Goal: Task Accomplishment & Management: Manage account settings

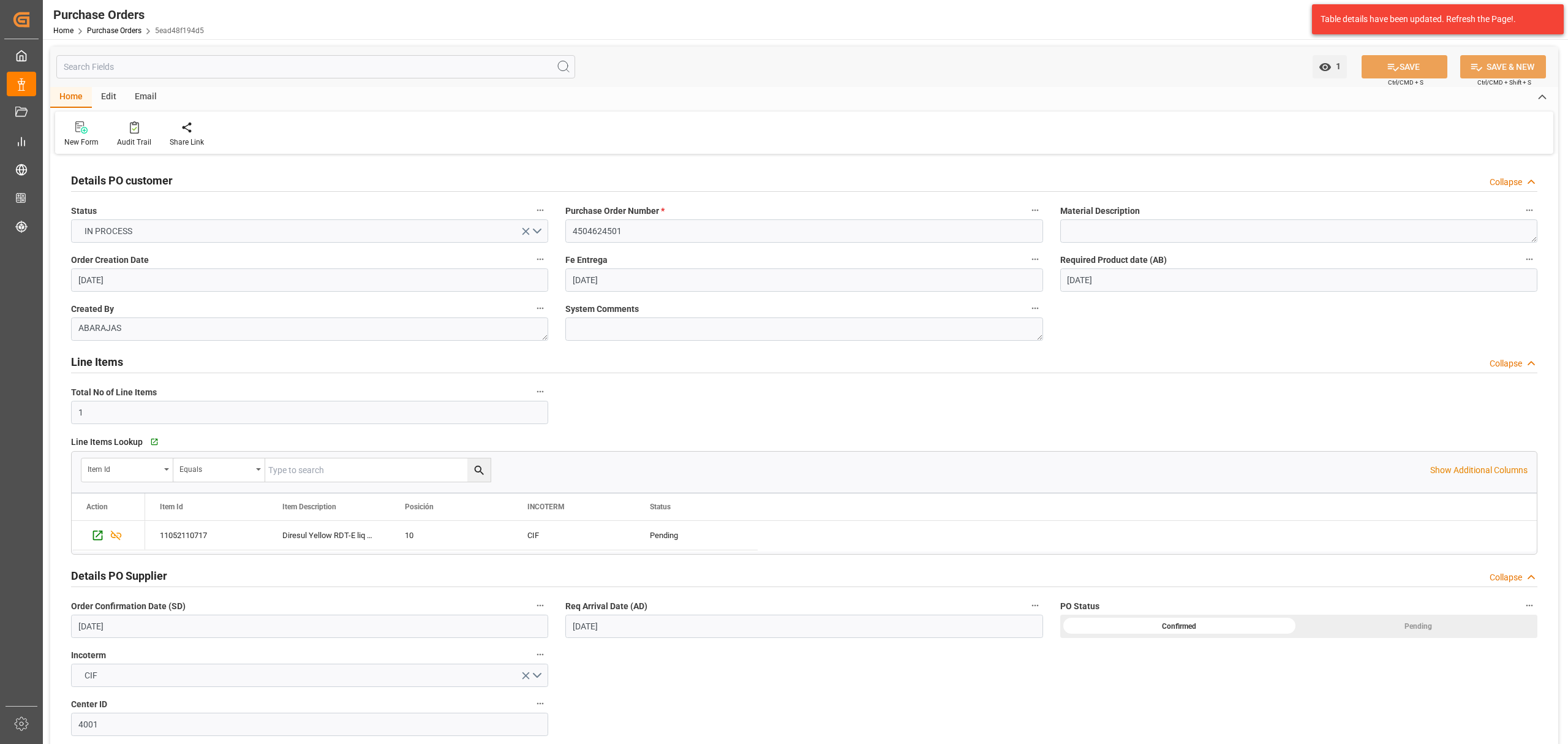
scroll to position [615, 0]
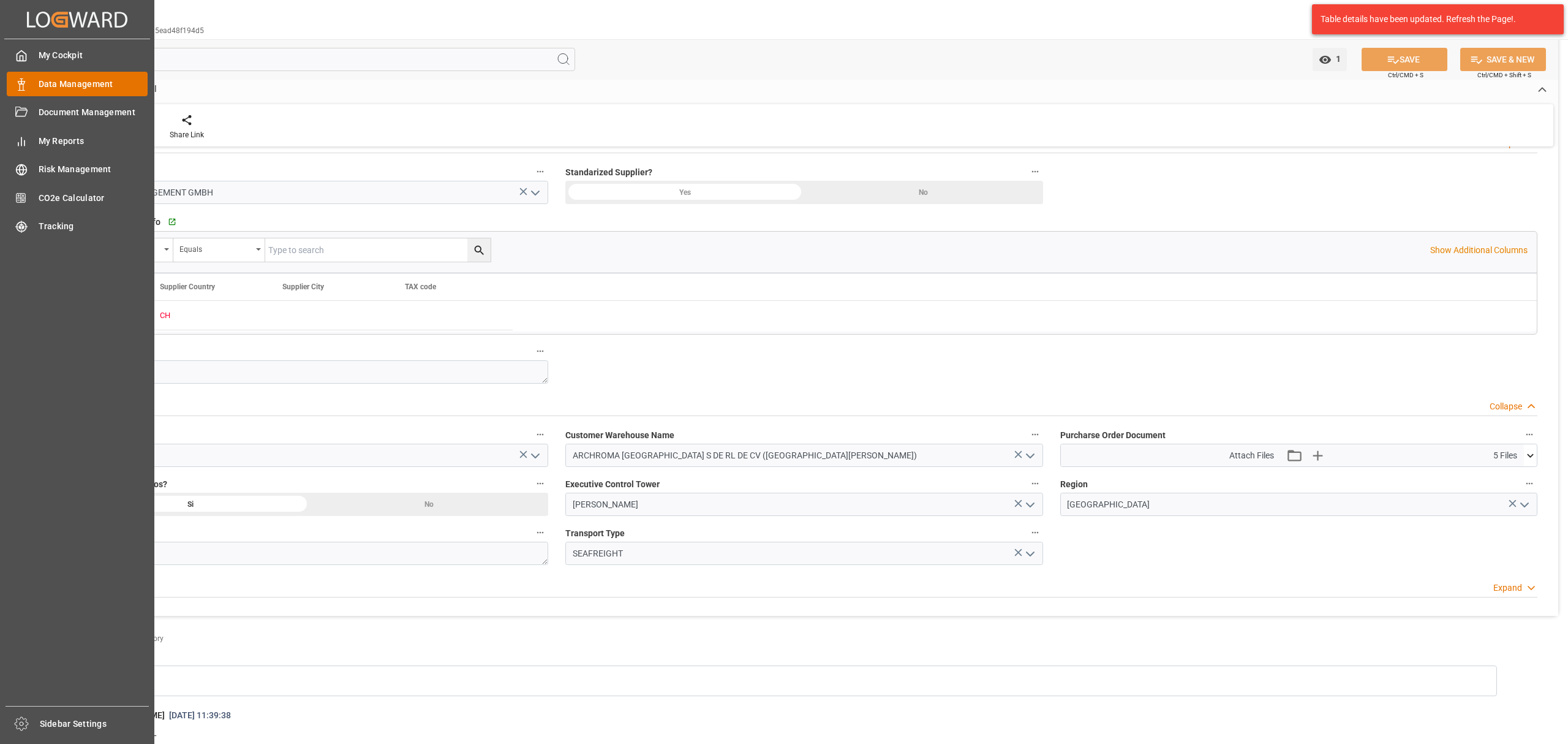
click at [89, 84] on span "Data Management" at bounding box center [93, 84] width 110 height 13
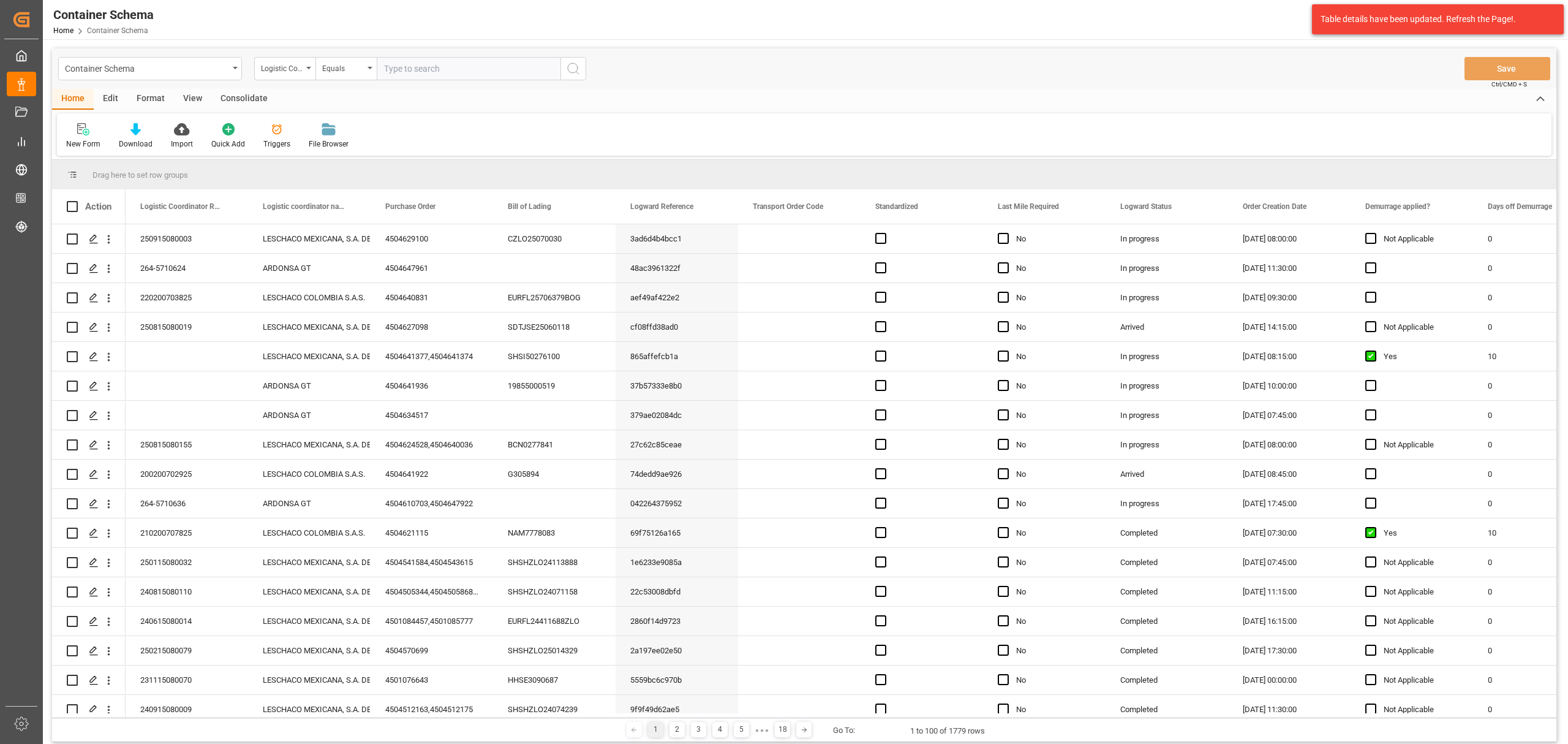
click at [182, 69] on div "Container Schema" at bounding box center [147, 68] width 163 height 16
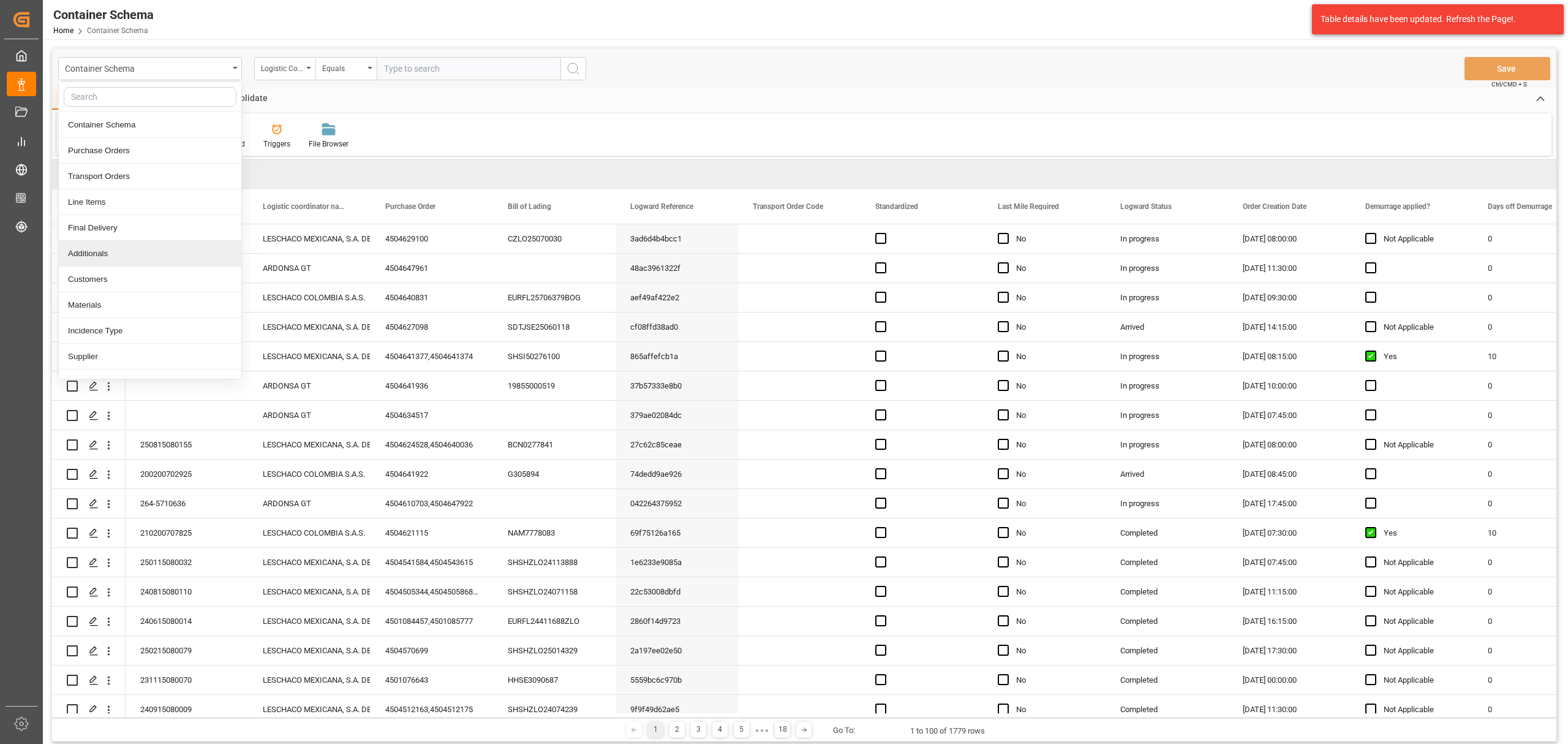
click at [118, 261] on div "Additionals" at bounding box center [150, 254] width 183 height 26
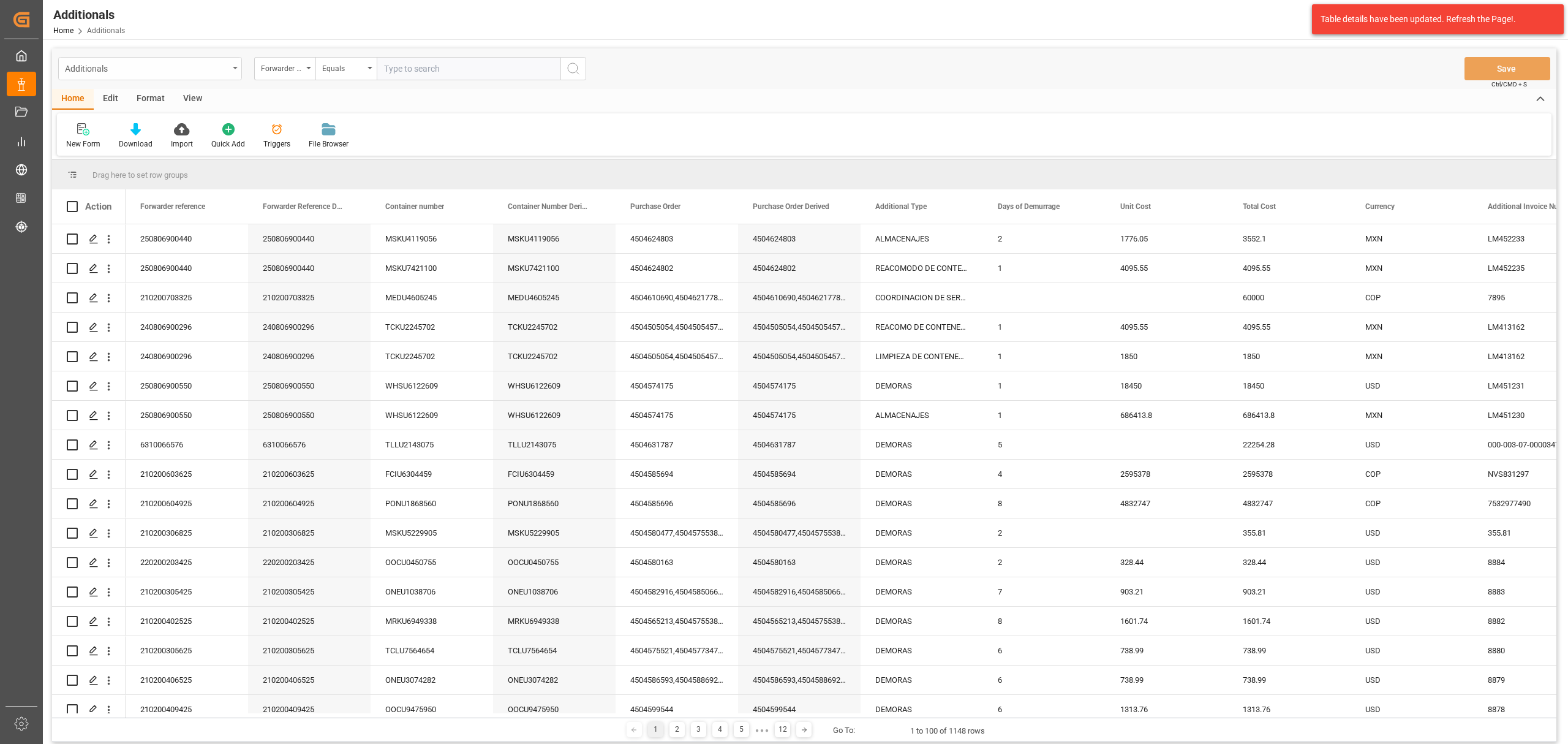
click at [139, 62] on div "Additionals" at bounding box center [147, 68] width 163 height 16
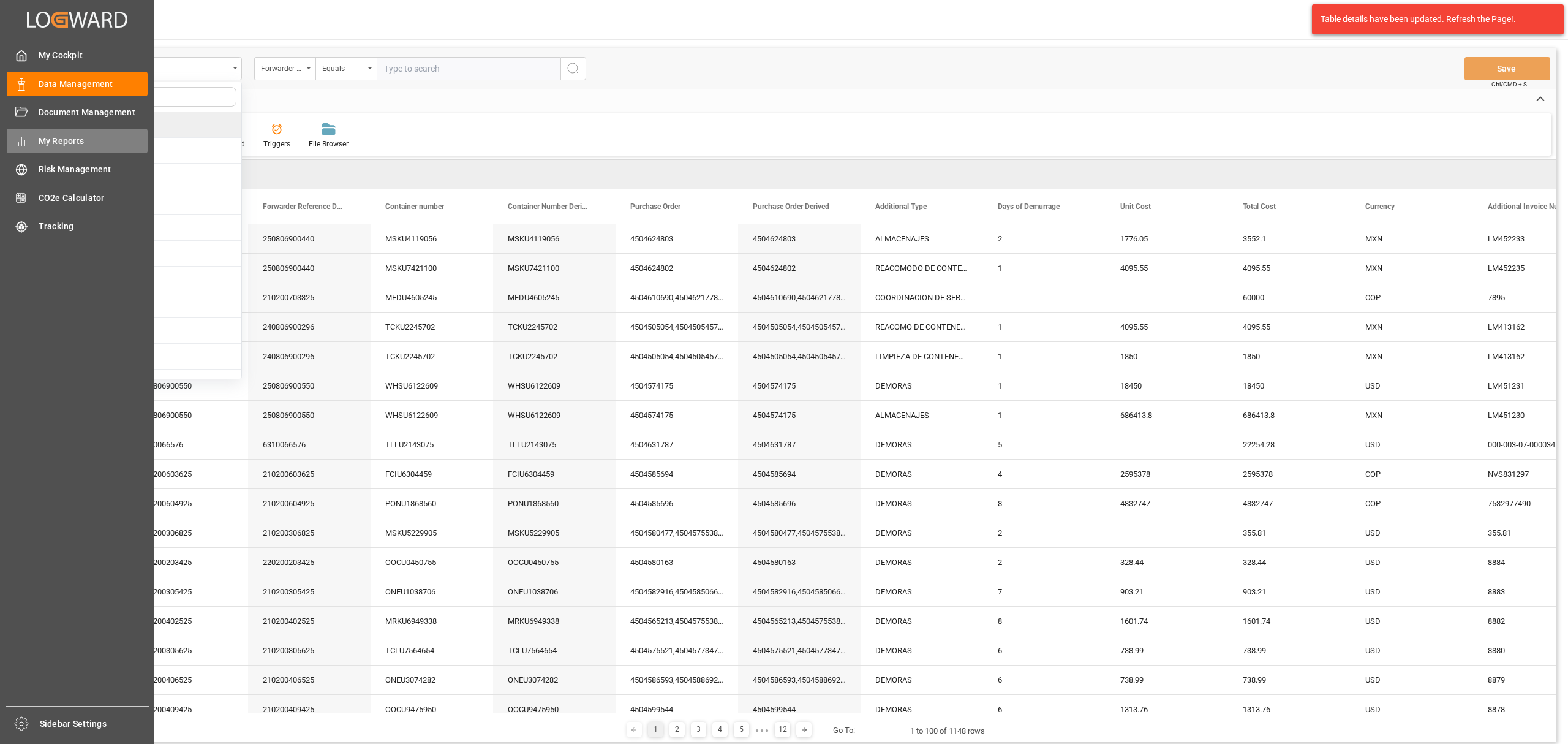
click at [80, 141] on span "My Reports" at bounding box center [93, 141] width 110 height 13
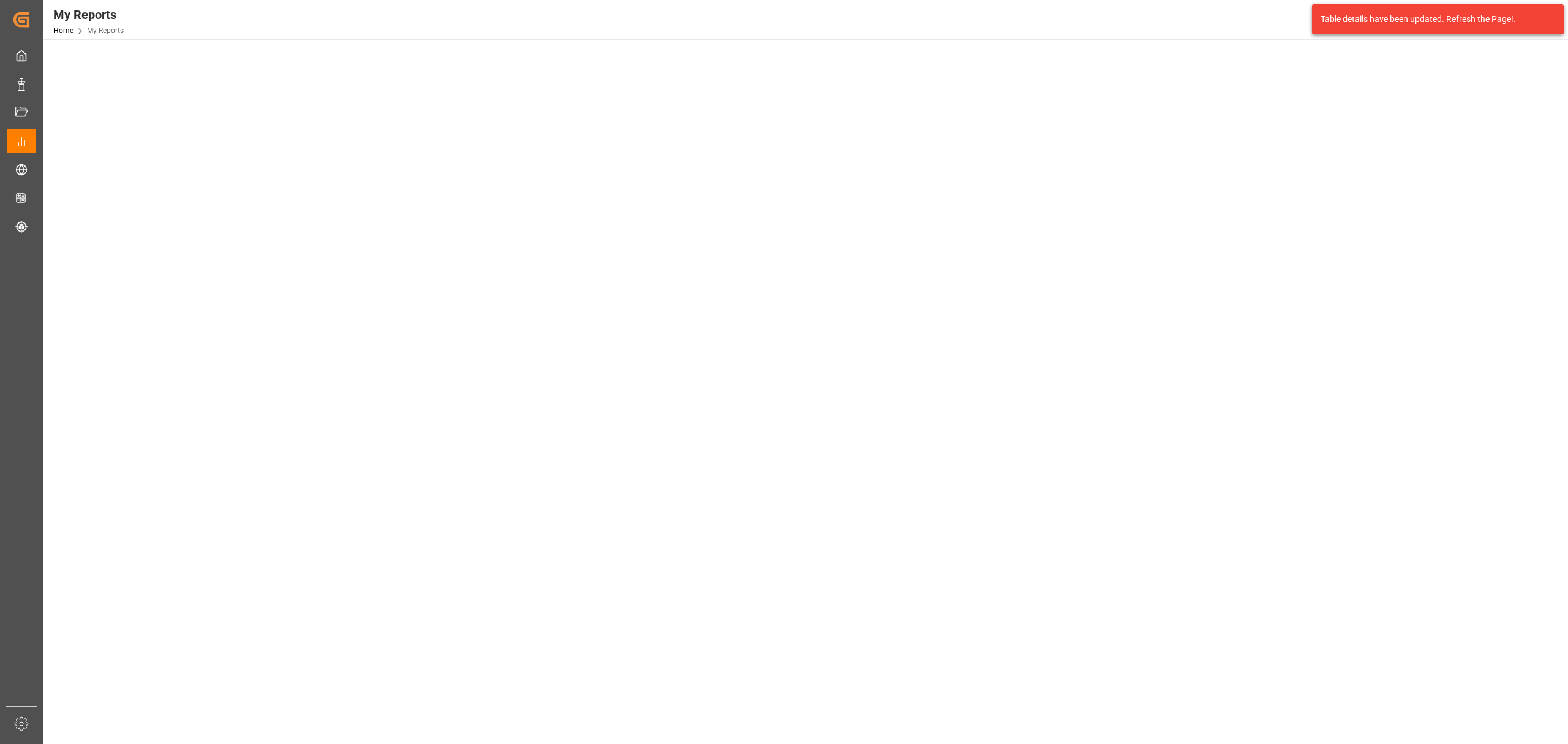
scroll to position [82, 0]
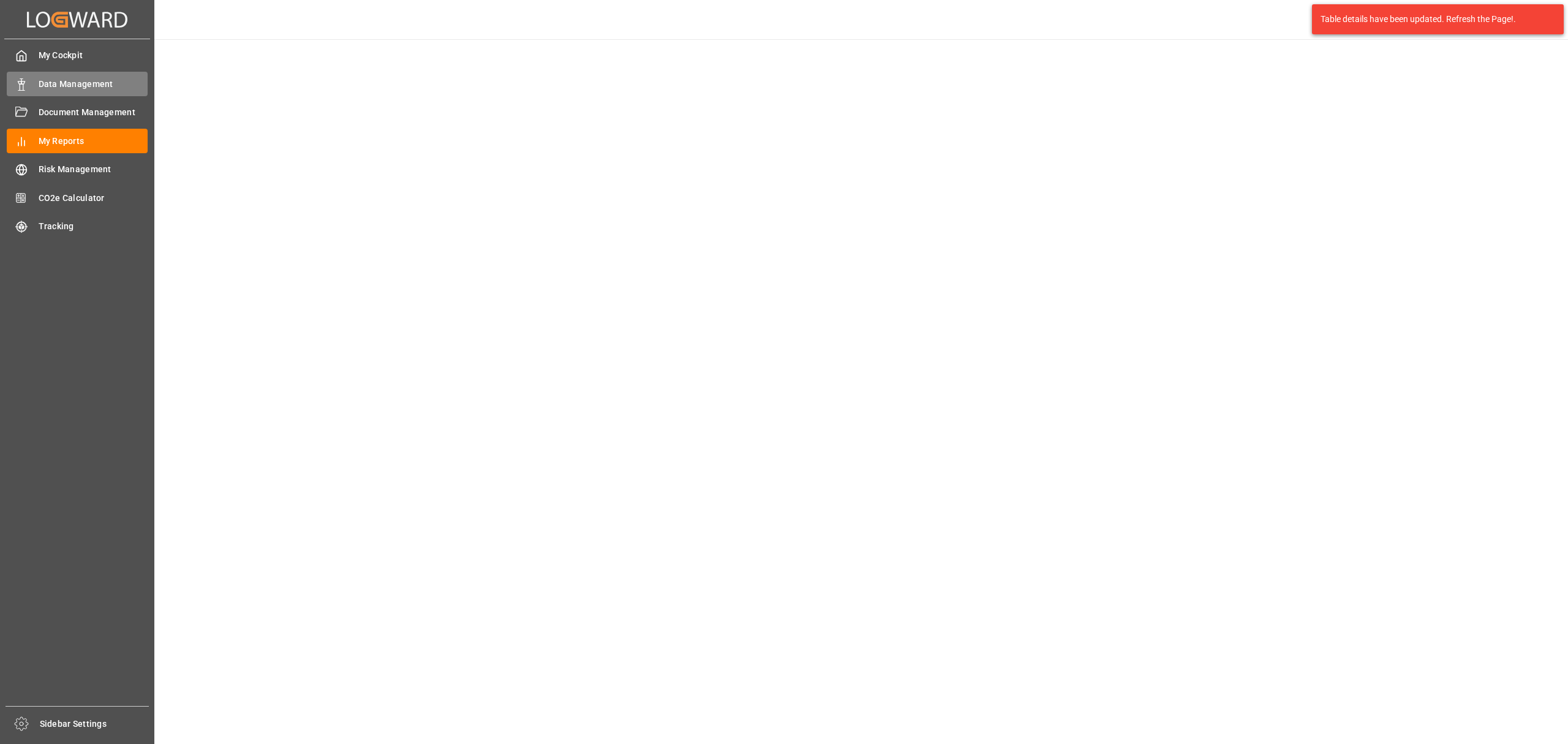
click at [77, 84] on span "Data Management" at bounding box center [93, 84] width 110 height 13
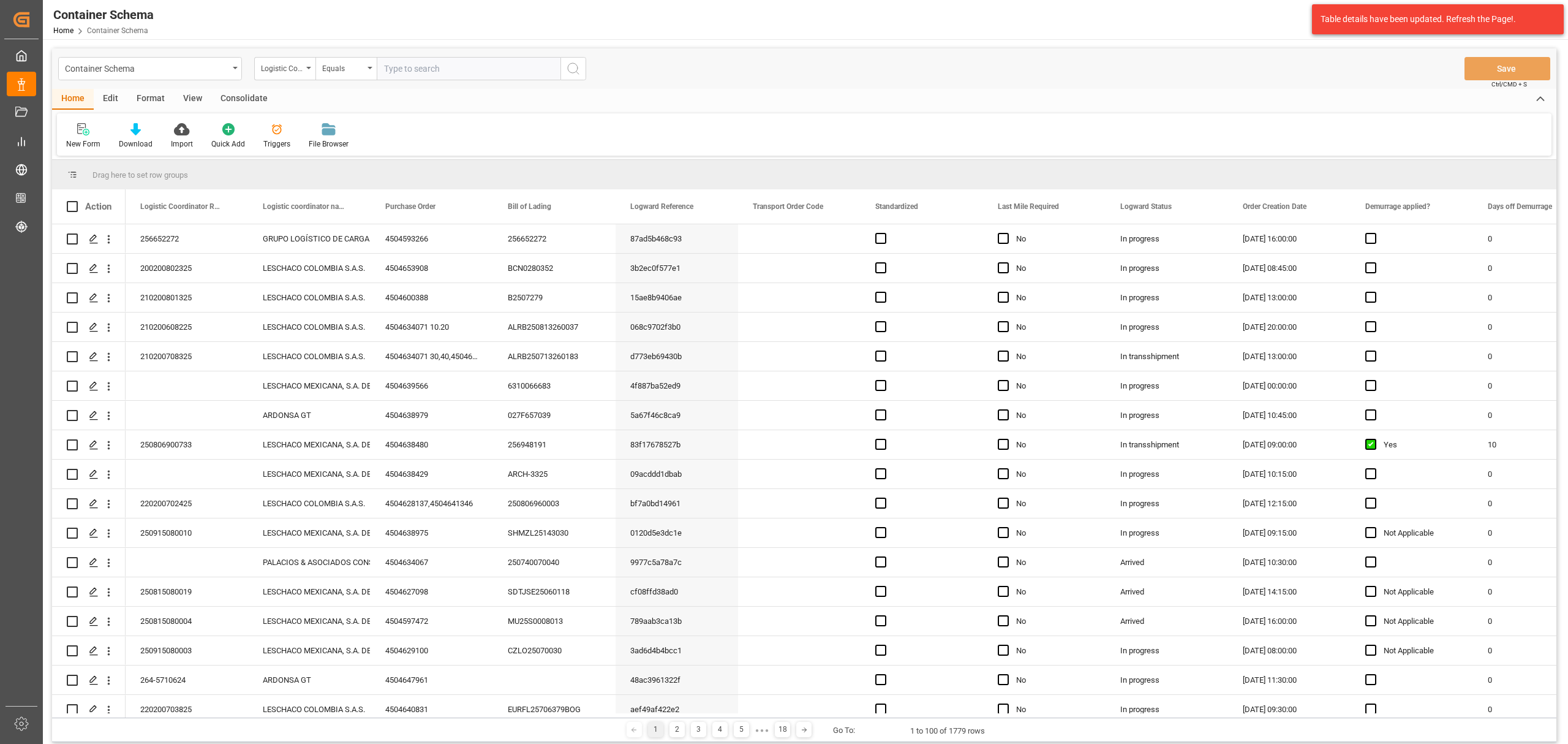
click at [169, 70] on div "Container Schema" at bounding box center [147, 68] width 163 height 16
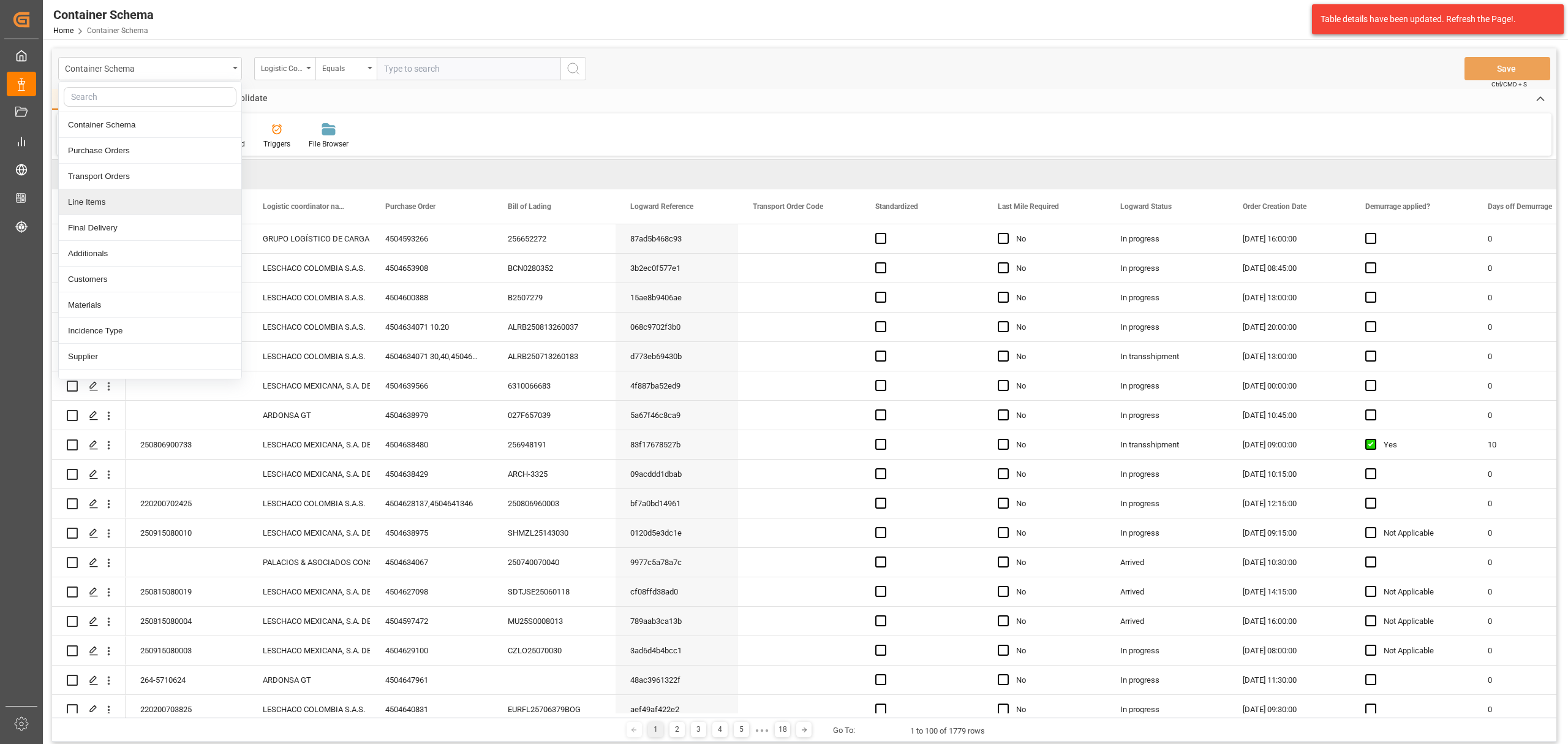
click at [113, 206] on div "Line Items" at bounding box center [150, 202] width 183 height 26
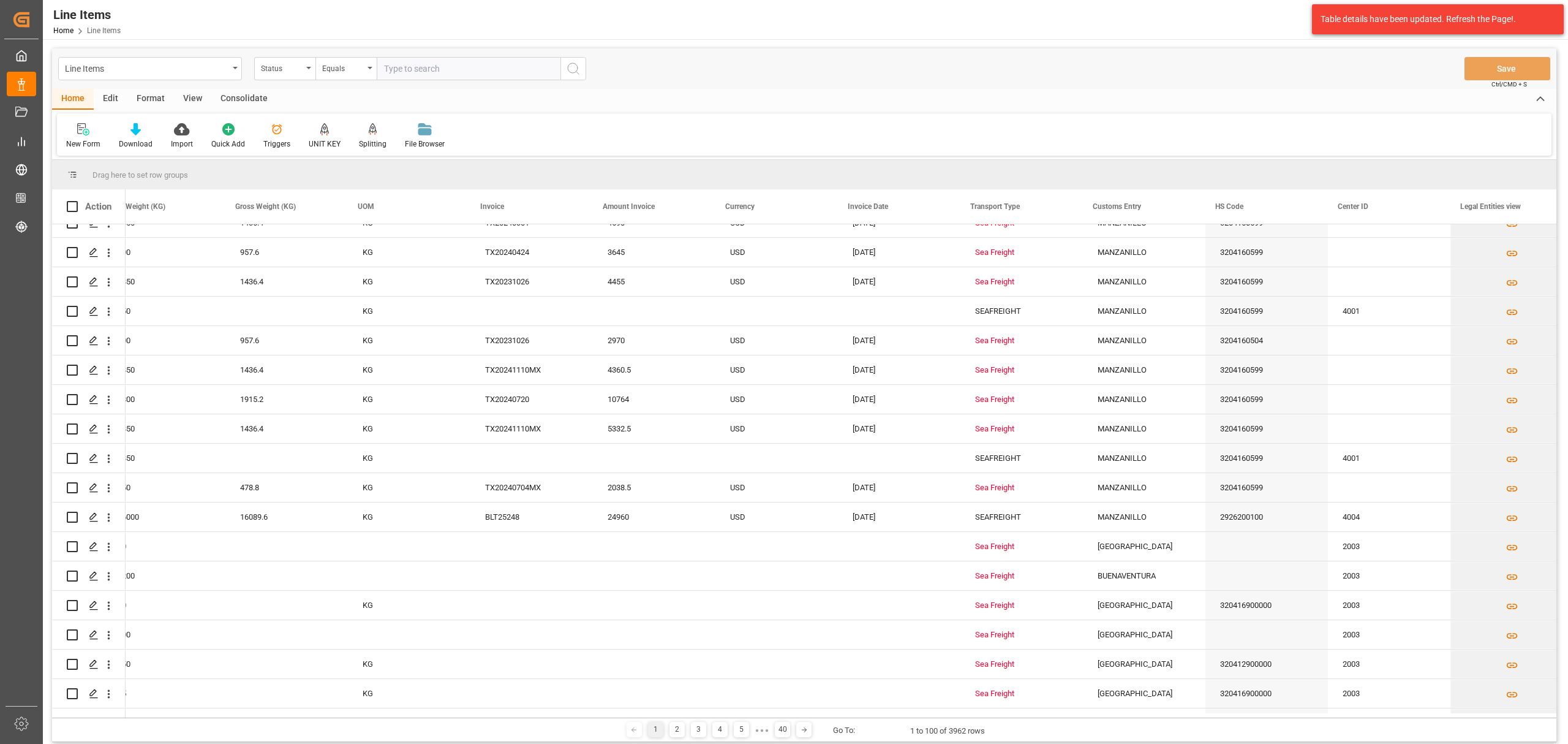
scroll to position [0, 2367]
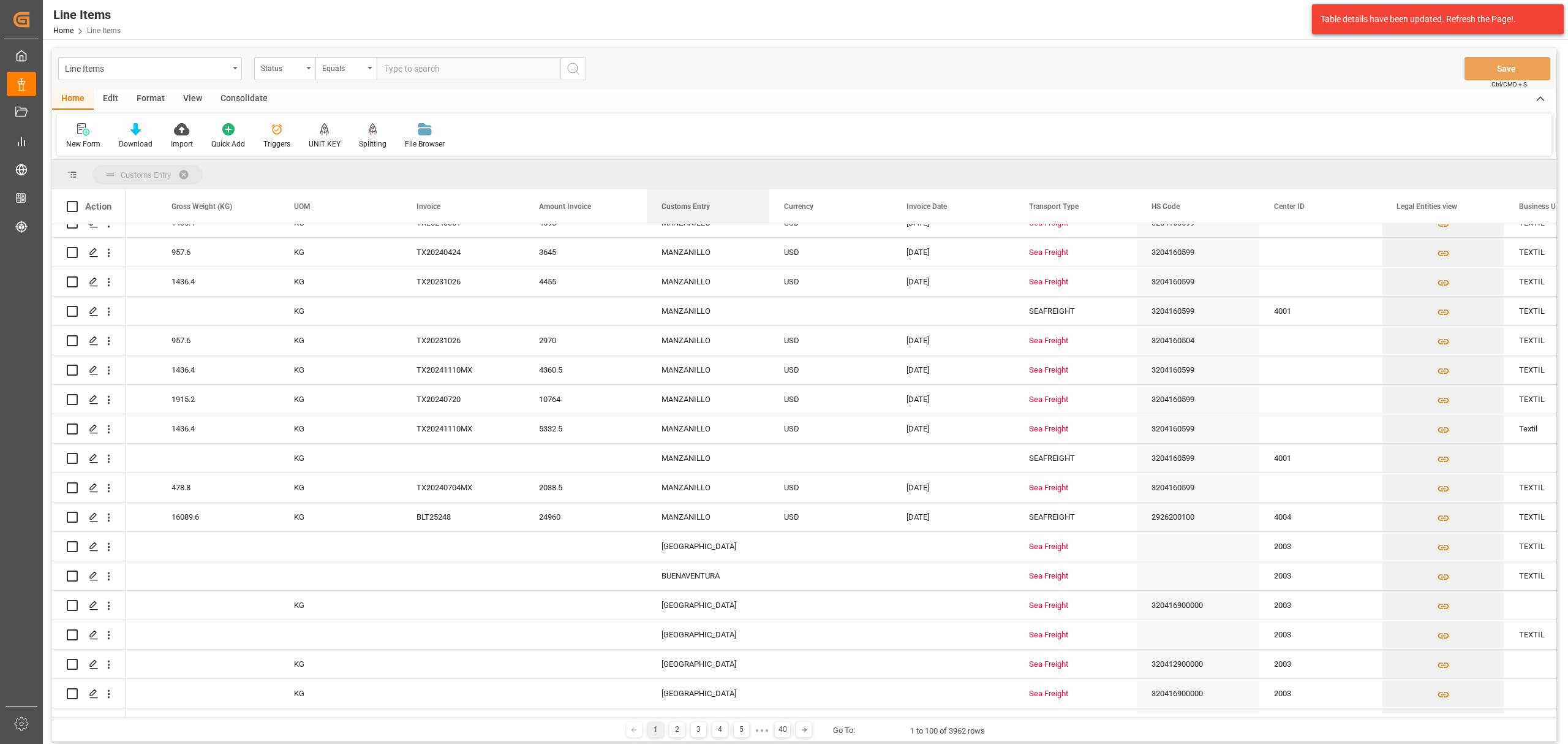
drag, startPoint x: 1083, startPoint y: 209, endPoint x: 205, endPoint y: 165, distance: 879.1
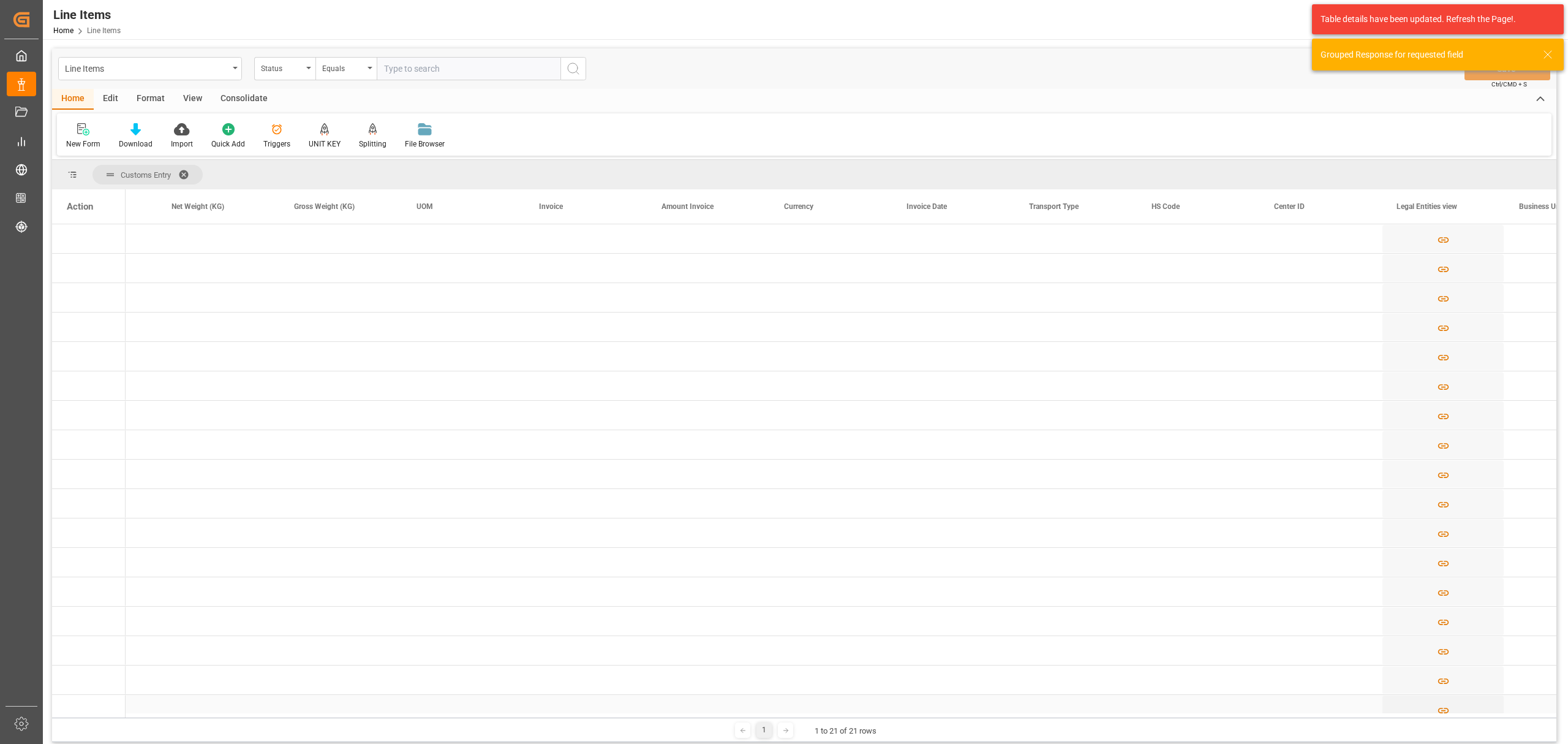
drag, startPoint x: 660, startPoint y: 718, endPoint x: 270, endPoint y: 702, distance: 390.3
click at [262, 702] on div "Customs Entry Drag here to set column labels Action Total Quantity Of Product U…" at bounding box center [804, 451] width 1504 height 582
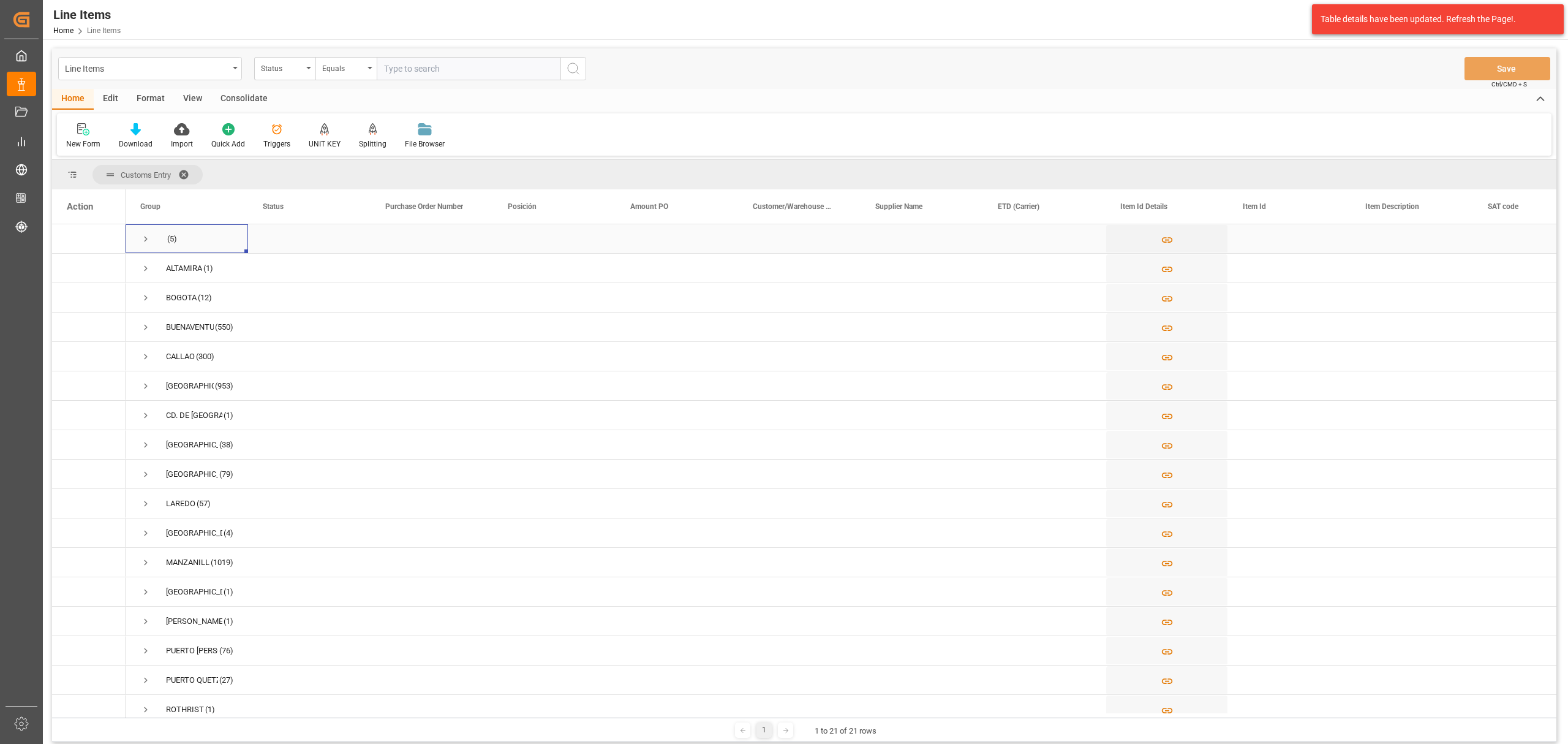
click at [148, 238] on span "Press SPACE to select this row." at bounding box center [145, 239] width 11 height 11
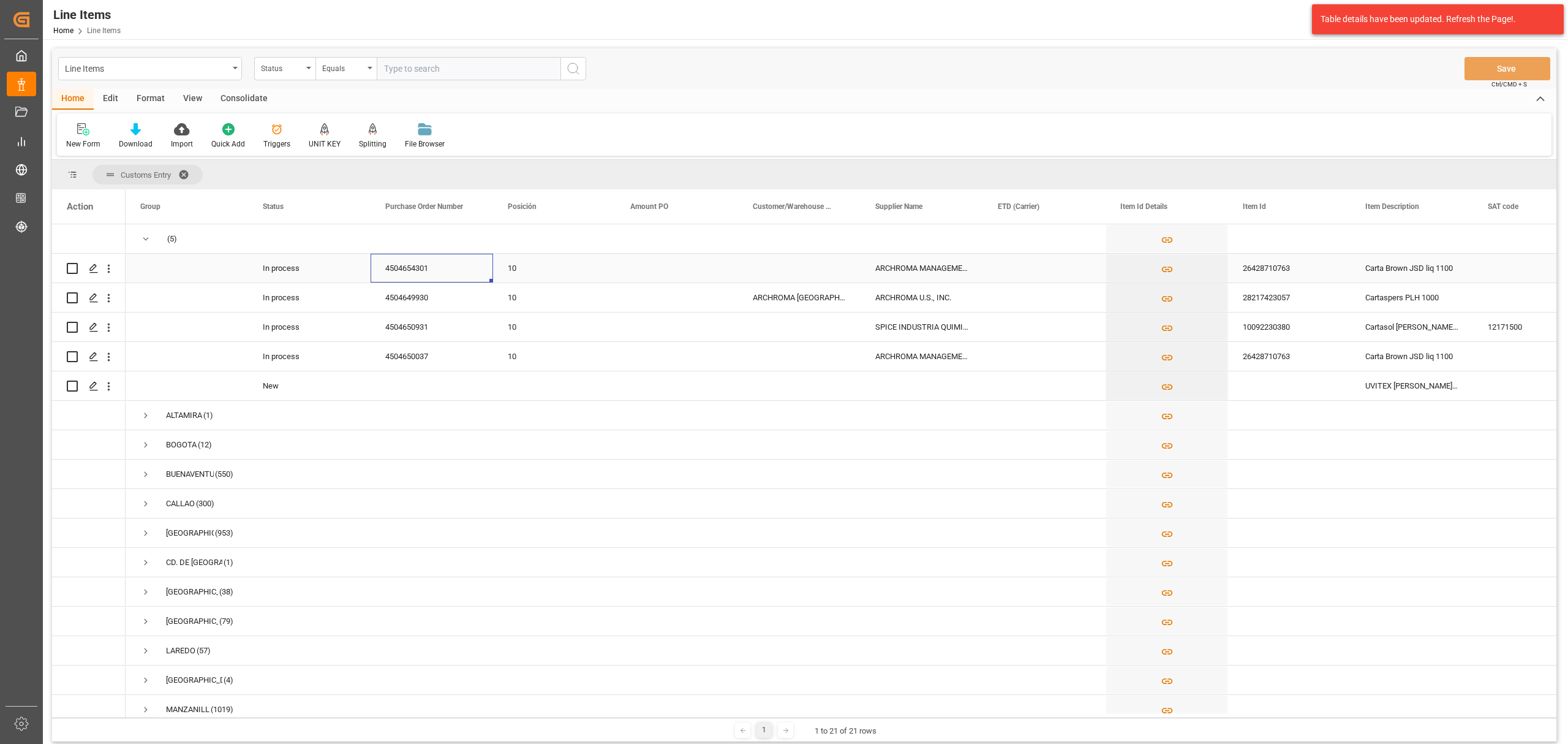
click at [427, 278] on div "4504654301" at bounding box center [432, 268] width 123 height 29
click at [427, 278] on input "4504654301" at bounding box center [432, 275] width 103 height 23
click at [593, 386] on div "Press SPACE to select this row." at bounding box center [554, 385] width 123 height 29
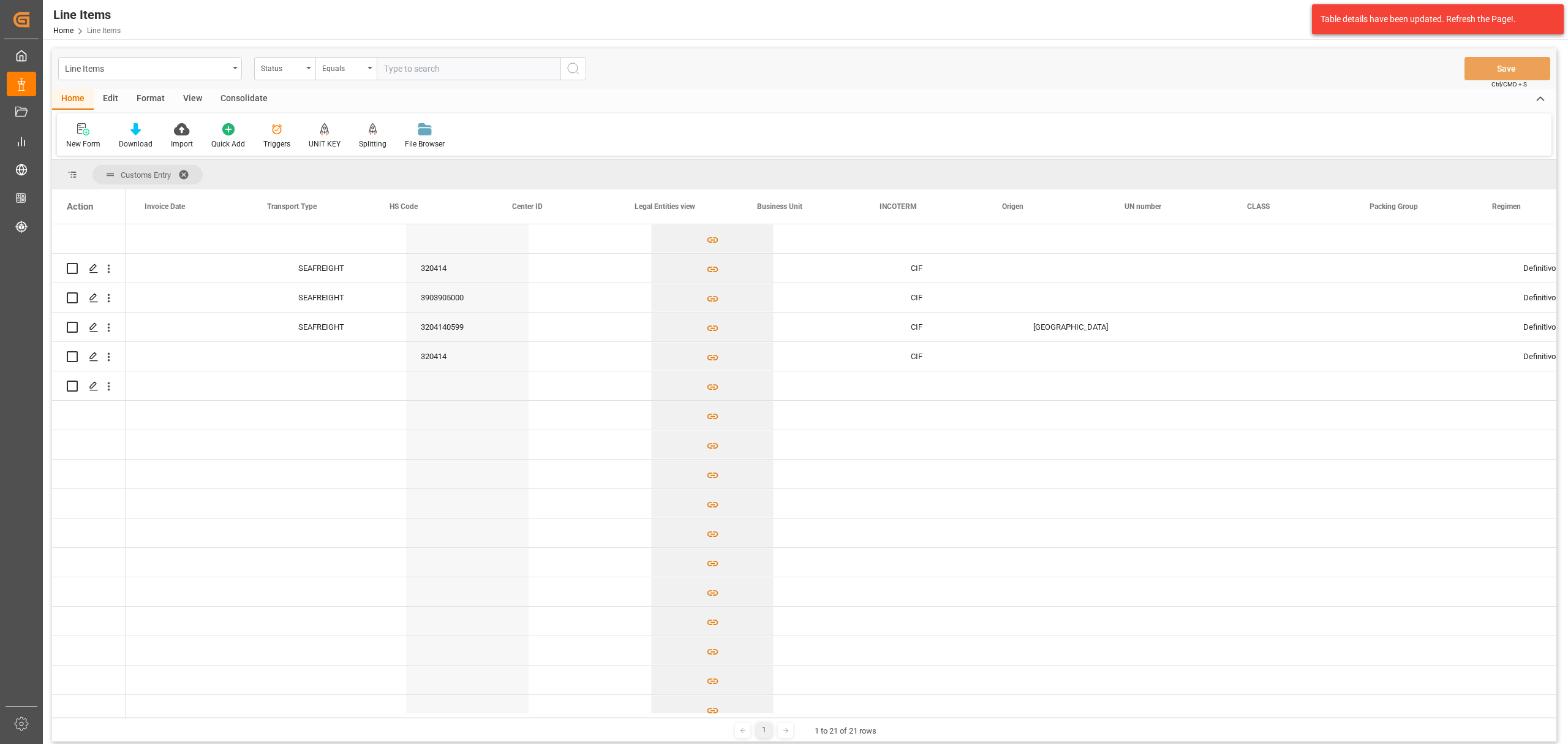
scroll to position [0, 3187]
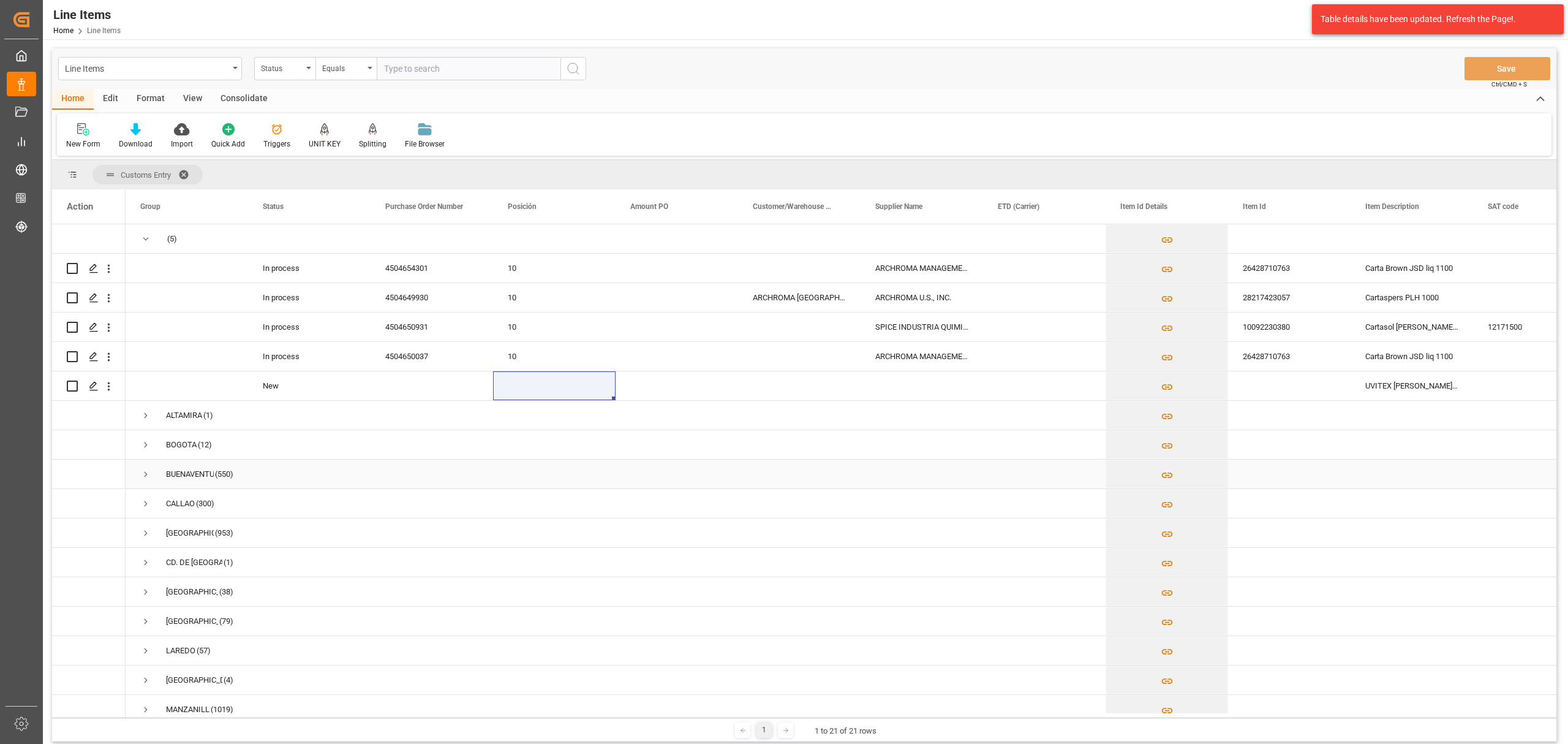
click at [145, 474] on span "Press SPACE to select this row." at bounding box center [145, 474] width 11 height 11
click at [140, 473] on span "Press SPACE to select this row." at bounding box center [145, 474] width 11 height 11
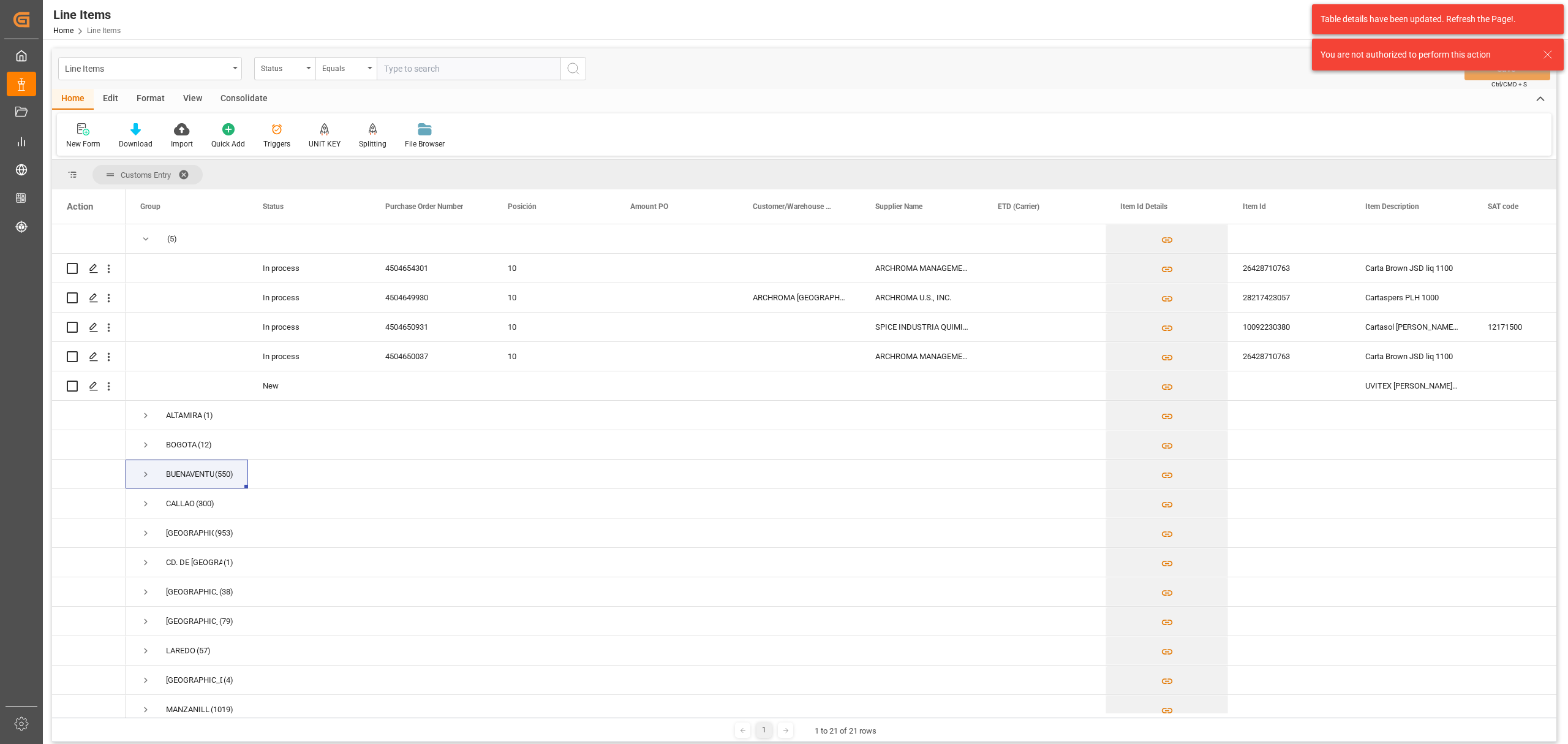
click at [1551, 50] on icon at bounding box center [1548, 54] width 15 height 15
click at [1533, 22] on div "Table details have been updated. Refresh the Page!." at bounding box center [1434, 19] width 226 height 13
click at [1536, 146] on div "New Form Download Import Quick Add Triggers UNIT KEY Splitting Split by quantit…" at bounding box center [804, 134] width 1495 height 42
click at [1350, 23] on div "Table details have been updated. Refresh the Page!." at bounding box center [1434, 19] width 226 height 13
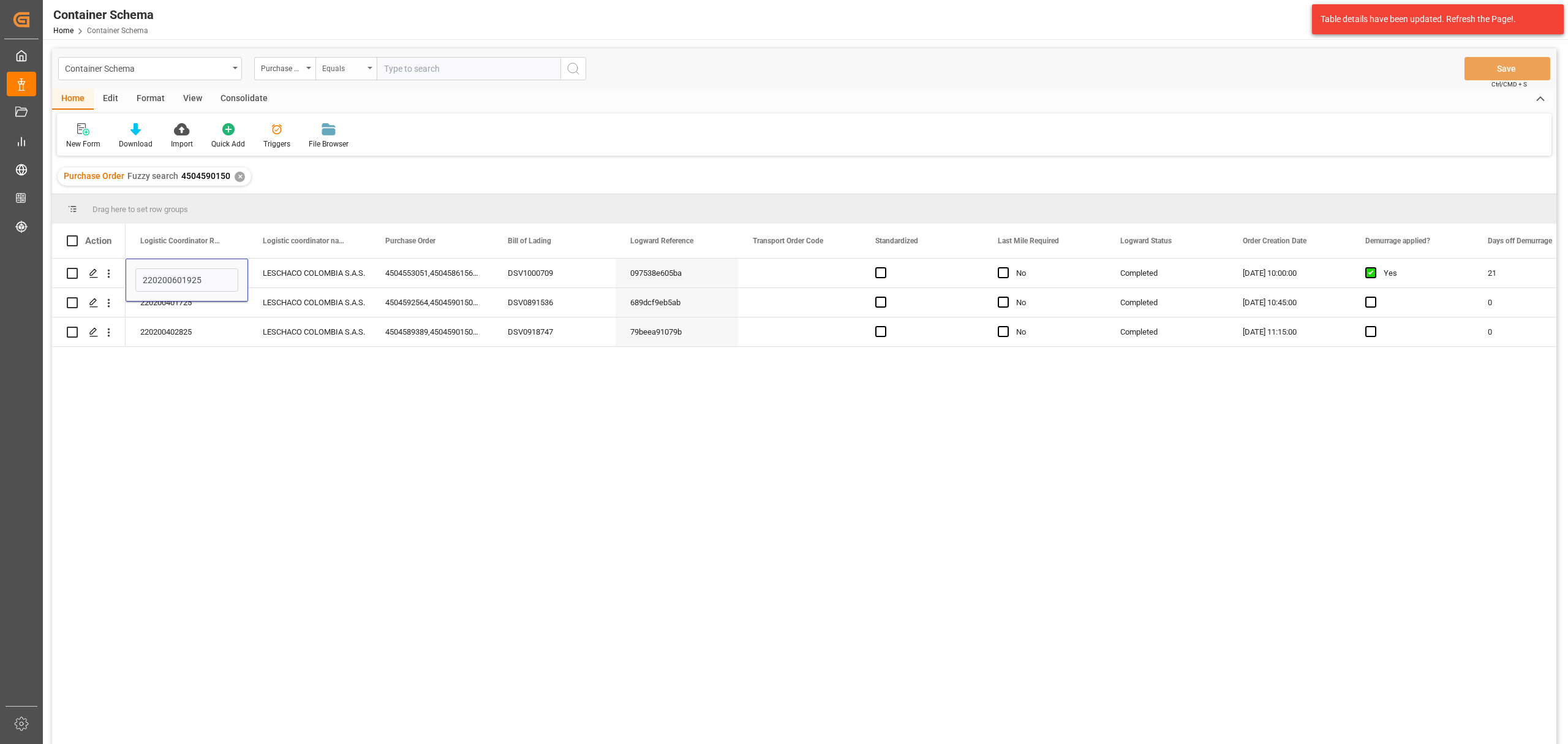
click at [316, 69] on div "Equals" at bounding box center [346, 69] width 61 height 23
click at [295, 73] on div "Purchase Order" at bounding box center [281, 67] width 42 height 14
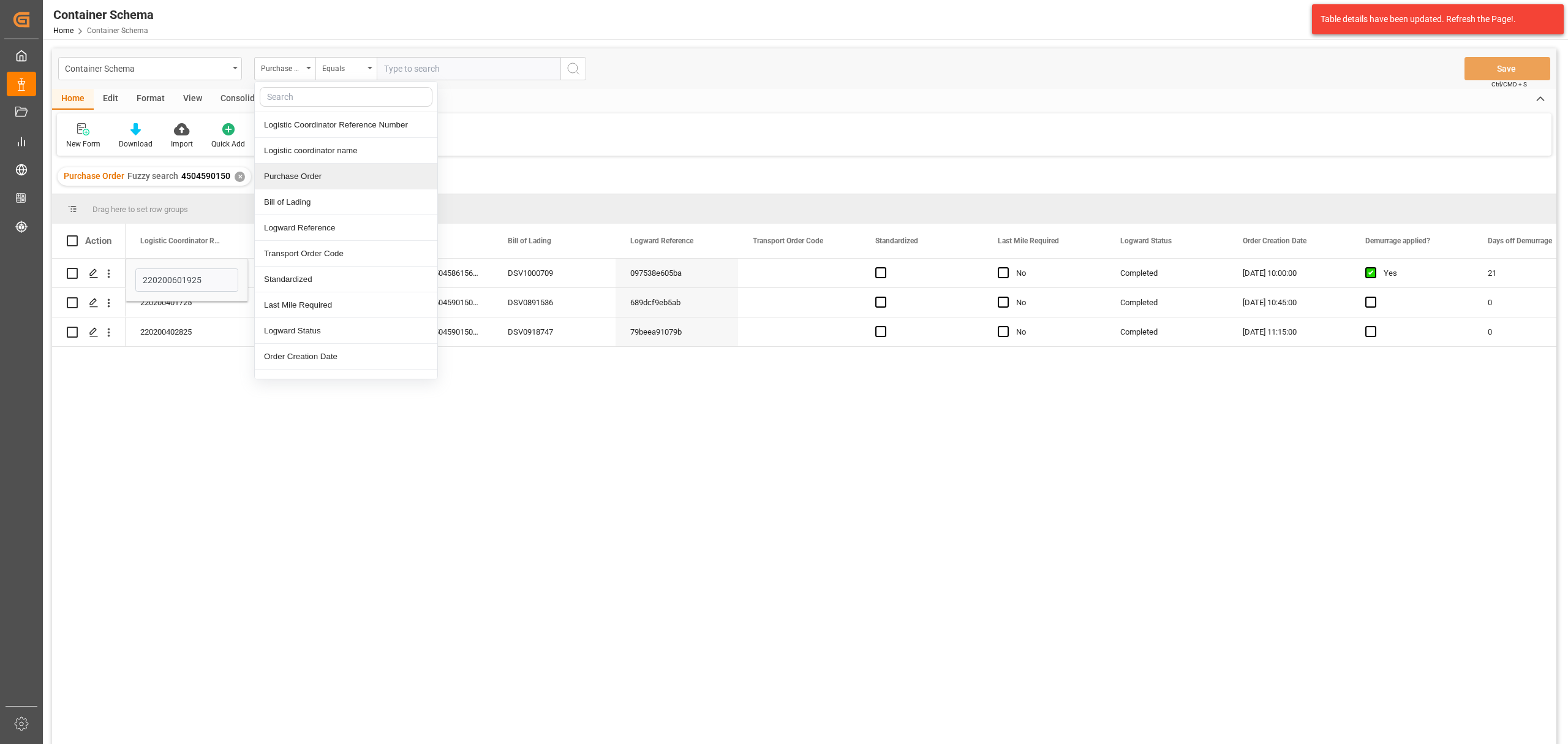
click at [324, 176] on div "Purchase Order" at bounding box center [346, 176] width 183 height 26
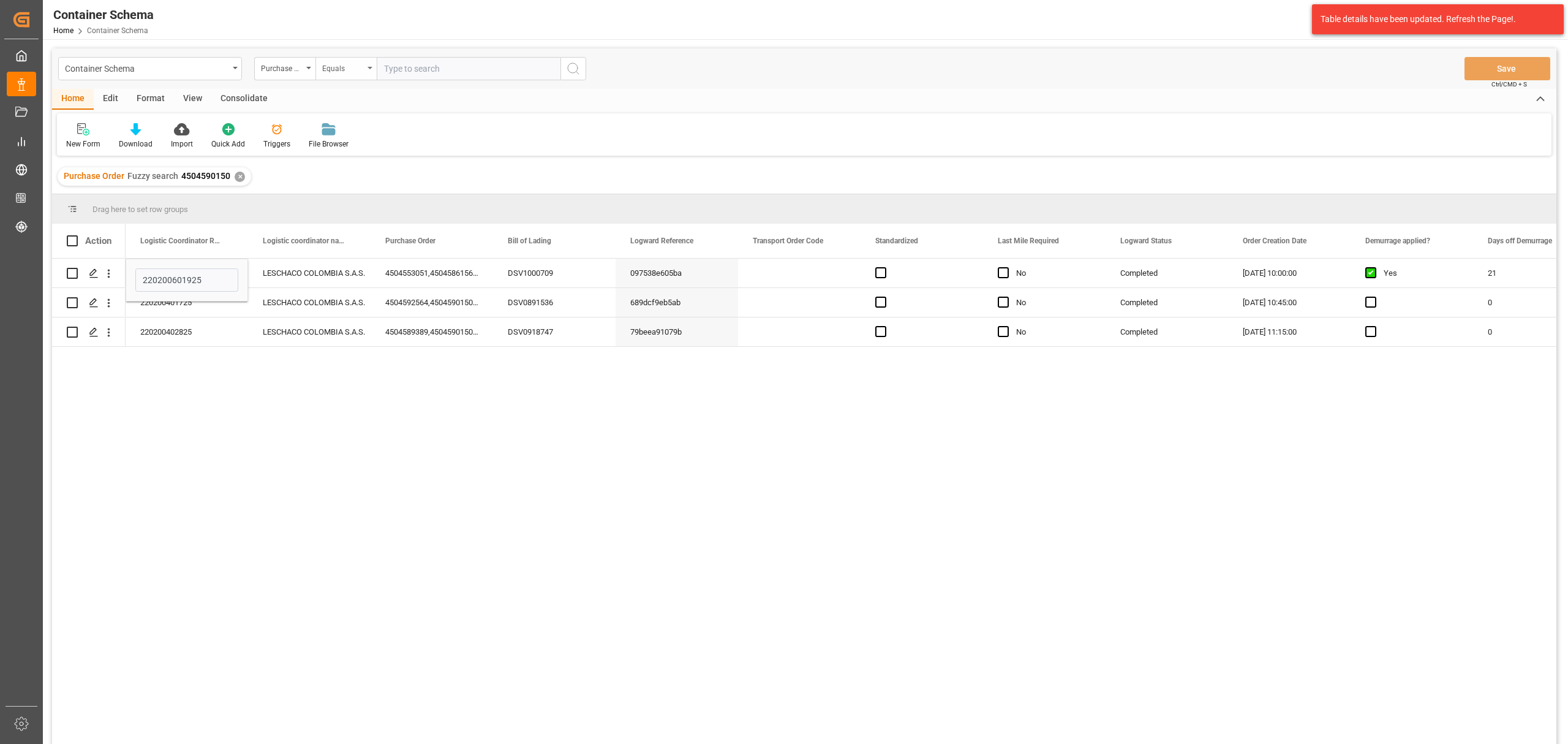
click at [346, 72] on div "Equals" at bounding box center [343, 67] width 42 height 14
click at [385, 149] on div "Fuzzy search" at bounding box center [407, 151] width 183 height 26
click at [425, 58] on input "text" at bounding box center [468, 69] width 184 height 23
click at [445, 69] on input "text" at bounding box center [468, 69] width 184 height 23
paste input "4504600388"
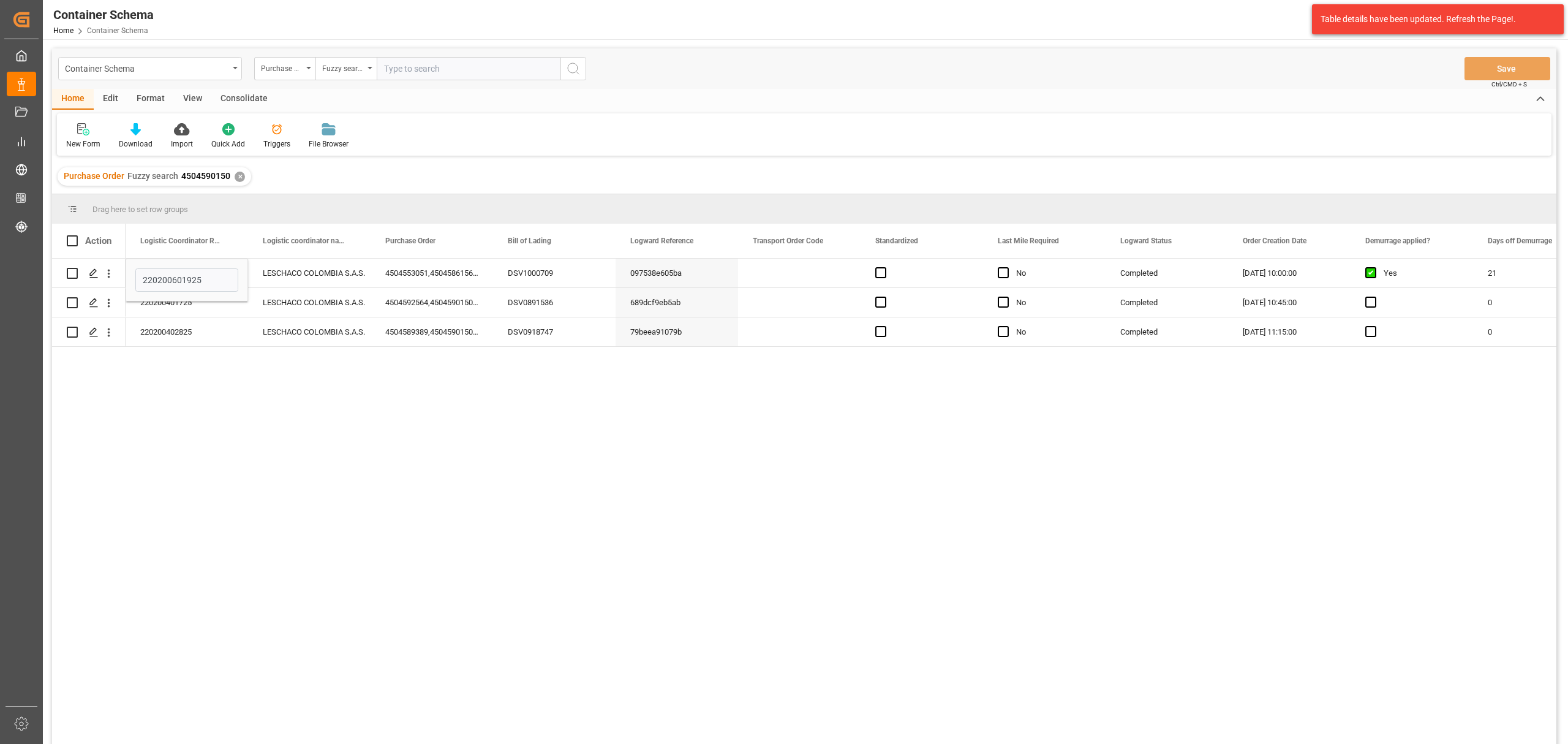
type input "4504600388"
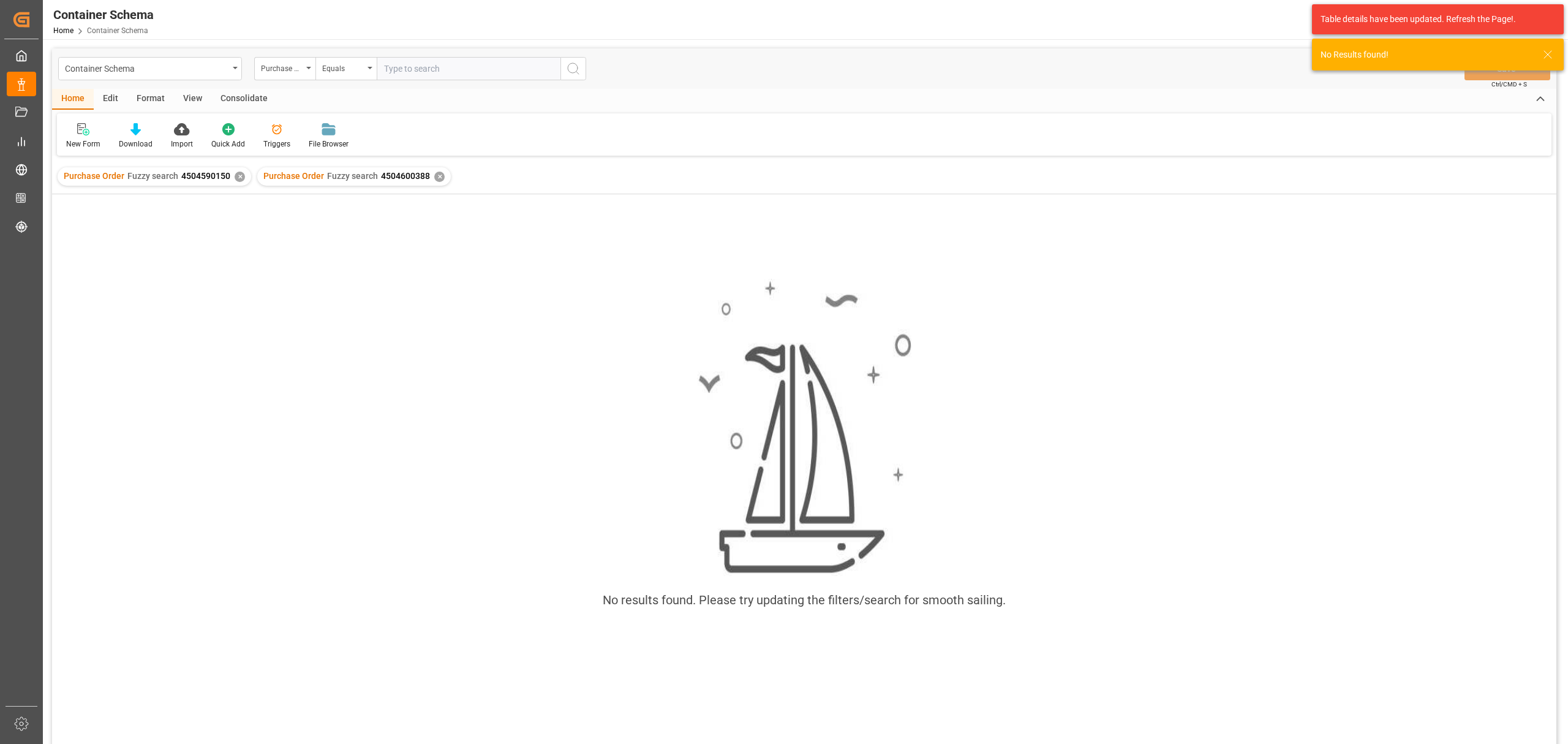
click at [240, 174] on div "✕" at bounding box center [240, 177] width 10 height 10
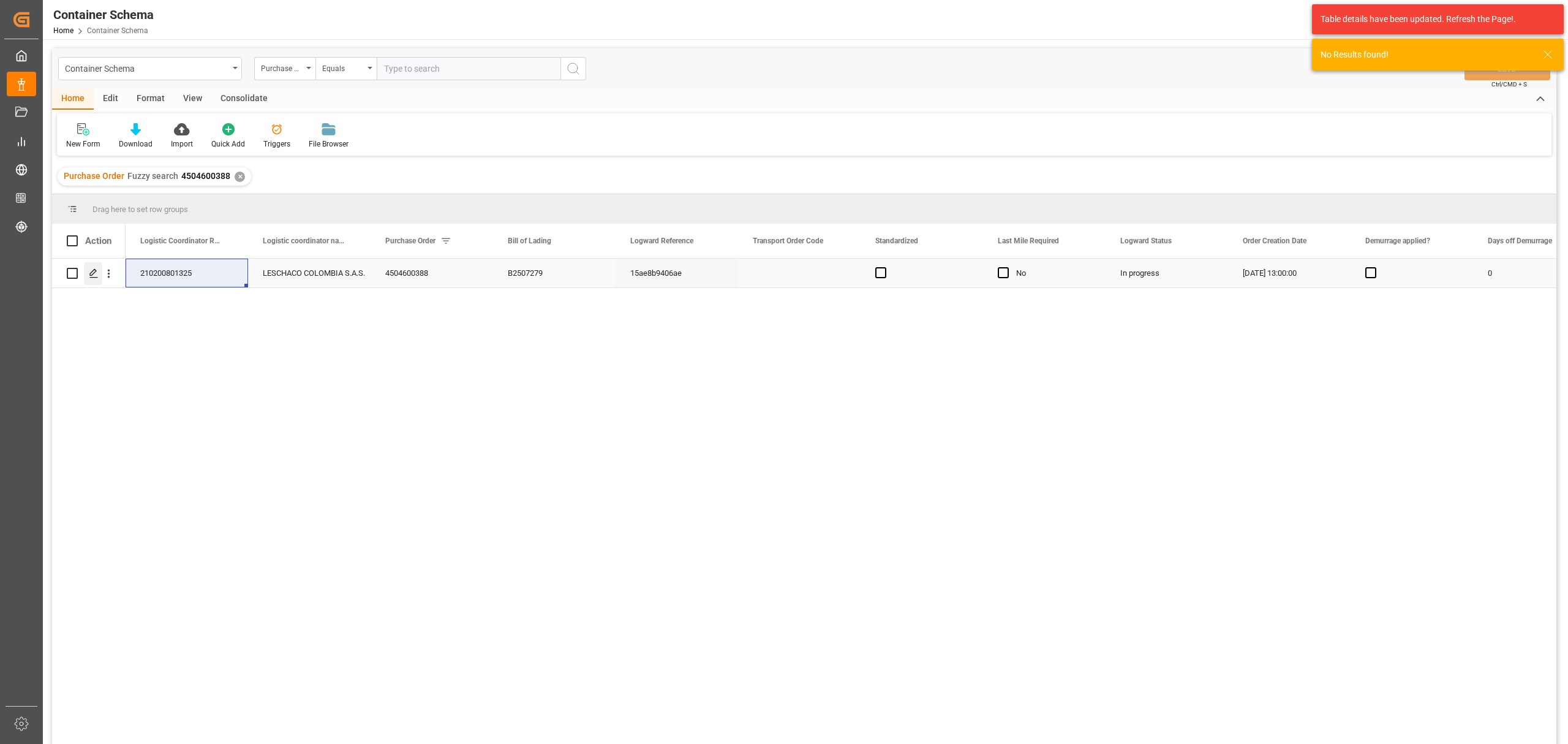
click at [93, 280] on div "Press SPACE to select this row." at bounding box center [93, 273] width 18 height 23
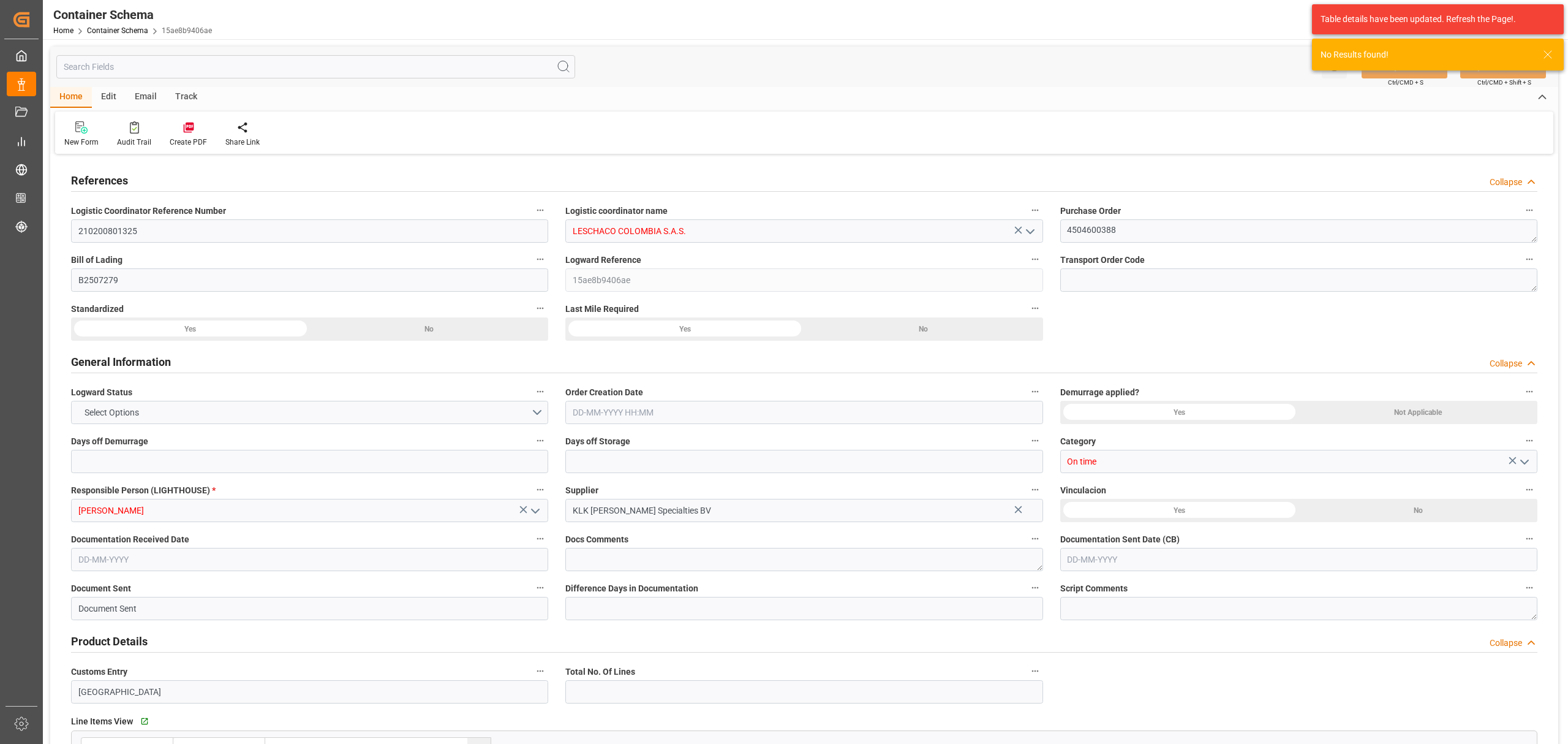
type input "0"
type input "3"
type input "1"
type input "1000"
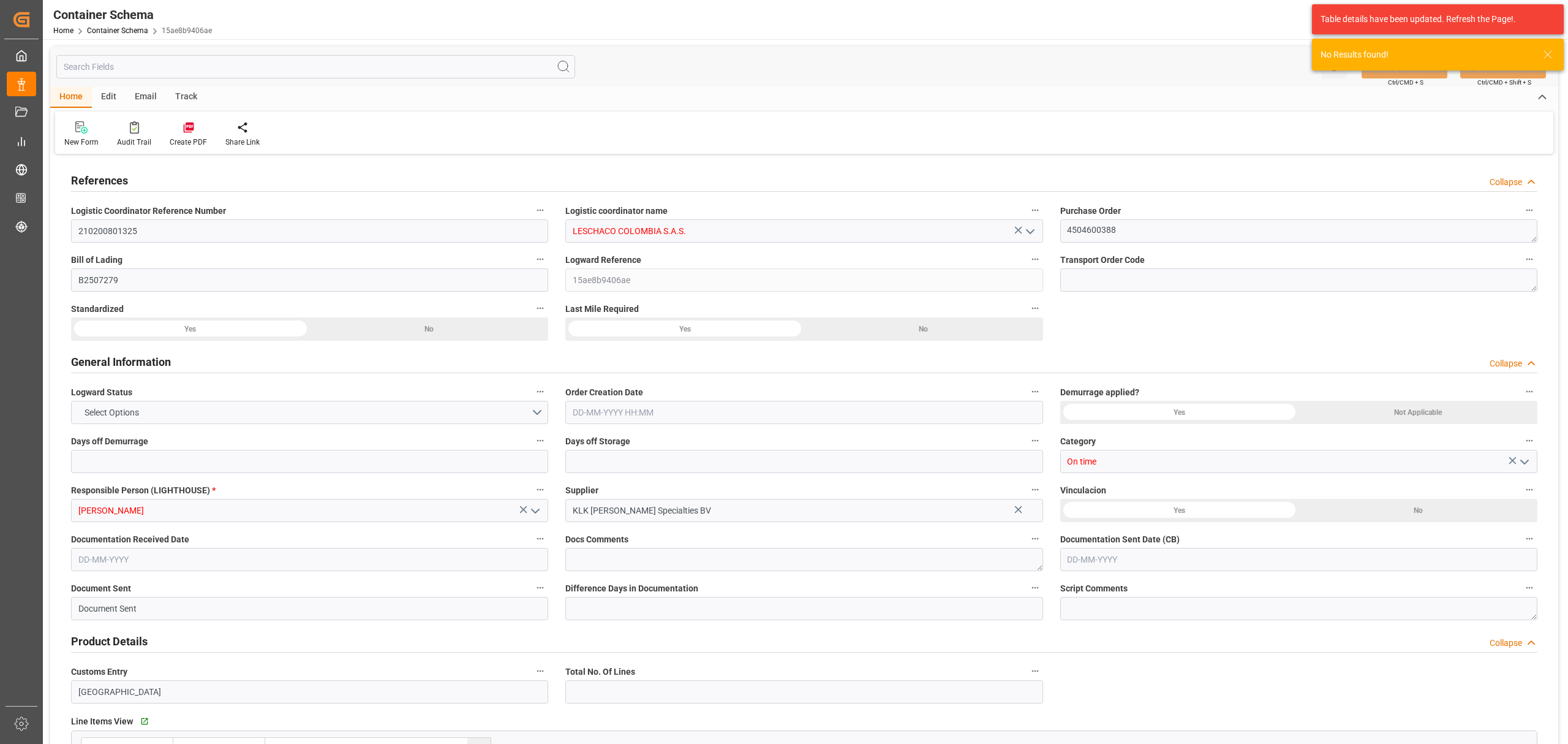
type input "1064"
type input "BEANR"
type input "COCTG"
type input "9729087"
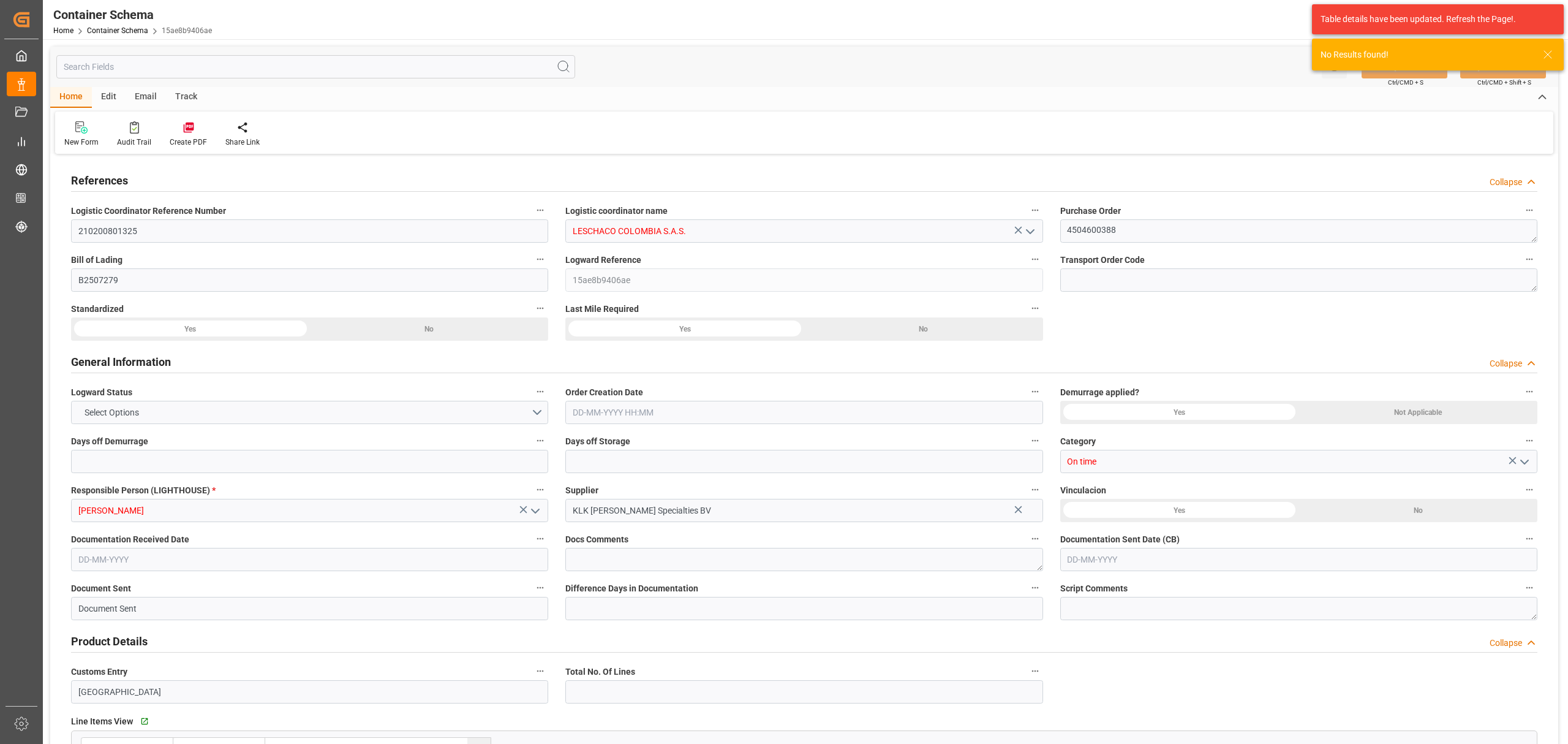
type input "9729087"
type input "03-08-2025 13:00"
type input "[DATE]"
type input "18-08-2025"
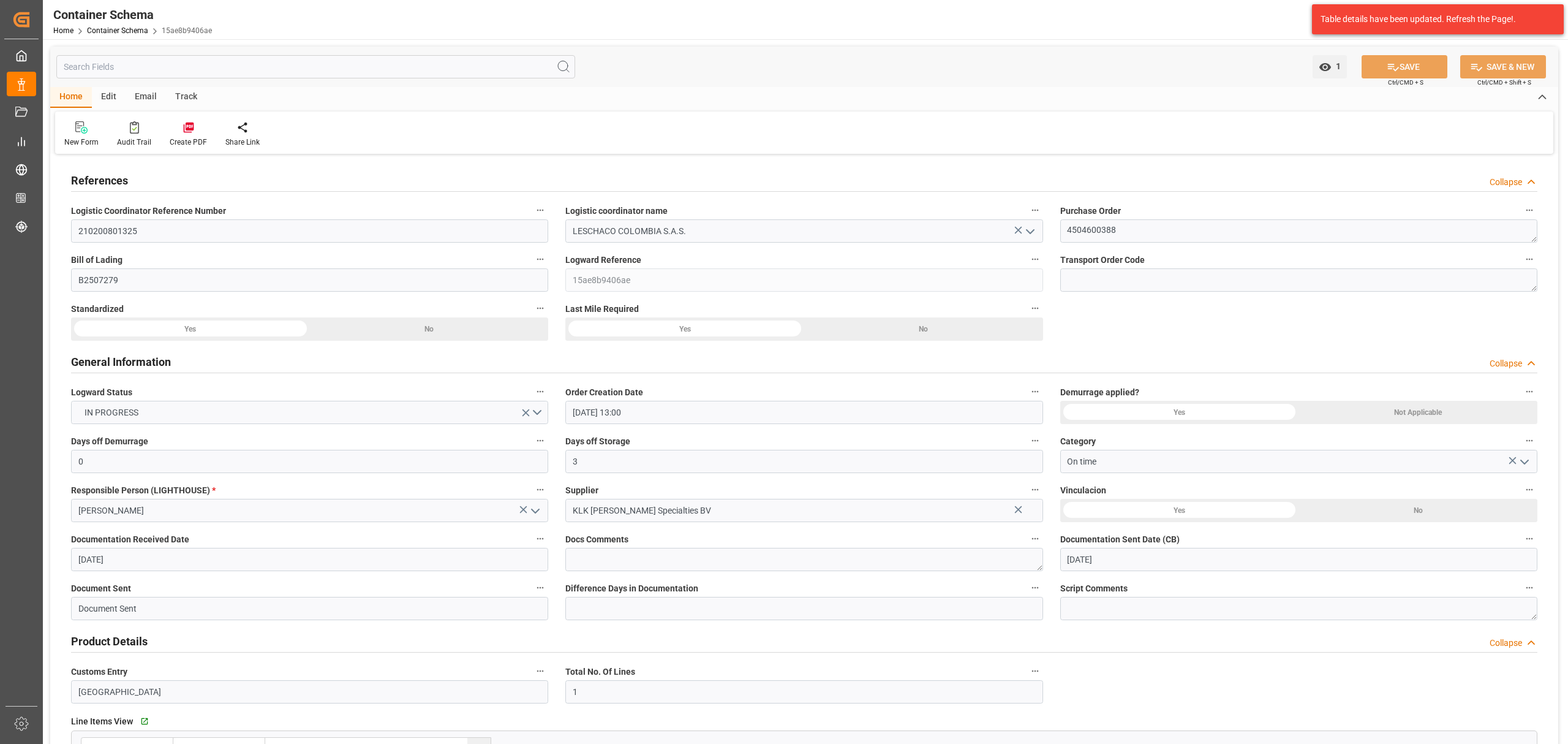
type input "31-07-2025 00:00"
type input "18-08-2025 00:00"
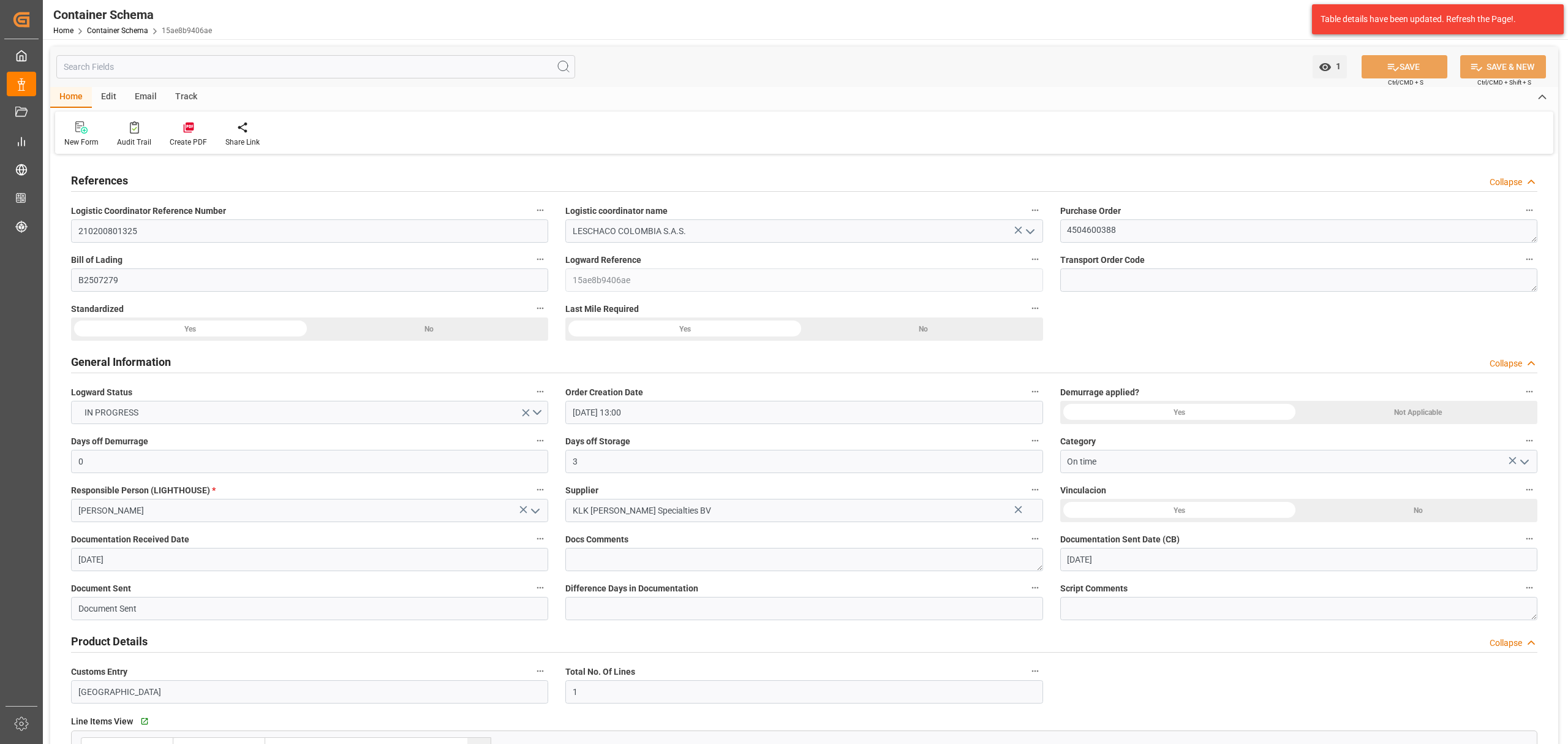
type input "18-08-2025 00:00"
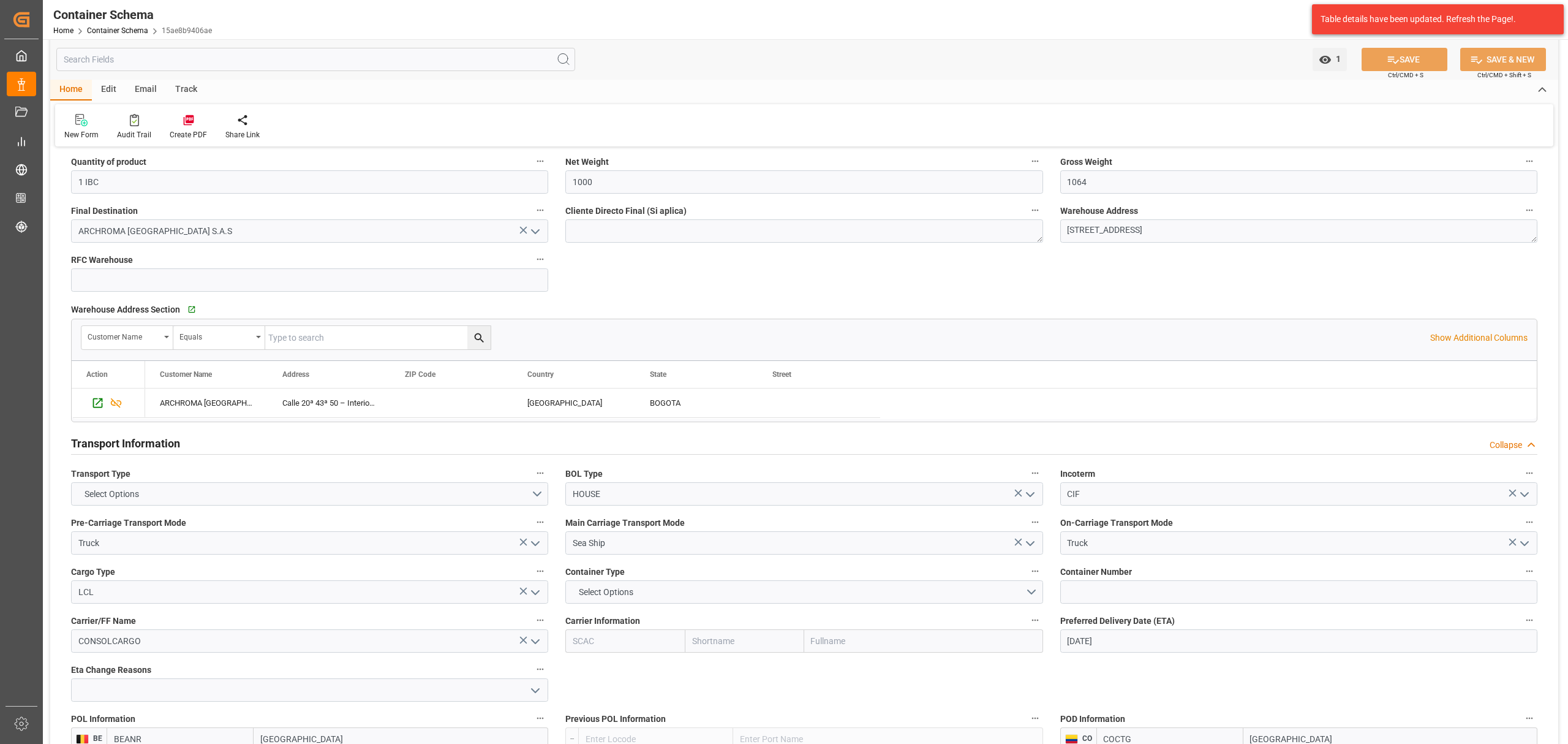
scroll to position [817, 0]
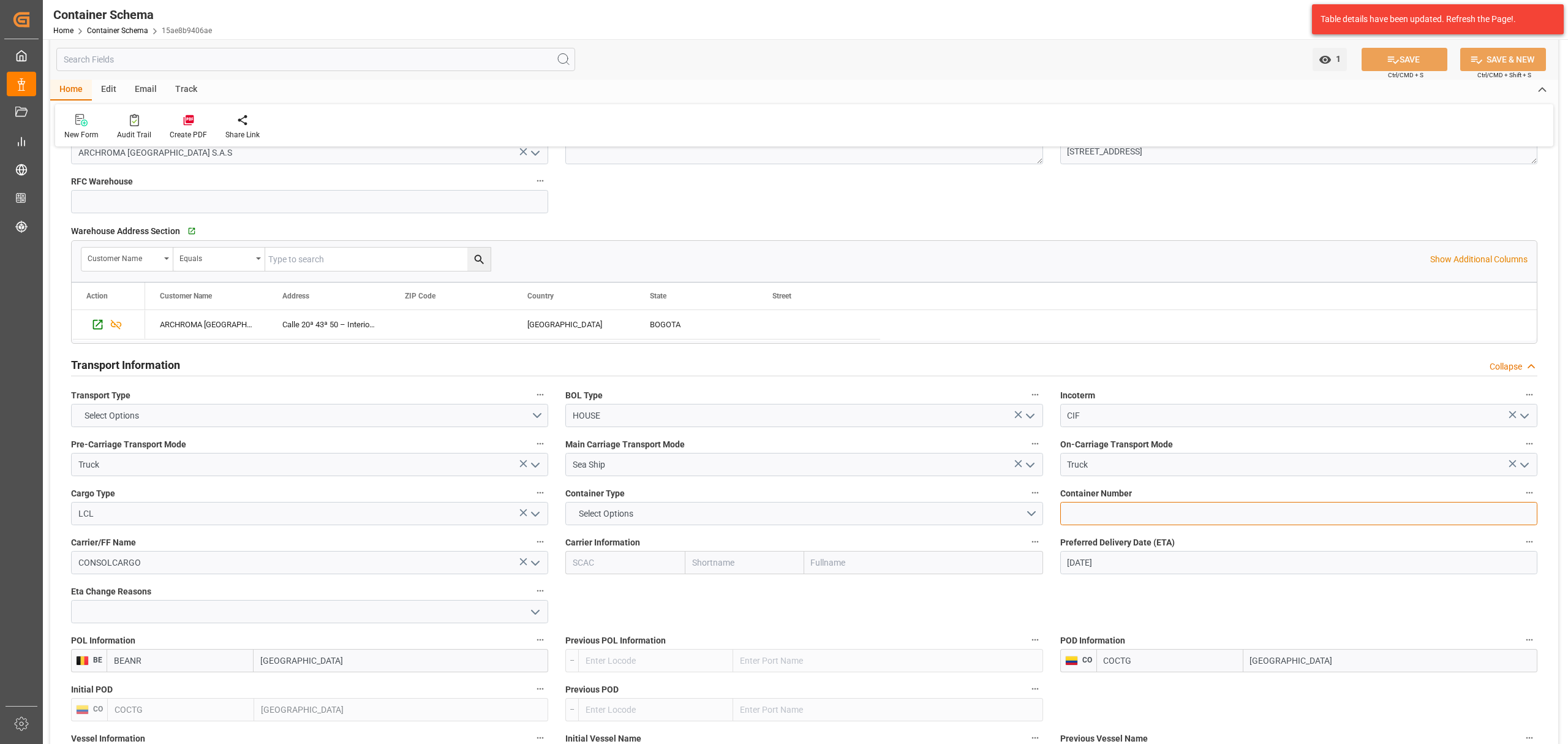
click at [1154, 516] on input at bounding box center [1299, 514] width 477 height 23
paste input "4504600388"
type input "4504600388"
drag, startPoint x: 1149, startPoint y: 516, endPoint x: 976, endPoint y: 501, distance: 173.6
click at [986, 505] on div "References Collapse Logistic Coordinator Reference Number 210200801325 Logistic…" at bounding box center [804, 474] width 1508 height 2266
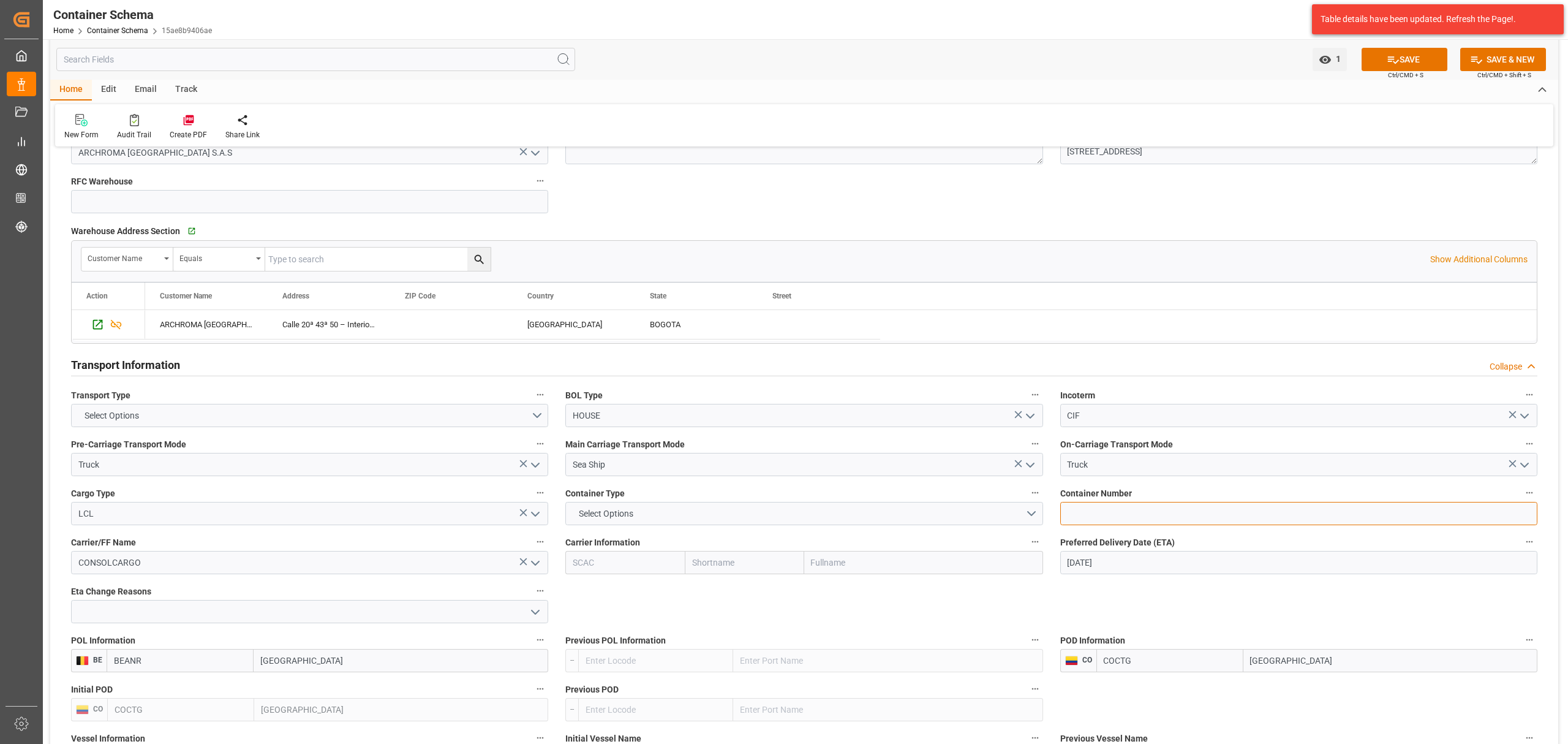
paste input "HLBU9114518"
type input "HLBU9114518"
click at [669, 469] on input "Sea Ship" at bounding box center [804, 464] width 477 height 23
click at [694, 525] on button "Select Options" at bounding box center [804, 514] width 477 height 23
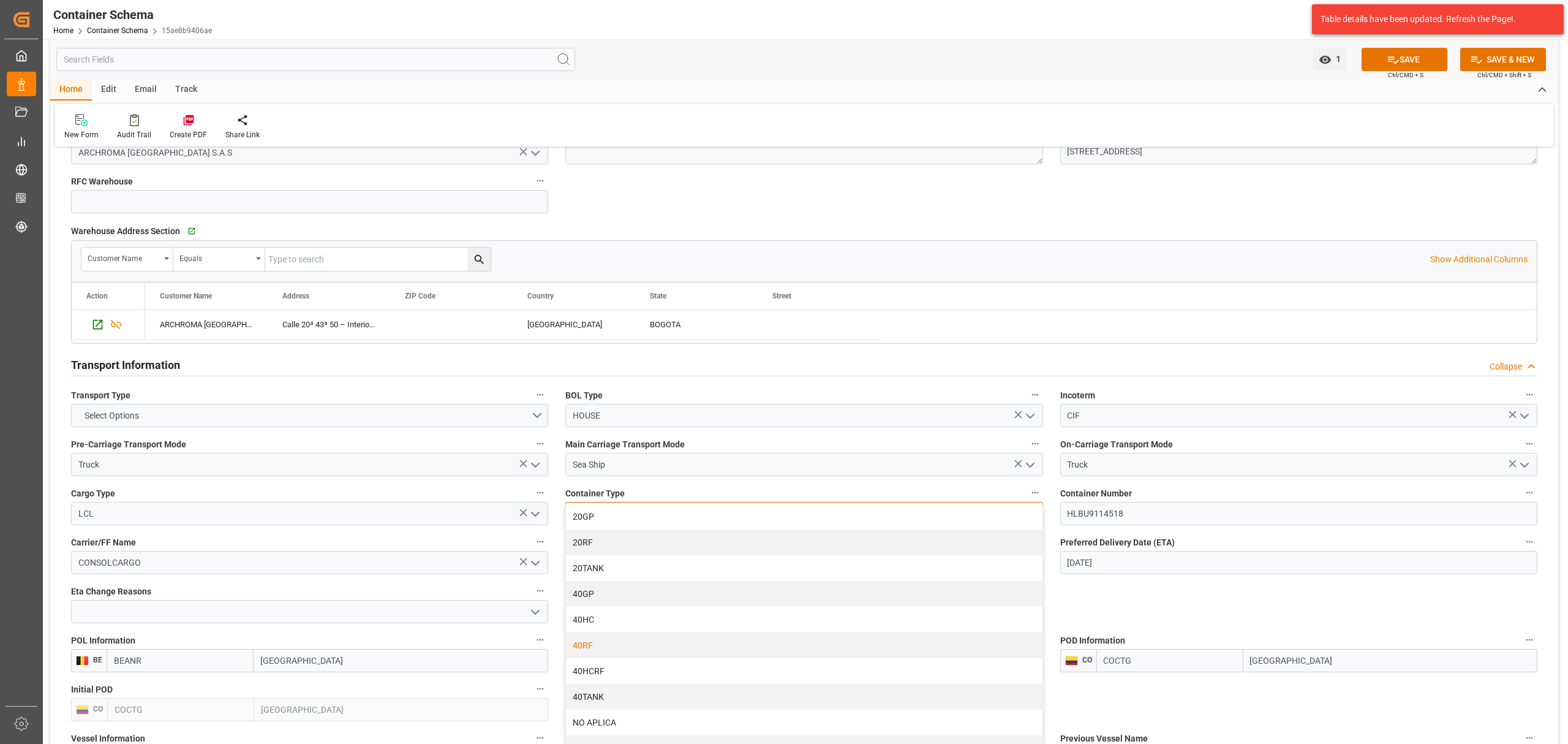
click at [638, 643] on div "40RF" at bounding box center [804, 645] width 476 height 26
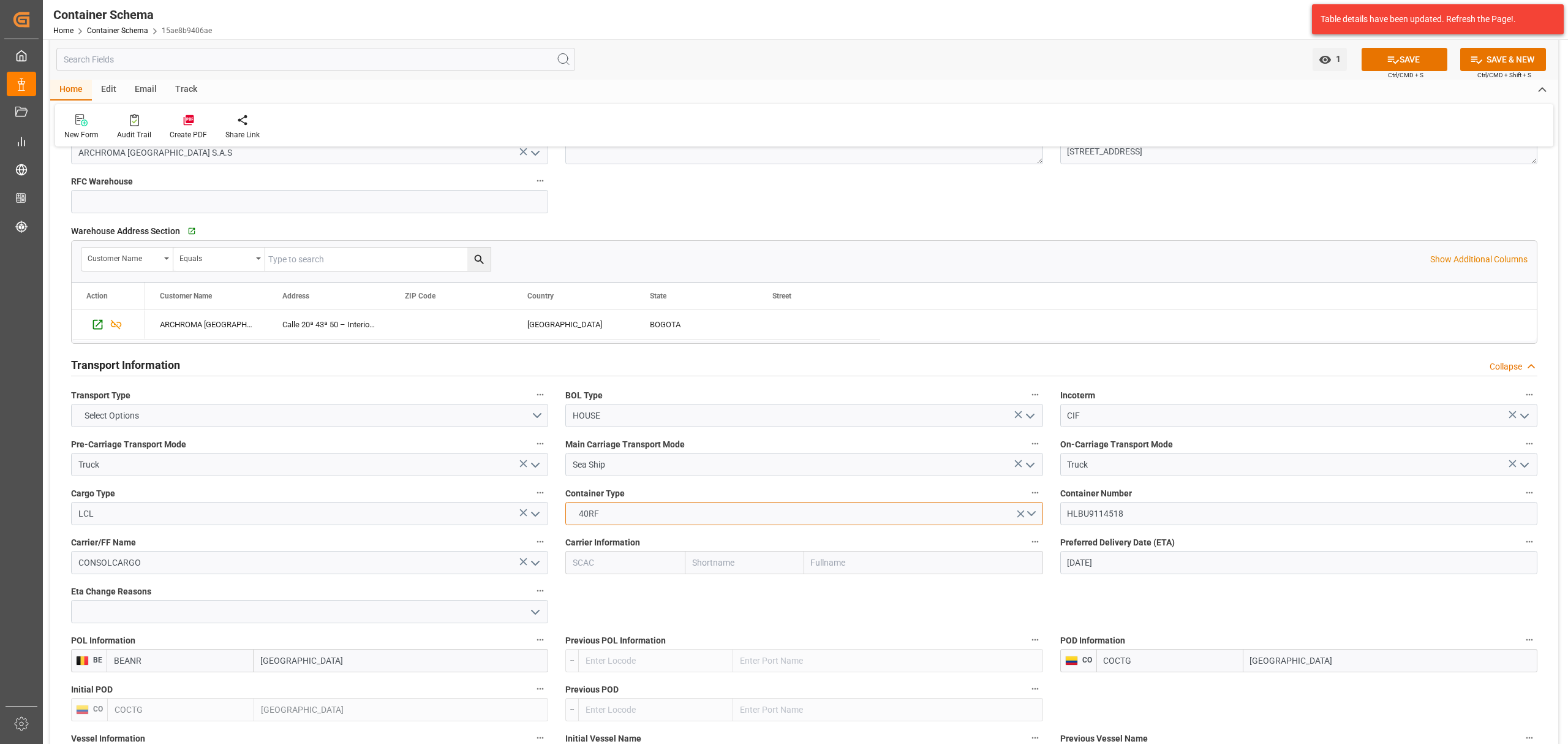
click at [665, 518] on button "40RF" at bounding box center [804, 514] width 477 height 23
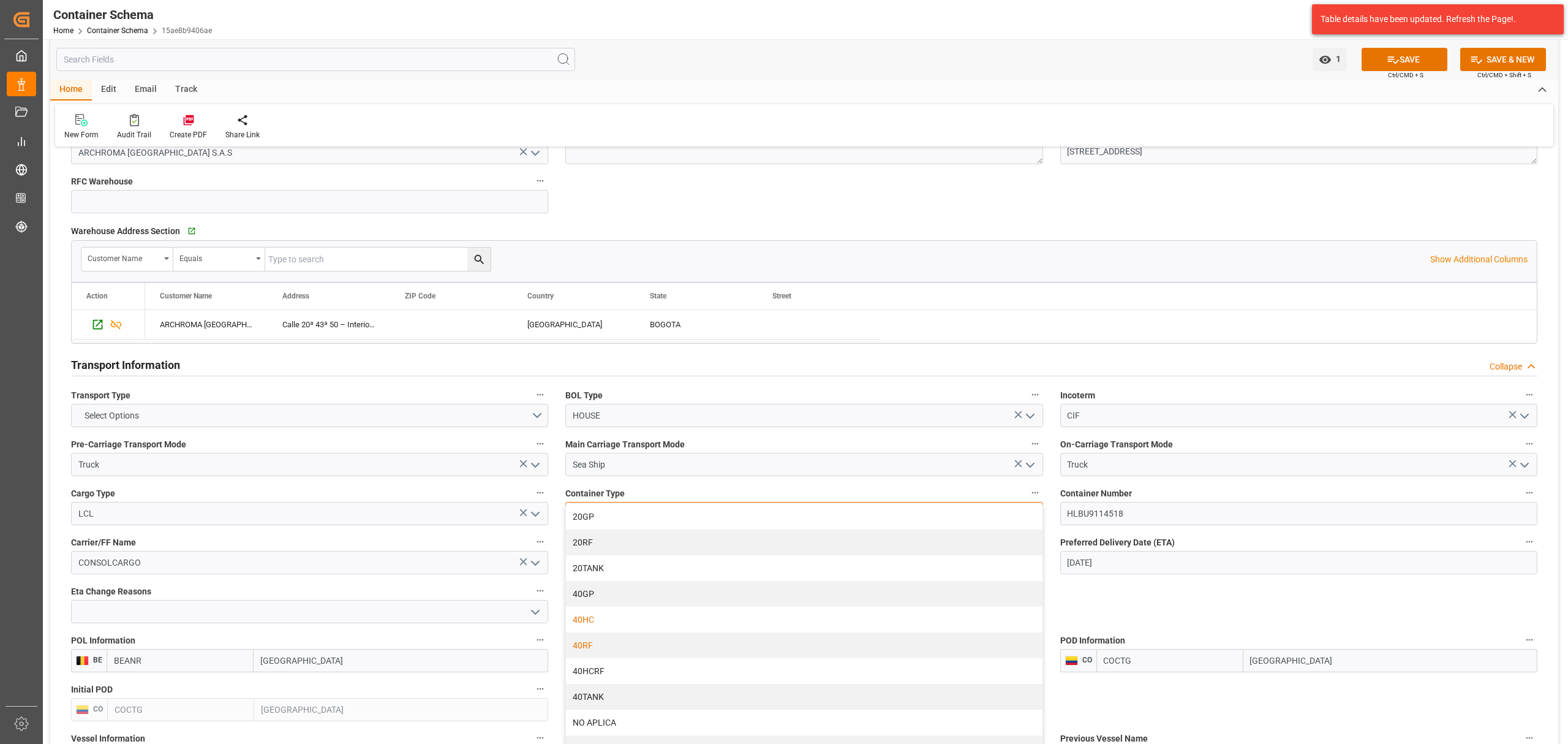
click at [661, 618] on div "40HC" at bounding box center [804, 619] width 476 height 26
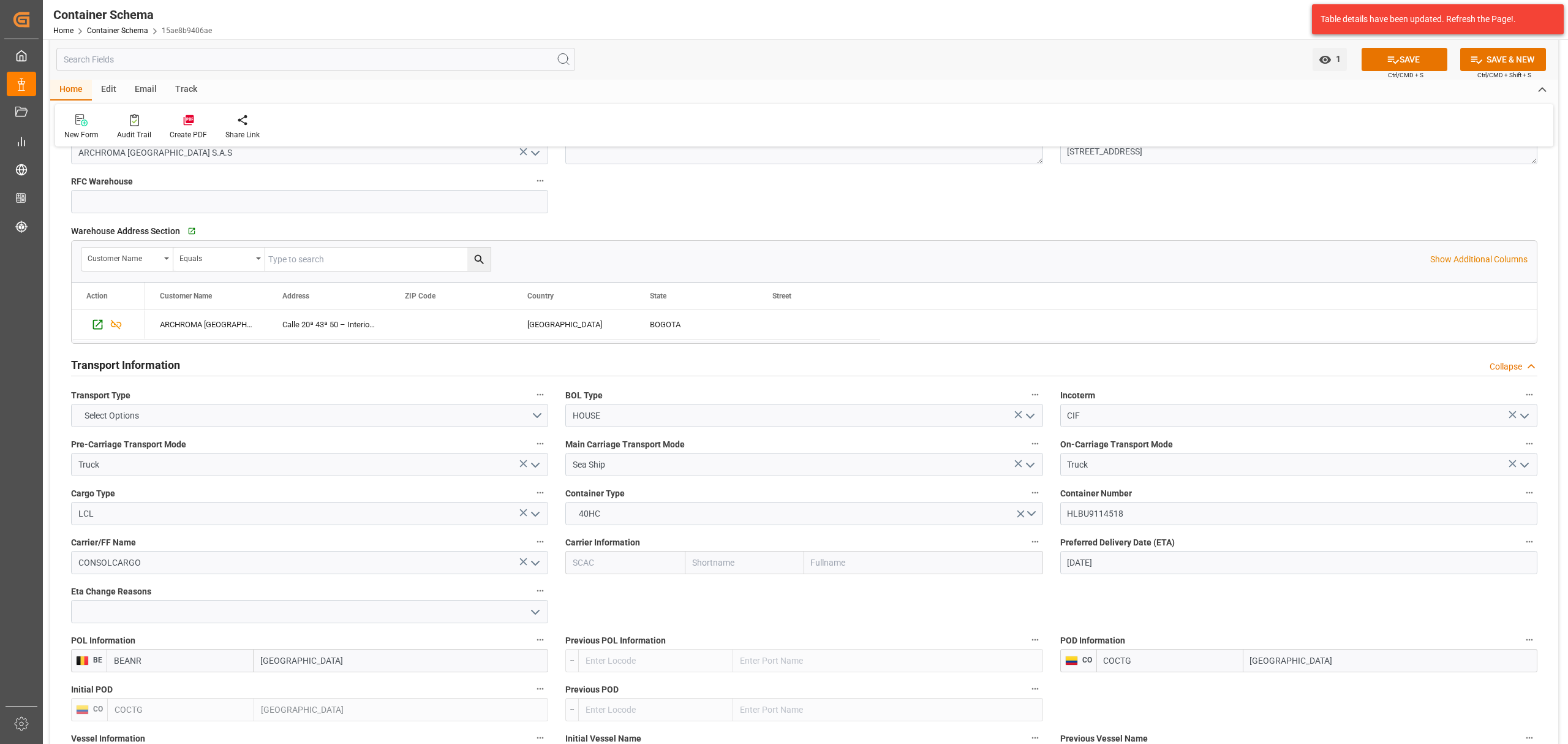
click at [1135, 566] on input "18-08-2025" at bounding box center [1299, 562] width 477 height 23
click at [1198, 501] on span "23" at bounding box center [1195, 502] width 8 height 8
type input "23-08-2025"
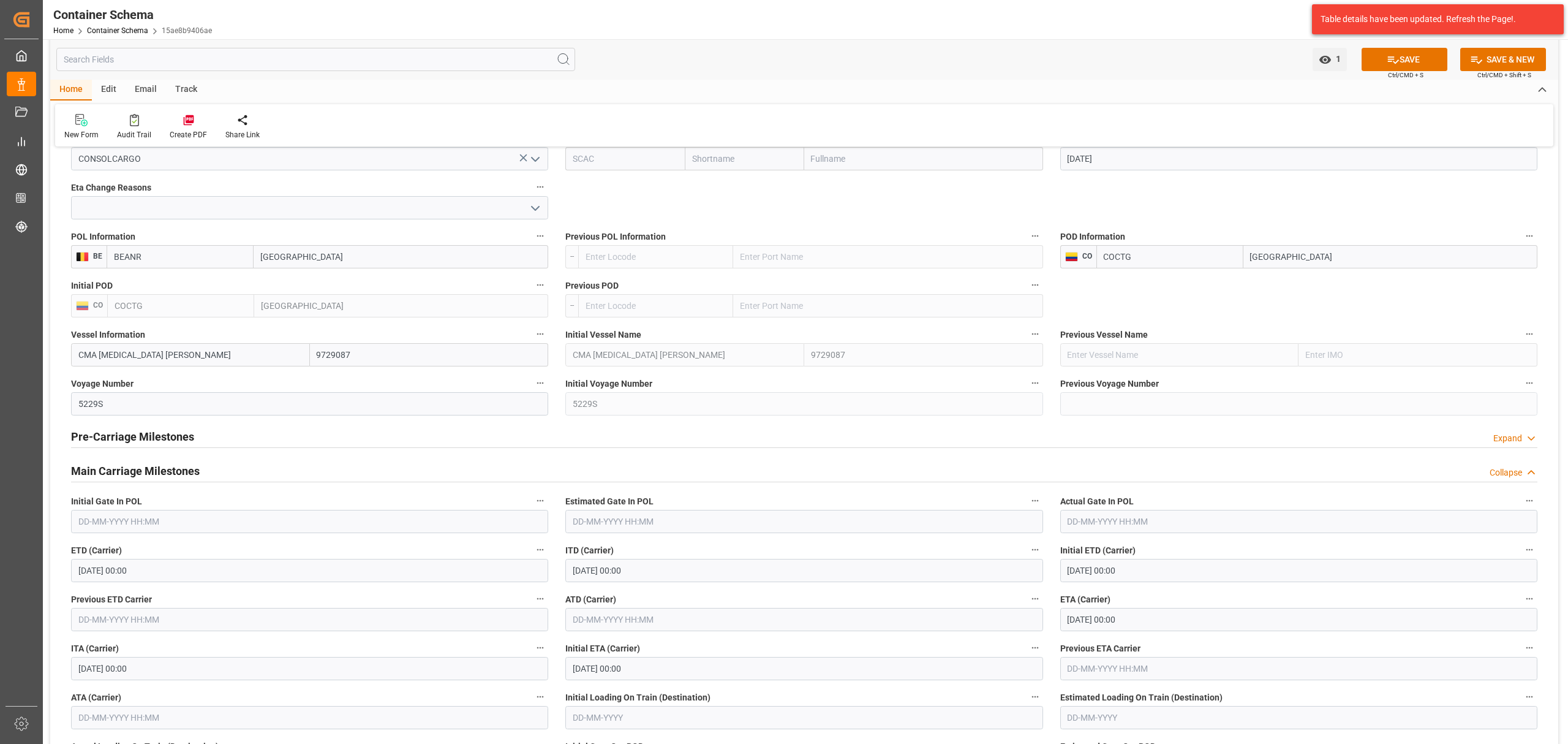
scroll to position [1307, 0]
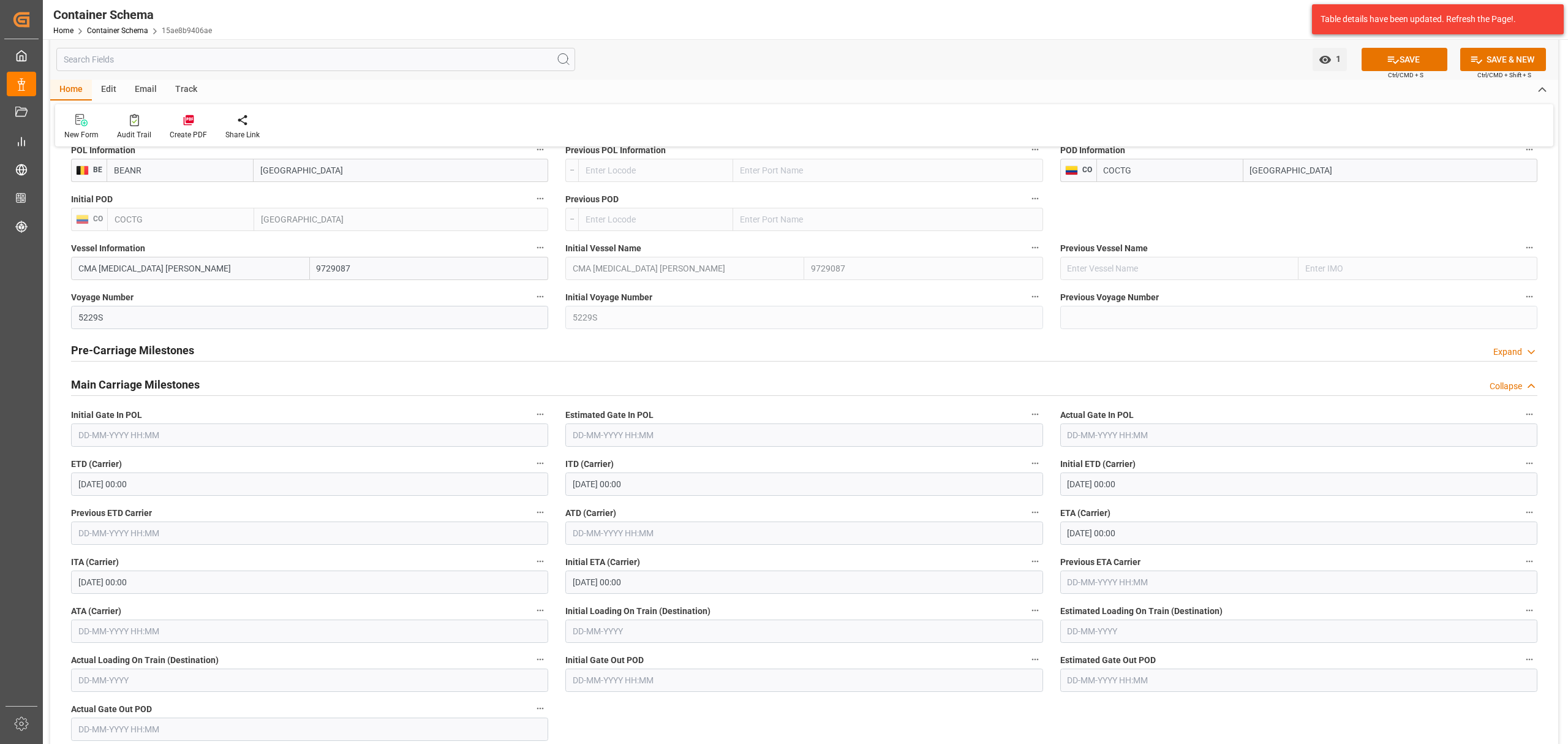
click at [1185, 527] on input "18-08-2025 00:00" at bounding box center [1299, 533] width 477 height 23
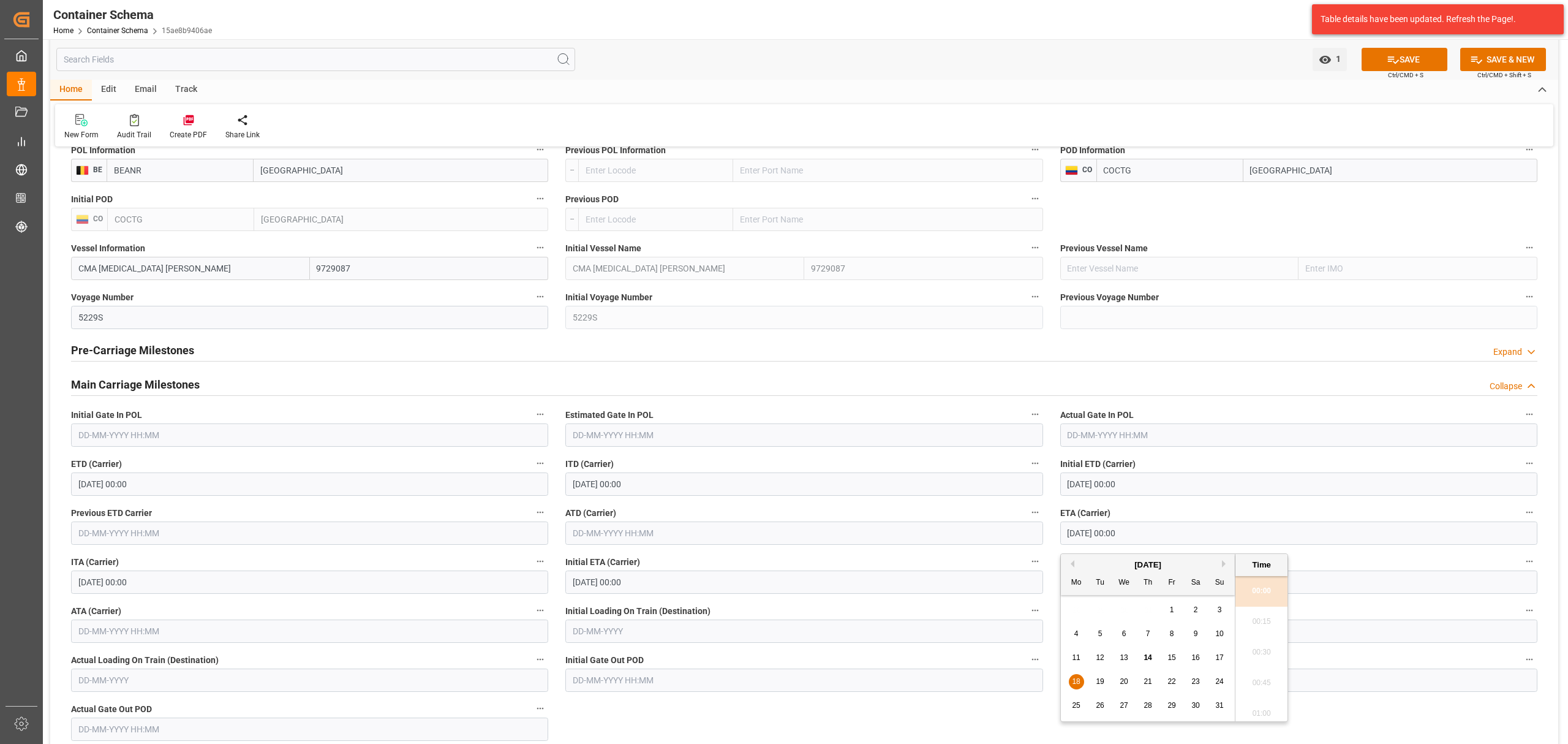
drag, startPoint x: 1191, startPoint y: 682, endPoint x: 1196, endPoint y: 674, distance: 9.4
click at [1191, 682] on div "23" at bounding box center [1196, 682] width 16 height 15
click at [1277, 633] on li "15:00" at bounding box center [1261, 632] width 52 height 30
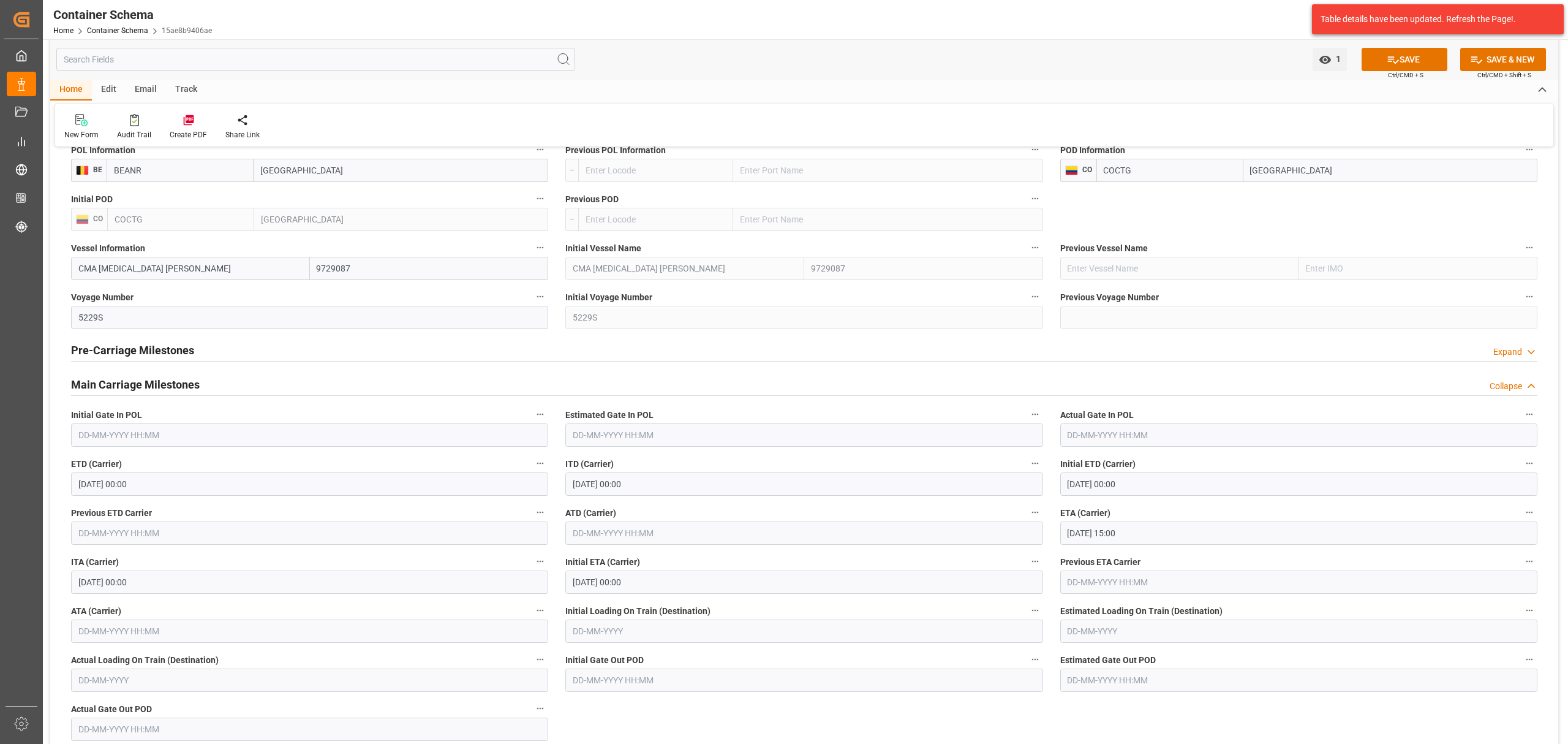
drag, startPoint x: 1414, startPoint y: 60, endPoint x: 1157, endPoint y: 102, distance: 260.4
click at [1414, 60] on button "SAVE" at bounding box center [1405, 60] width 86 height 23
click at [148, 633] on input "text" at bounding box center [310, 631] width 477 height 23
type input "23-08-2025 00:00"
type input "18-08-2025 00:00"
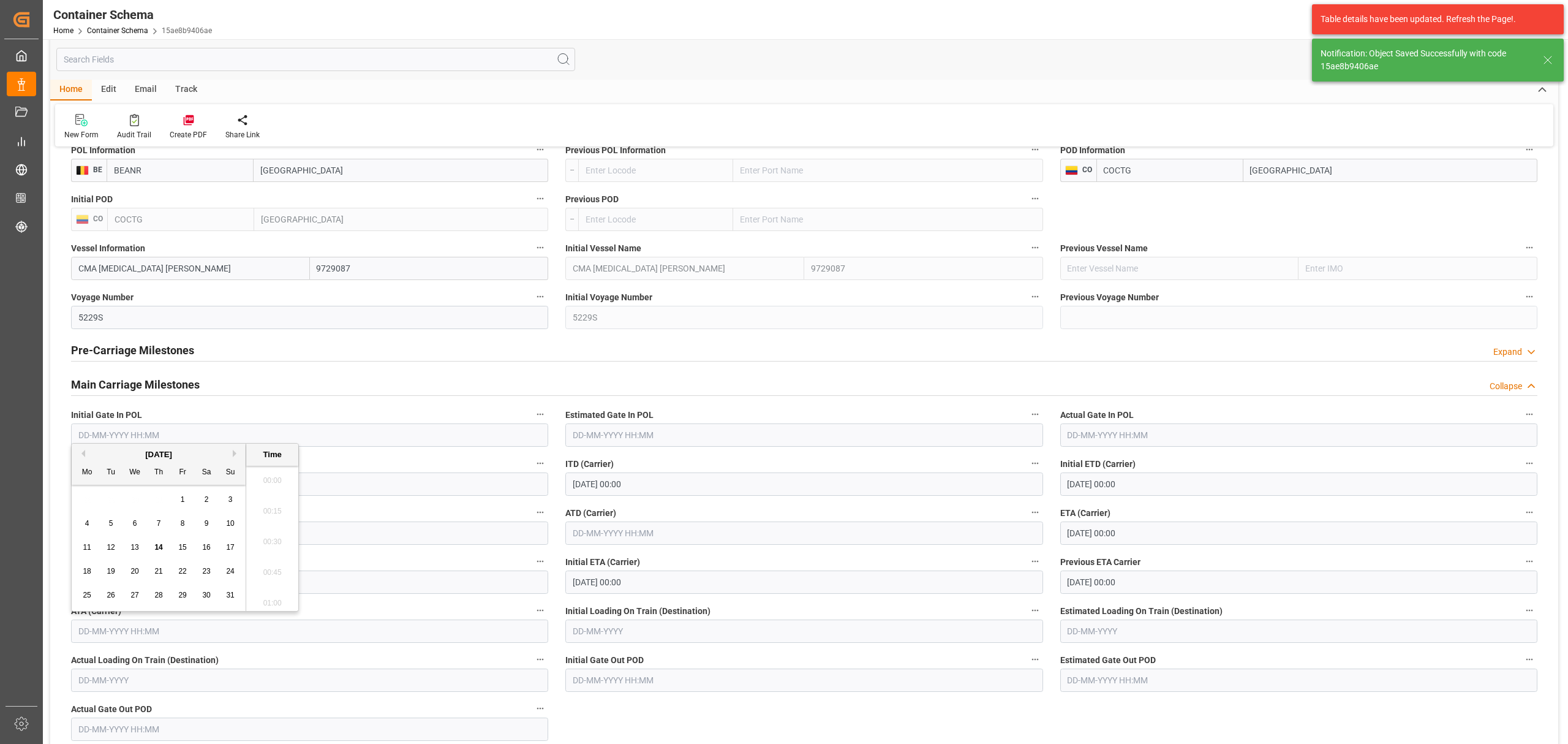
scroll to position [1229, 0]
click at [209, 574] on span "23" at bounding box center [206, 571] width 8 height 8
type input "23-08-2025 00:00"
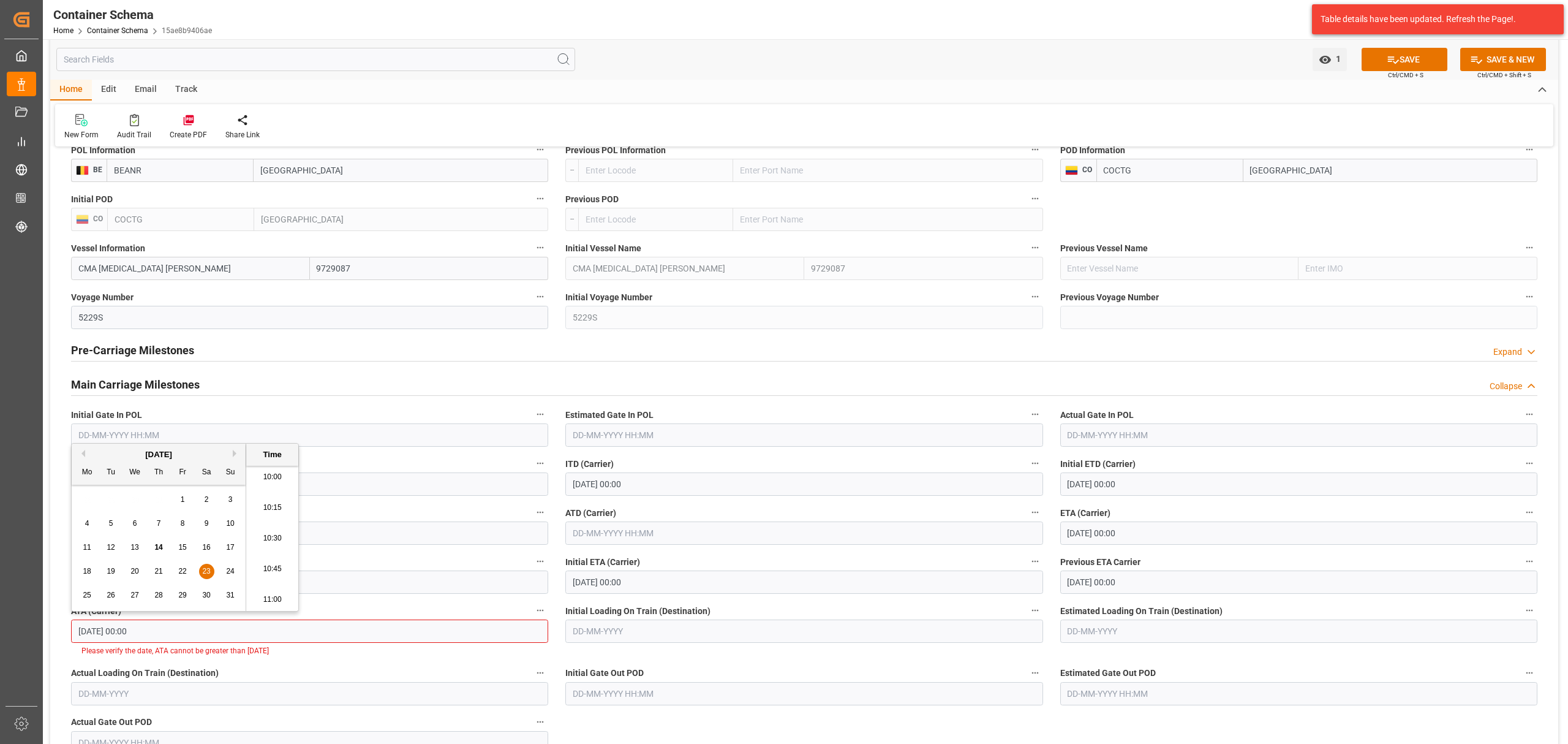
scroll to position [1393, 0]
click at [1397, 60] on button "SAVE" at bounding box center [1405, 60] width 86 height 23
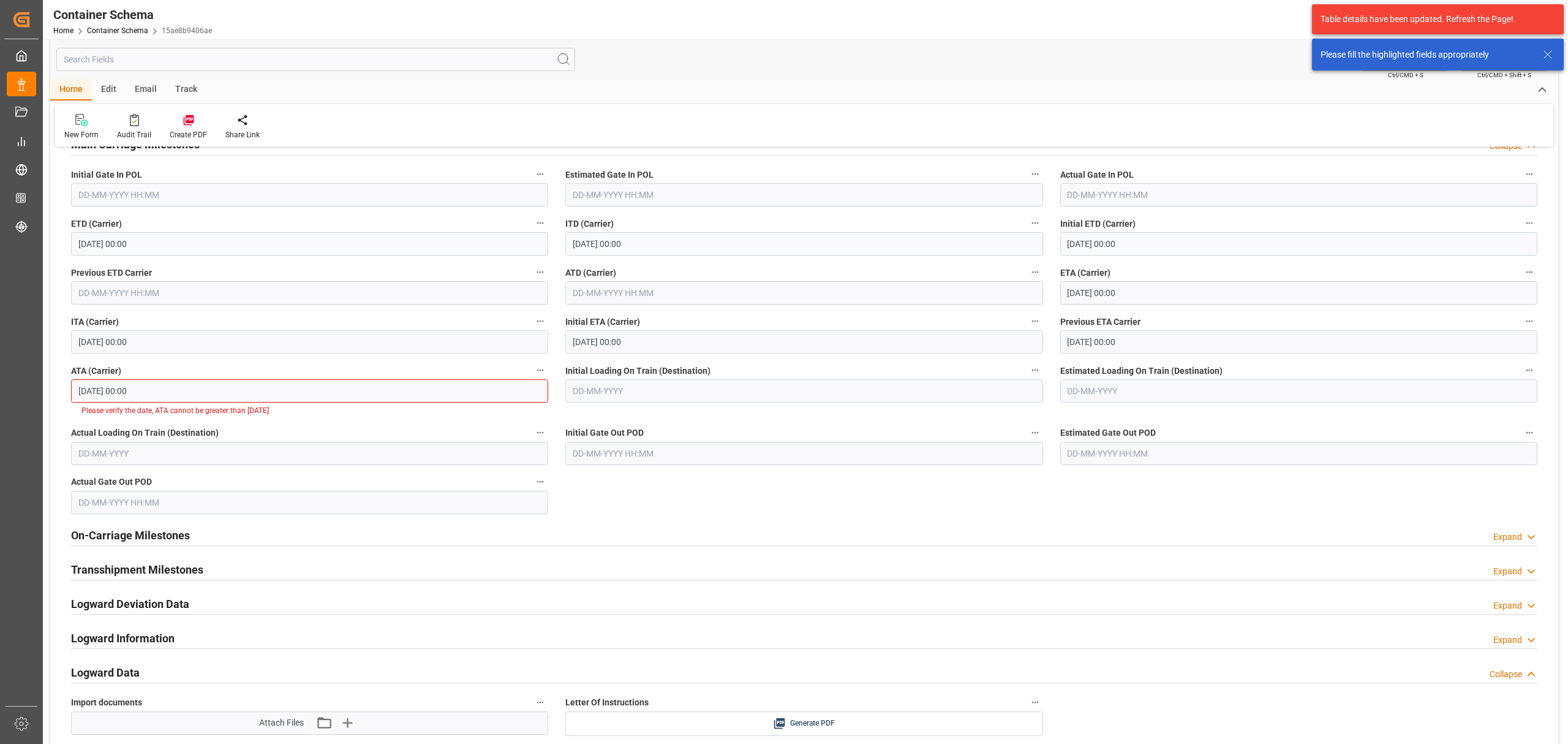
scroll to position [1549, 0]
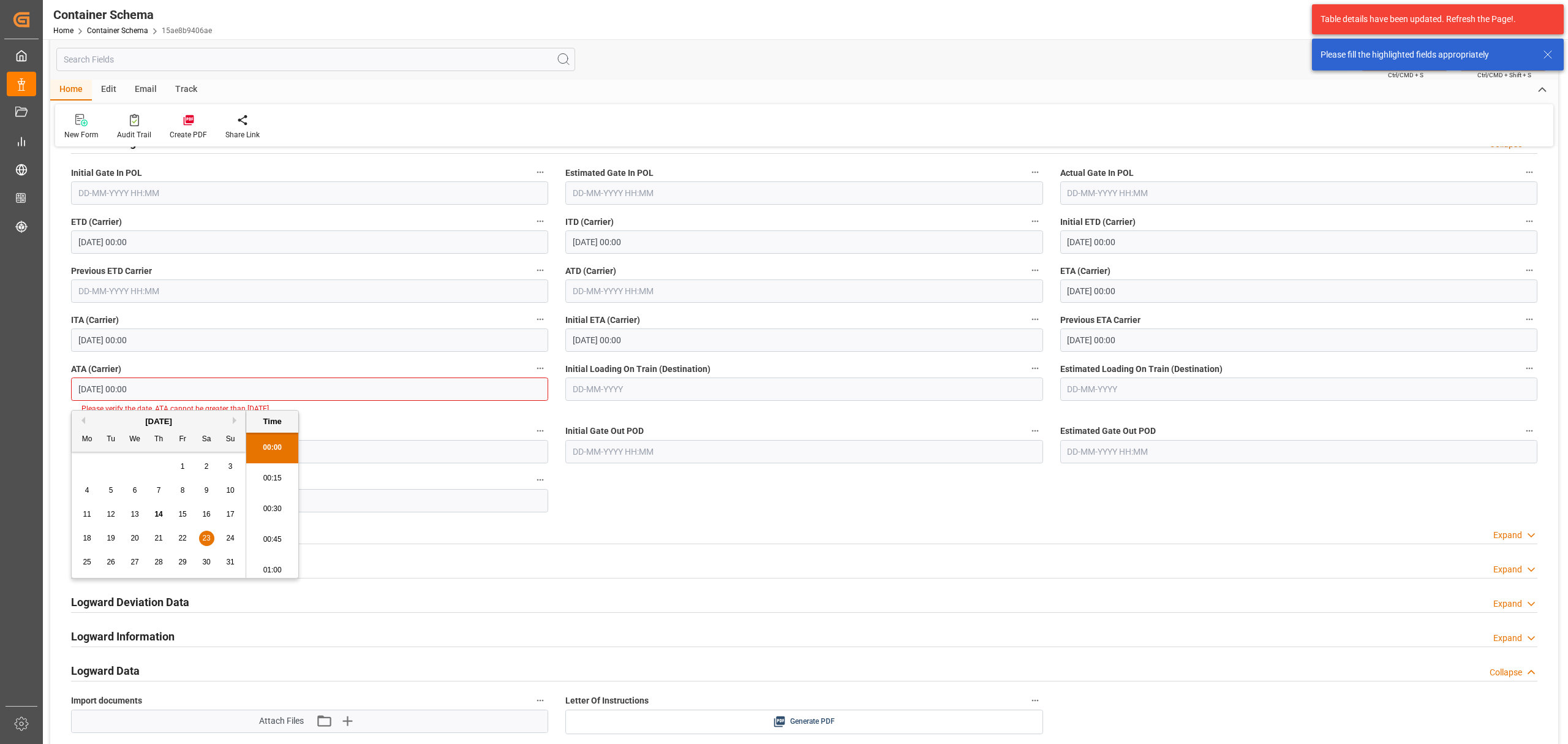
click at [287, 392] on input "23-08-2025 00:00" at bounding box center [310, 389] width 477 height 23
drag, startPoint x: 261, startPoint y: 410, endPoint x: 136, endPoint y: 394, distance: 126.0
click at [92, 394] on body "Created by potrace 1.15, written by Peter Selinger 2001-2017 Created by potrace…" at bounding box center [784, 372] width 1568 height 744
drag, startPoint x: 160, startPoint y: 393, endPoint x: 42, endPoint y: 389, distance: 118.1
click at [42, 389] on div "Created by potrace 1.15, written by Peter Selinger 2001-2017 Created by potrace…" at bounding box center [784, 372] width 1568 height 744
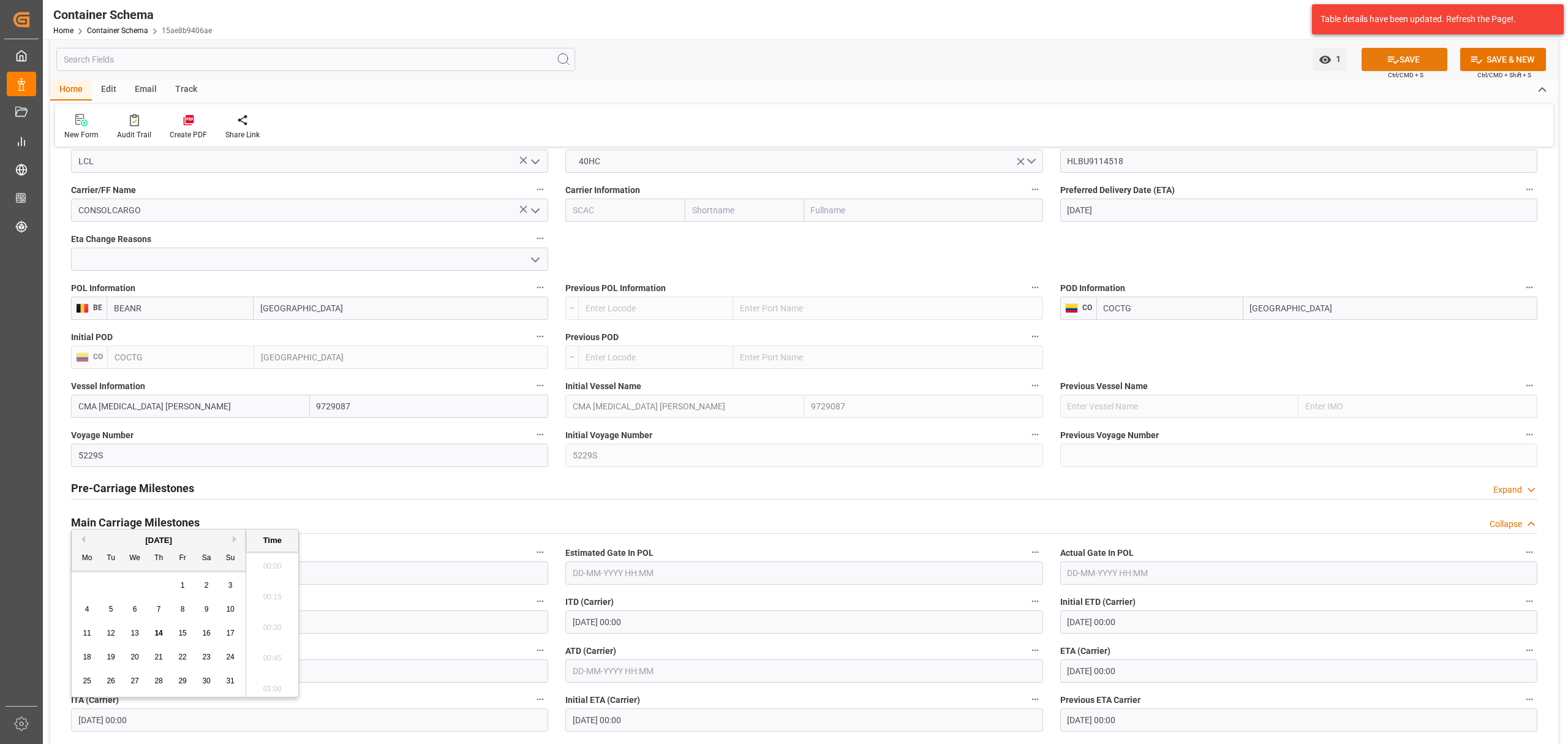
scroll to position [1140, 0]
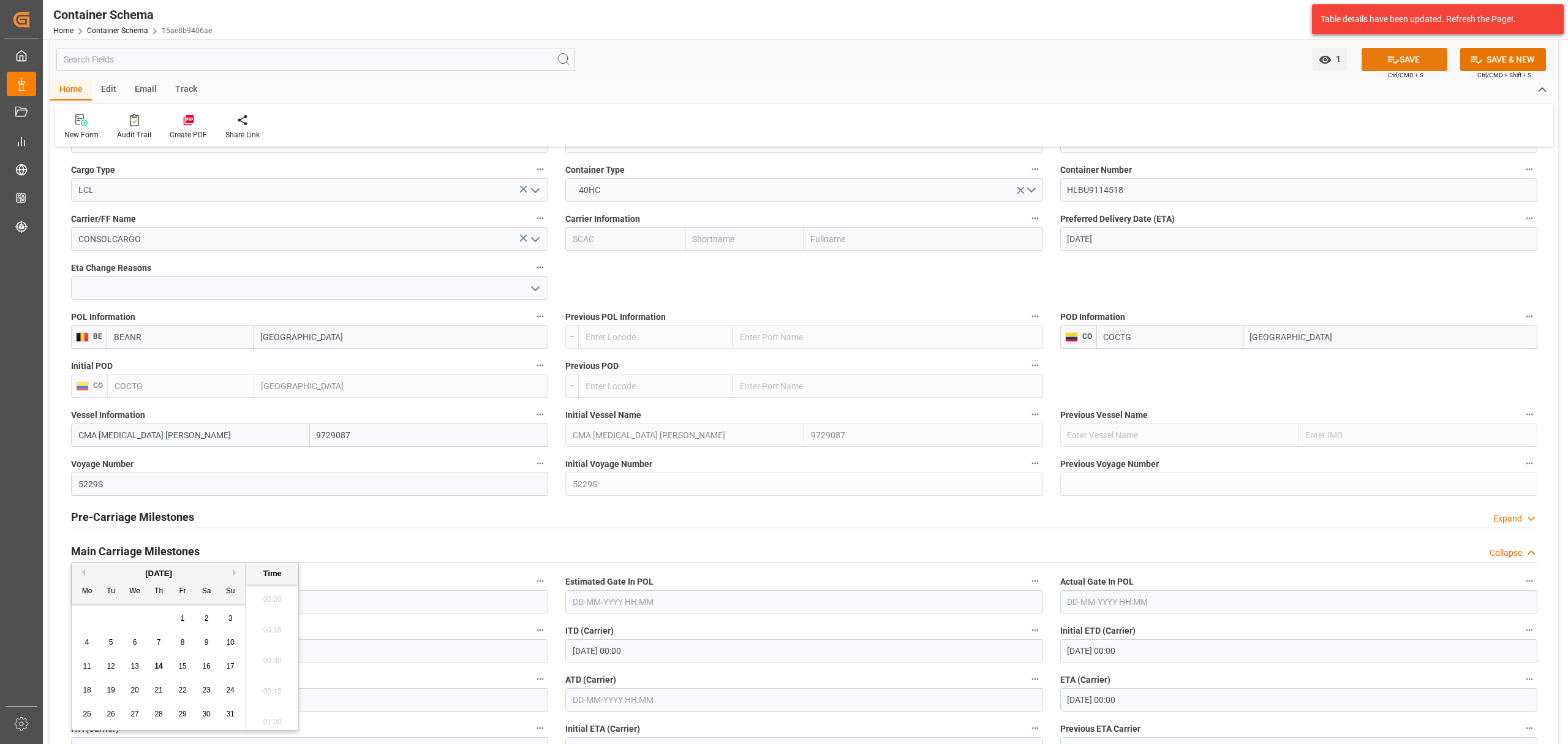
click at [1407, 60] on button "SAVE" at bounding box center [1405, 60] width 86 height 23
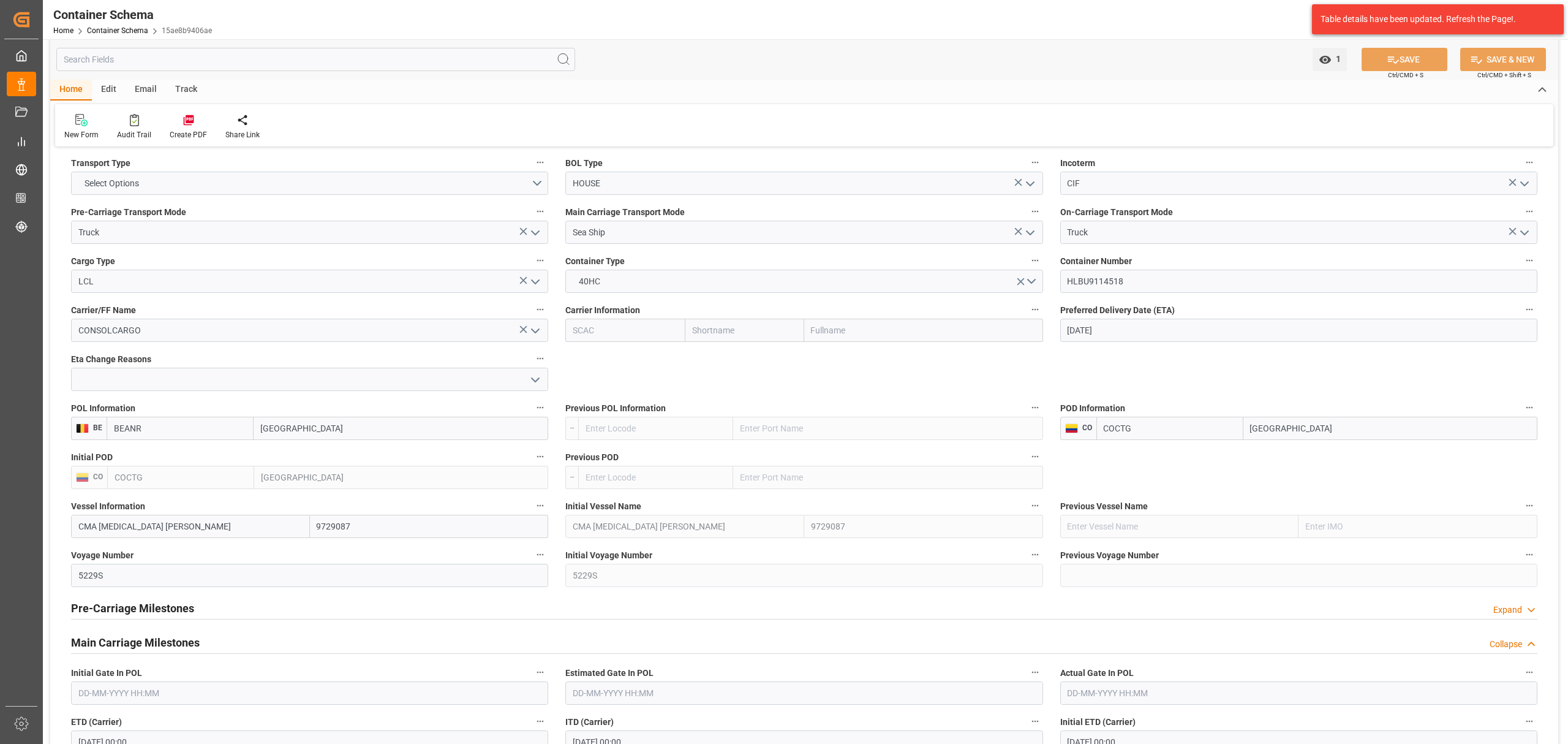
scroll to position [895, 0]
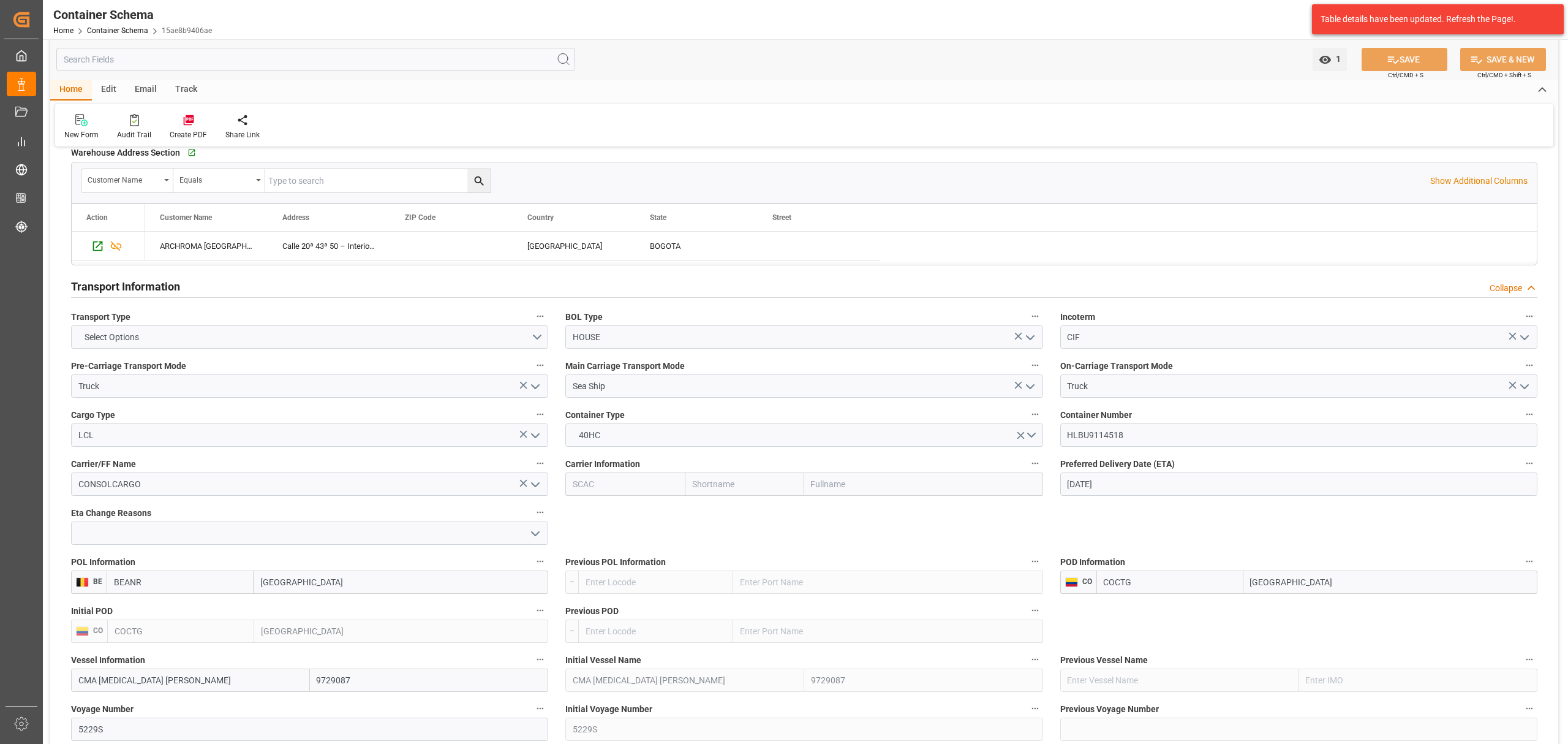
click at [726, 491] on input "text" at bounding box center [744, 484] width 119 height 23
type input "hapa"
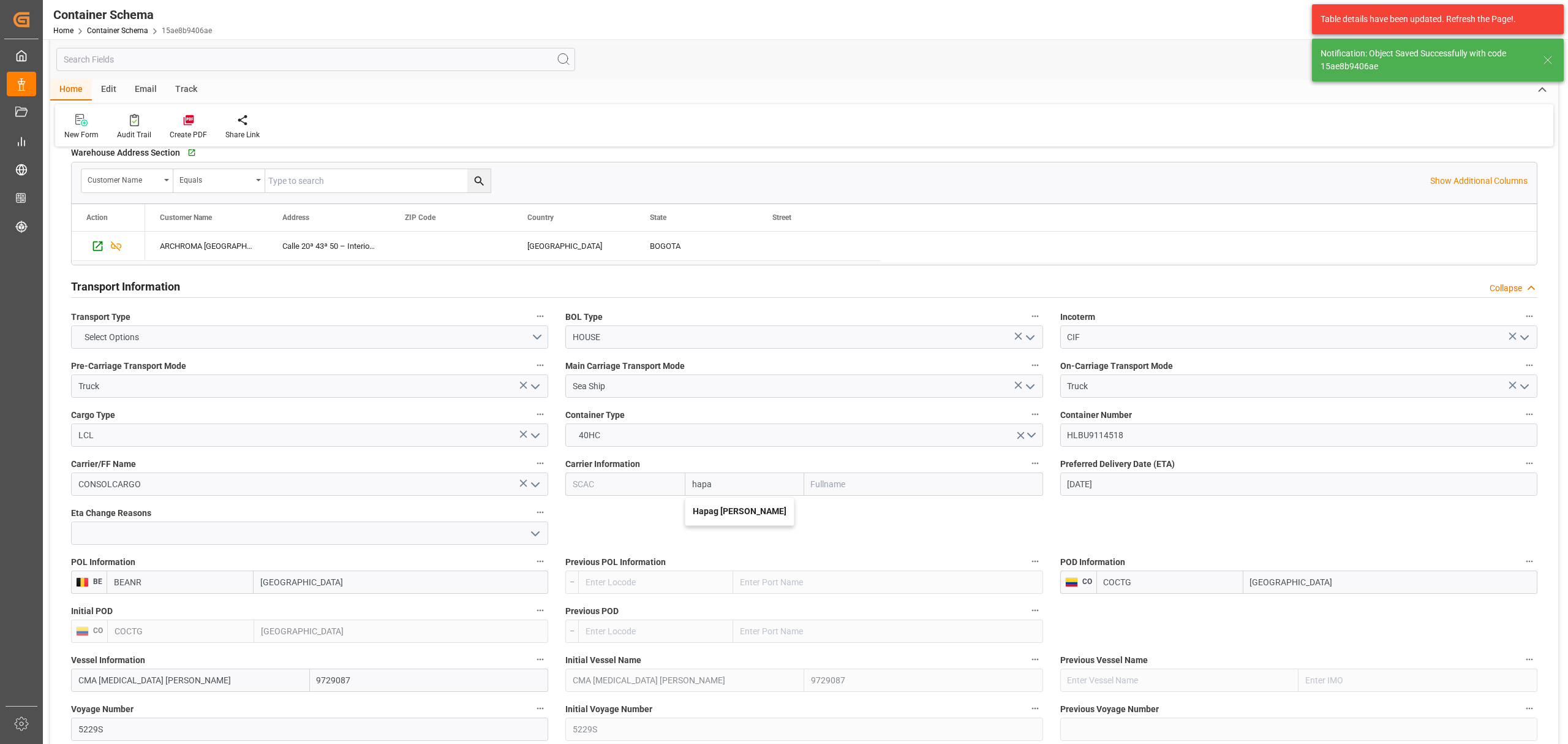
click at [726, 515] on b "Hapag Lloyd" at bounding box center [739, 510] width 94 height 10
type input "HLCU"
type input "Hapag Lloyd"
type input "Hapag Lloyd Aktiengesellschaft"
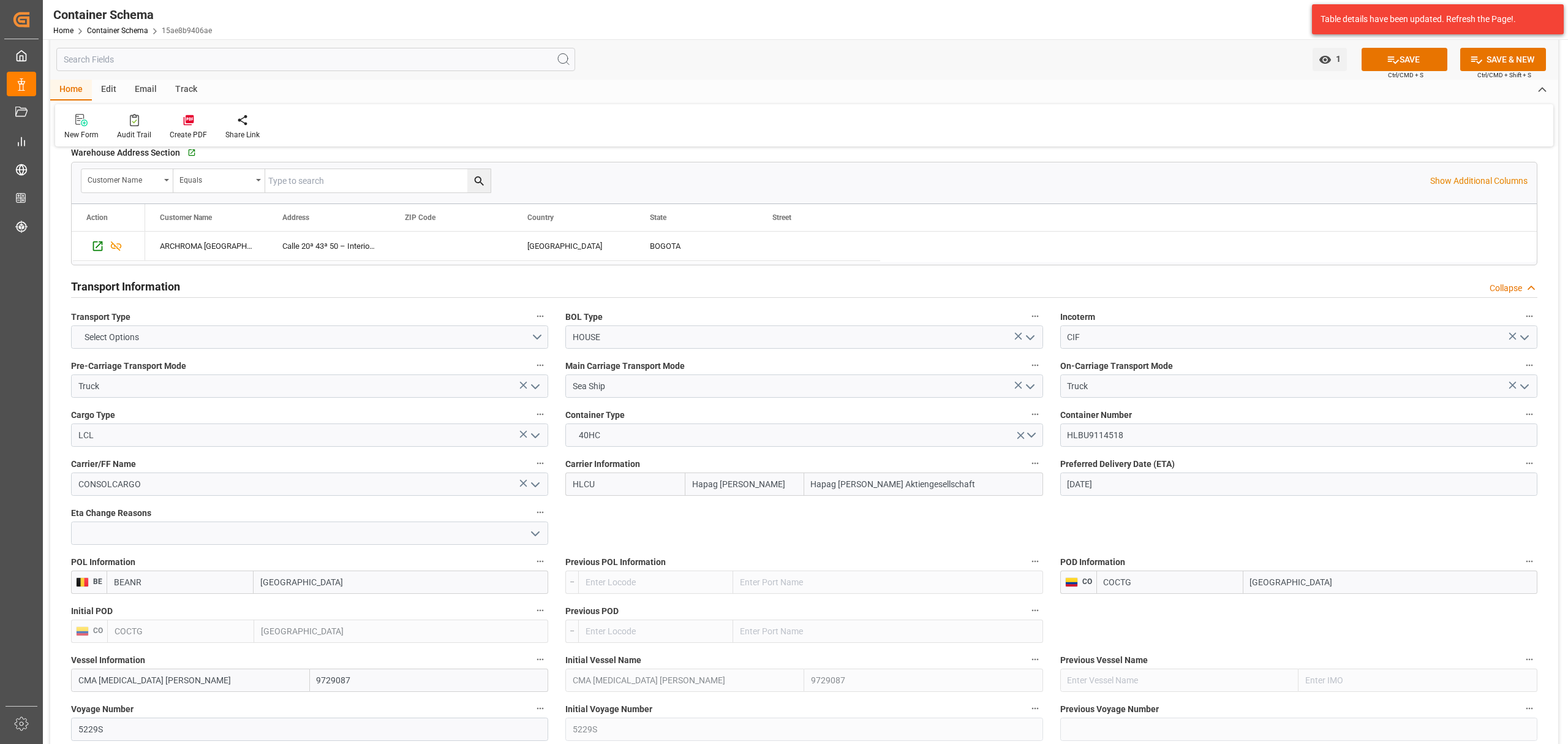
type input "Hapag Lloyd"
click at [1401, 64] on button "SAVE" at bounding box center [1405, 60] width 86 height 23
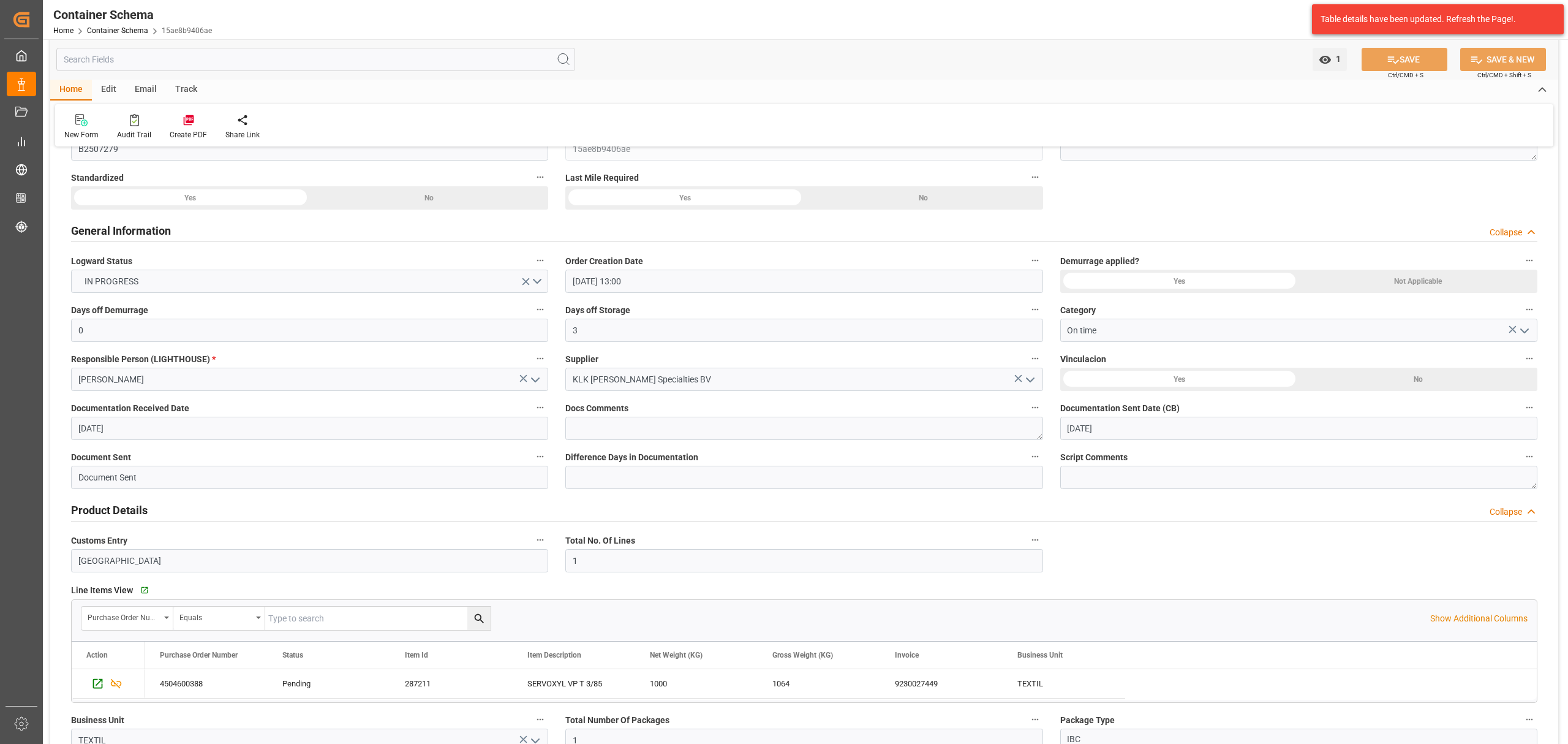
scroll to position [0, 0]
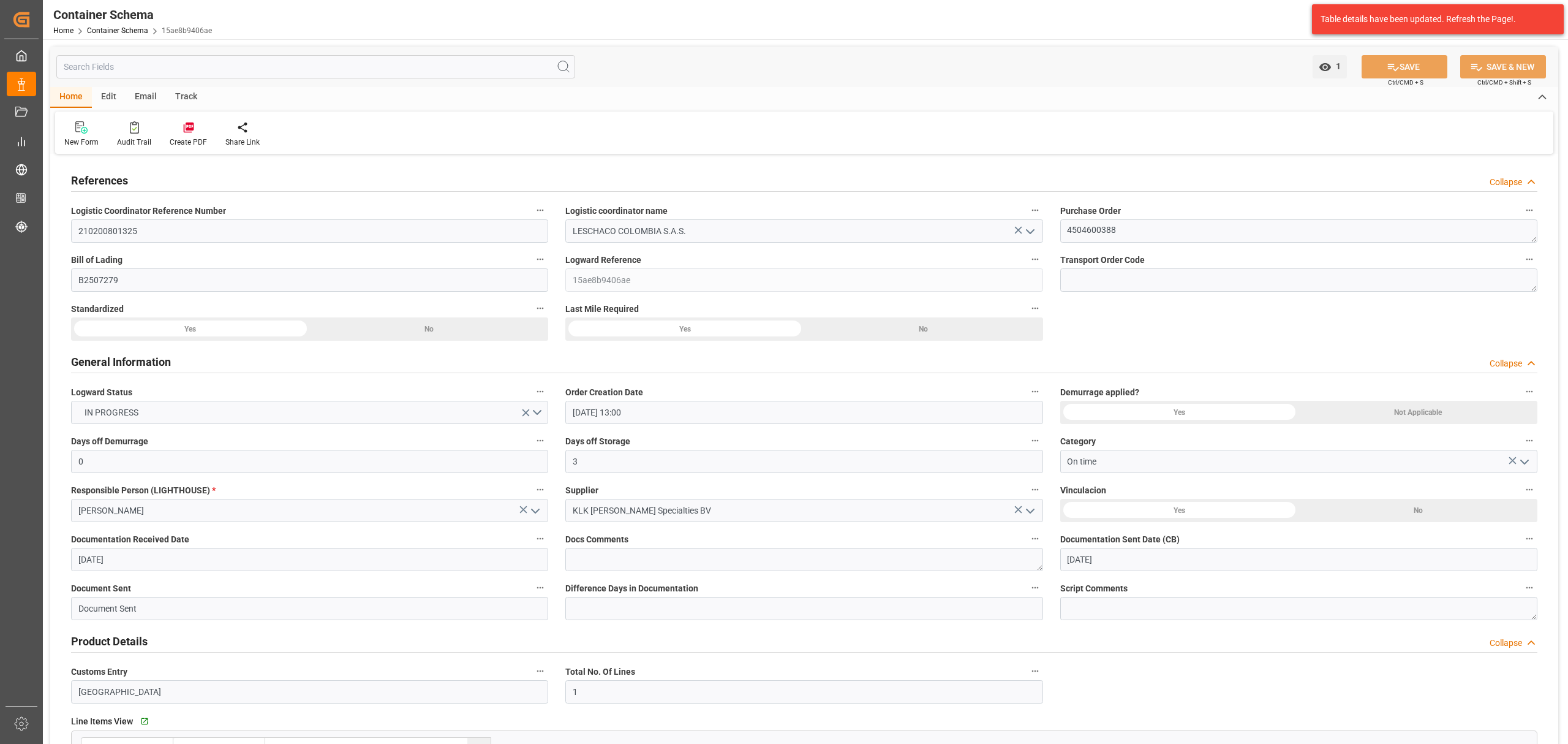
click at [189, 94] on div "Track" at bounding box center [186, 97] width 40 height 21
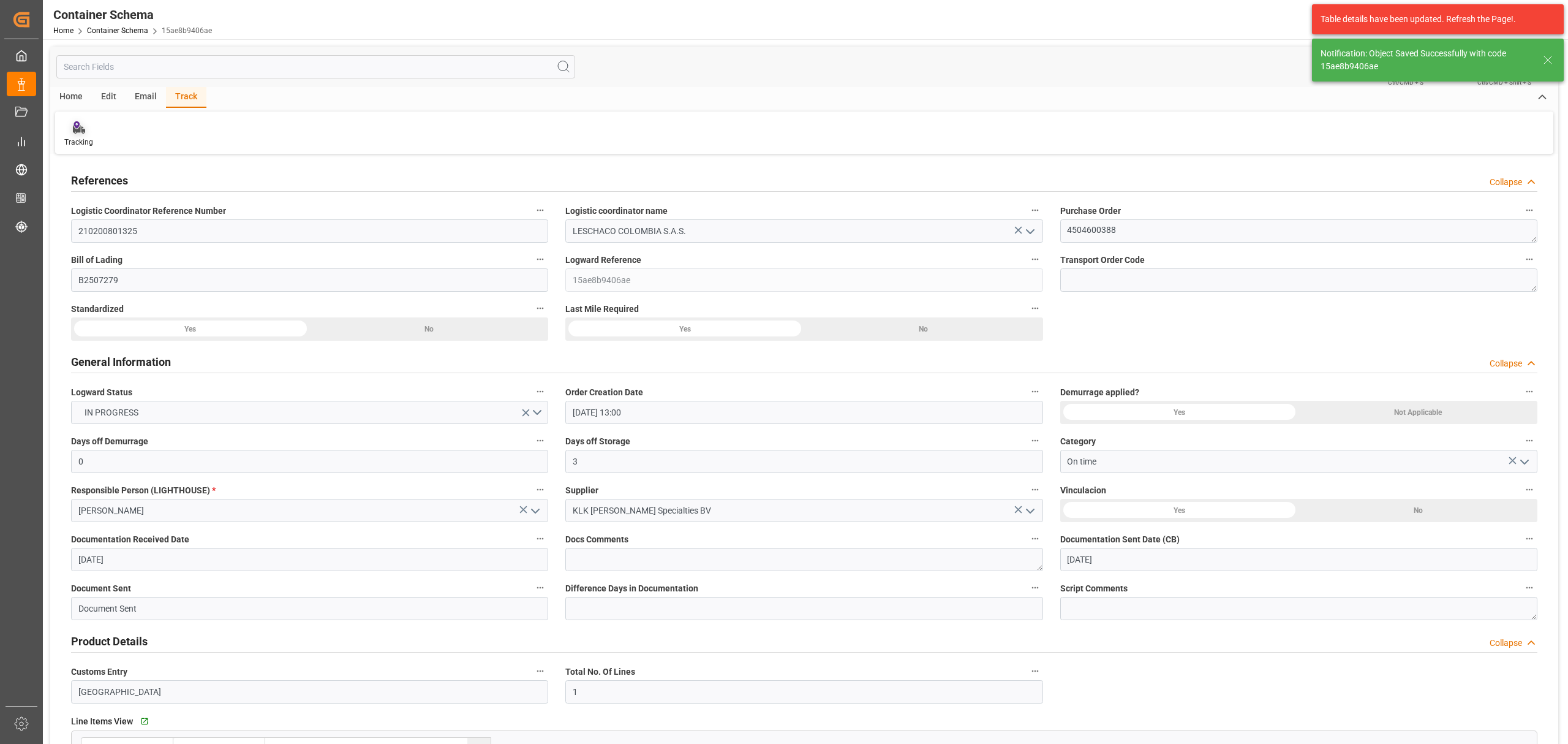
click at [76, 130] on icon at bounding box center [78, 130] width 12 height 8
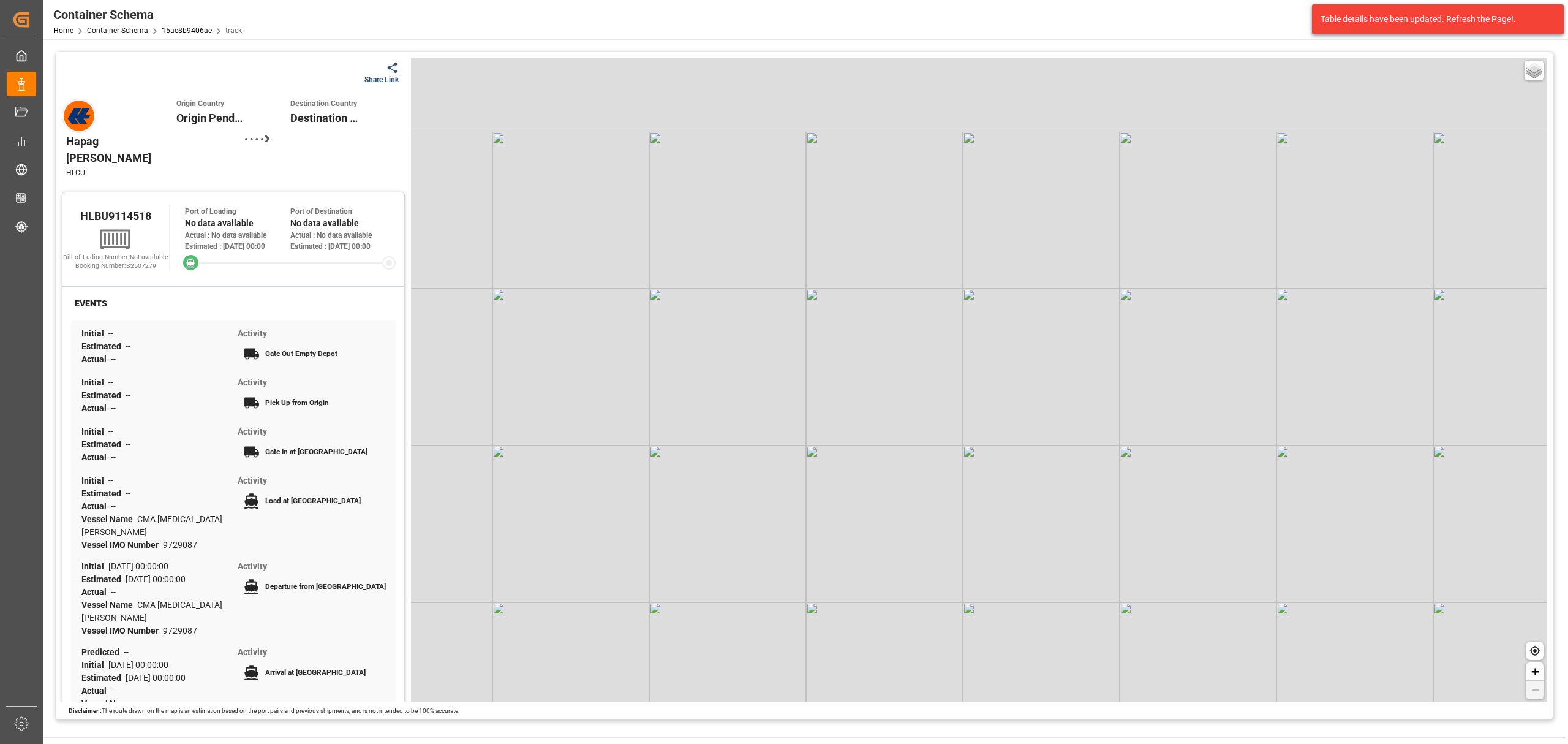
click at [385, 76] on div "Share Link" at bounding box center [381, 79] width 34 height 11
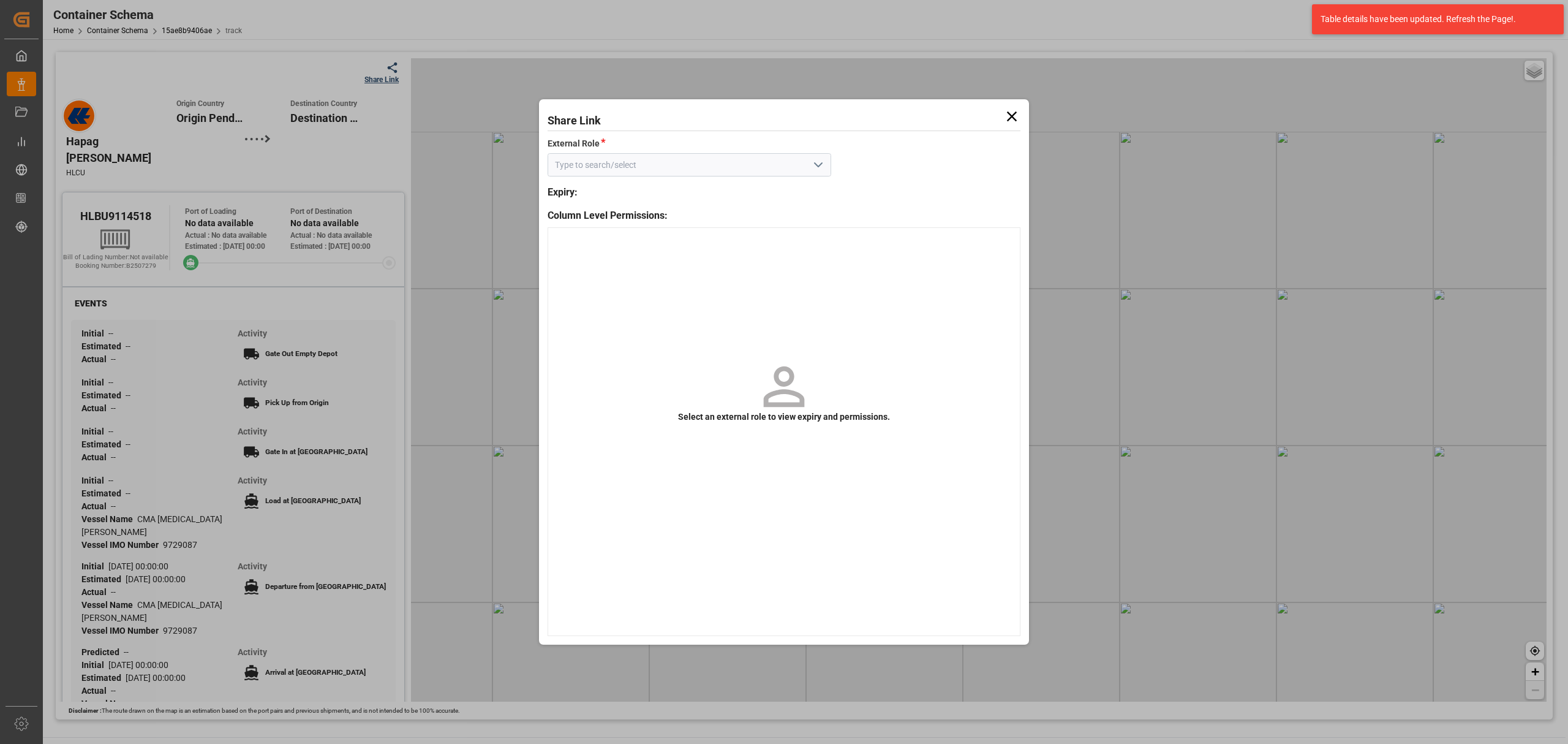
click at [822, 164] on polyline "open menu" at bounding box center [818, 165] width 7 height 4
drag, startPoint x: 742, startPoint y: 201, endPoint x: 755, endPoint y: 208, distance: 14.8
click at [742, 202] on div "Customer" at bounding box center [690, 192] width 283 height 28
type input "Customer"
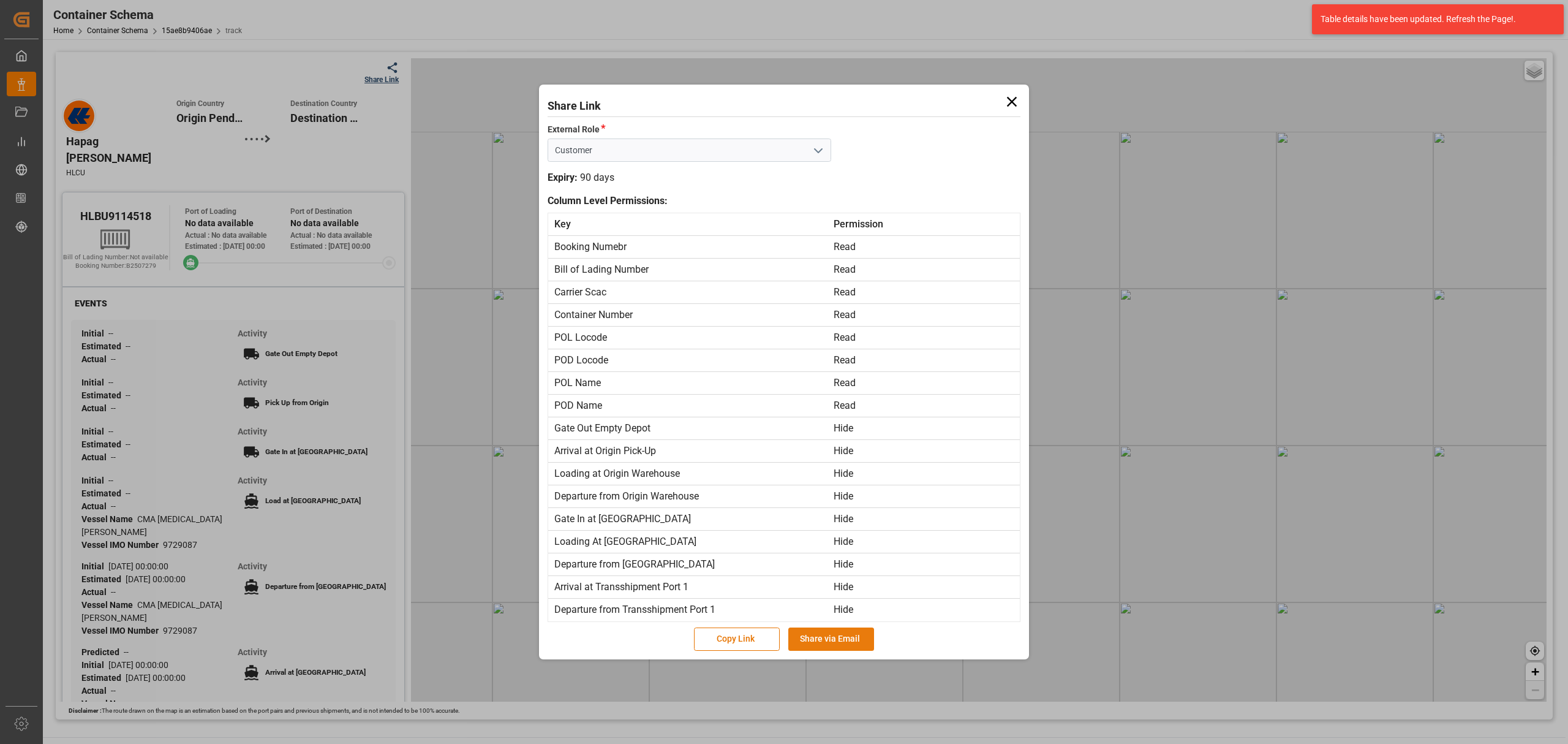
click at [838, 645] on button "Share via Email" at bounding box center [831, 639] width 86 height 23
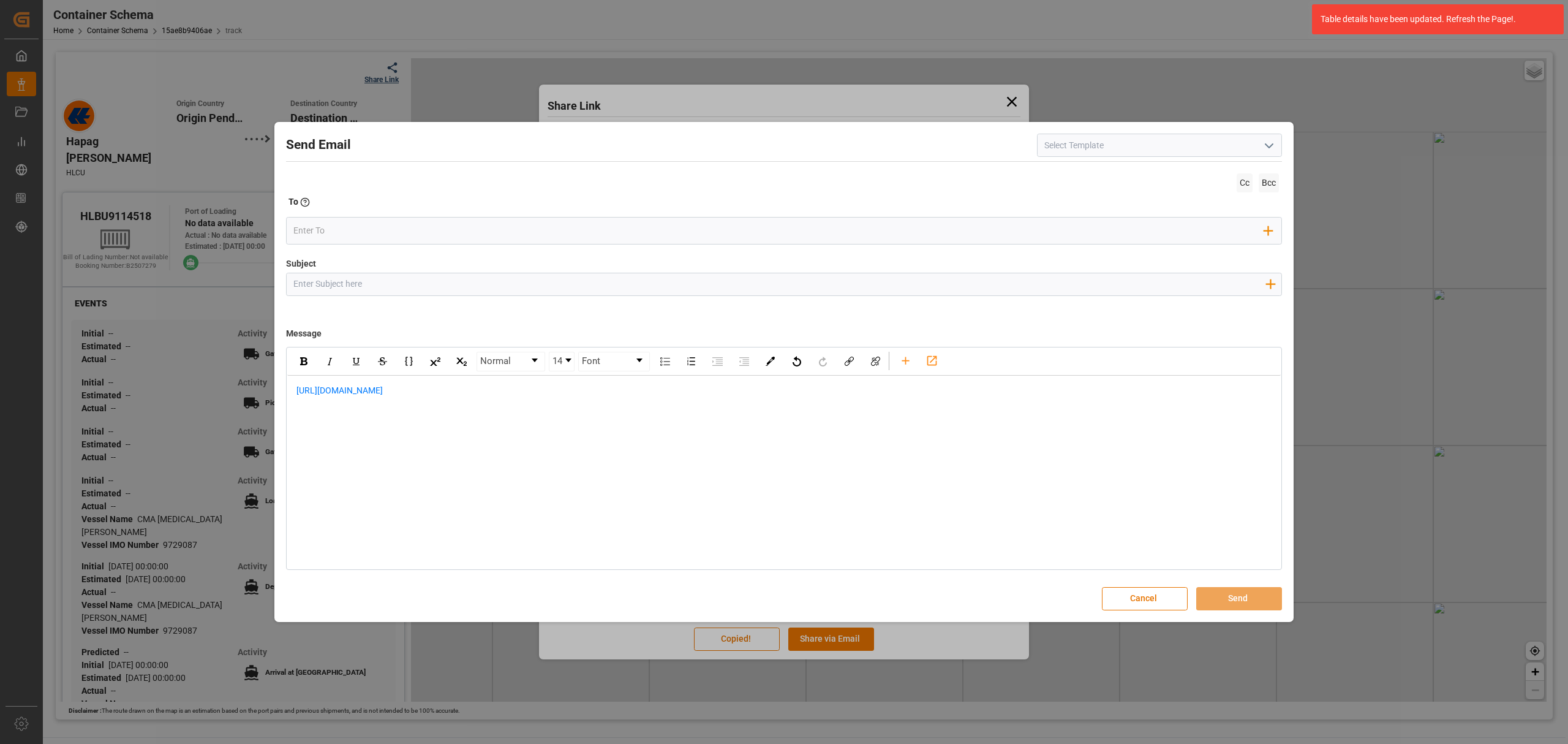
click at [564, 282] on input "Subject" at bounding box center [779, 283] width 985 height 21
paste input "PO 4504600388//TE//LOGWARD STATUS// KLK KOLB SPECIALITIES//ARCHROMA COLOMBIA//L…"
drag, startPoint x: 752, startPoint y: 287, endPoint x: 702, endPoint y: 285, distance: 50.0
click at [702, 285] on input "PO 4504600388//TE//LOGWARD STATUS// KLK KOLB SPECIALITIES//ARCHROMA COLOMBIA//L…" at bounding box center [779, 283] width 985 height 21
type input "PO 4504600388//TE//LOGWARD STATUS// KLK KOLB SPECIALITIES//ARCHROMA COLOMBIA//L…"
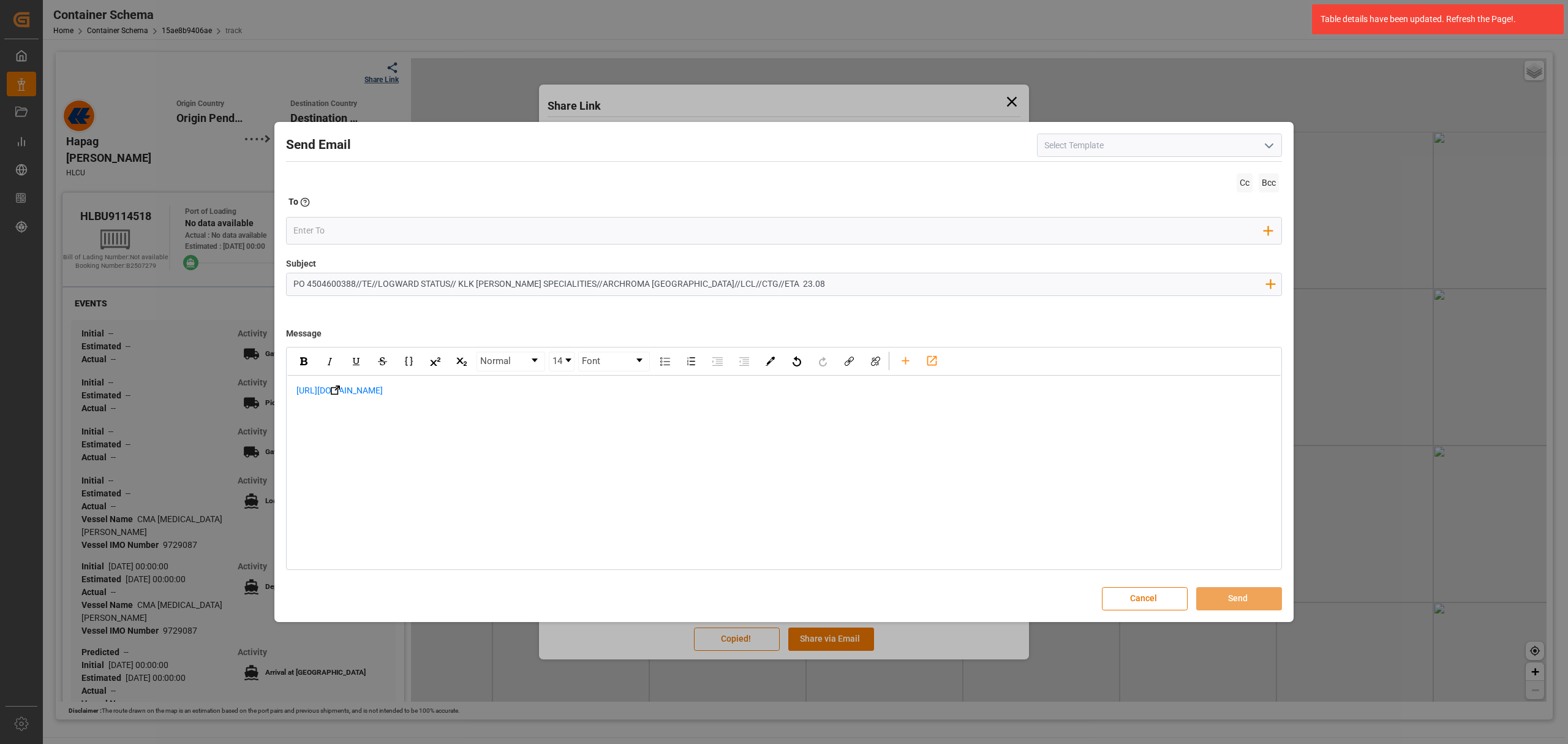
click at [296, 389] on span "https://app.logward.com/share/792ef592aae7" at bounding box center [339, 390] width 86 height 10
click at [451, 402] on div "rdw-editor" at bounding box center [784, 403] width 976 height 13
click at [410, 394] on div "rdw-editor" at bounding box center [784, 390] width 976 height 13
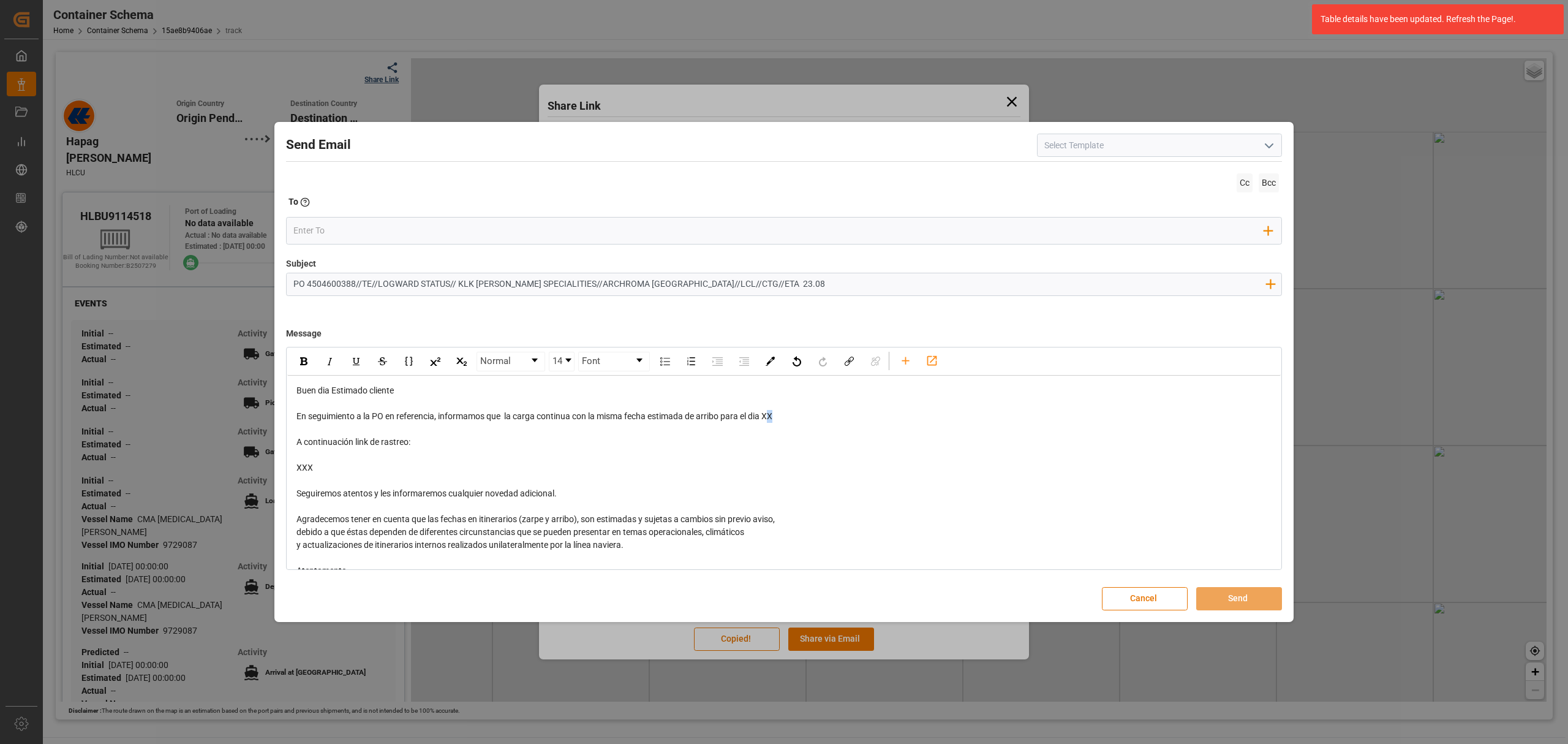
drag, startPoint x: 780, startPoint y: 419, endPoint x: 770, endPoint y: 420, distance: 10.0
click at [770, 420] on div "En seguimiento a la PO en referencia, informamos que la carga continua con la m…" at bounding box center [784, 416] width 976 height 13
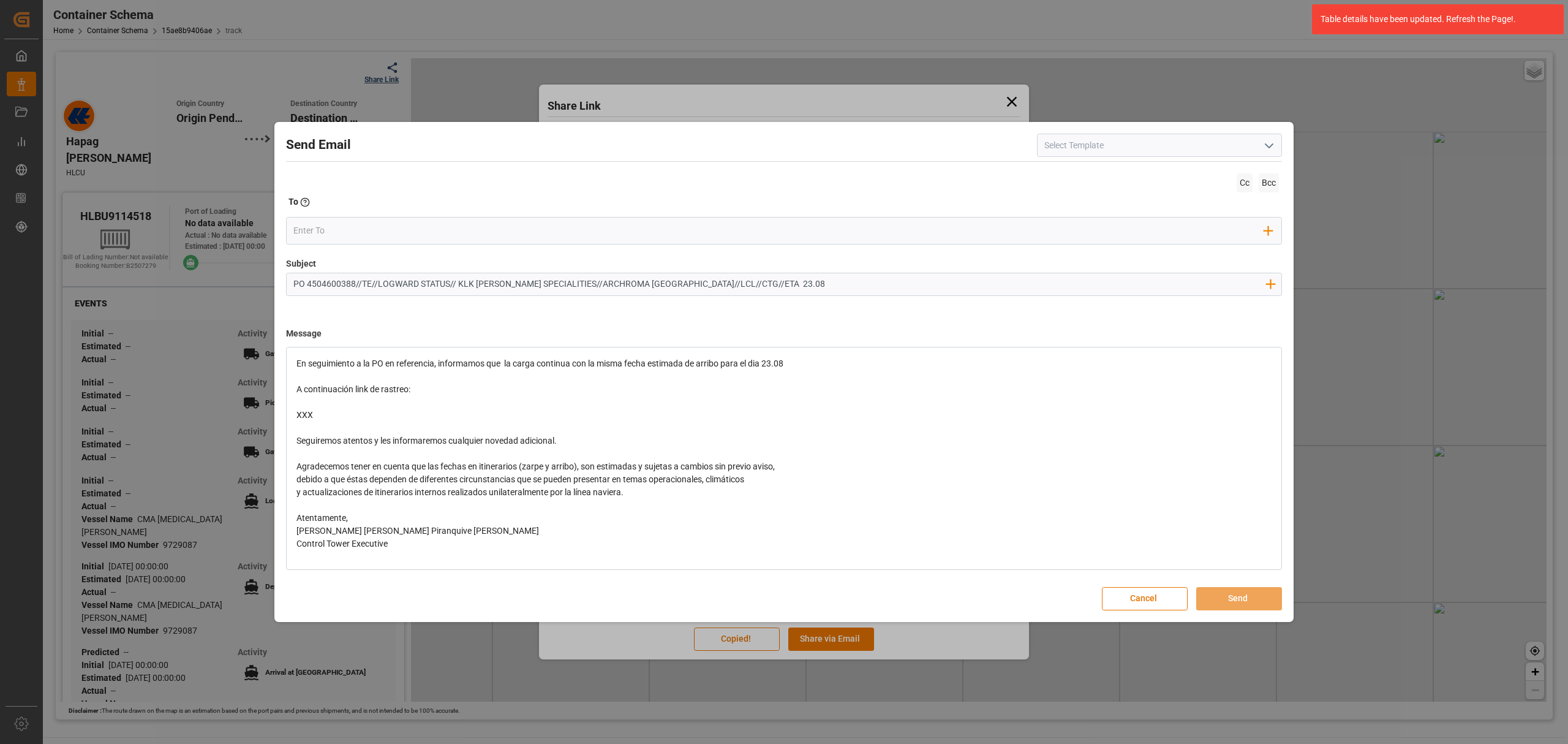
scroll to position [95, 0]
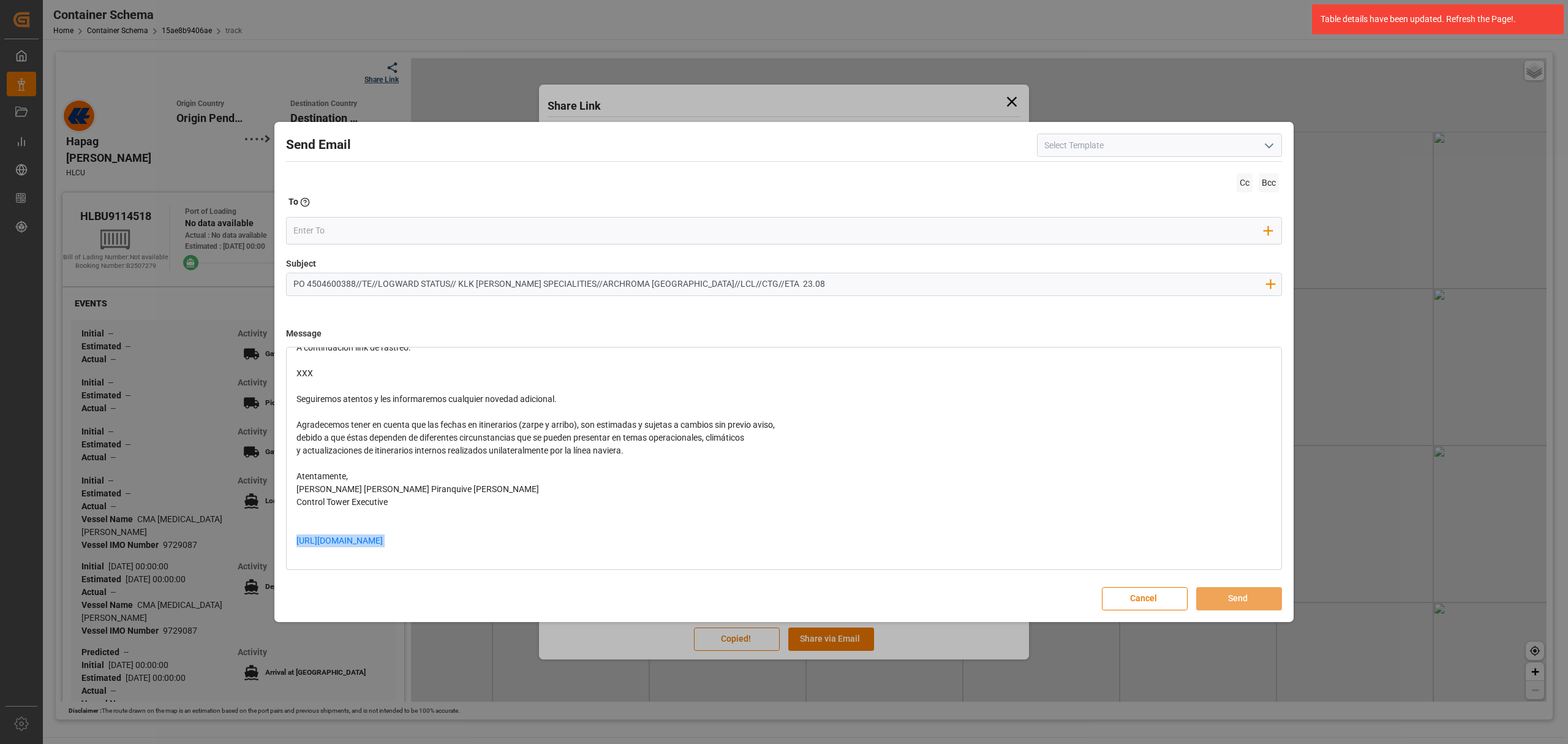
drag, startPoint x: 458, startPoint y: 540, endPoint x: 268, endPoint y: 537, distance: 190.0
click at [268, 537] on div "Send Email Cc Bcc To Enter the TO Email address Add Field to To Subject PO 4504…" at bounding box center [784, 372] width 1568 height 744
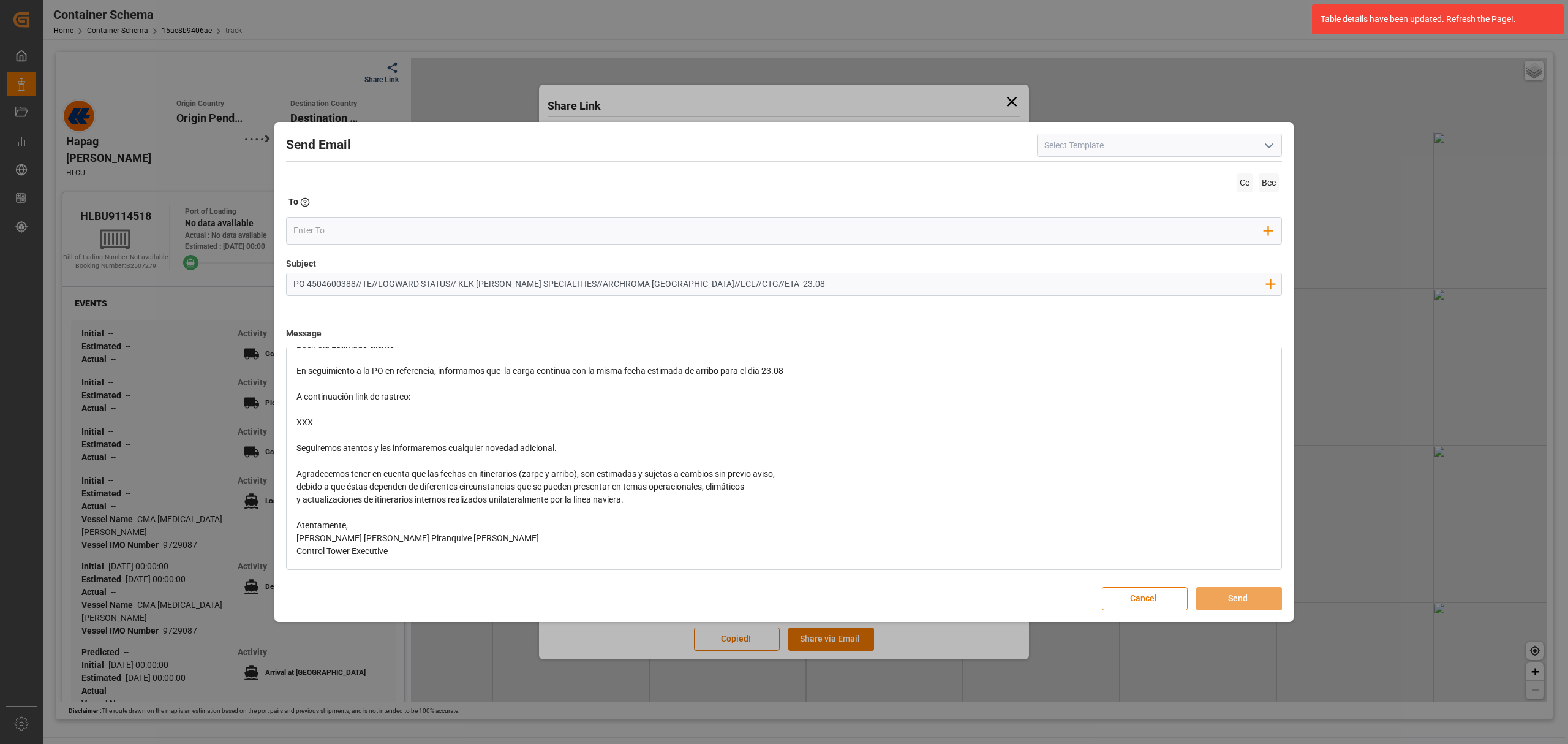
scroll to position [0, 0]
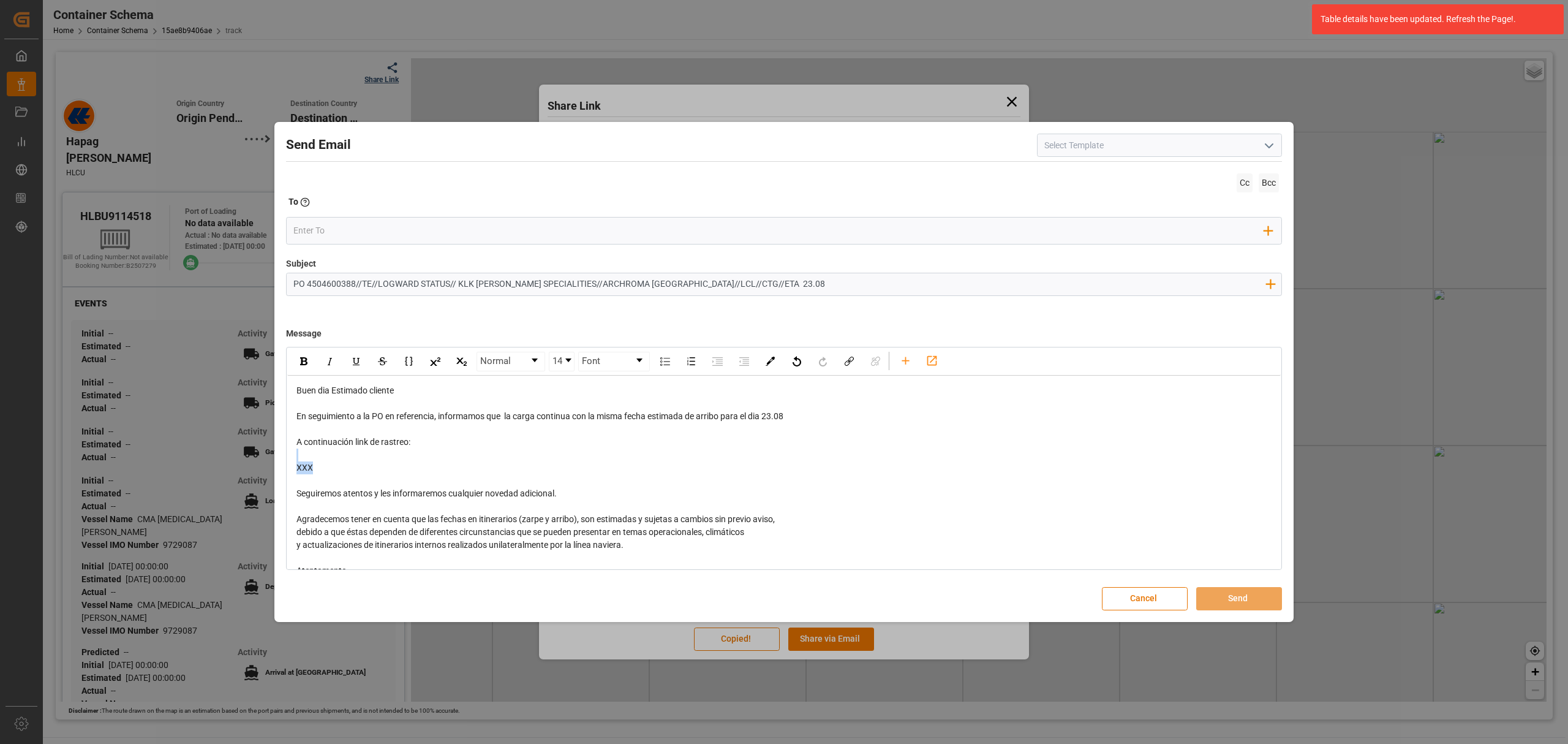
drag, startPoint x: 347, startPoint y: 475, endPoint x: 278, endPoint y: 452, distance: 72.7
click at [278, 452] on div "Send Email Cc Bcc To Enter the TO Email address Add Field to To Subject PO 4504…" at bounding box center [784, 372] width 1014 height 494
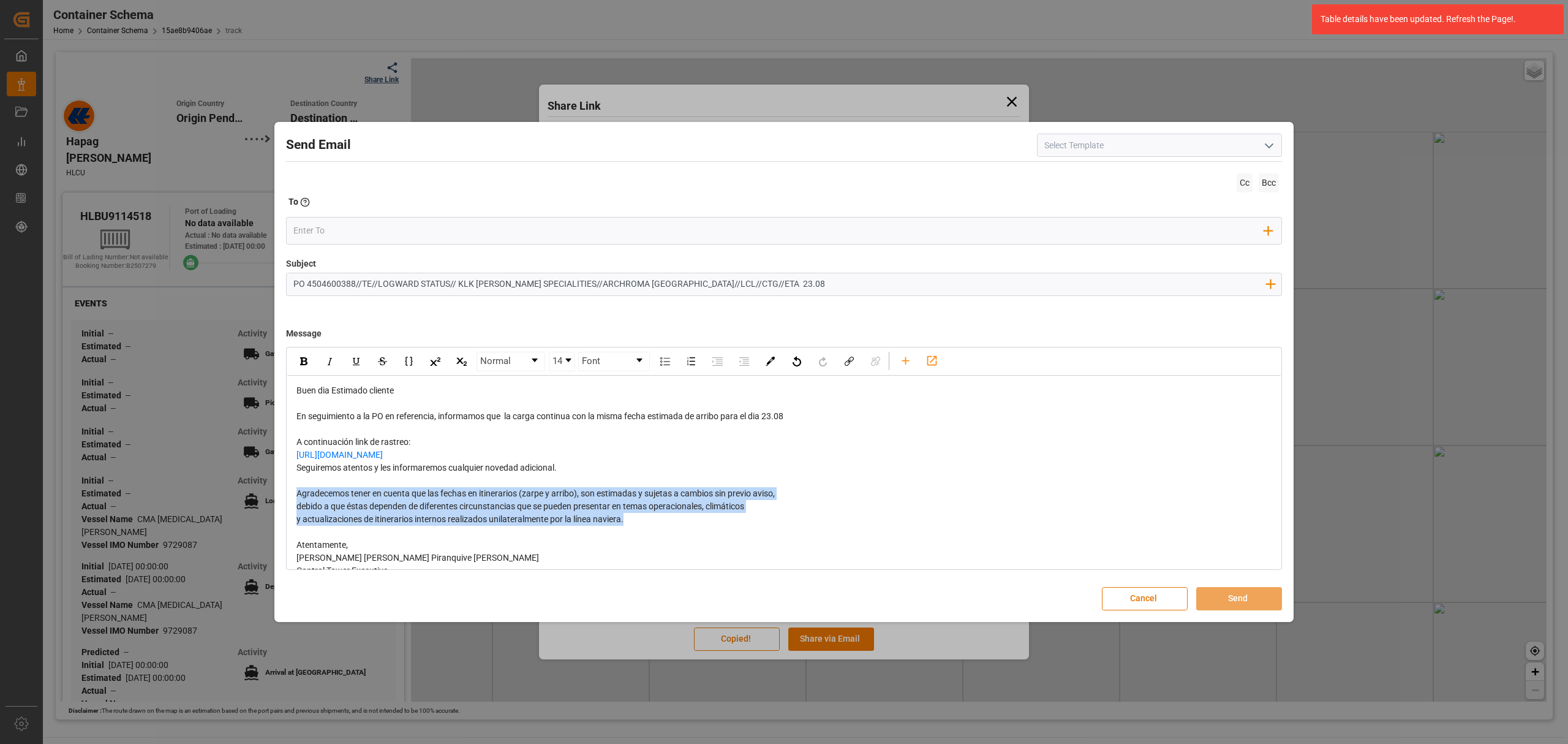
drag, startPoint x: 634, startPoint y: 525, endPoint x: 272, endPoint y: 492, distance: 363.5
click at [272, 492] on div "Send Email Cc Bcc To Enter the TO Email address Add Field to To Subject PO 4504…" at bounding box center [784, 372] width 1568 height 744
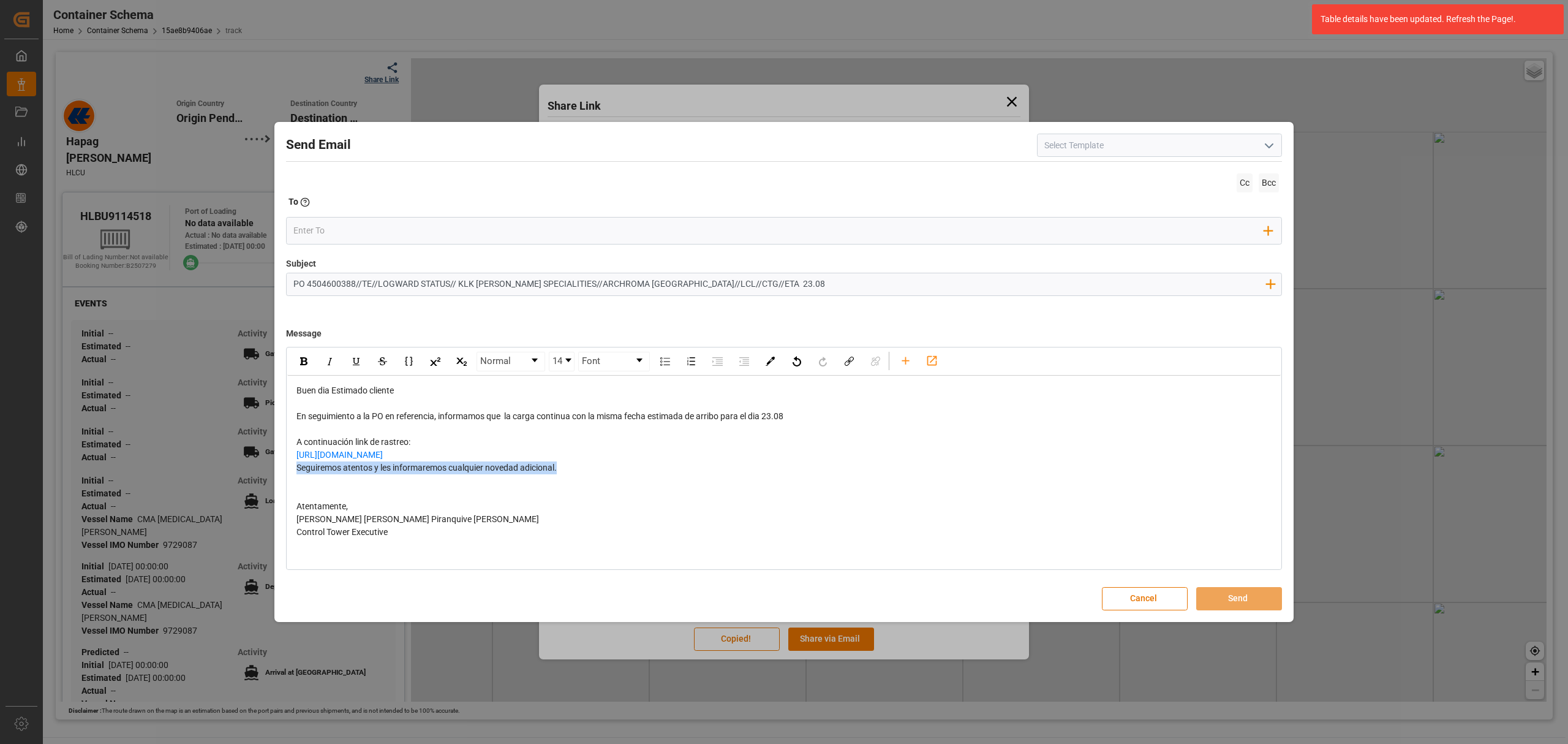
drag, startPoint x: 577, startPoint y: 471, endPoint x: 292, endPoint y: 467, distance: 285.0
click at [292, 467] on div "Buen dia Estimado cliente En seguimiento a la PO en referencia, informamos que …" at bounding box center [784, 487] width 993 height 223
click at [501, 452] on div "https://app.logward.com/share/792ef592aae7" at bounding box center [784, 455] width 976 height 13
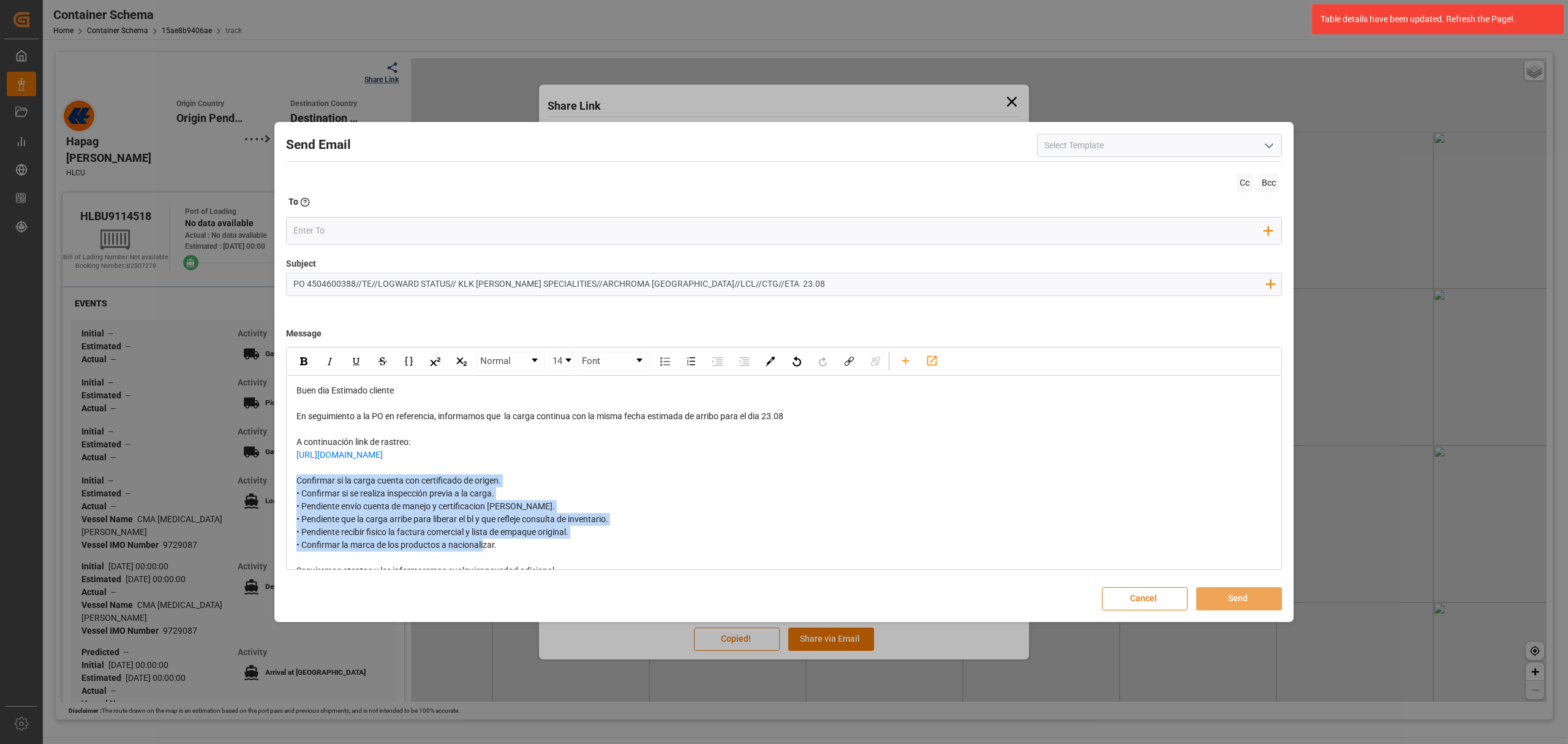
drag, startPoint x: 504, startPoint y: 542, endPoint x: 289, endPoint y: 483, distance: 222.9
click at [289, 483] on div "Buen dia Estimado cliente En seguimiento a la PO en referencia, informamos que …" at bounding box center [784, 538] width 993 height 326
click at [302, 361] on img "rdw-inline-control" at bounding box center [303, 361] width 7 height 8
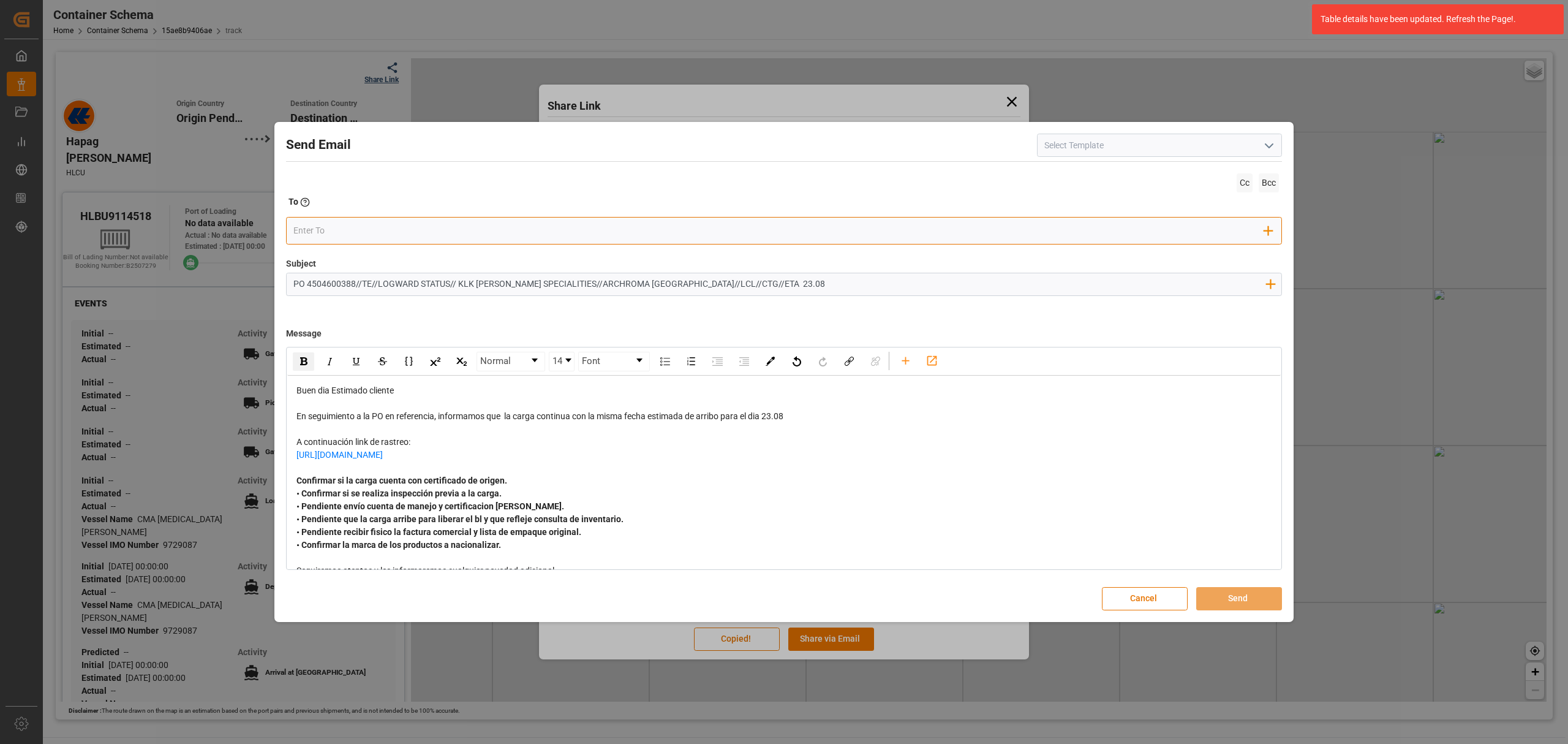
click at [405, 228] on input "email" at bounding box center [779, 231] width 971 height 18
type input "ang"
click at [343, 252] on span "angiee.lamilla@archroma.com" at bounding box center [387, 256] width 136 height 13
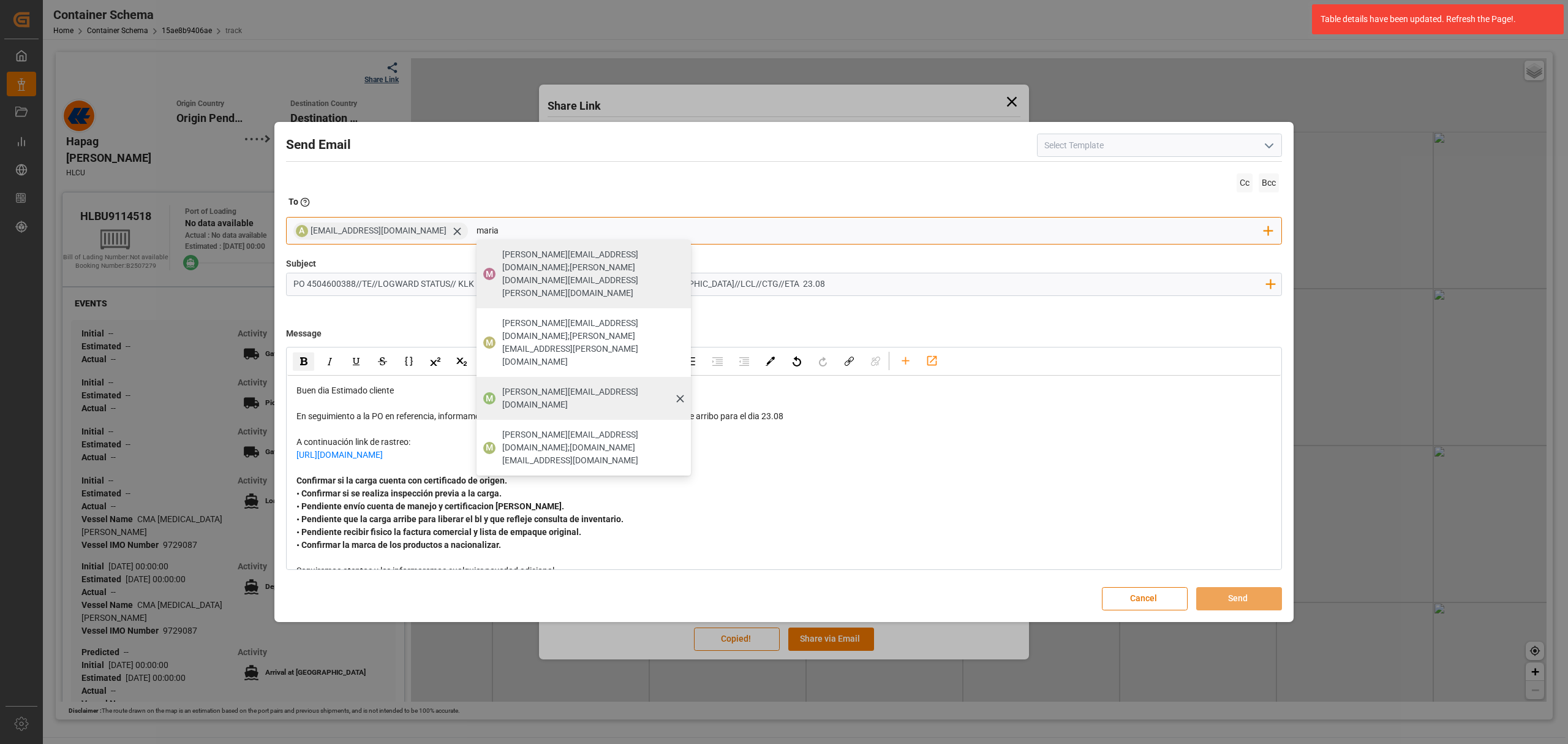
type input "maria"
click at [560, 385] on span "maria.piranquive@leschaco.com" at bounding box center [593, 398] width 180 height 26
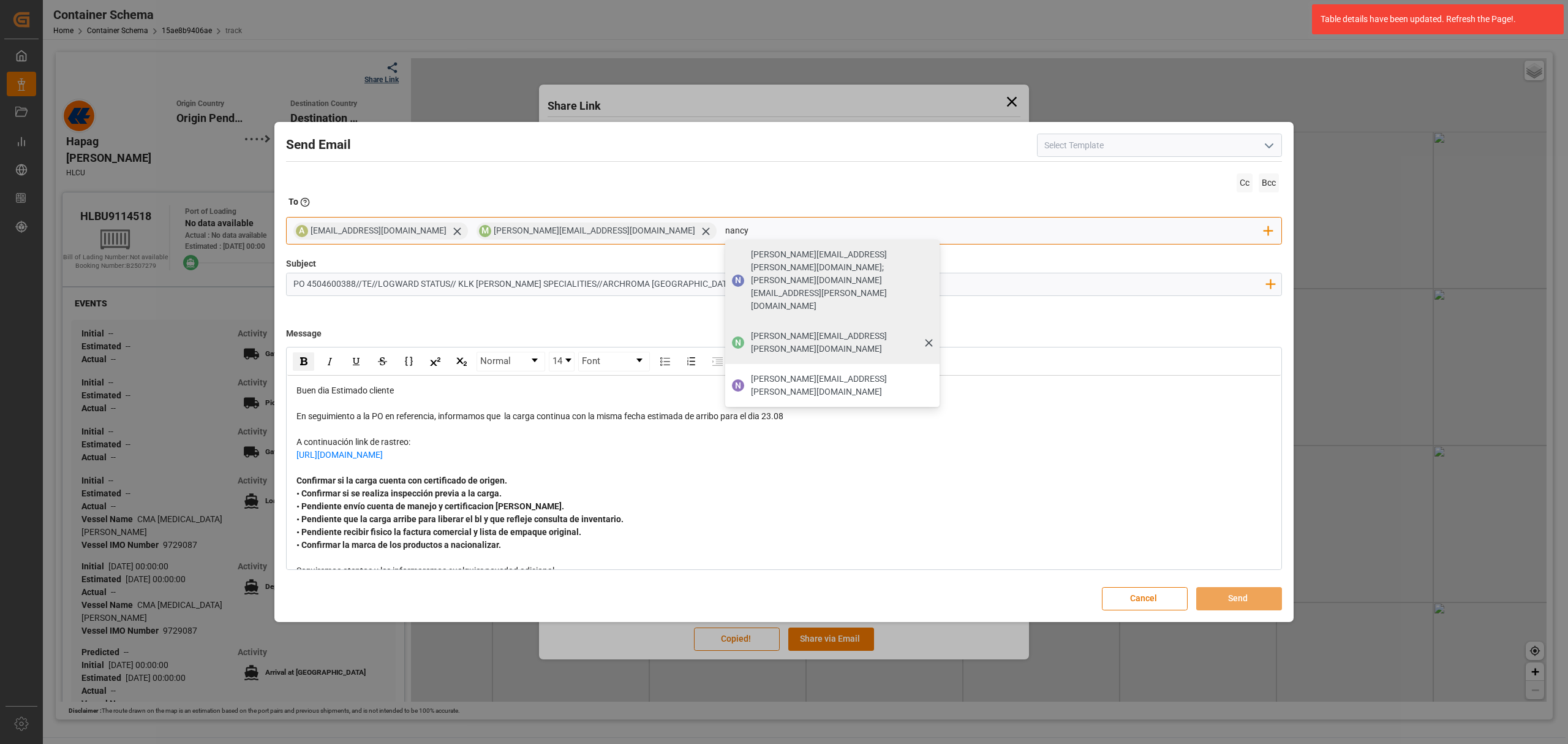
type input "nancy"
click at [726, 321] on div "N nancy.castellanos@archroma.com" at bounding box center [833, 342] width 215 height 43
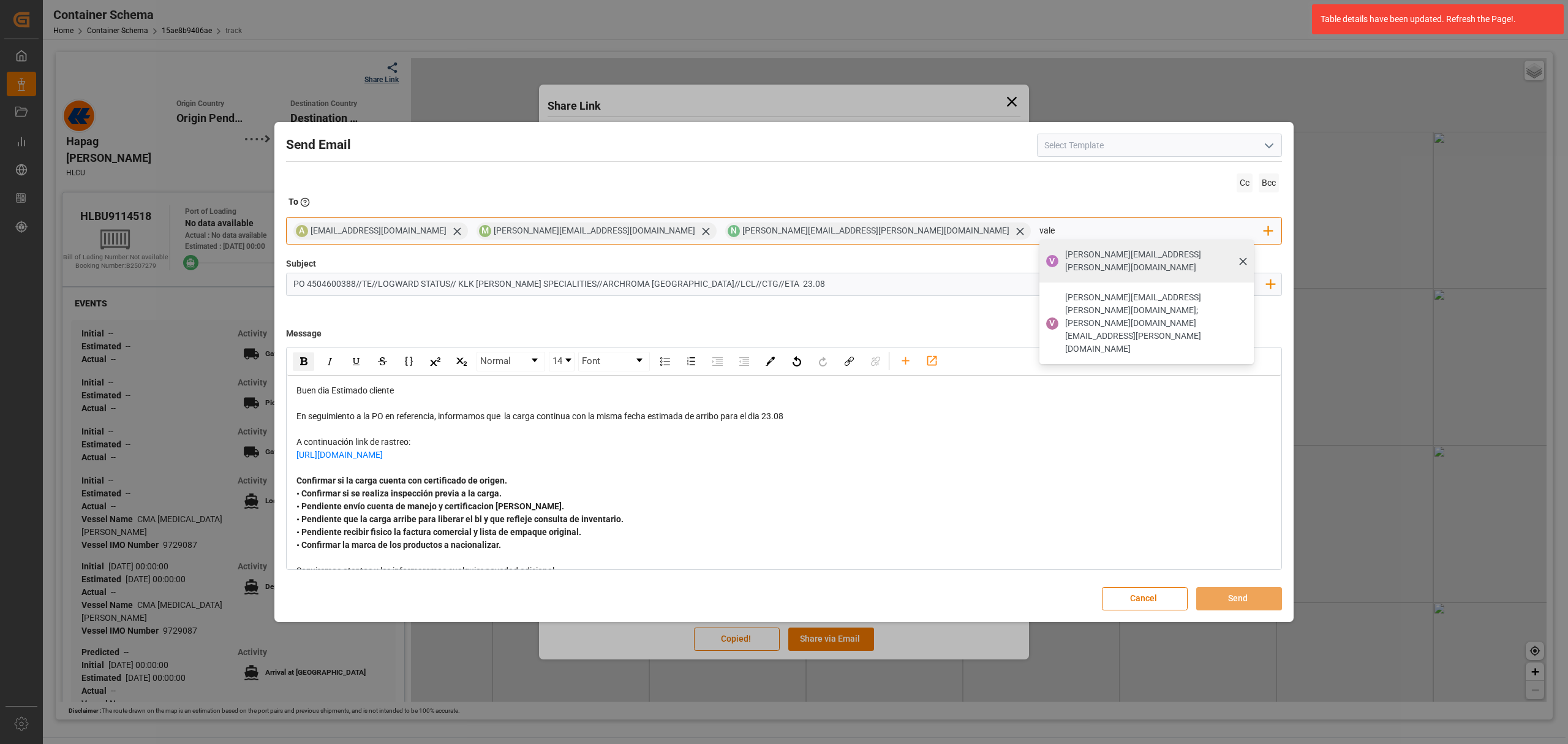
type input "vale"
click at [1065, 253] on span "valeria.hurtado@leschaco.com" at bounding box center [1156, 261] width 180 height 26
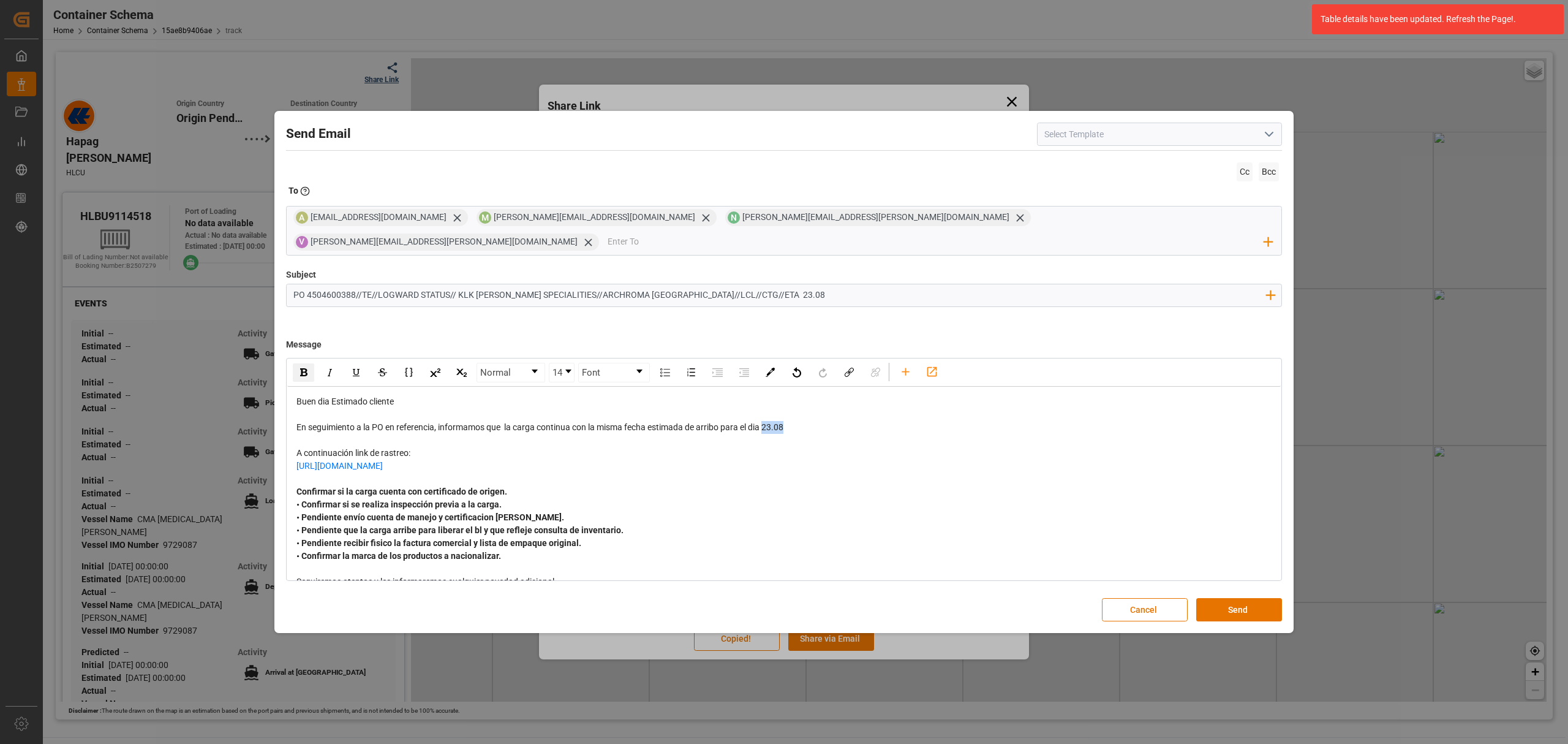
drag, startPoint x: 774, startPoint y: 422, endPoint x: 767, endPoint y: 422, distance: 7.0
click at [767, 422] on div "En seguimiento a la PO en referencia, informamos que la carga continua con la m…" at bounding box center [784, 427] width 976 height 13
click at [298, 364] on div "rdw-inline-control" at bounding box center [303, 372] width 21 height 18
click at [1238, 598] on button "Send" at bounding box center [1239, 610] width 86 height 23
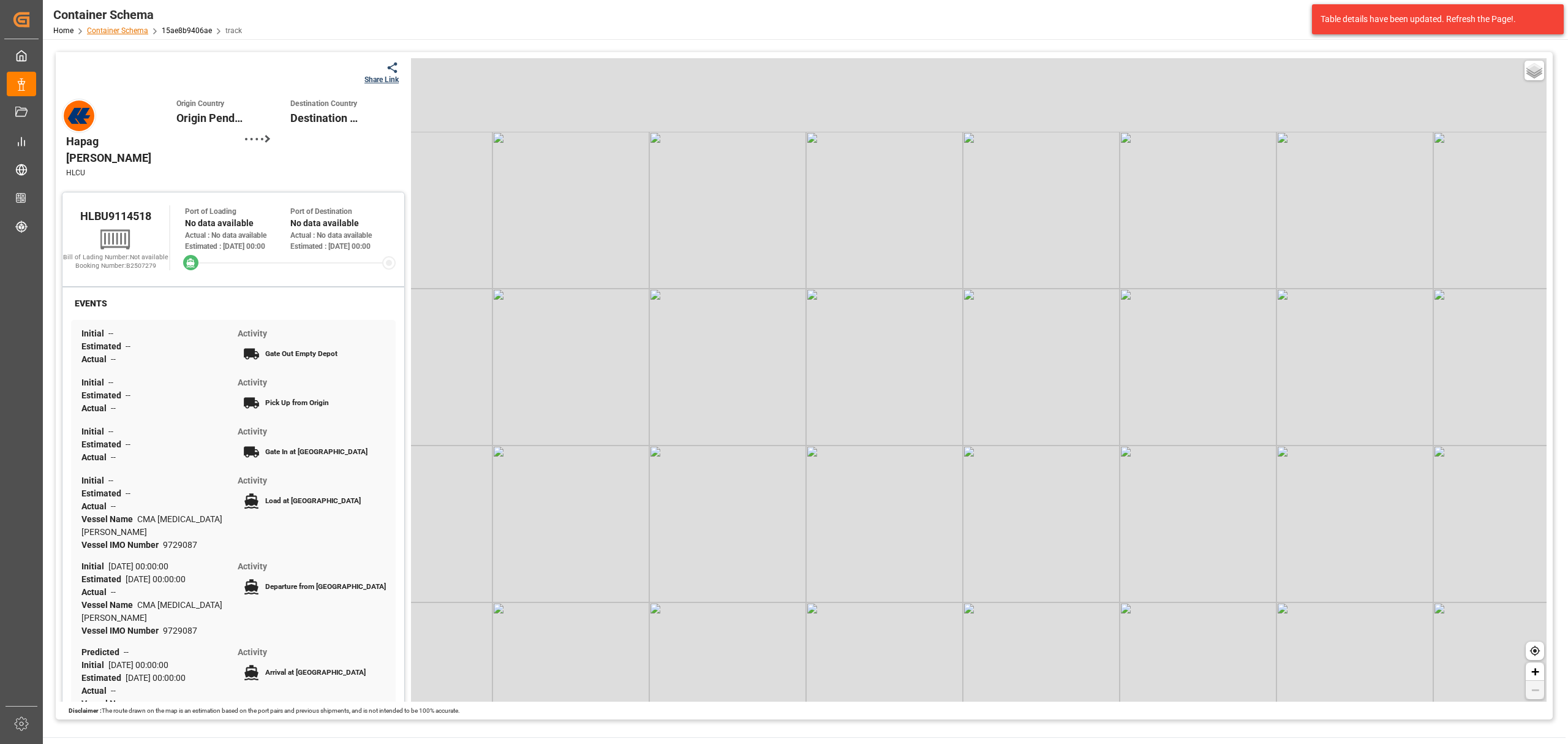
click at [110, 33] on link "Container Schema" at bounding box center [117, 30] width 61 height 8
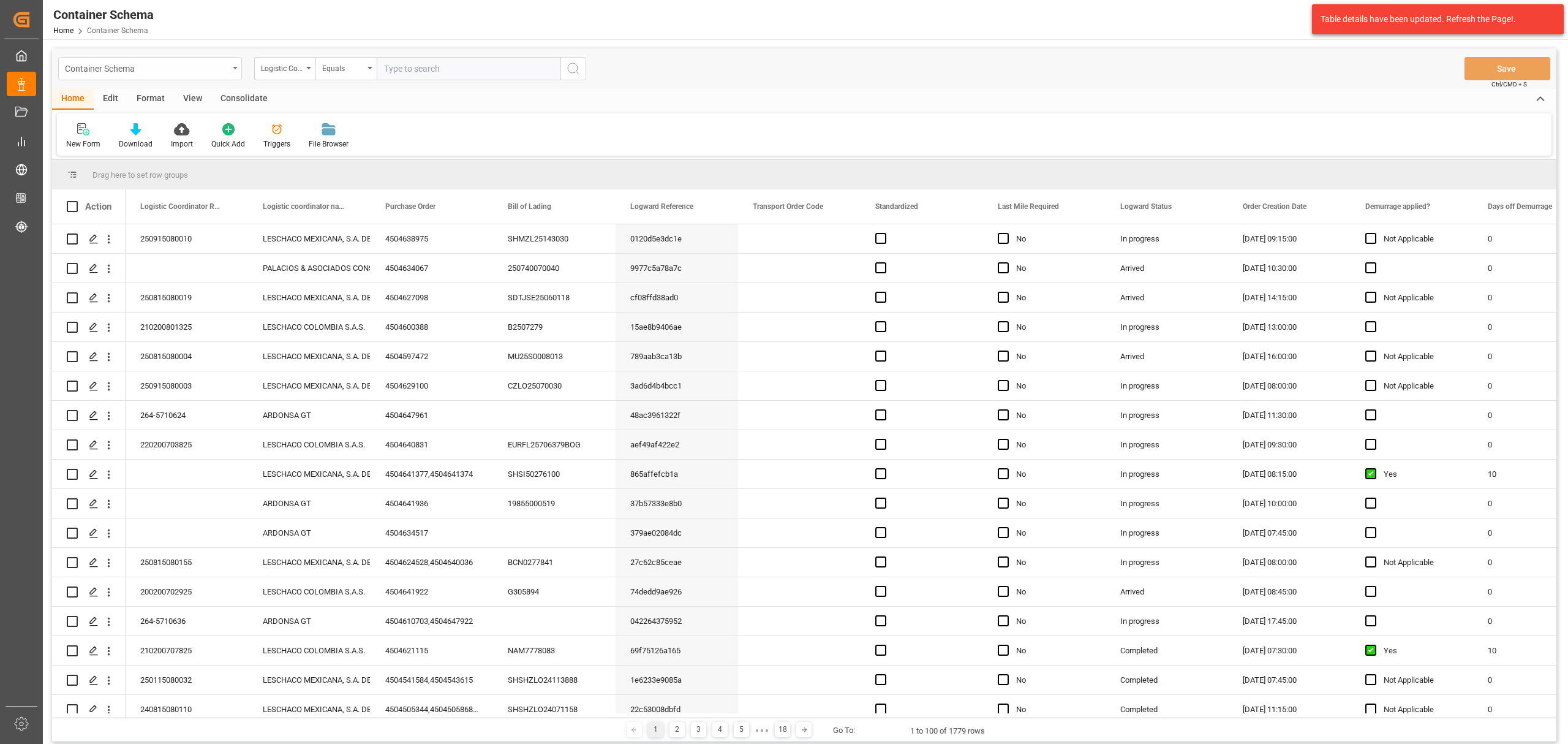
click at [205, 72] on div "Container Schema" at bounding box center [147, 68] width 163 height 16
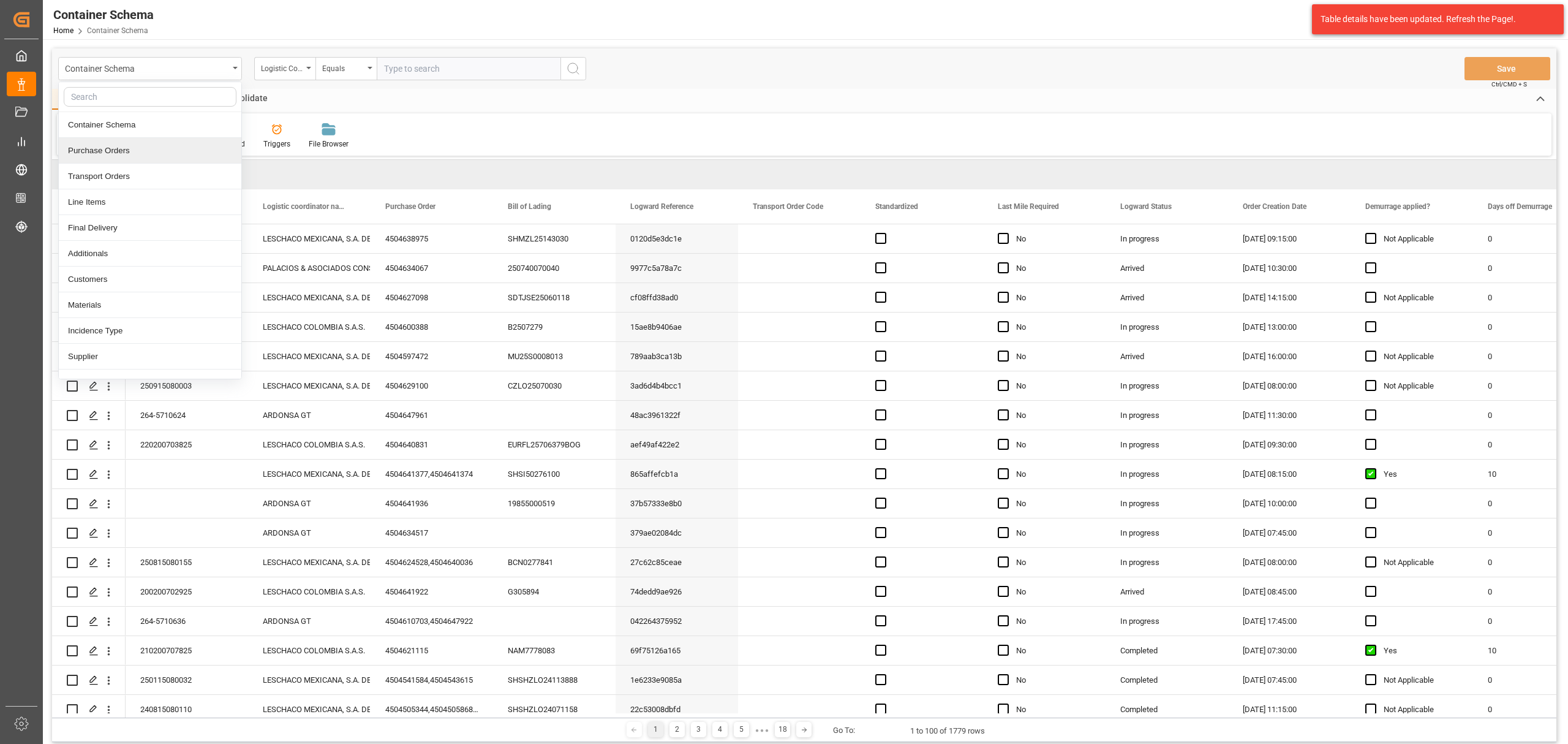
click at [121, 155] on div "Purchase Orders" at bounding box center [150, 151] width 183 height 26
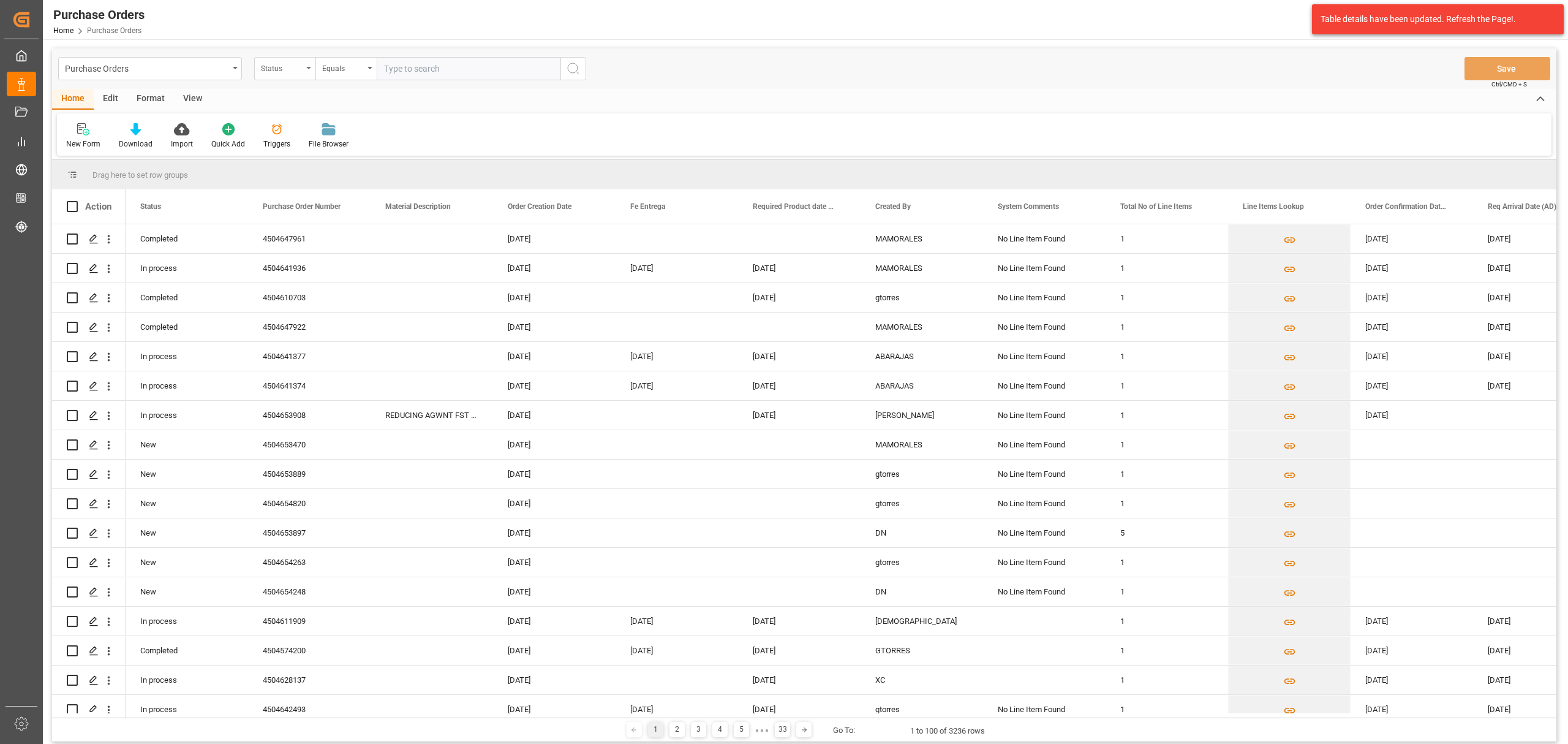
click at [302, 72] on div "Status" at bounding box center [281, 67] width 42 height 14
drag, startPoint x: 311, startPoint y: 145, endPoint x: 350, endPoint y: 103, distance: 57.3
click at [312, 146] on div "Purchase Order Number" at bounding box center [346, 151] width 183 height 26
click at [372, 62] on div "Equals" at bounding box center [346, 69] width 61 height 23
click at [378, 140] on div "Fuzzy search" at bounding box center [407, 151] width 183 height 26
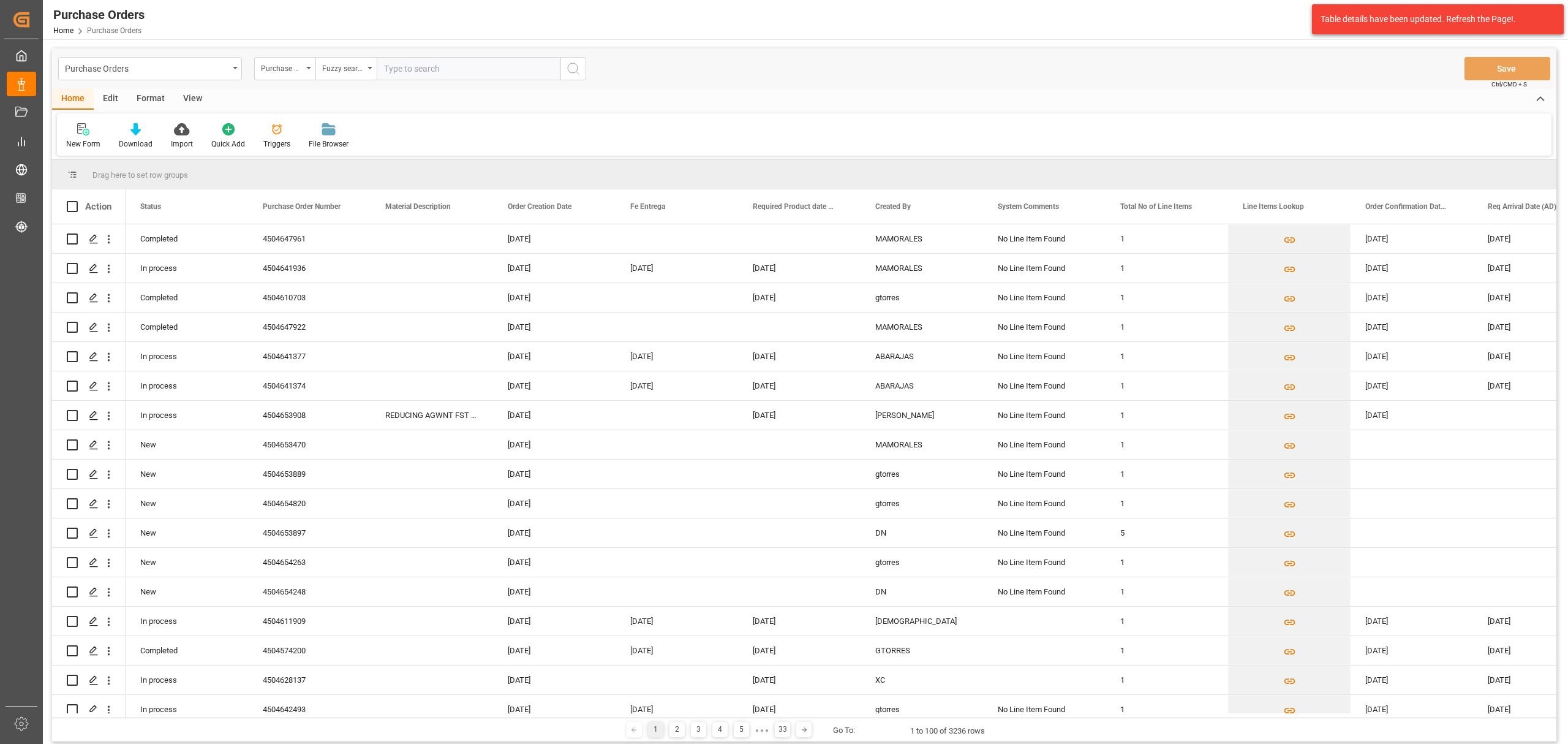
paste input "4504628137,"
type input "4504628137"
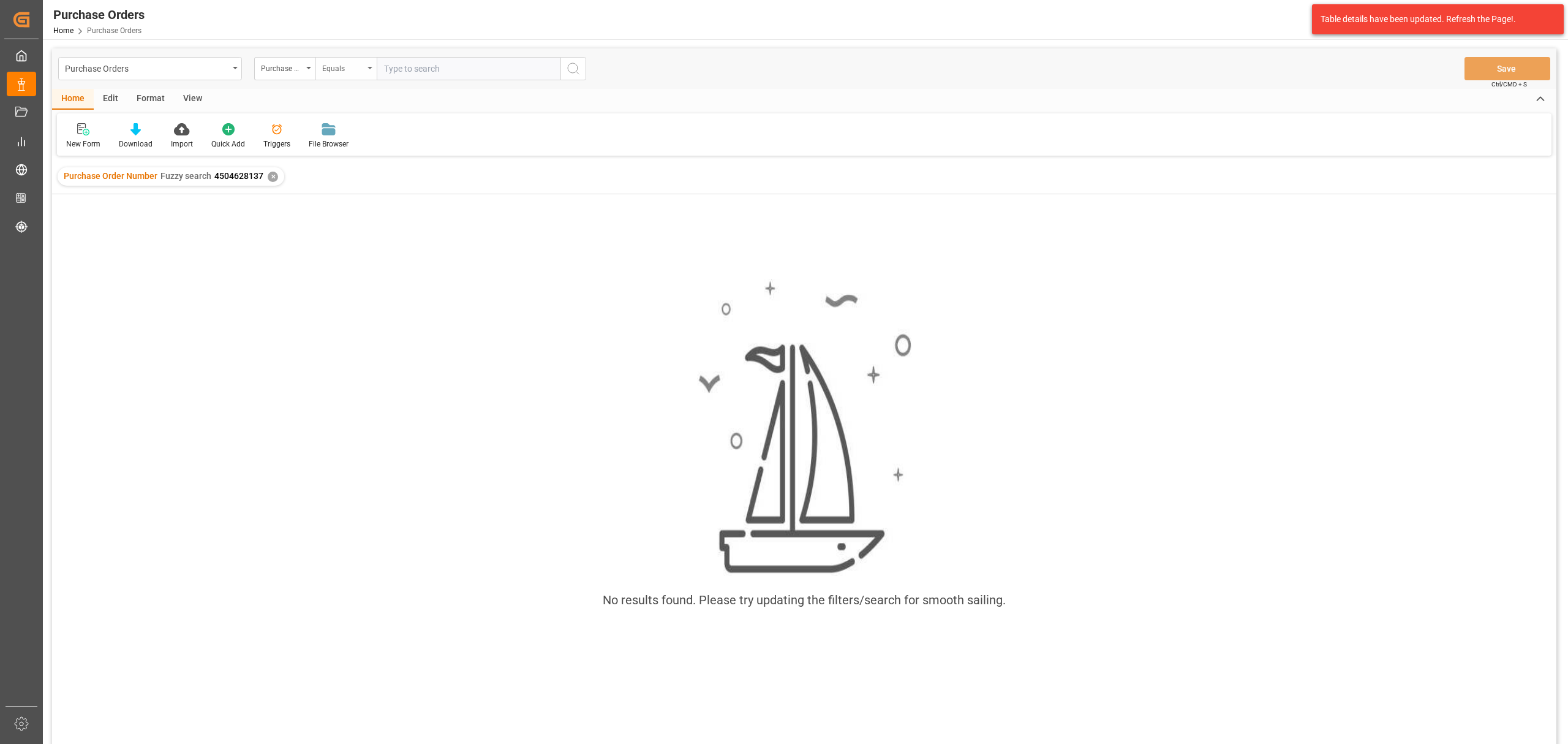
click at [337, 67] on div "Equals" at bounding box center [343, 67] width 42 height 14
drag, startPoint x: 350, startPoint y: 147, endPoint x: 410, endPoint y: 80, distance: 89.9
click at [351, 147] on div "Fuzzy search" at bounding box center [407, 151] width 183 height 26
click at [424, 66] on input "text" at bounding box center [468, 69] width 184 height 23
paste input "4504628137,"
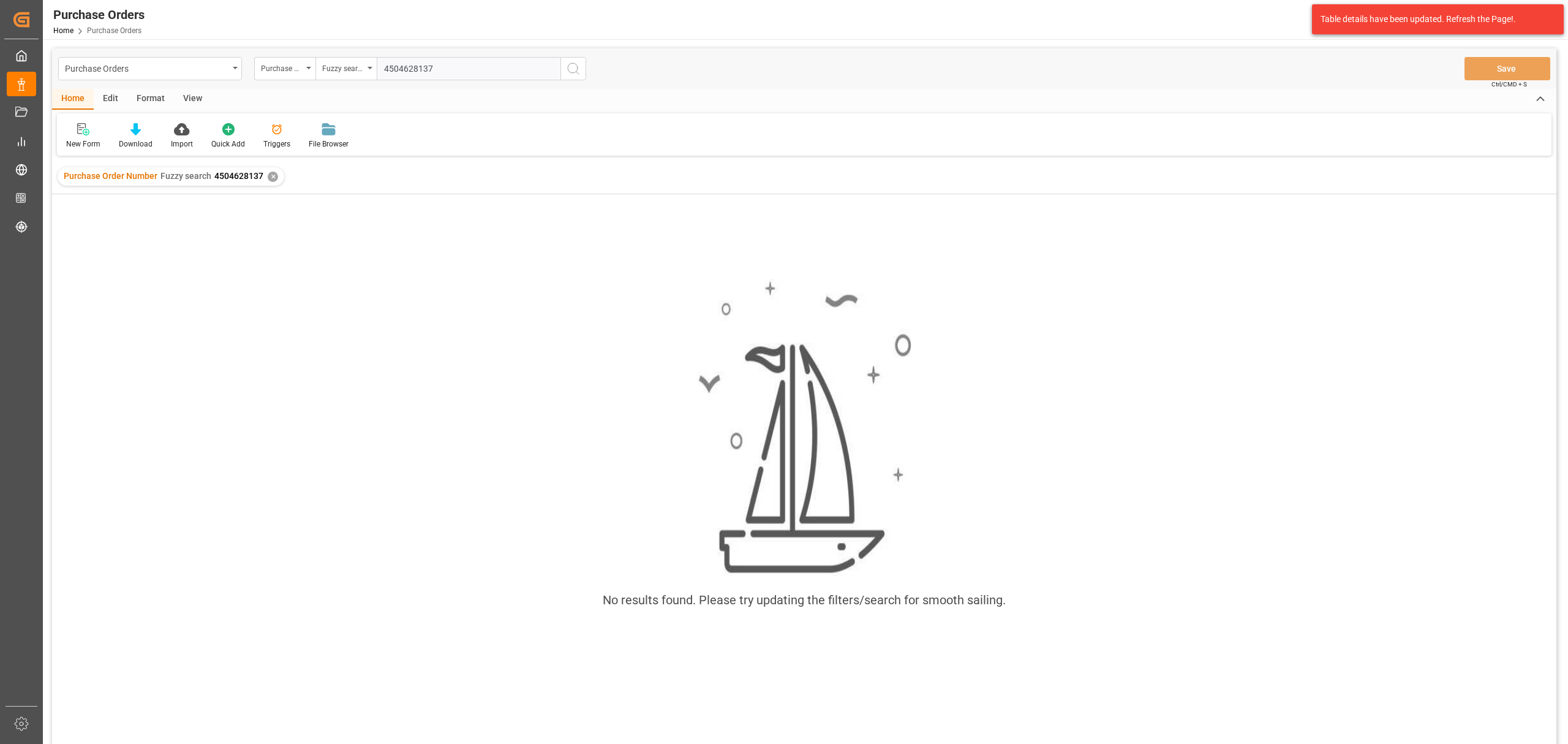
click at [387, 67] on input "4504628137" at bounding box center [468, 69] width 184 height 23
type input "4504628137"
click at [572, 67] on icon "search button" at bounding box center [573, 68] width 15 height 15
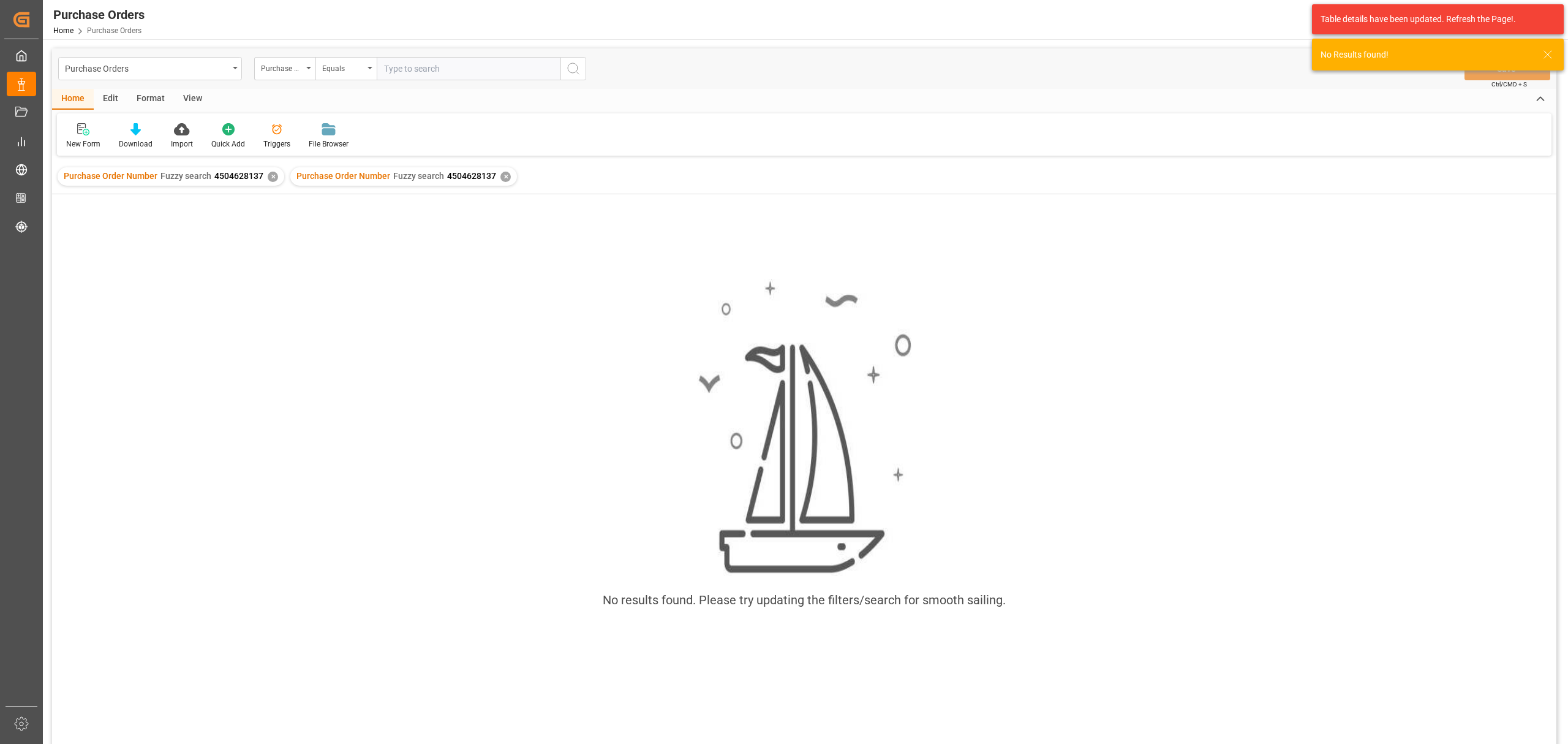
click at [274, 177] on div "✕" at bounding box center [273, 177] width 10 height 10
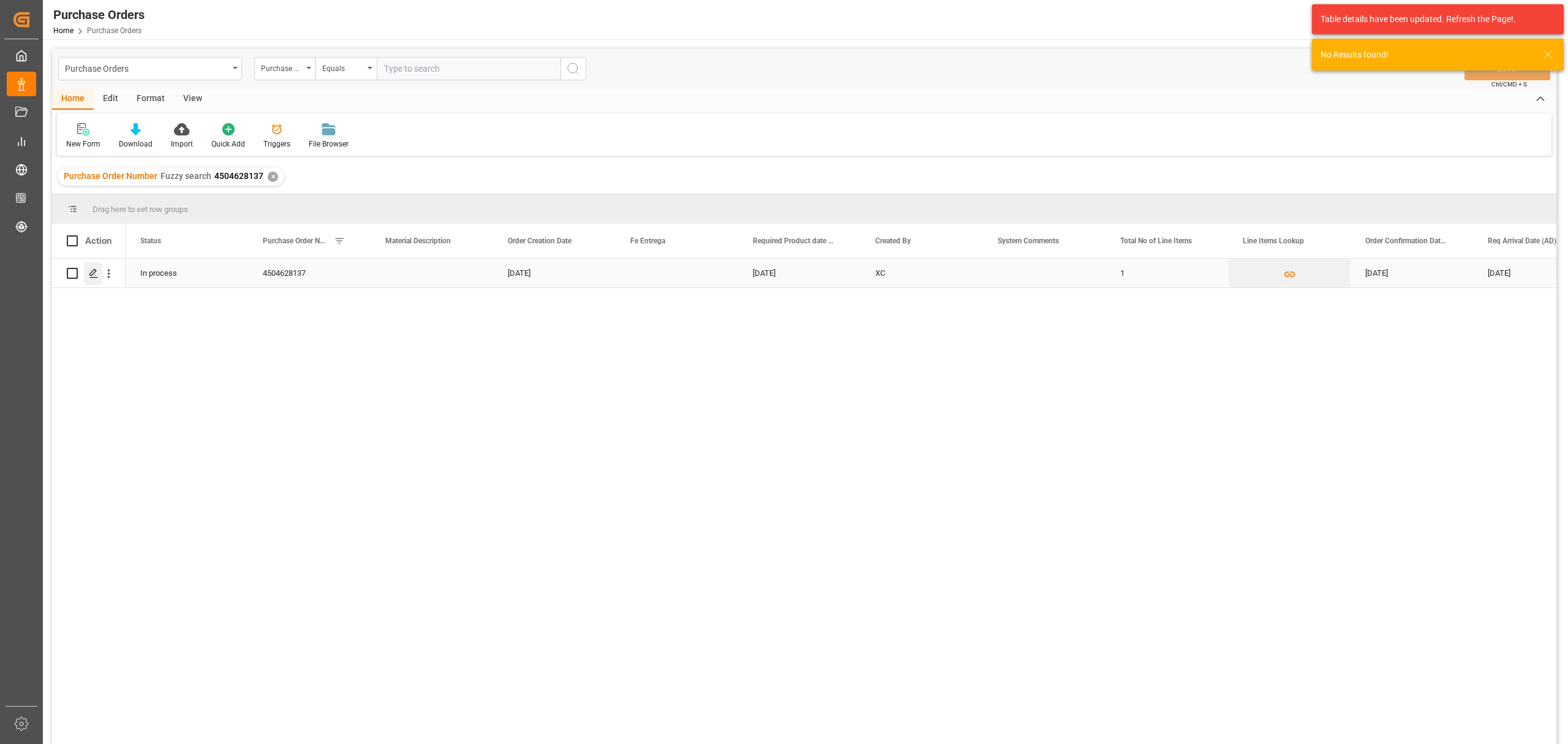
click at [97, 277] on icon "Press SPACE to select this row." at bounding box center [93, 273] width 10 height 10
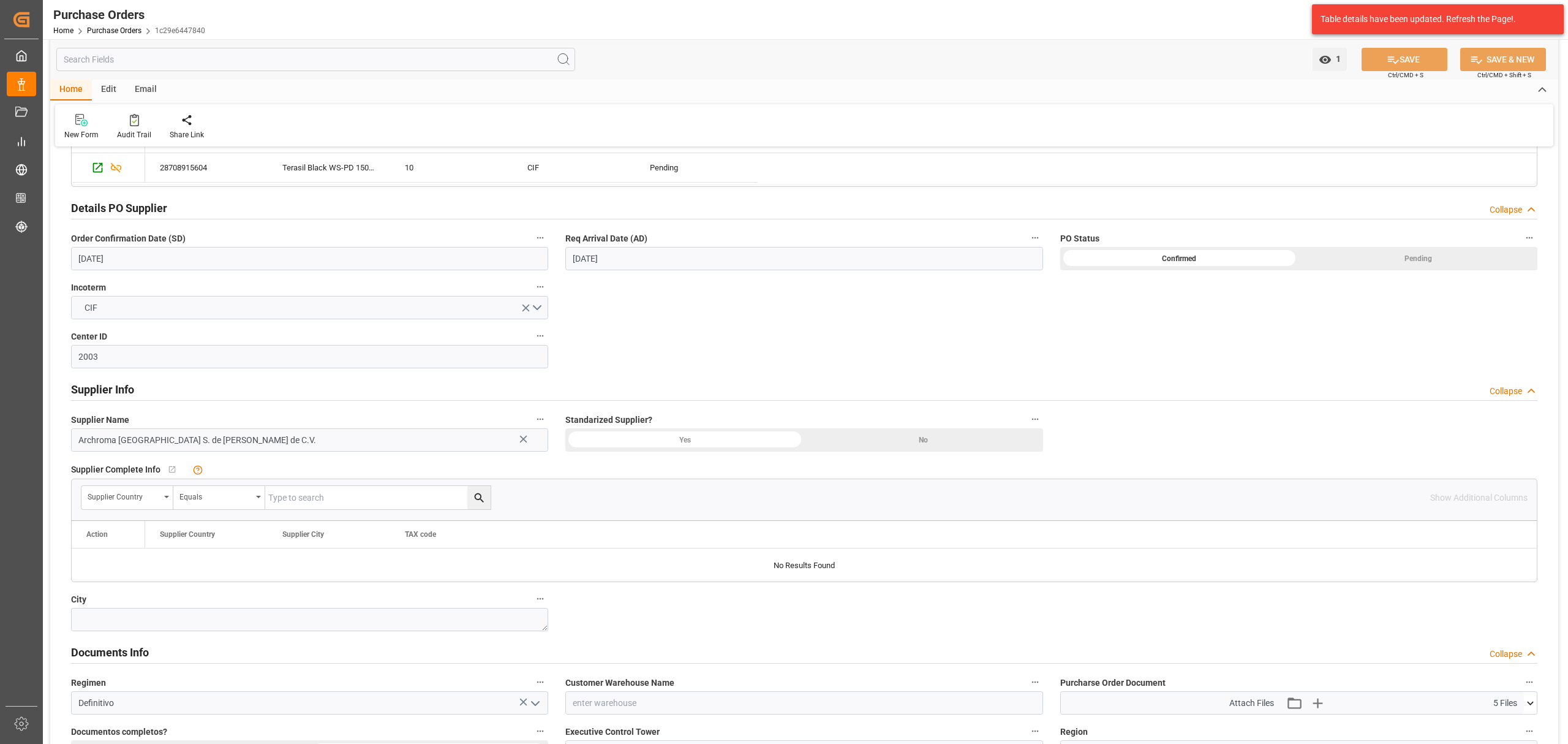
scroll to position [571, 0]
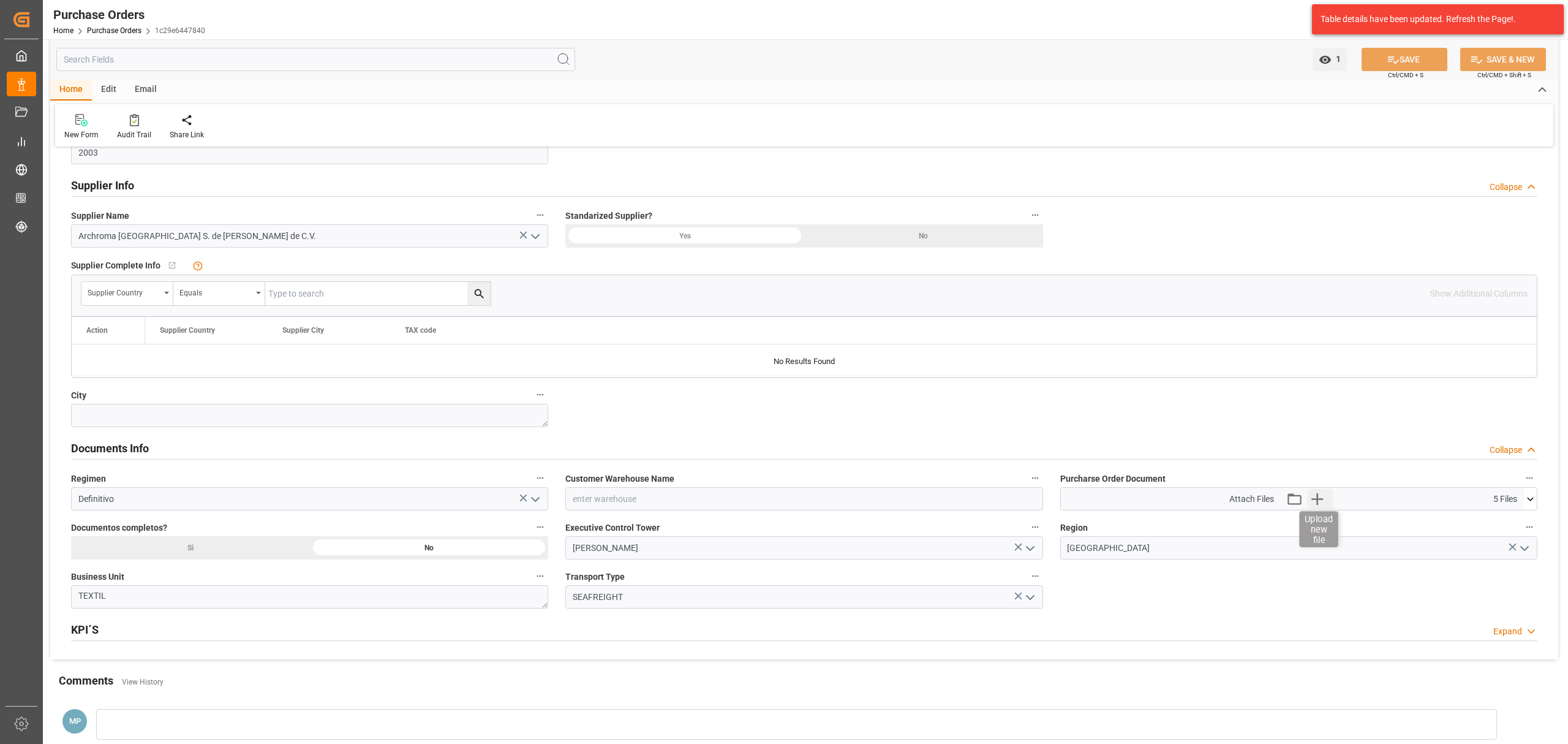
click at [1318, 507] on icon "button" at bounding box center [1318, 499] width 19 height 19
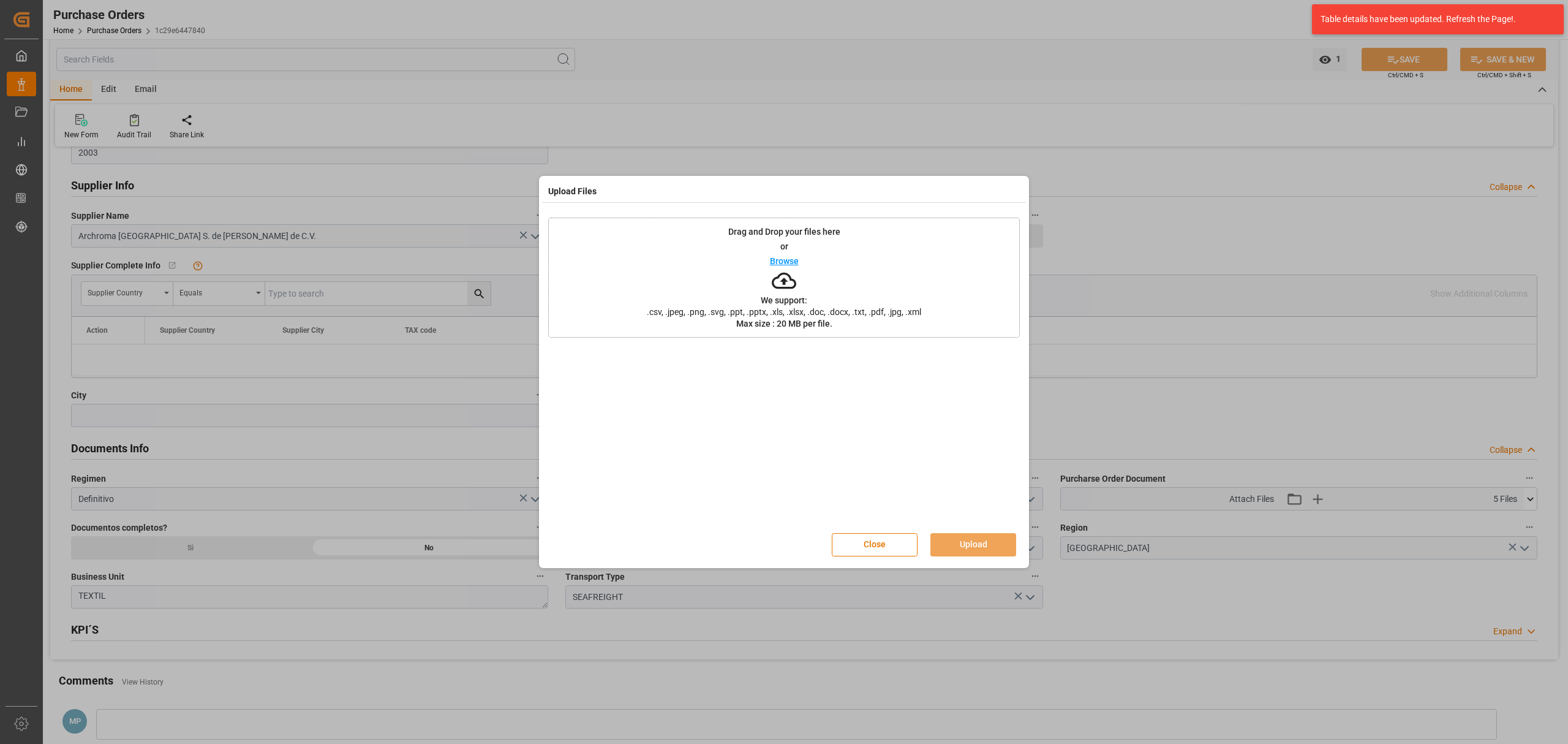
click at [784, 260] on p "Browse" at bounding box center [784, 261] width 29 height 8
click at [988, 539] on button "Upload" at bounding box center [973, 545] width 86 height 23
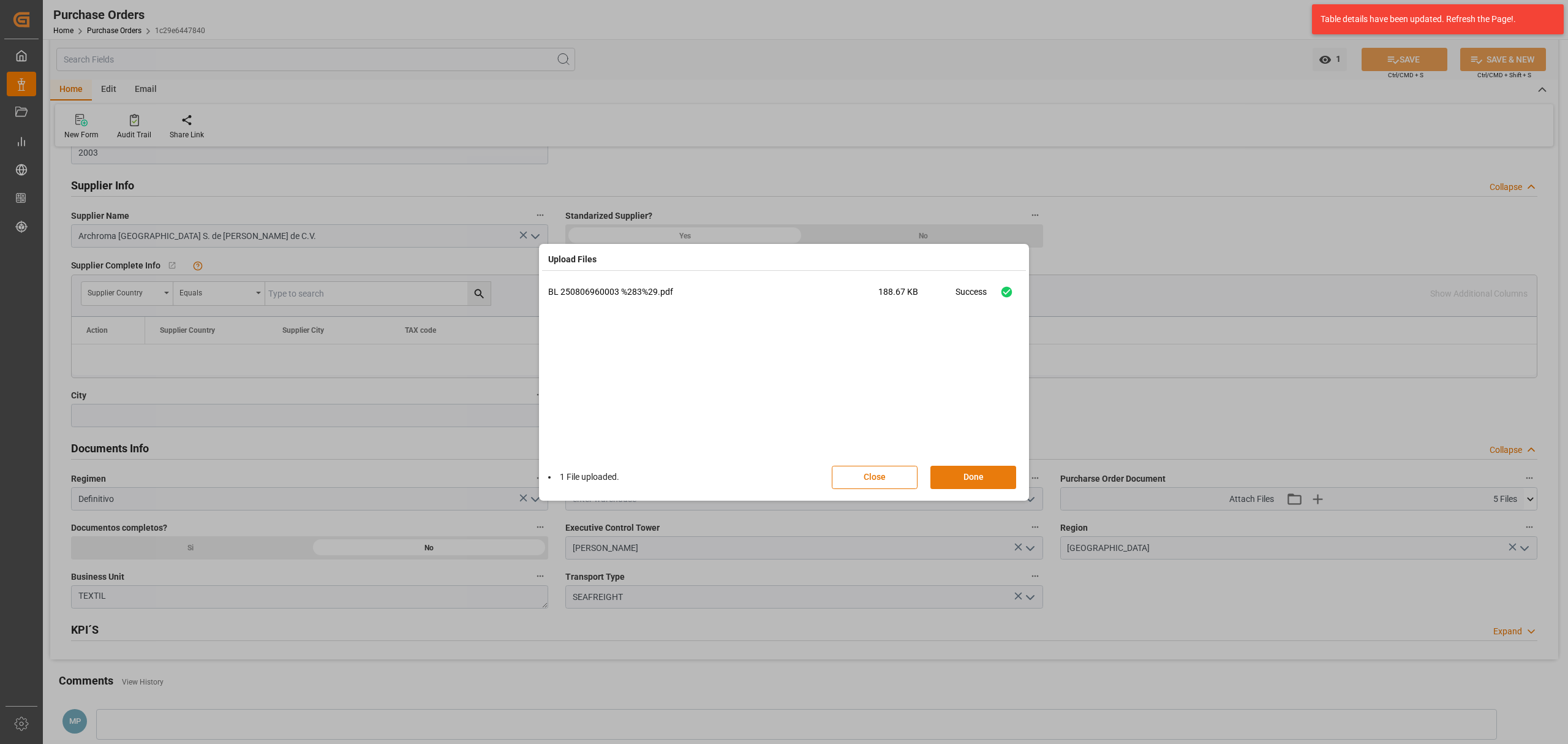
click at [988, 469] on button "Done" at bounding box center [973, 477] width 86 height 23
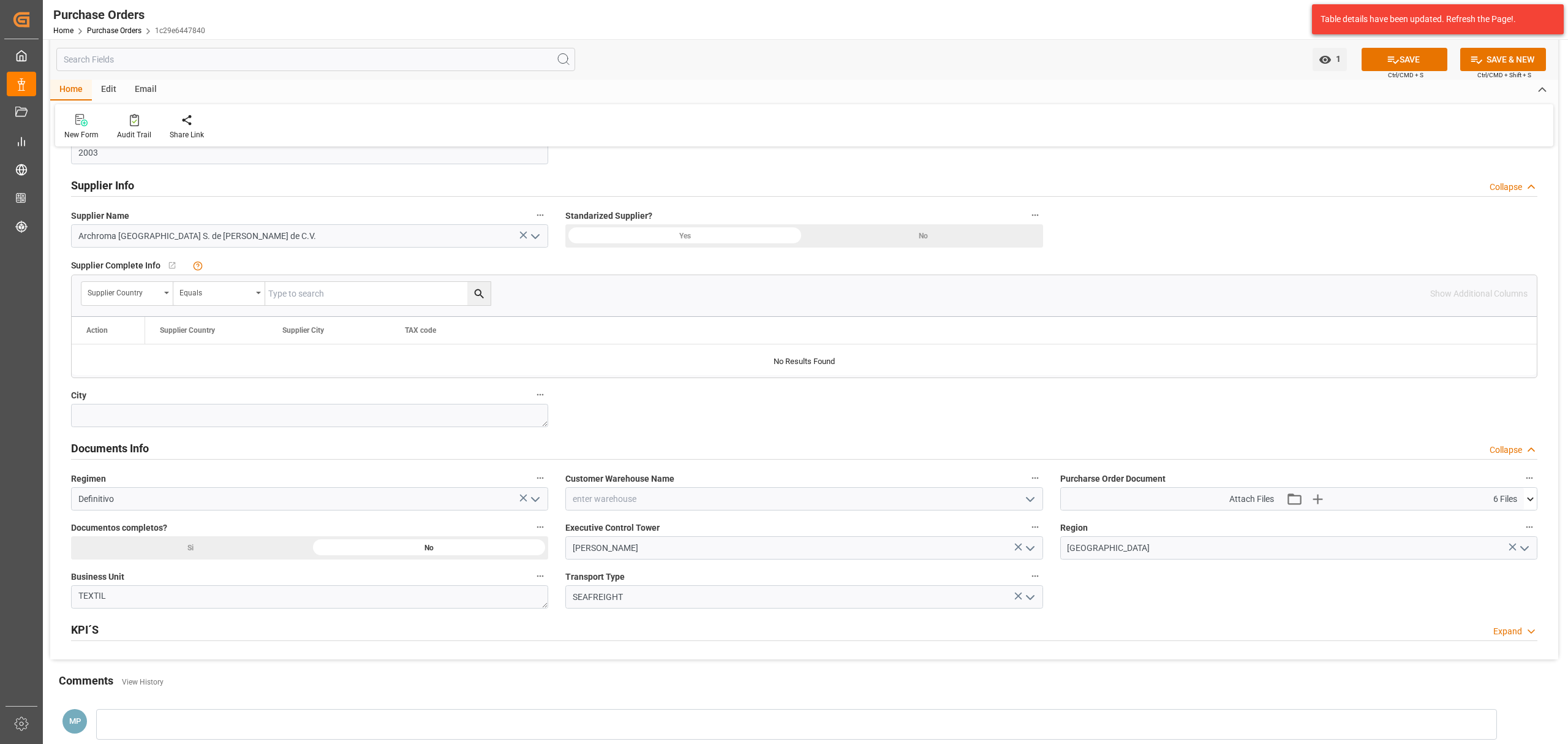
click at [1030, 496] on icon "open menu" at bounding box center [1030, 499] width 15 height 15
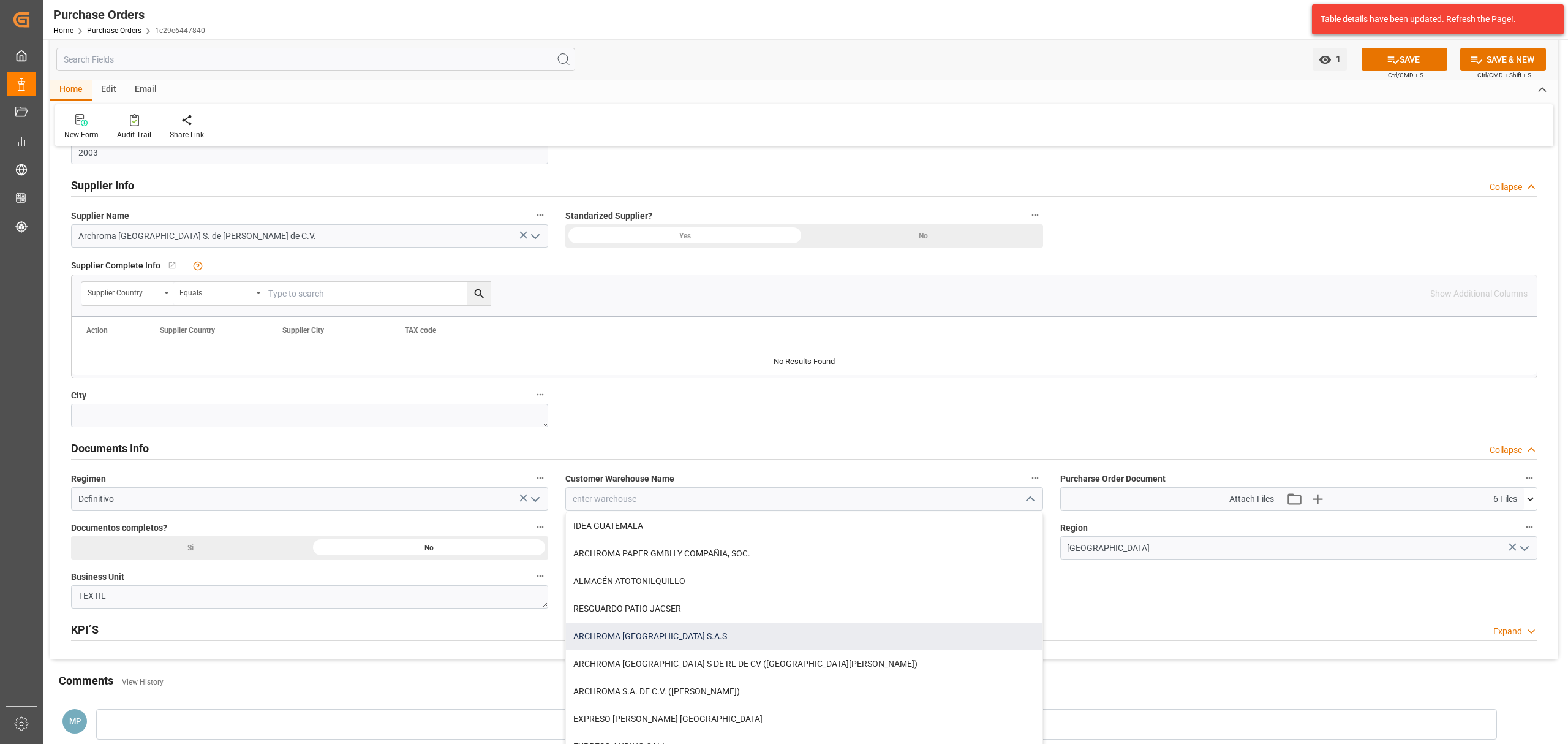
click at [693, 636] on div "ARCHROMA [GEOGRAPHIC_DATA] S.A.S" at bounding box center [804, 636] width 476 height 28
type input "ARCHROMA [GEOGRAPHIC_DATA] S.A.S"
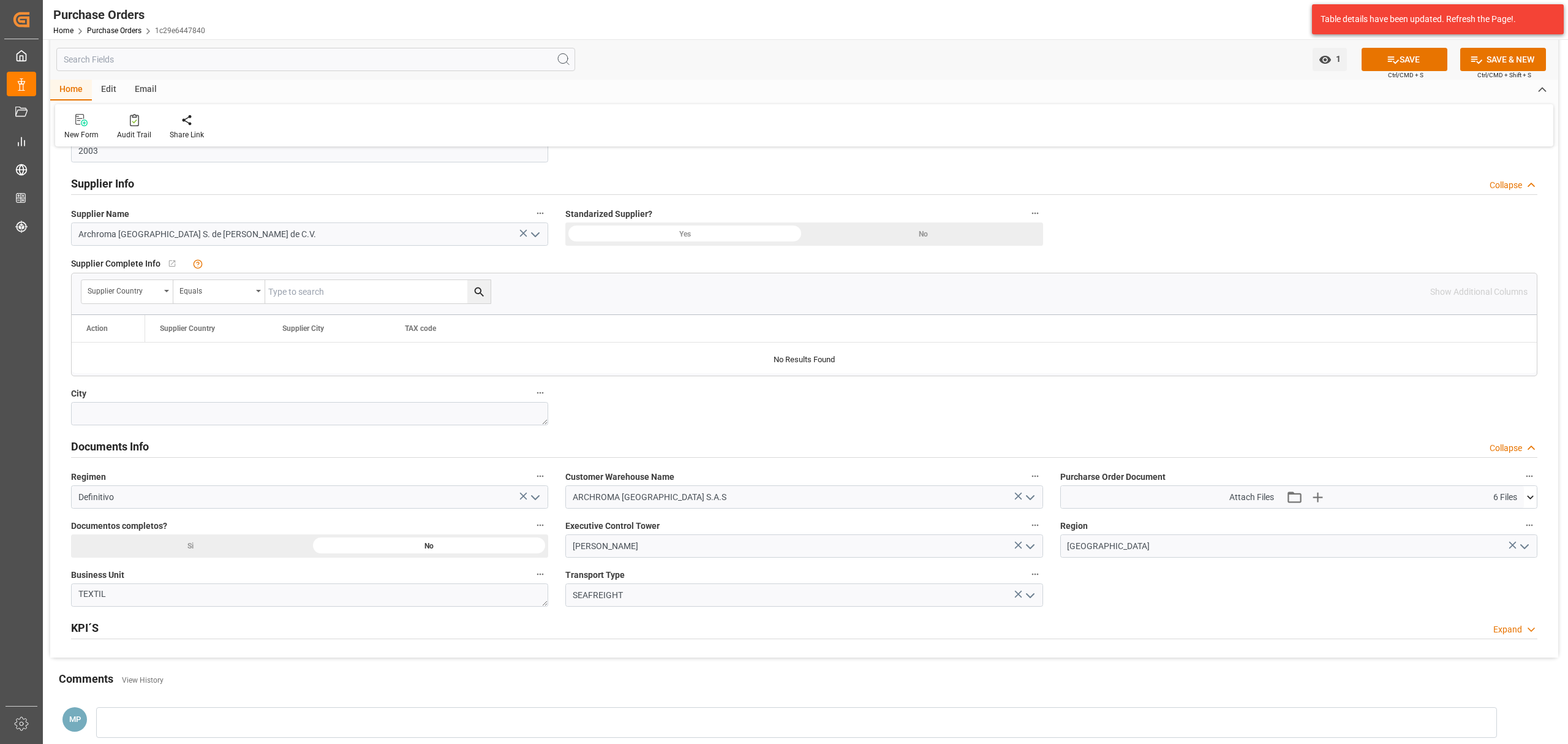
scroll to position [653, 0]
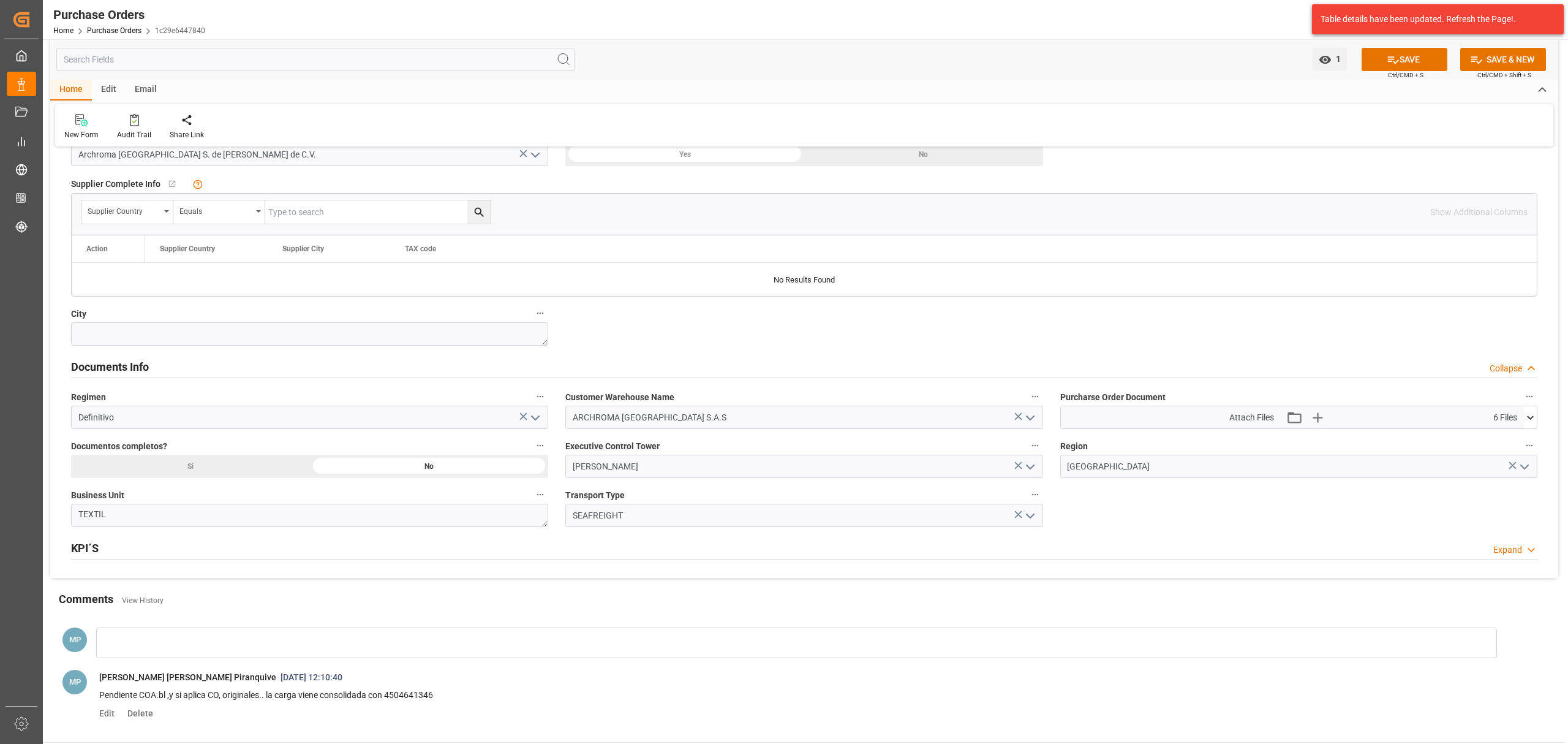
click at [1529, 422] on icon at bounding box center [1530, 418] width 13 height 13
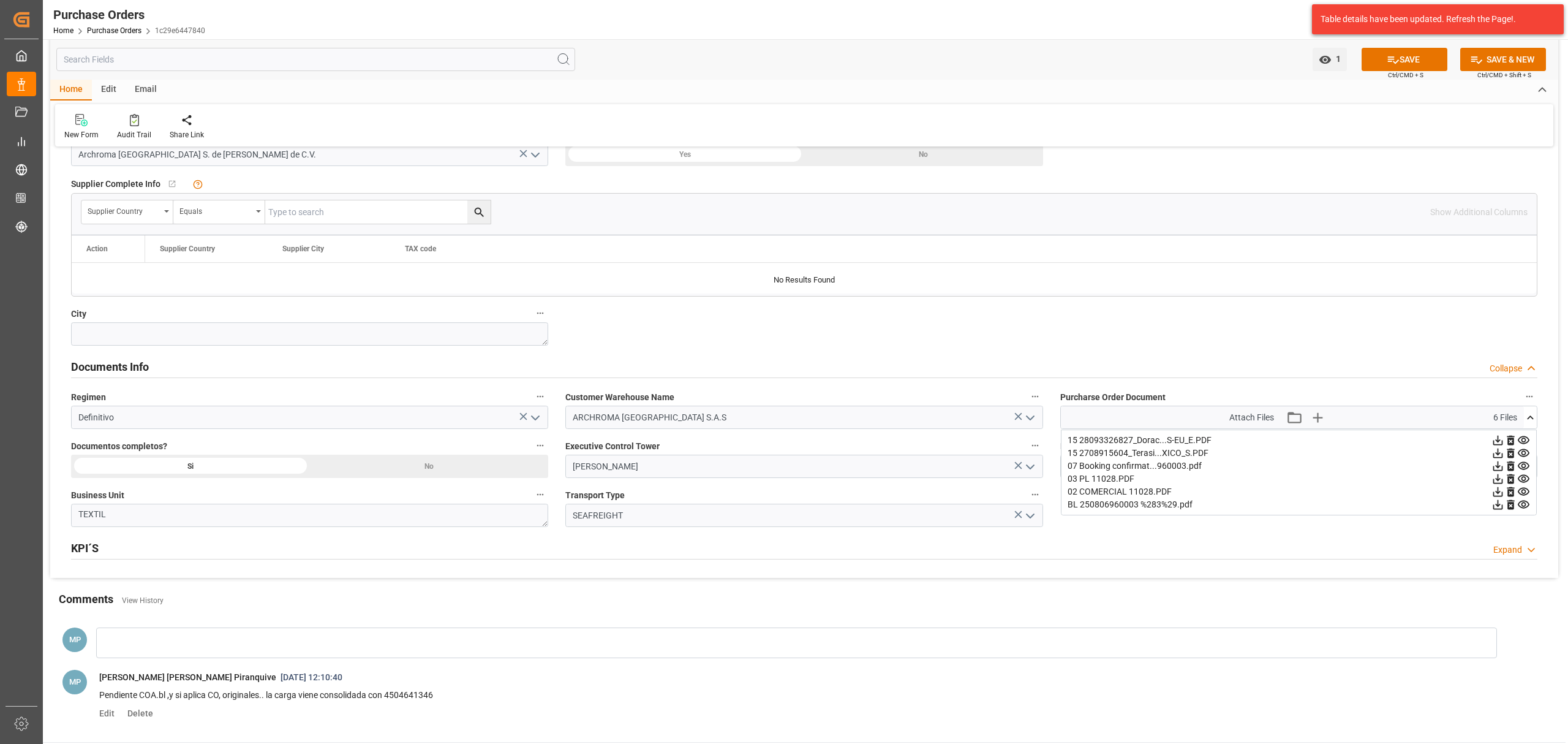
click at [1504, 442] on icon at bounding box center [1498, 440] width 13 height 13
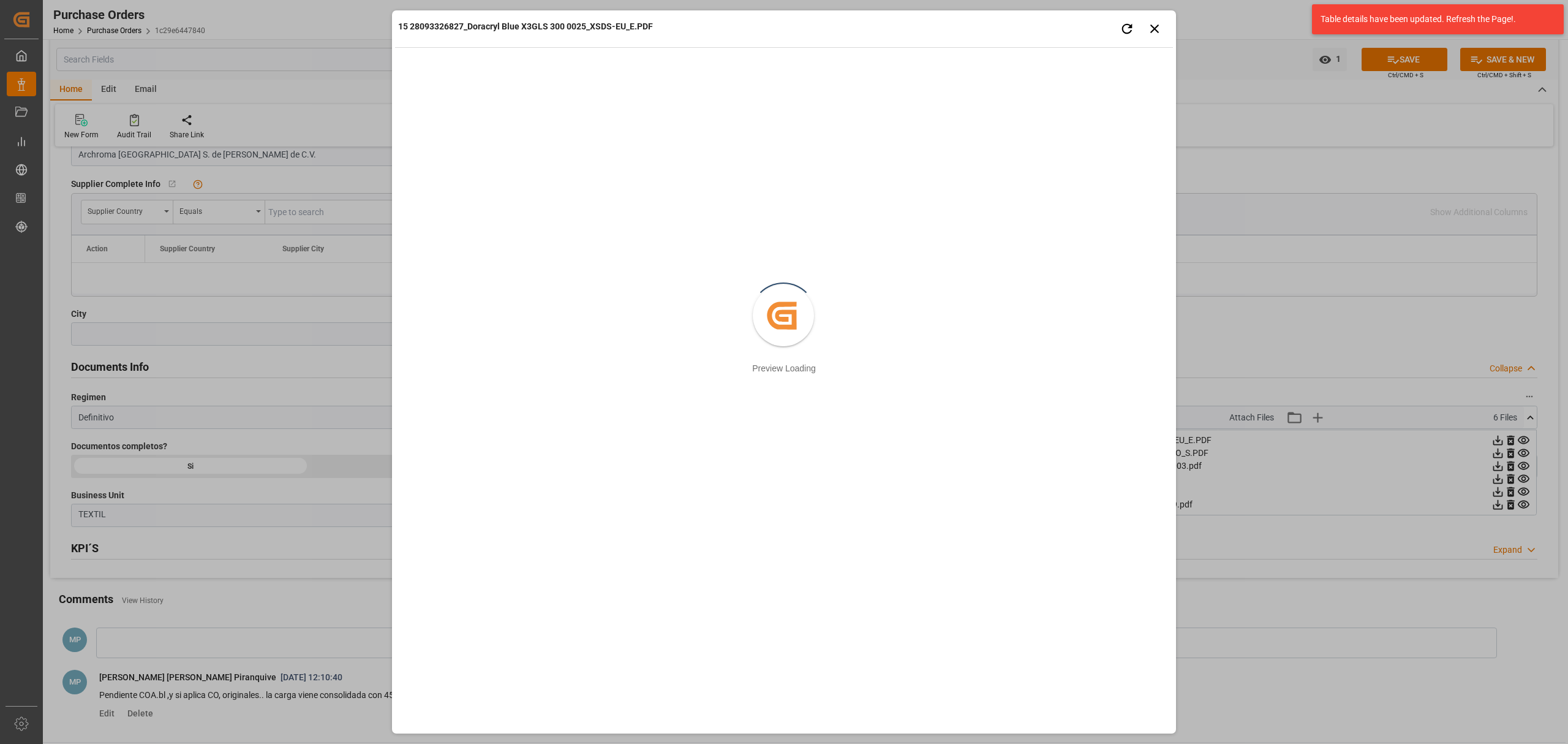
click at [1377, 342] on div "15 28093326827_Doracryl Blue X3GLS 300 0025_XSDS-EU_E.PDF Retry Close preview C…" at bounding box center [784, 372] width 1568 height 744
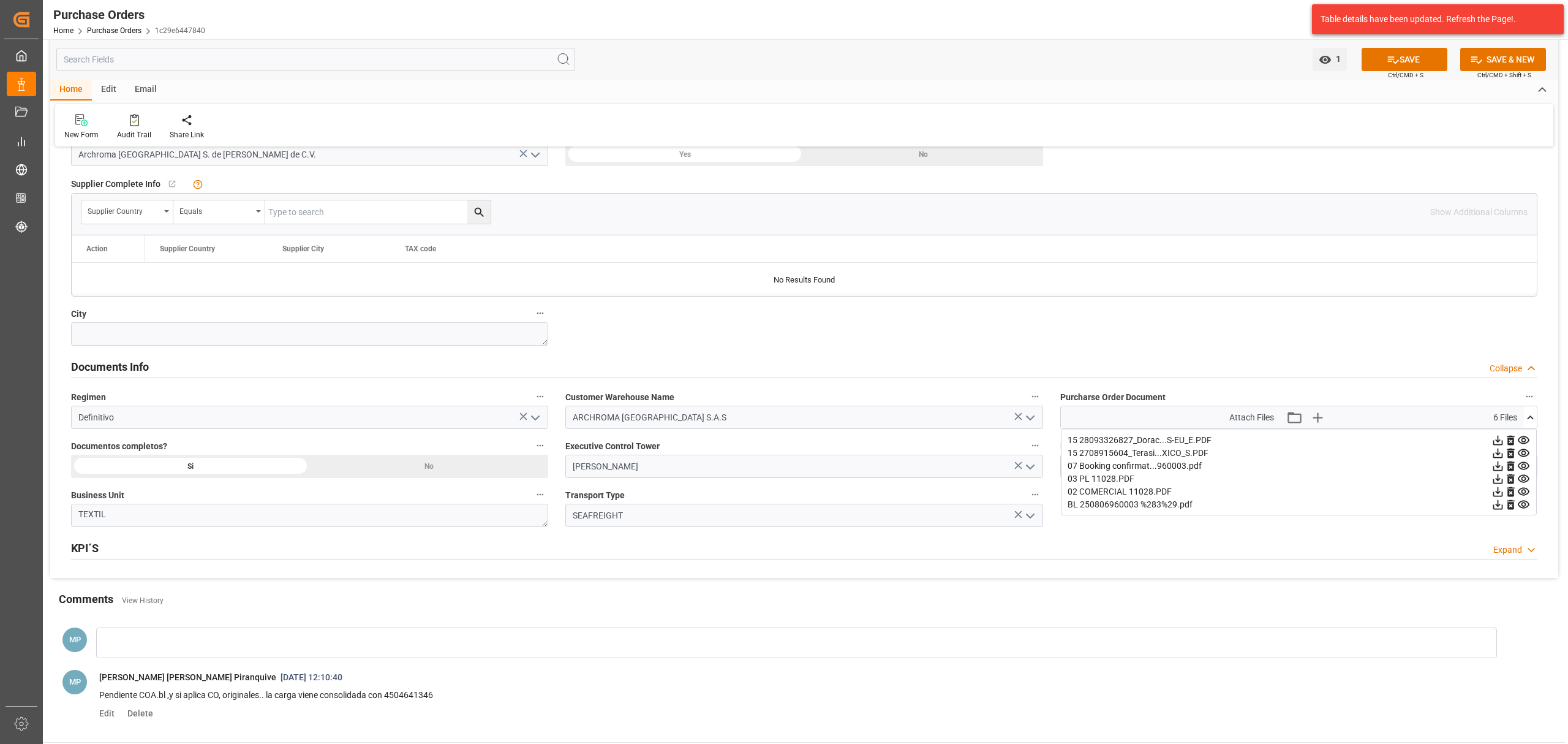
click at [1493, 442] on icon at bounding box center [1498, 440] width 13 height 13
click at [1495, 460] on icon at bounding box center [1498, 453] width 13 height 13
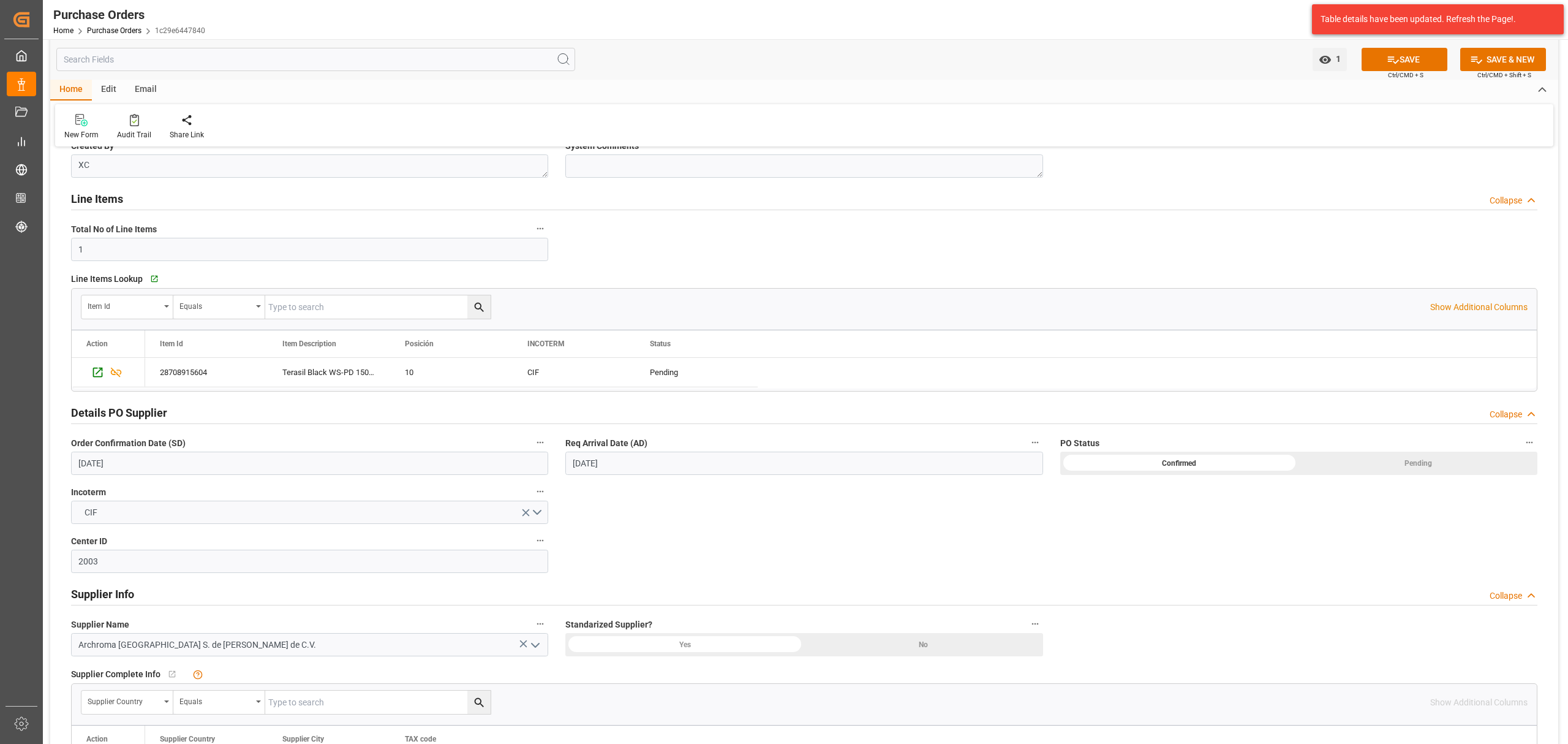
scroll to position [0, 0]
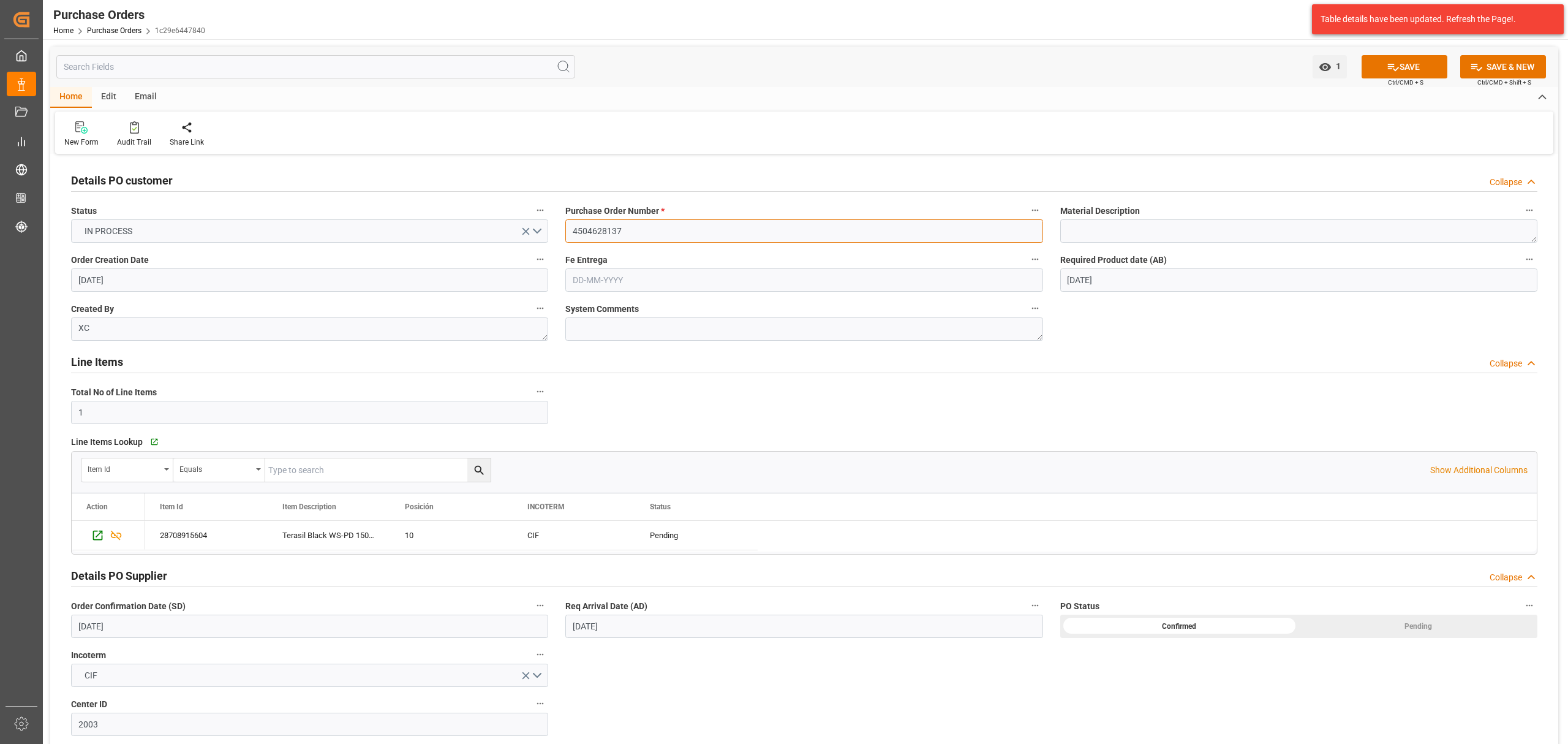
click at [589, 228] on input "4504628137" at bounding box center [804, 231] width 477 height 23
click at [589, 227] on input "4504628137" at bounding box center [804, 231] width 477 height 23
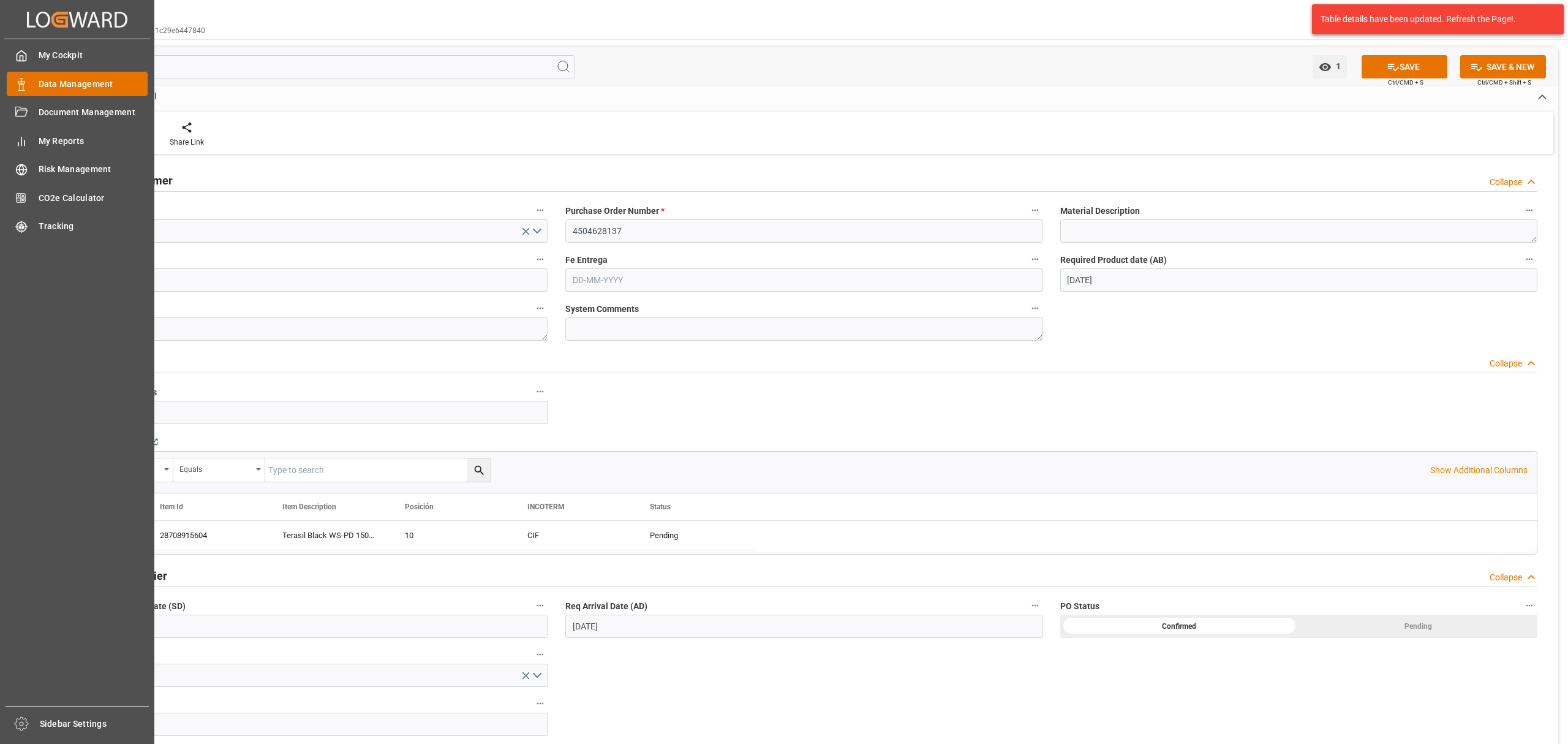
click at [73, 82] on span "Data Management" at bounding box center [93, 84] width 110 height 13
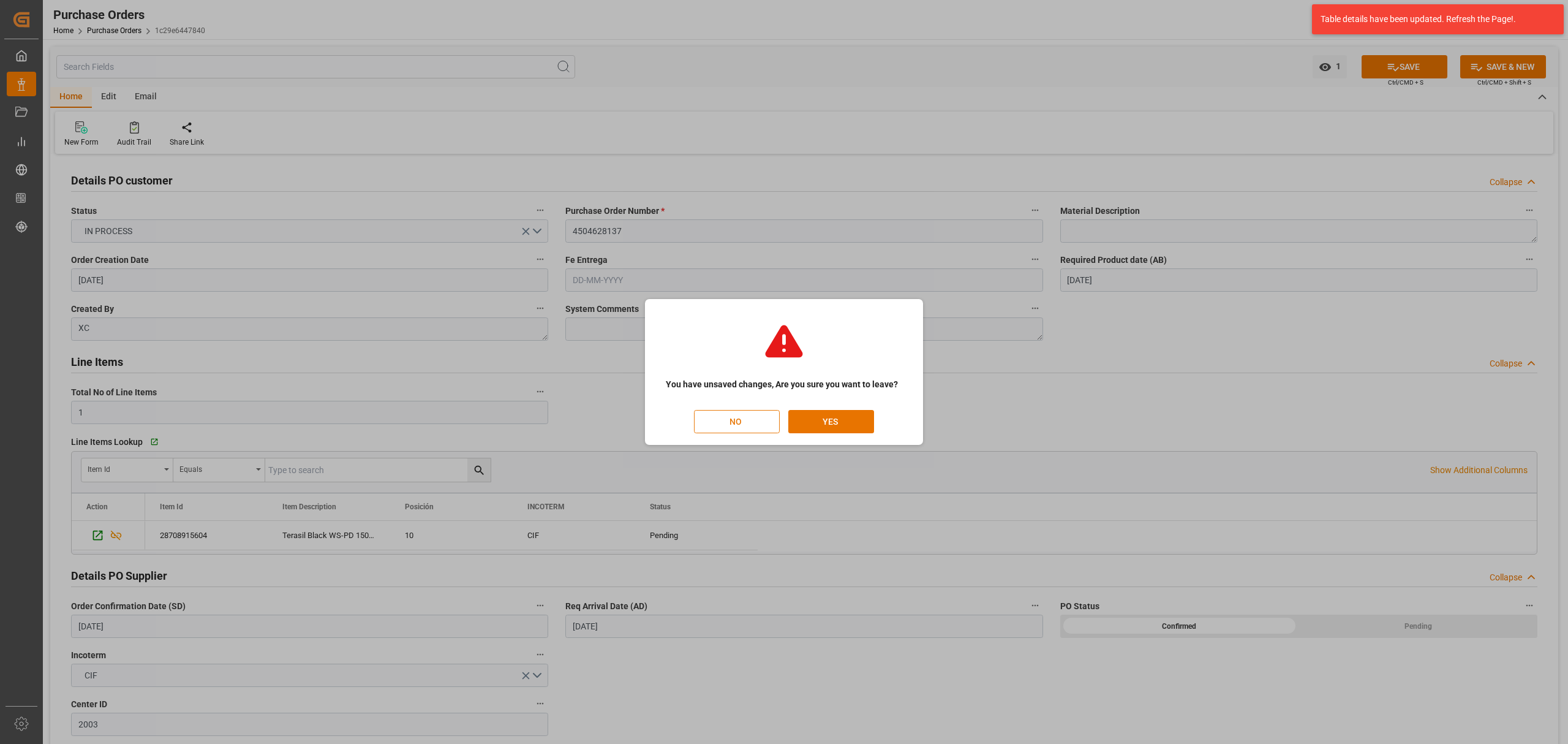
click at [737, 424] on button "NO" at bounding box center [737, 422] width 86 height 23
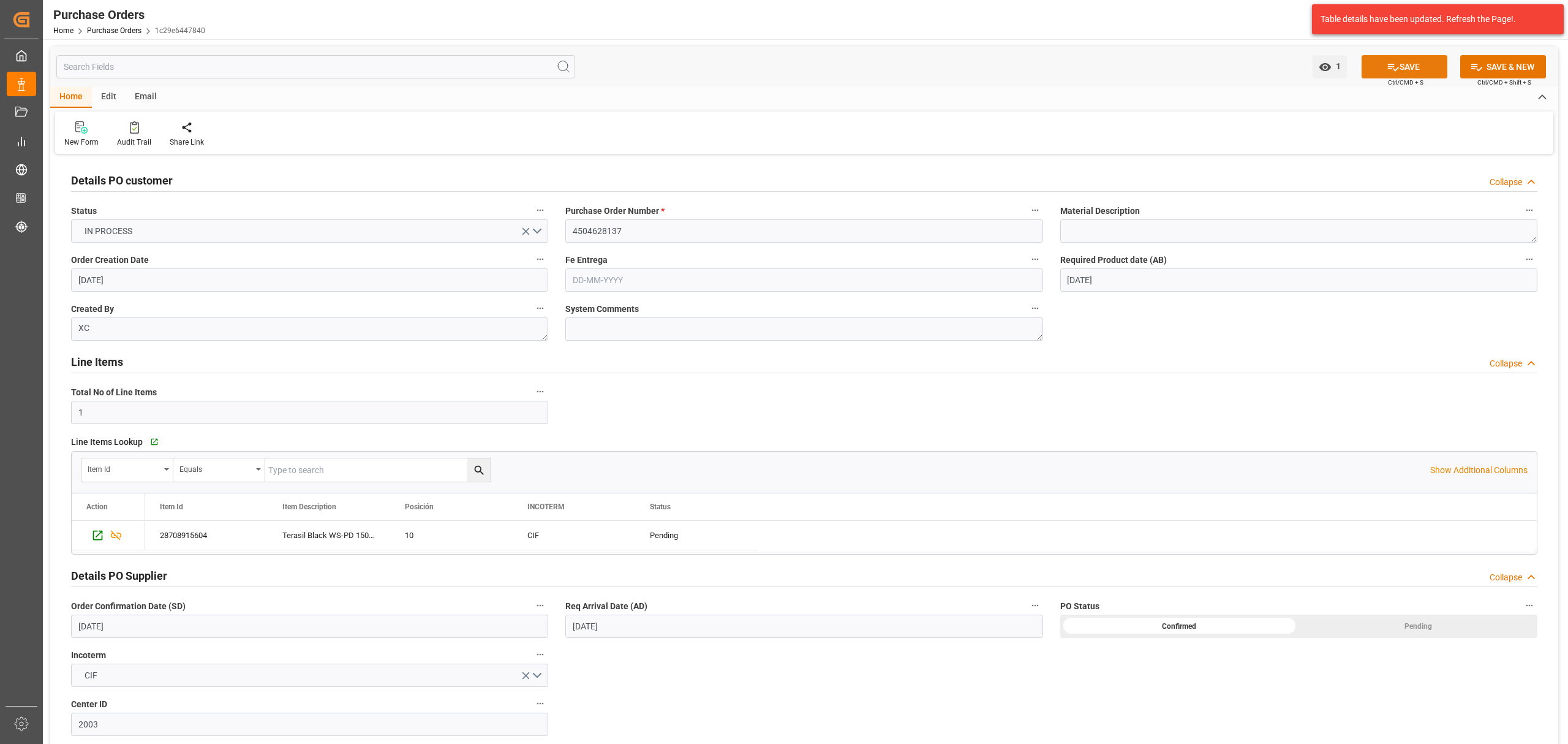
click at [1407, 67] on button "SAVE" at bounding box center [1405, 67] width 86 height 23
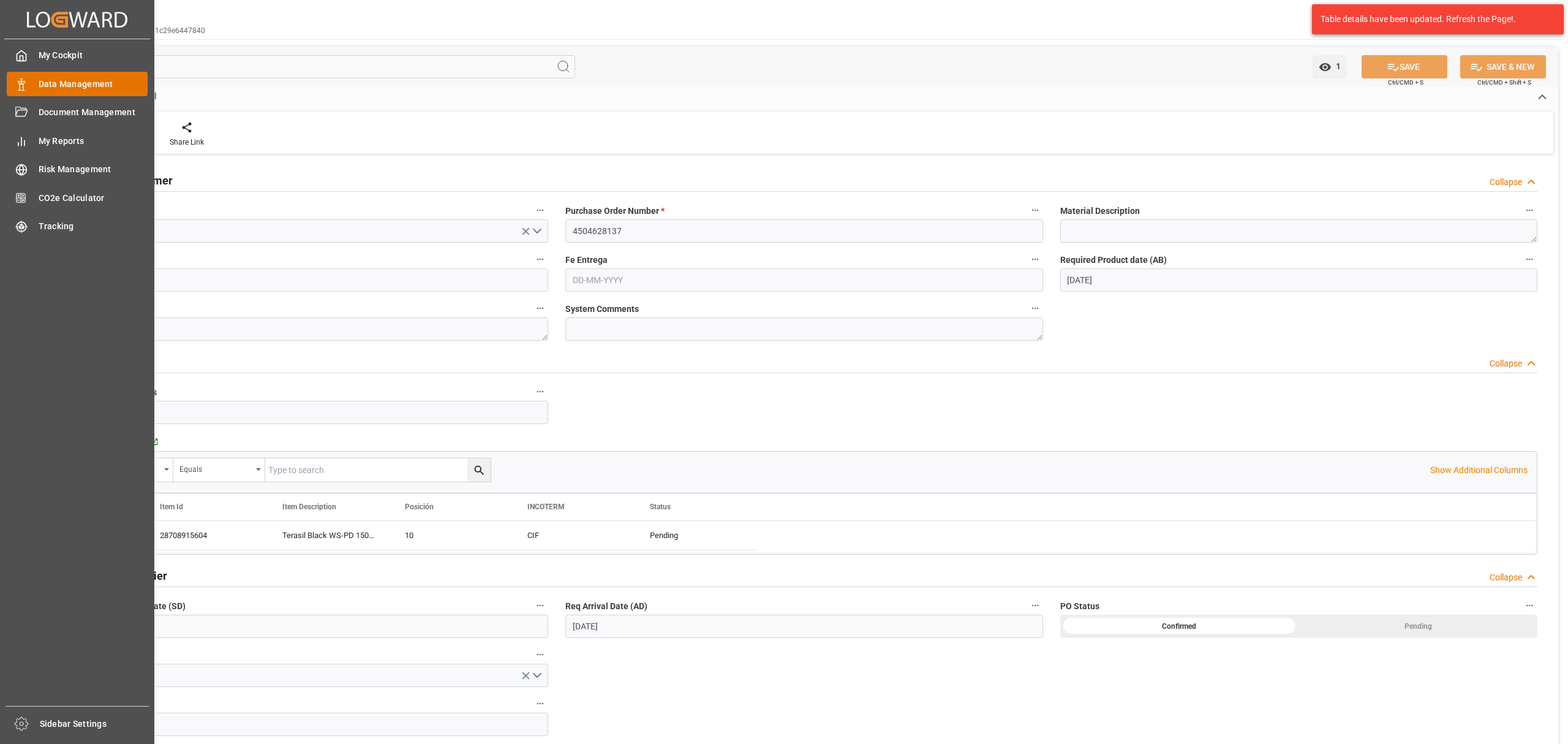
click at [16, 78] on div at bounding box center [17, 84] width 21 height 13
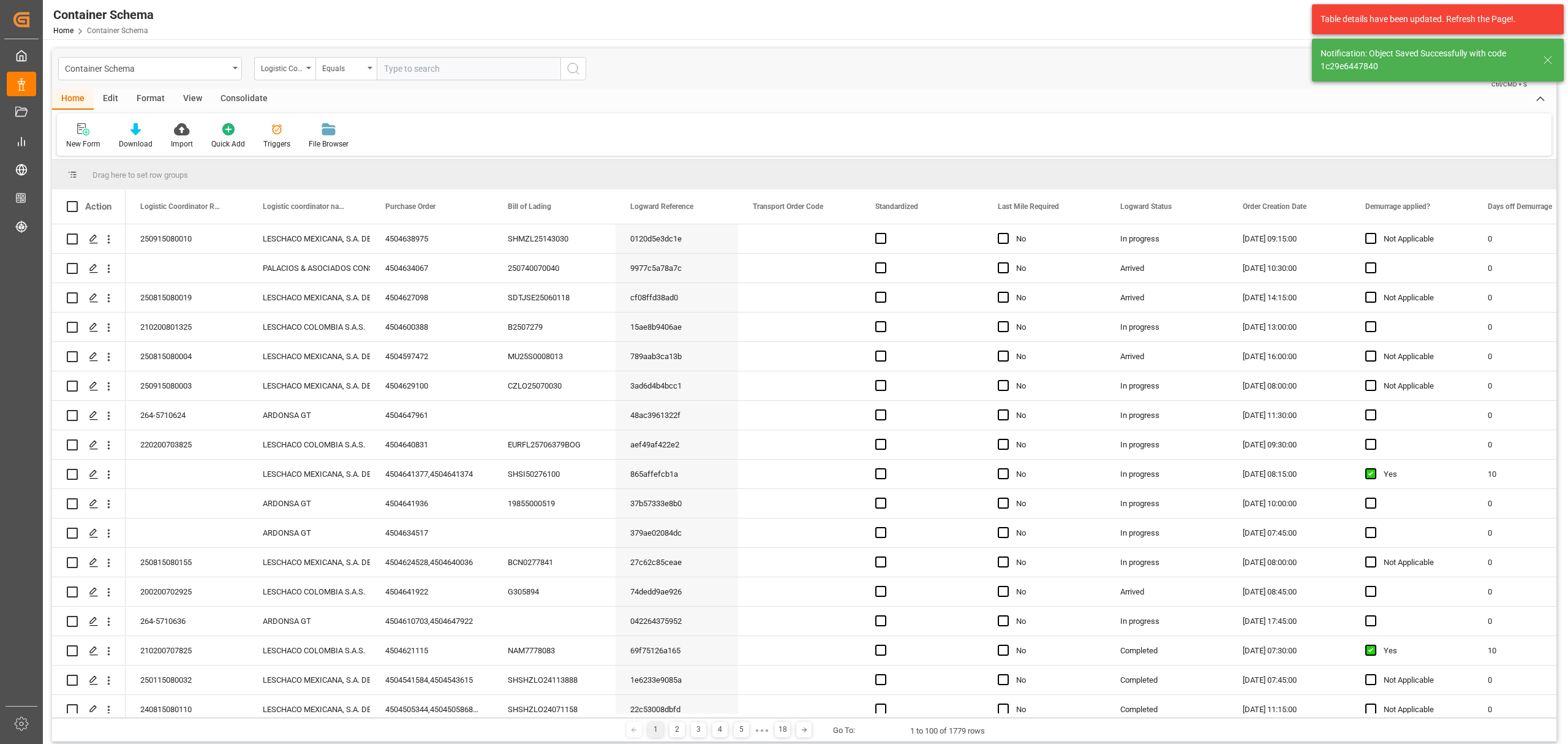
click at [284, 71] on div "Logistic Coordinator Reference Number" at bounding box center [281, 67] width 42 height 14
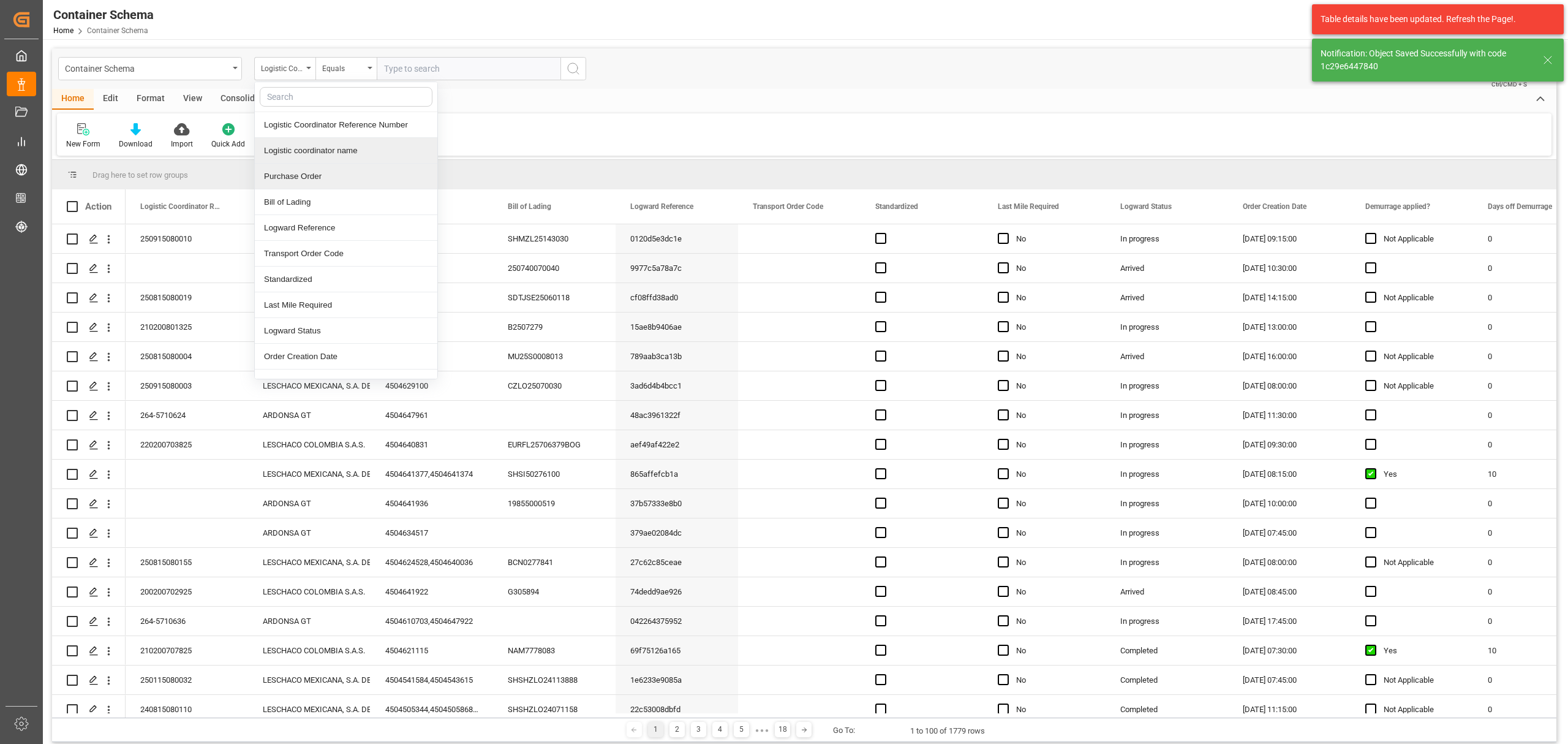
click at [312, 174] on div "Purchase Order" at bounding box center [346, 176] width 183 height 26
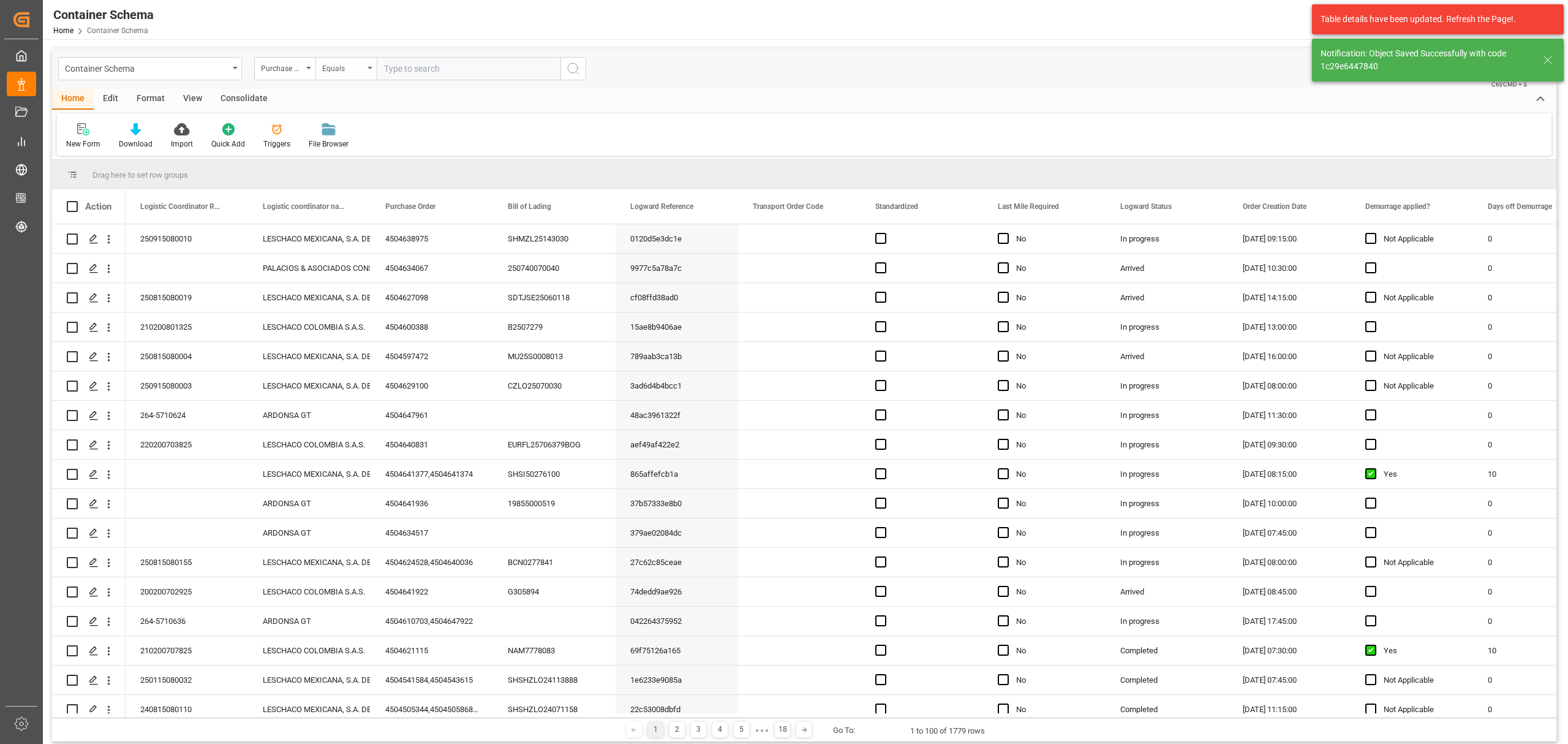
click at [337, 70] on div "Equals" at bounding box center [343, 67] width 42 height 14
click at [368, 148] on div "Fuzzy search" at bounding box center [407, 151] width 183 height 26
click at [420, 67] on input "text" at bounding box center [468, 69] width 184 height 23
paste input "4504628137"
type input "4504628137"
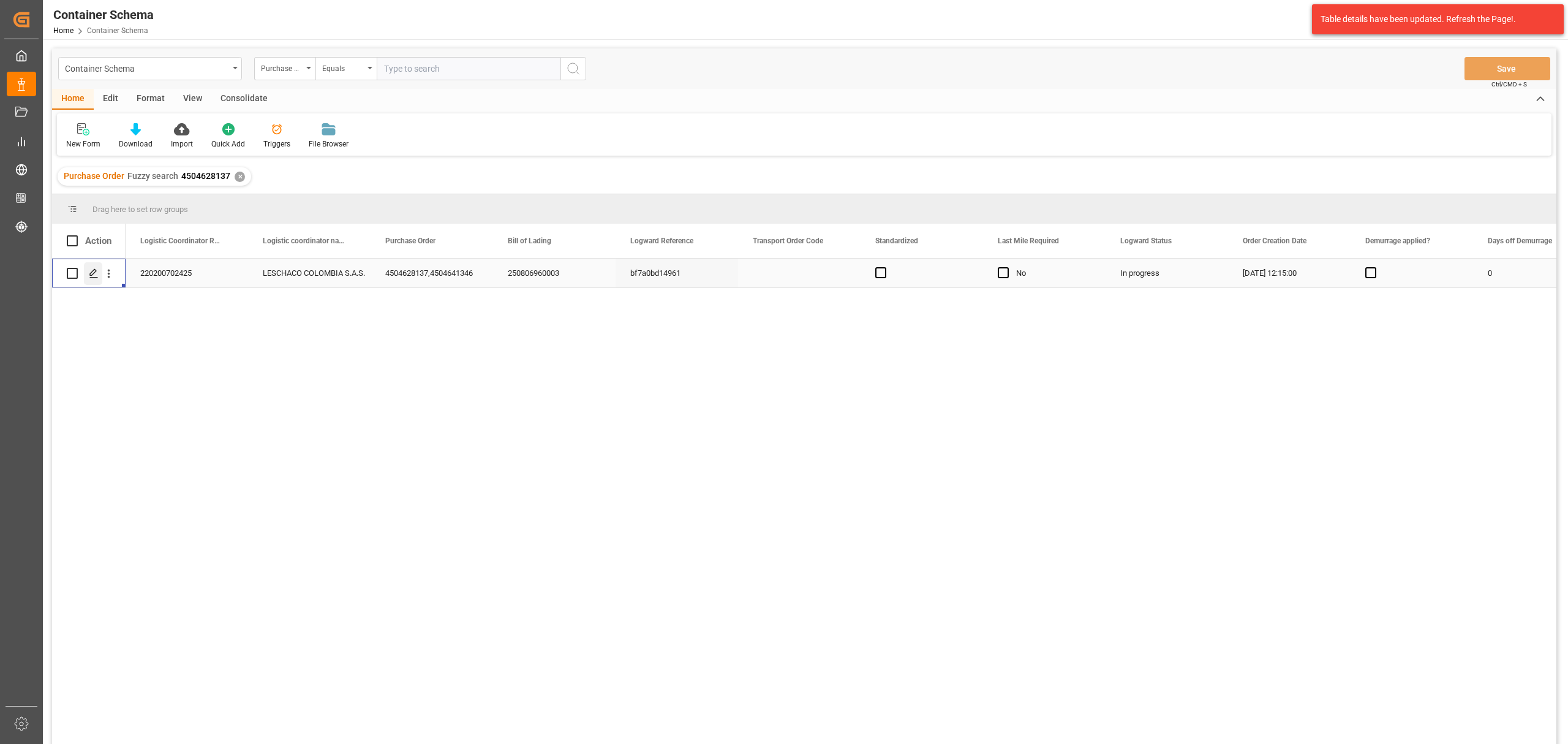
click at [91, 273] on icon "Press SPACE to select this row." at bounding box center [93, 273] width 10 height 10
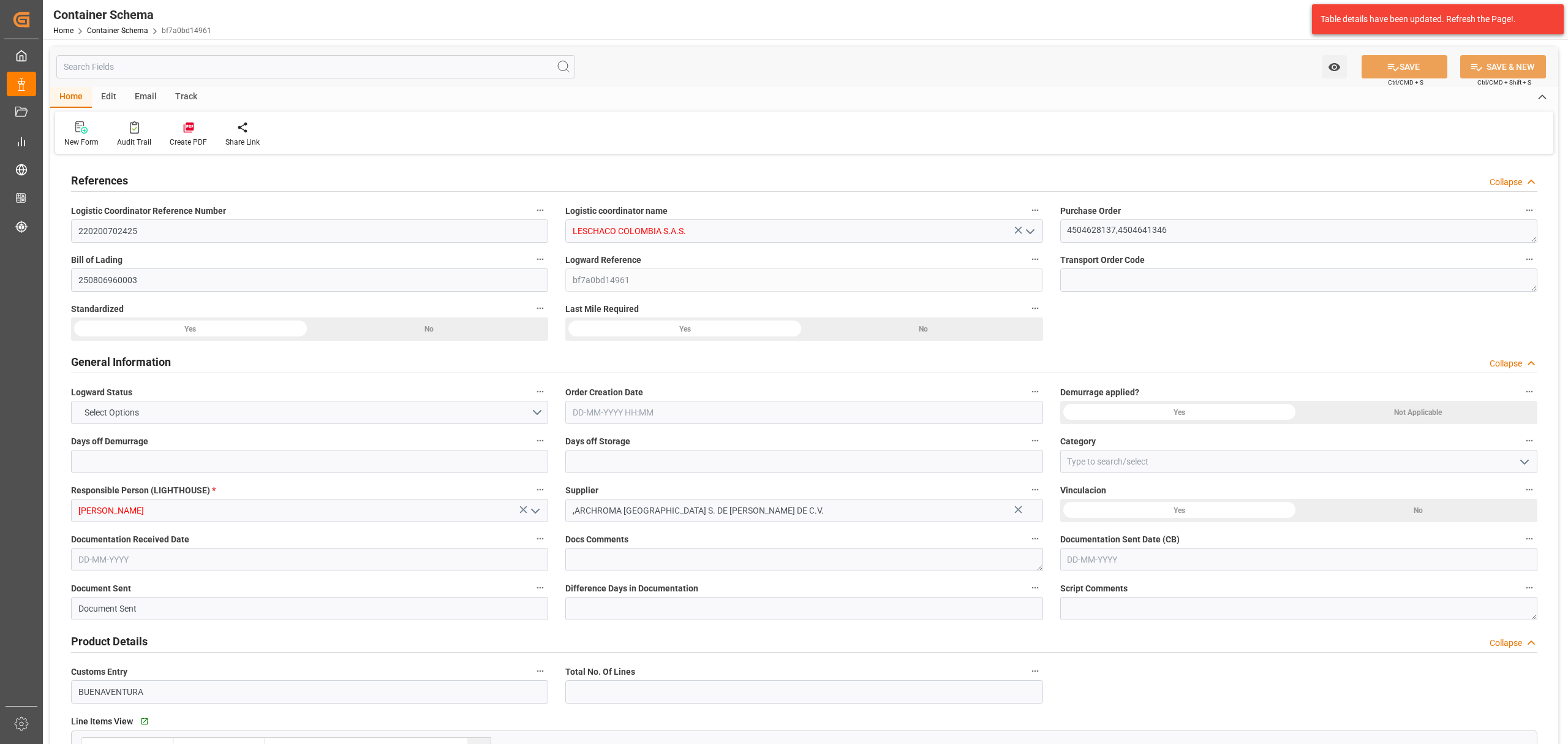
type input "0"
type input "3"
type input "2"
type input "27"
type input "675"
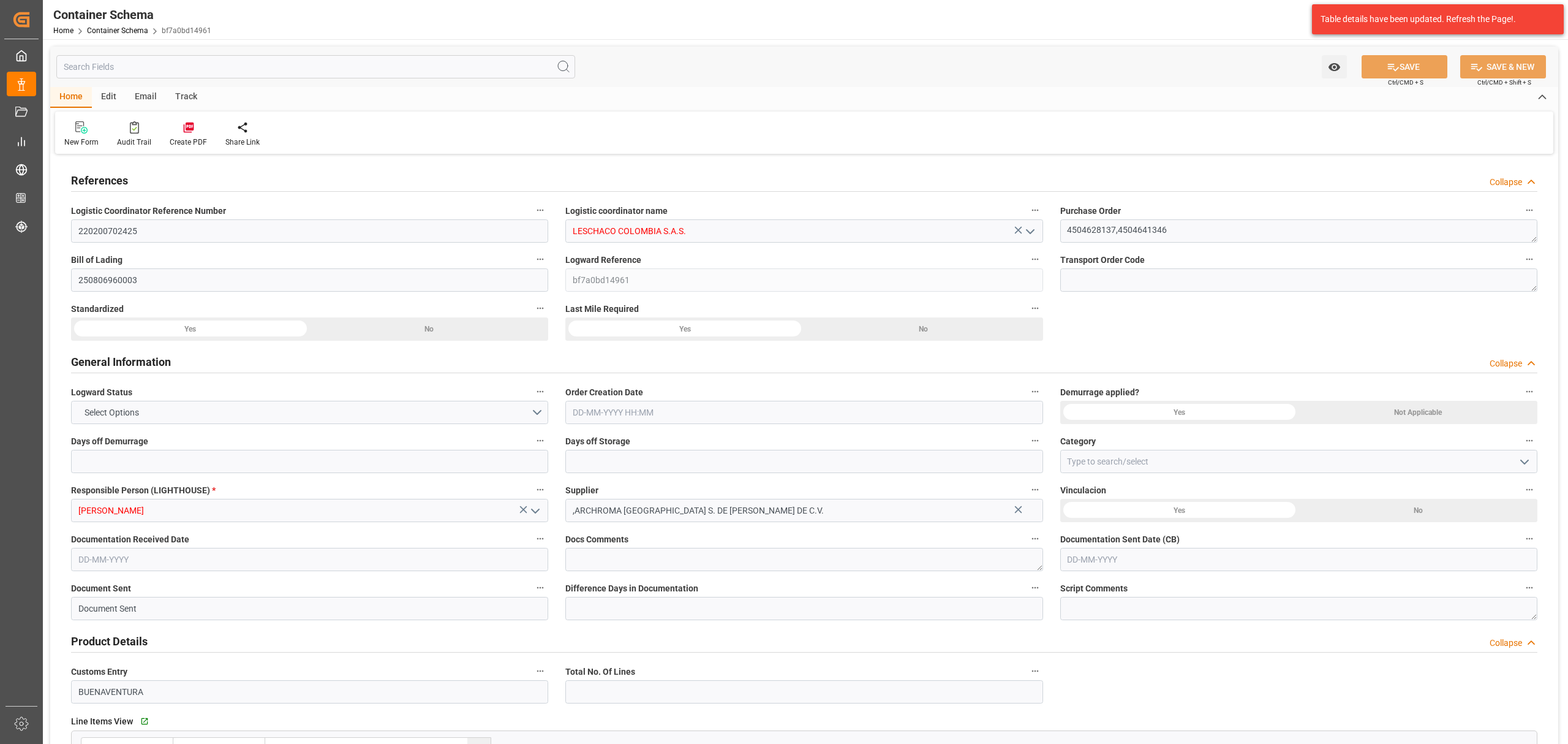
type input "716.15"
type input "SACO"
type input "Saco Shipping GmbH"
type input "MXZLO"
type input "COBUN"
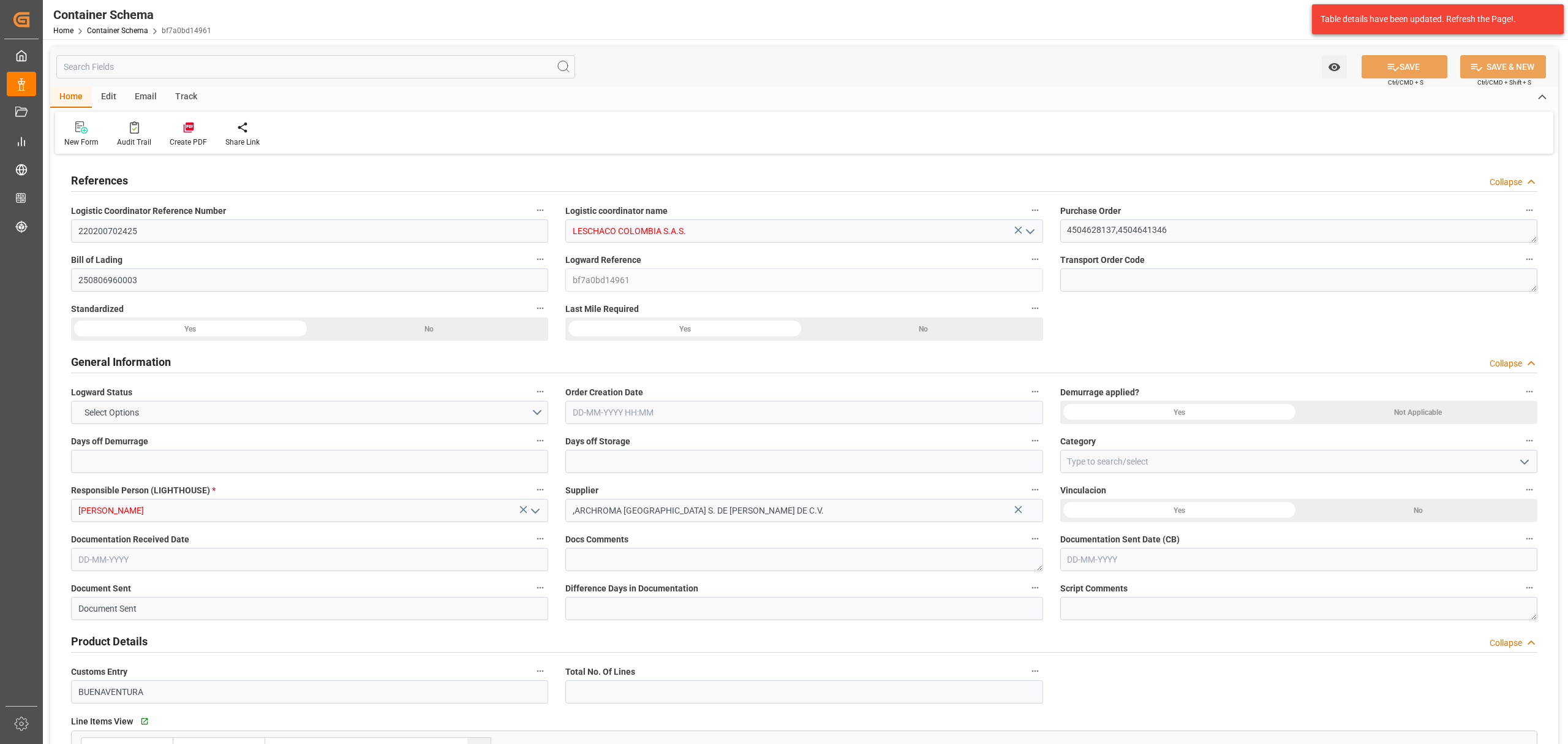
type input "COBUN"
type input "9713337"
type input "18-07-2025 12:15"
type input "[DATE]"
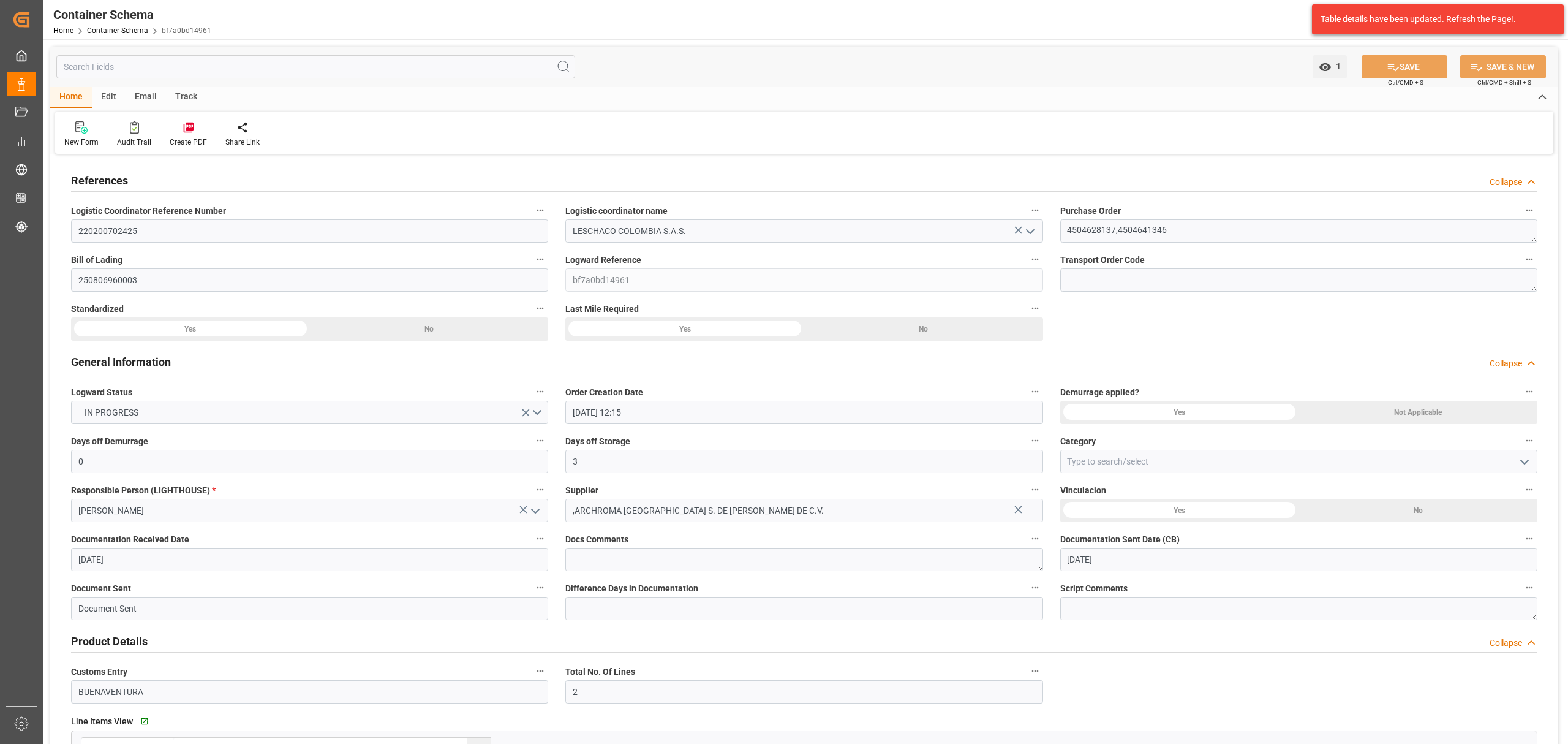
type input "[DATE]"
type input "04-08-2025 12:00"
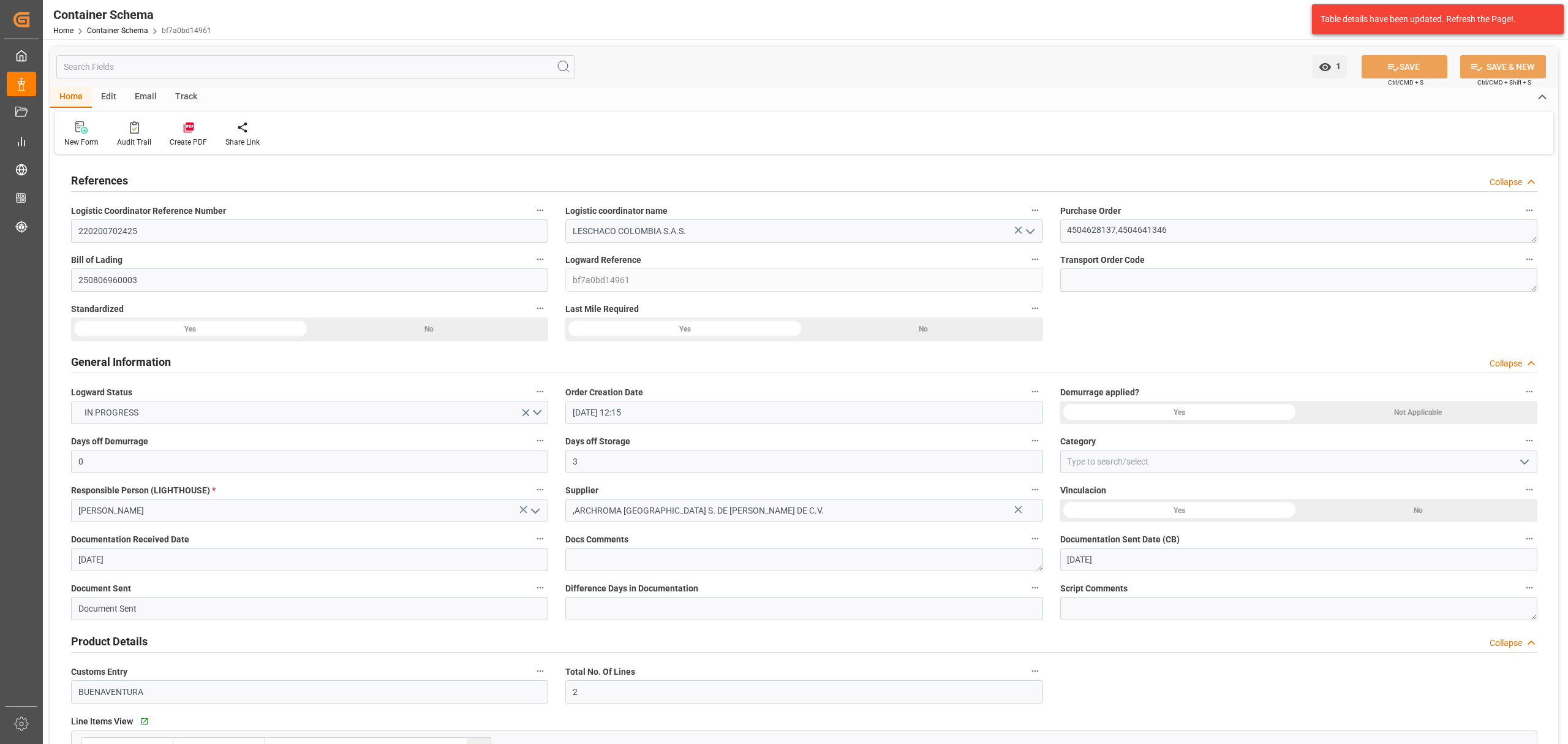
type input "12-08-2025 12:30"
click at [1517, 460] on button "open menu" at bounding box center [1523, 461] width 18 height 19
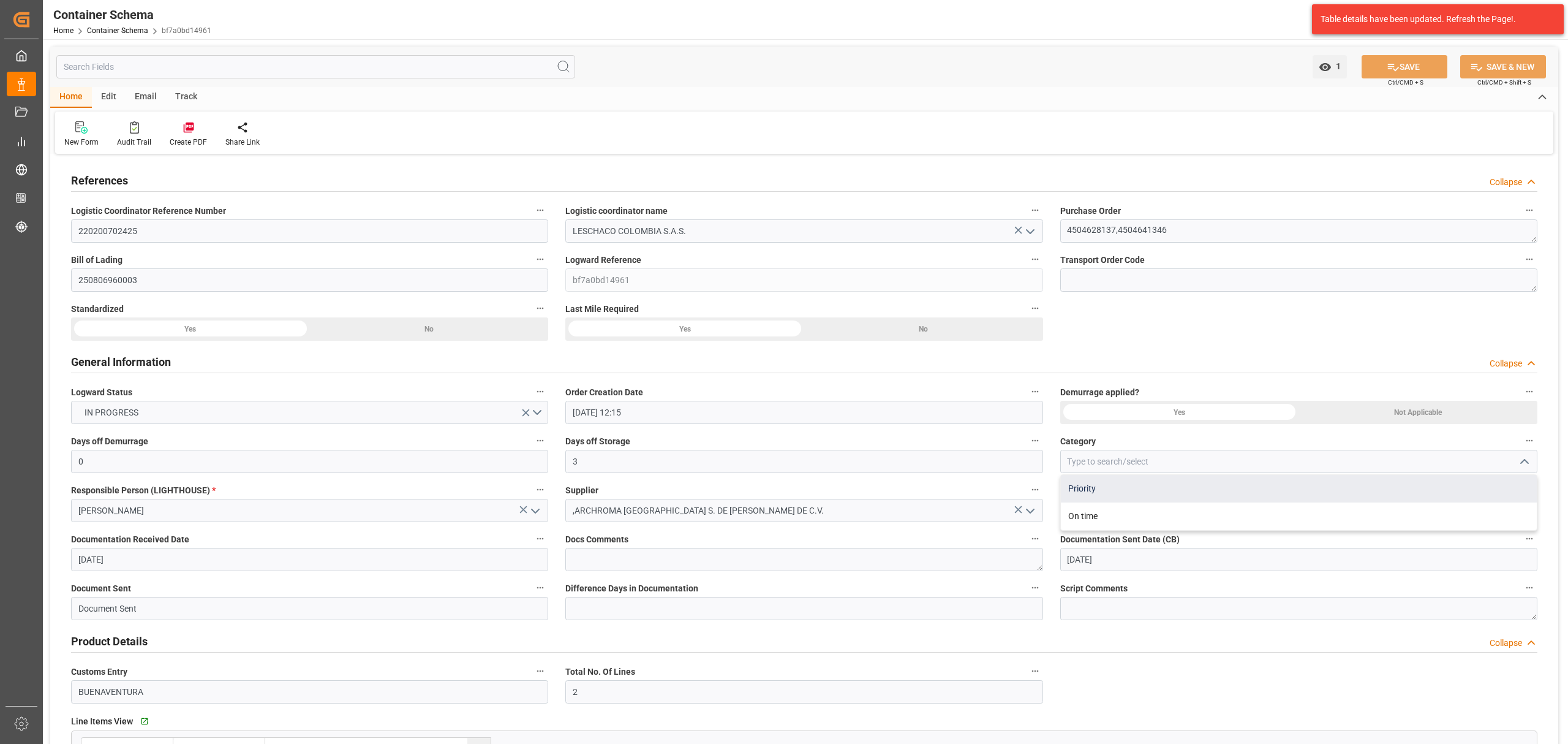
click at [1131, 493] on div "Priority" at bounding box center [1299, 488] width 476 height 28
type input "Priority"
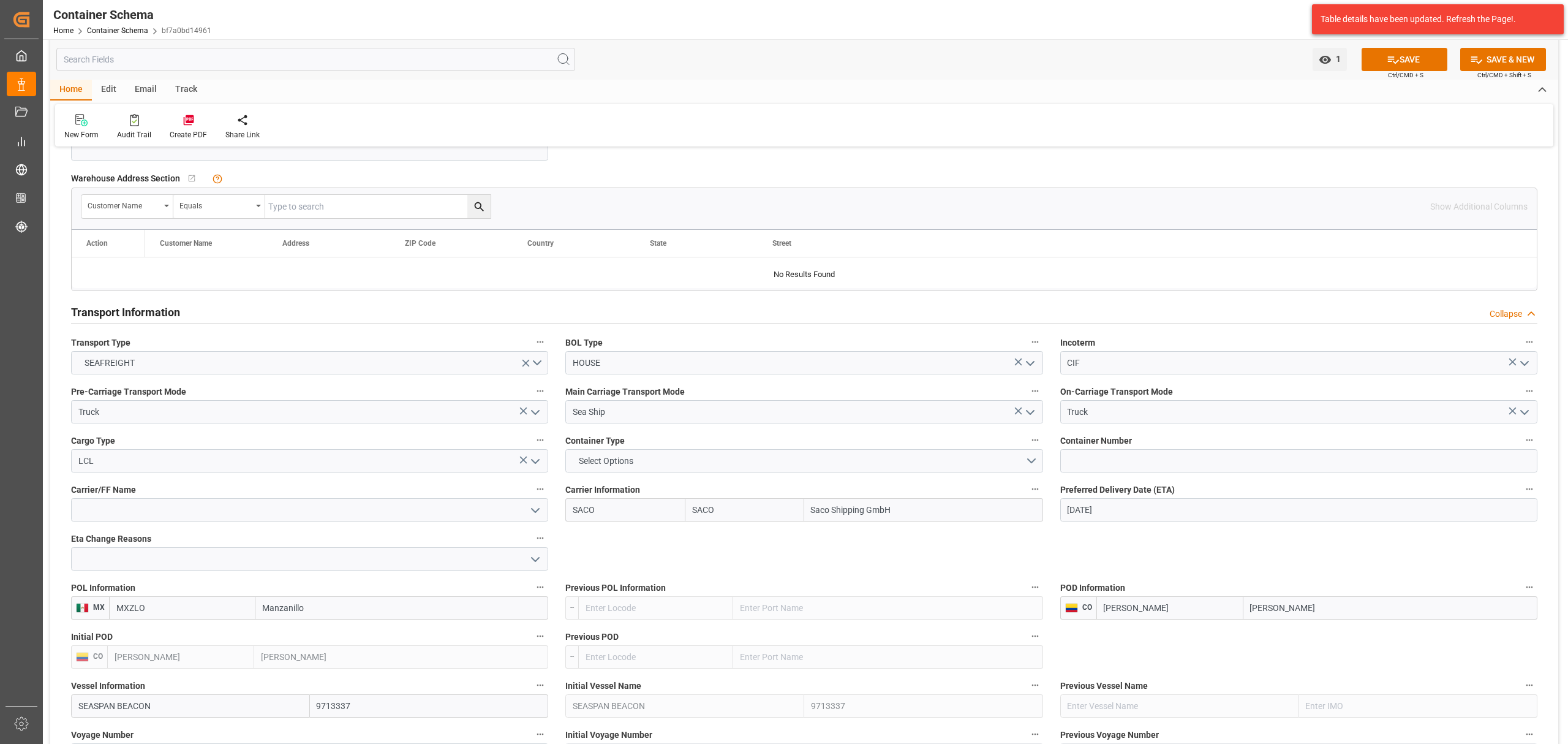
scroll to position [898, 0]
click at [1113, 464] on input at bounding box center [1299, 458] width 477 height 23
paste input "4504628137"
type input "4504628137"
drag, startPoint x: 1128, startPoint y: 461, endPoint x: 986, endPoint y: 448, distance: 142.6
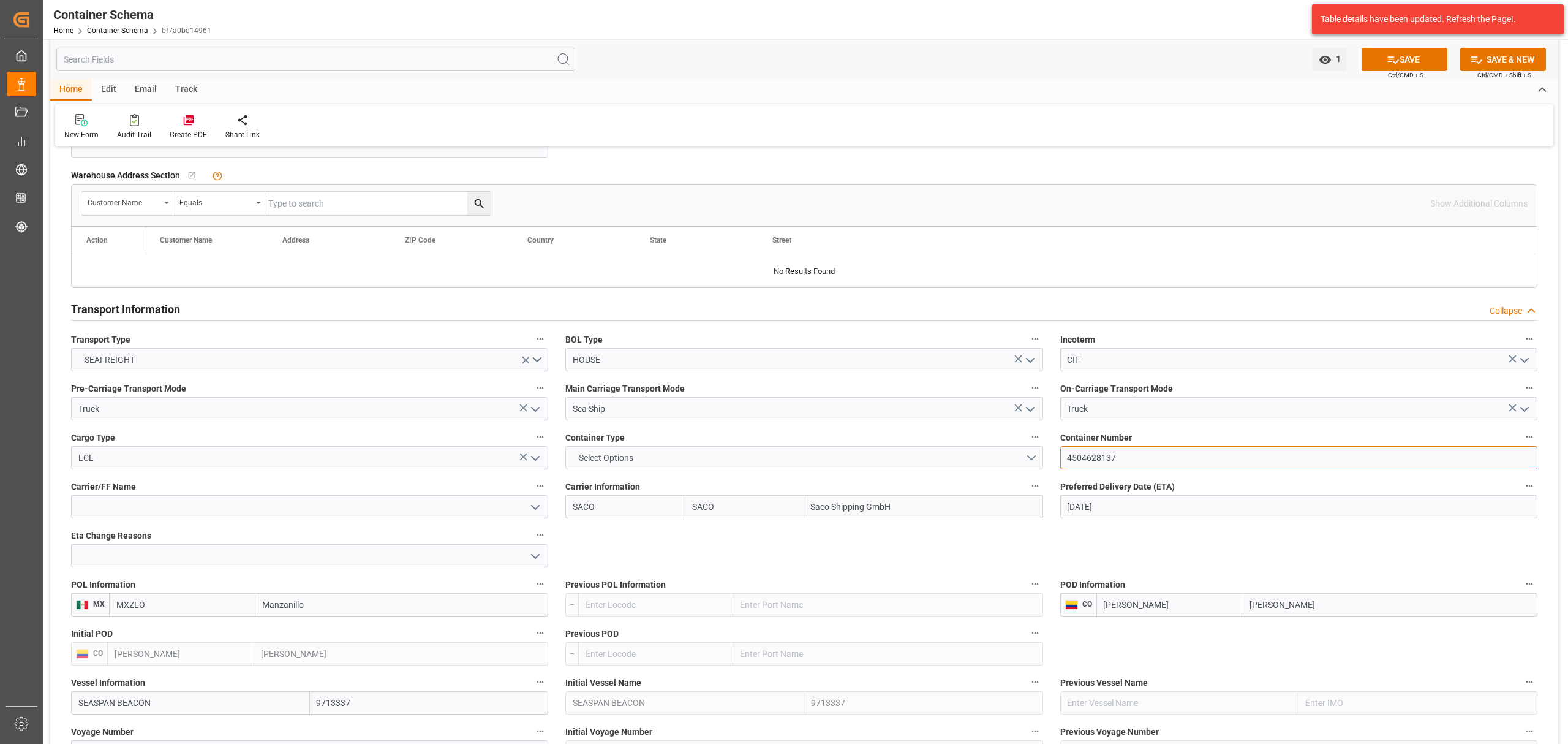
click at [986, 449] on div "References Collapse Logistic Coordinator Reference Number 220200702425 Logistic…" at bounding box center [804, 405] width 1508 height 2292
paste input "UACU 3950339"
click at [1095, 460] on input "UACU 3950339" at bounding box center [1299, 458] width 477 height 23
type input "UACU3950339"
click at [1127, 512] on input "[DATE]" at bounding box center [1299, 507] width 477 height 23
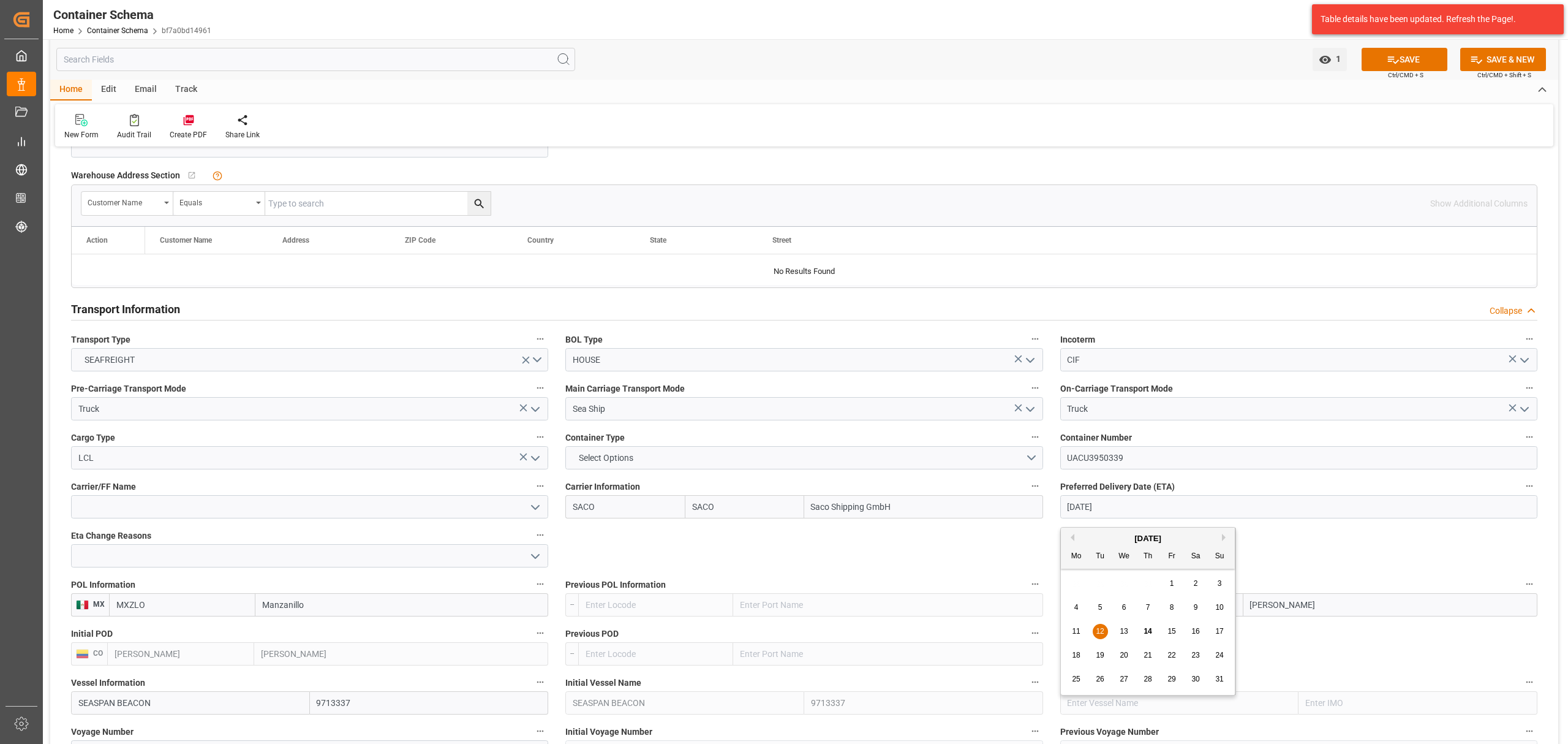
click at [1223, 630] on span "17" at bounding box center [1219, 630] width 8 height 8
type input "[DATE]"
click at [758, 510] on input "SACO" at bounding box center [744, 507] width 119 height 23
drag, startPoint x: 746, startPoint y: 507, endPoint x: 649, endPoint y: 507, distance: 97.0
click at [649, 507] on div "SACO SACO Saco Shipping GmbH" at bounding box center [804, 507] width 477 height 23
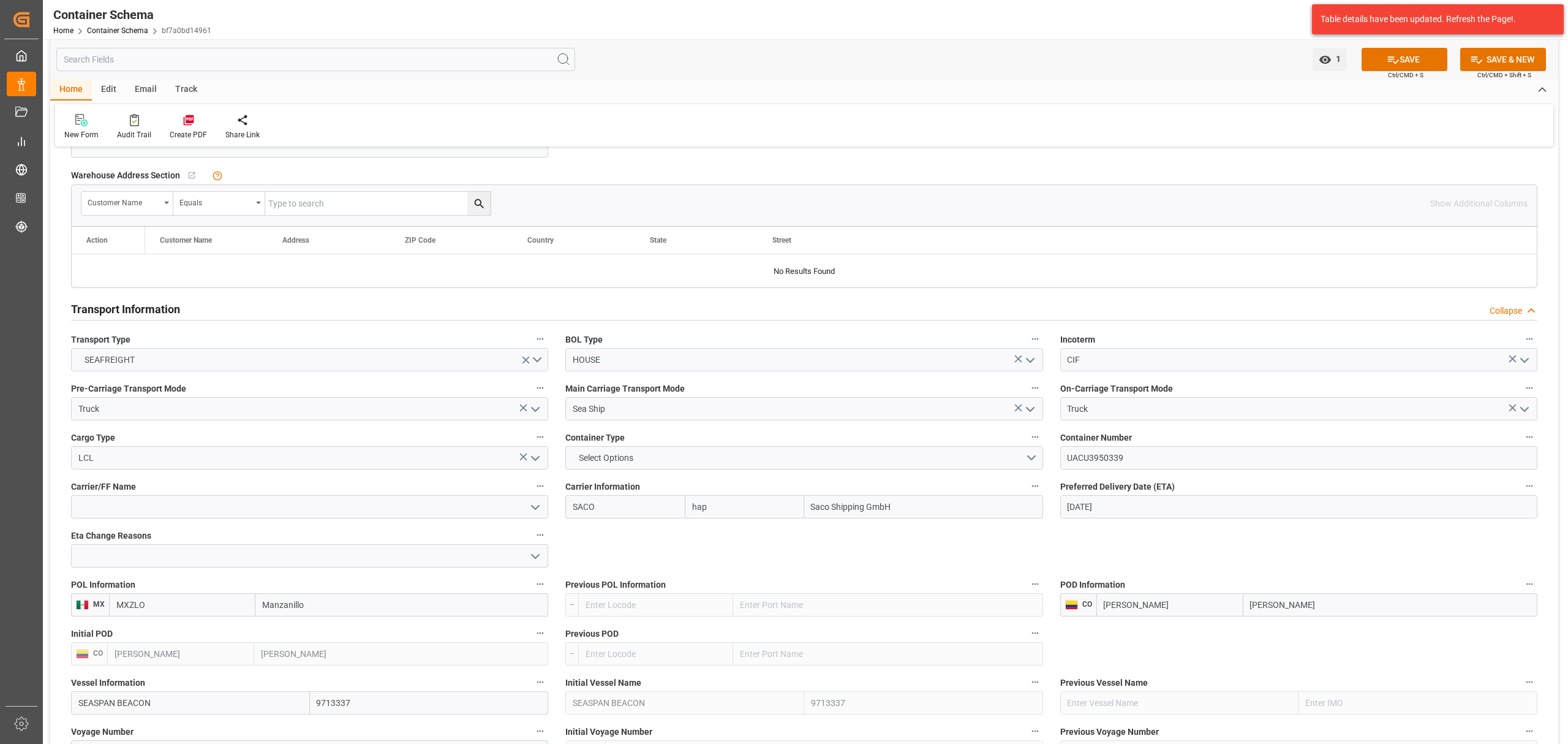
type input "hapa"
click at [726, 538] on b "Hapag Lloyd" at bounding box center [739, 533] width 94 height 10
type input "HLCU"
type input "Hapag Lloyd"
type input "Hapag Lloyd Aktiengesellschaft"
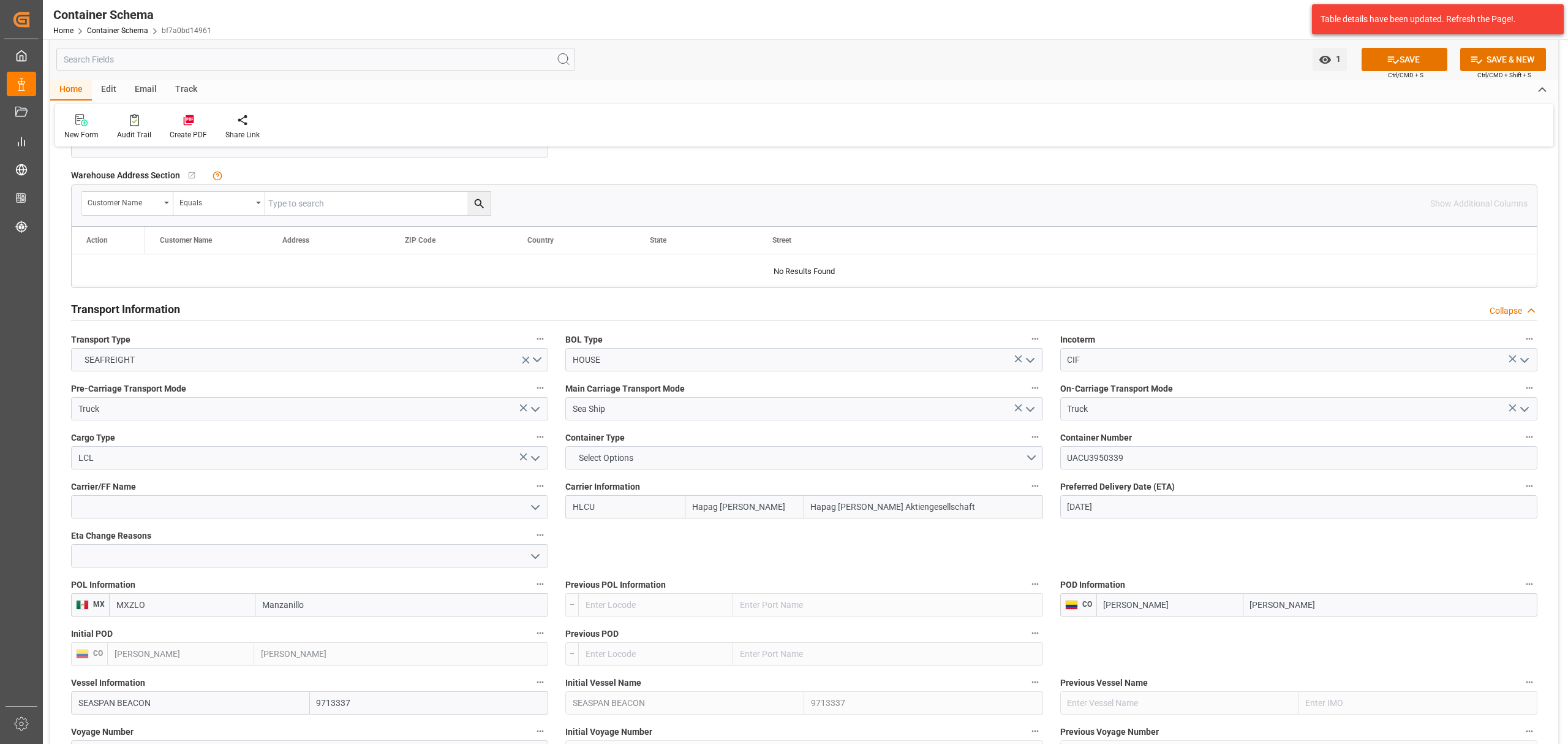
type input "Hapag Lloyd"
click at [530, 503] on icon "open menu" at bounding box center [535, 507] width 15 height 15
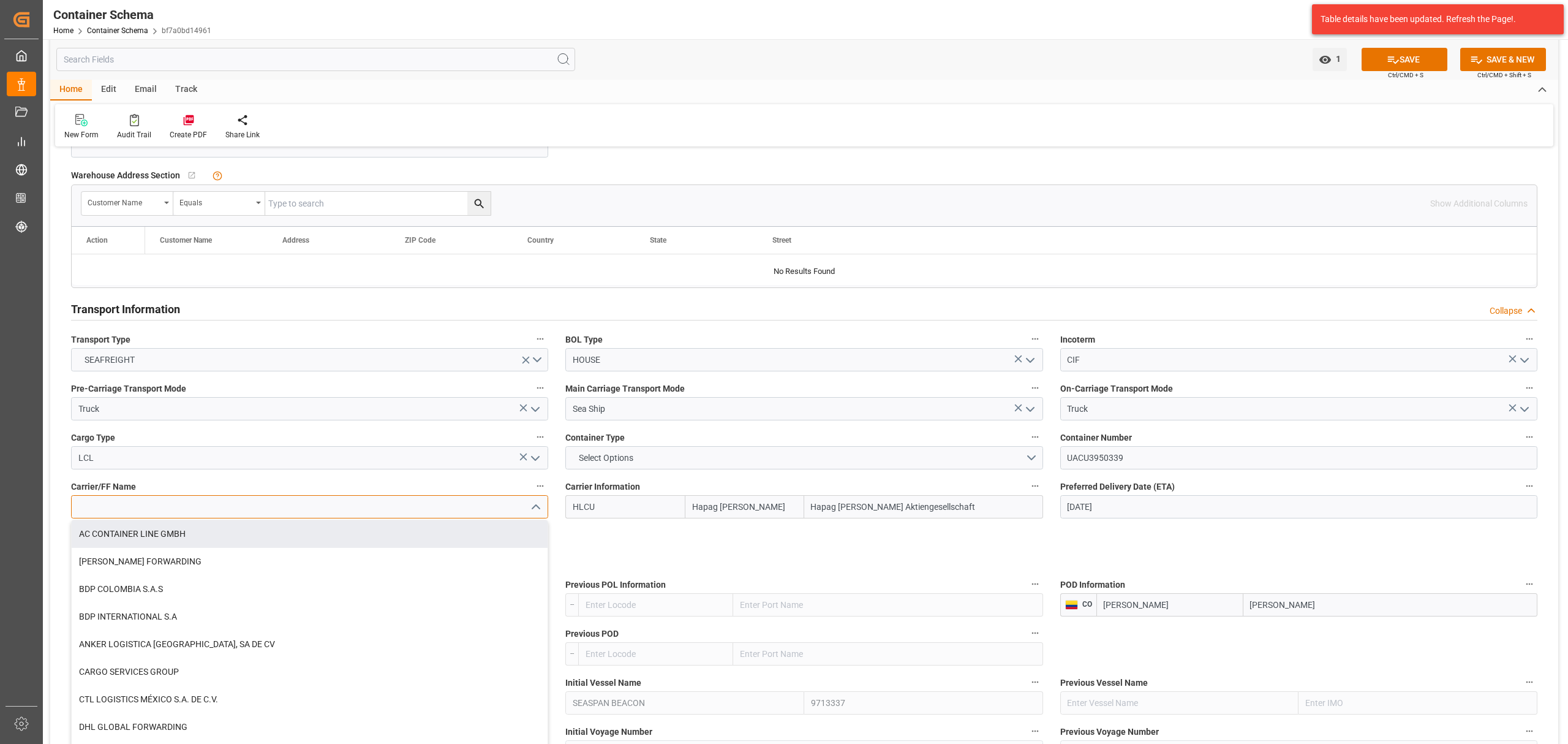
click at [248, 507] on input at bounding box center [310, 507] width 477 height 23
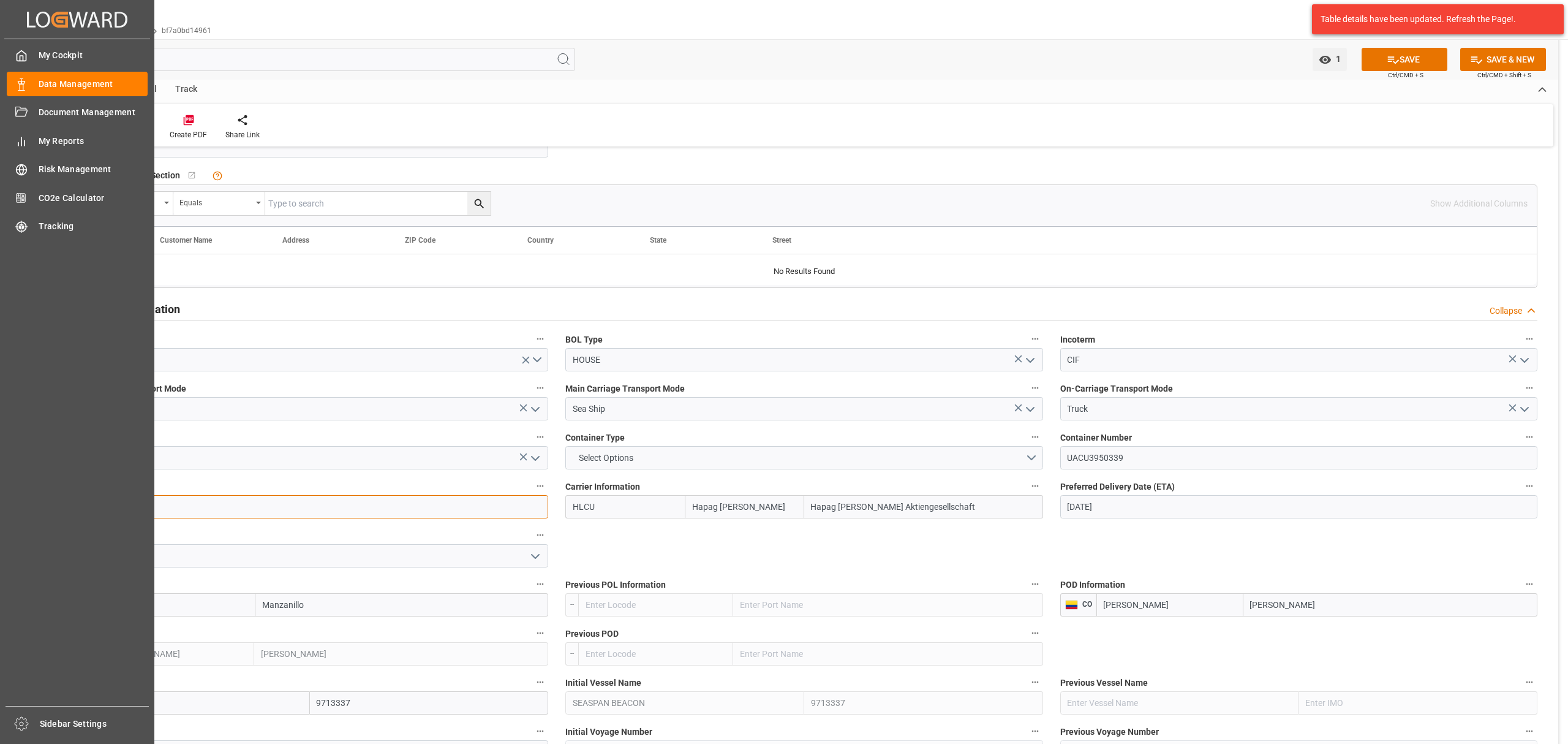
drag, startPoint x: 211, startPoint y: 509, endPoint x: 27, endPoint y: 499, distance: 184.3
click at [27, 499] on div "Created by potrace 1.15, written by Peter Selinger 2001-2017 Created by potrace…" at bounding box center [784, 372] width 1568 height 744
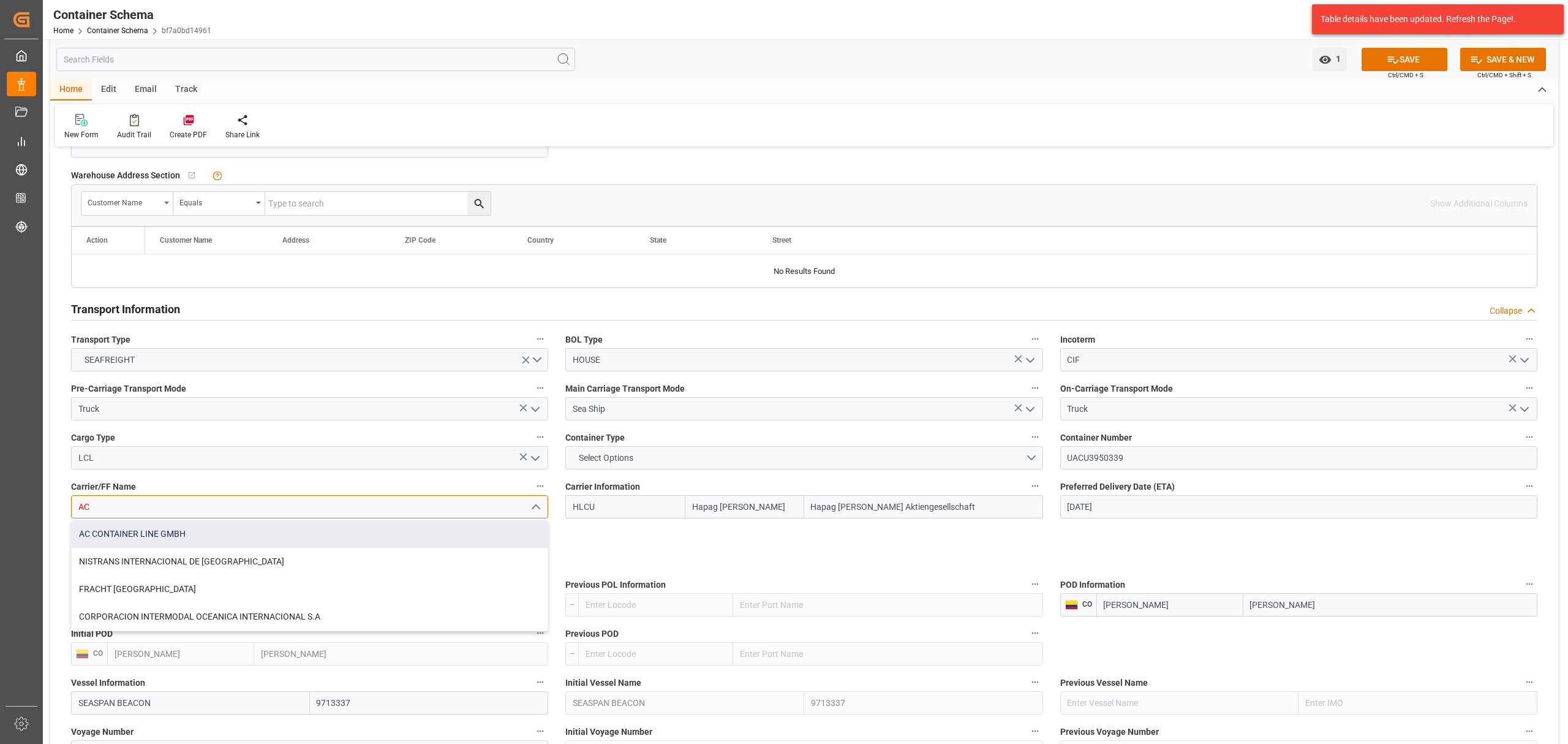
click at [283, 535] on div "AC CONTAINER LINE GMBH" at bounding box center [310, 534] width 476 height 28
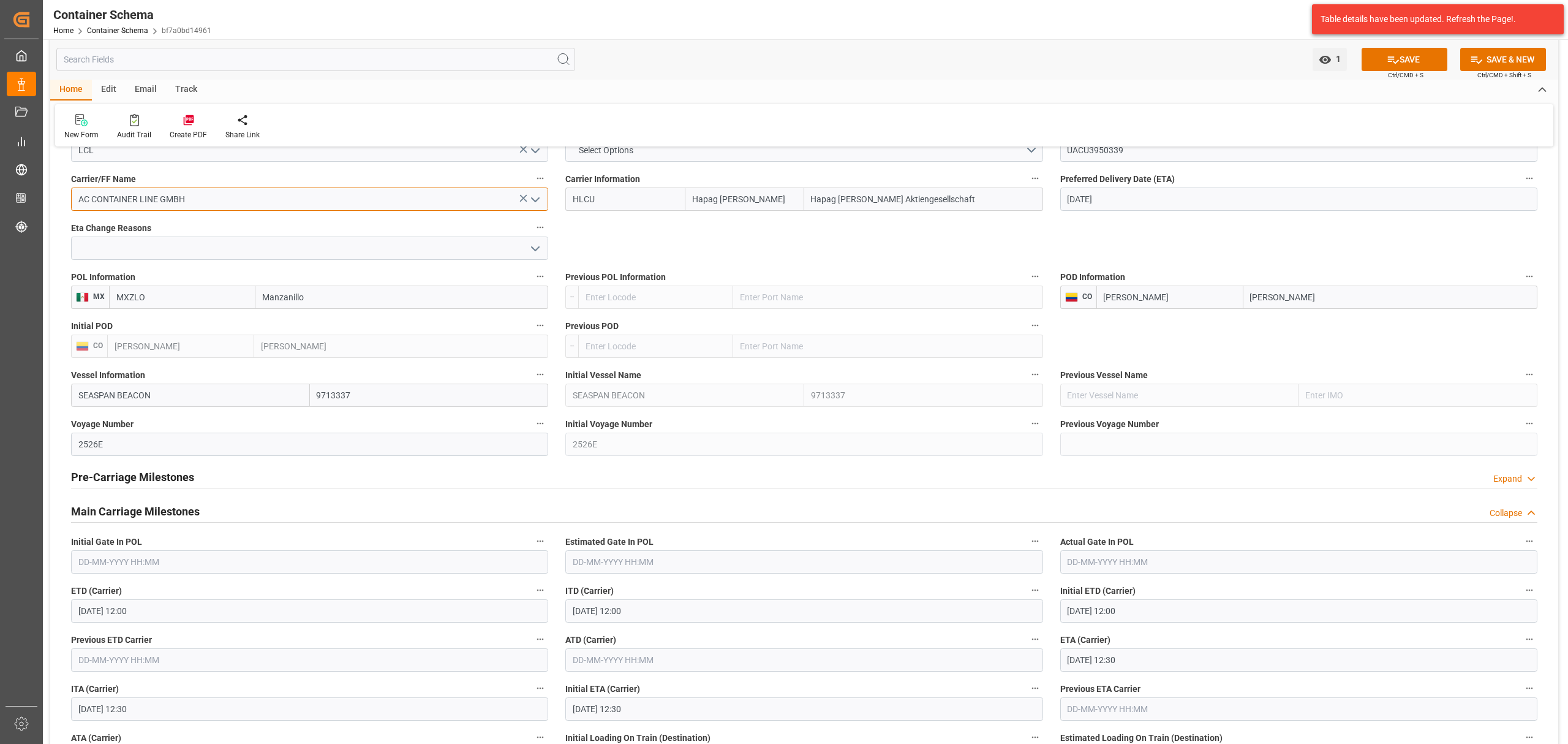
scroll to position [1307, 0]
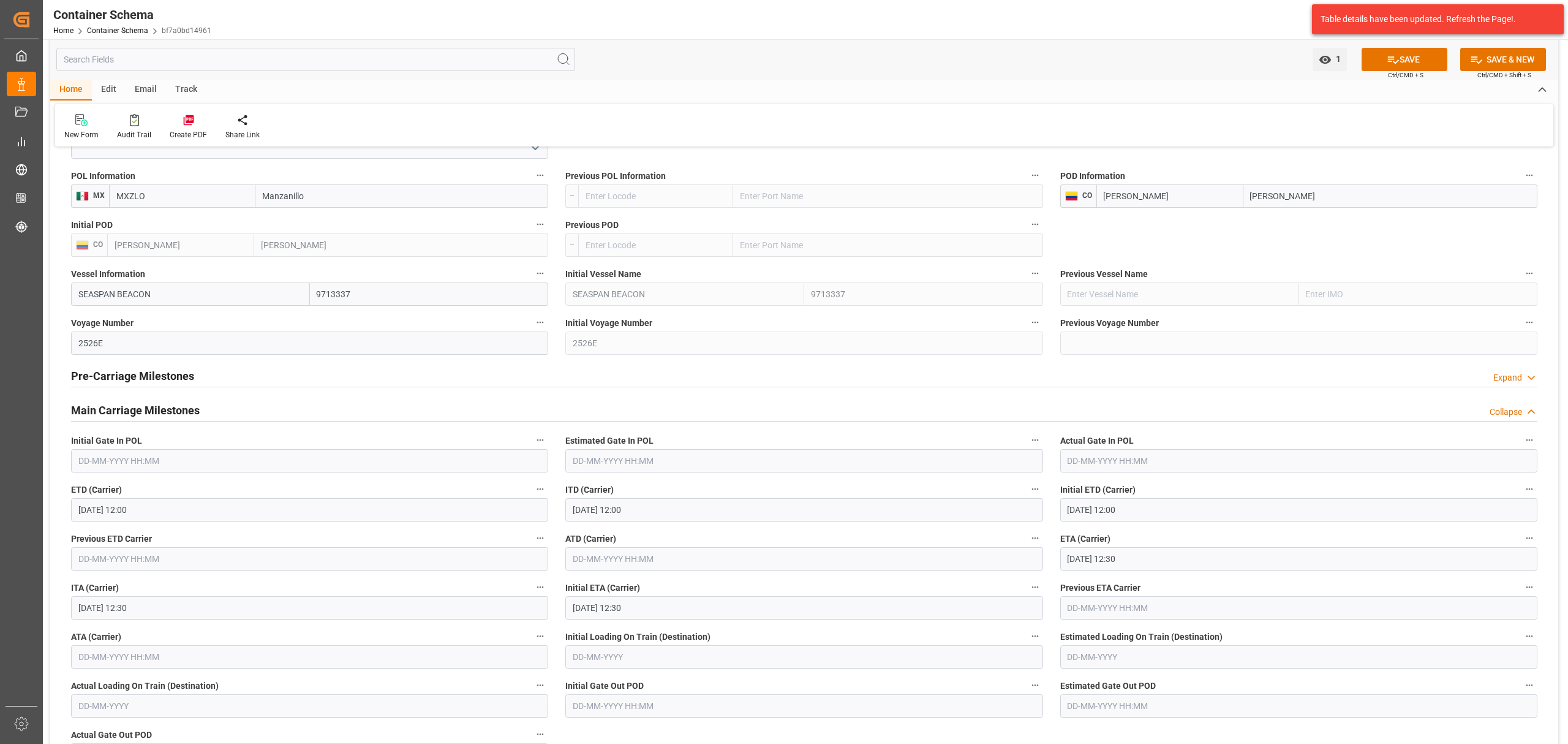
type input "AC CONTAINER LINE GMBH"
click at [186, 381] on h2 "Pre-Carriage Milestones" at bounding box center [133, 376] width 123 height 17
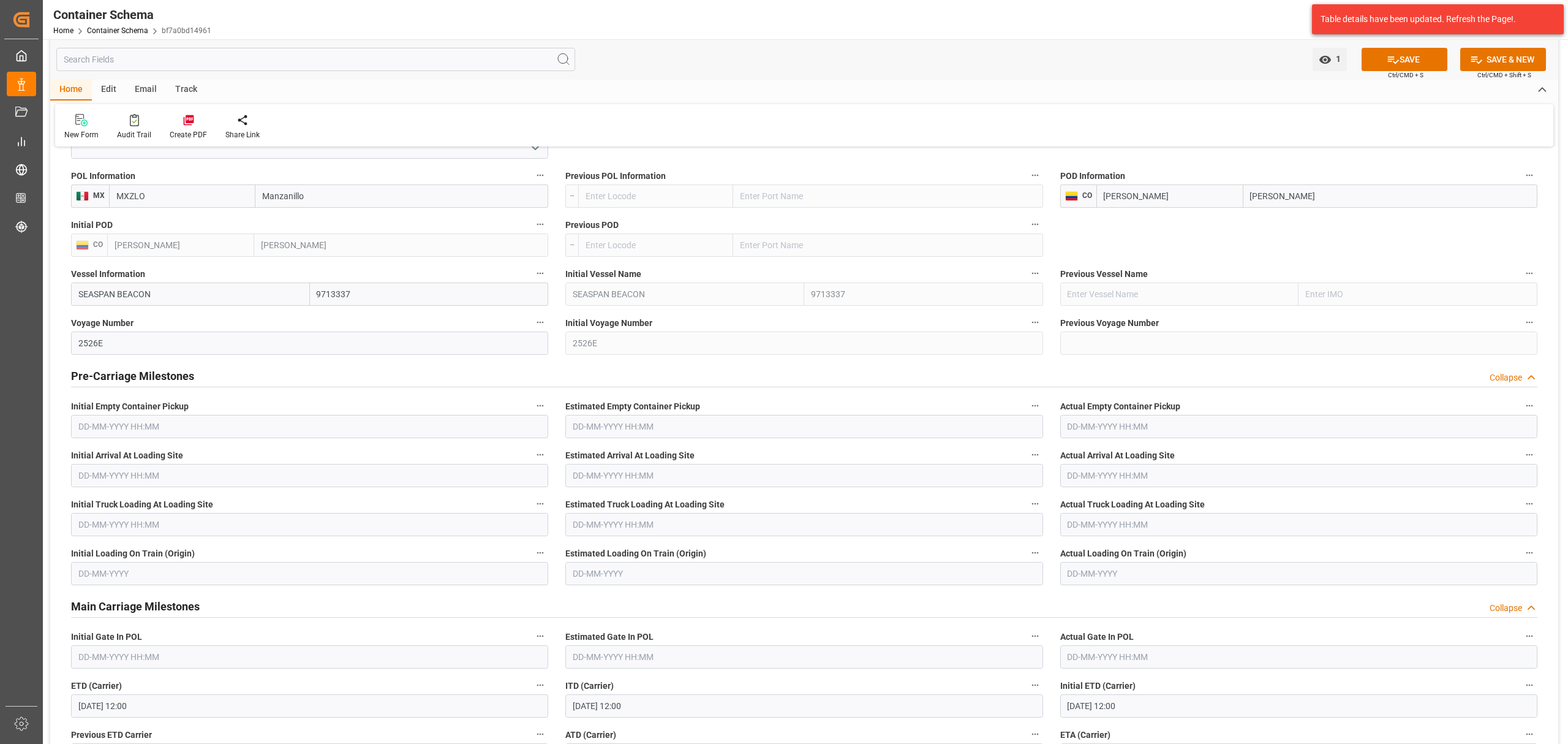
click at [186, 381] on h2 "Pre-Carriage Milestones" at bounding box center [133, 376] width 123 height 17
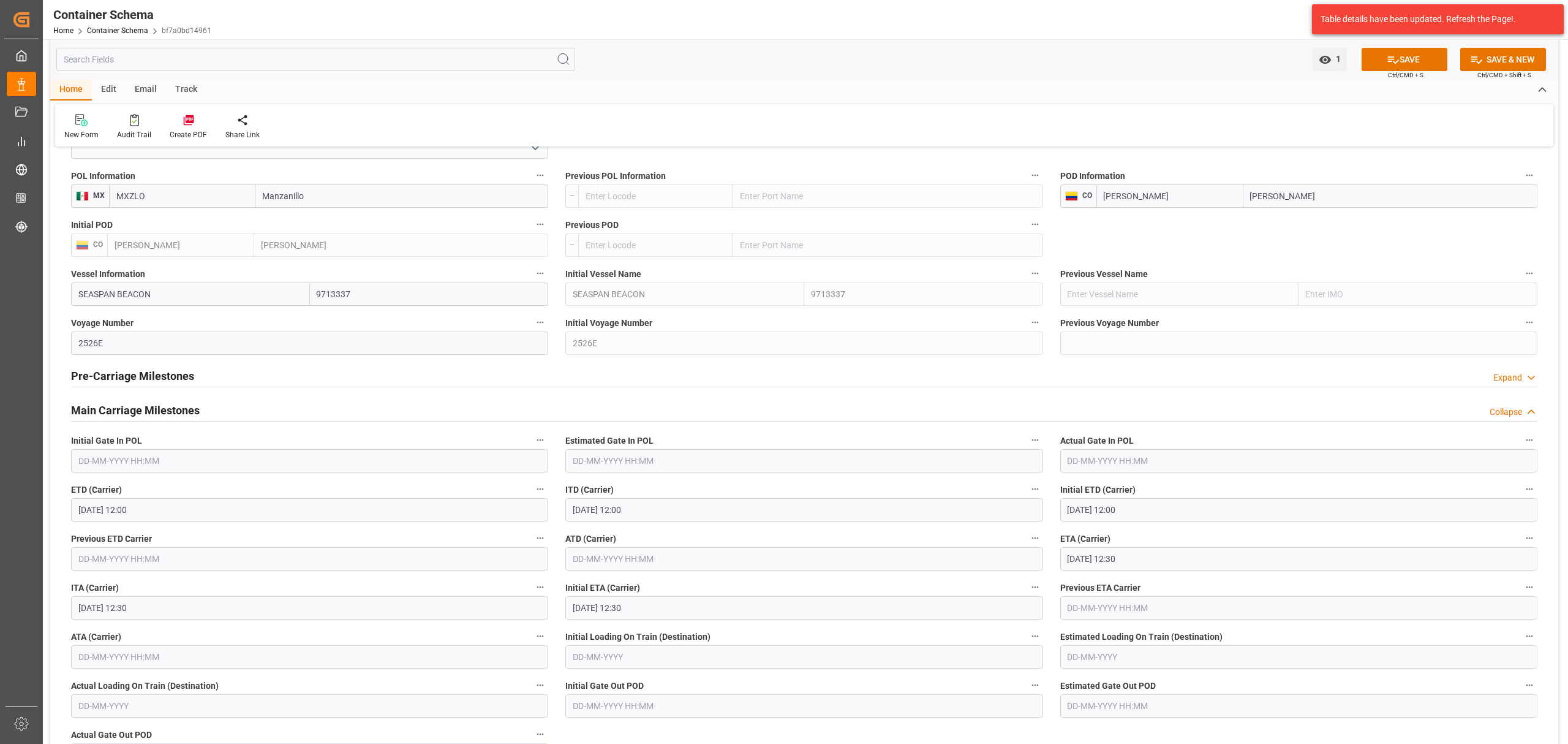
click at [152, 413] on h2 "Main Carriage Milestones" at bounding box center [136, 411] width 128 height 17
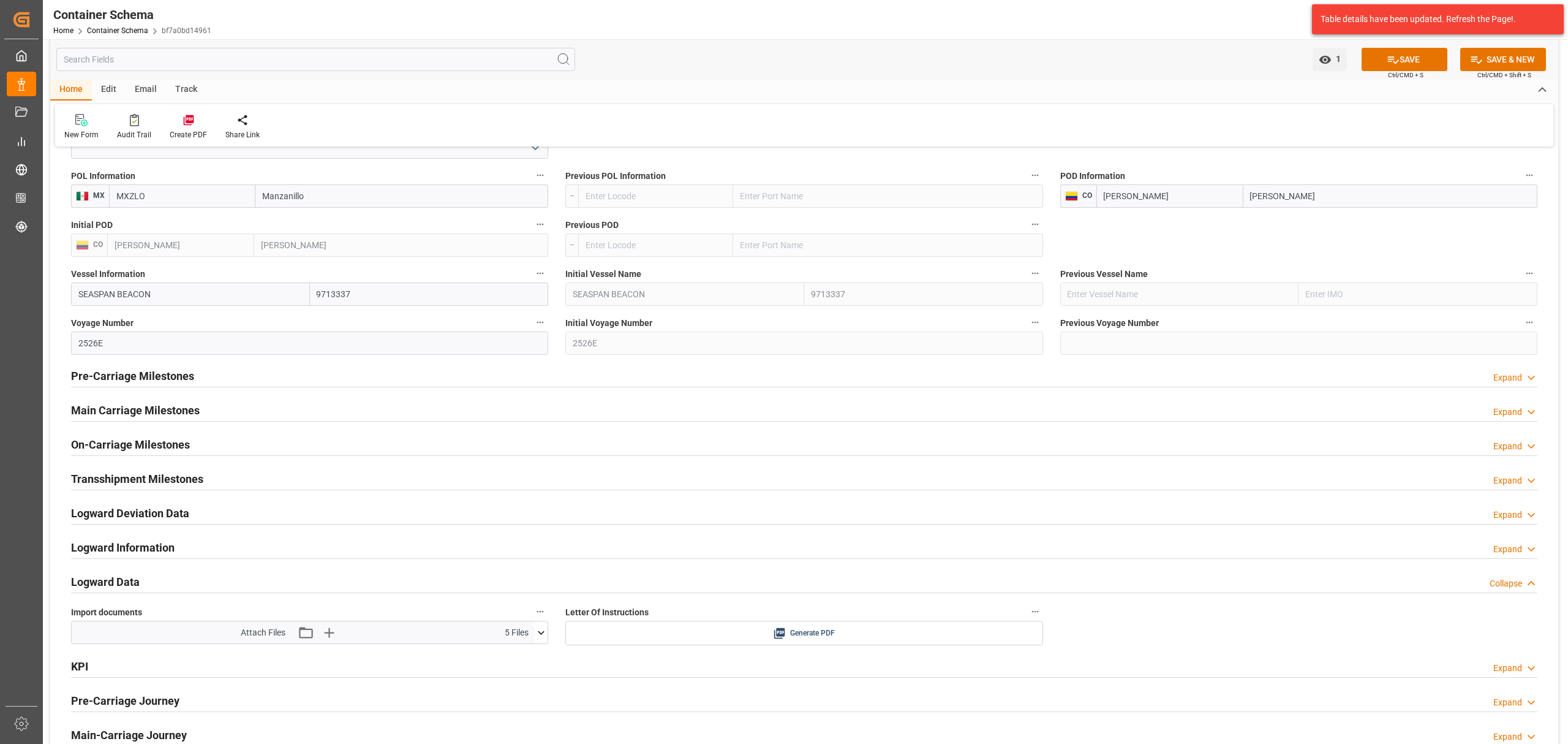
click at [152, 413] on h2 "Main Carriage Milestones" at bounding box center [136, 411] width 128 height 17
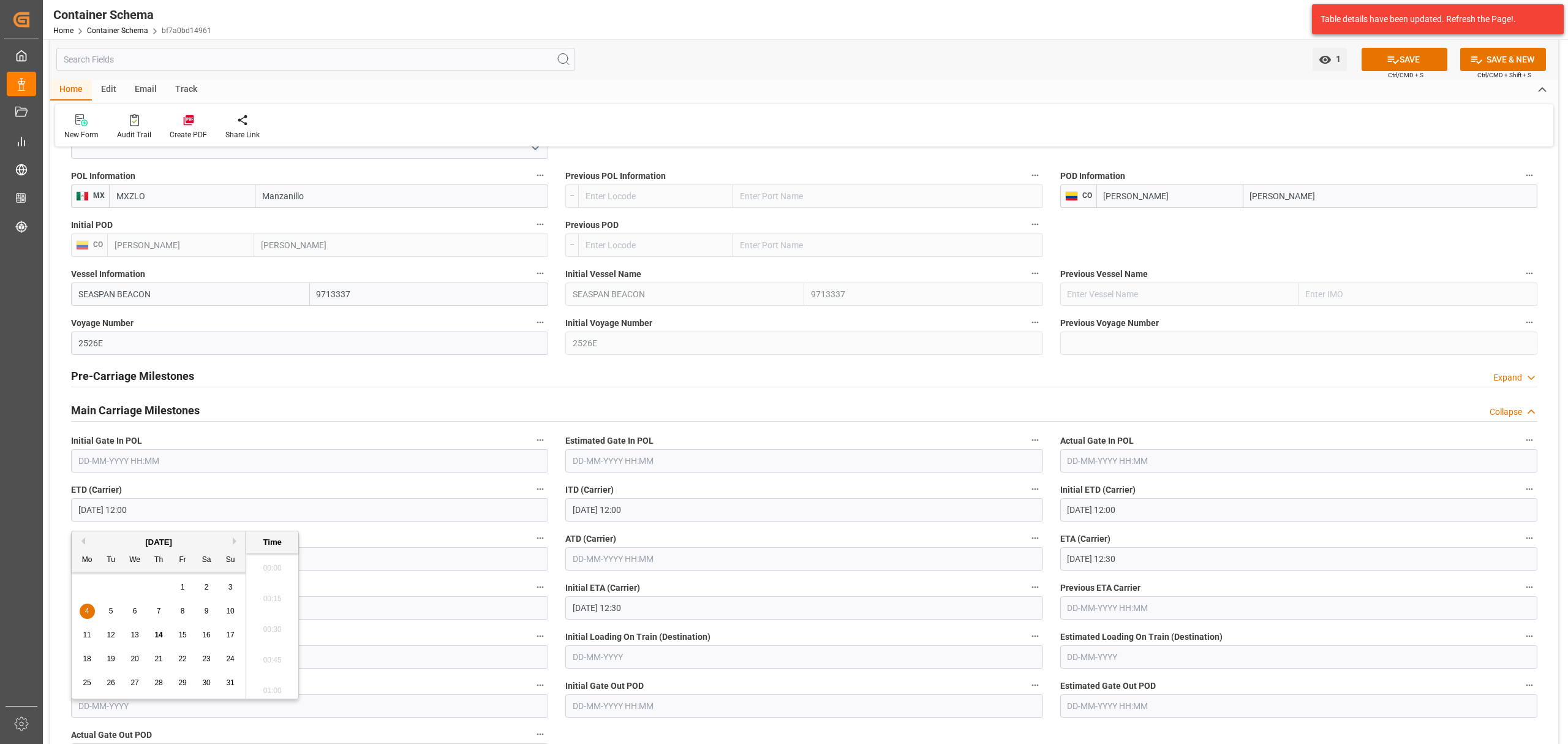
click at [259, 510] on input "04-08-2025 12:00" at bounding box center [310, 510] width 477 height 23
click at [87, 633] on span "11" at bounding box center [87, 634] width 8 height 8
type input "11-08-2025 12:00"
click at [1127, 570] on input "12-08-2025 12:30" at bounding box center [1299, 559] width 477 height 23
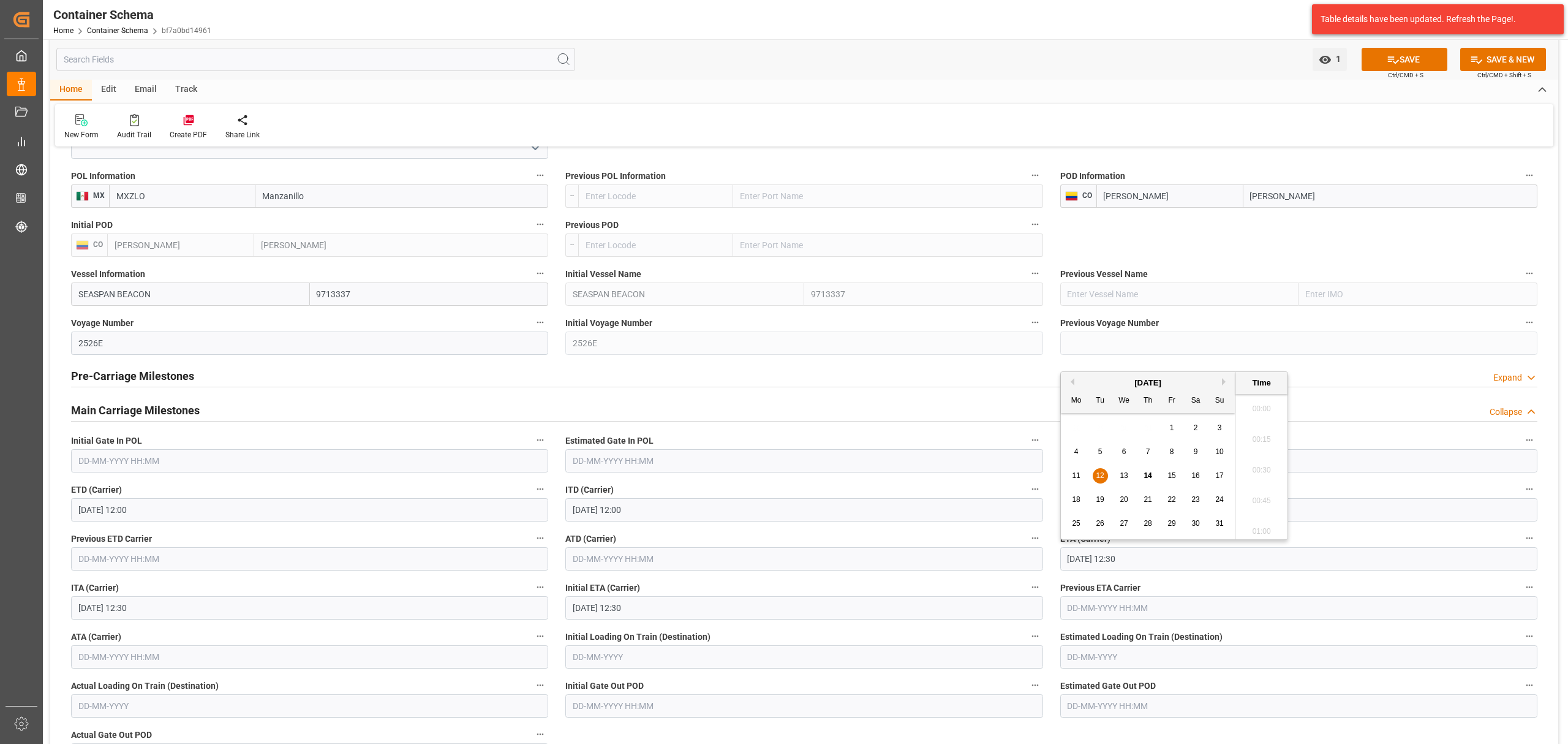
scroll to position [1474, 0]
click at [1214, 474] on div "17" at bounding box center [1220, 476] width 16 height 15
type input "17-08-2025 12:30"
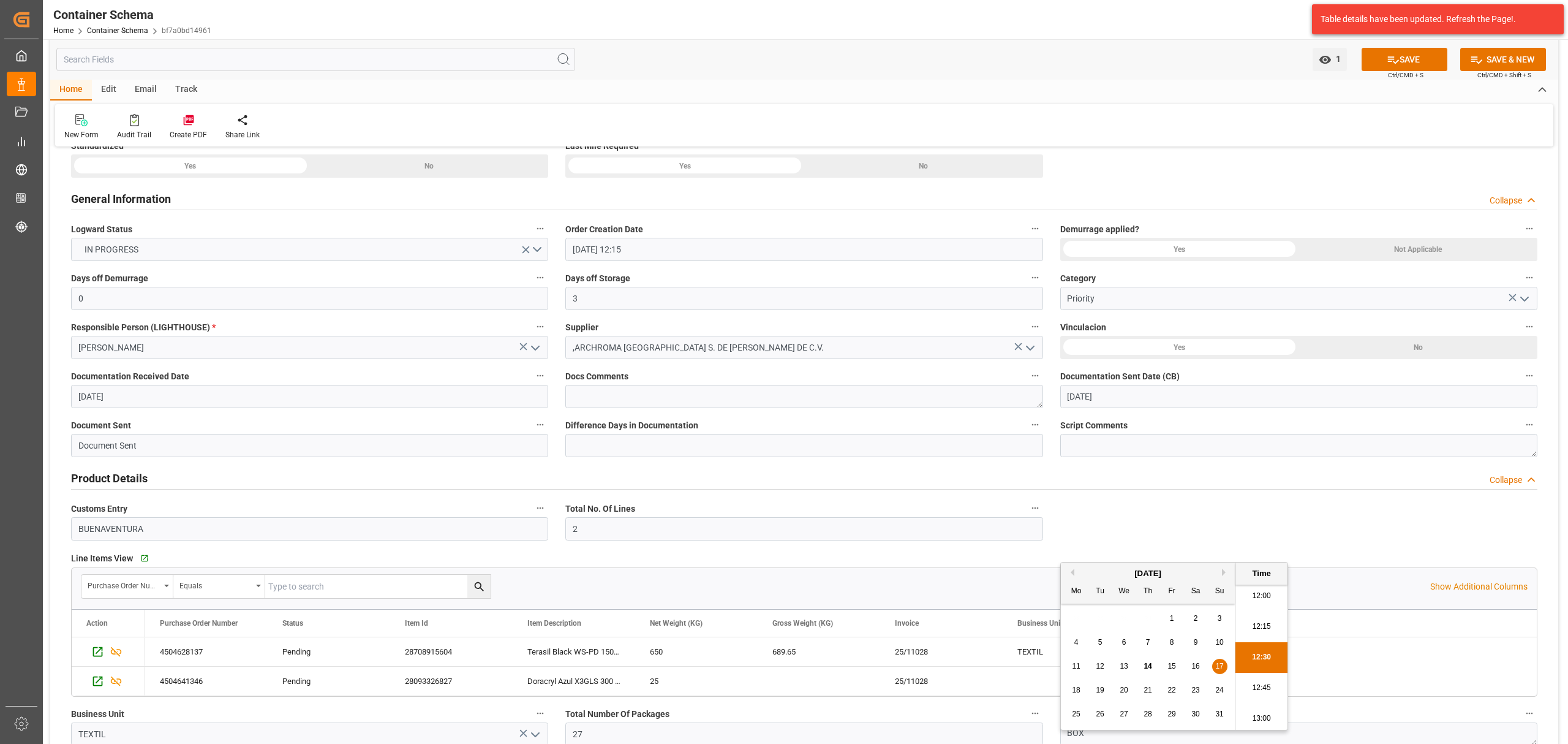
scroll to position [0, 0]
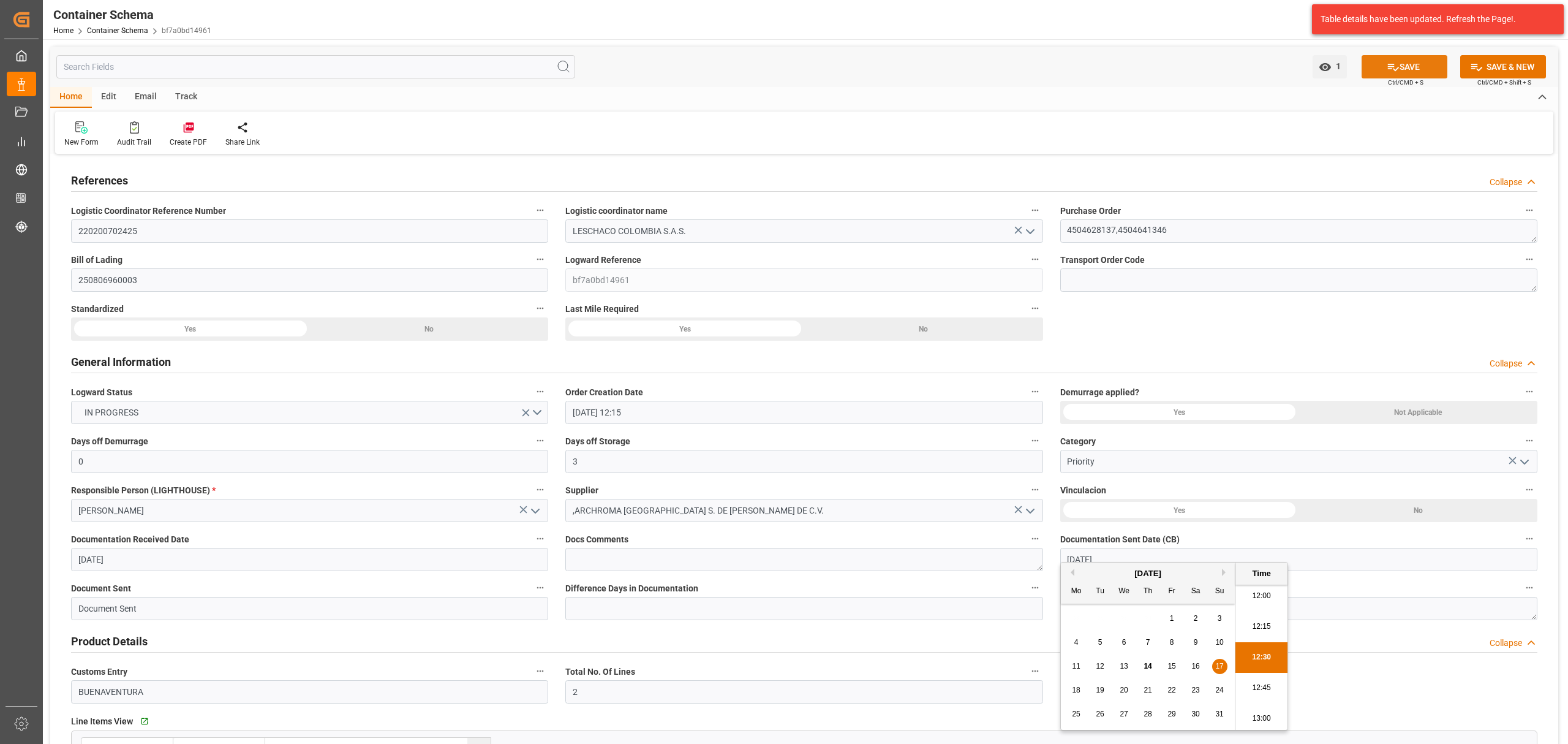
click at [1419, 65] on button "SAVE" at bounding box center [1405, 67] width 86 height 23
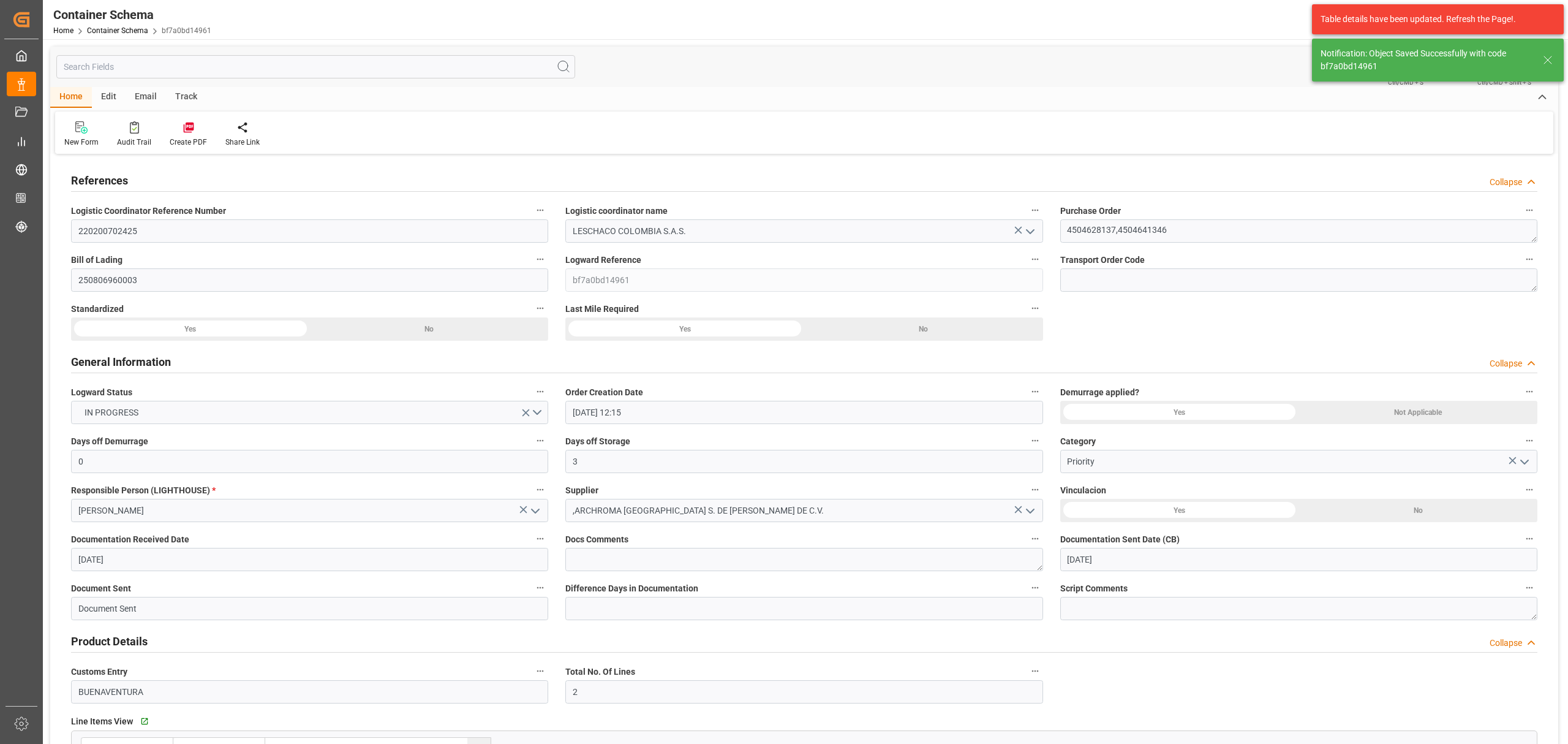
type input "04-08-2025 12:00"
type input "17-08-2025 00:00"
type input "12-08-2025 00:00"
click at [191, 91] on div "Track" at bounding box center [186, 97] width 40 height 21
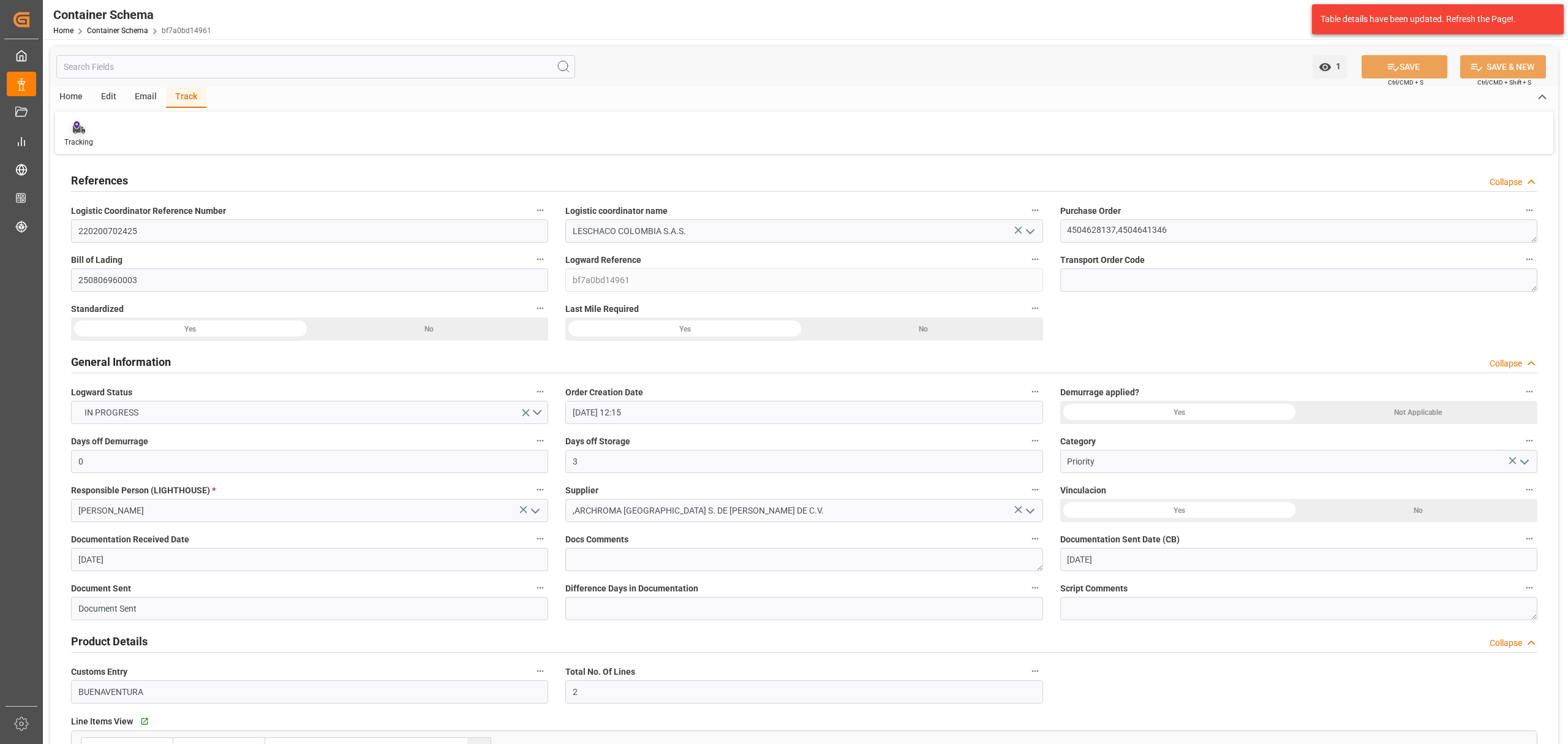
click at [84, 139] on div "Tracking" at bounding box center [78, 142] width 29 height 11
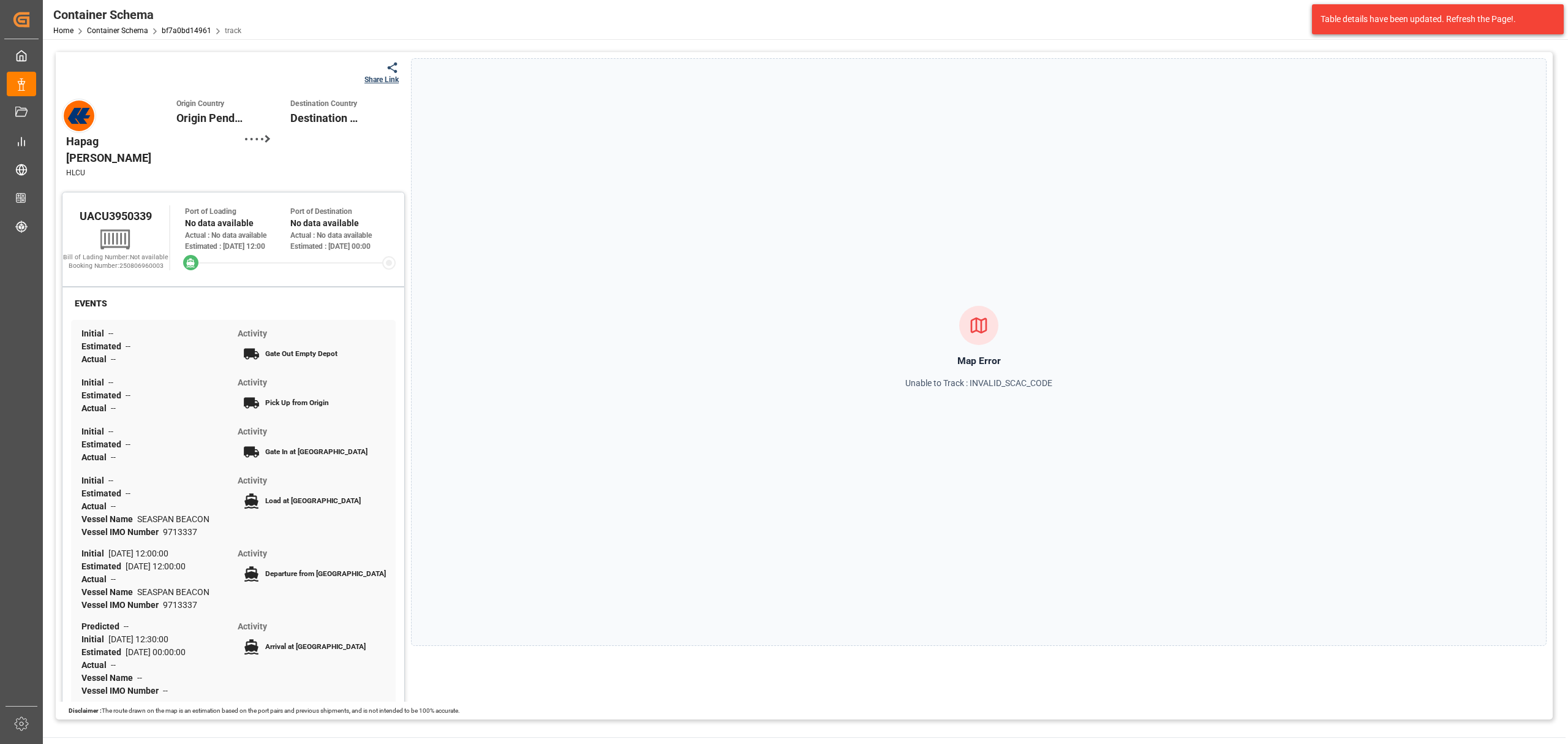
click at [379, 77] on div "Share Link" at bounding box center [381, 79] width 34 height 11
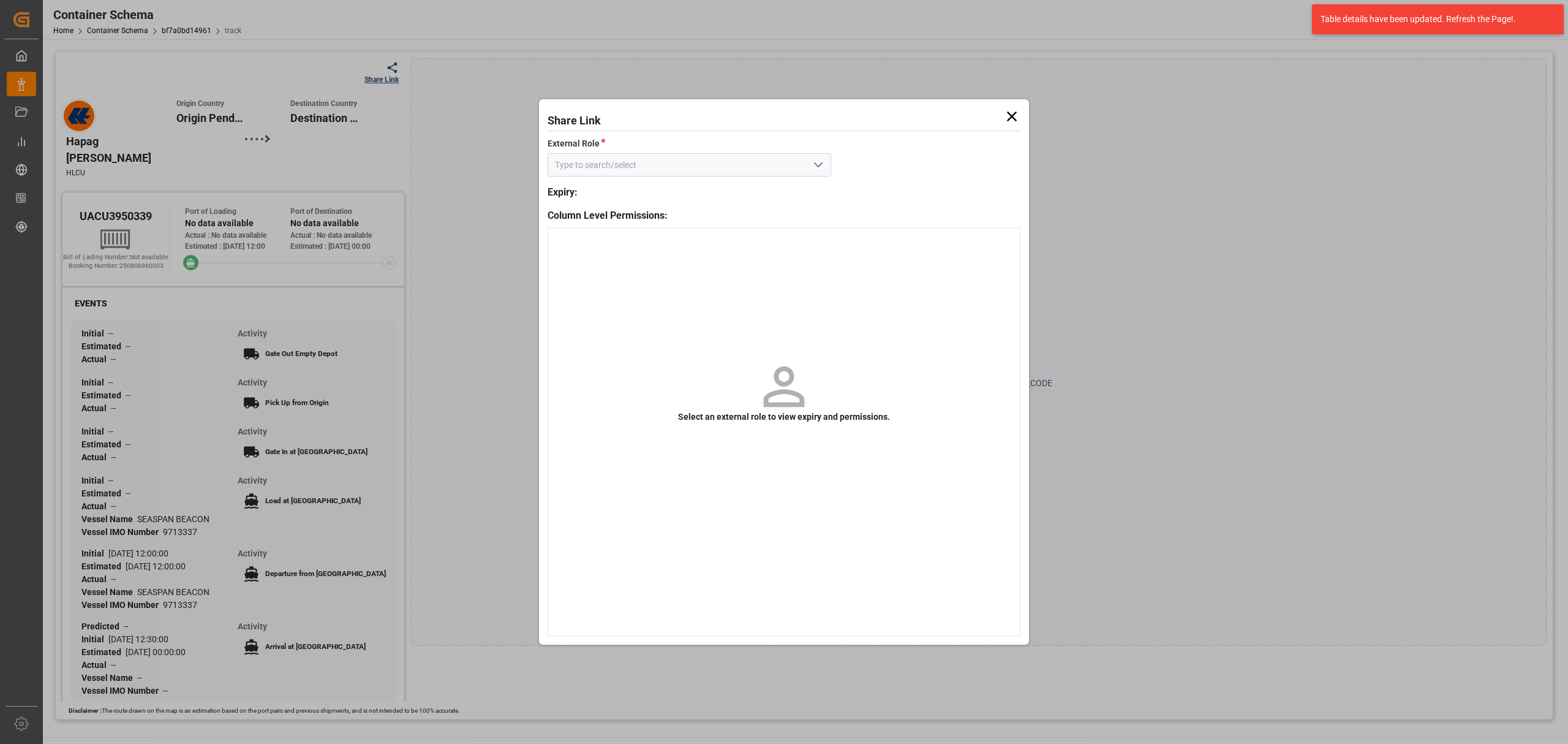
click at [824, 164] on icon "open menu" at bounding box center [818, 165] width 15 height 15
click at [741, 184] on div "Customer" at bounding box center [690, 192] width 283 height 28
type input "Customer"
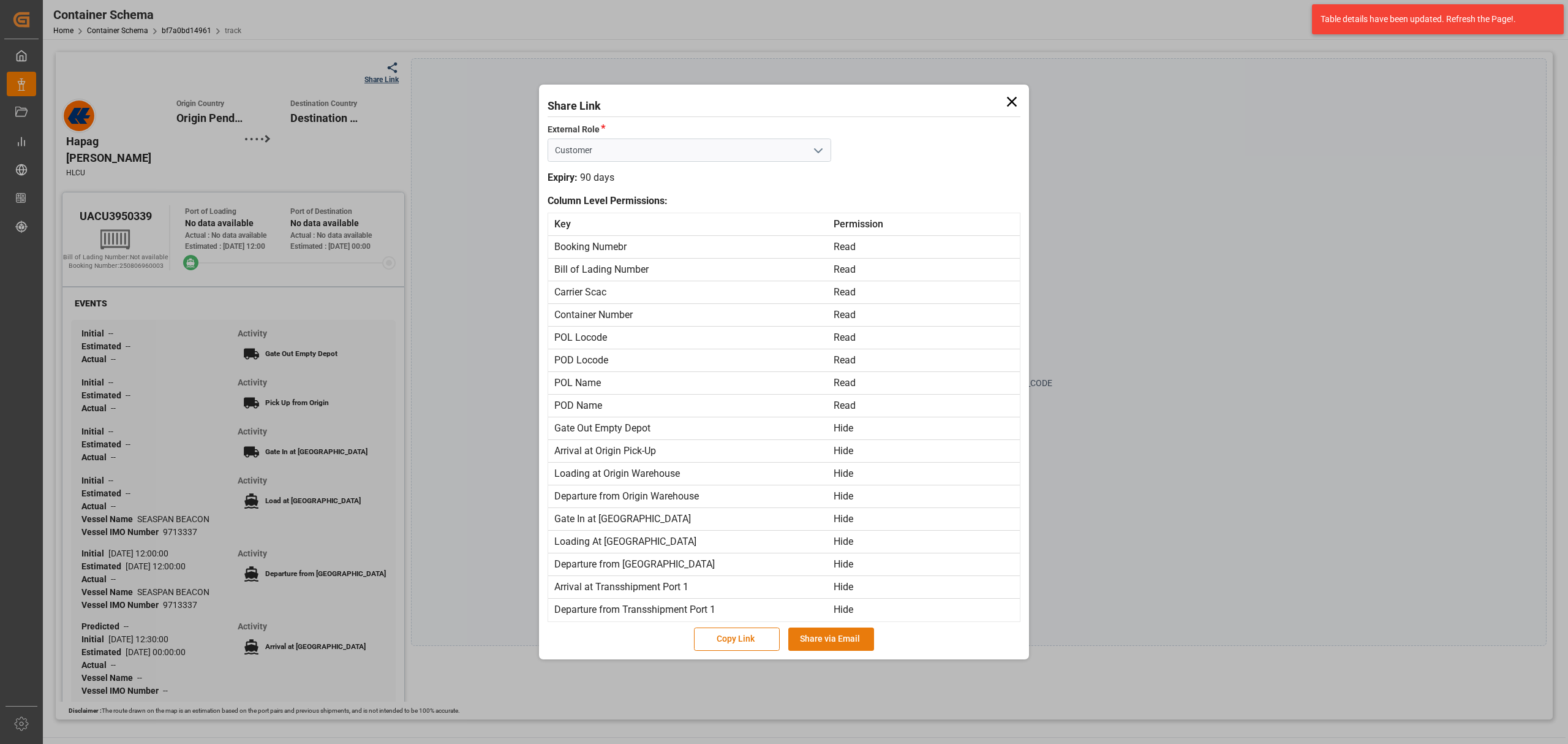
click at [846, 638] on button "Share via Email" at bounding box center [831, 639] width 86 height 23
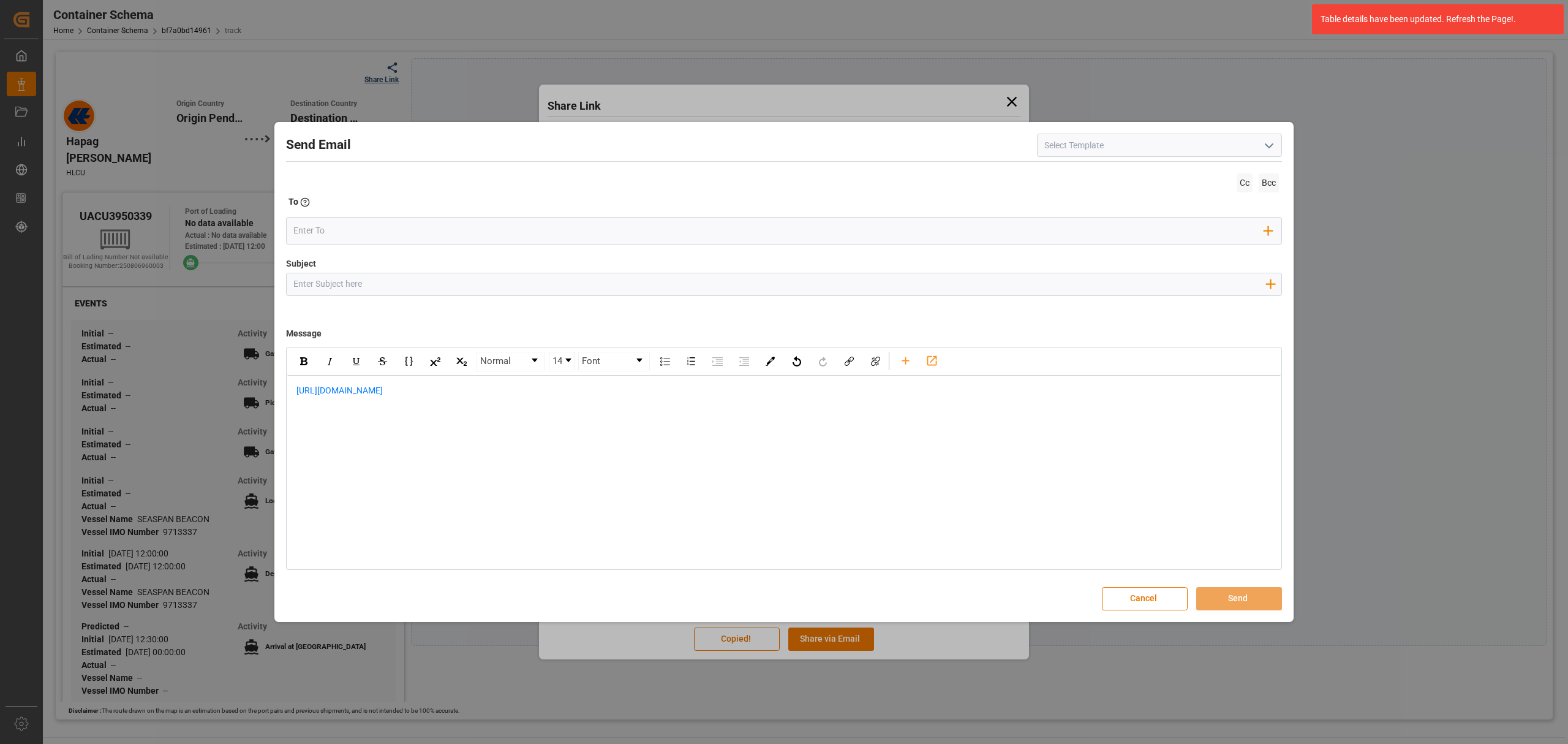
click at [407, 287] on input "Subject" at bounding box center [779, 283] width 985 height 21
click at [287, 397] on div "Normal 14 Font https://app.logward.com/share/2117497c3c32" at bounding box center [784, 459] width 996 height 223
click at [293, 392] on div "https://app.logward.com/share/2117497c3c32" at bounding box center [784, 397] width 993 height 43
click at [307, 385] on div "rdw-editor" at bounding box center [784, 390] width 976 height 13
paste div "rdw-editor"
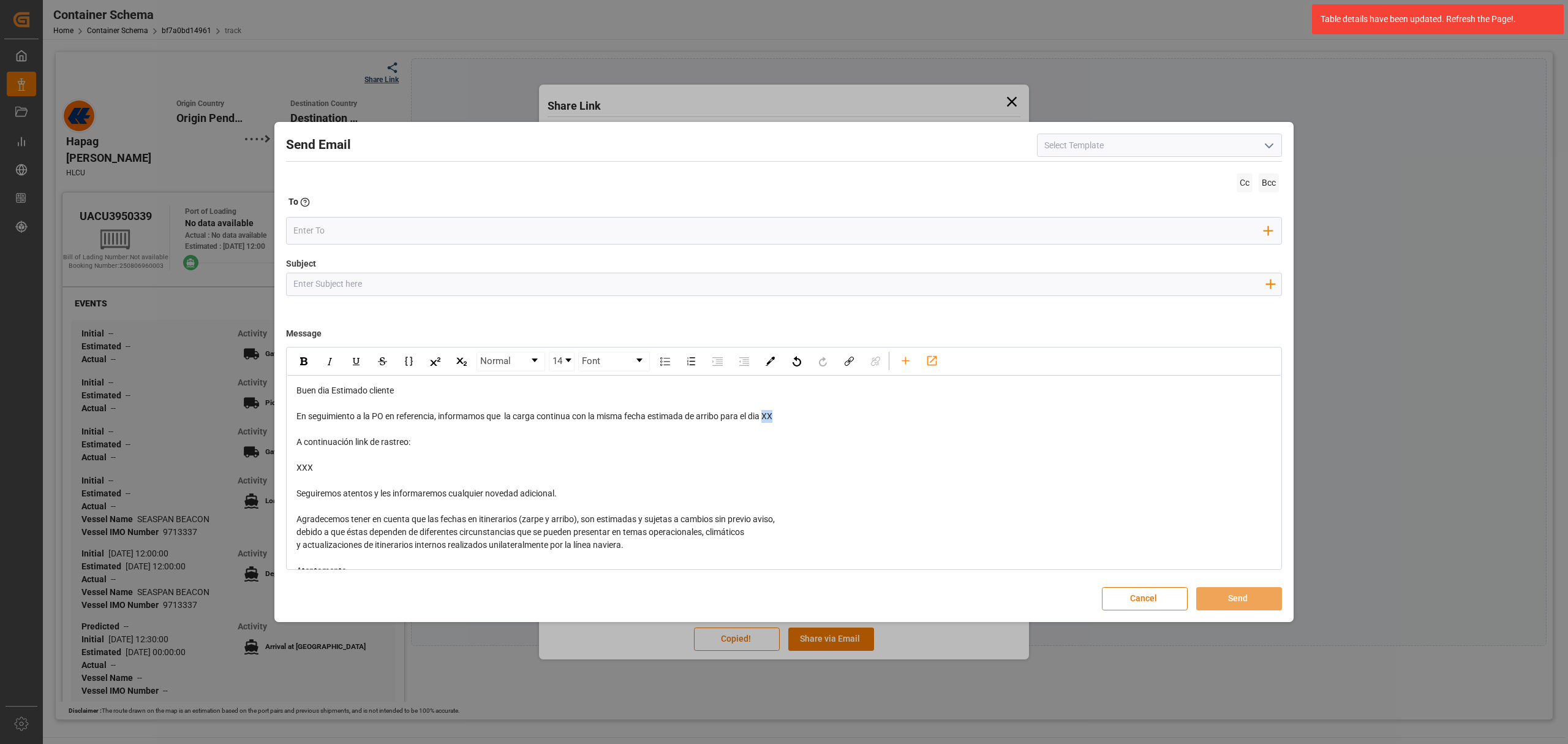
drag, startPoint x: 790, startPoint y: 420, endPoint x: 768, endPoint y: 417, distance: 22.2
click at [768, 417] on div "En seguimiento a la PO en referencia, informamos que la carga continua con la m…" at bounding box center [784, 416] width 976 height 13
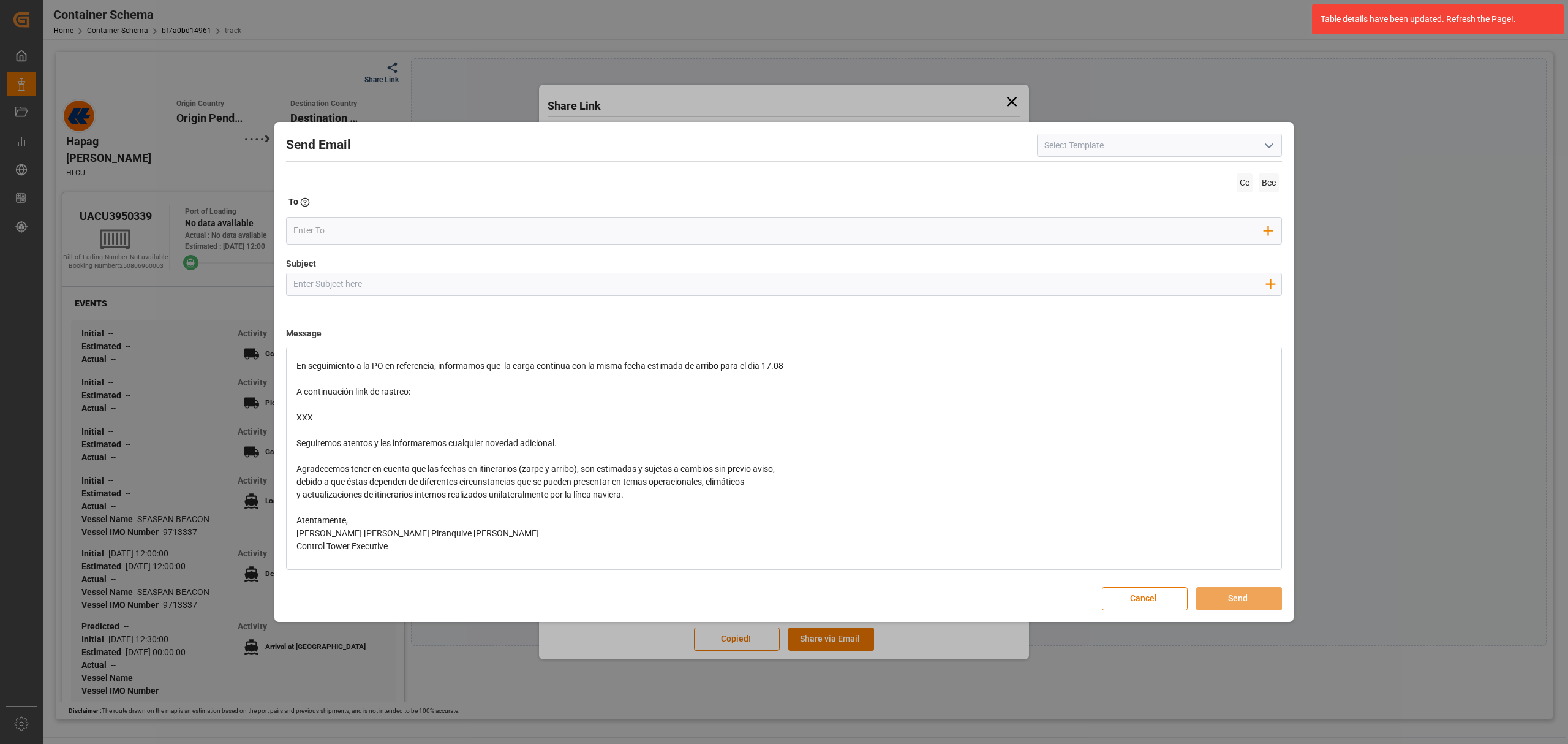
scroll to position [95, 0]
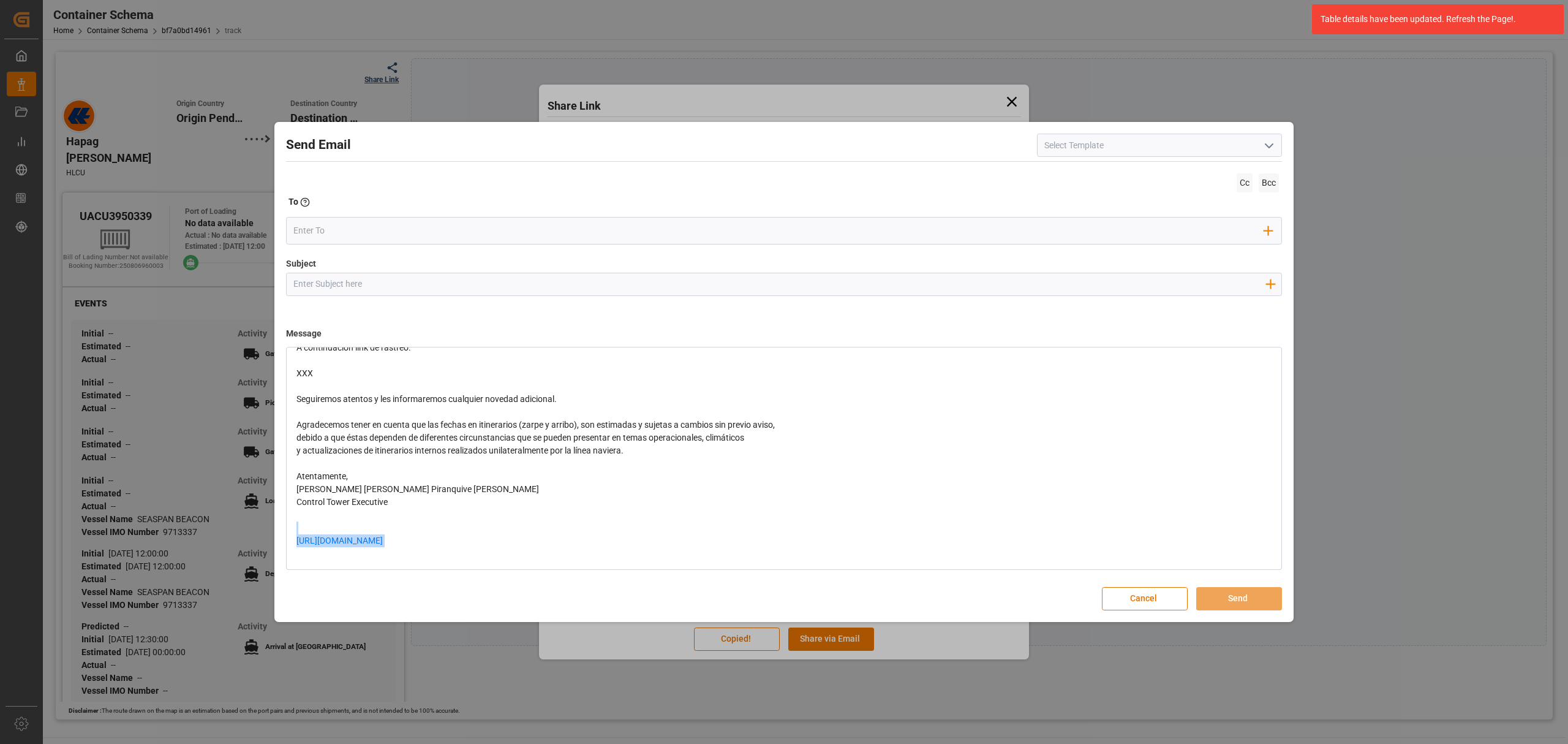
drag, startPoint x: 551, startPoint y: 535, endPoint x: 278, endPoint y: 532, distance: 273.0
click at [278, 532] on div "Send Email Cc Bcc To Enter the TO Email address Add Field to To Subject Add fie…" at bounding box center [784, 372] width 1014 height 494
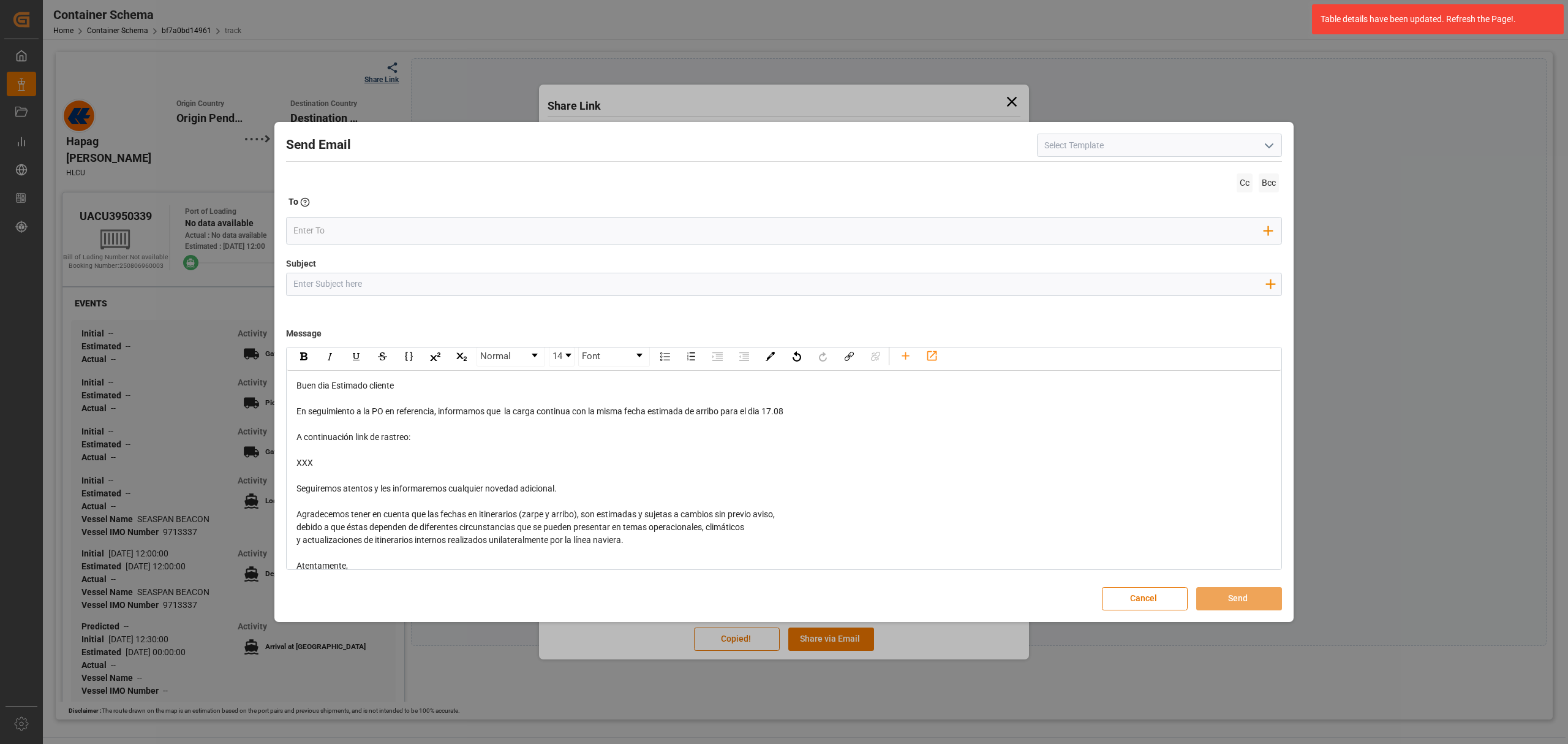
scroll to position [0, 0]
drag, startPoint x: 272, startPoint y: 456, endPoint x: 265, endPoint y: 451, distance: 8.6
click at [265, 451] on div "Send Email Cc Bcc To Enter the TO Email address Add Field to To Subject Add fie…" at bounding box center [784, 372] width 1568 height 744
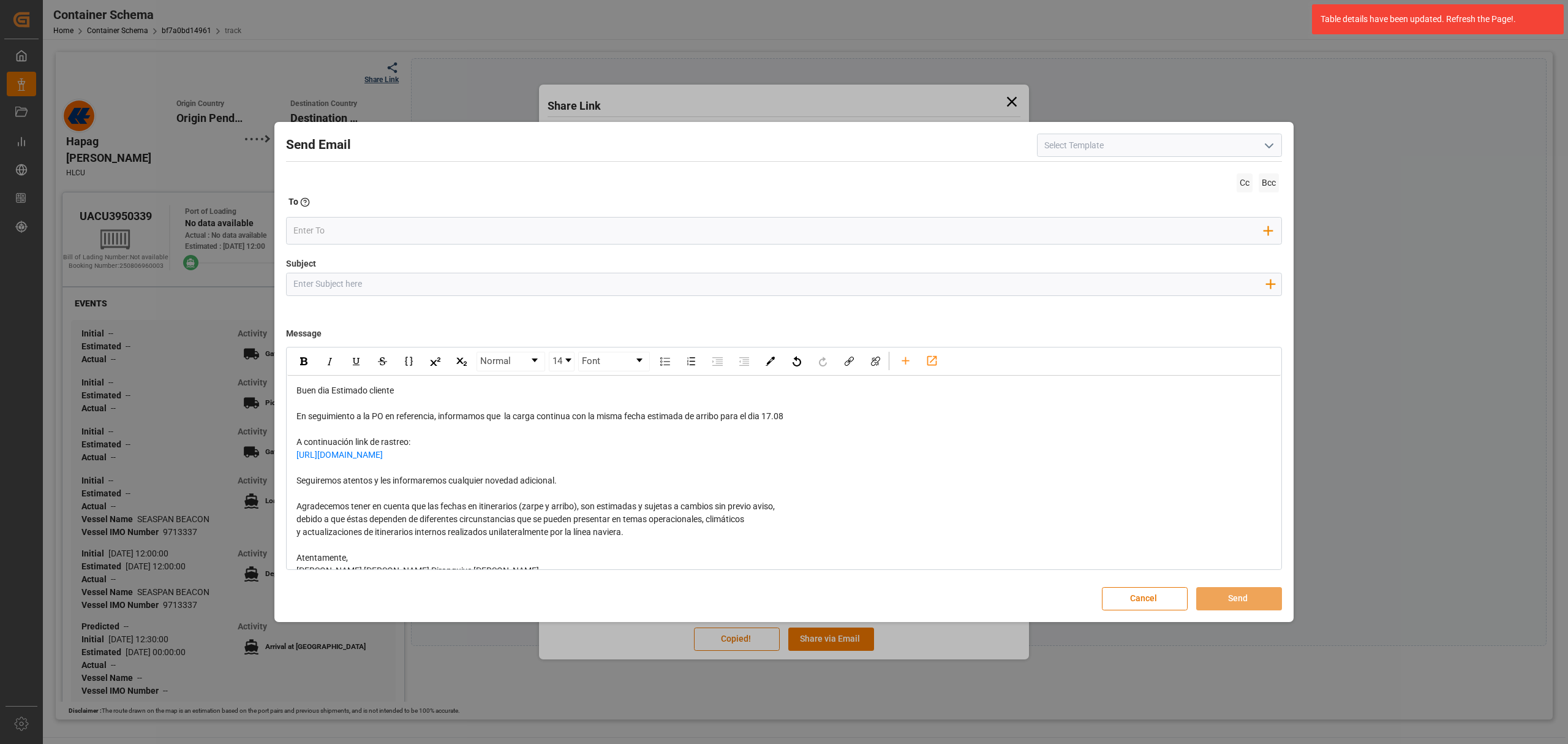
drag, startPoint x: 375, startPoint y: 283, endPoint x: 377, endPoint y: 276, distance: 7.3
click at [375, 283] on input "Subject" at bounding box center [779, 283] width 985 height 21
drag, startPoint x: 564, startPoint y: 496, endPoint x: 273, endPoint y: 496, distance: 291.0
click at [273, 496] on div "Send Email Cc Bcc To Enter the TO Email address Add Field to To Subject Add fie…" at bounding box center [784, 372] width 1568 height 744
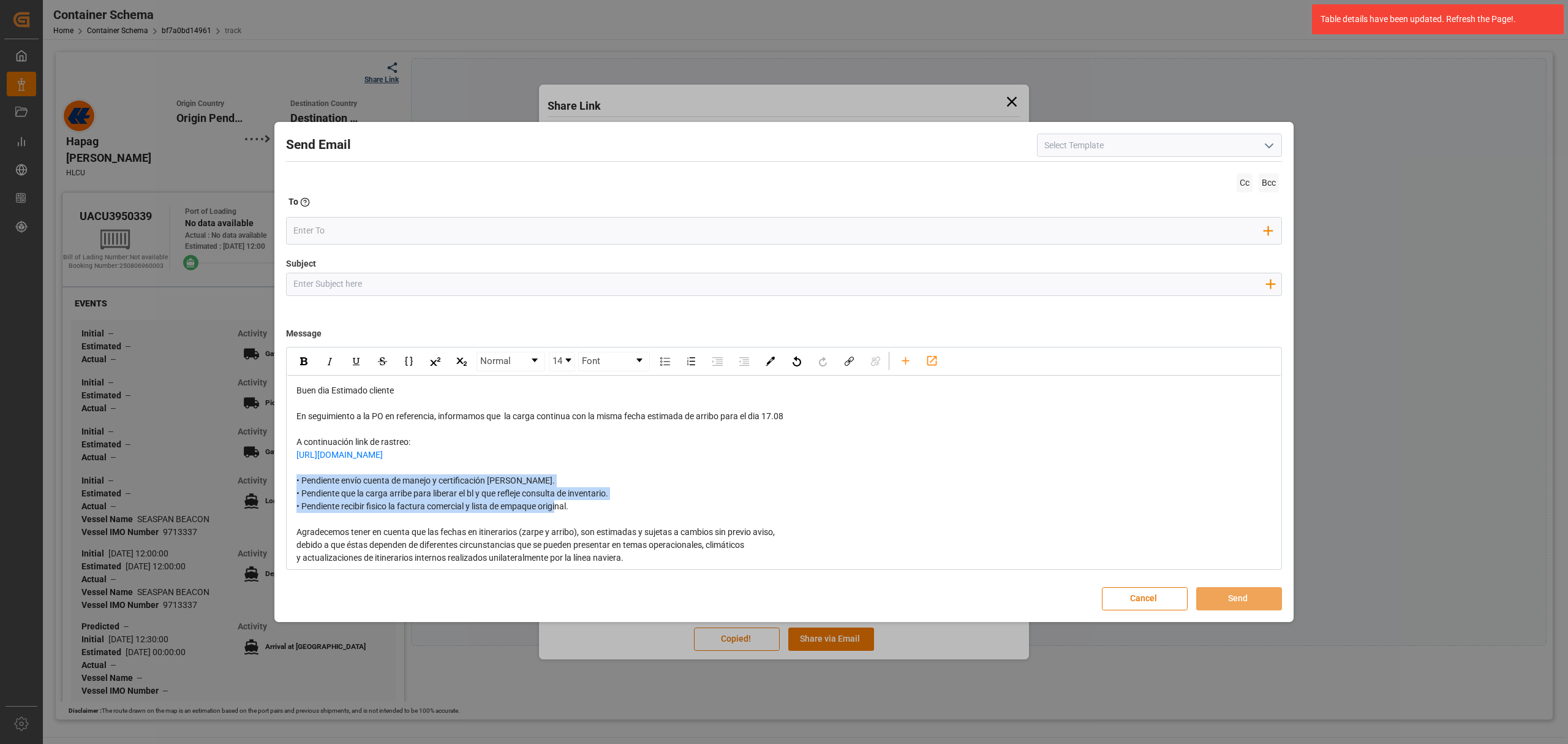
drag, startPoint x: 576, startPoint y: 525, endPoint x: 287, endPoint y: 491, distance: 291.0
click at [287, 491] on div "Buen dia Estimado cliente En seguimiento a la PO en referencia, informamos que …" at bounding box center [784, 519] width 993 height 287
click at [292, 357] on div "rdw-inline-control" at bounding box center [383, 361] width 184 height 19
click at [316, 263] on div "Subject Add field to Subject" at bounding box center [784, 288] width 996 height 61
drag, startPoint x: 309, startPoint y: 280, endPoint x: 289, endPoint y: 274, distance: 20.9
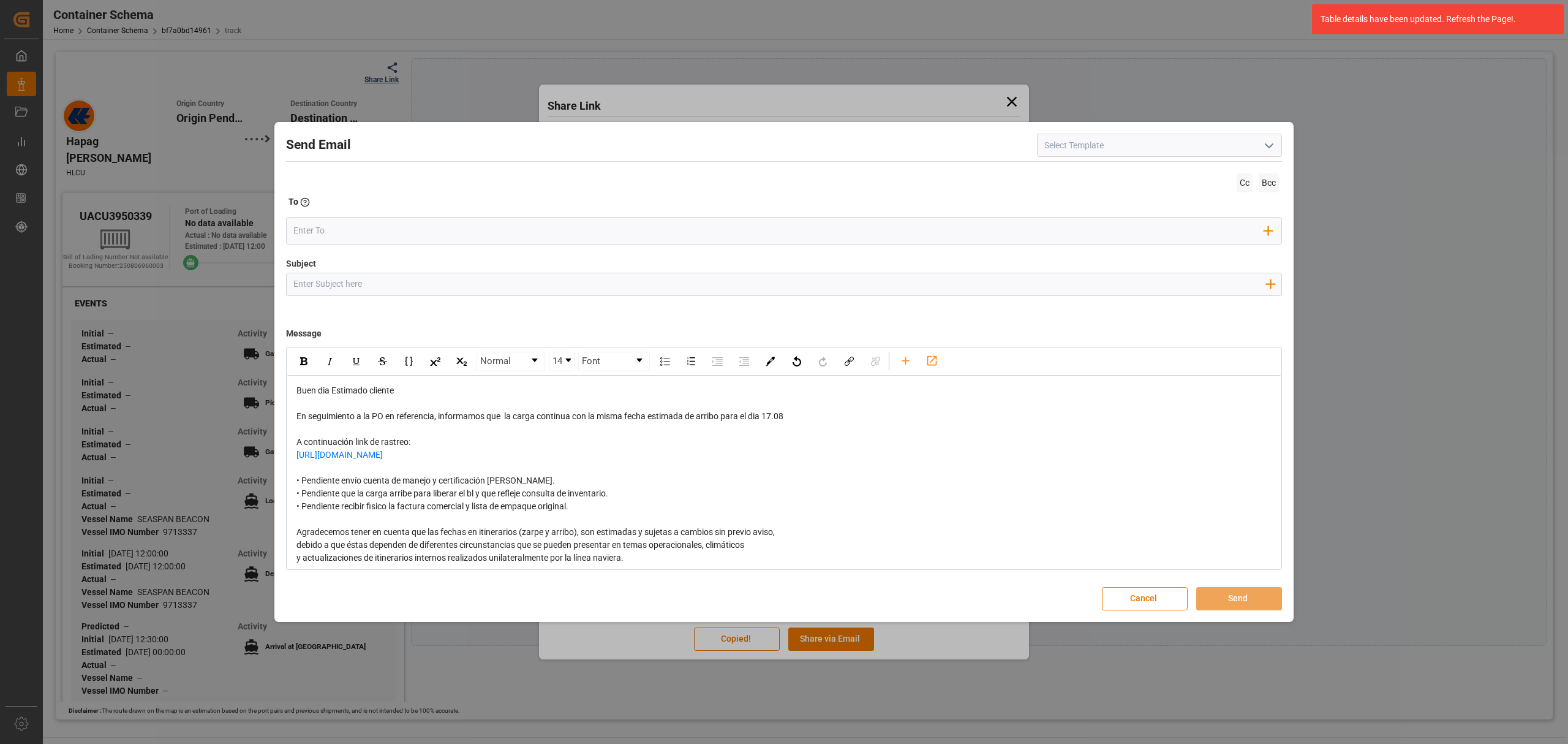
click at [309, 280] on input "Subject" at bounding box center [779, 283] width 985 height 21
click at [371, 294] on input "Subject" at bounding box center [779, 283] width 985 height 21
paste input "PO 4504628137,4504641346//TEXTIL//PRIORIDAD//CONFIRMACION DE ZARPE/ARCHROMA MEX…"
drag, startPoint x: 899, startPoint y: 285, endPoint x: 863, endPoint y: 287, distance: 36.1
click at [863, 287] on input "PO 4504628137,4504641346//TEXTIL//PRIORIDAD//CONFIRMACION DE ZARPE/ARCHROMA MEX…" at bounding box center [779, 283] width 985 height 21
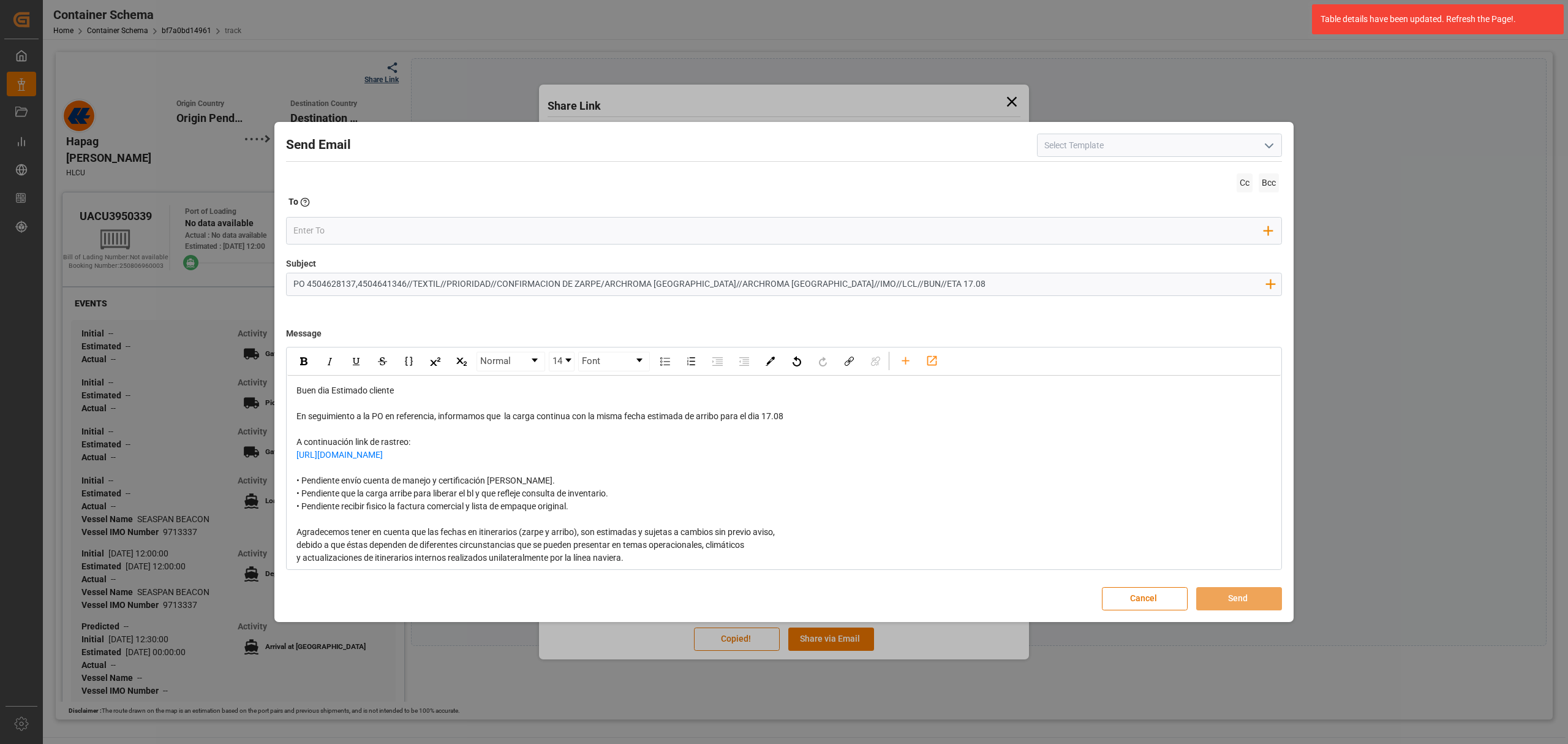
drag, startPoint x: 896, startPoint y: 288, endPoint x: 869, endPoint y: 285, distance: 27.2
click at [869, 285] on input "PO 4504628137,4504641346//TEXTIL//PRIORIDAD//CONFIRMACION DE ZARPE/ARCHROMA MEX…" at bounding box center [779, 283] width 985 height 21
click at [294, 359] on div "rdw-inline-control" at bounding box center [303, 361] width 21 height 18
click at [304, 364] on img "rdw-inline-control" at bounding box center [303, 361] width 7 height 8
type input "PO 4504628137,4504641346//TEXTIL//PRIORIDAD//CONFIRMACION DE ZARPE/ARCHROMA MEX…"
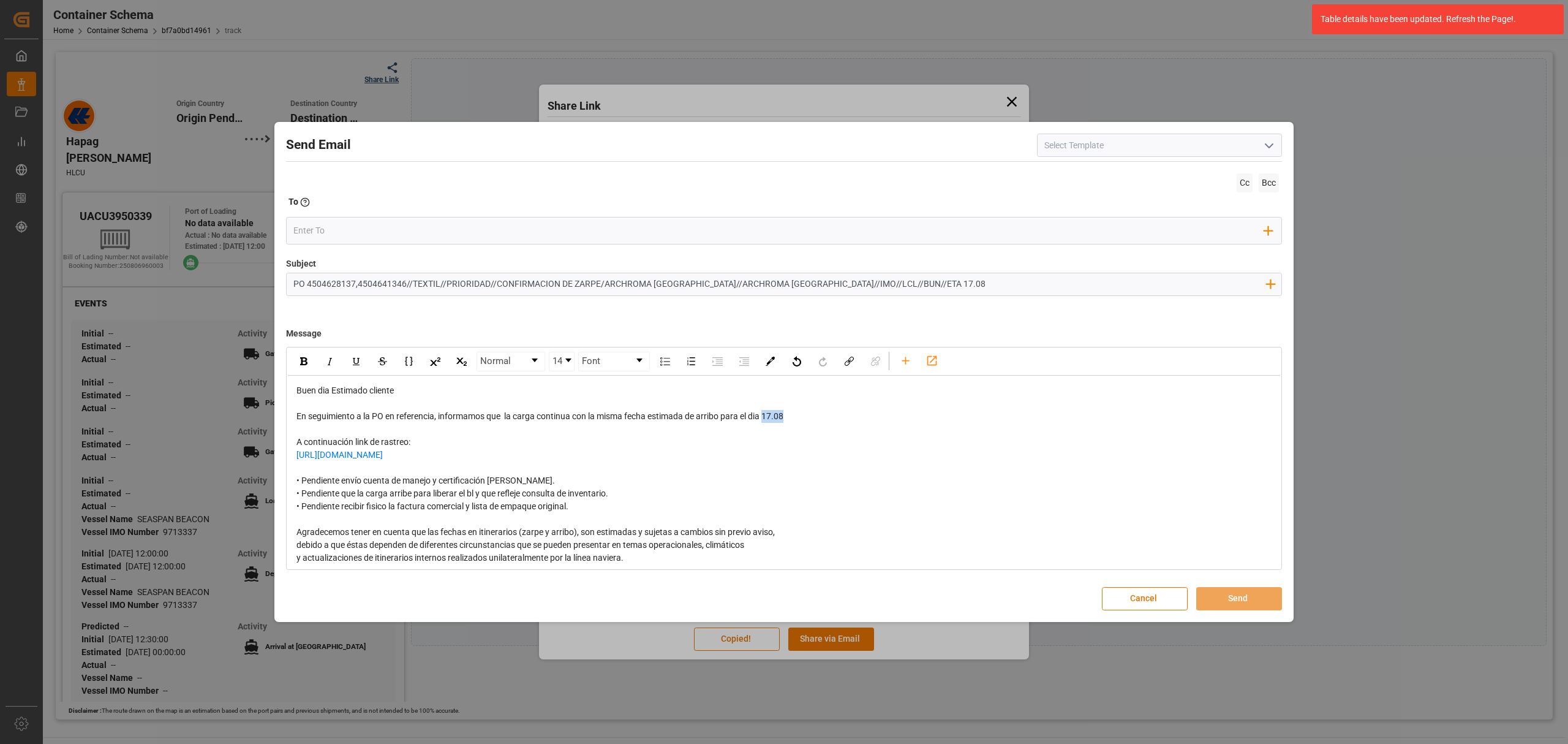
drag, startPoint x: 794, startPoint y: 414, endPoint x: 768, endPoint y: 413, distance: 26.0
click at [768, 413] on div "En seguimiento a la PO en referencia, informamos que la carga continua con la m…" at bounding box center [784, 416] width 976 height 13
click at [300, 359] on div "rdw-inline-control" at bounding box center [303, 361] width 21 height 18
click at [359, 228] on input "email" at bounding box center [779, 231] width 971 height 18
type input "angi"
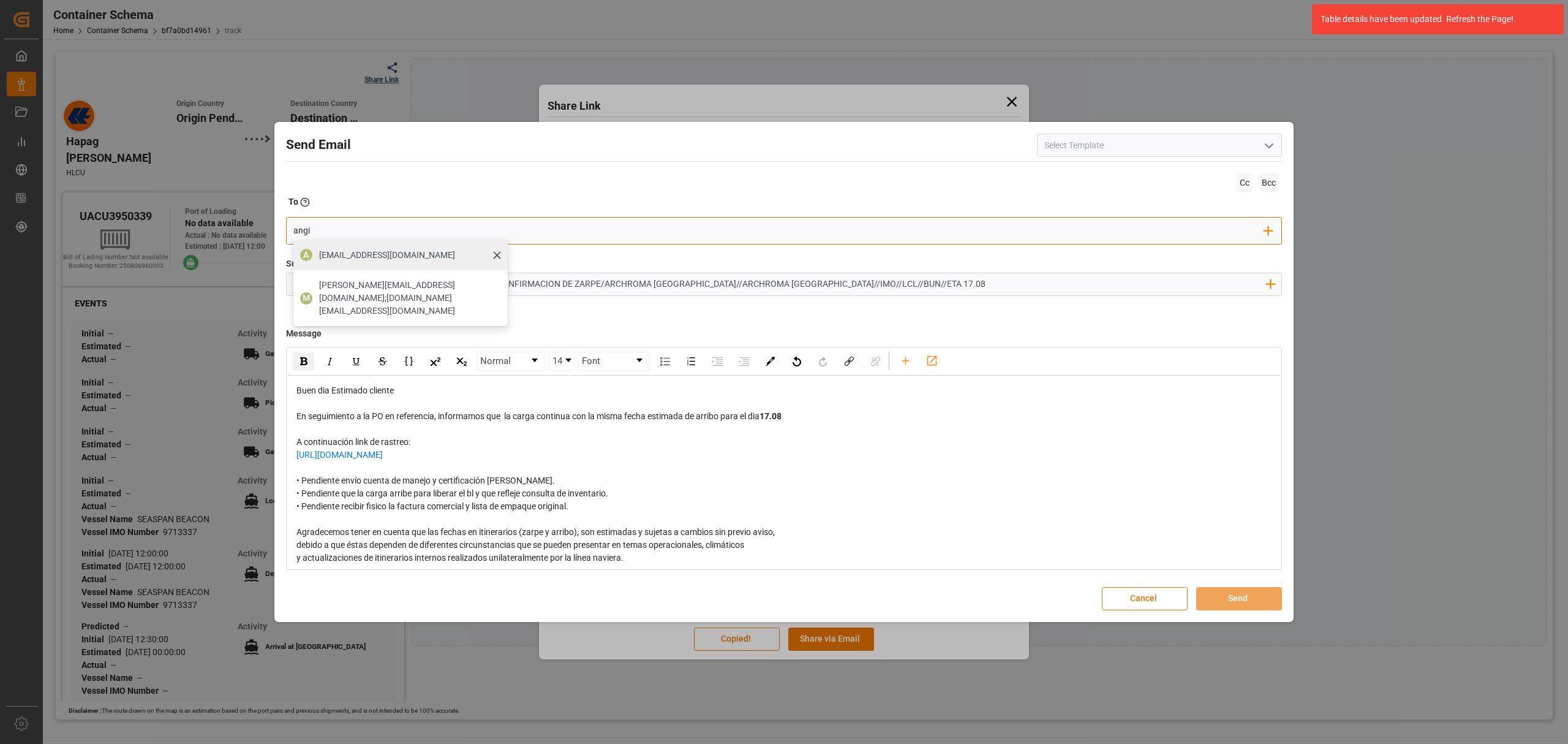
click at [327, 255] on span "angiee.lamilla@archroma.com" at bounding box center [387, 256] width 136 height 13
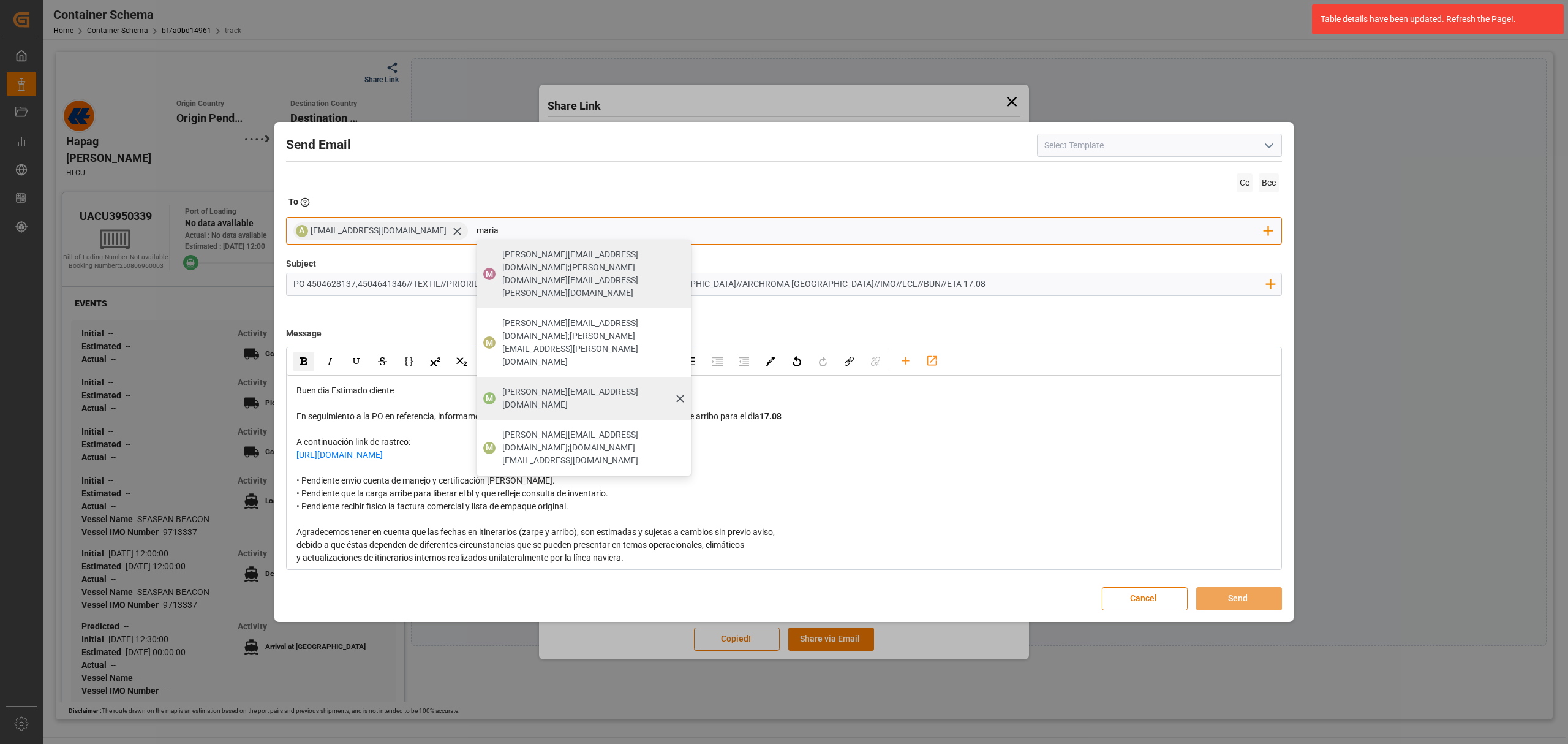
type input "maria"
click at [544, 381] on div "maria.piranquive@leschaco.com" at bounding box center [592, 398] width 189 height 34
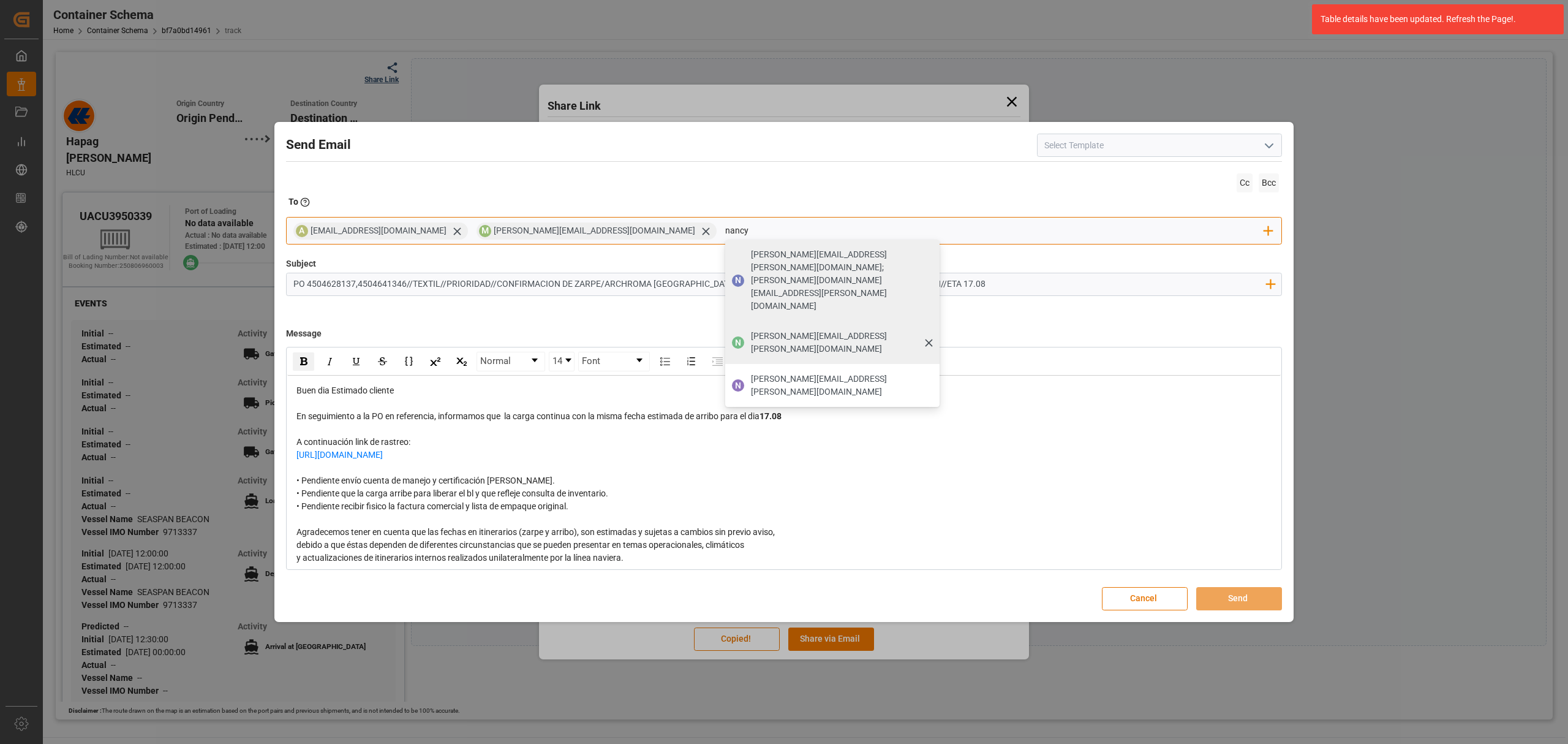
type input "nancy"
click at [751, 330] on span "nancy.castellanos@archroma.com" at bounding box center [841, 342] width 180 height 26
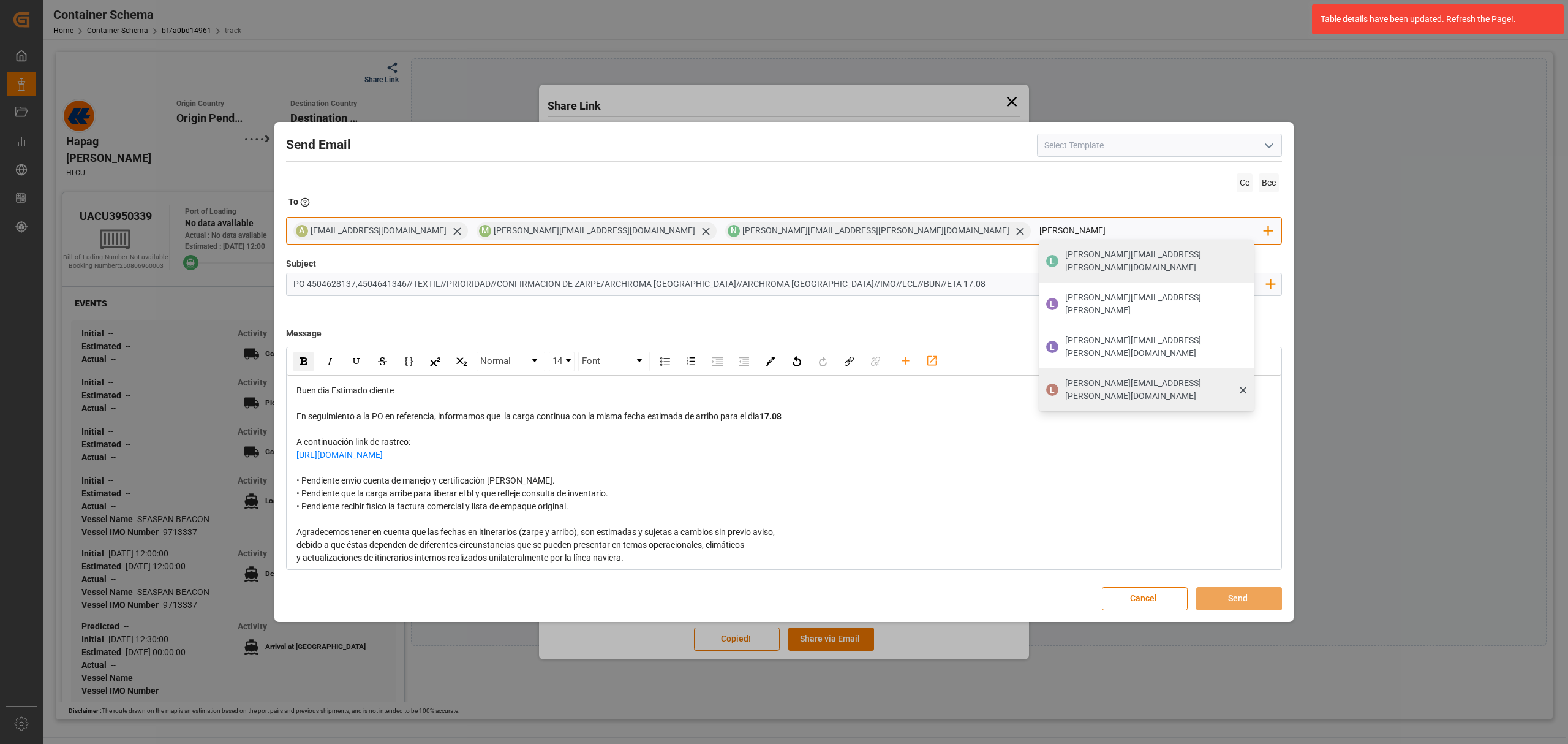
type input "luis"
click at [1065, 377] on span "luis.perez@leschaco.com" at bounding box center [1156, 390] width 180 height 26
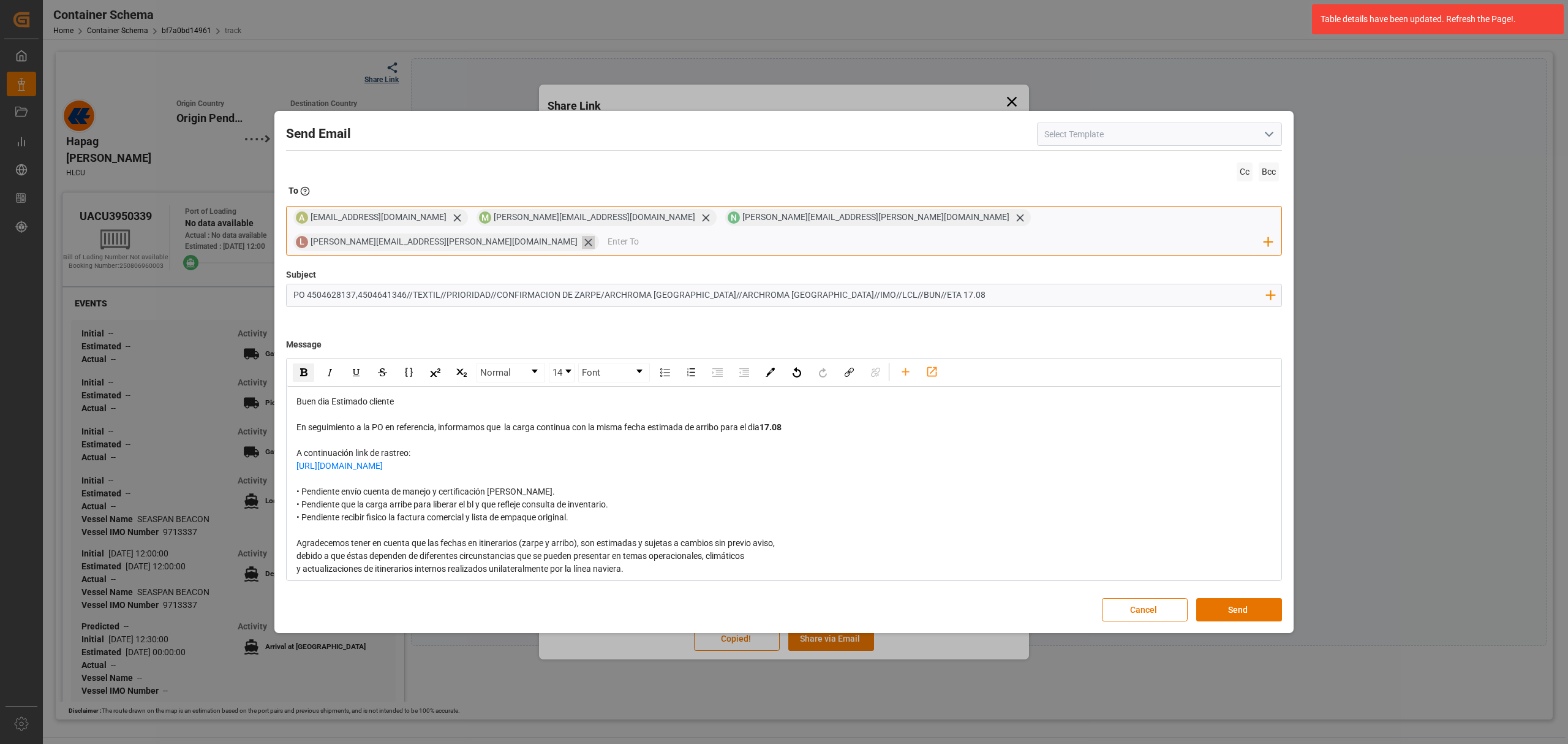
click at [595, 236] on icon at bounding box center [588, 243] width 13 height 13
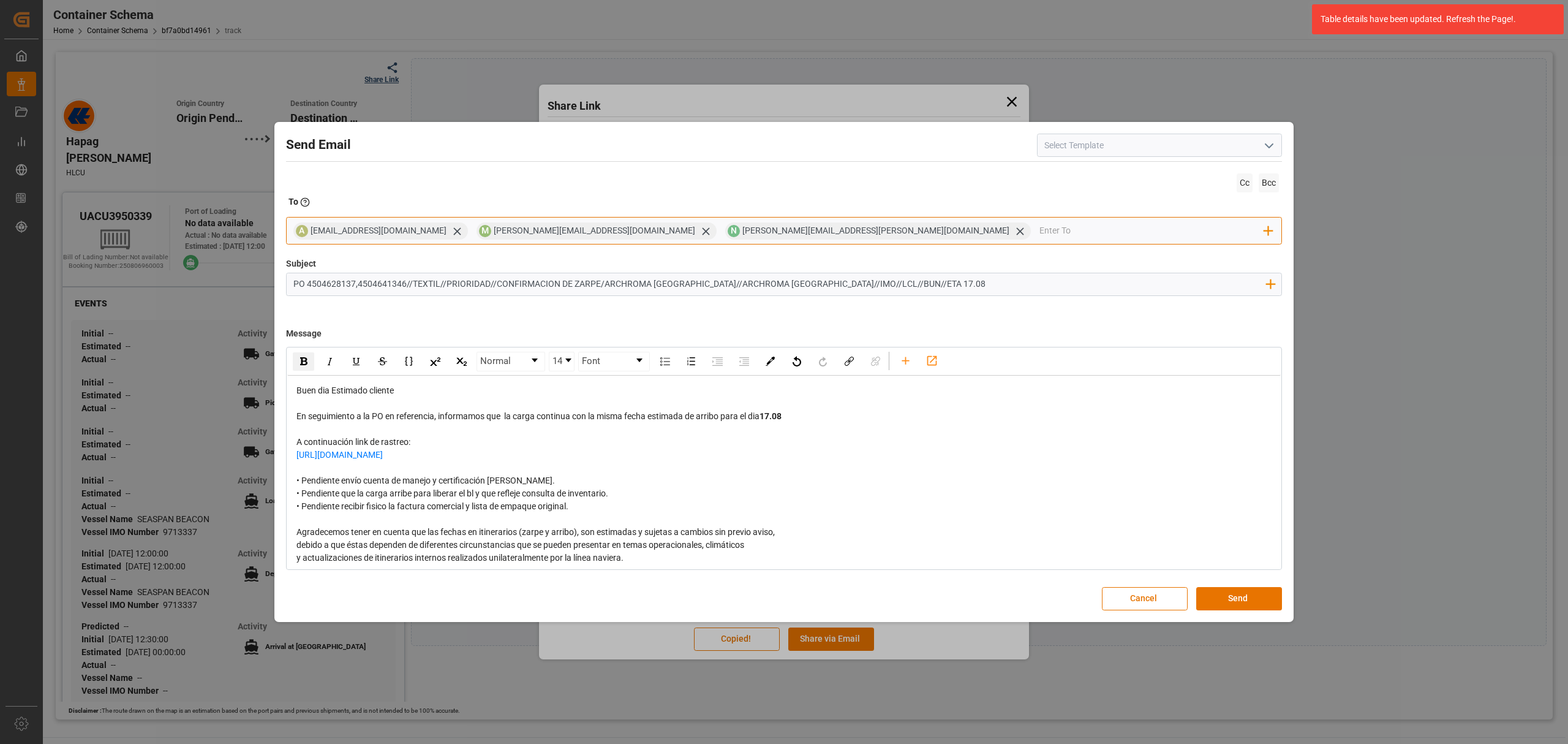
click at [1039, 234] on input "email" at bounding box center [1152, 231] width 226 height 18
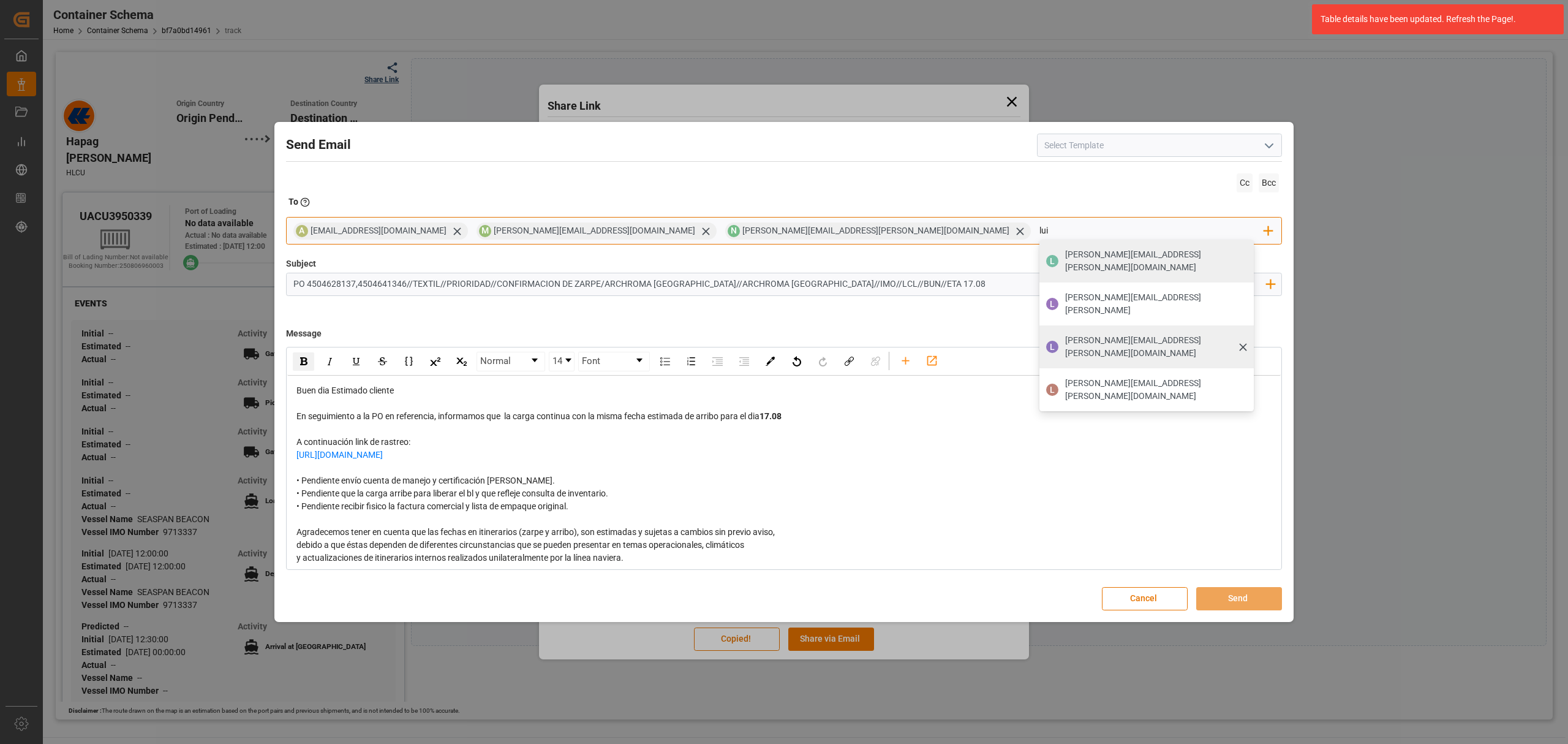
type input "lui"
click at [1039, 326] on div "L luis.montoya@leschaco.com" at bounding box center [1146, 347] width 215 height 43
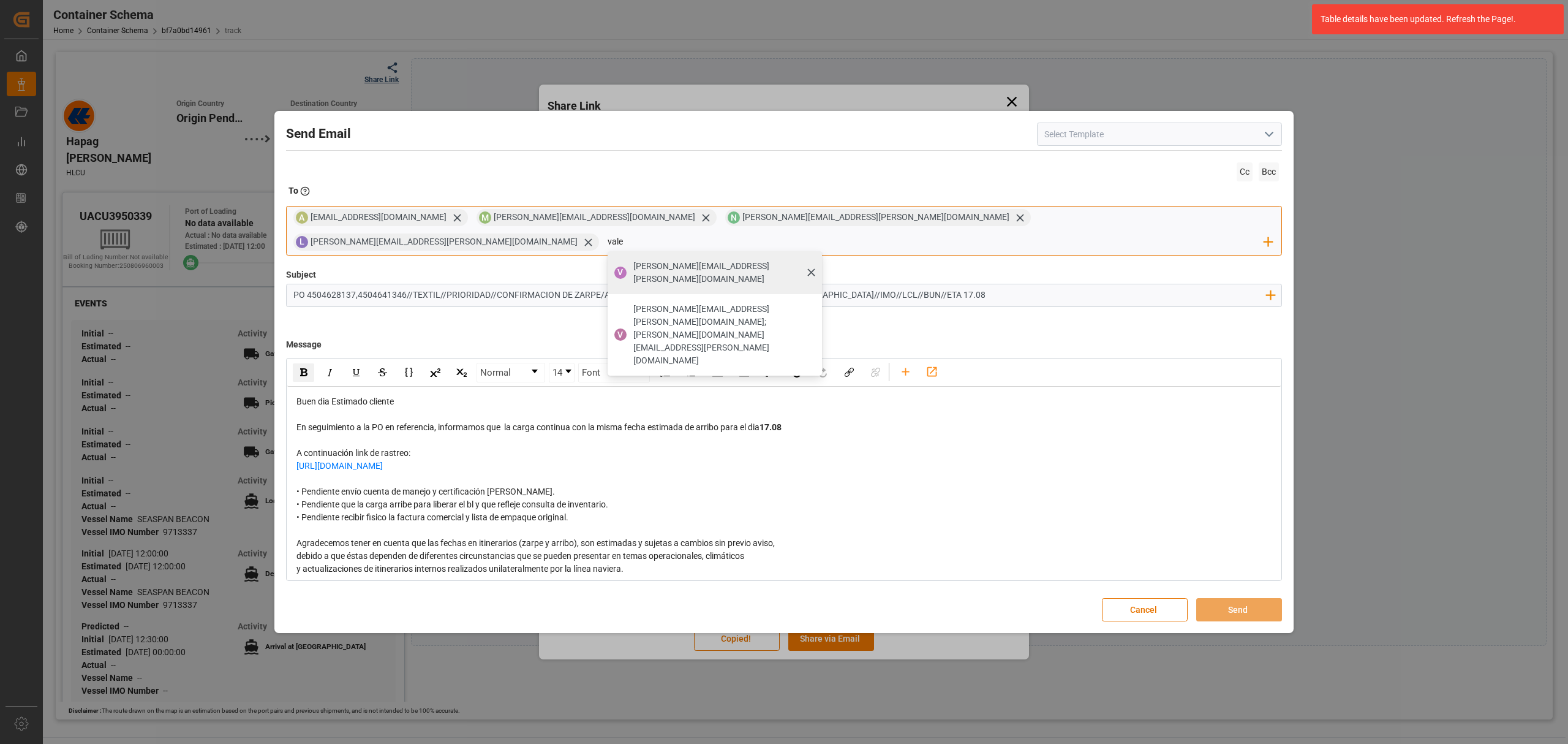
type input "vale"
click at [814, 260] on span "valeria.hurtado@leschaco.com" at bounding box center [724, 273] width 180 height 26
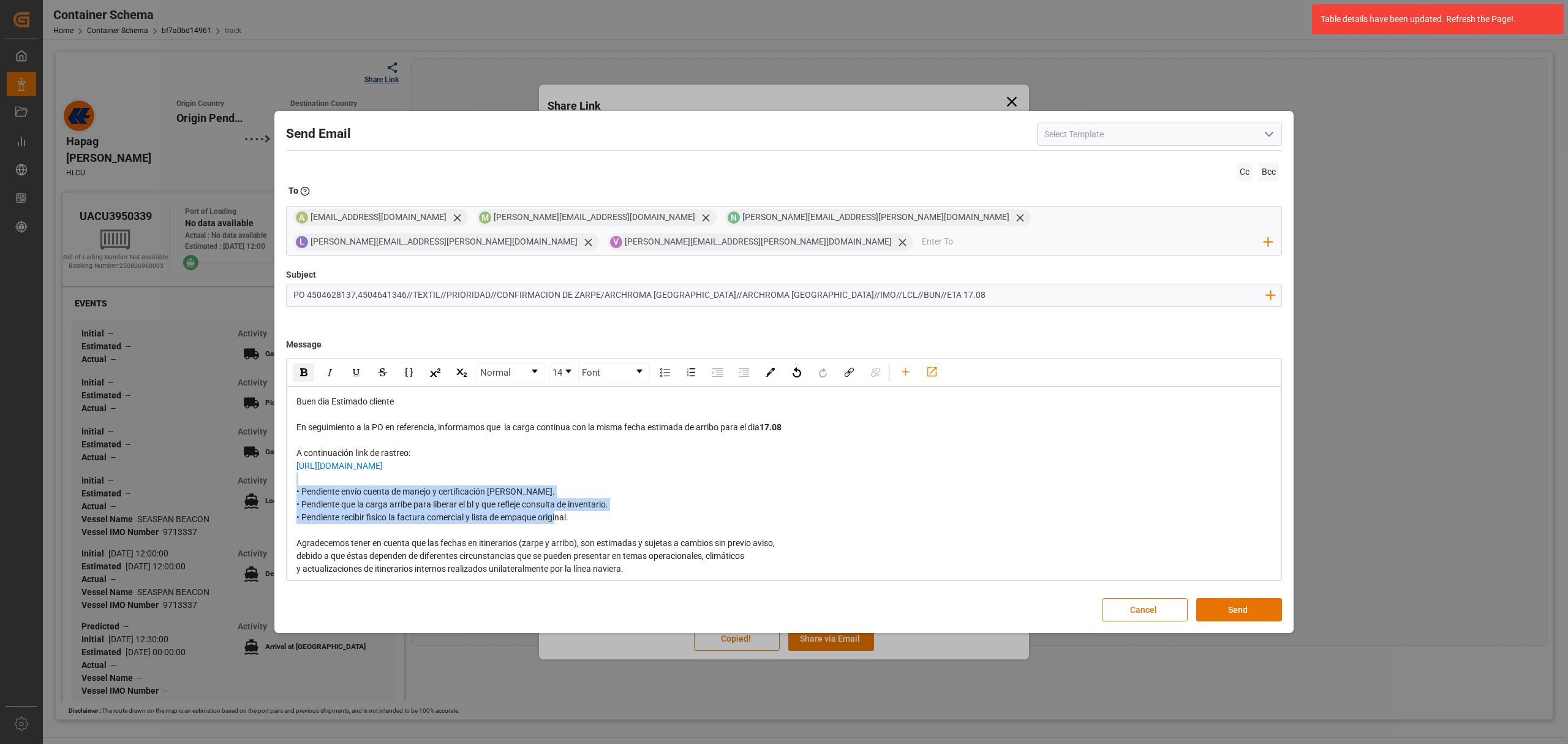
drag, startPoint x: 599, startPoint y: 521, endPoint x: 283, endPoint y: 488, distance: 317.7
click at [283, 488] on div "Send Email Cc Bcc To Enter the TO Email address A angiee.lamilla@archroma.com M…" at bounding box center [784, 372] width 1014 height 516
click at [303, 368] on img "rdw-inline-control" at bounding box center [303, 372] width 7 height 8
click at [1248, 598] on button "Send" at bounding box center [1239, 610] width 86 height 23
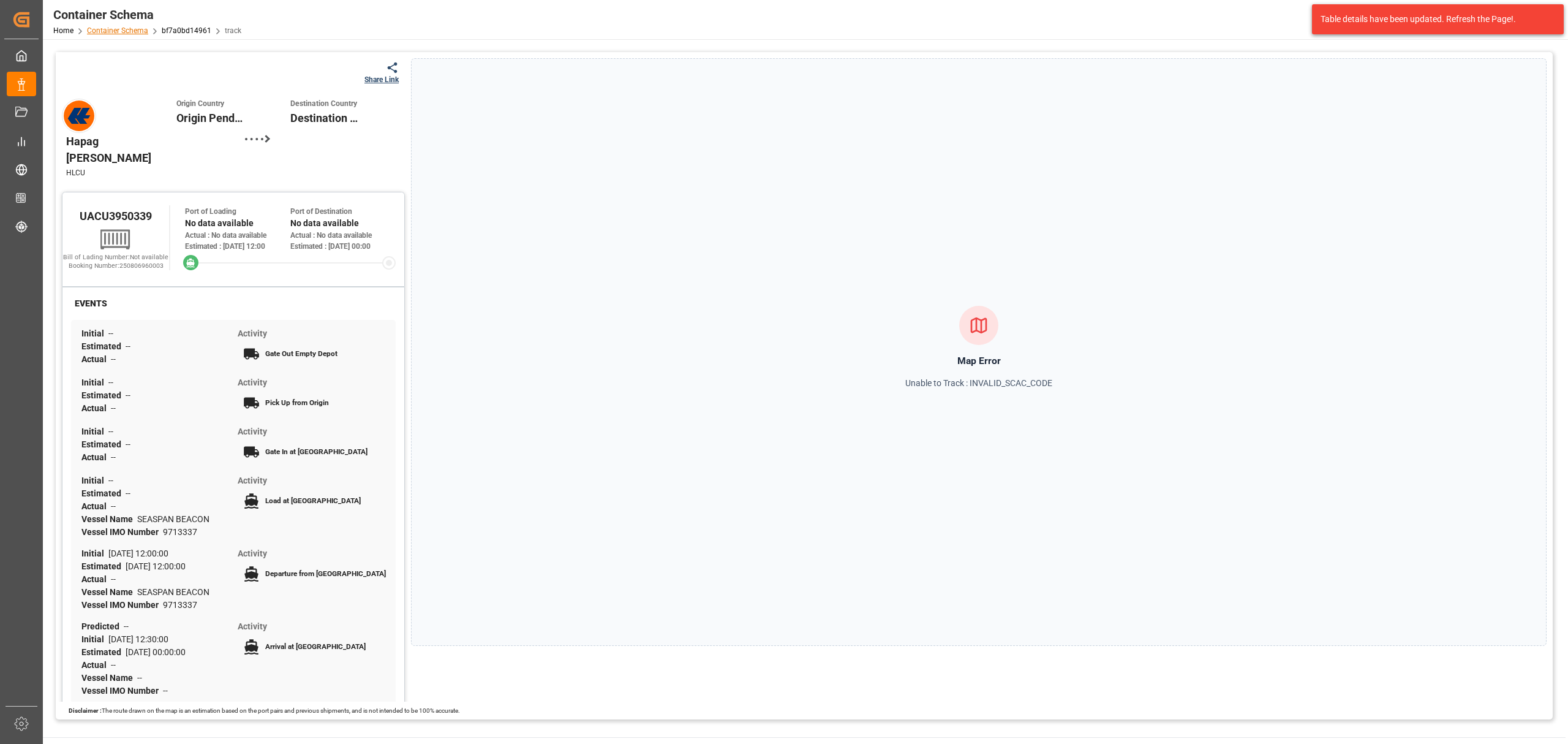
click at [134, 34] on link "Container Schema" at bounding box center [117, 30] width 61 height 8
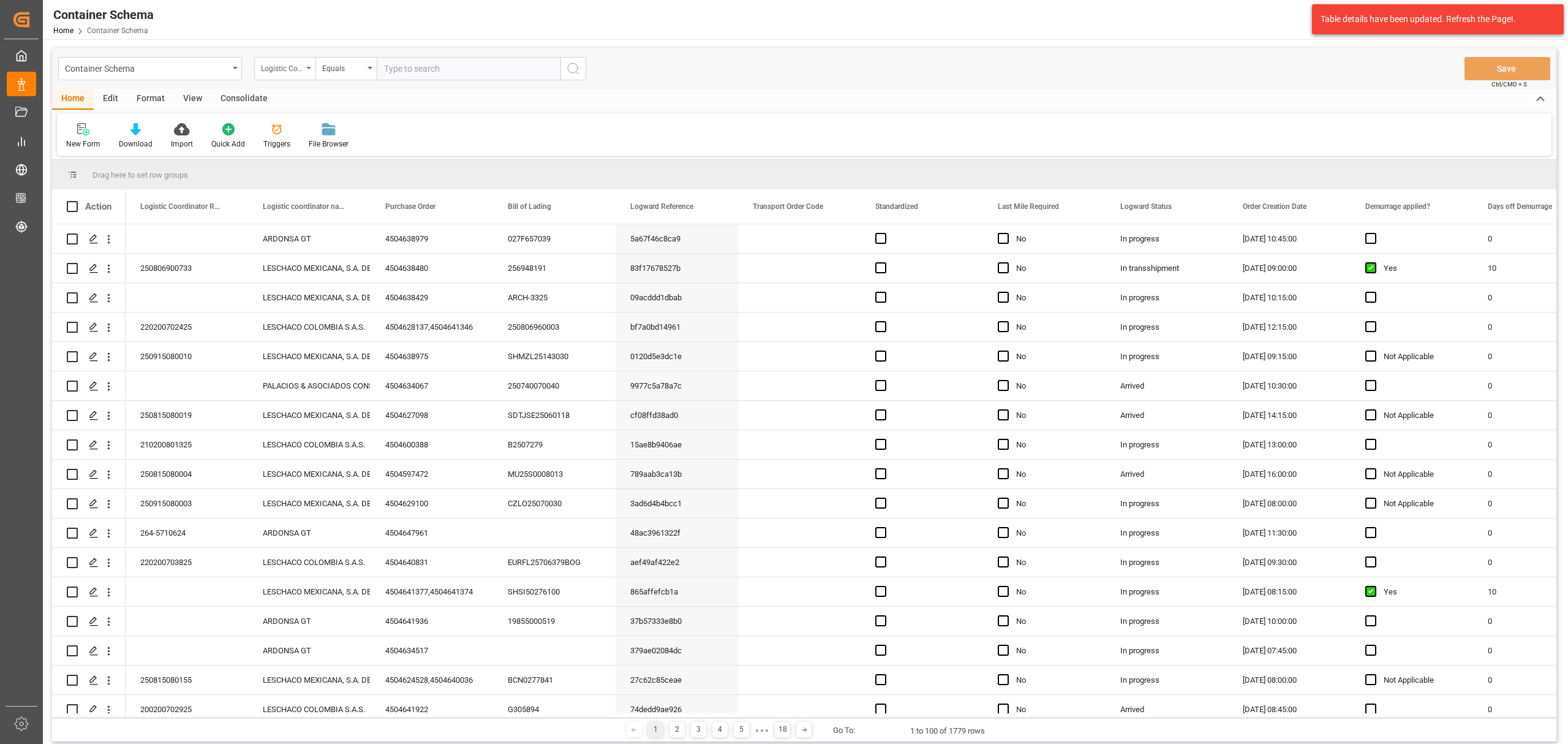
click at [287, 72] on div "Logistic Coordinator Reference Number" at bounding box center [281, 67] width 42 height 14
click at [306, 179] on div "Purchase Order" at bounding box center [346, 176] width 183 height 26
click at [346, 65] on div "Equals" at bounding box center [343, 67] width 42 height 14
click at [408, 150] on div "Fuzzy search" at bounding box center [407, 151] width 183 height 26
click at [425, 65] on input "text" at bounding box center [468, 69] width 184 height 23
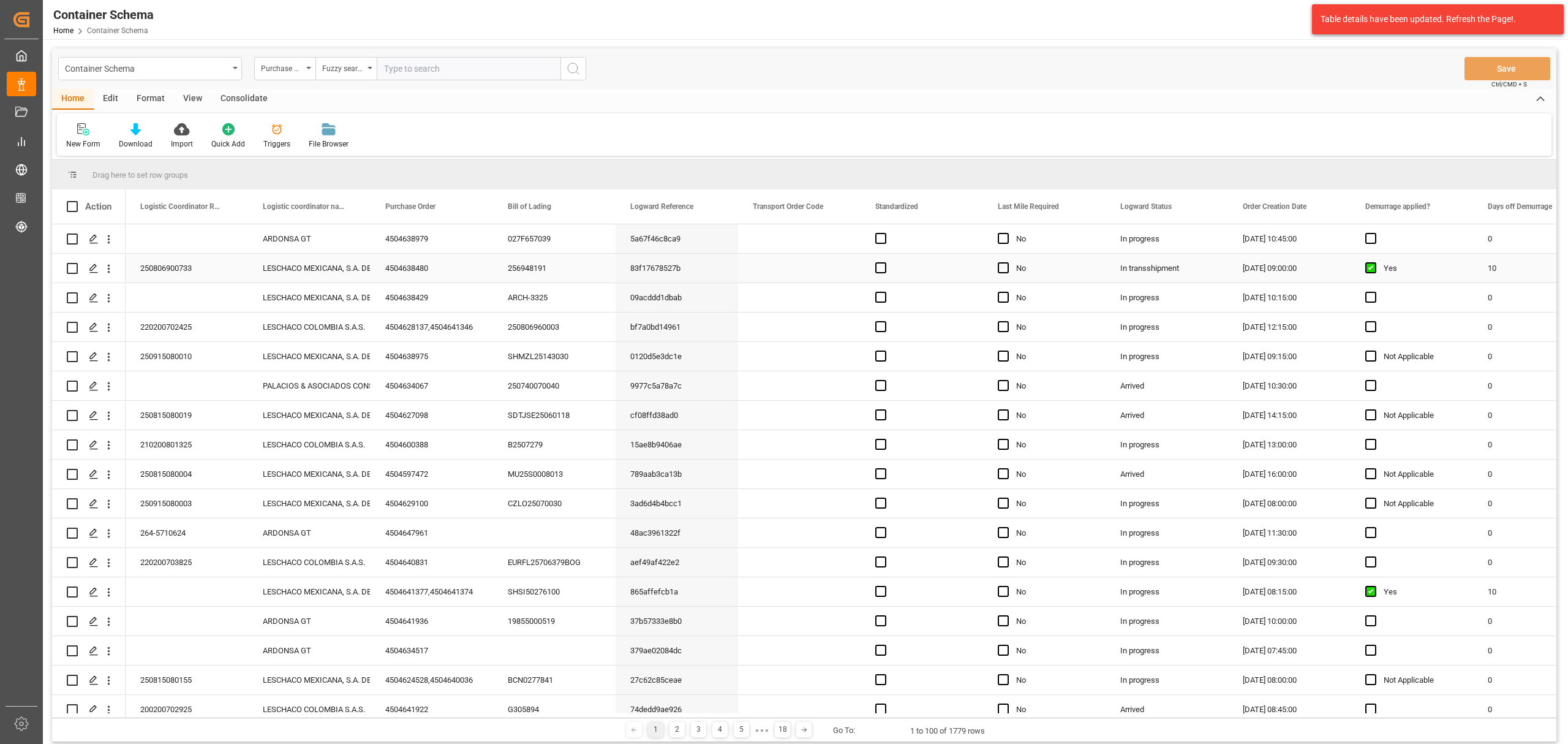
paste input "4504639566"
type input "4504639566"
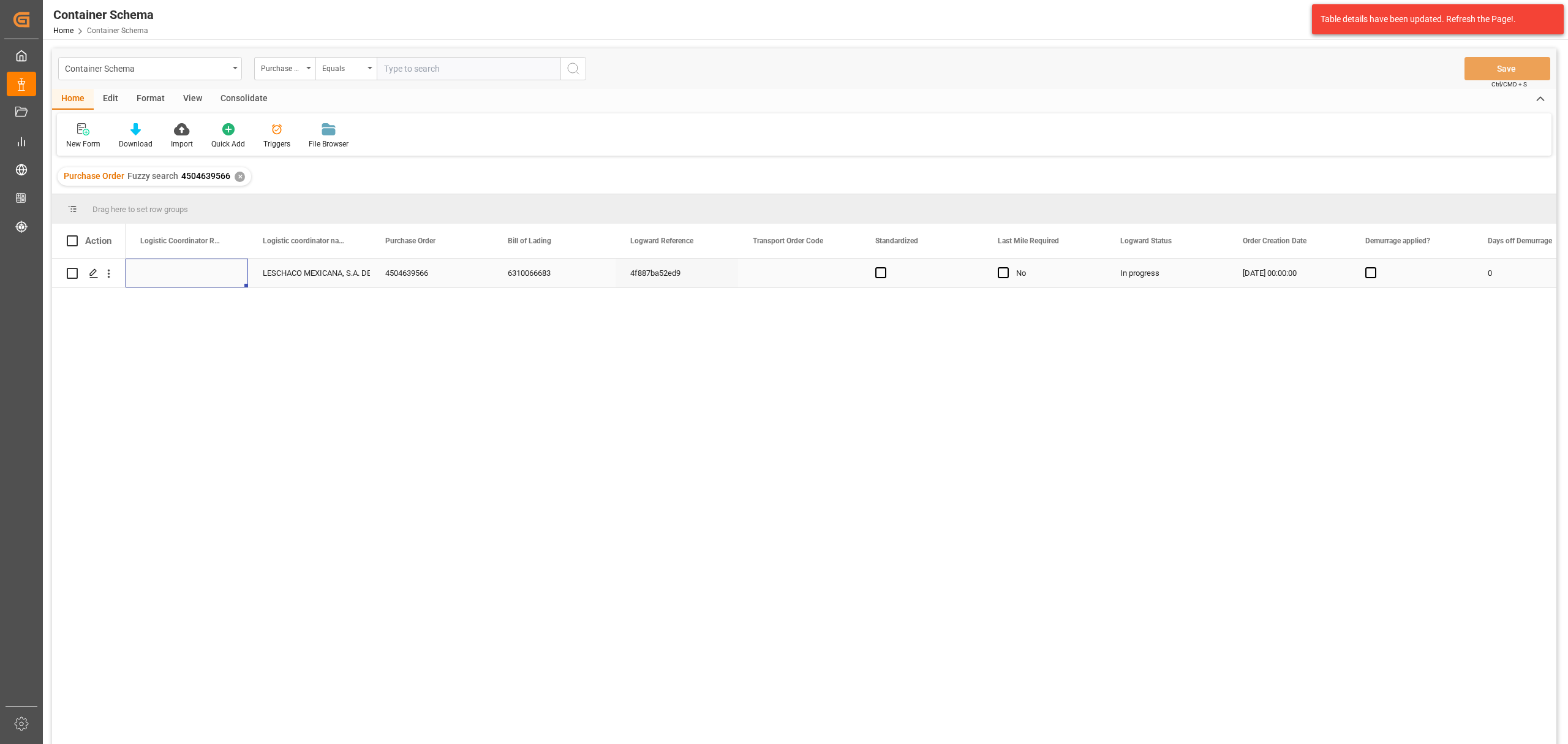
click at [187, 276] on div "Press SPACE to select this row." at bounding box center [187, 273] width 123 height 29
click at [187, 275] on div "Press SPACE to select this row." at bounding box center [187, 273] width 123 height 29
click at [89, 271] on icon "Press SPACE to select this row." at bounding box center [93, 273] width 10 height 10
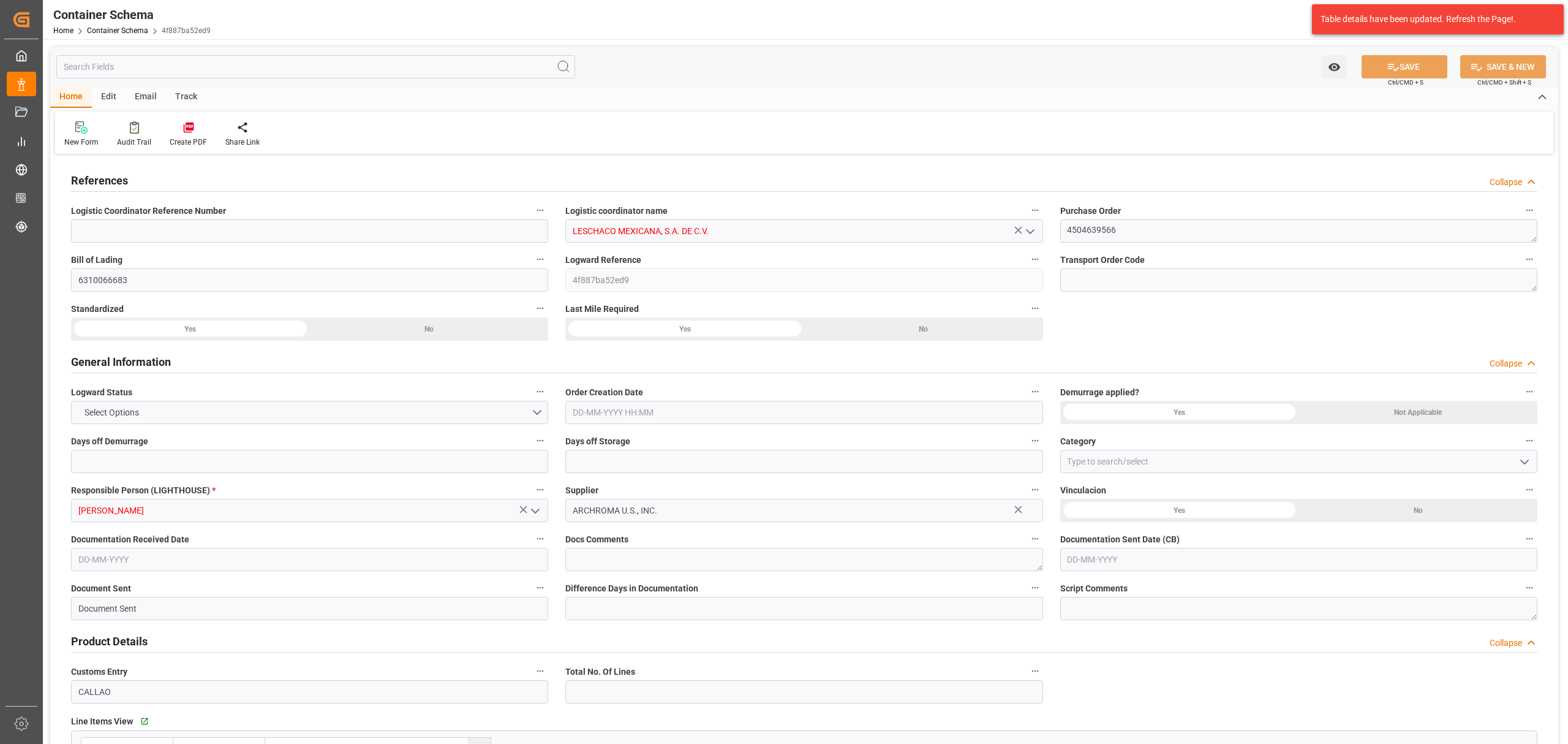
type input "0"
type input "3"
type input "1"
type input "2"
type input "2200"
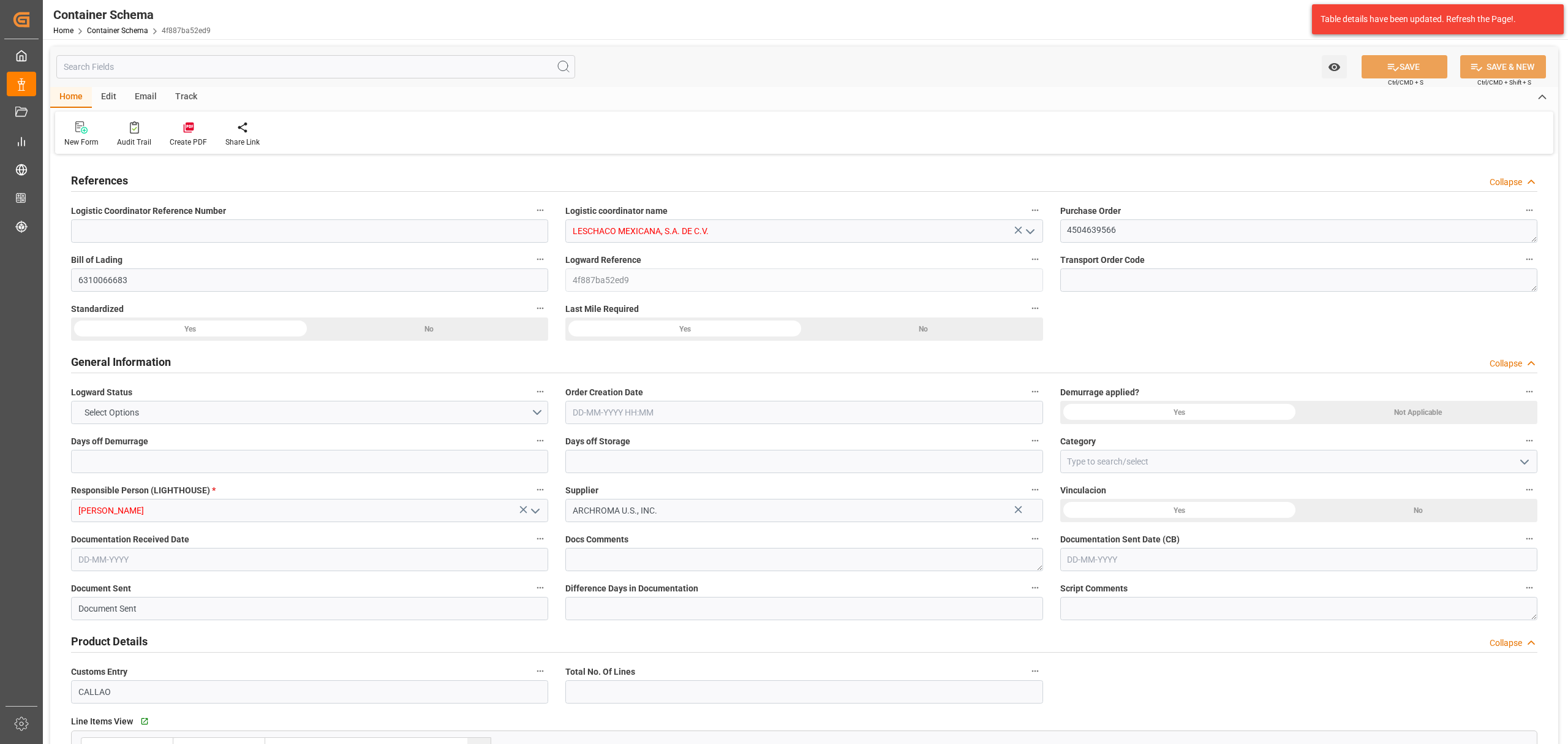
type input "2200"
type input "Maersk"
type input "Maersk Line AS"
type input "USIMV"
type input "PECLL"
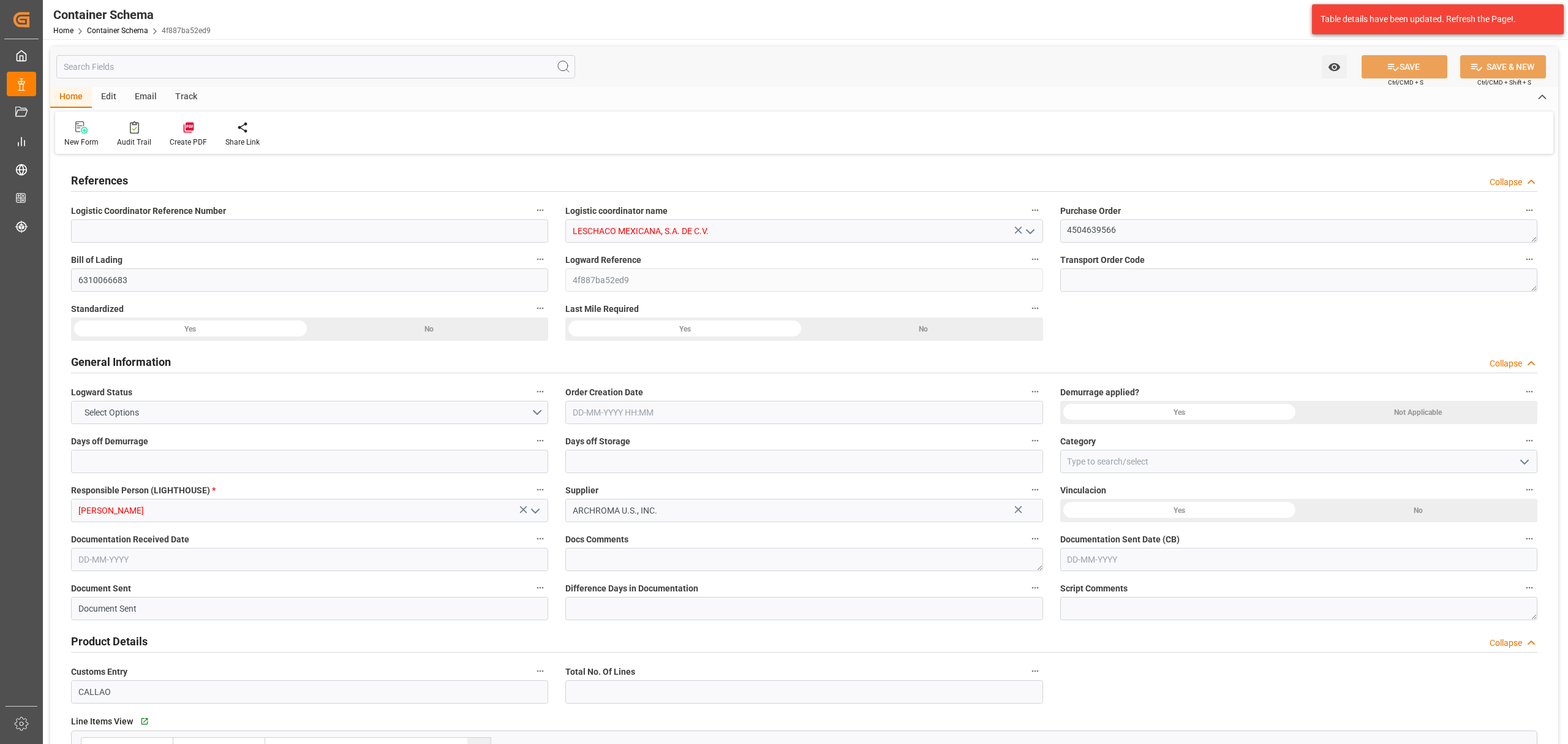
type input "PECLL"
type input "04-08-2025 00:00"
type input "[DATE]"
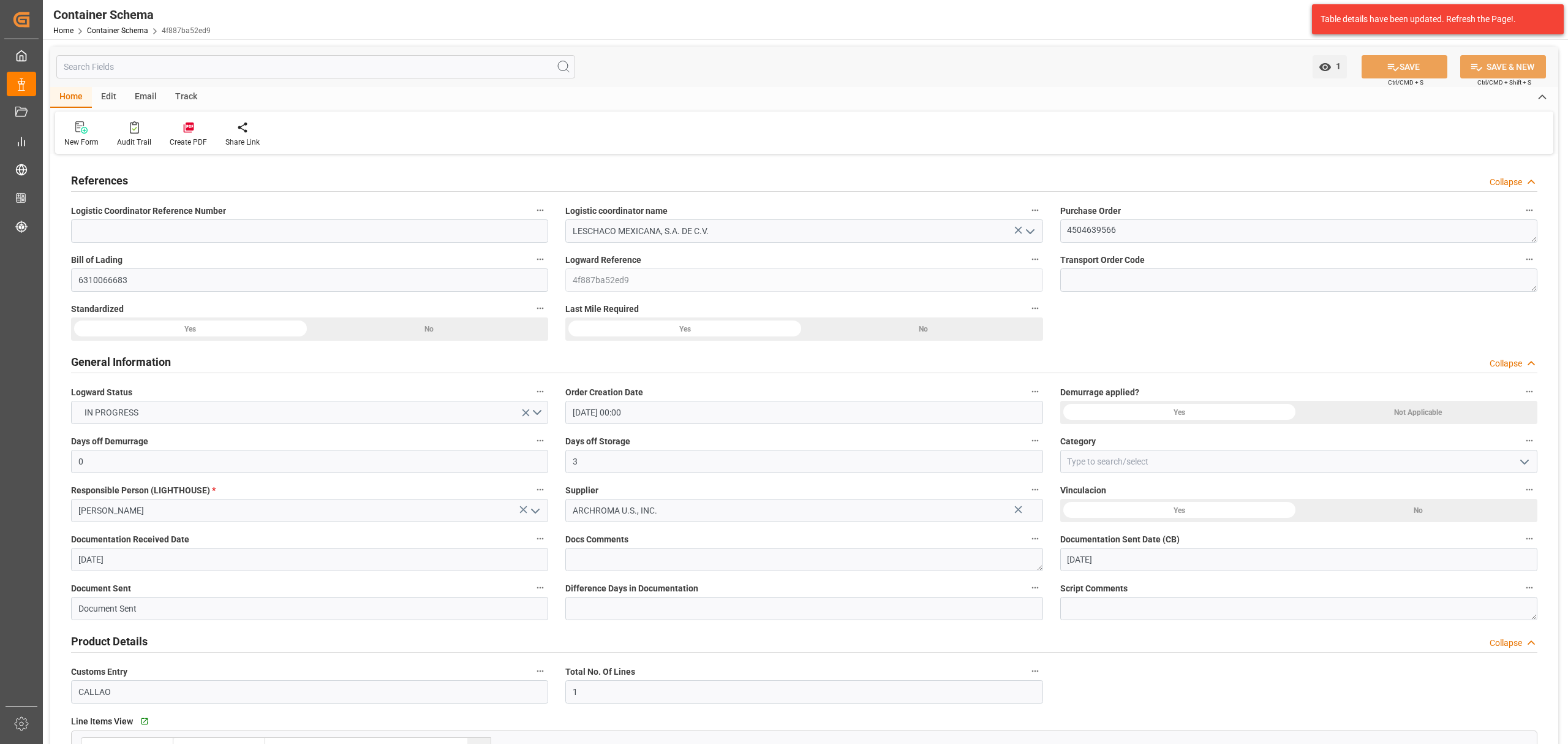
type input "03-08-2025 11:00"
type input "22-08-2025 00:00"
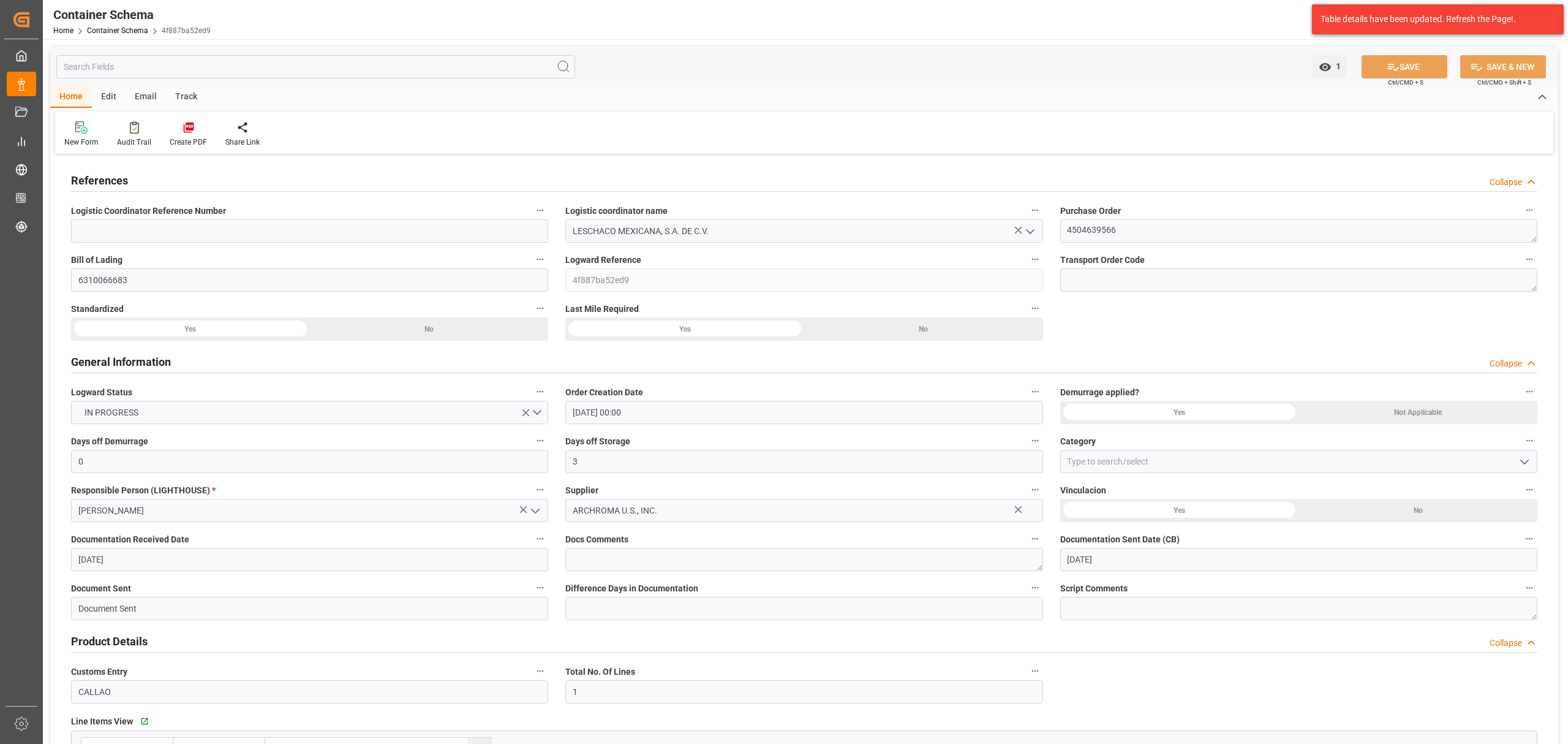
type input "22-08-2025 00:00"
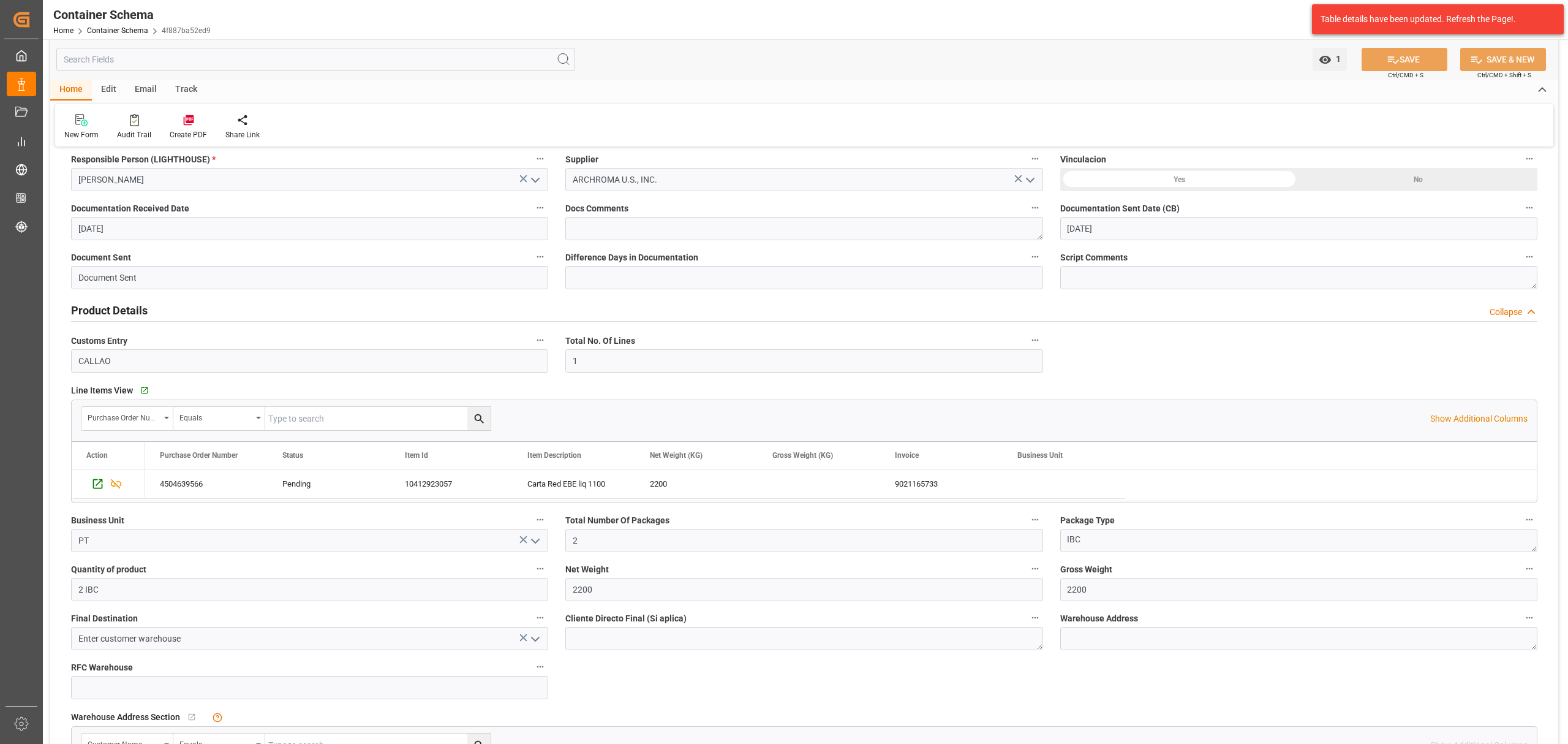
scroll to position [245, 0]
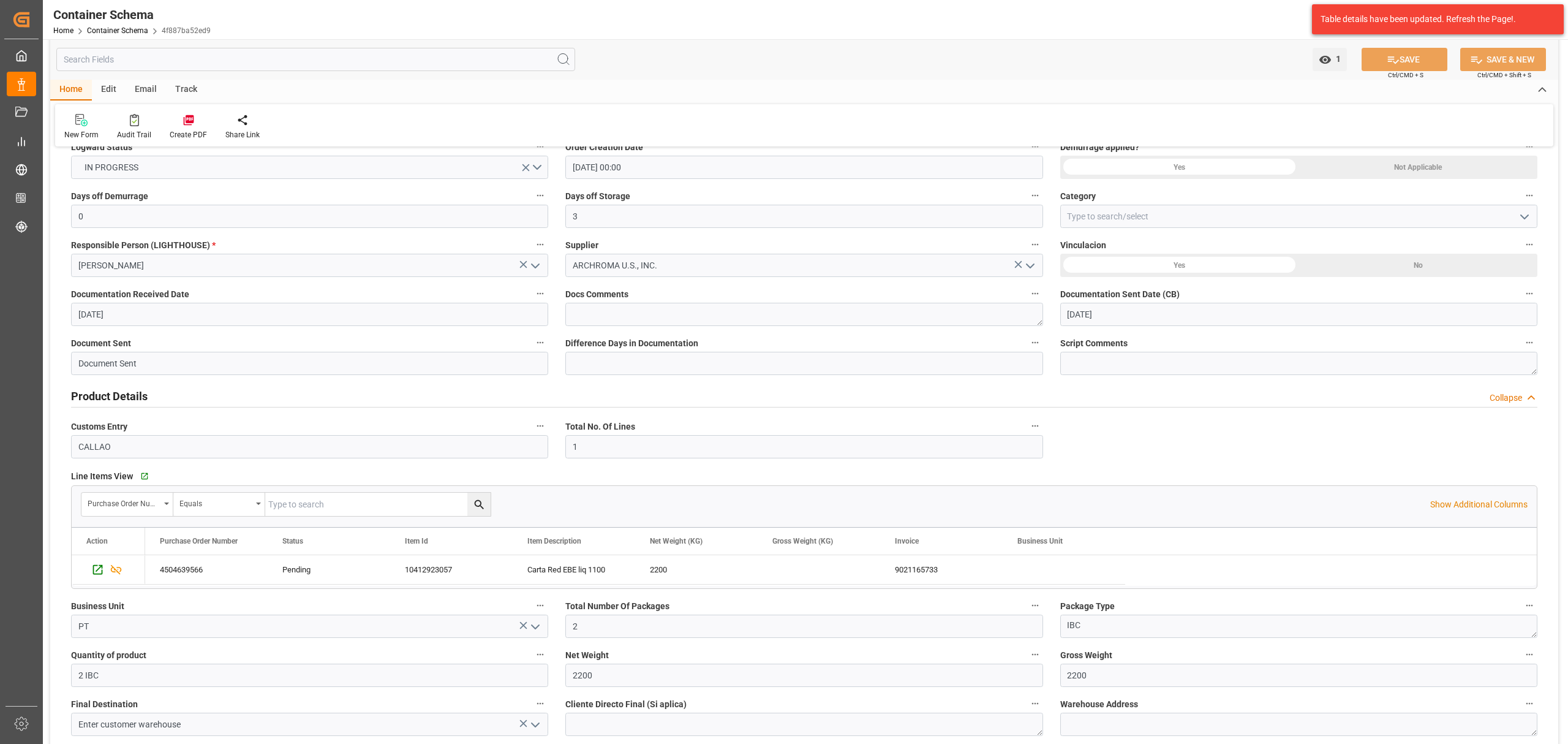
click at [1526, 221] on icon "open menu" at bounding box center [1525, 217] width 15 height 15
click at [1178, 271] on div "On time" at bounding box center [1299, 271] width 476 height 28
type input "On time"
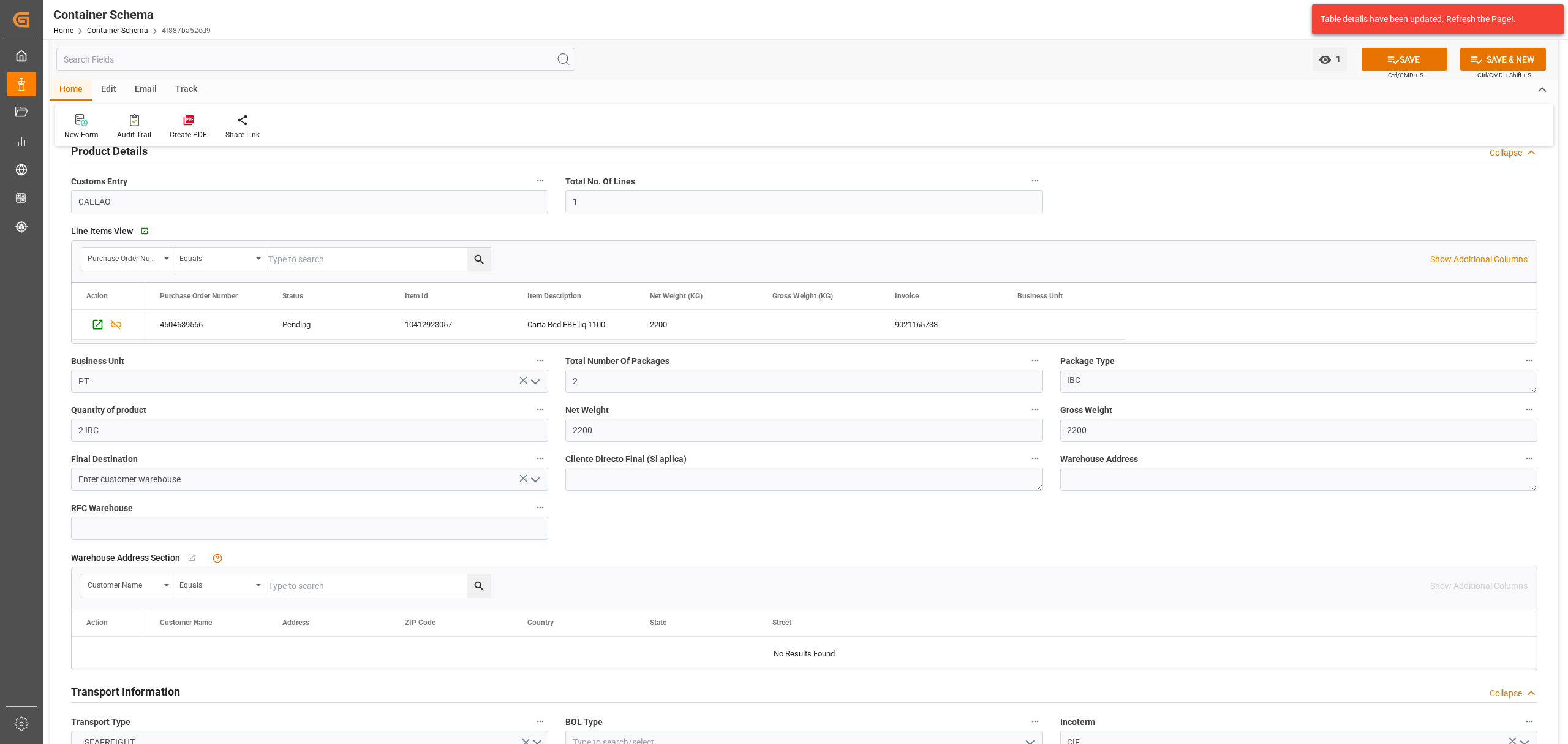
scroll to position [817, 0]
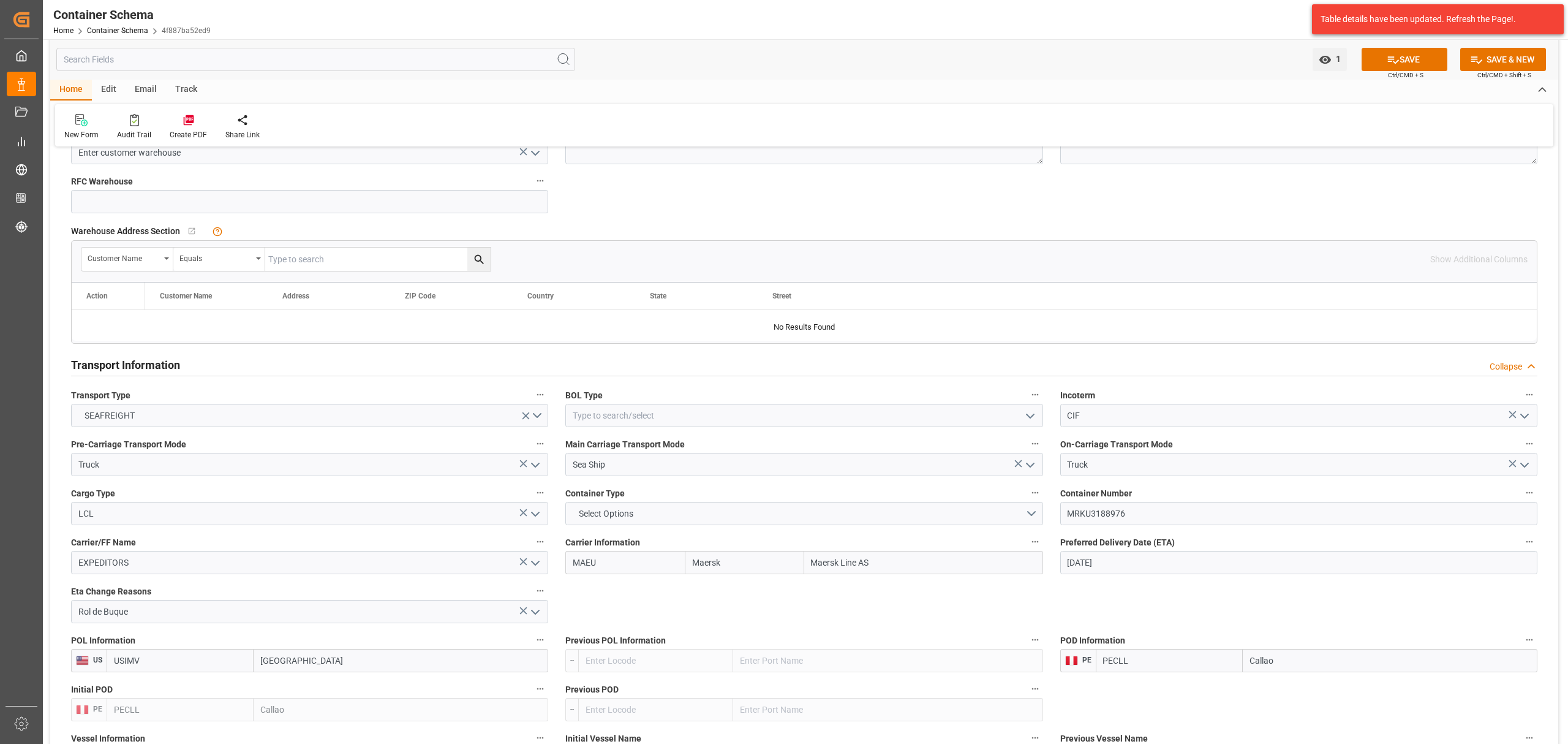
click at [1137, 569] on input "[DATE]" at bounding box center [1299, 562] width 477 height 23
click at [1198, 506] on span "23" at bounding box center [1195, 502] width 8 height 8
click at [694, 518] on button "Select Options" at bounding box center [804, 514] width 477 height 23
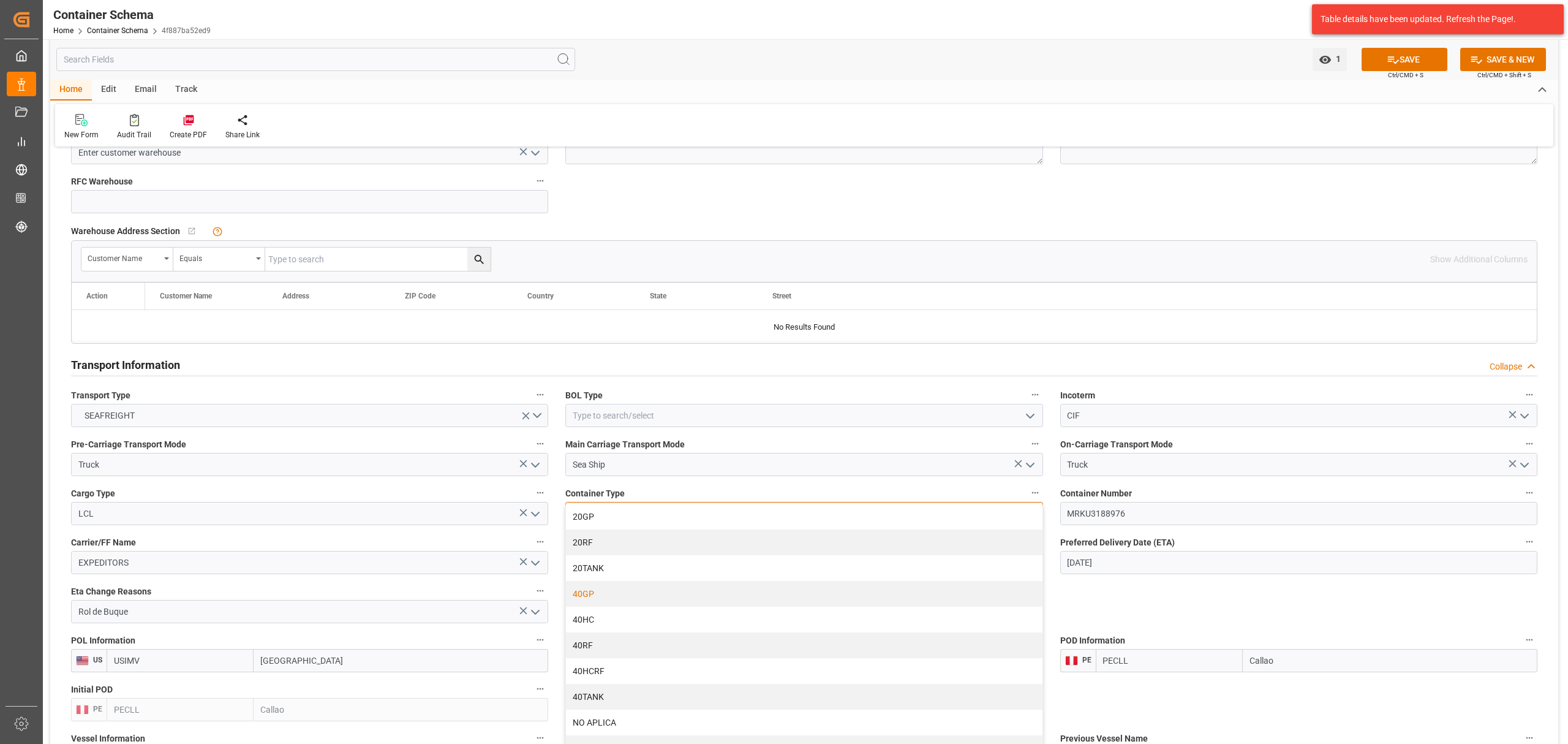
click at [613, 598] on div "40GP" at bounding box center [804, 594] width 476 height 26
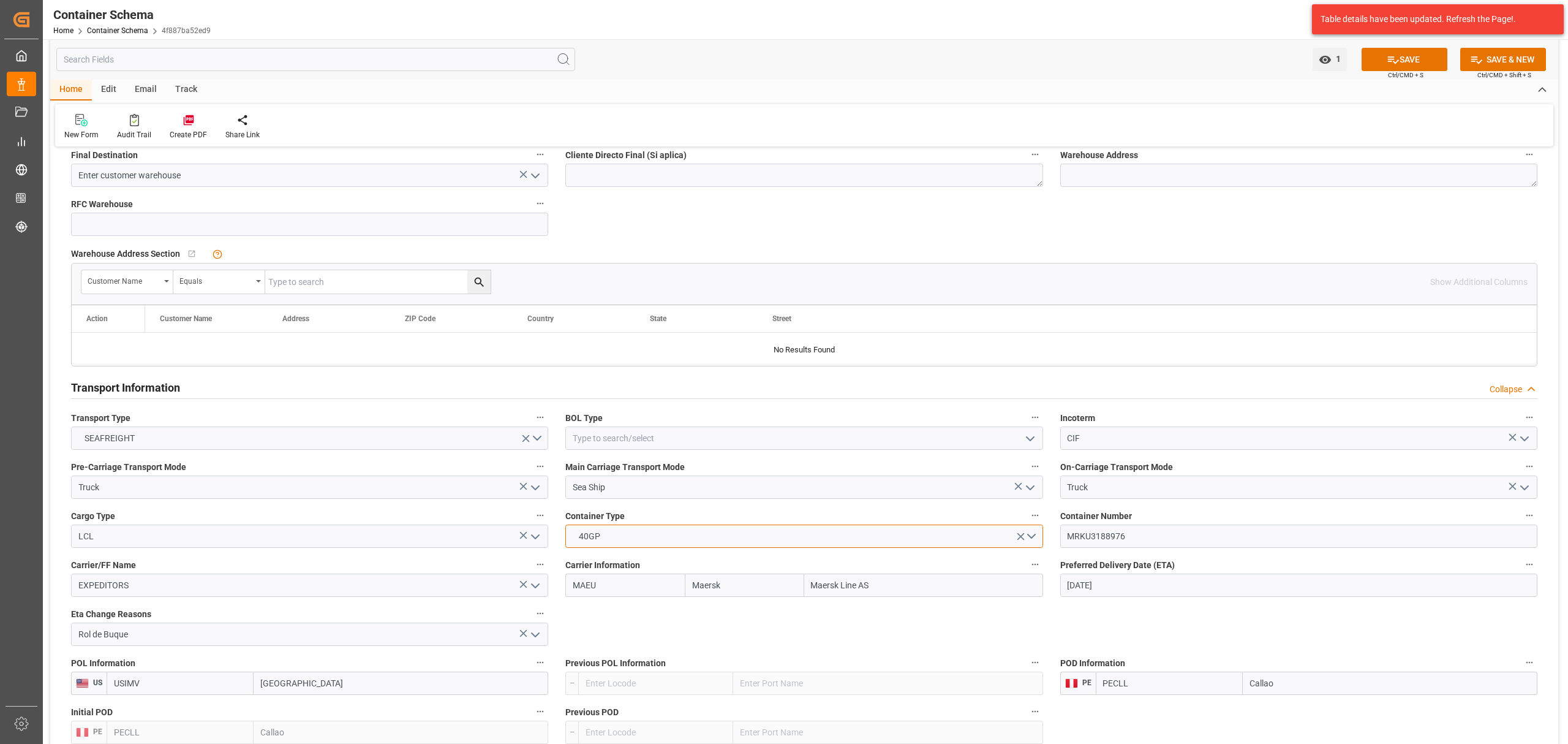
scroll to position [653, 0]
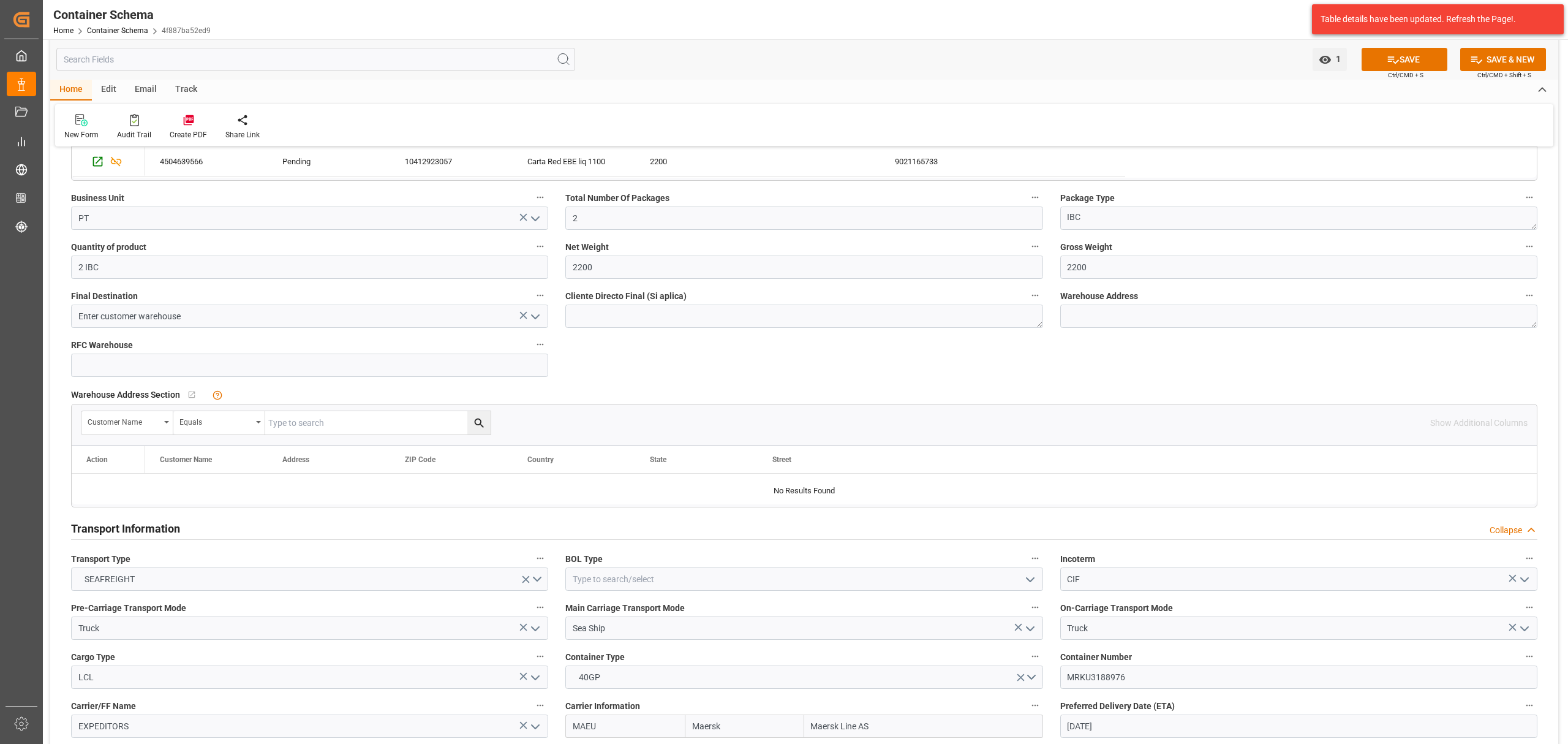
click at [1135, 726] on input "[DATE]" at bounding box center [1299, 726] width 477 height 23
click at [1169, 667] on span "22" at bounding box center [1172, 665] width 8 height 8
type input "[DATE]"
click at [1400, 50] on button "SAVE" at bounding box center [1405, 60] width 86 height 23
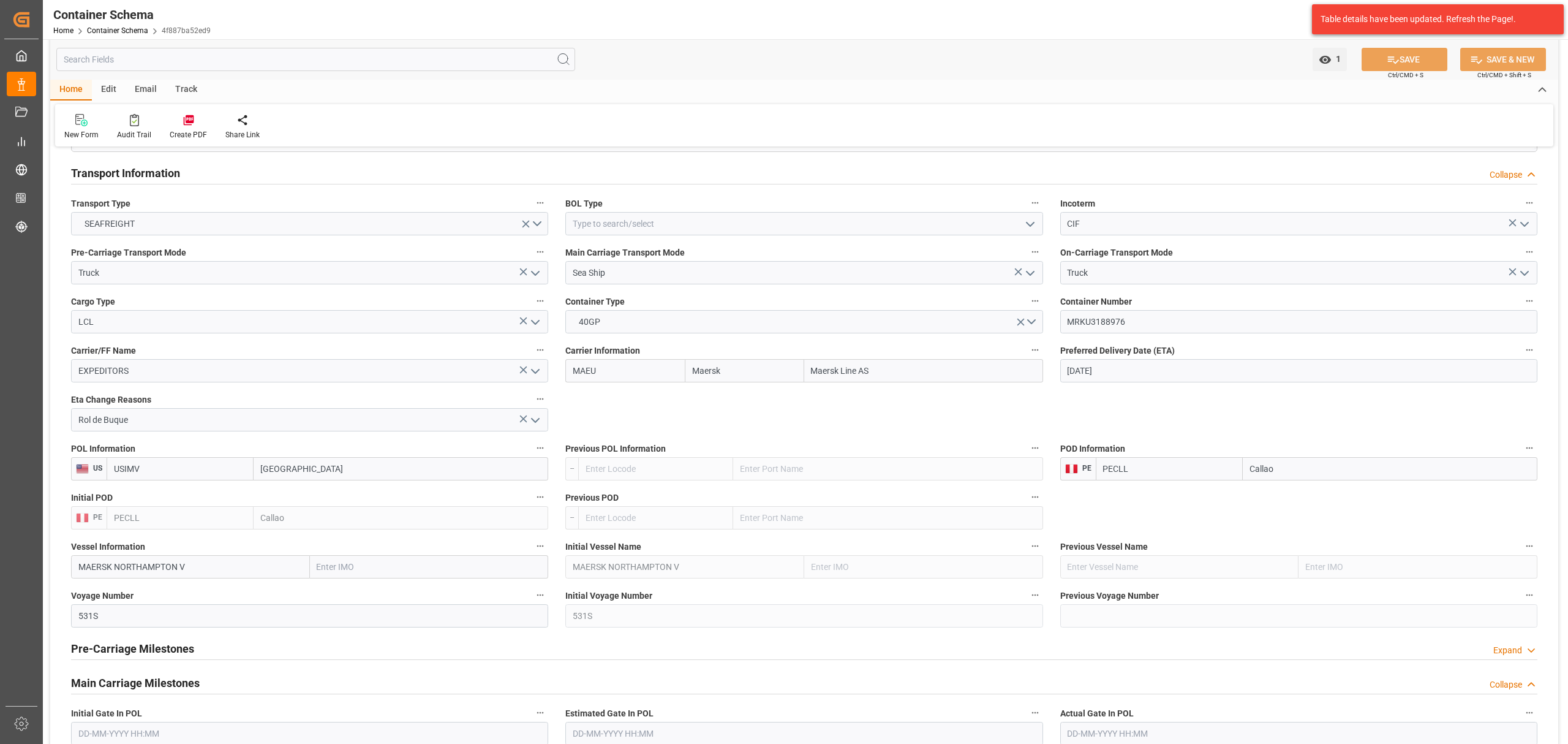
scroll to position [981, 0]
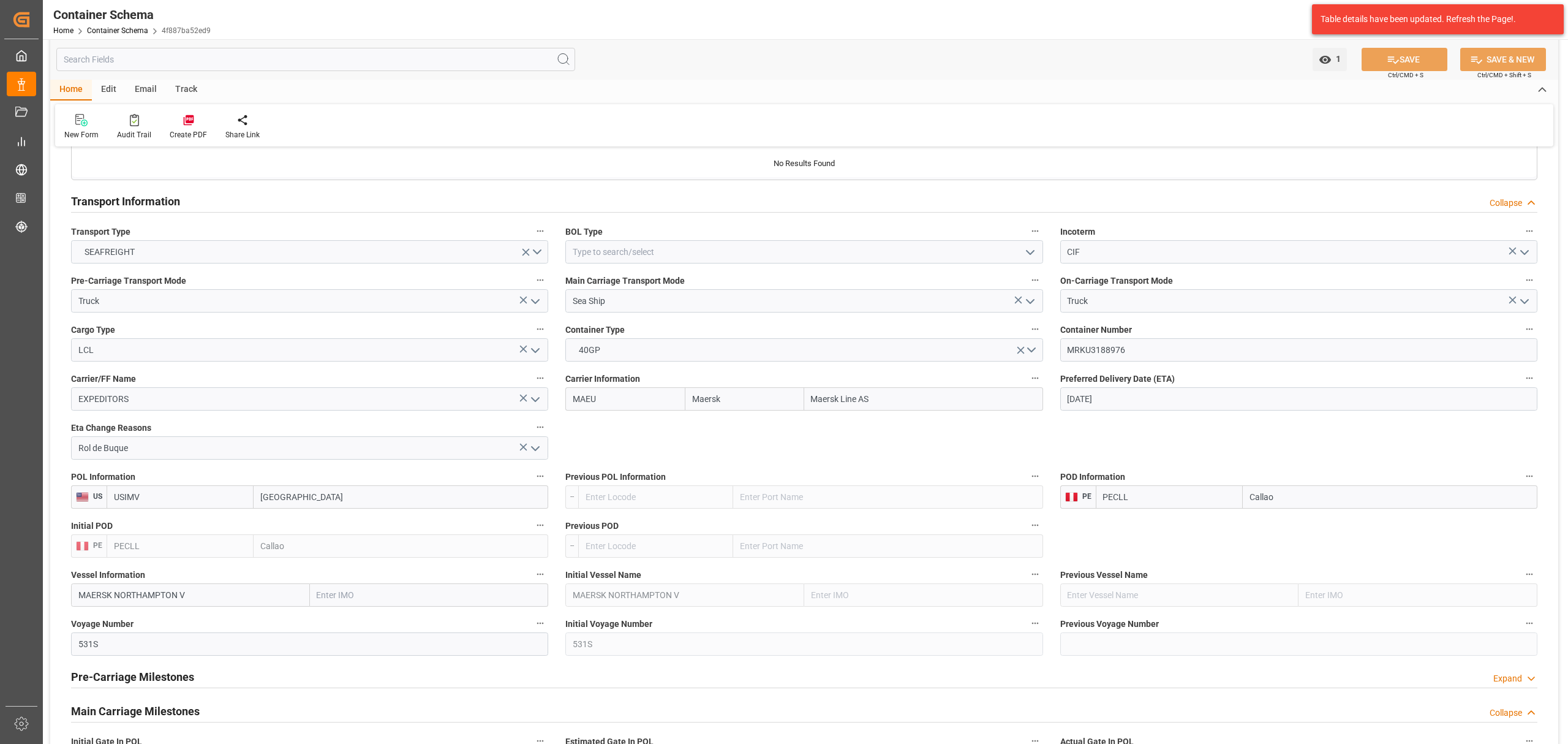
click at [1023, 256] on icon "open menu" at bounding box center [1030, 252] width 15 height 15
click at [655, 269] on div "HOUSE" at bounding box center [804, 279] width 476 height 28
type input "HOUSE"
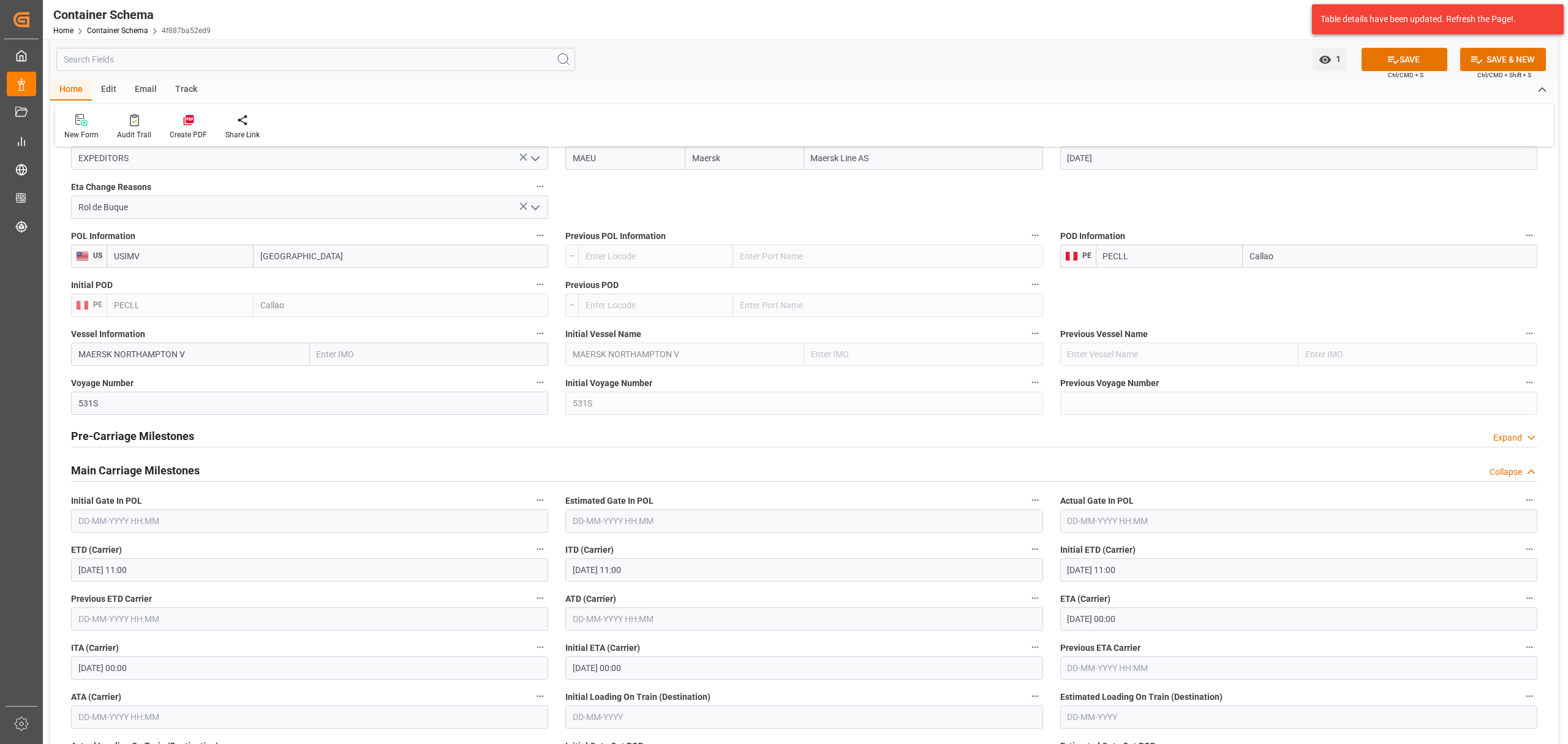
scroll to position [1225, 0]
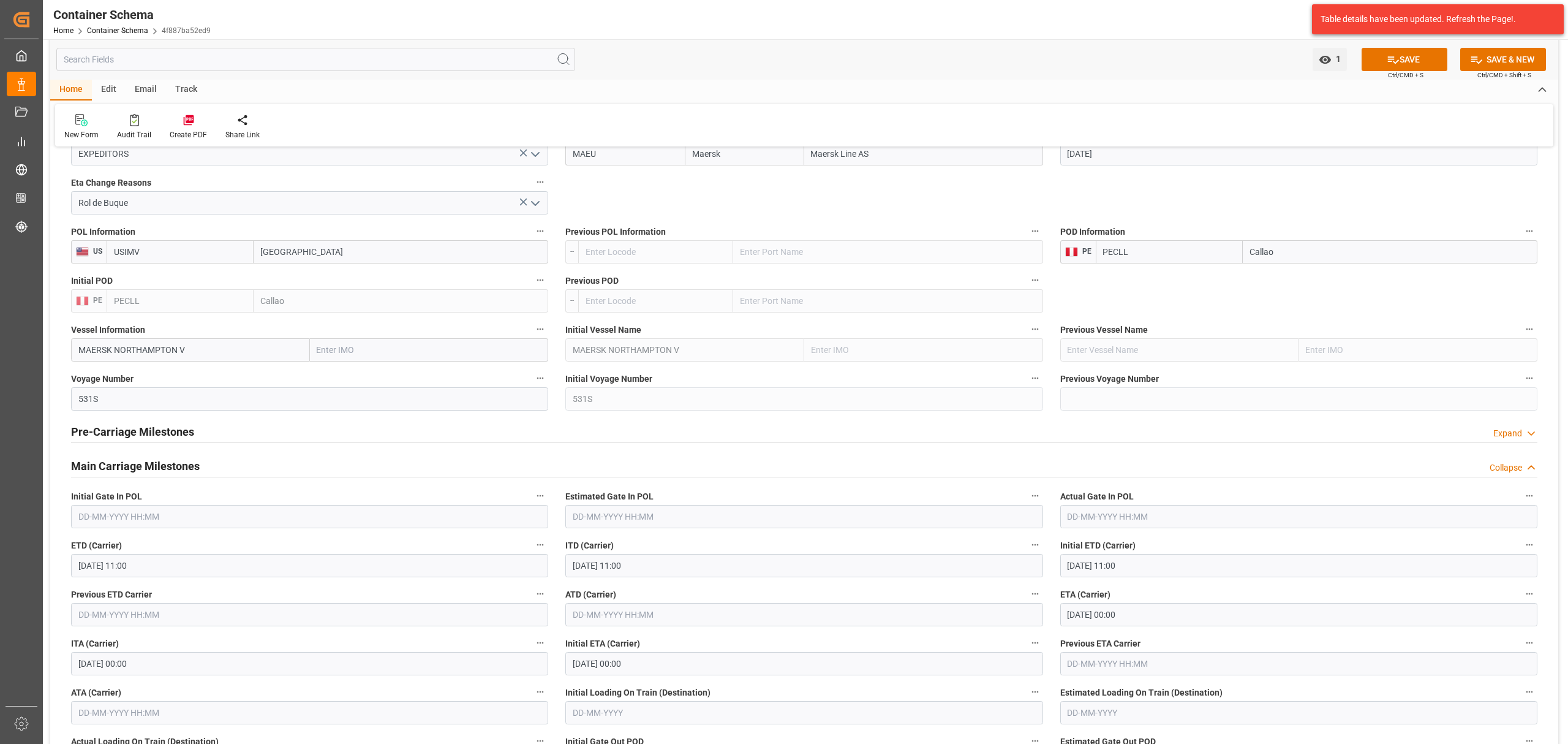
click at [123, 440] on h2 "Pre-Carriage Milestones" at bounding box center [133, 432] width 123 height 17
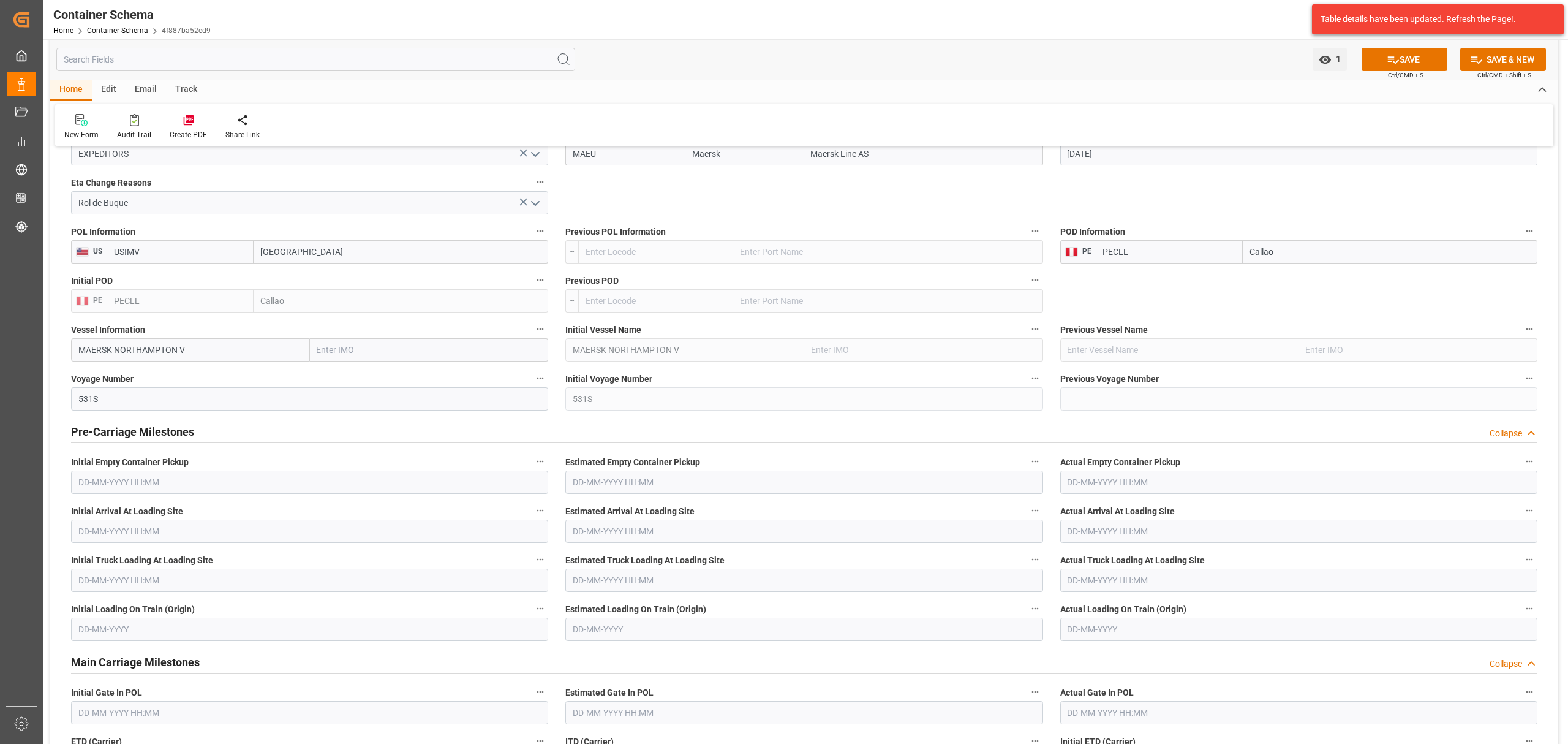
click at [124, 438] on h2 "Pre-Carriage Milestones" at bounding box center [133, 432] width 123 height 17
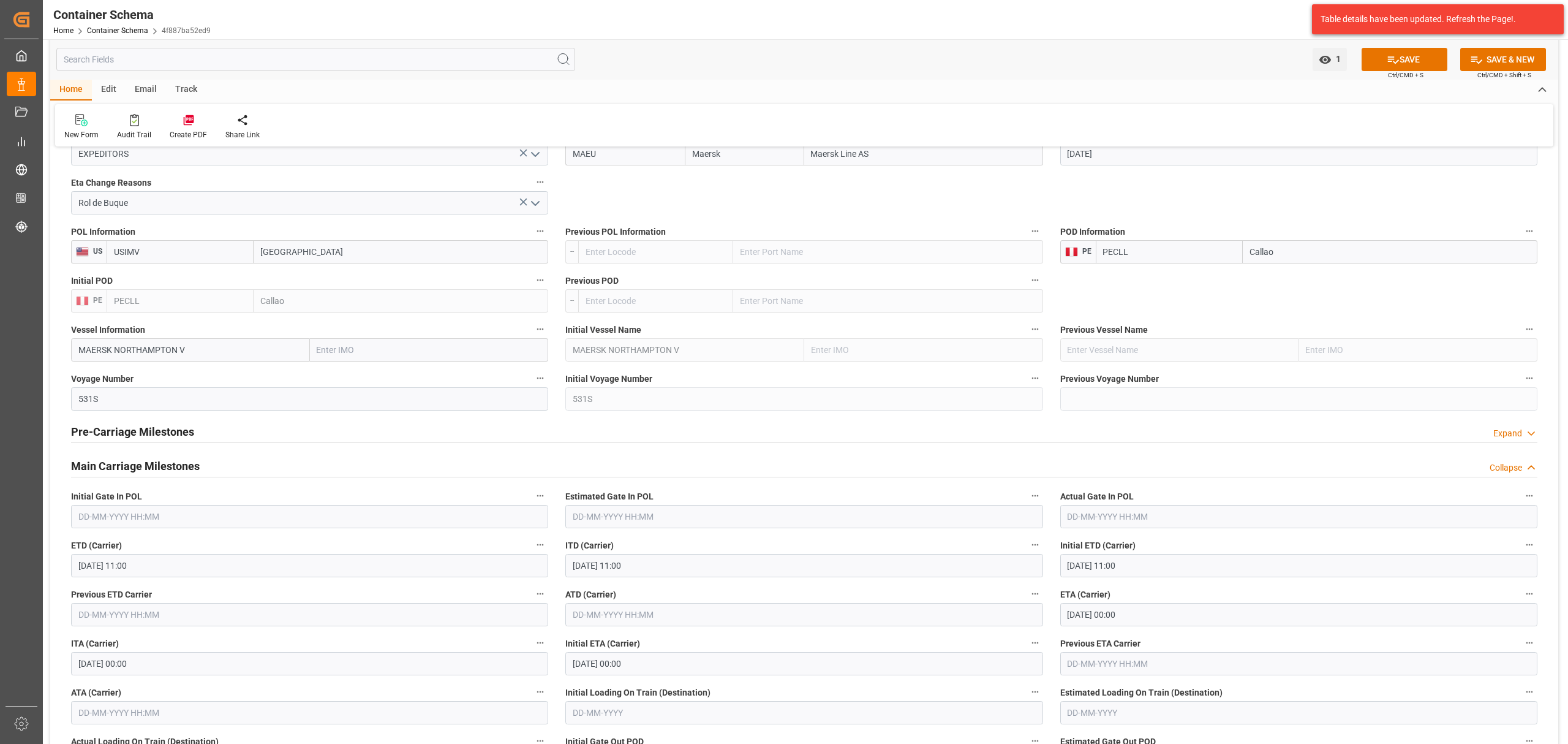
click at [132, 470] on h2 "Main Carriage Milestones" at bounding box center [136, 466] width 128 height 17
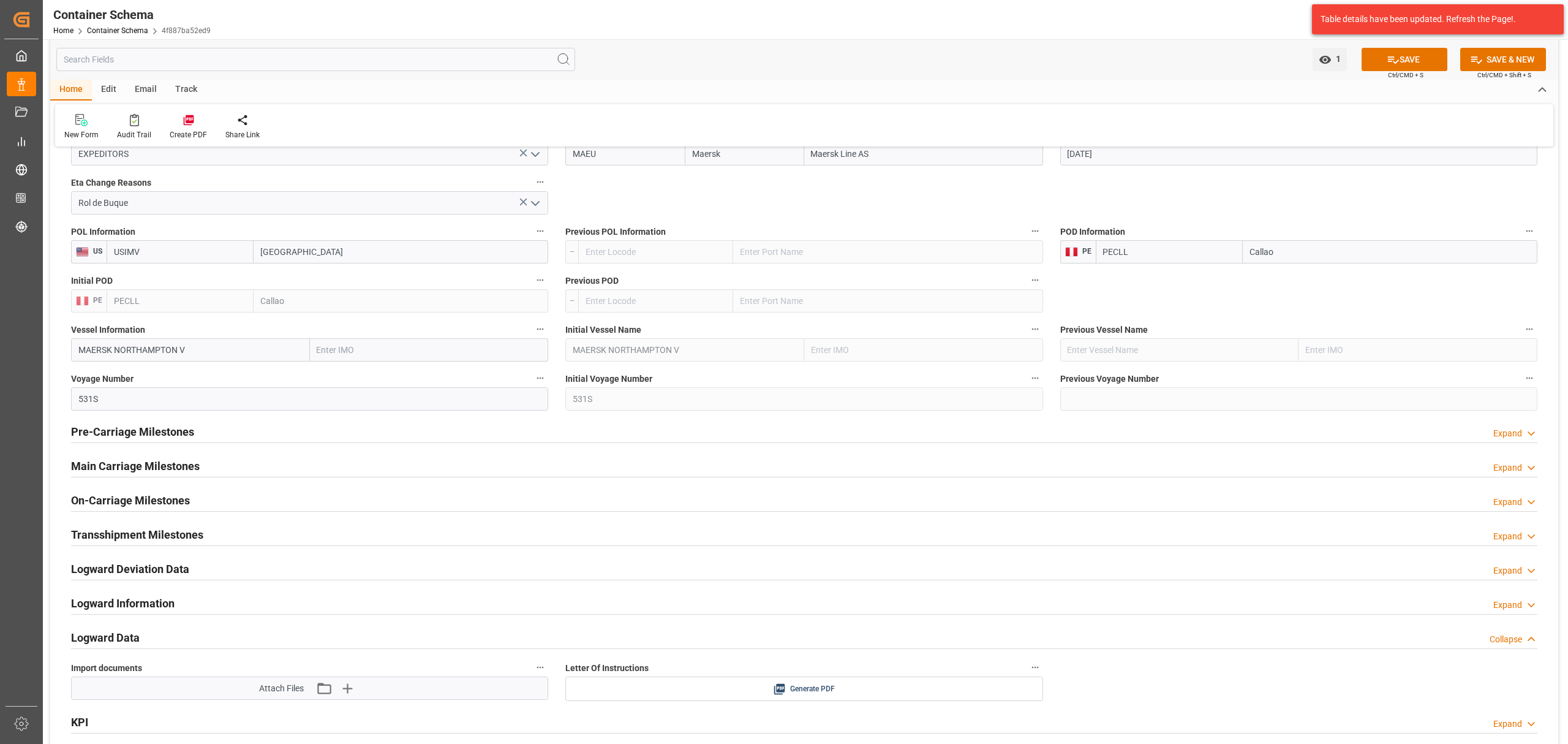
click at [132, 470] on h2 "Main Carriage Milestones" at bounding box center [136, 466] width 128 height 17
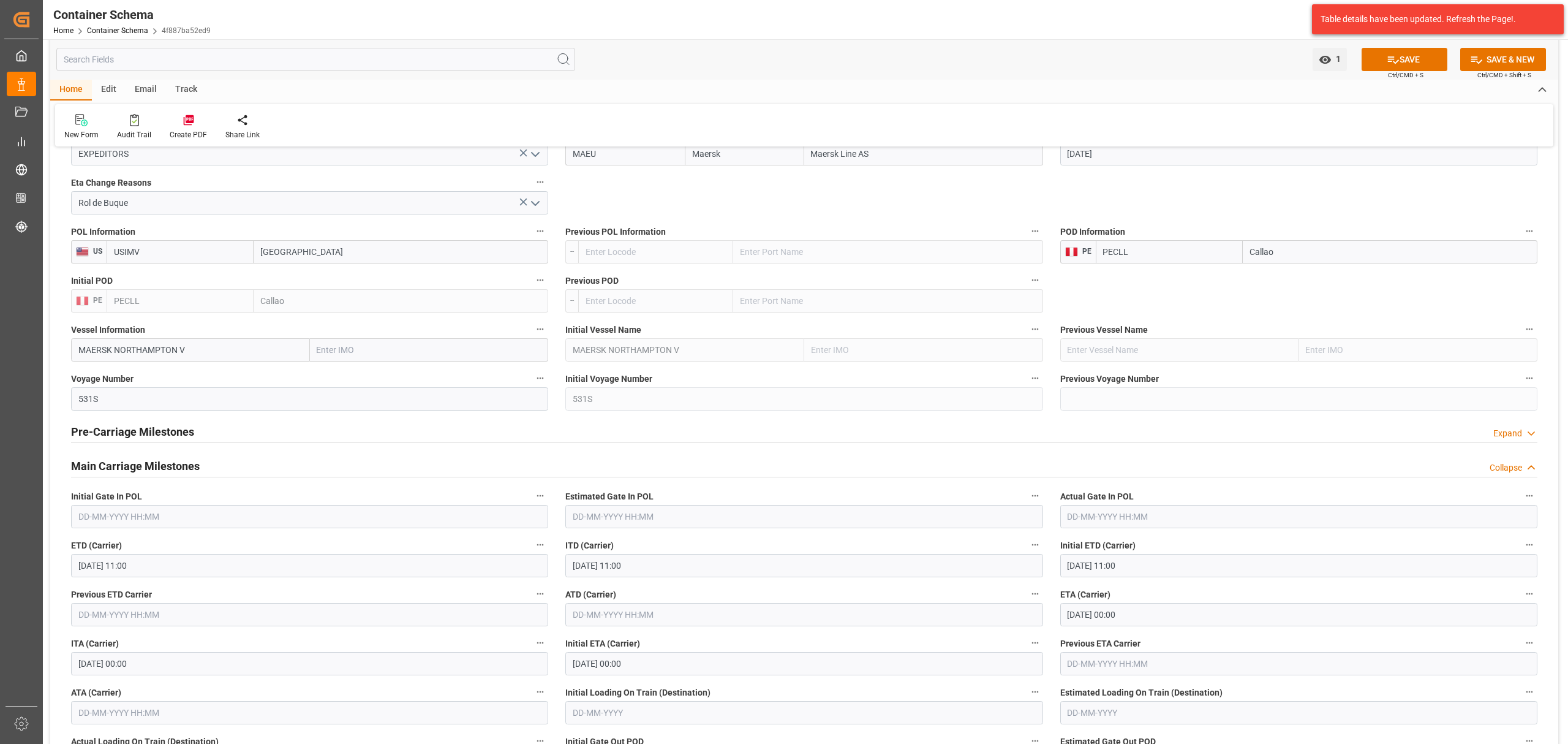
click at [131, 500] on span "Initial Gate In POL" at bounding box center [107, 497] width 71 height 13
click at [532, 500] on button "Initial Gate In POL" at bounding box center [540, 496] width 16 height 16
click at [1392, 65] on div at bounding box center [784, 372] width 1568 height 744
click at [1393, 58] on icon at bounding box center [1394, 60] width 13 height 13
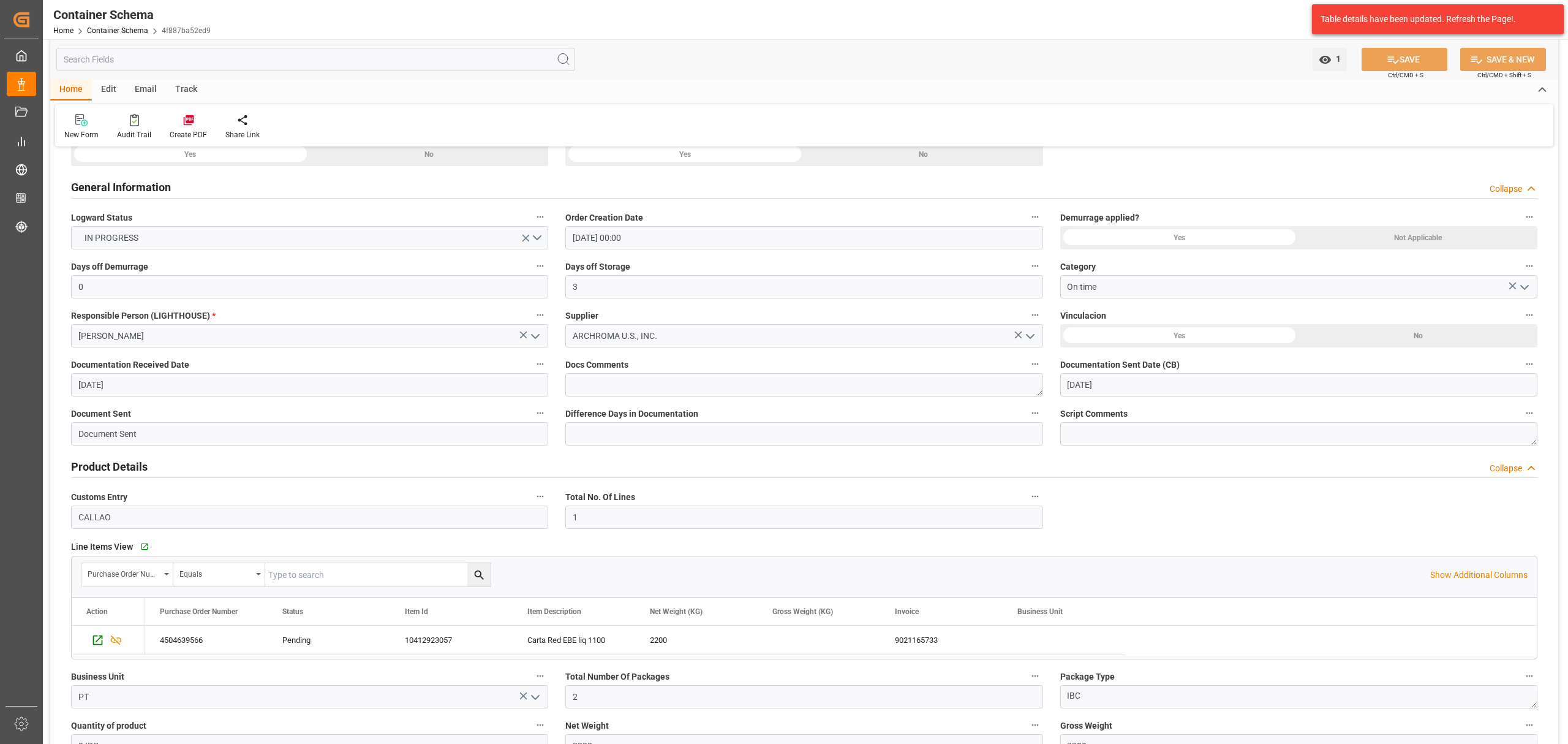
scroll to position [0, 0]
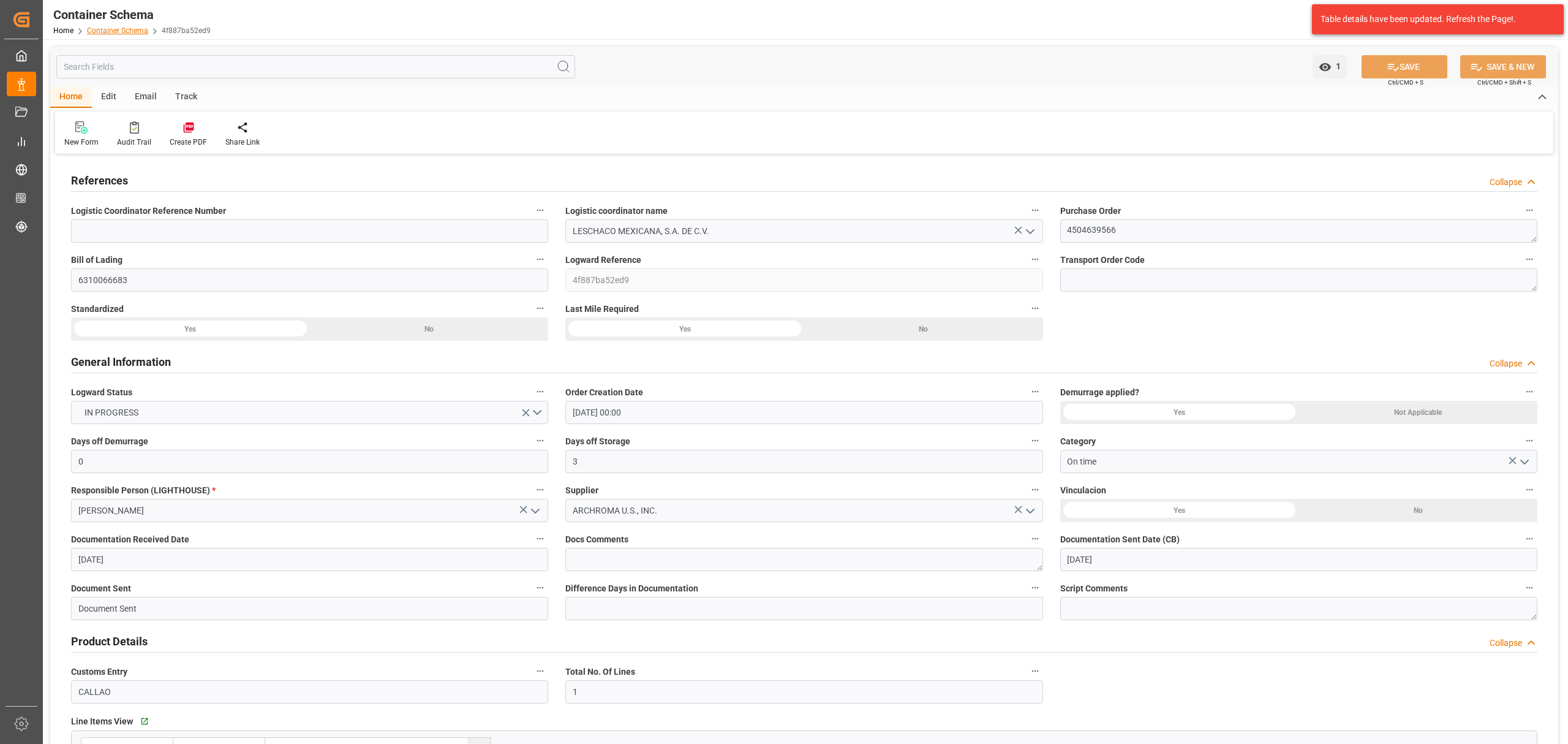
click at [126, 33] on link "Container Schema" at bounding box center [117, 30] width 61 height 8
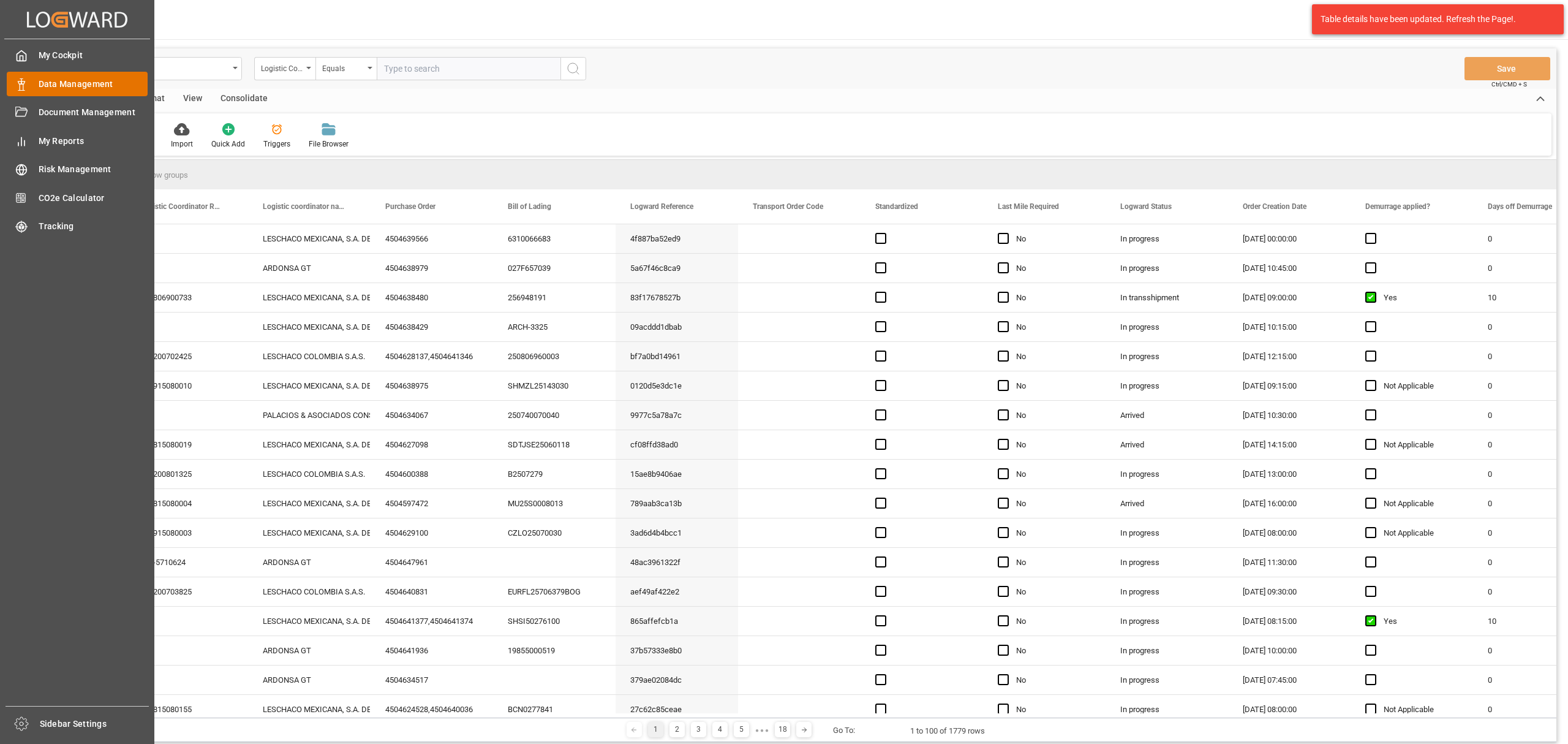
click at [96, 82] on span "Data Management" at bounding box center [93, 84] width 110 height 13
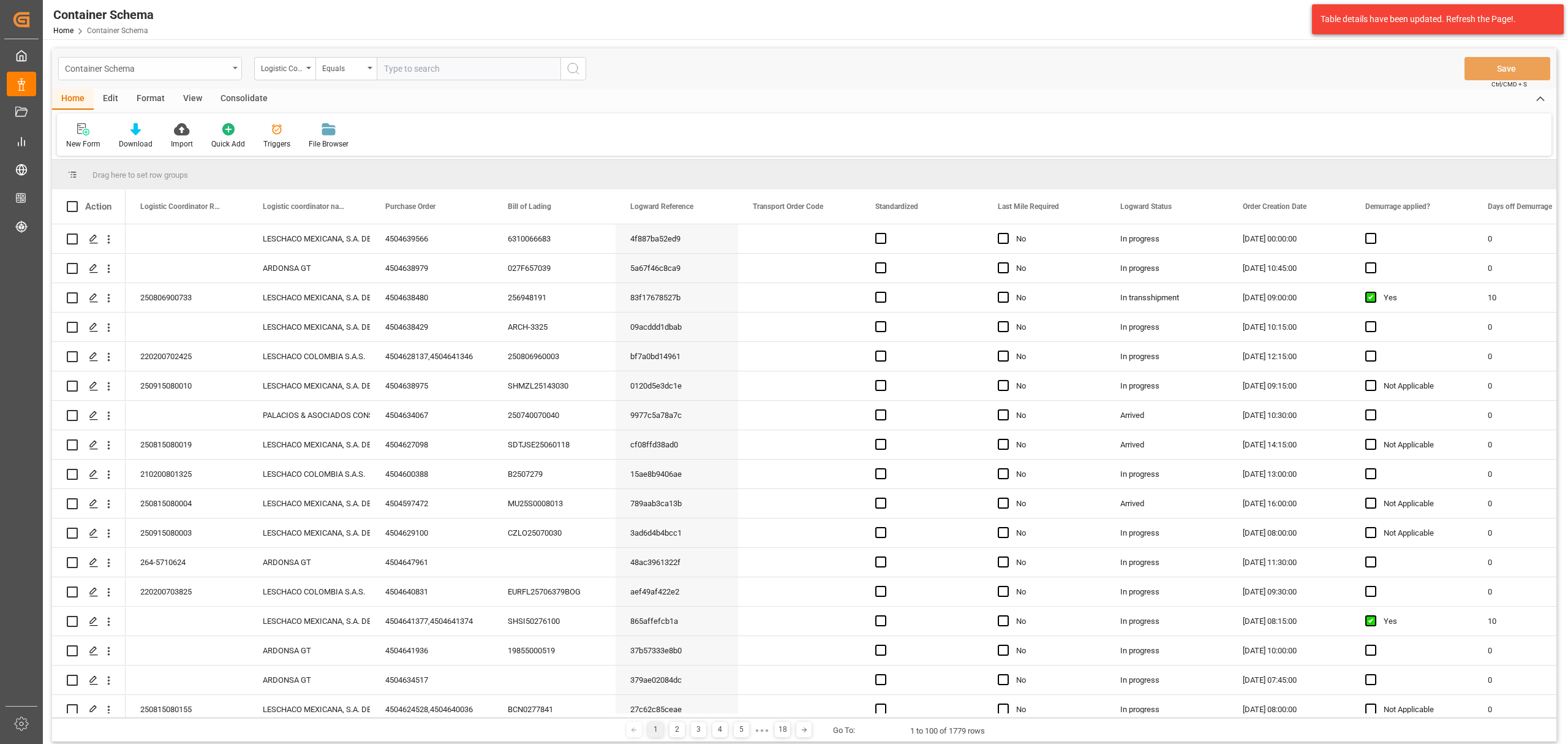
click at [220, 69] on div "Container Schema" at bounding box center [147, 68] width 163 height 16
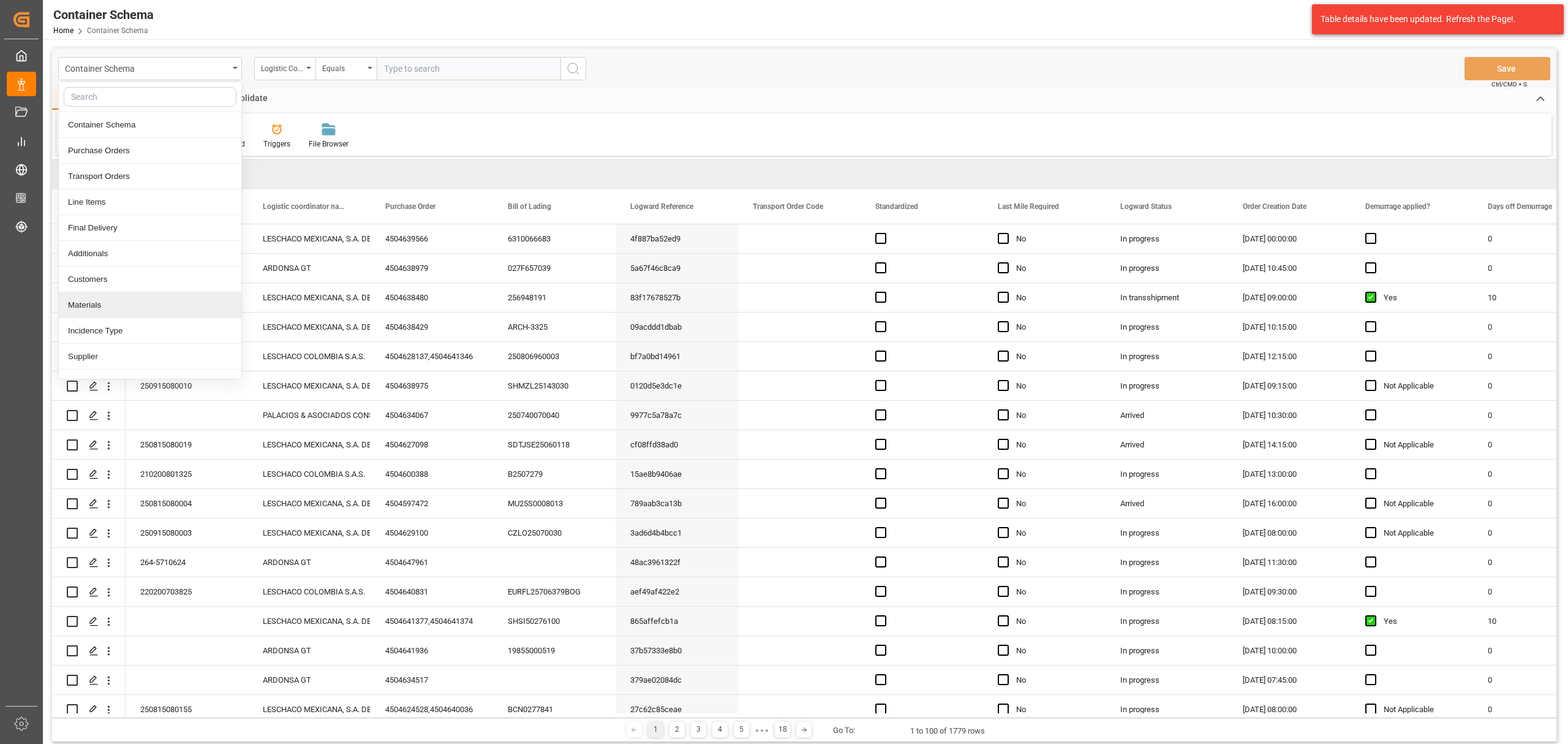
click at [97, 311] on div "Materials" at bounding box center [150, 306] width 183 height 26
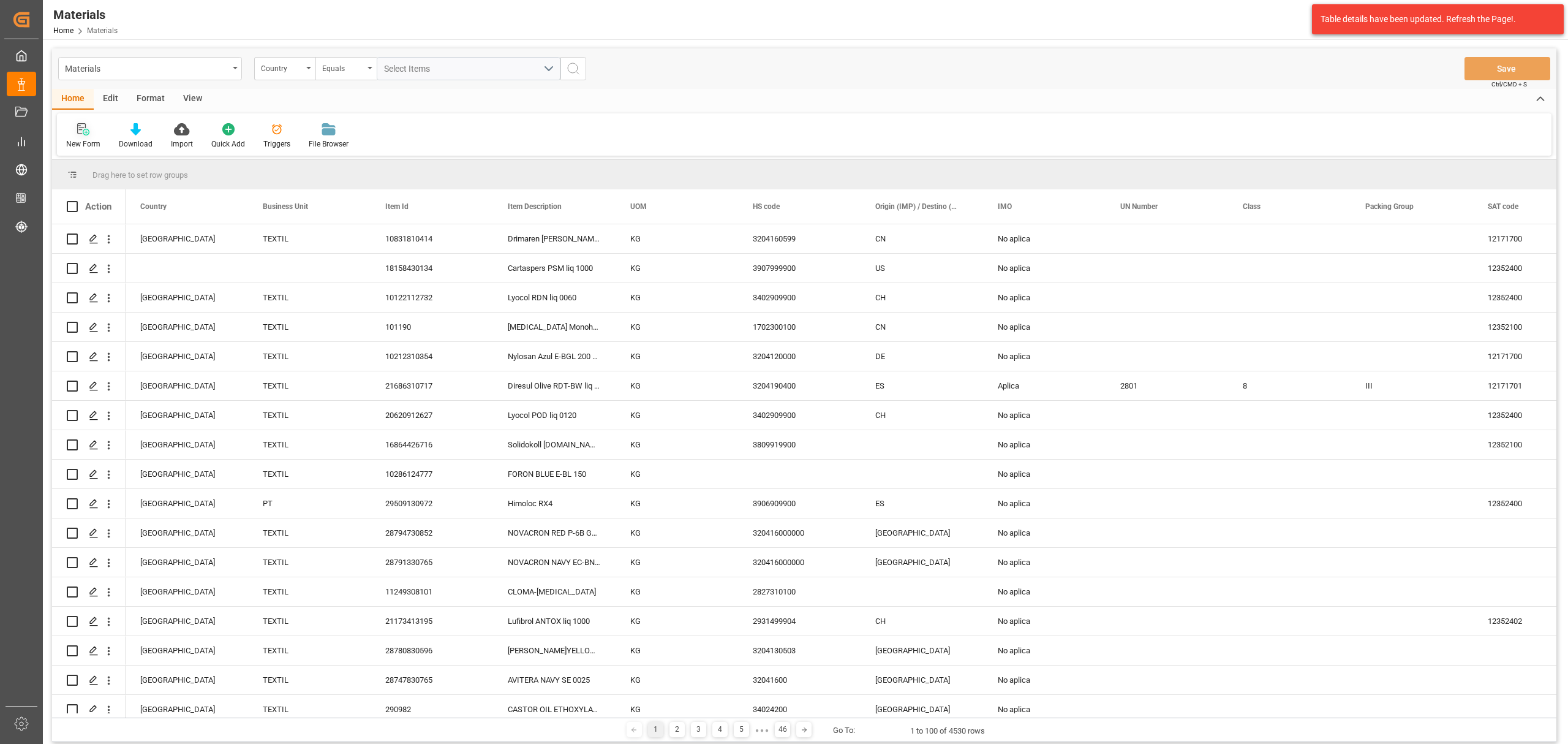
click at [89, 132] on icon at bounding box center [86, 132] width 6 height 6
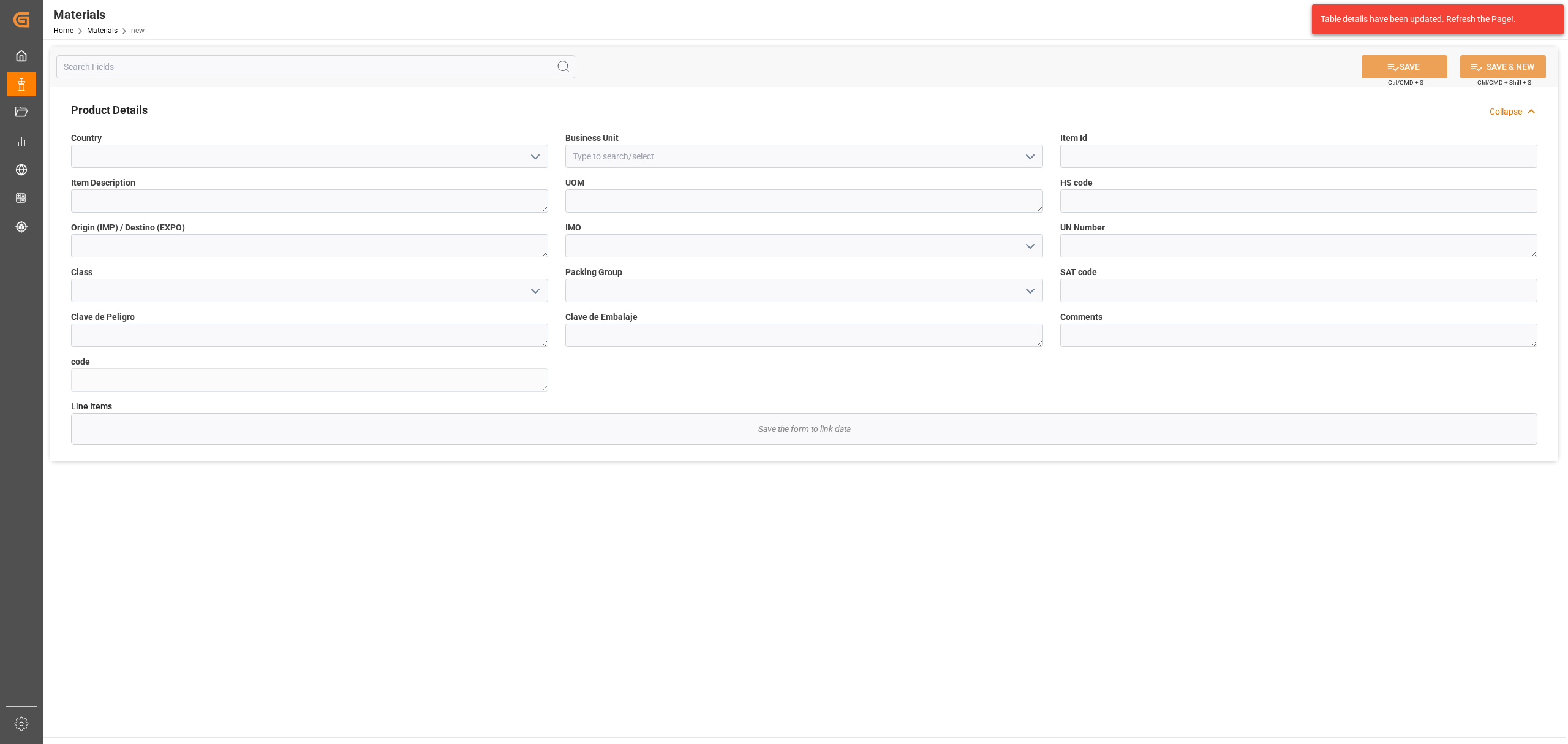
click at [534, 155] on icon "open menu" at bounding box center [535, 157] width 15 height 15
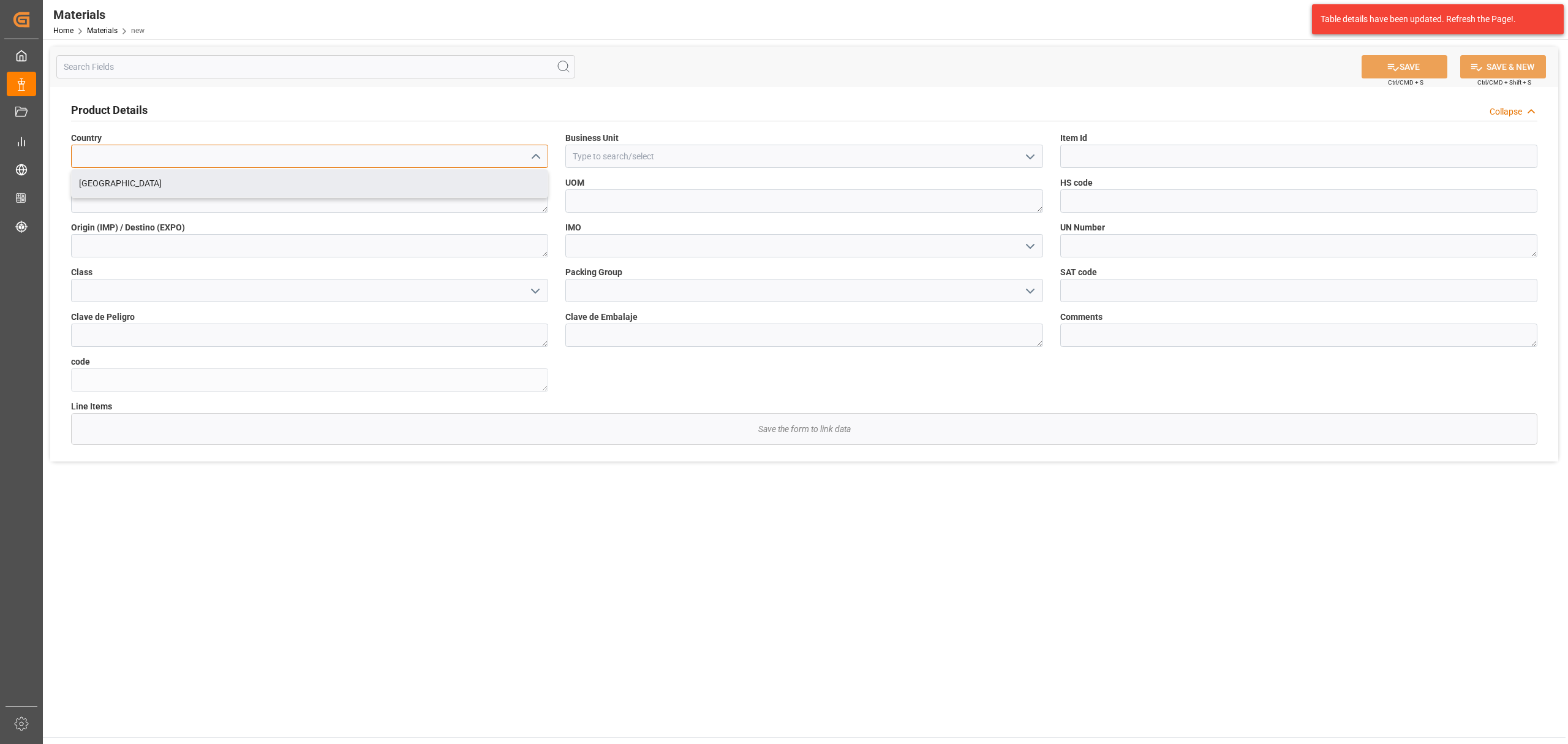
click at [297, 161] on input at bounding box center [310, 156] width 477 height 23
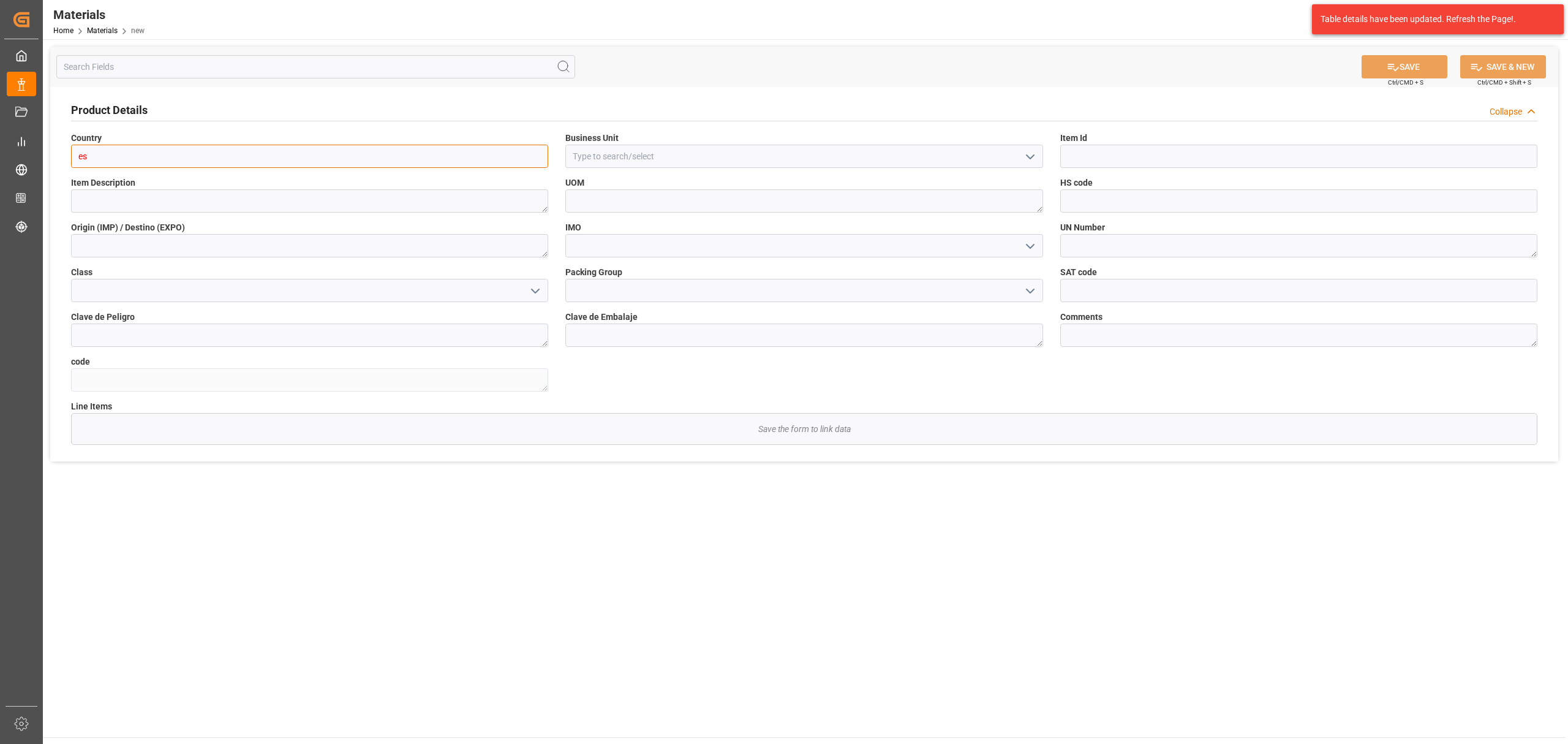
type input "e"
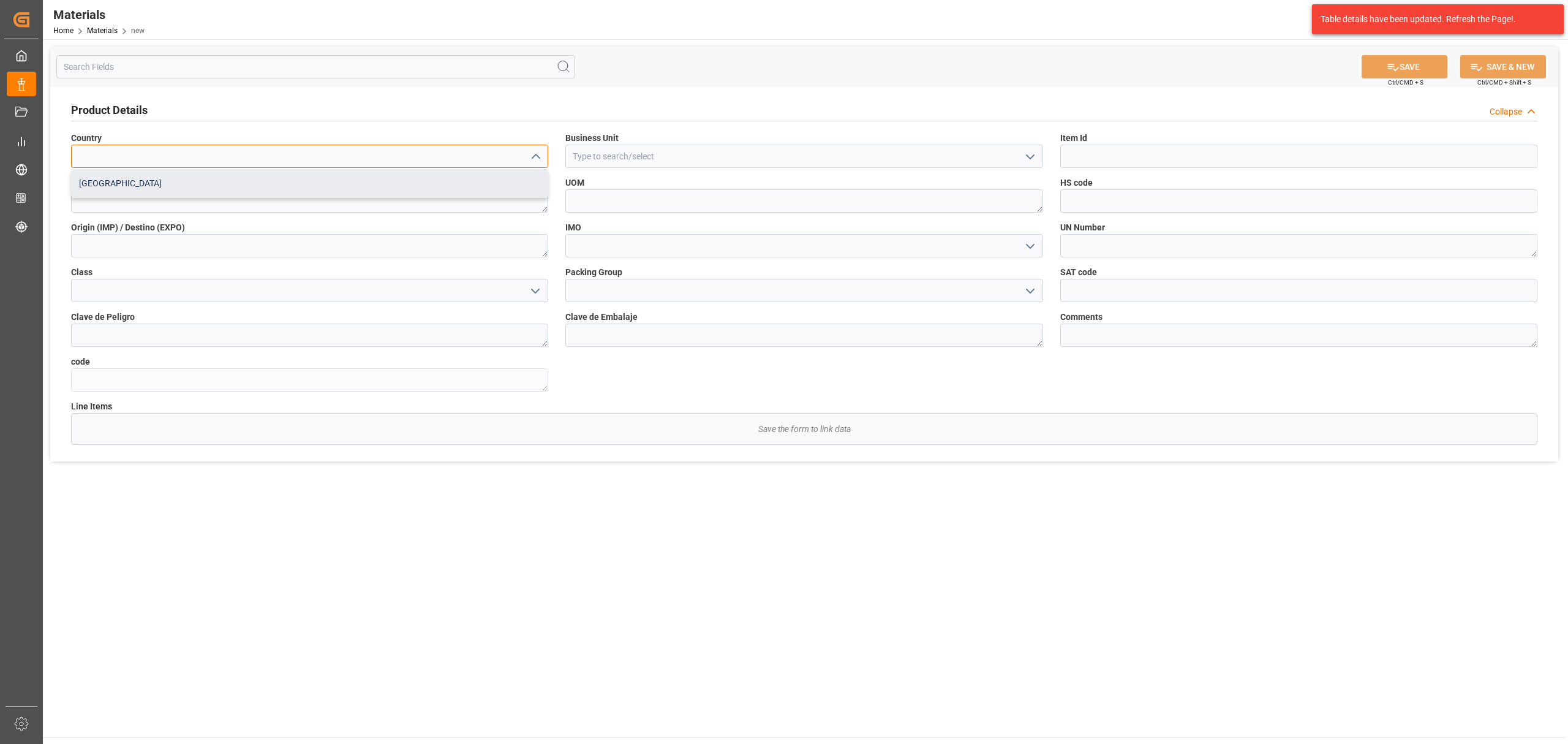
click at [506, 187] on div "Mexico" at bounding box center [310, 184] width 476 height 28
type input "Mexico"
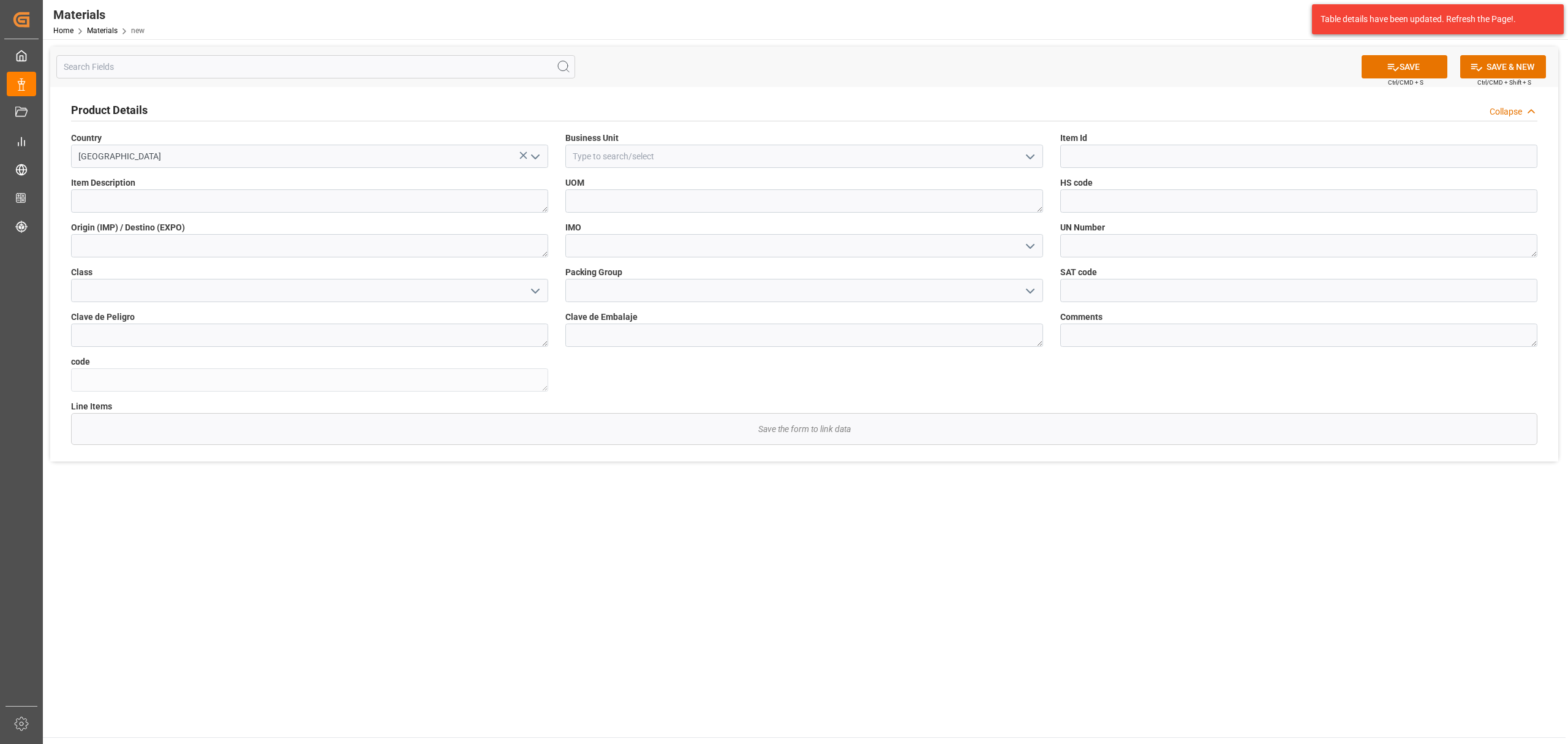
click at [1028, 162] on icon "open menu" at bounding box center [1030, 157] width 15 height 15
click at [719, 177] on div "TEXTIL" at bounding box center [804, 184] width 476 height 28
type input "TEXTIL"
click at [1399, 158] on input at bounding box center [1299, 156] width 477 height 23
click at [1147, 163] on input at bounding box center [1299, 156] width 477 height 23
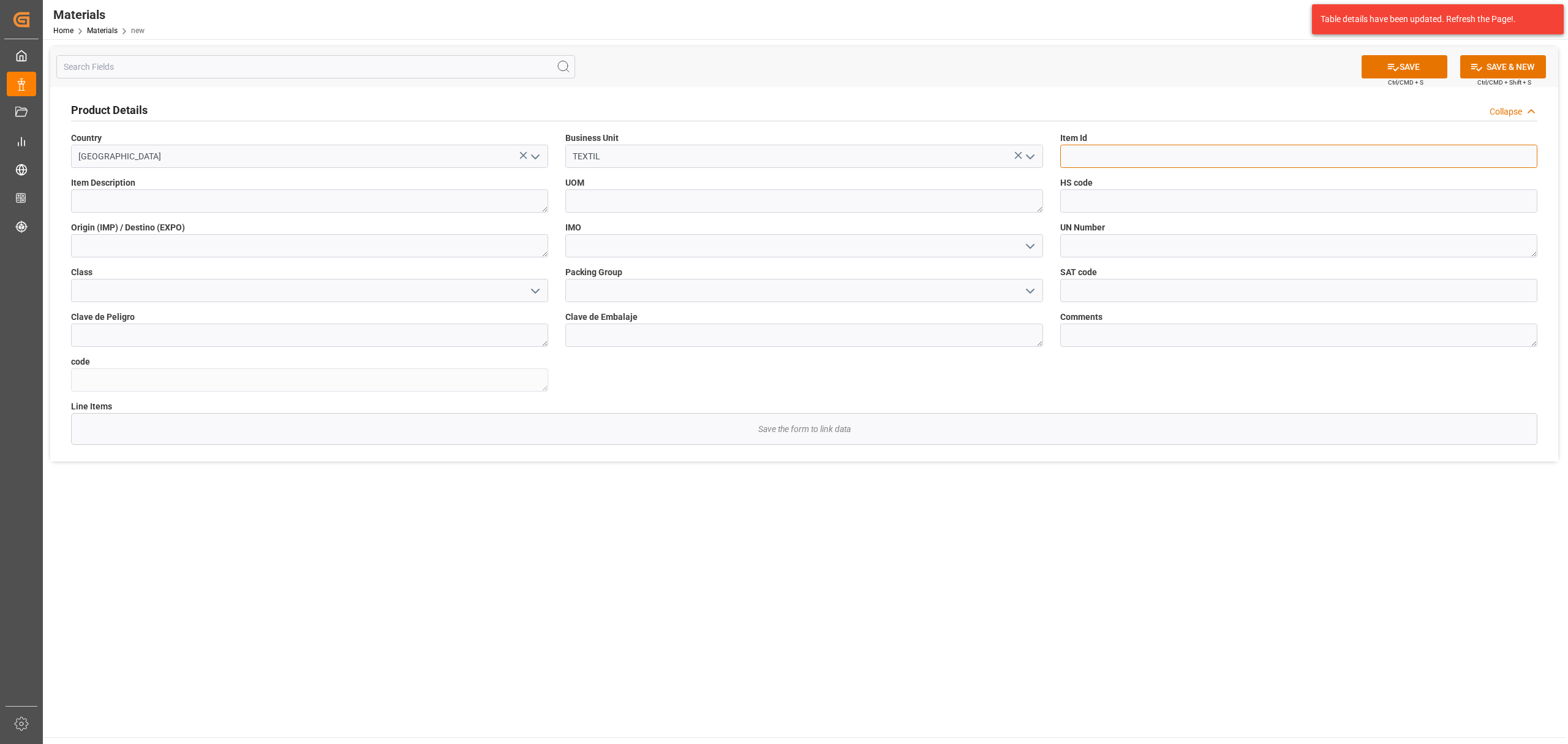
paste input "29303410723"
type input "29303410723"
click at [259, 196] on textarea at bounding box center [310, 201] width 477 height 23
click at [231, 202] on textarea at bounding box center [310, 201] width 477 height 23
paste textarea "Reducing Agent FST liq 0065"
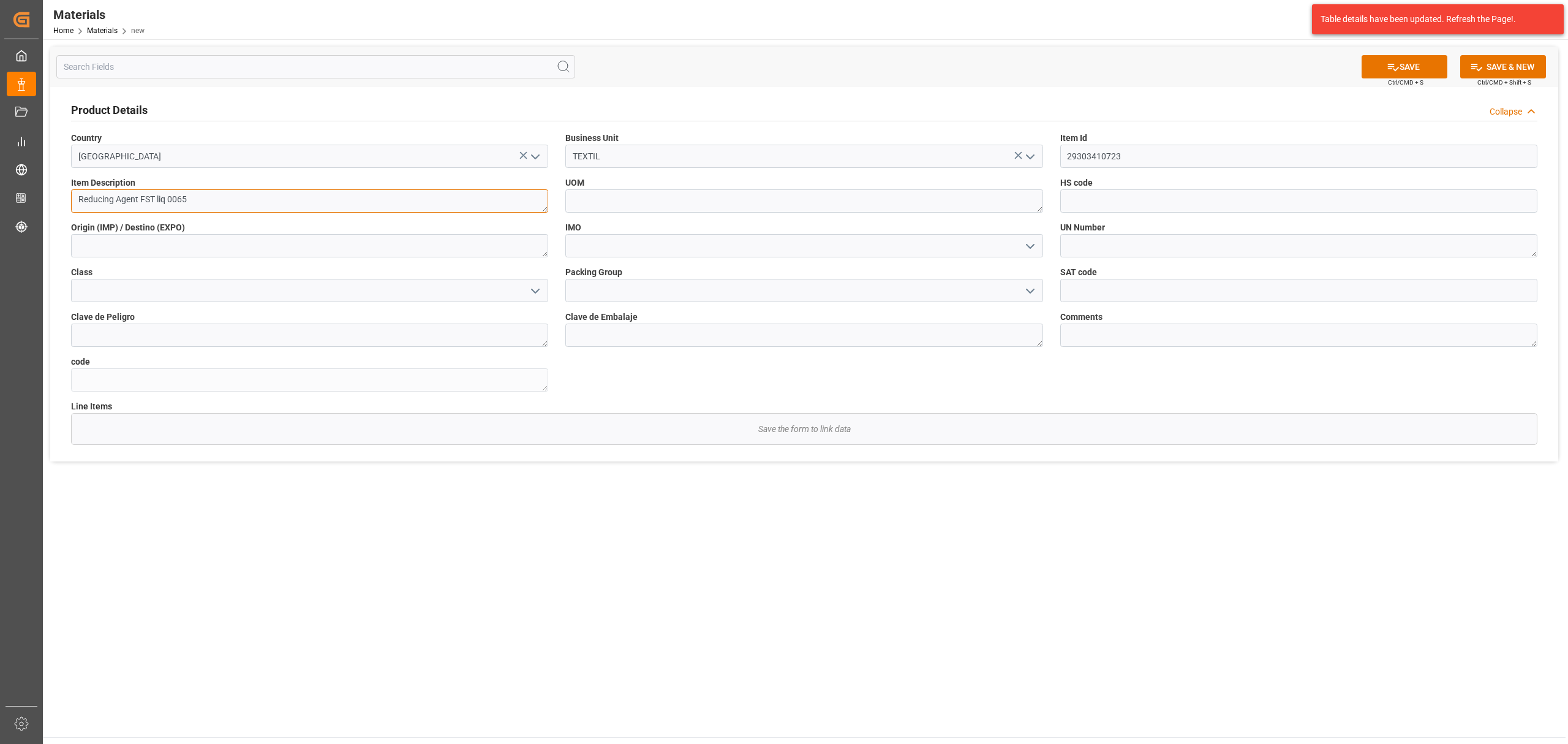
type textarea "Reducing Agent FST liq 0065"
click at [711, 198] on textarea at bounding box center [804, 201] width 477 height 23
type textarea "KG"
drag, startPoint x: 139, startPoint y: 200, endPoint x: 62, endPoint y: 198, distance: 77.0
click at [62, 198] on div "Item Description Reducing Agent FST liq 0065" at bounding box center [309, 194] width 494 height 45
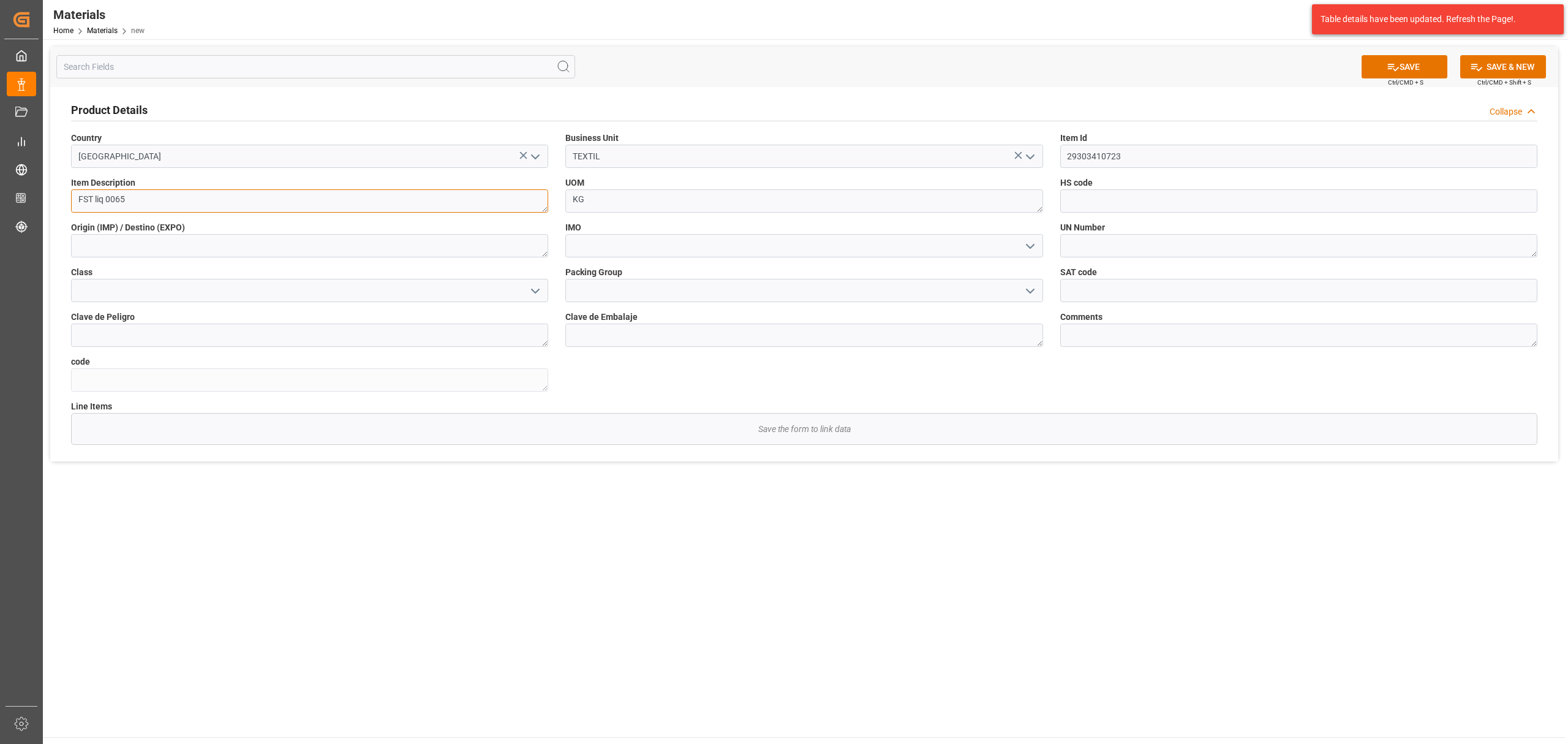
paste textarea "Reducing Agent FST liq 0065"
drag, startPoint x: 243, startPoint y: 197, endPoint x: 190, endPoint y: 202, distance: 53.2
click at [190, 202] on textarea "Reducing Agent FST liq 0065 FST liq 0065" at bounding box center [310, 201] width 477 height 23
type textarea "Reducing Agent FST liq 0065"
click at [1163, 200] on input at bounding box center [1299, 201] width 477 height 23
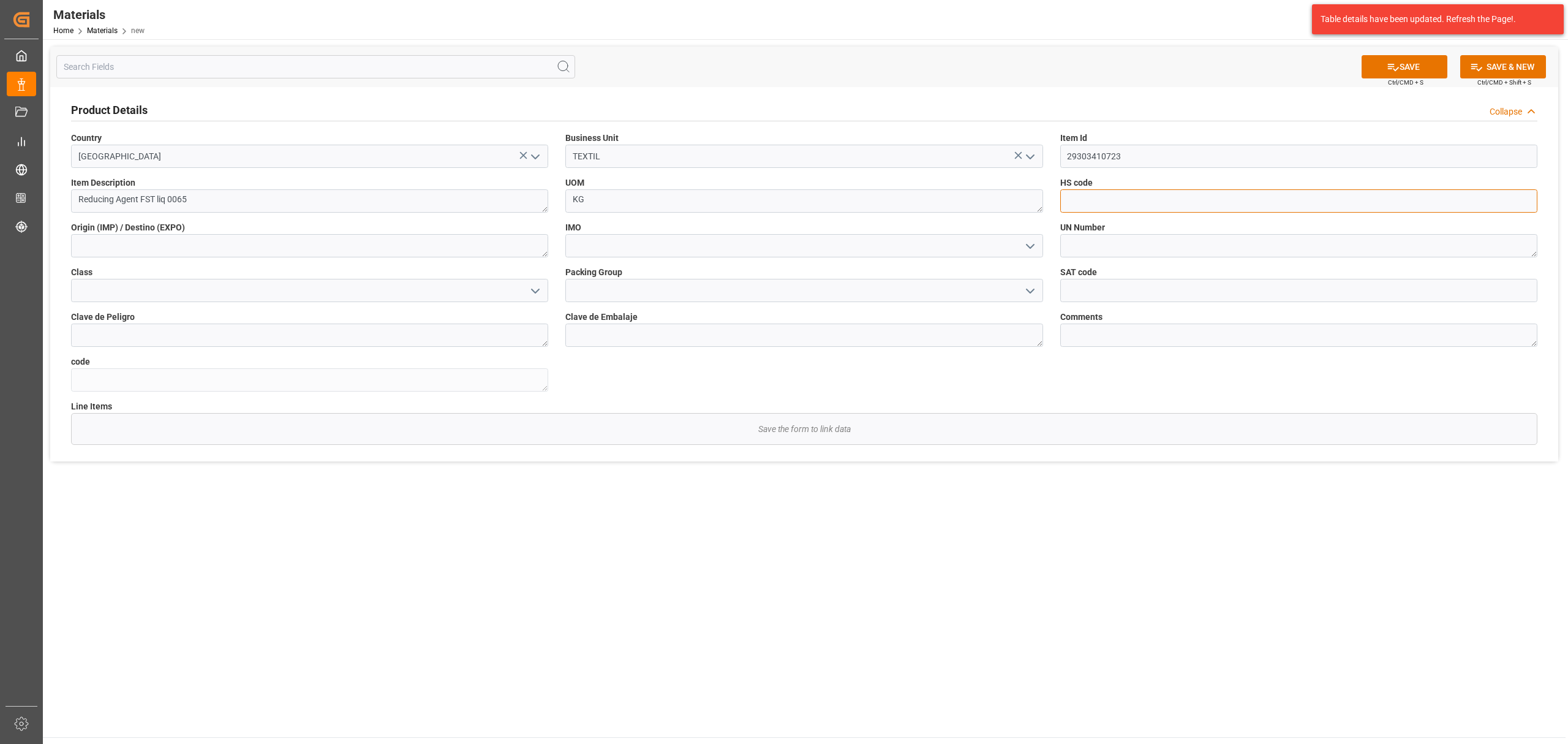
click at [1104, 199] on input at bounding box center [1299, 201] width 477 height 23
paste input "38099100"
type input "38099100"
click at [1399, 69] on button "SAVE" at bounding box center [1405, 67] width 86 height 23
type textarea "Reducing Agent FST liq 0065"
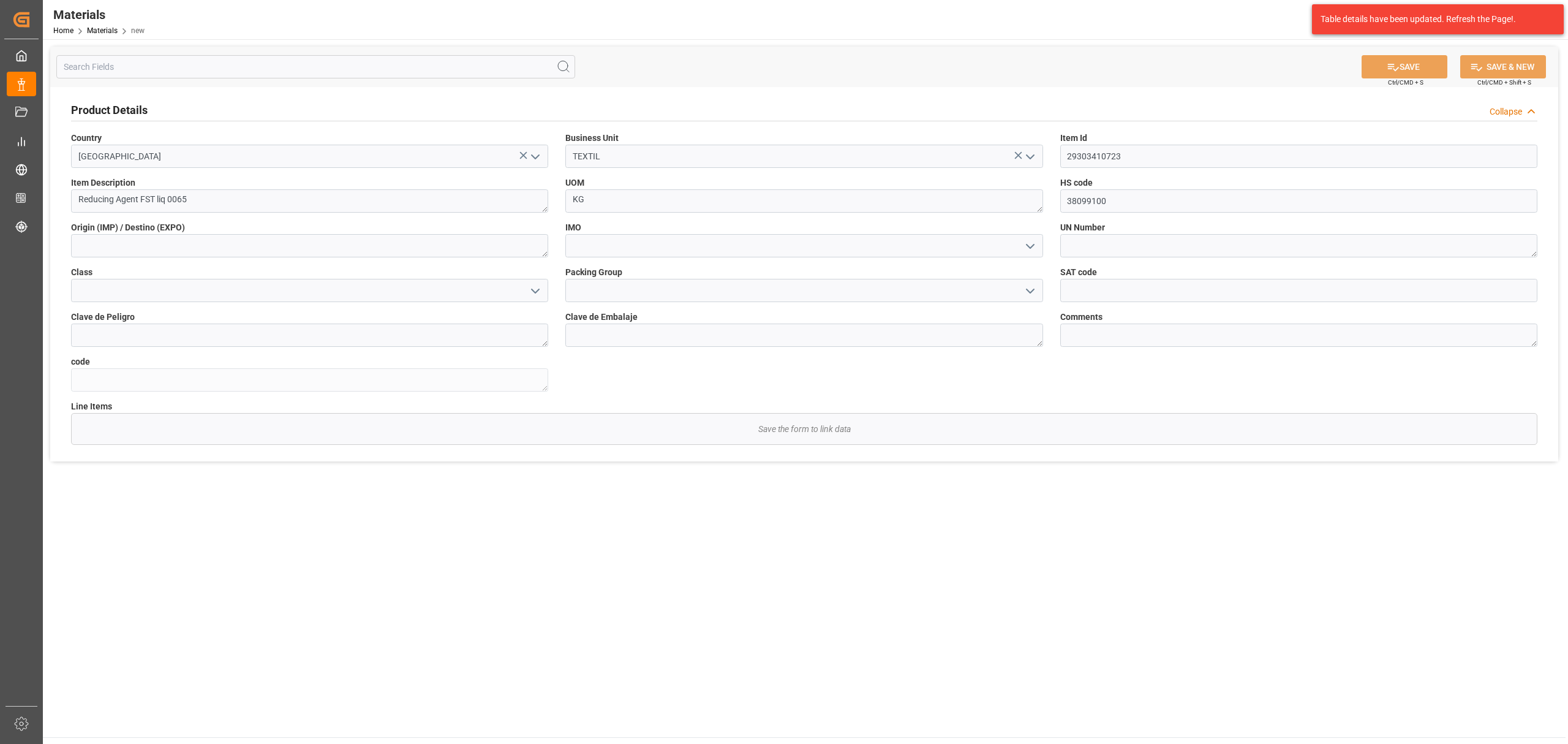
type textarea "4c144af35bd0"
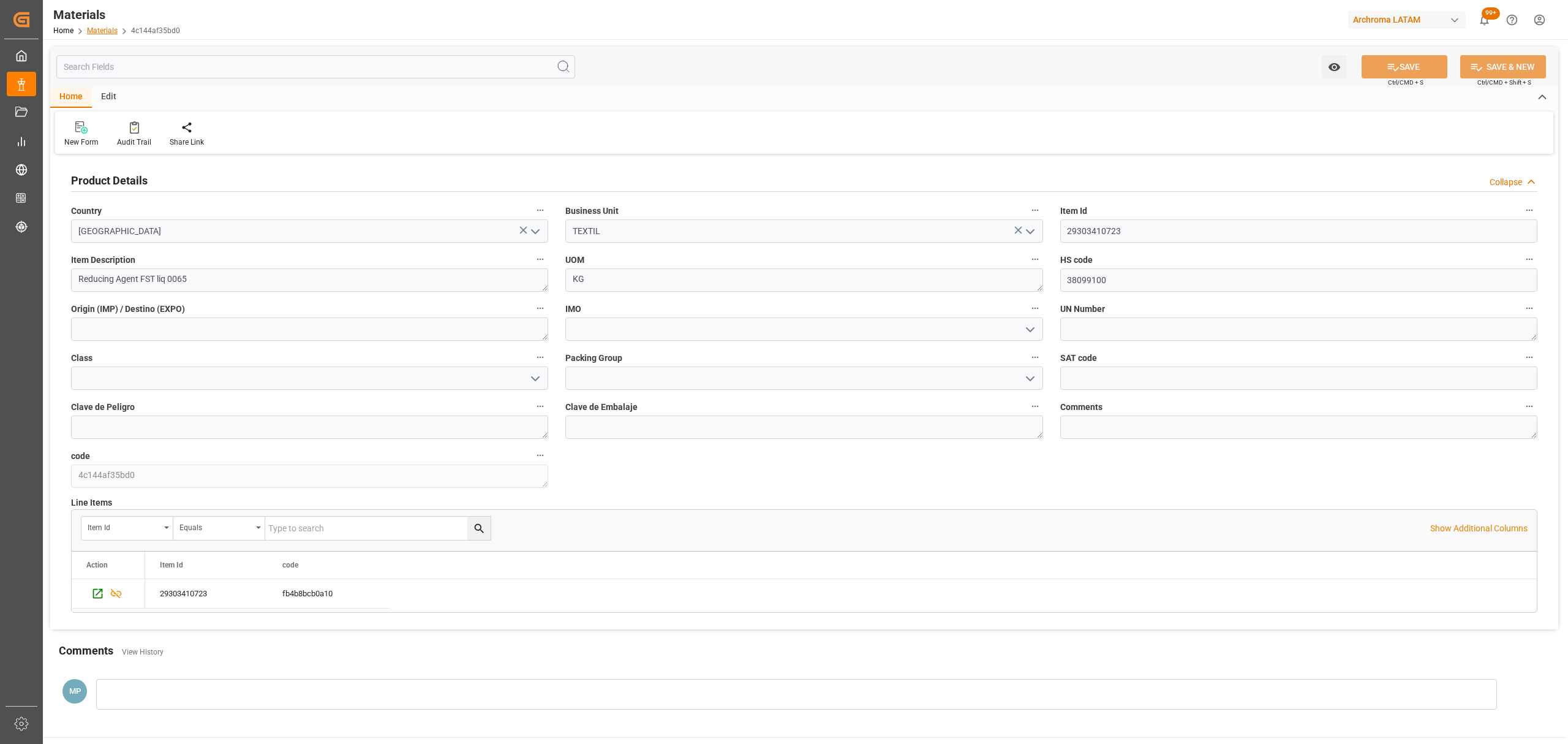
click at [93, 28] on link "Materials" at bounding box center [102, 30] width 30 height 8
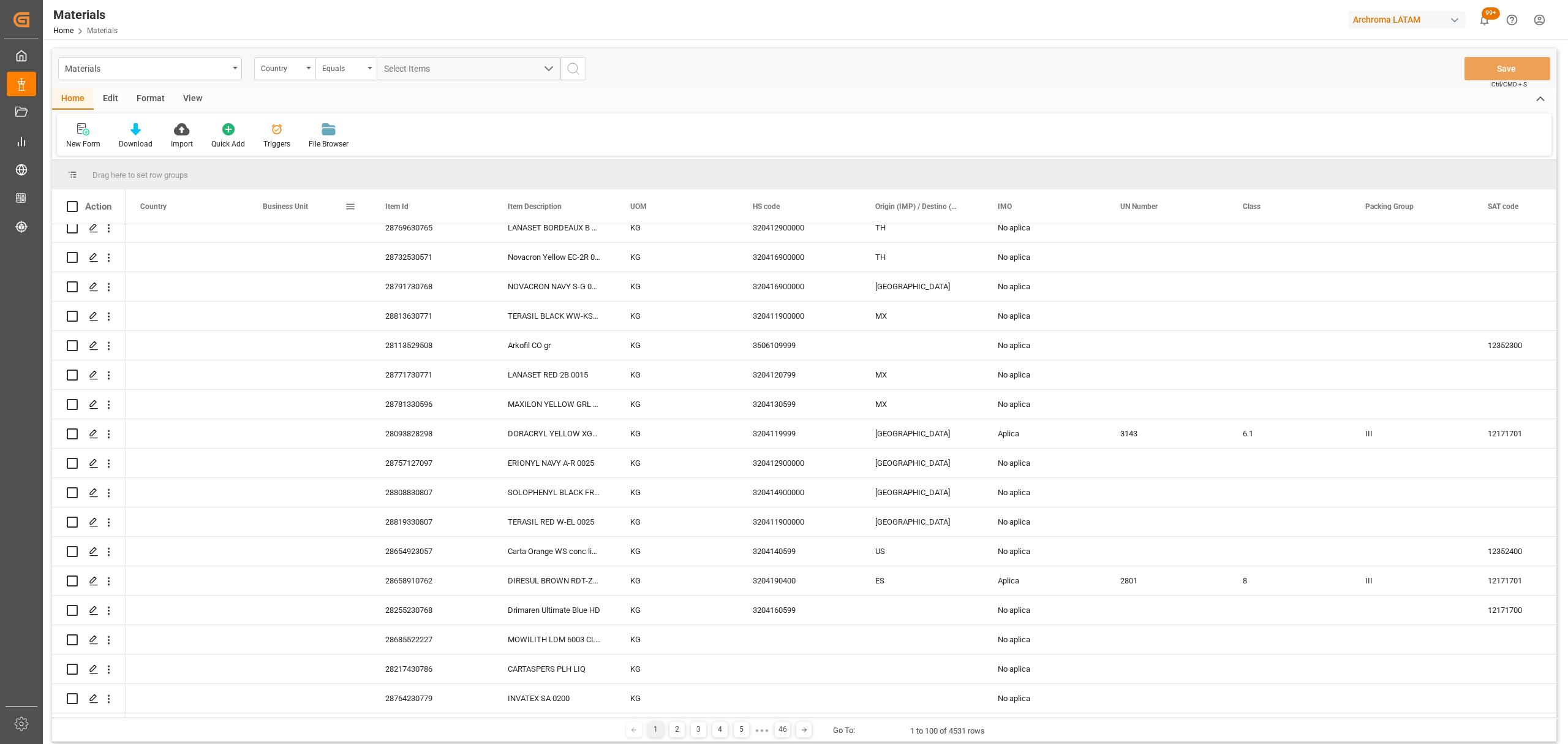
scroll to position [1878, 0]
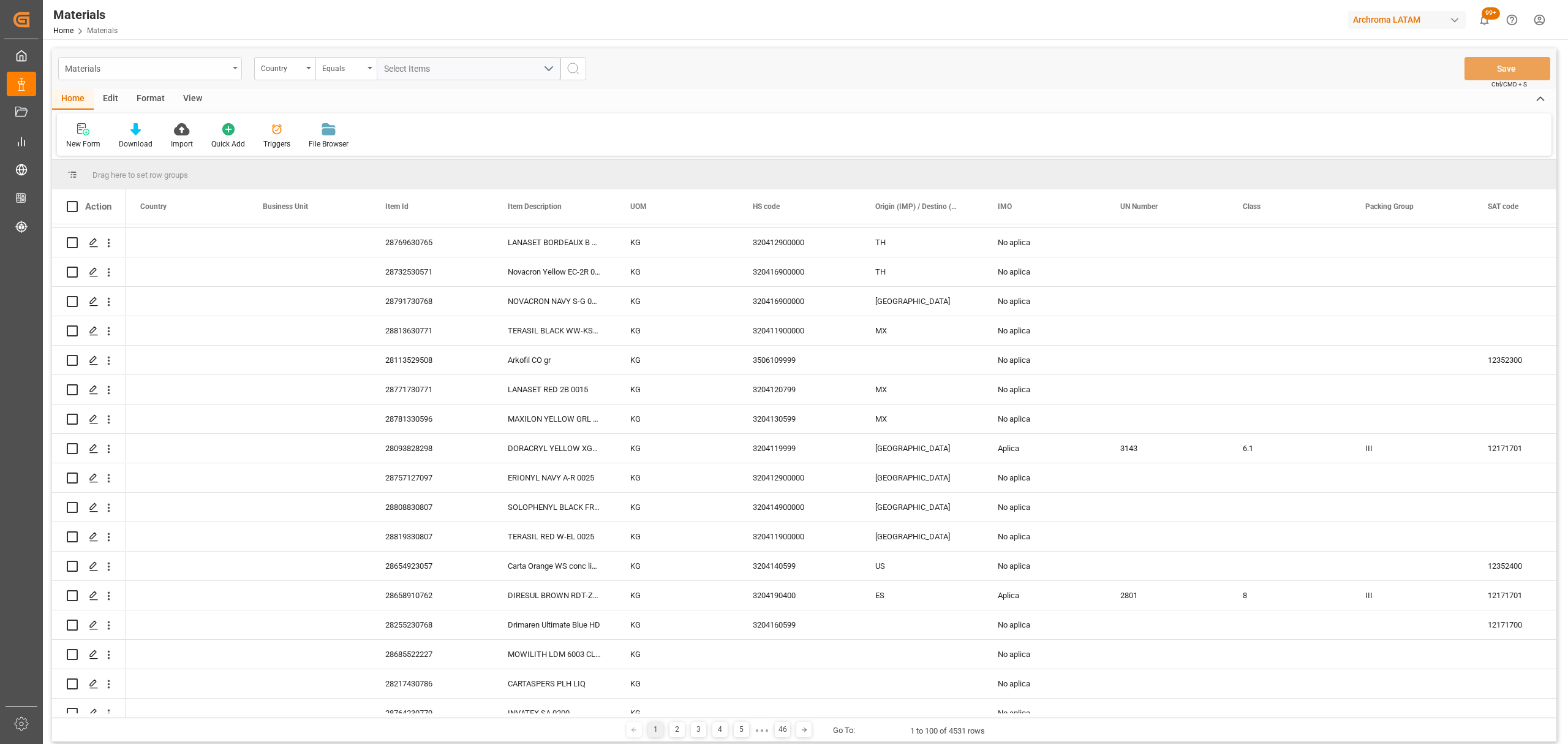
click at [187, 71] on div "Materials" at bounding box center [147, 68] width 163 height 16
click at [130, 116] on div "Container Schema" at bounding box center [150, 125] width 183 height 26
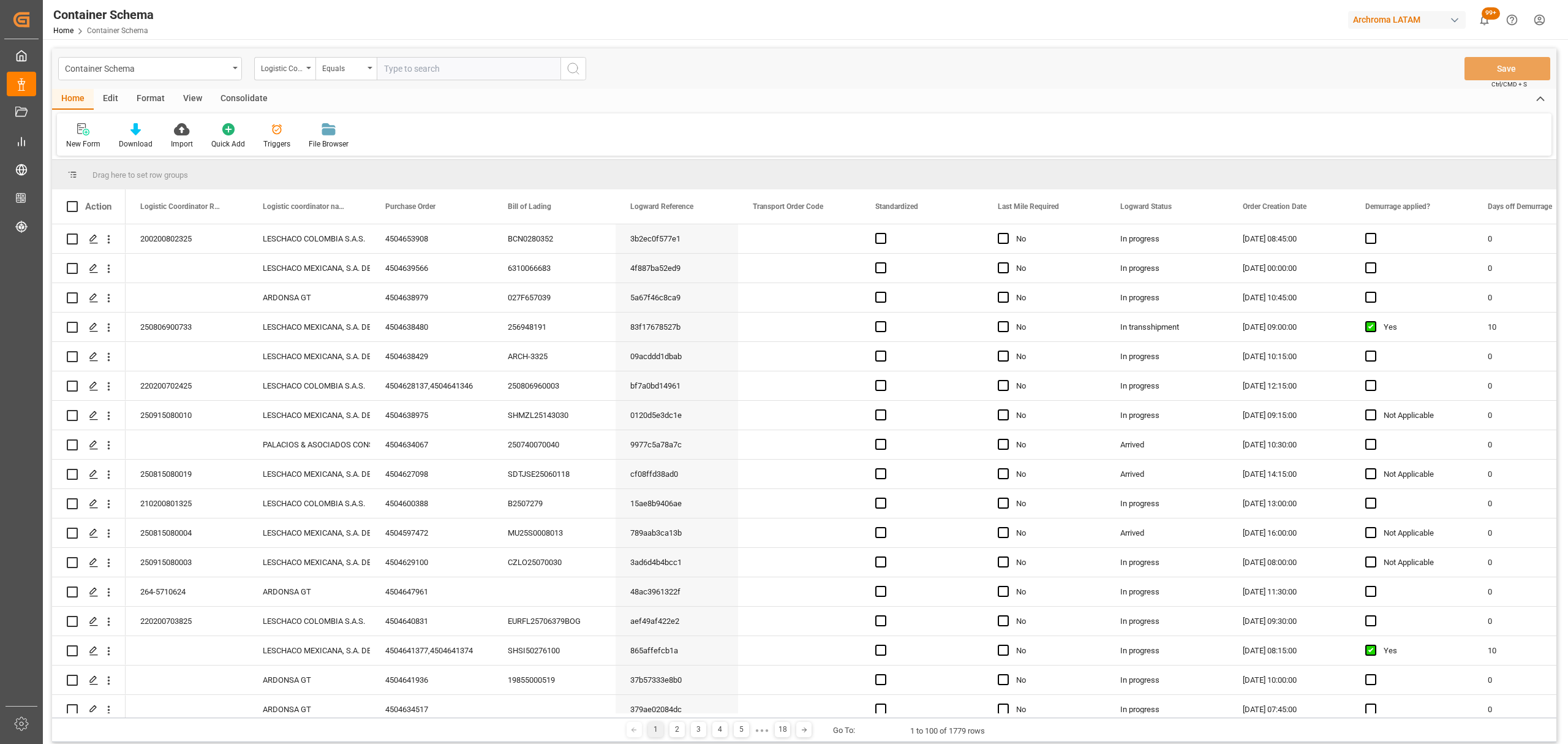
click at [279, 70] on div "Logistic Coordinator Reference Number" at bounding box center [281, 67] width 42 height 14
click at [321, 189] on div "Purchase Order" at bounding box center [346, 176] width 183 height 26
click at [339, 74] on div "Equals" at bounding box center [346, 69] width 61 height 23
click at [375, 147] on div "Fuzzy search" at bounding box center [407, 151] width 183 height 26
click at [427, 70] on input "text" at bounding box center [468, 69] width 184 height 23
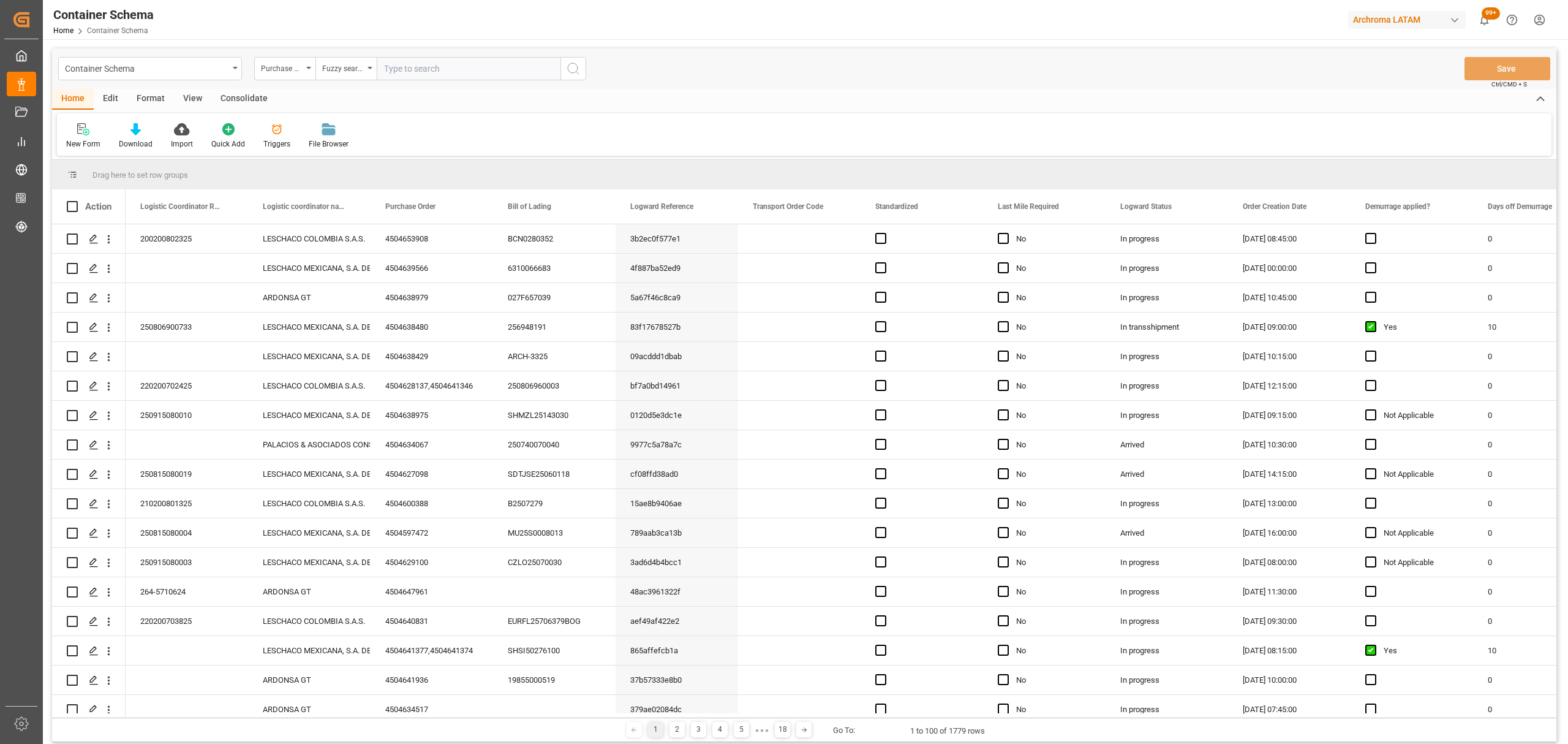
paste input "38099100"
drag, startPoint x: 449, startPoint y: 71, endPoint x: 357, endPoint y: 72, distance: 92.0
click at [357, 72] on div "Purchase Order Fuzzy search 38099100" at bounding box center [420, 69] width 332 height 23
paste input "4504653908"
type input "4504653908"
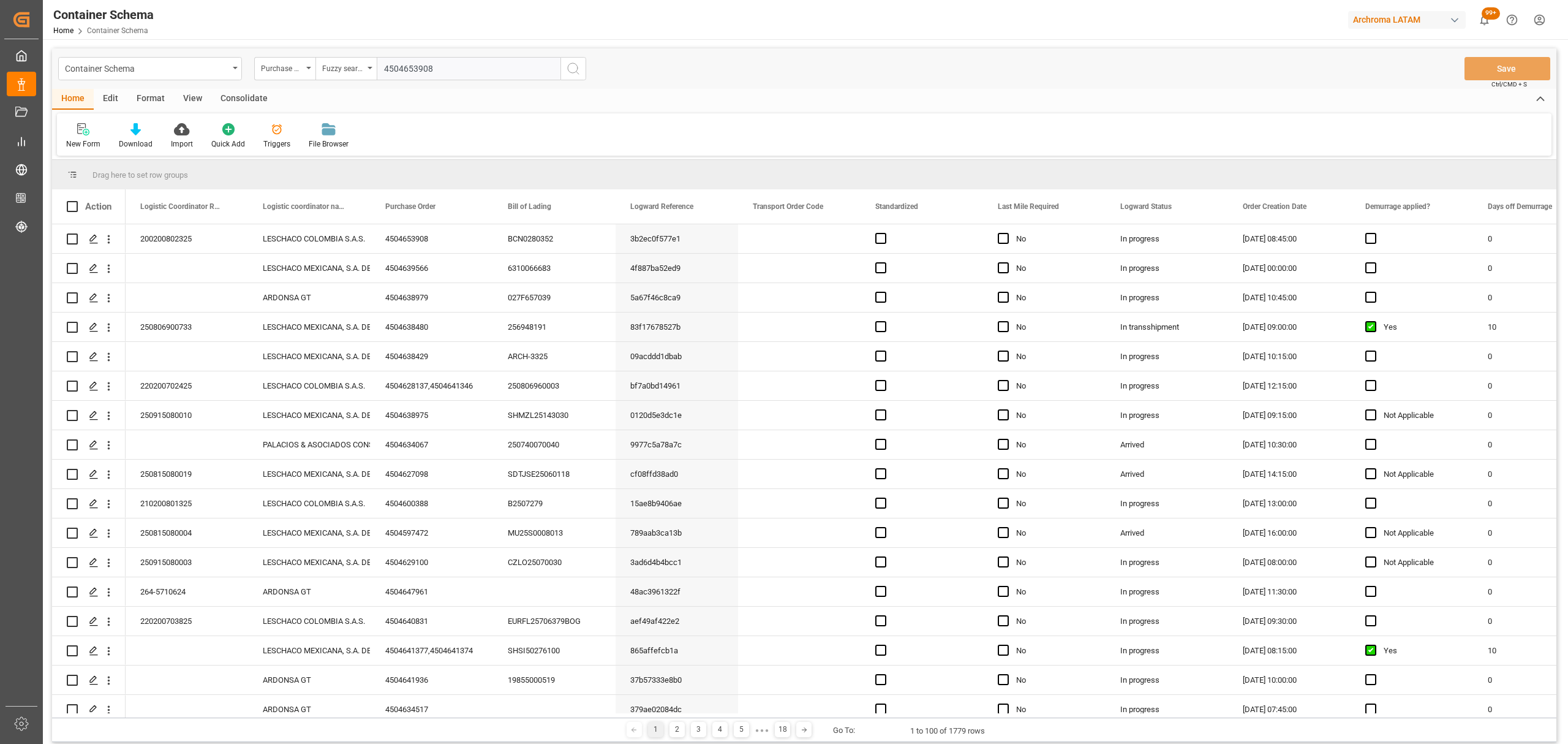
click at [574, 72] on icon "search button" at bounding box center [573, 68] width 15 height 15
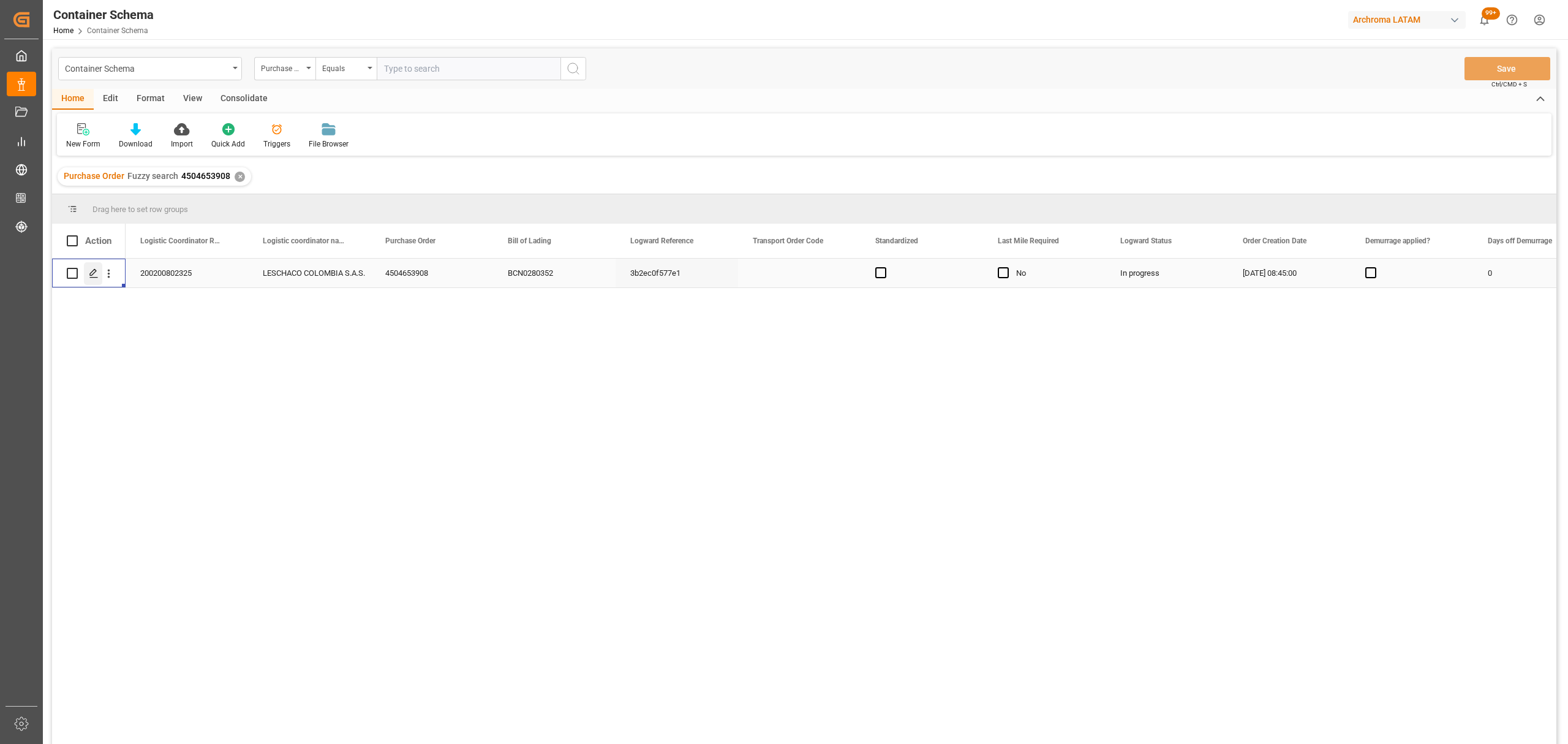
click at [97, 277] on icon "Press SPACE to select this row." at bounding box center [93, 273] width 10 height 10
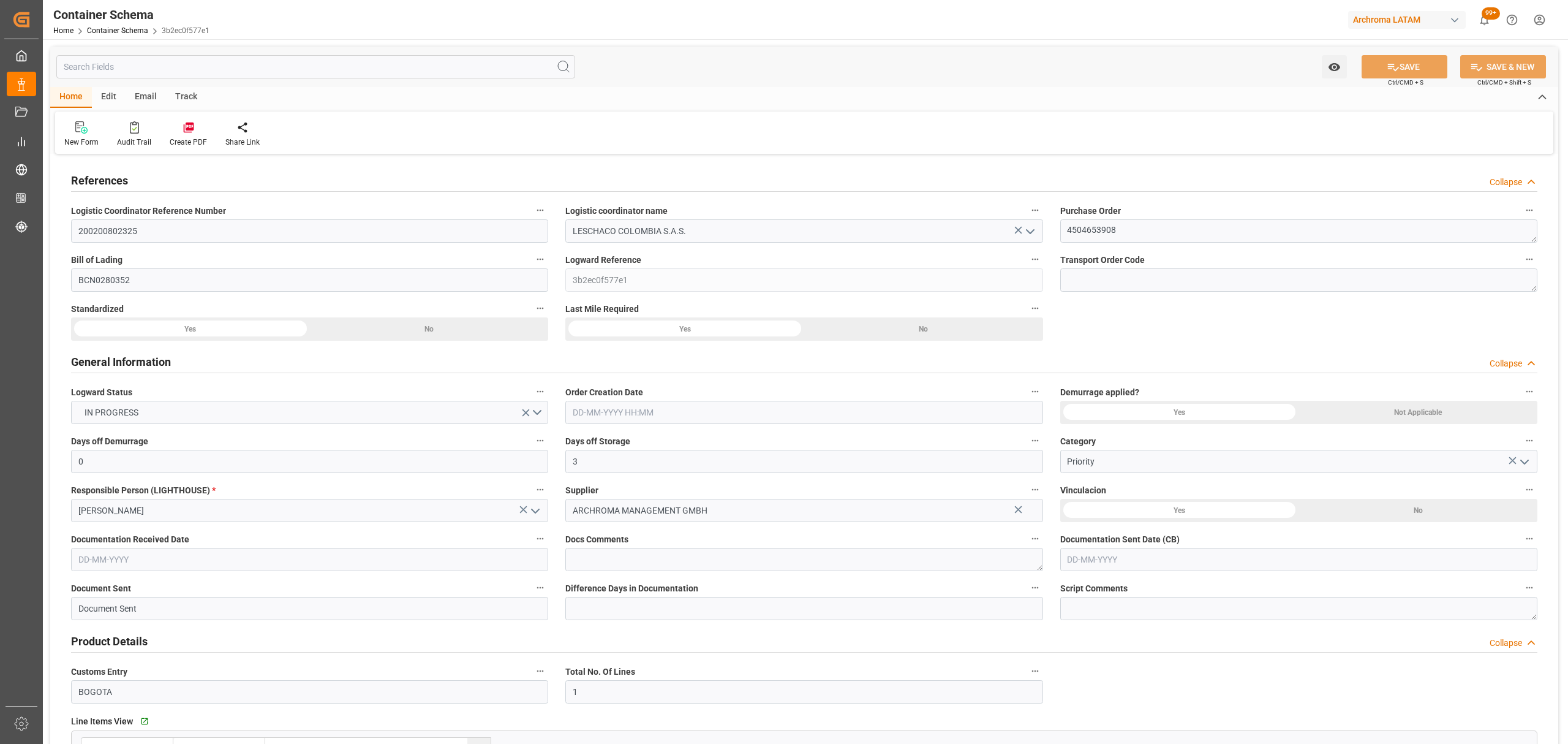
type input "0"
type input "3"
type input "1"
type input "10"
type input "600"
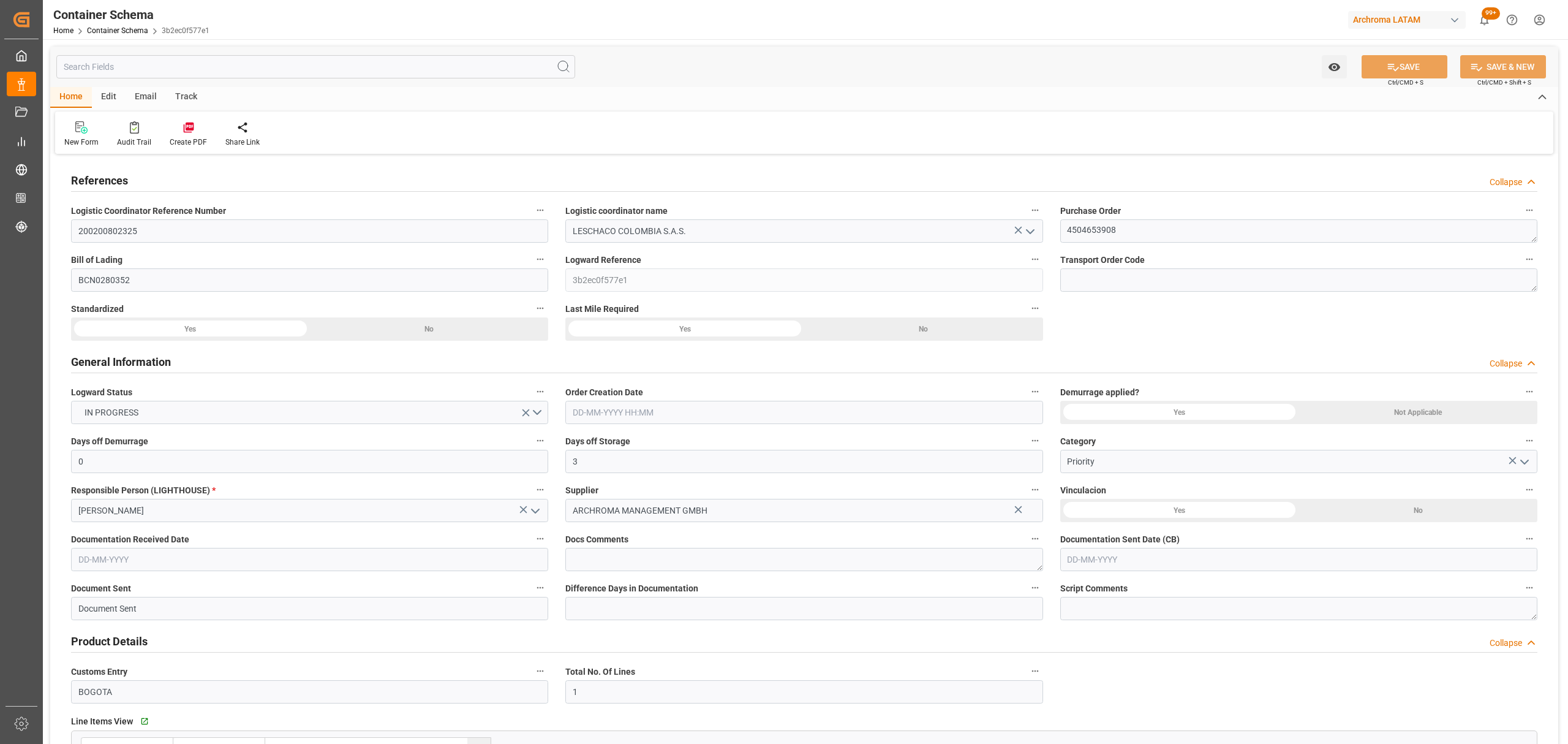
type input "677.95"
type input "NOEPA"
type input "COBOG"
type input "14-08-2025 08:45"
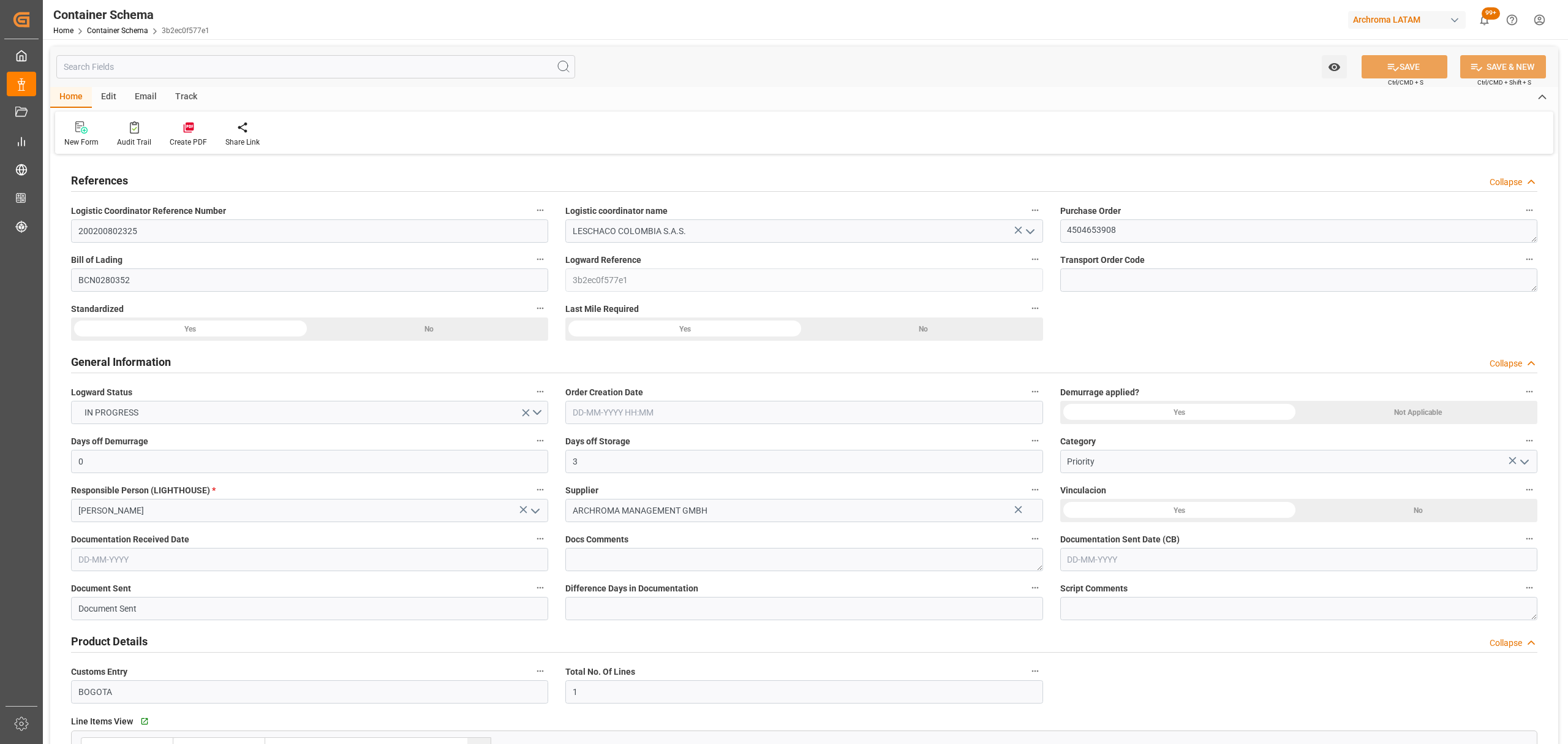
type input "[DATE]"
type input "21-08-2025 00:00"
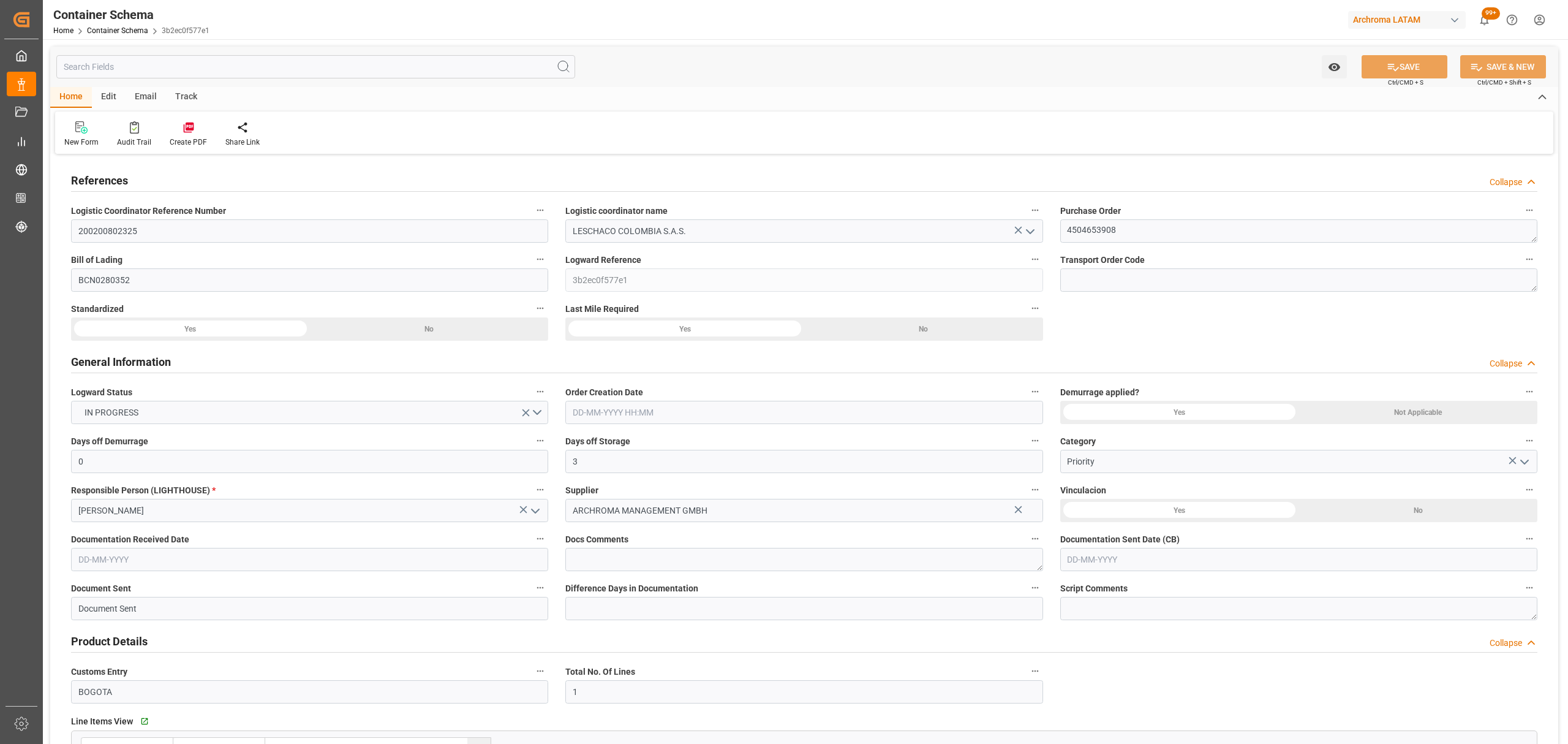
type input "21-08-2025 00:00"
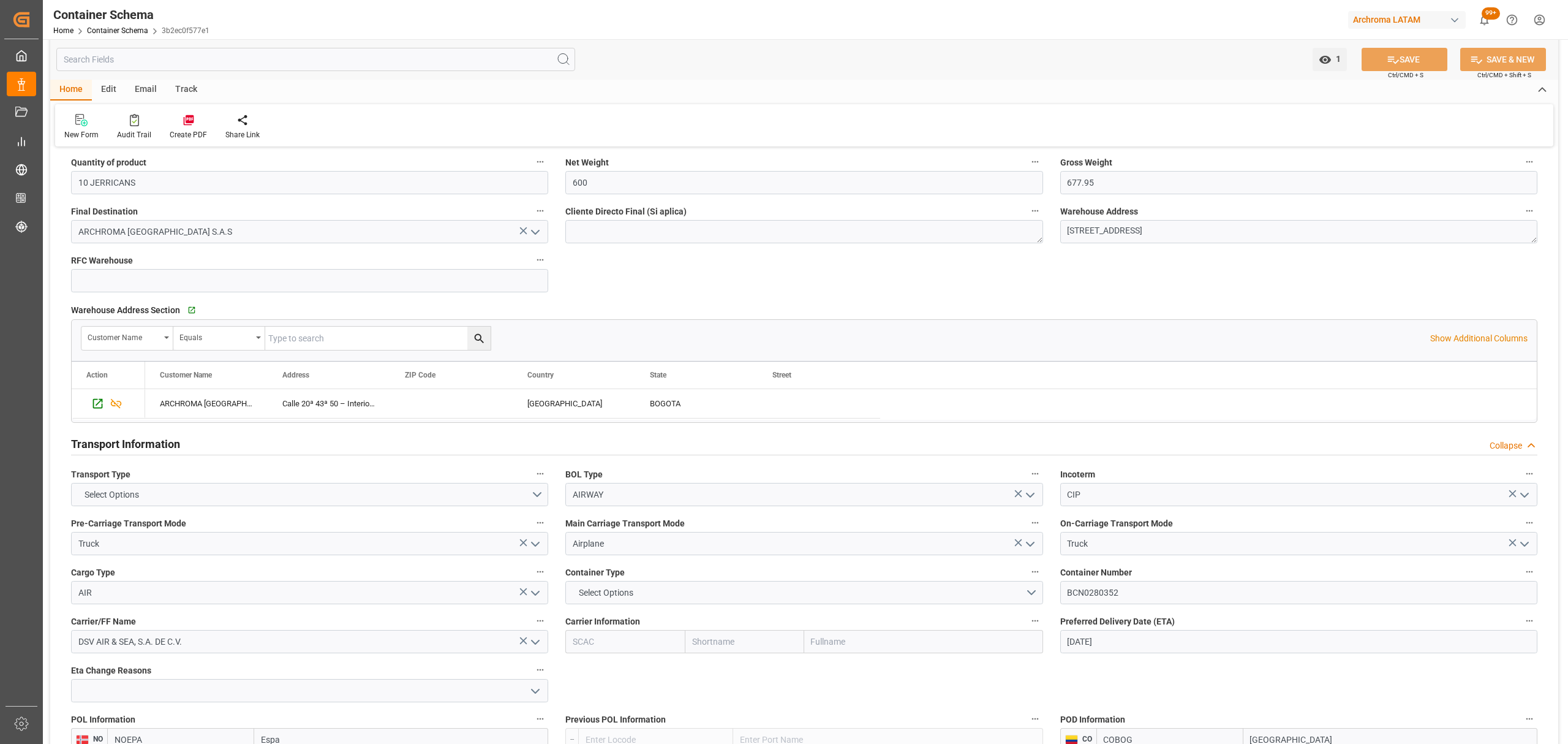
scroll to position [817, 0]
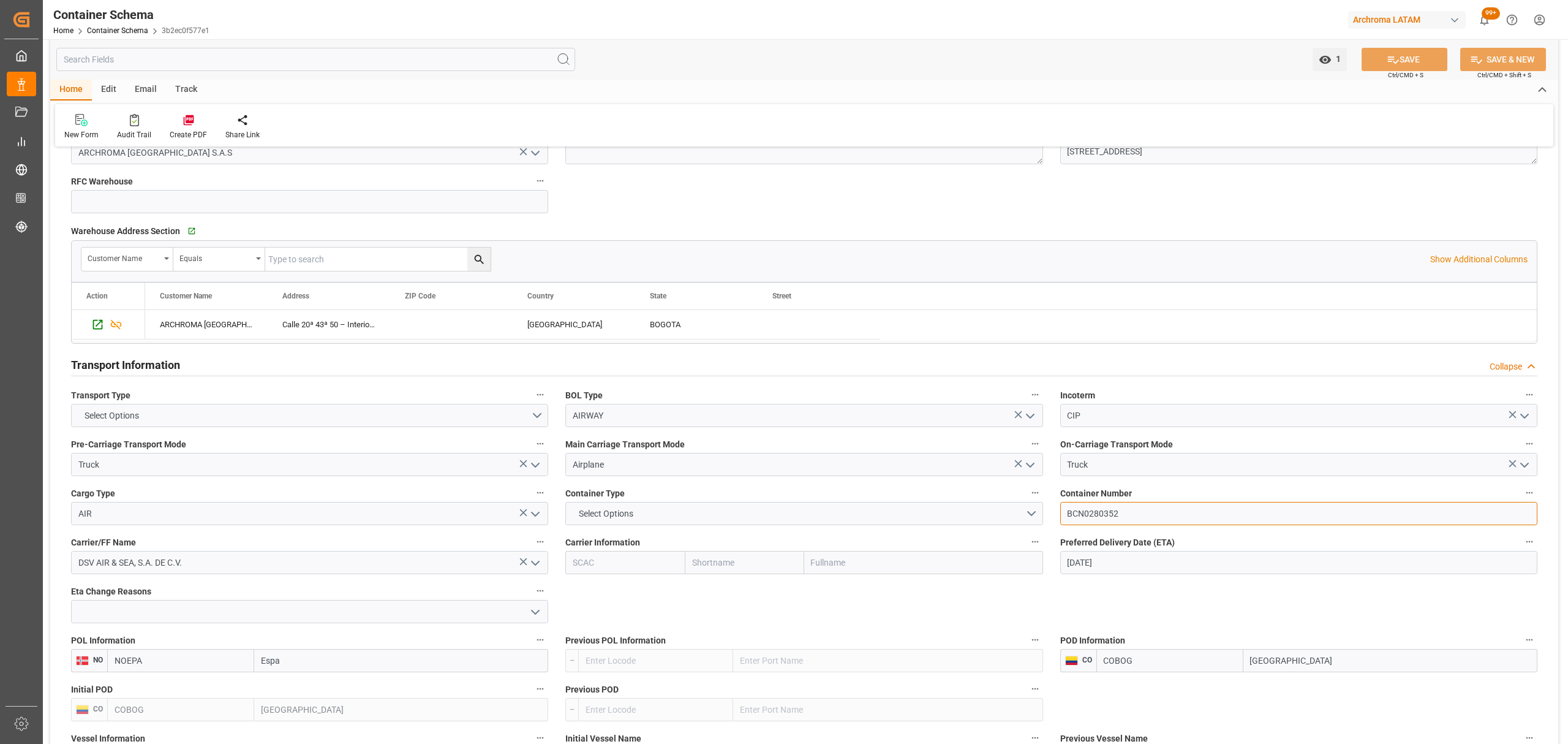
click at [1133, 518] on input "BCN0280352" at bounding box center [1299, 514] width 477 height 23
click at [663, 518] on button "Select Options" at bounding box center [804, 514] width 477 height 23
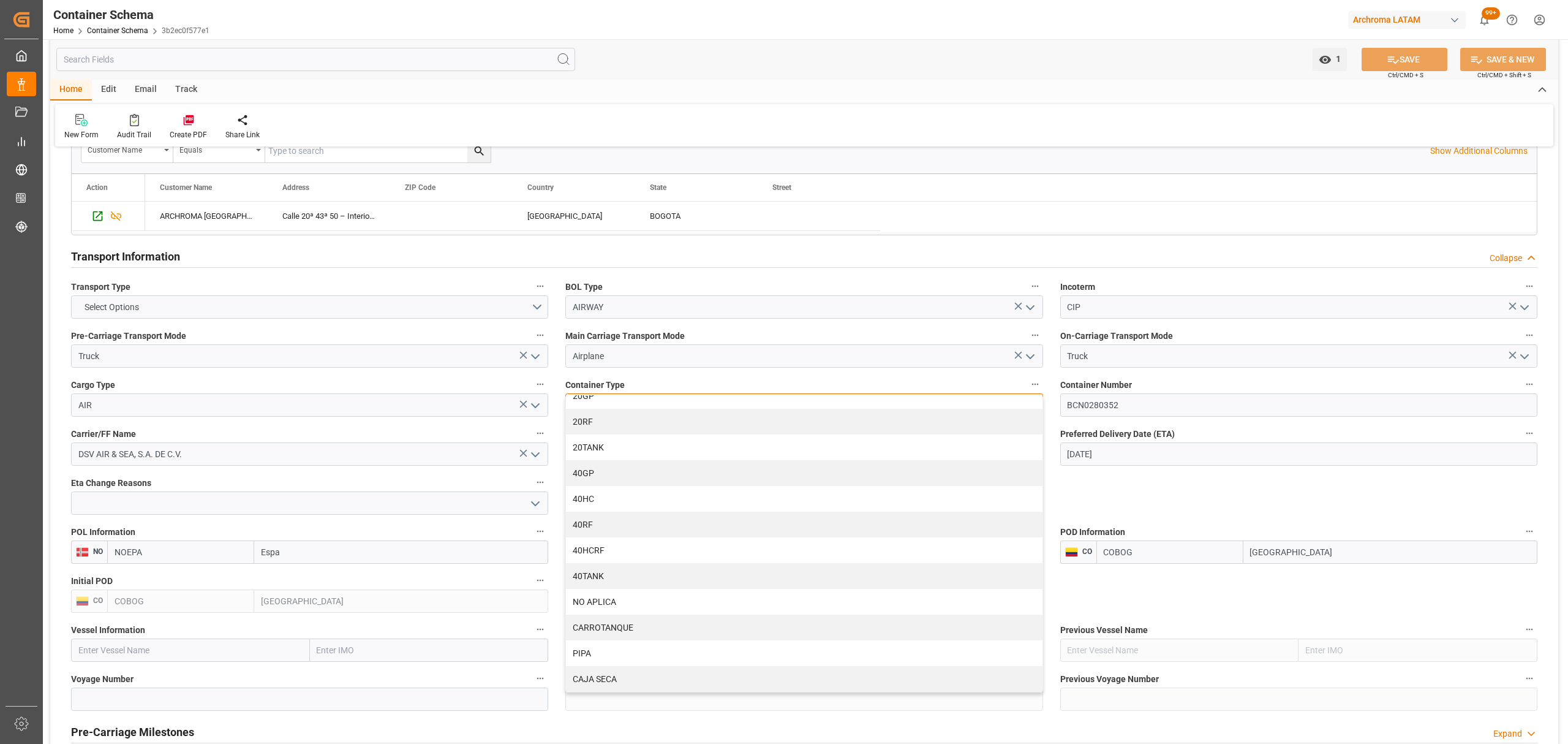
scroll to position [1062, 0]
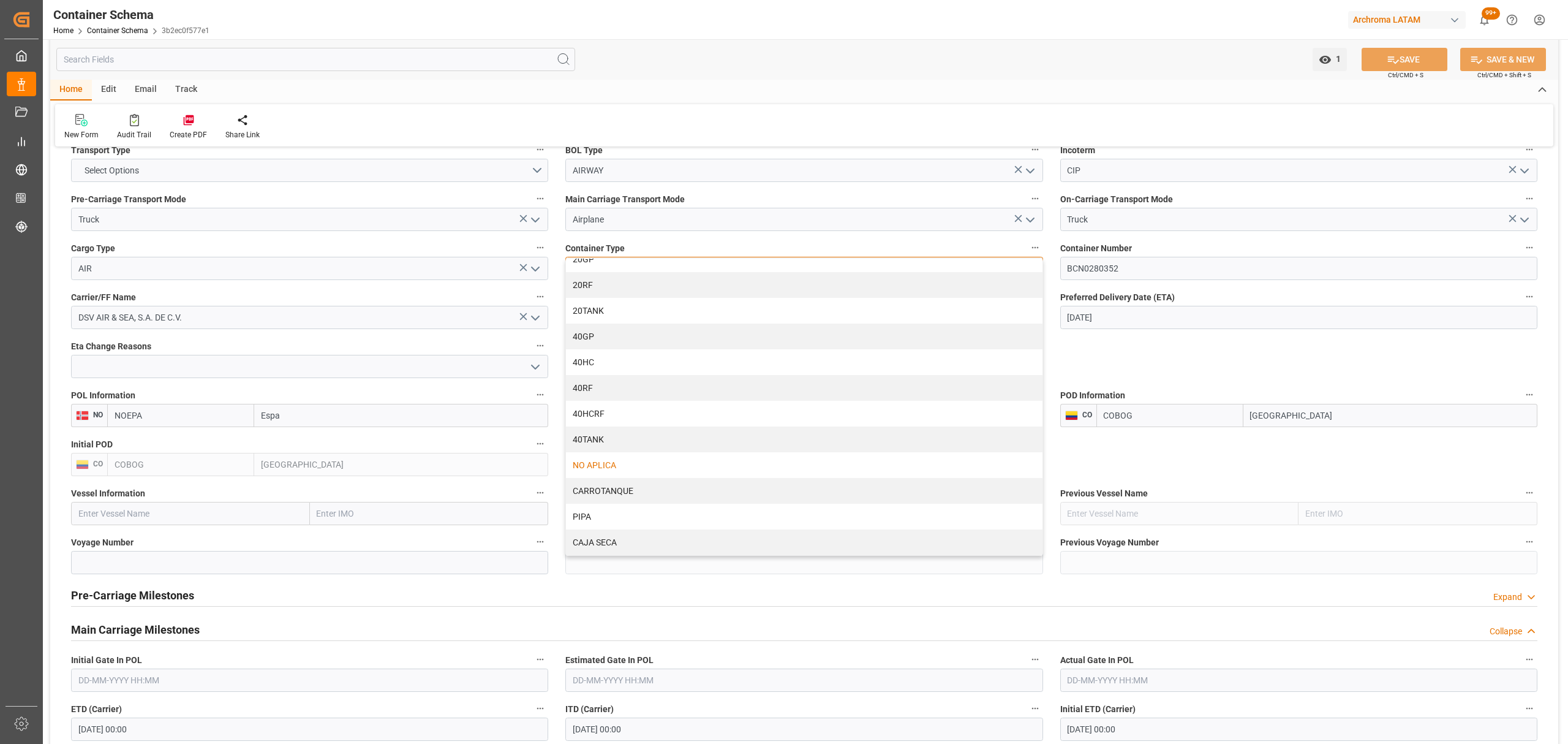
click at [670, 462] on div "NO APLICA" at bounding box center [804, 465] width 476 height 26
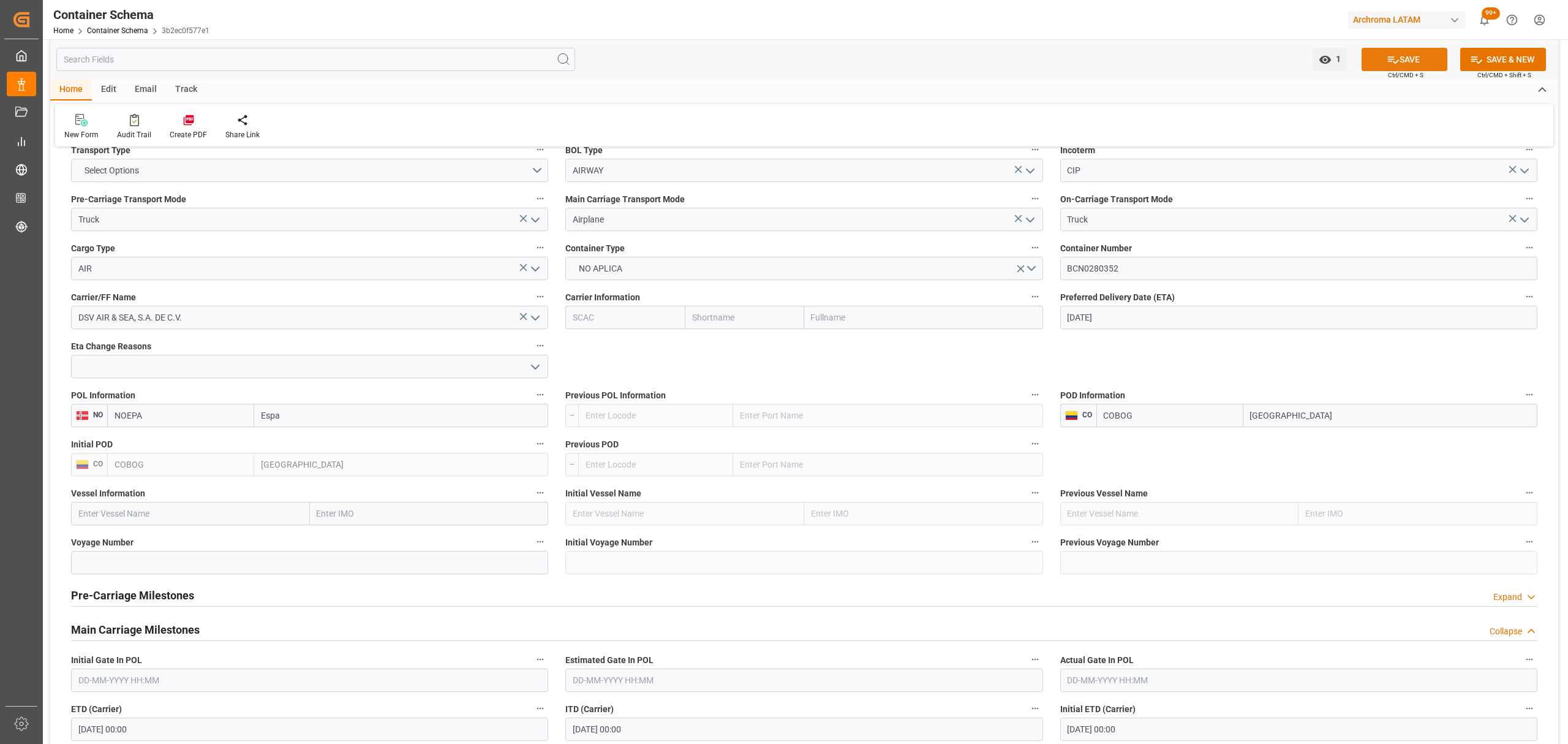
click at [1401, 60] on button "SAVE" at bounding box center [1405, 60] width 86 height 23
click at [135, 30] on link "Container Schema" at bounding box center [117, 30] width 61 height 8
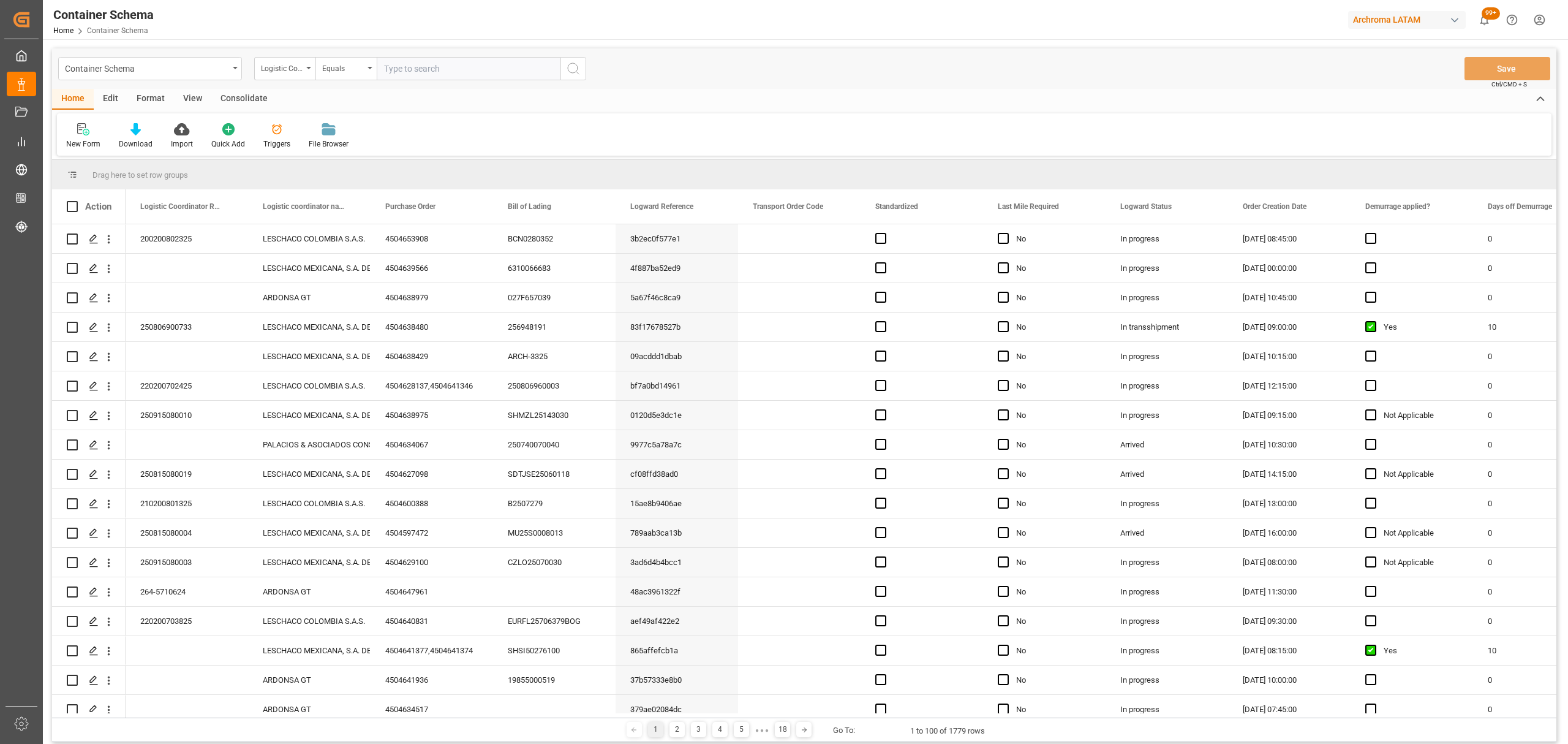
click at [277, 69] on div "Logistic Coordinator Reference Number" at bounding box center [281, 67] width 42 height 14
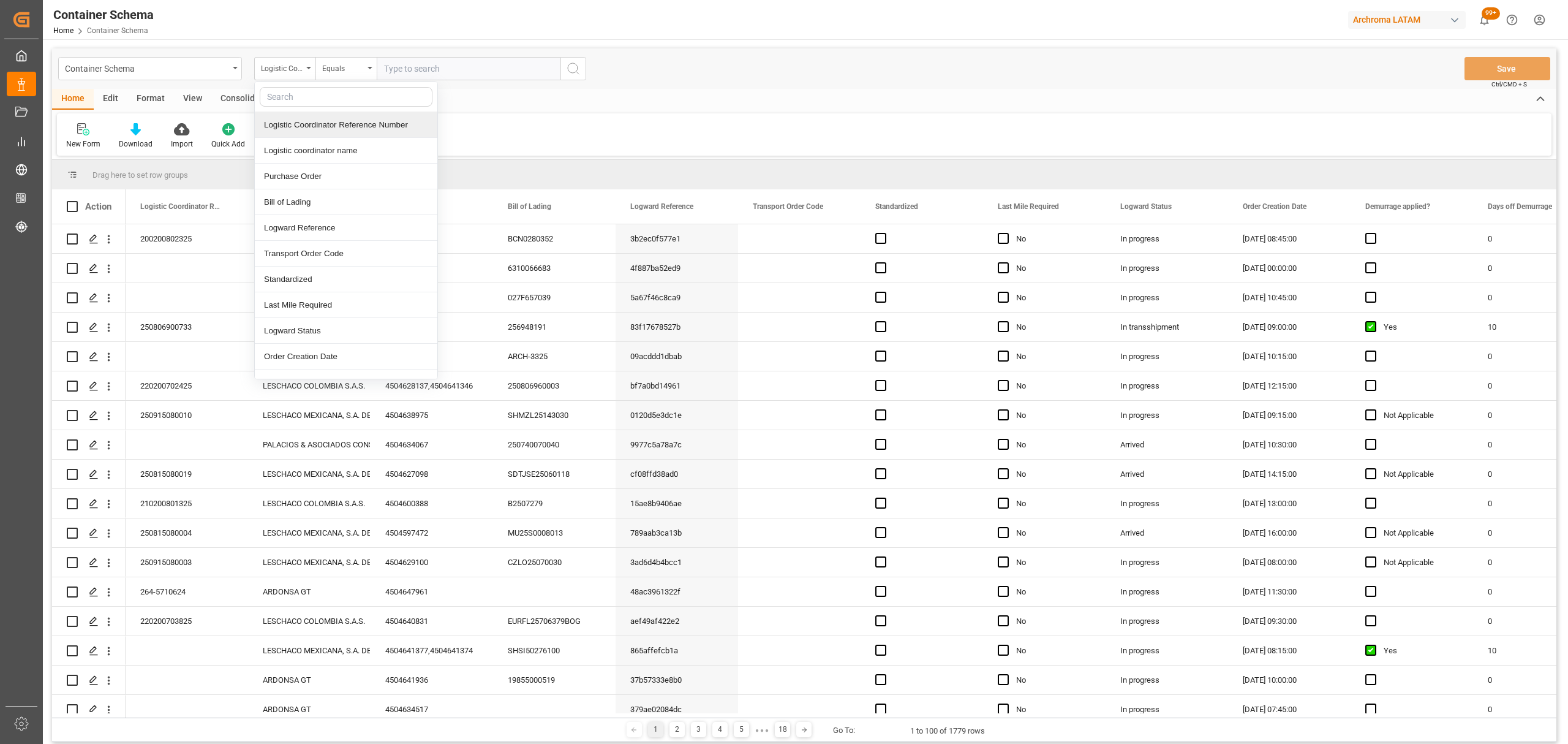
click at [333, 123] on div "Logistic Coordinator Reference Number" at bounding box center [346, 125] width 183 height 26
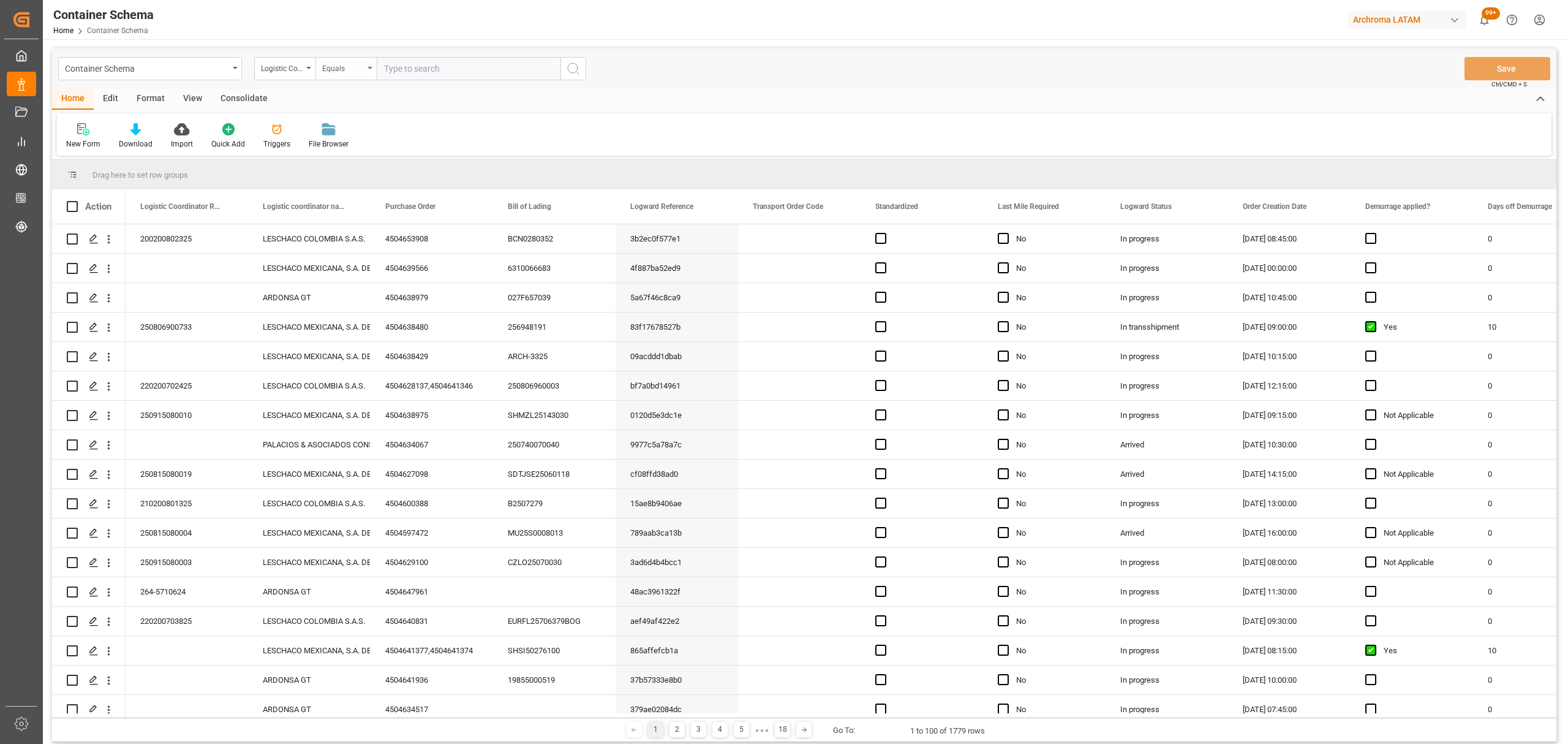
click at [340, 59] on div "Equals" at bounding box center [346, 69] width 61 height 23
click at [388, 150] on div "Fuzzy search" at bounding box center [407, 151] width 183 height 26
click at [415, 64] on input "text" at bounding box center [468, 69] width 184 height 23
paste input "Logistic Coordinator Reference Number 210200608225"
drag, startPoint x: 496, startPoint y: 69, endPoint x: 186, endPoint y: 43, distance: 311.1
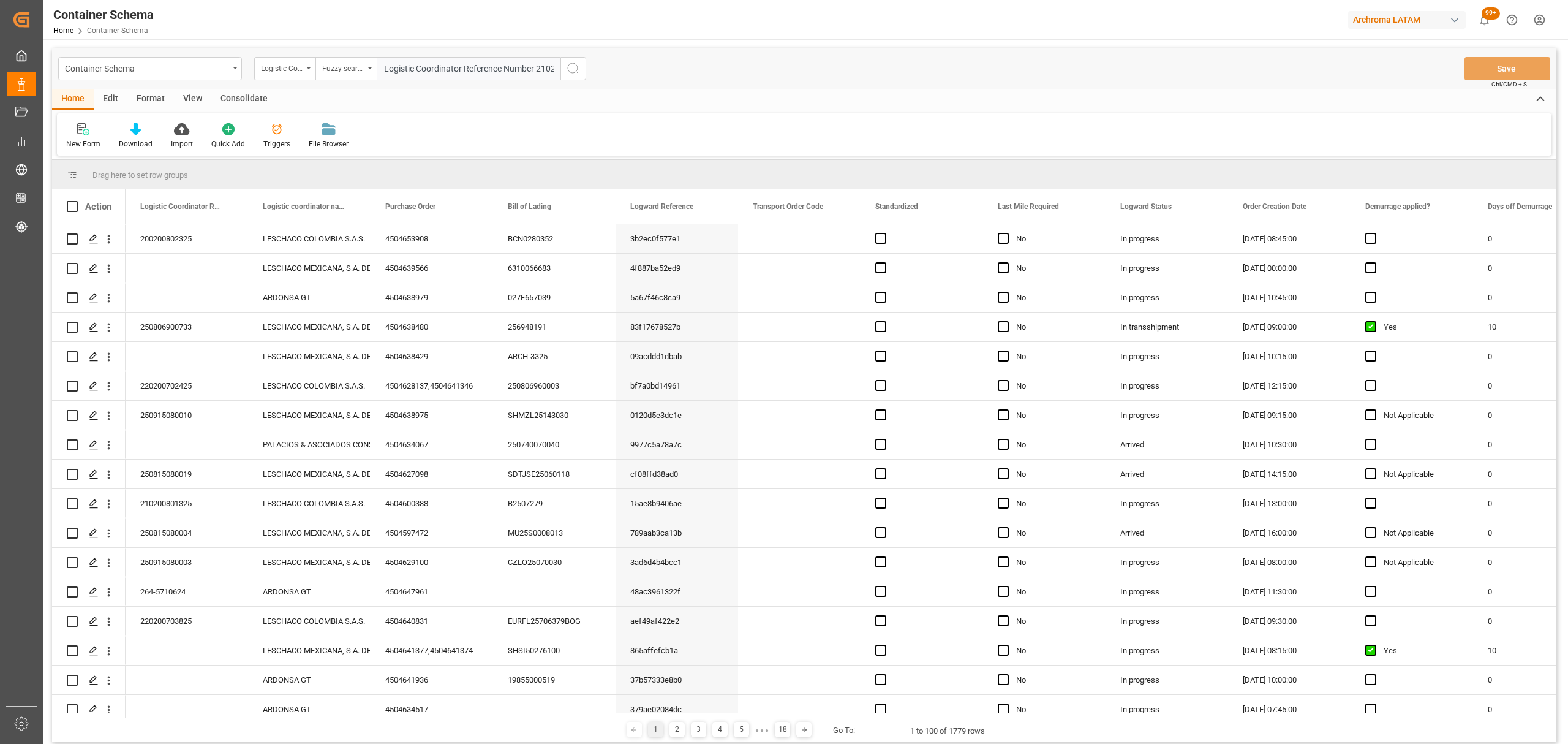
click at [187, 43] on div "Container Schema Logistic Coordinator Reference Number Fuzzy search Logistic Co…" at bounding box center [804, 462] width 1523 height 847
type input "210200608225"
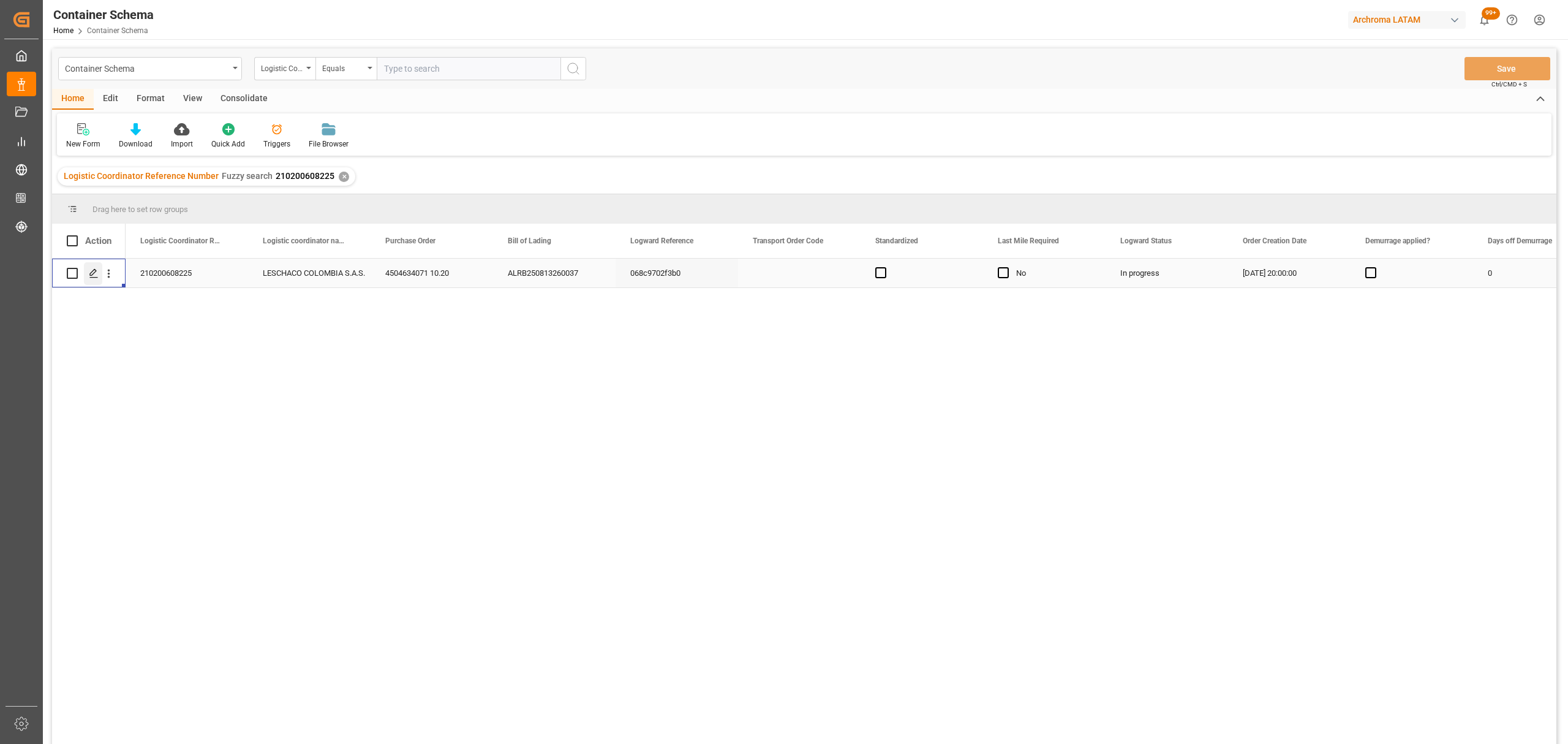
click at [91, 272] on polygon "Press SPACE to select this row." at bounding box center [93, 272] width 6 height 6
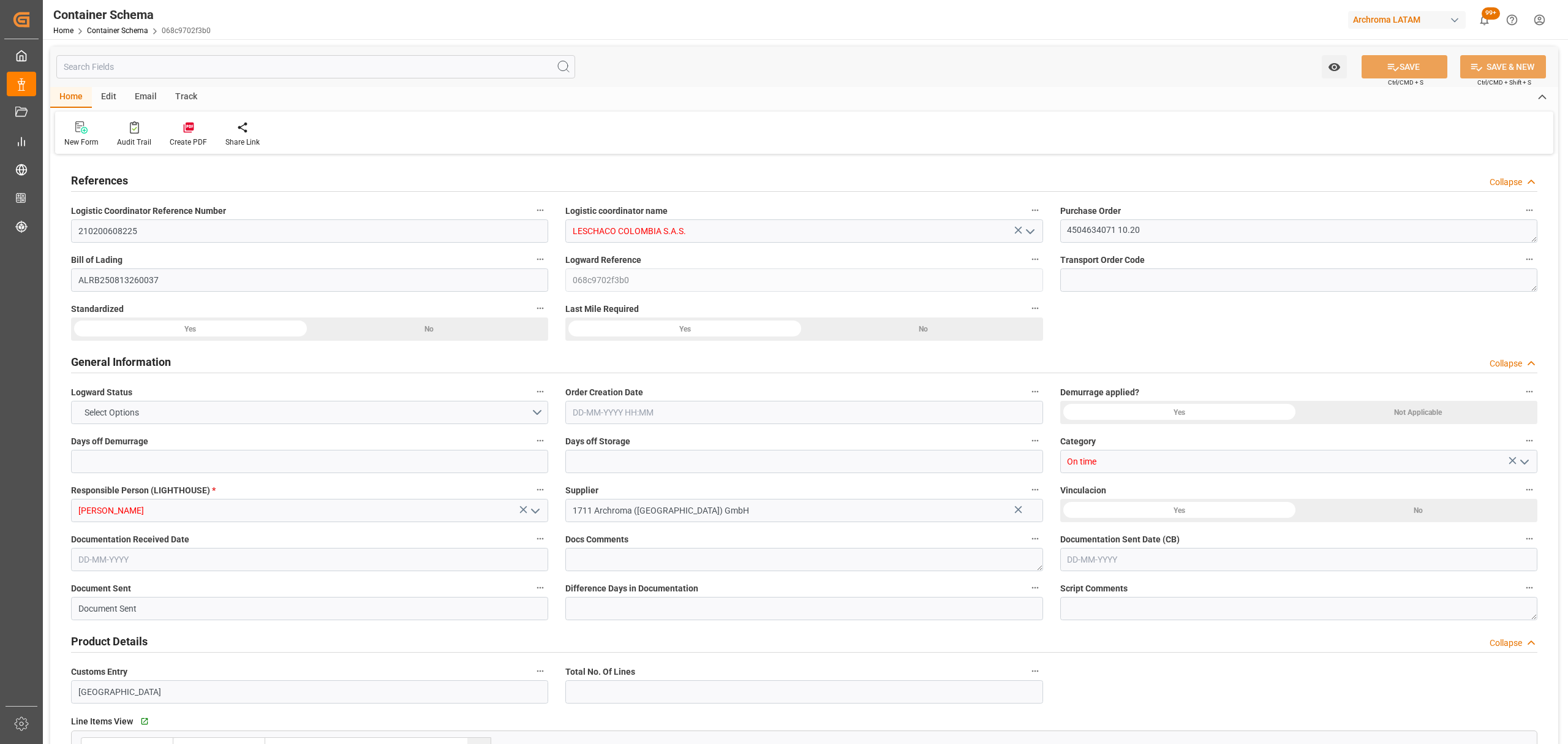
type input "0"
type input "3"
type input "2"
type input "17"
type input "2040"
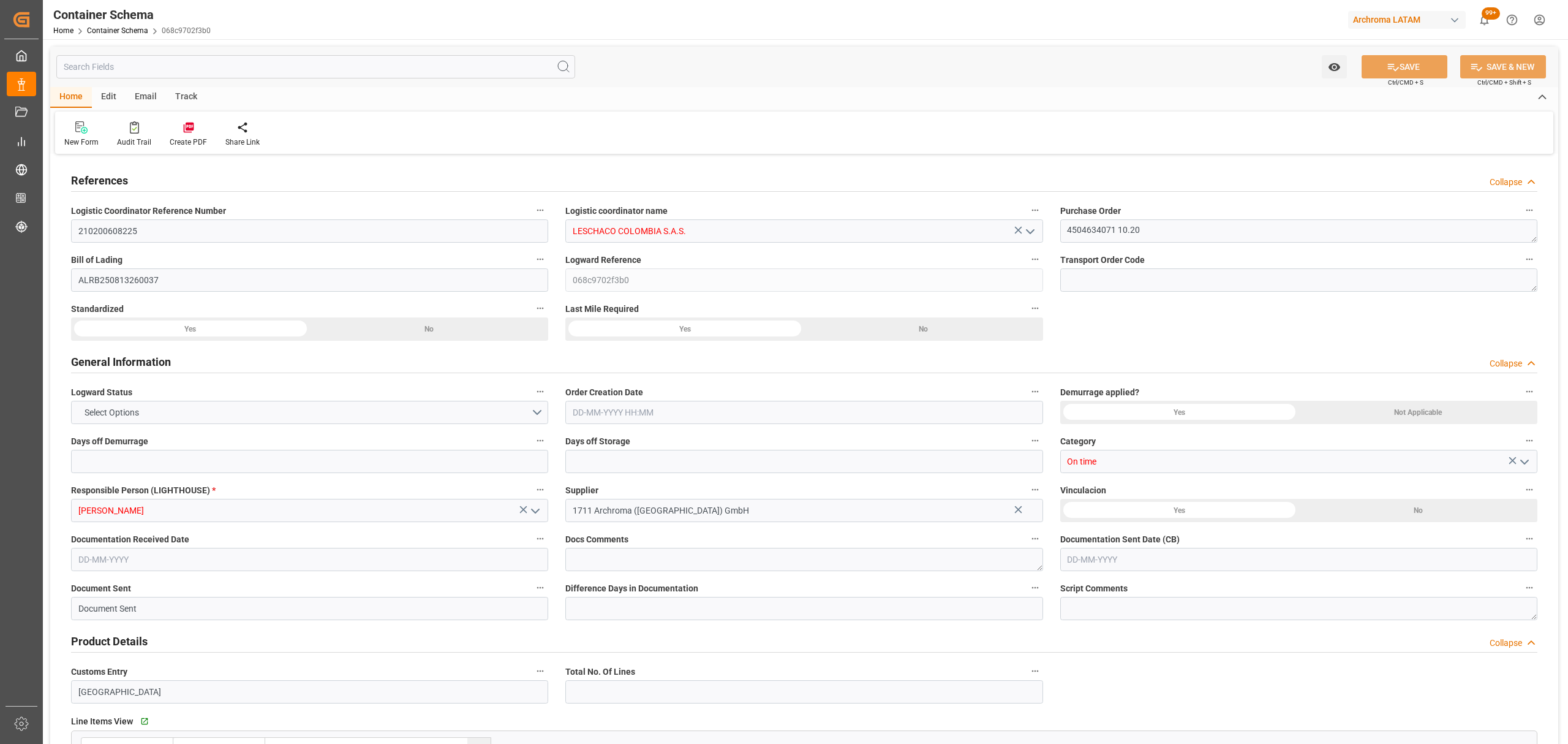
type input "2137.92"
type input "DEBRV"
type input "COCTG"
type input "9227338"
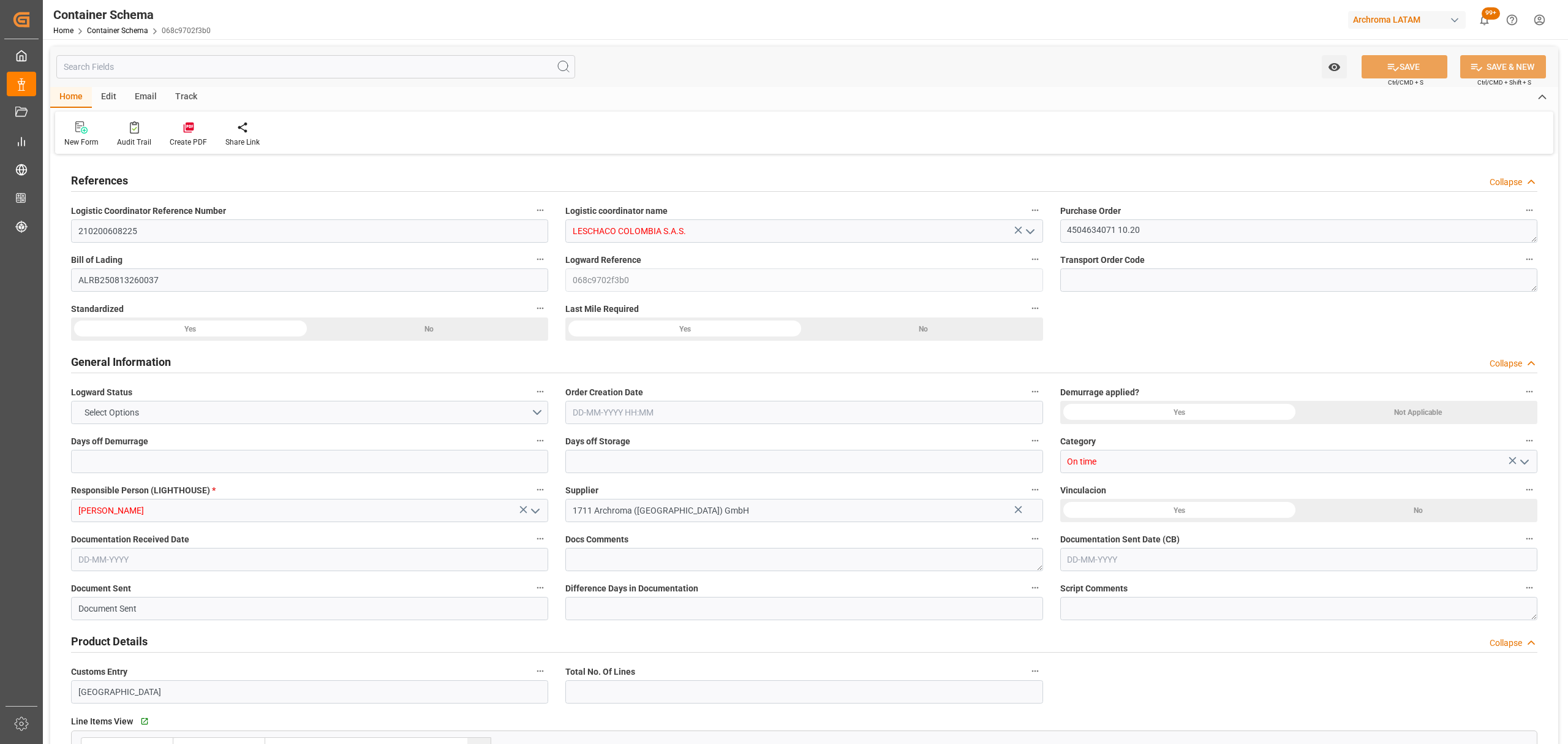
type input "9227338"
type input "12-08-2025 20:00"
type input "[DATE]"
type input "04-09-2025"
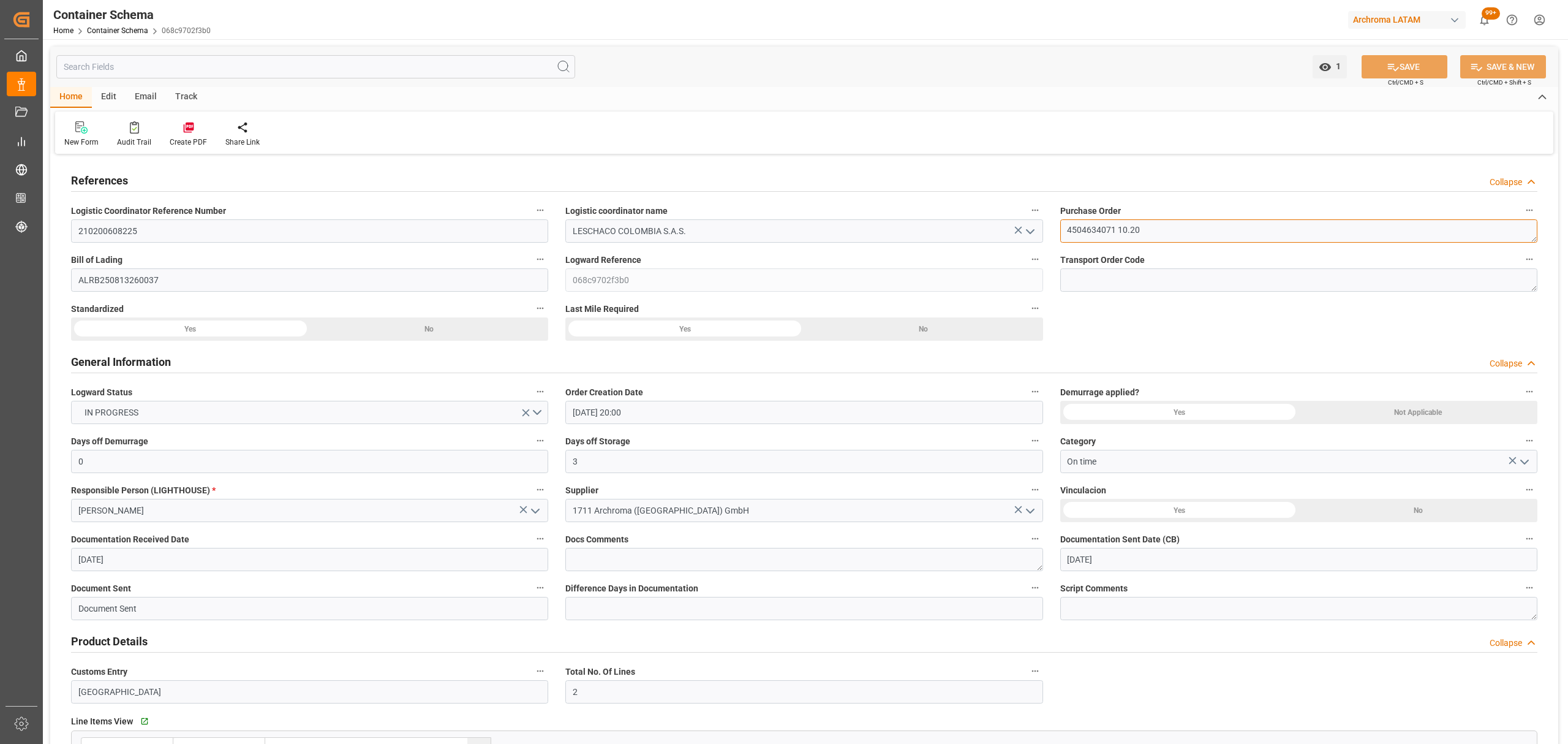
click at [1165, 227] on textarea "4504634071 10.20" at bounding box center [1299, 231] width 477 height 23
click at [1106, 229] on textarea "4504634071 10.20" at bounding box center [1299, 231] width 477 height 23
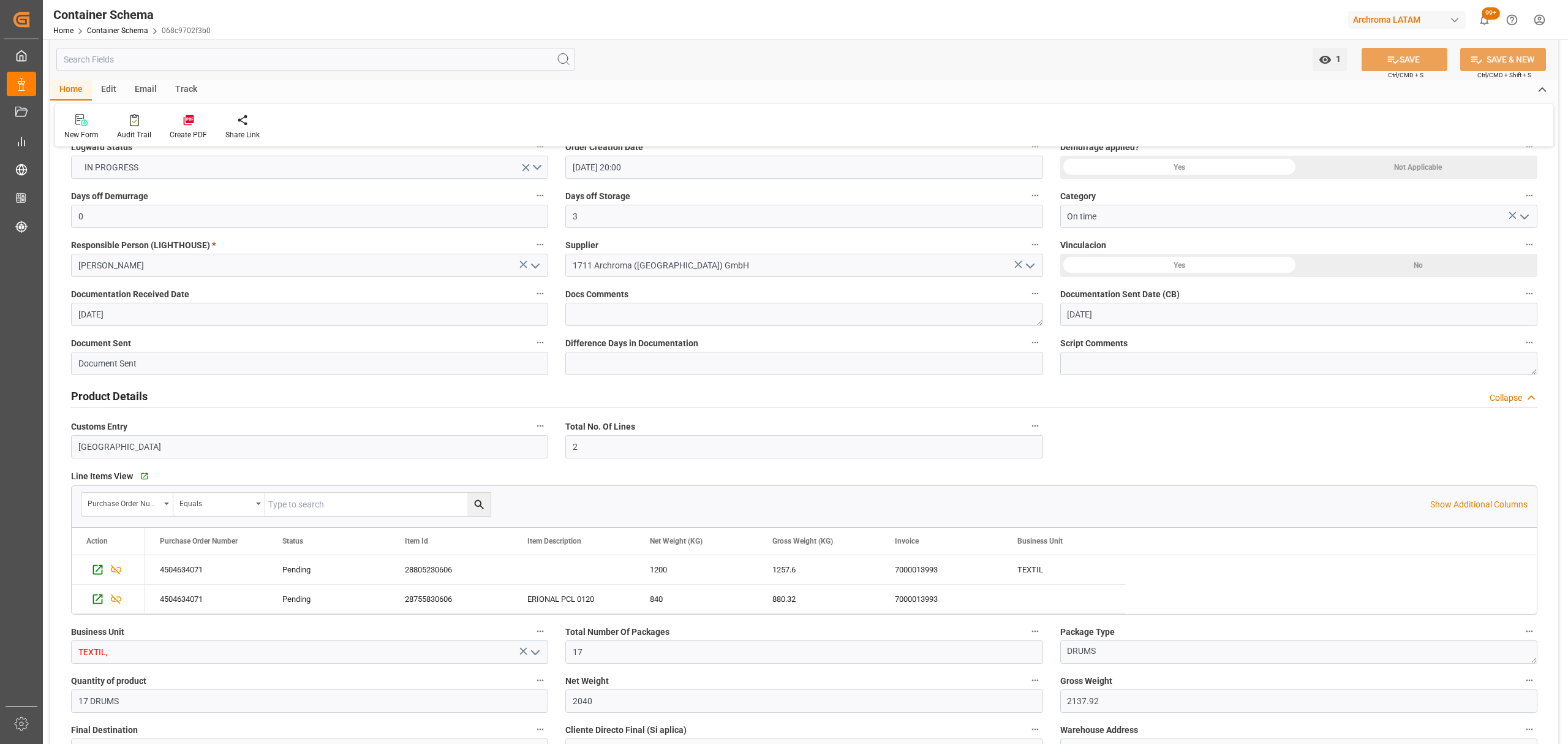
scroll to position [82, 0]
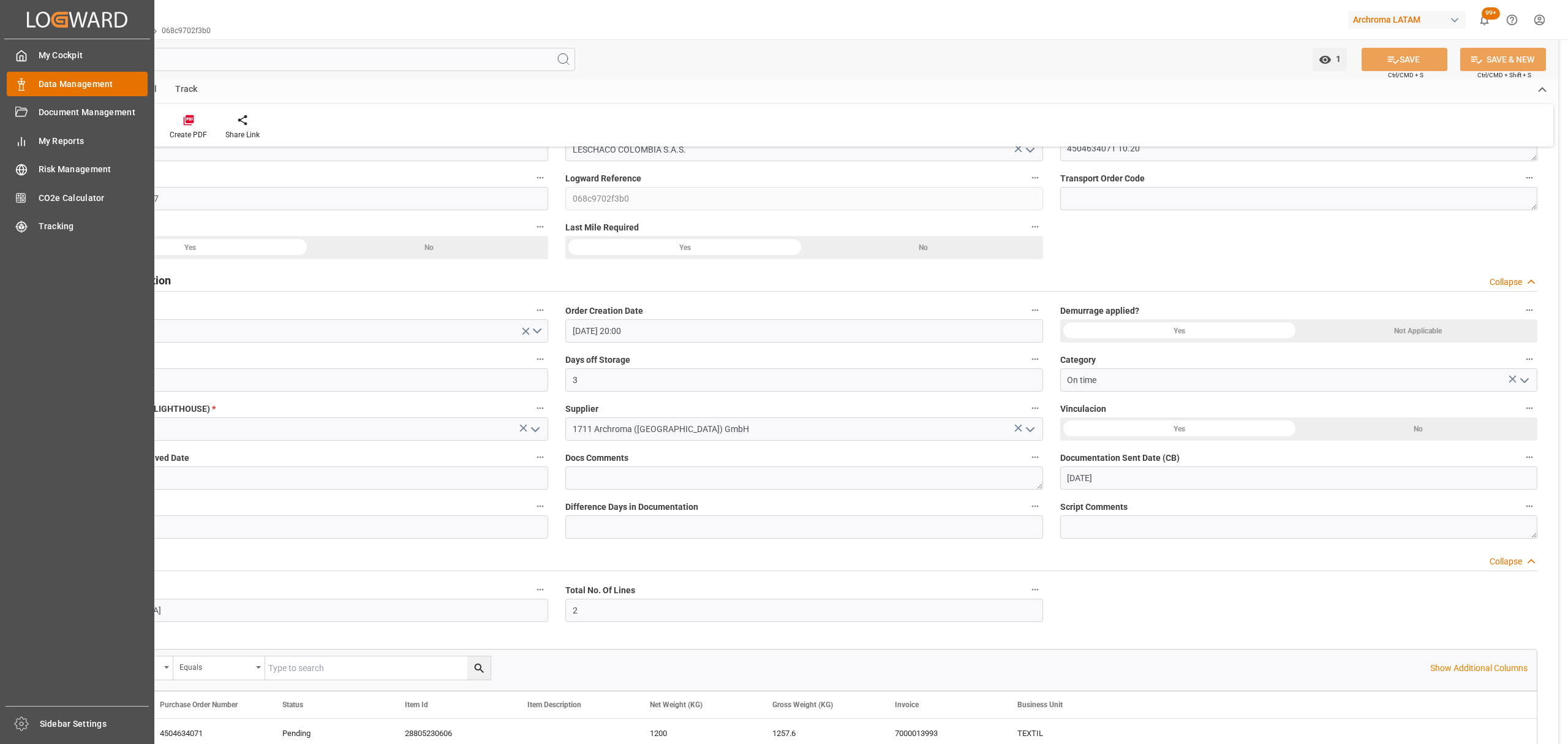
click at [35, 82] on div "Data Management Data Management" at bounding box center [77, 84] width 141 height 24
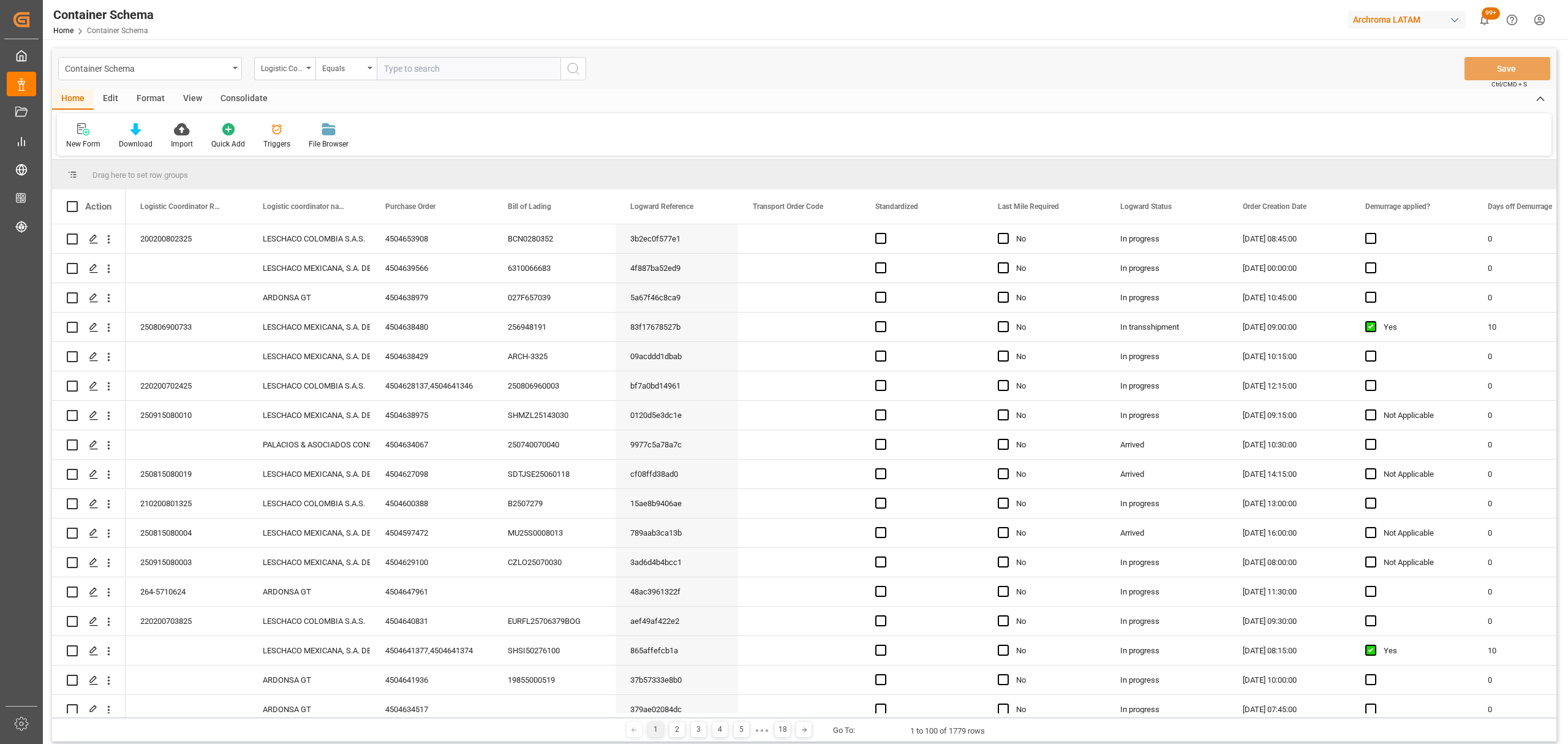
click at [150, 72] on div "Container Schema" at bounding box center [147, 68] width 163 height 16
click at [119, 148] on div "Purchase Orders" at bounding box center [150, 151] width 183 height 26
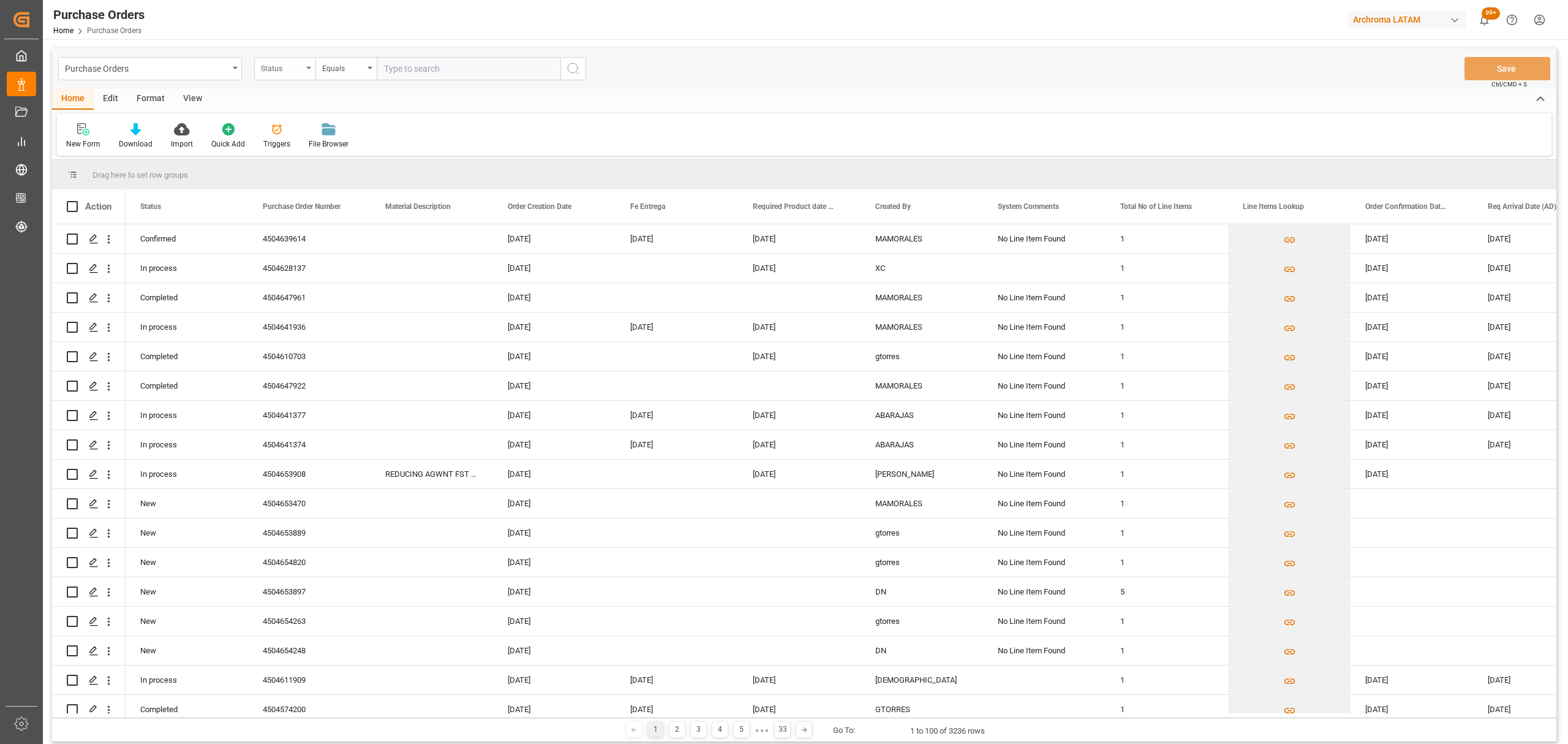
click at [283, 70] on div "Status" at bounding box center [281, 67] width 42 height 14
click at [311, 150] on div "Purchase Order Number" at bounding box center [346, 151] width 183 height 26
click at [335, 77] on div "Equals" at bounding box center [346, 69] width 61 height 23
click at [362, 146] on div "Fuzzy search" at bounding box center [407, 151] width 183 height 26
click at [420, 69] on input "text" at bounding box center [468, 69] width 184 height 23
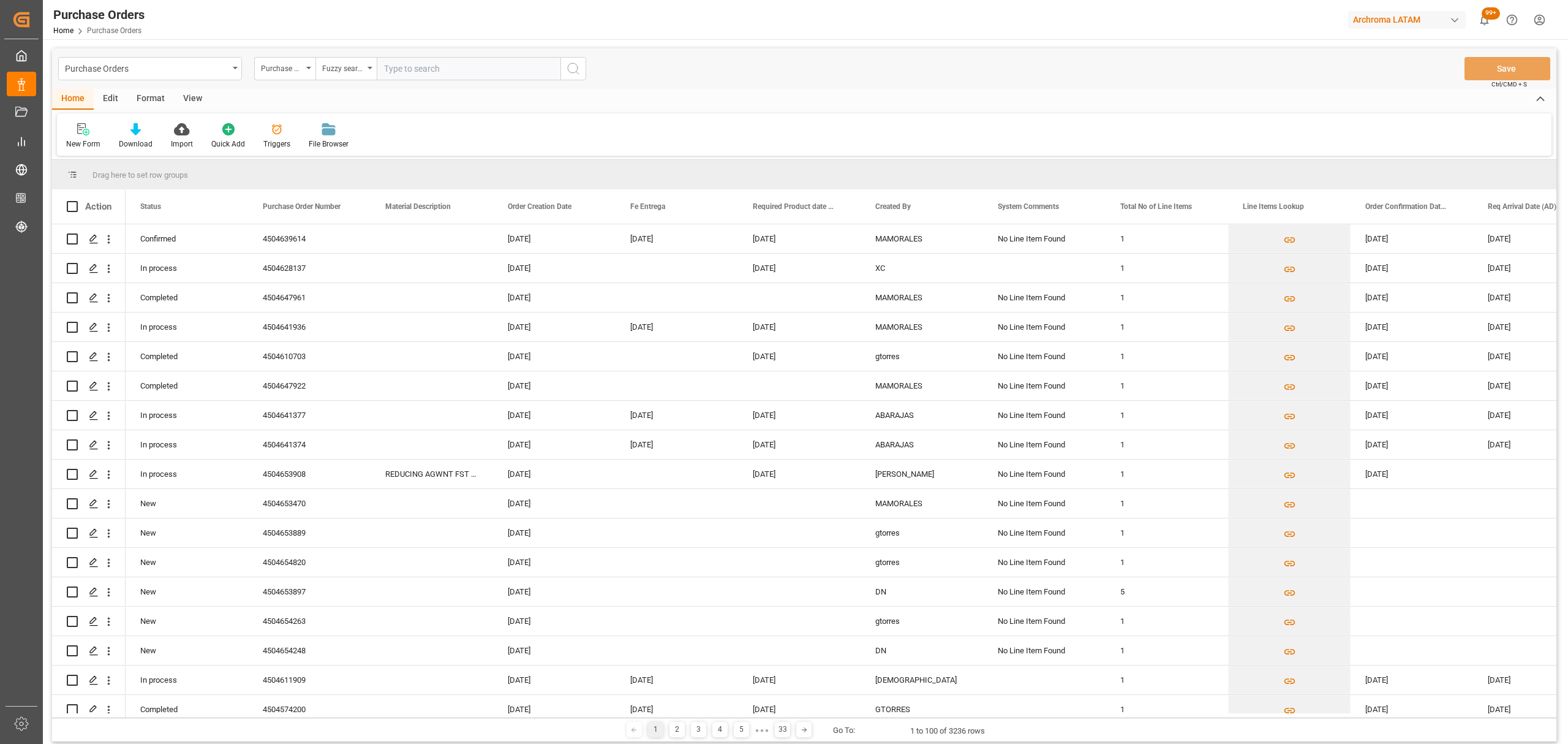
paste input "4504634071"
type input "4504634071"
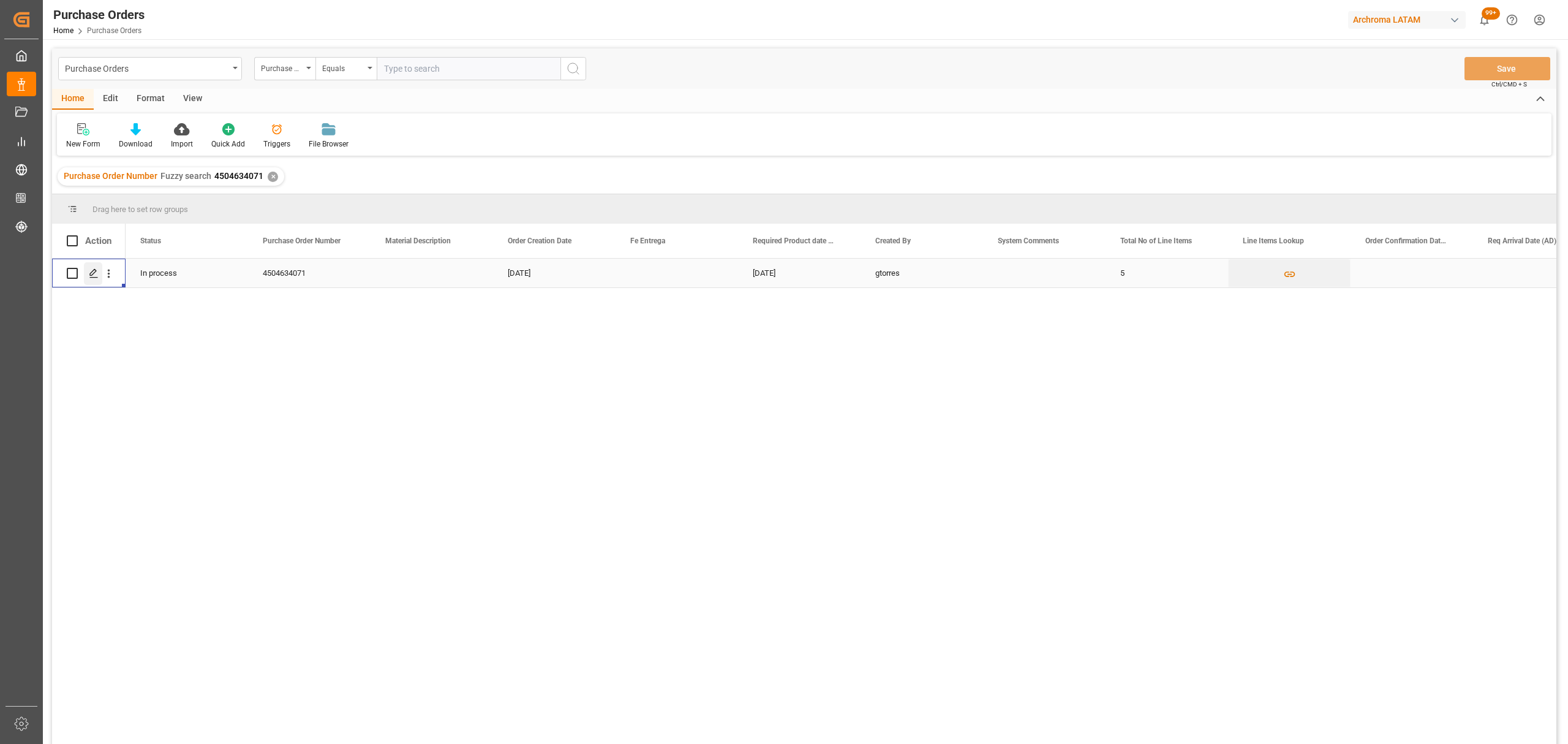
click at [94, 274] on icon "Press SPACE to select this row." at bounding box center [93, 273] width 10 height 10
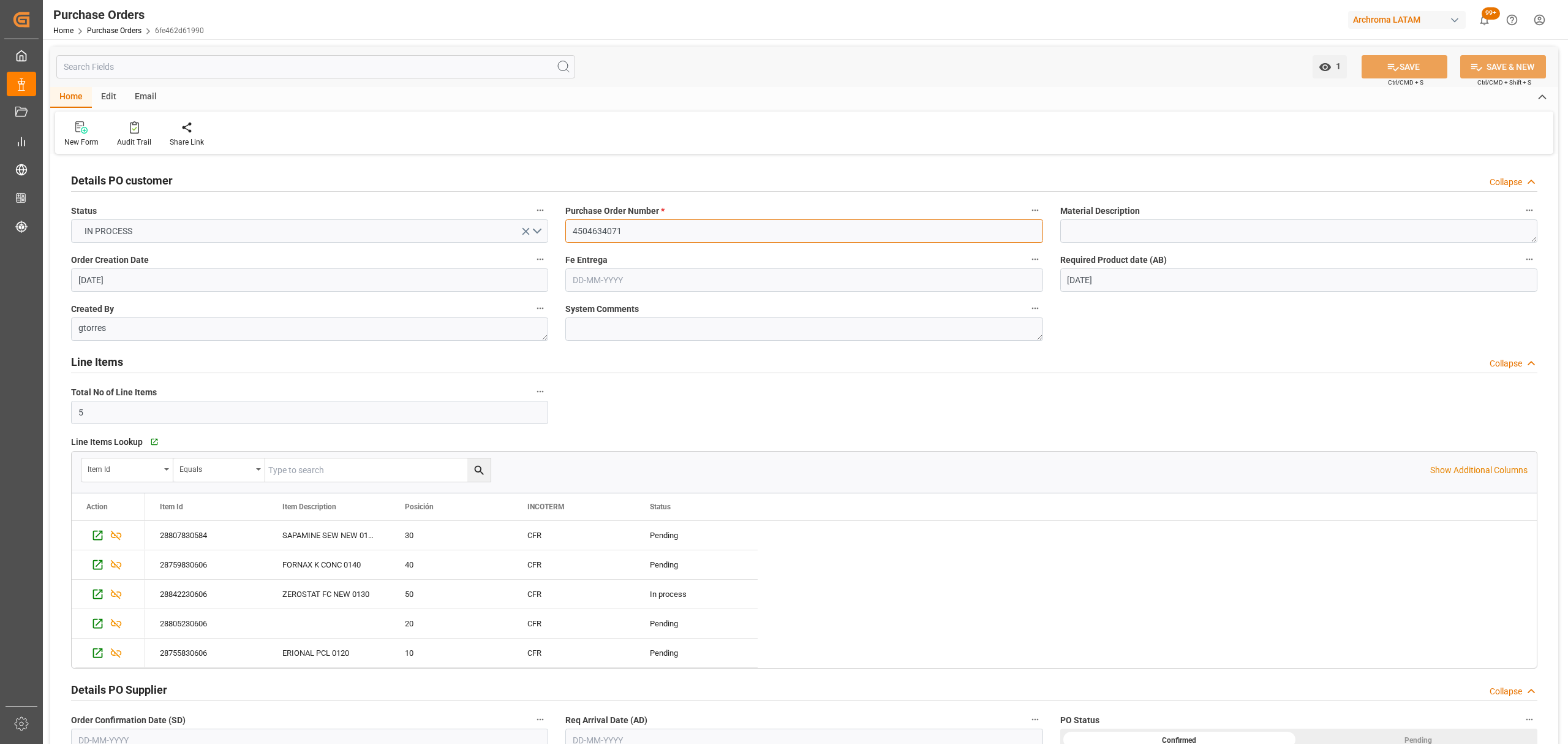
click at [643, 231] on input "4504634071" at bounding box center [804, 231] width 477 height 23
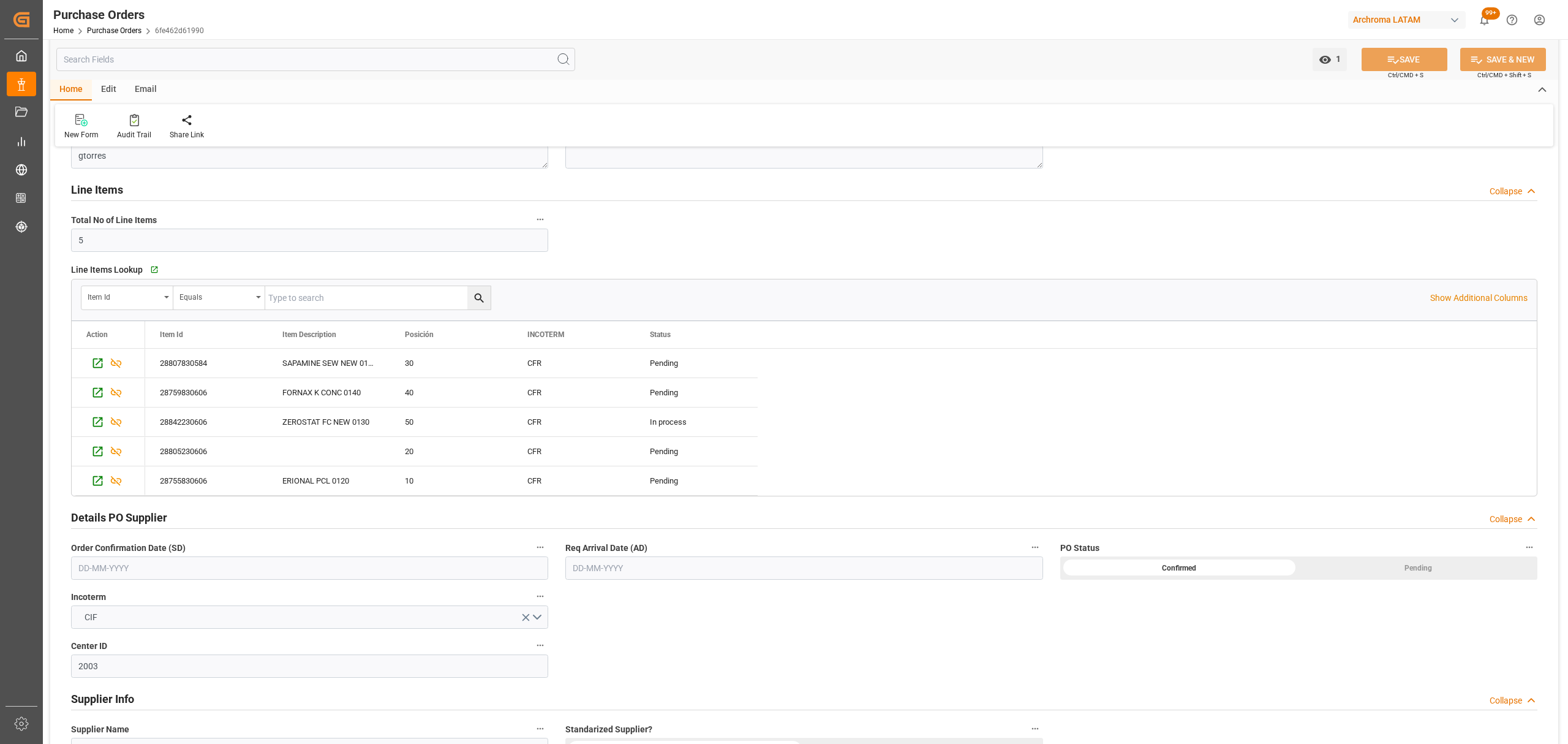
scroll to position [163, 0]
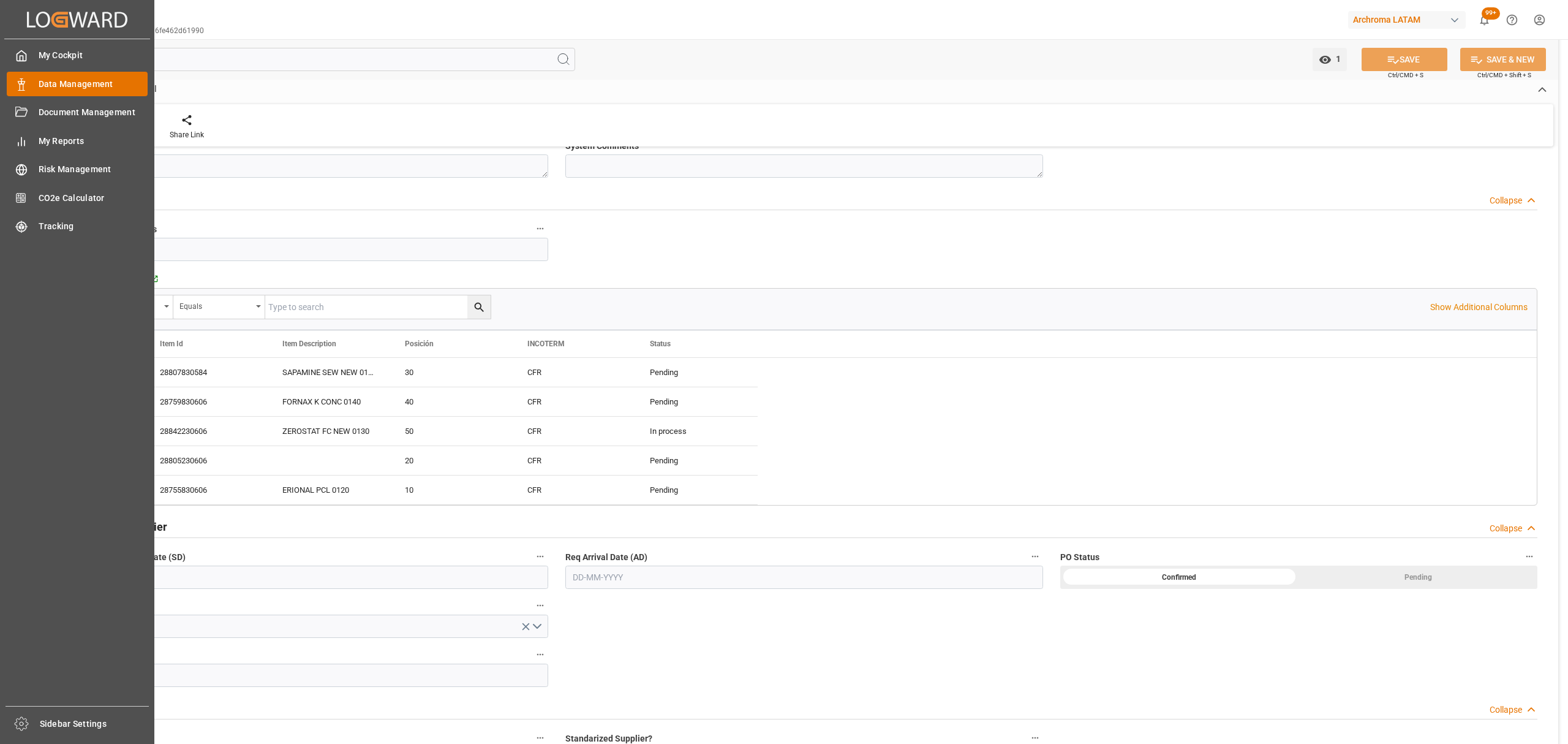
click at [56, 84] on span "Data Management" at bounding box center [93, 84] width 110 height 13
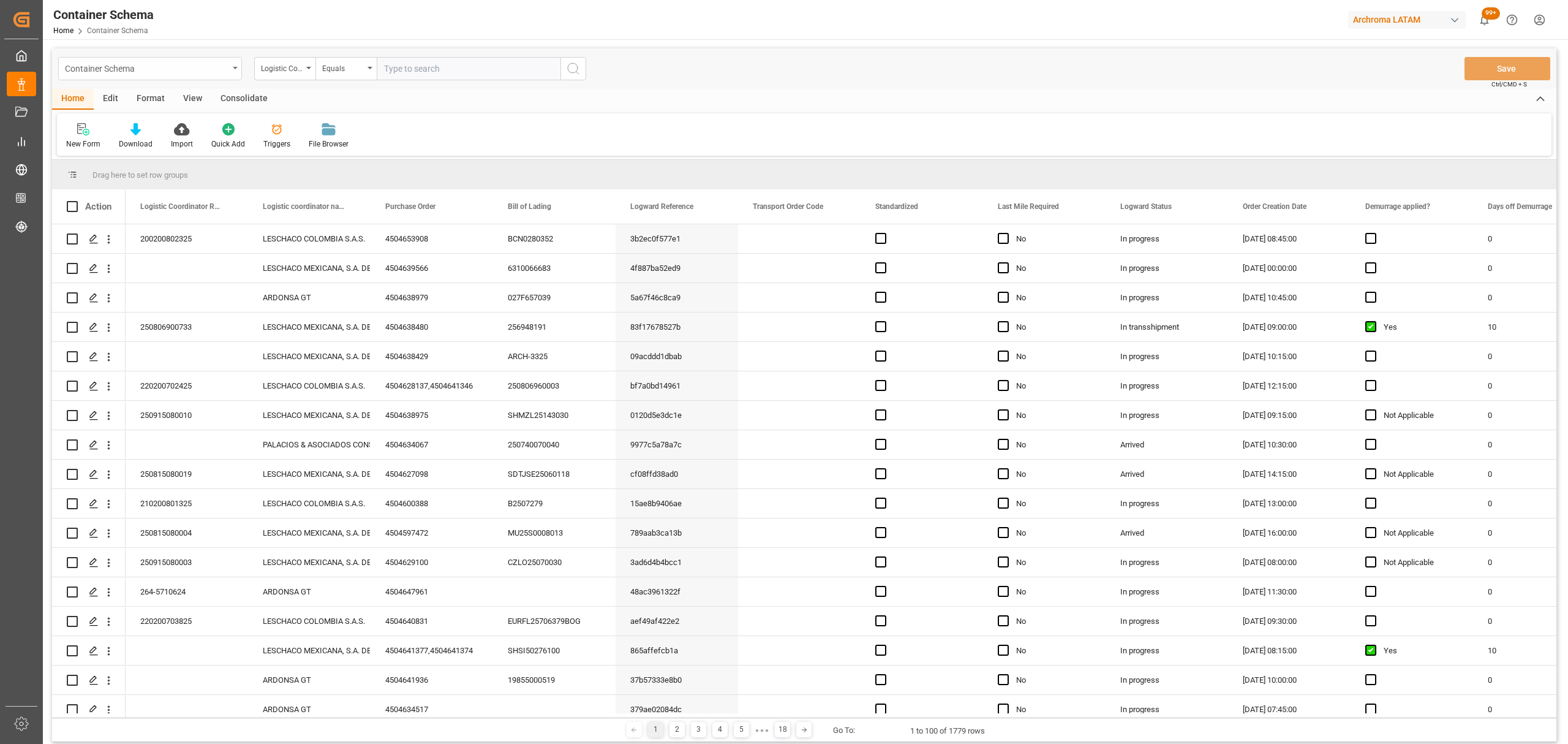
click at [226, 64] on div "Container Schema" at bounding box center [147, 68] width 163 height 16
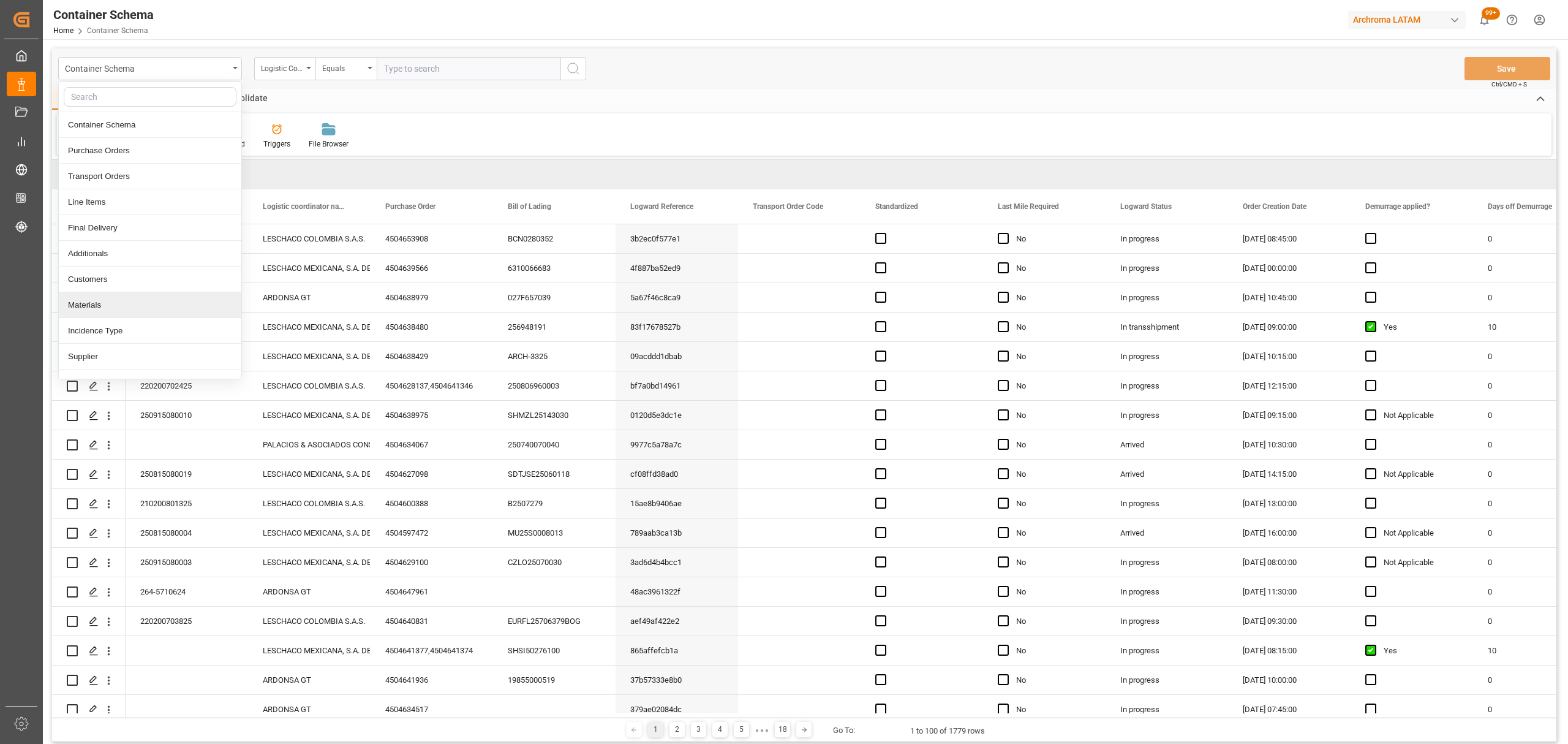
click at [102, 310] on div "Materials" at bounding box center [150, 306] width 183 height 26
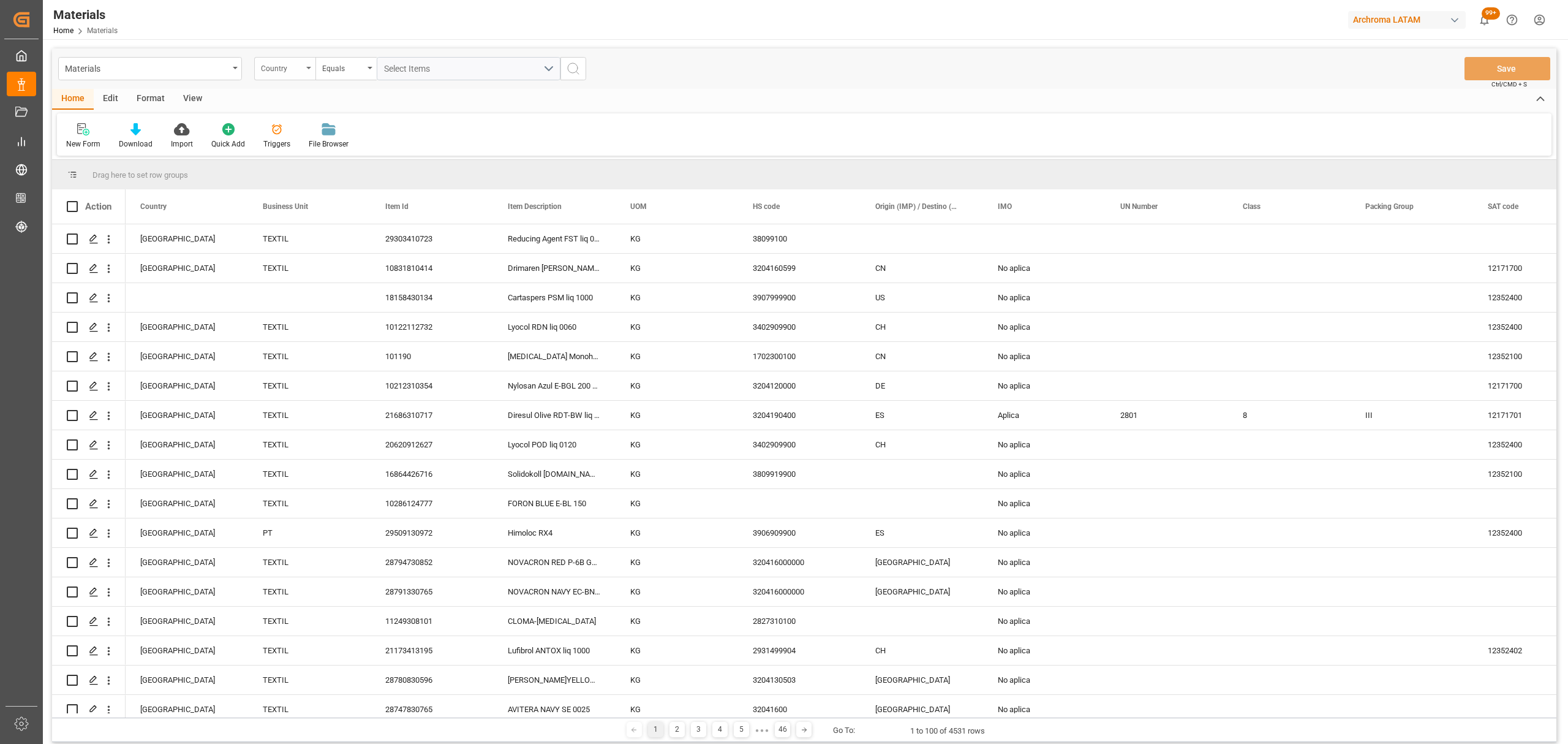
click at [288, 70] on div "Country" at bounding box center [281, 67] width 42 height 14
click at [80, 139] on div "New Form" at bounding box center [83, 144] width 34 height 11
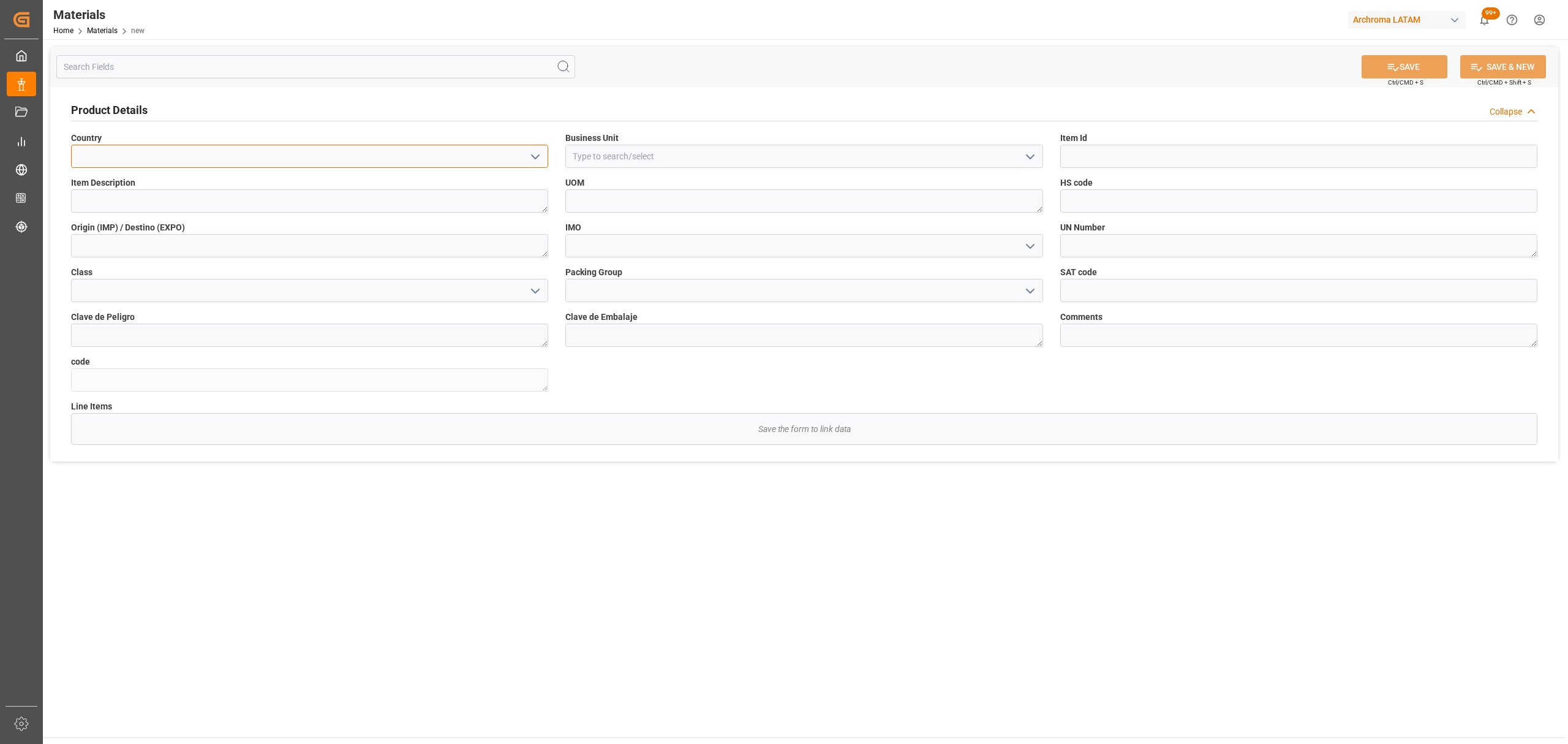
click at [517, 152] on input at bounding box center [310, 156] width 477 height 23
click at [538, 152] on icon "open menu" at bounding box center [535, 157] width 15 height 15
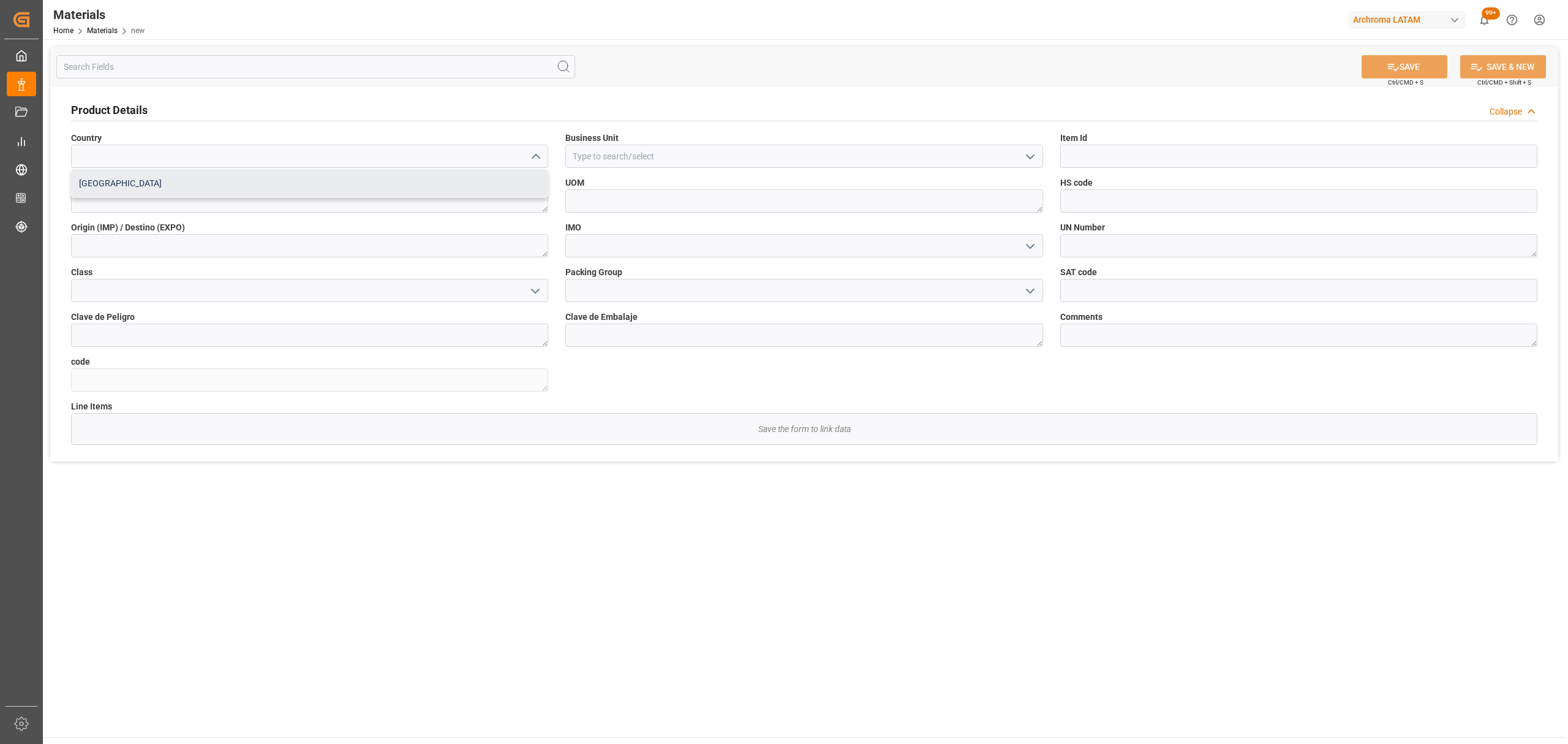
click at [440, 186] on div "Mexico" at bounding box center [310, 184] width 476 height 28
type input "Mexico"
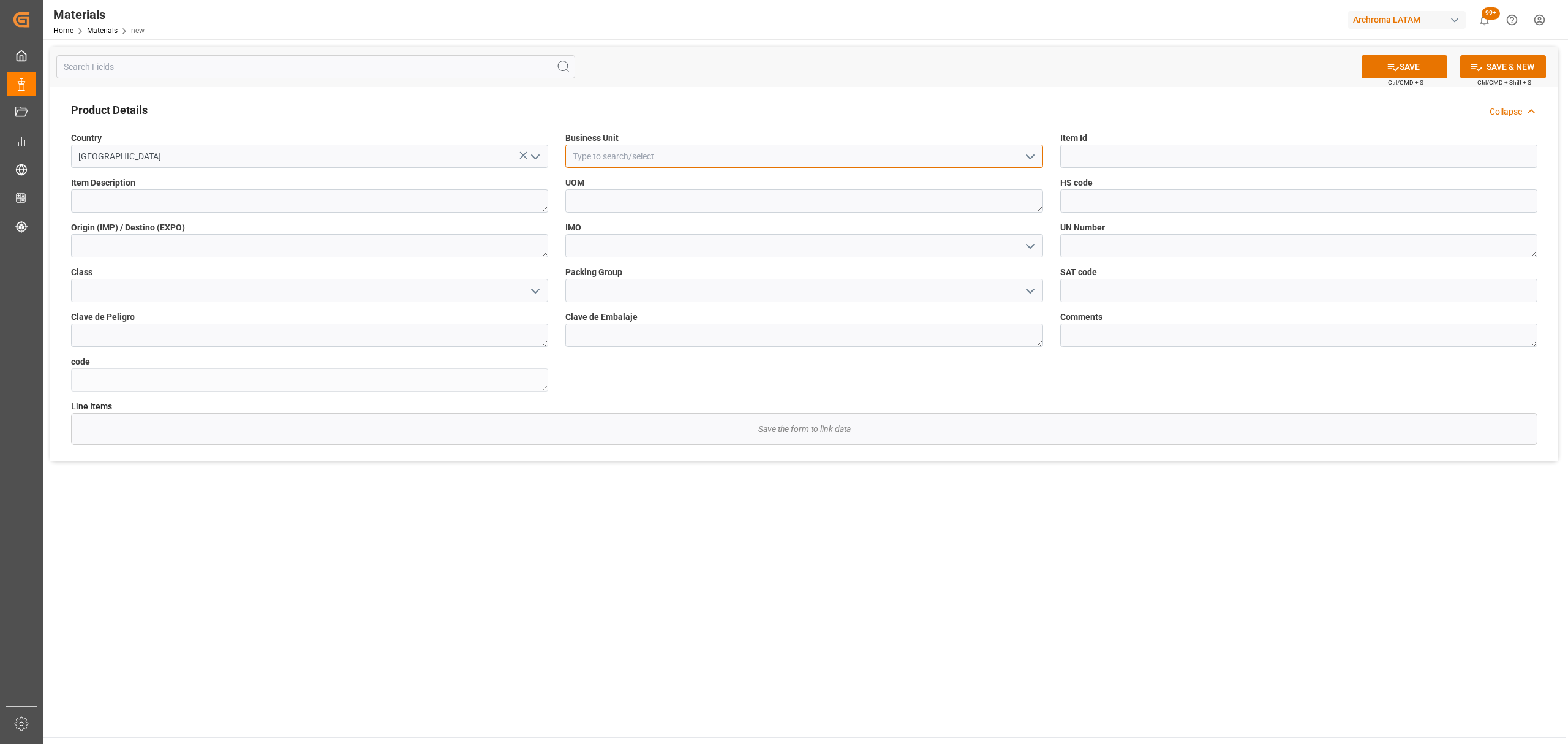
click at [788, 161] on input at bounding box center [804, 156] width 477 height 23
click at [1036, 150] on icon "open menu" at bounding box center [1030, 157] width 15 height 15
click at [676, 182] on div "TEXTIL" at bounding box center [804, 184] width 476 height 28
type input "TEXTIL"
click at [1138, 149] on input at bounding box center [1299, 156] width 477 height 23
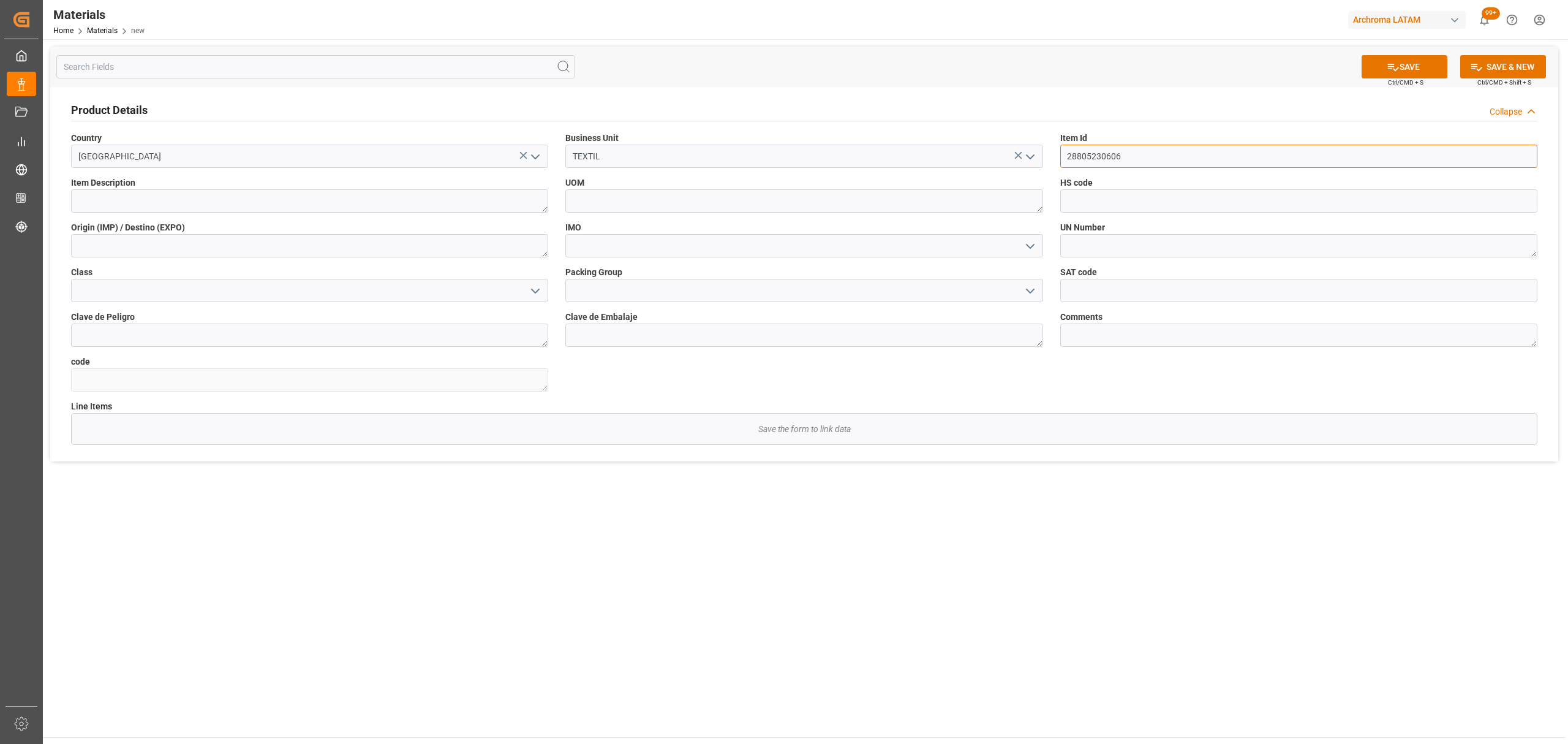
type input "28805230606"
click at [464, 204] on textarea at bounding box center [310, 201] width 477 height 23
type textarea "PHOBOTEX RSX 0120"
click at [917, 209] on textarea at bounding box center [804, 201] width 477 height 23
type textarea "KG"
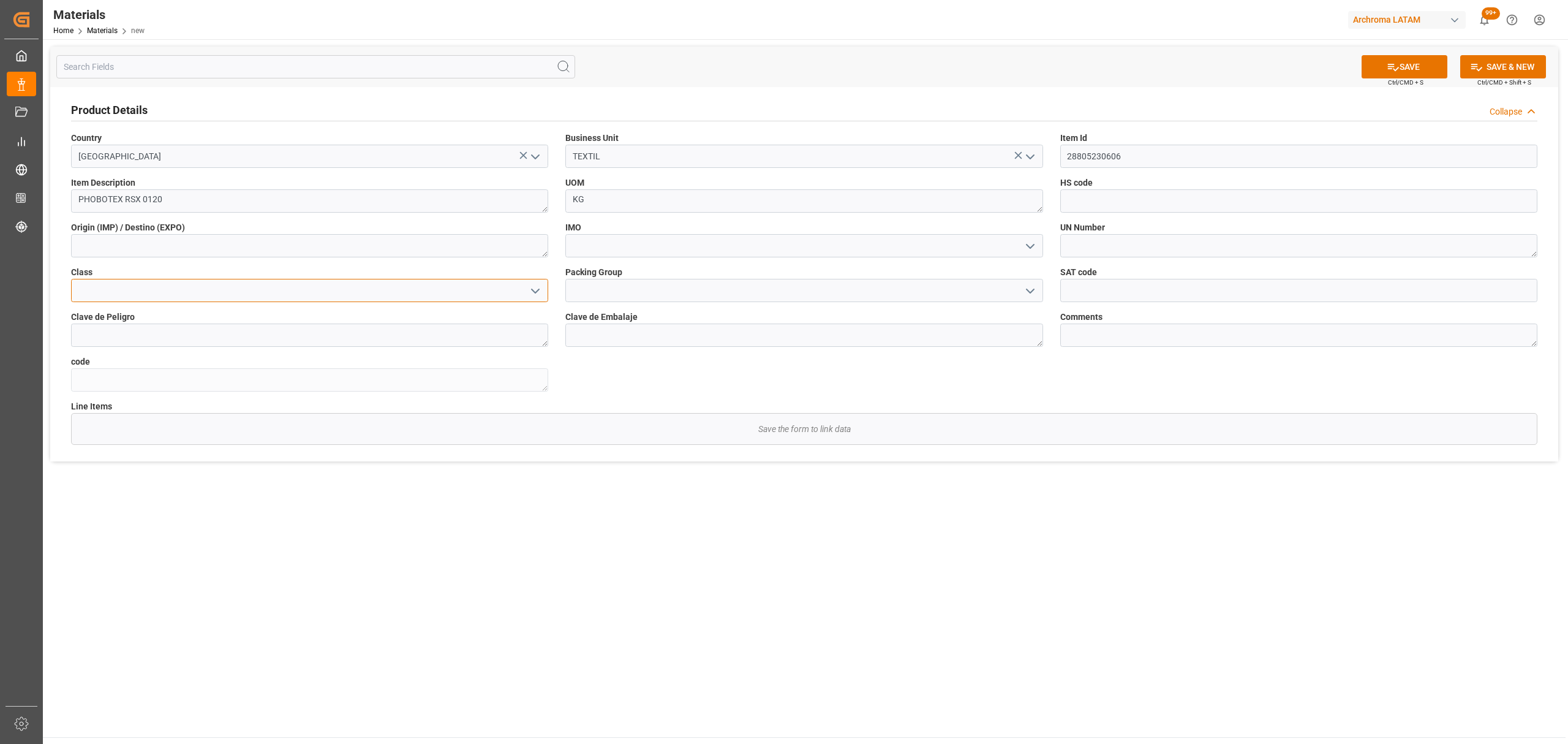
click at [545, 291] on input at bounding box center [310, 291] width 477 height 23
click at [1108, 192] on input at bounding box center [1299, 201] width 477 height 23
paste input "38099100"
type input "38099100"
click at [736, 243] on input at bounding box center [804, 246] width 477 height 23
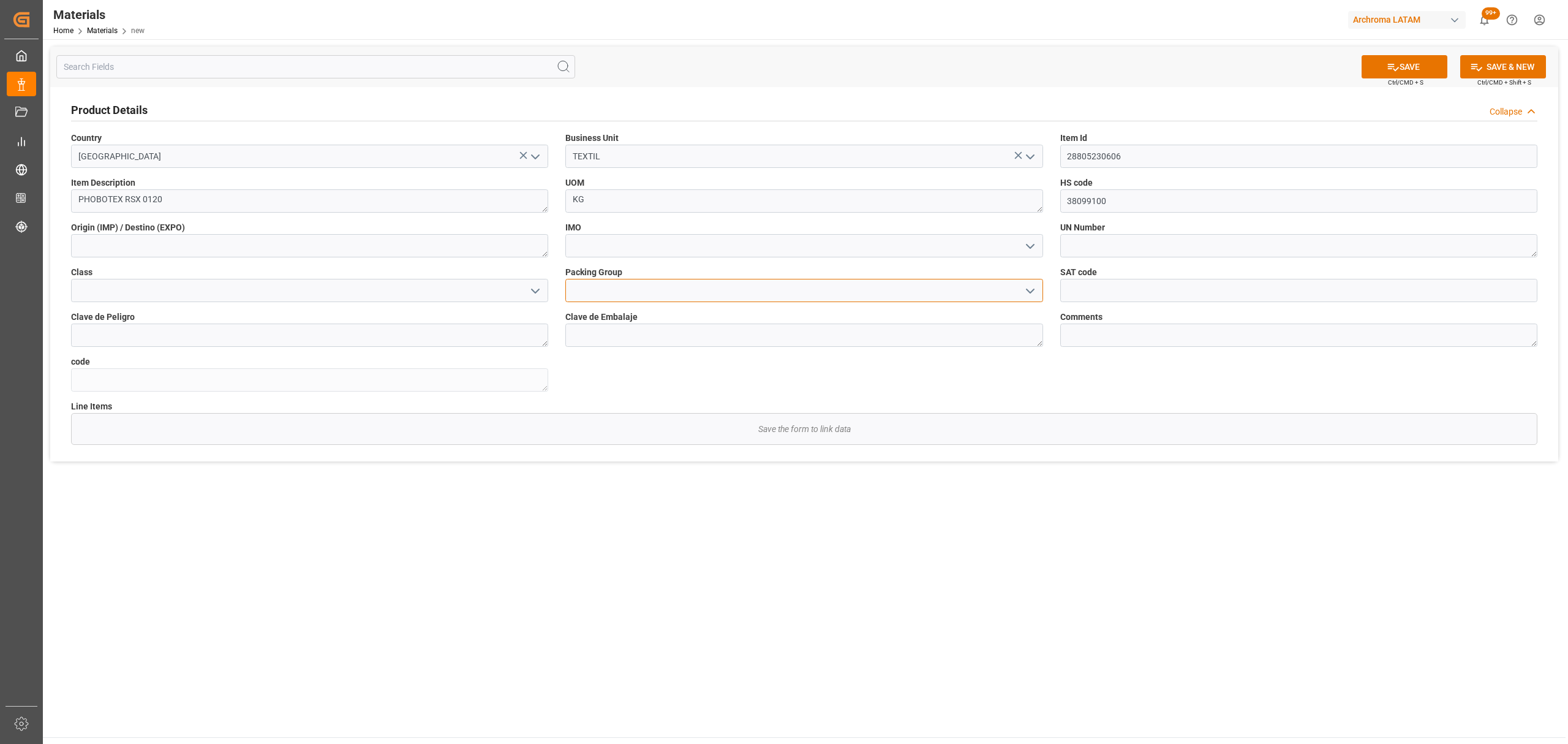
click at [602, 295] on input at bounding box center [804, 291] width 477 height 23
paste input "UN 1H2"
type input "UN 1H2"
click at [595, 248] on input at bounding box center [804, 246] width 477 height 23
click at [604, 293] on input at bounding box center [804, 291] width 477 height 23
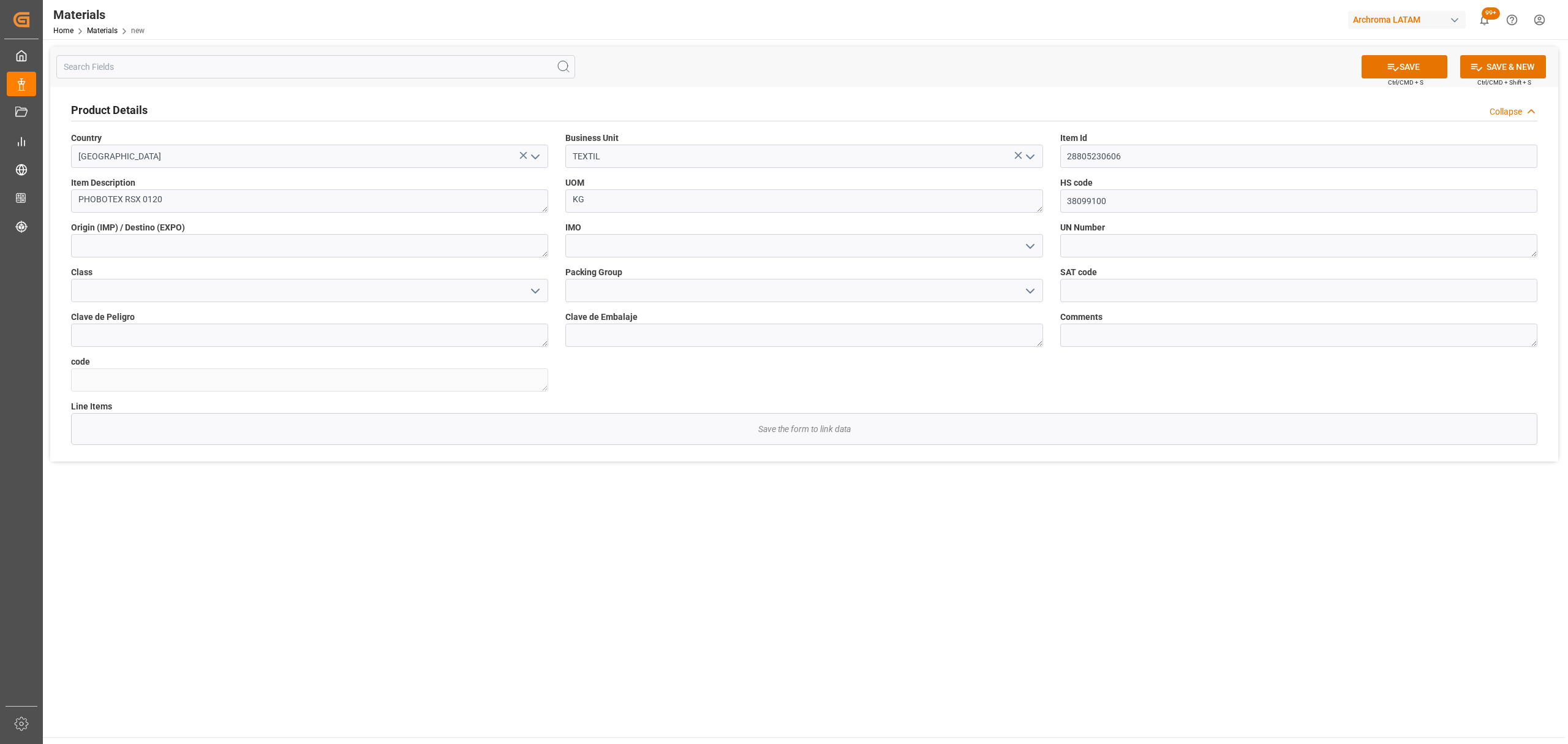
click at [1036, 294] on icon "open menu" at bounding box center [1030, 291] width 15 height 15
click at [624, 346] on div "II" at bounding box center [804, 345] width 476 height 28
type input "II"
click at [1111, 248] on textarea at bounding box center [1299, 246] width 477 height 23
paste textarea "UN 1H2"
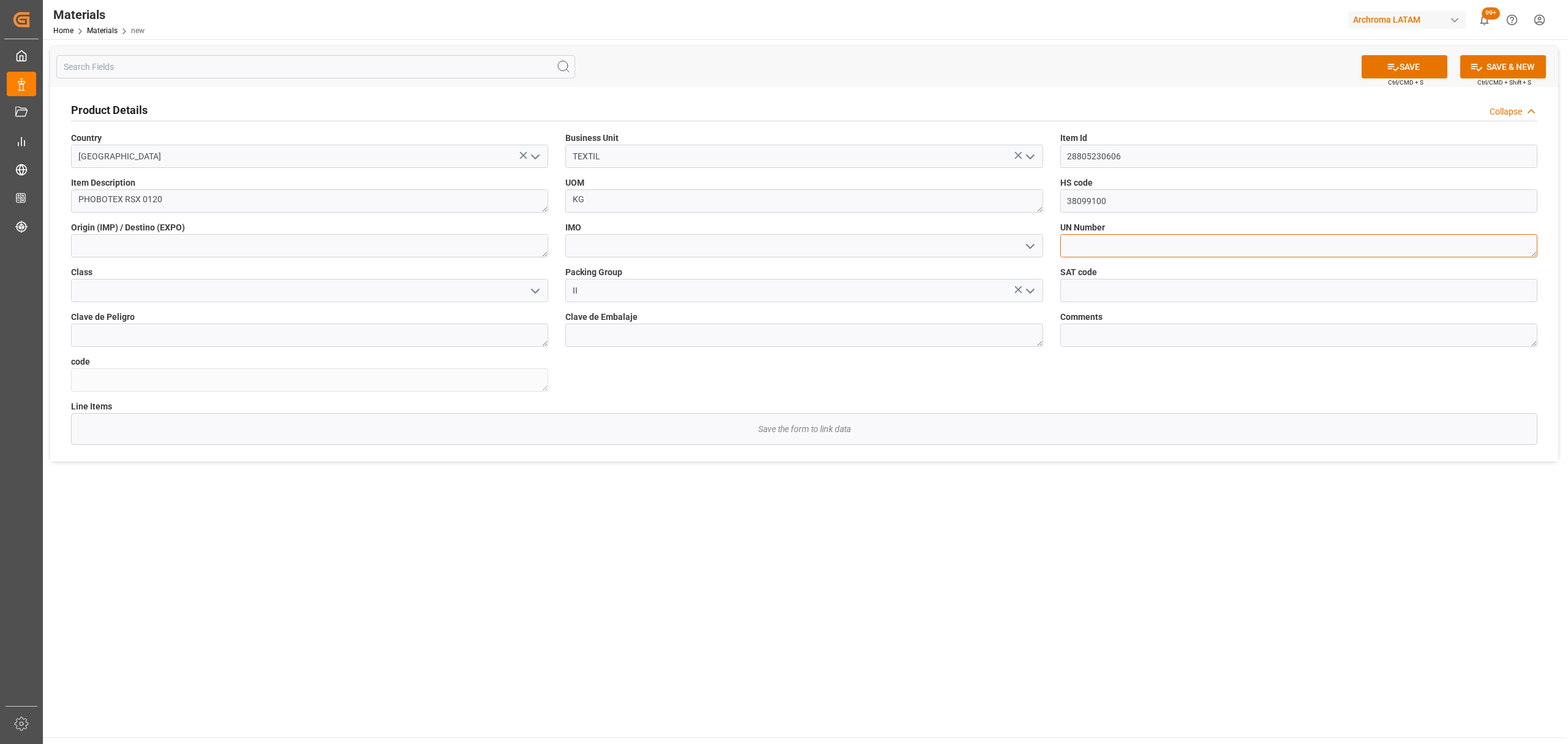
type textarea "UN 1H2"
drag, startPoint x: 1113, startPoint y: 246, endPoint x: 1033, endPoint y: 246, distance: 80.0
click at [1033, 246] on div "Product Details Collapse Country Mexico Business Unit TEXTIL Item Id 2880523060…" at bounding box center [804, 281] width 1508 height 388
click at [665, 243] on input at bounding box center [804, 246] width 477 height 23
click at [1030, 249] on icon "open menu" at bounding box center [1030, 246] width 15 height 15
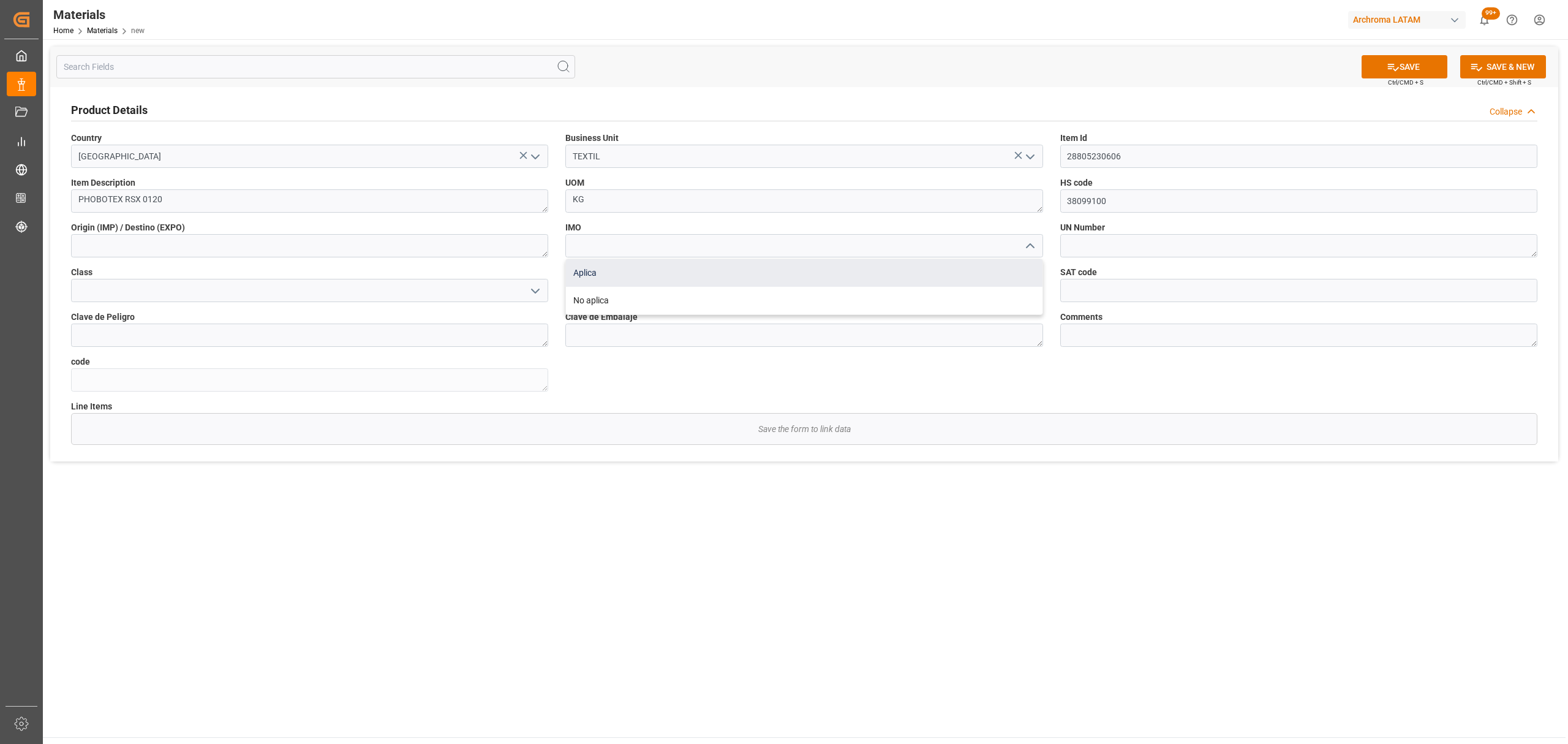
click at [890, 270] on div "Aplica" at bounding box center [804, 273] width 476 height 28
type input "Aplica"
click at [515, 249] on textarea at bounding box center [310, 246] width 477 height 23
click at [232, 337] on textarea at bounding box center [310, 335] width 477 height 23
paste textarea "UN 1H2"
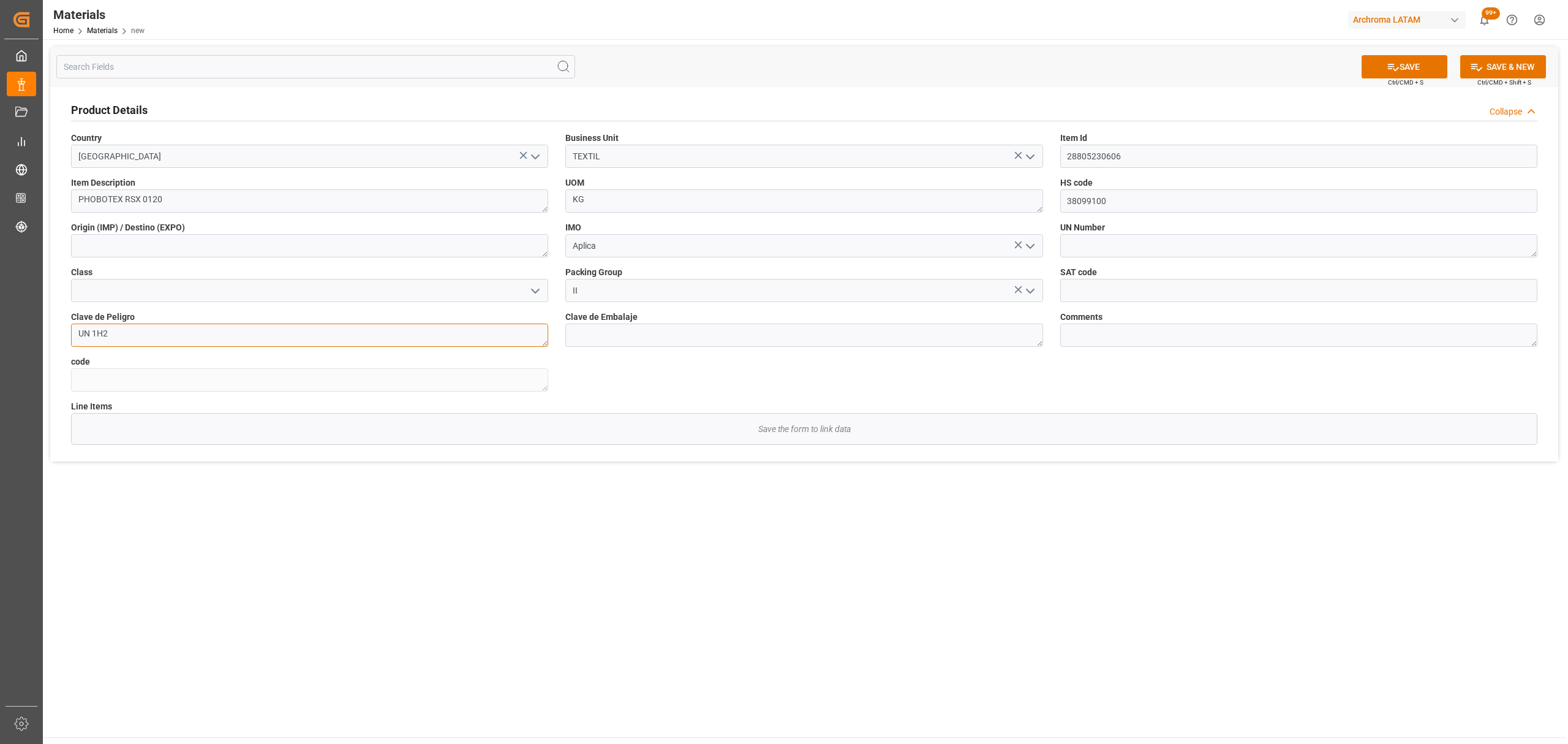
type textarea "UN 1H2"
click at [174, 248] on textarea at bounding box center [310, 246] width 477 height 23
drag, startPoint x: 248, startPoint y: 250, endPoint x: 0, endPoint y: 208, distance: 251.5
click at [0, 209] on div "Created by potrace 1.15, written by Peter Selinger 2001-2017 Created by potrace…" at bounding box center [784, 372] width 1568 height 744
type textarea "ALEMANIA"
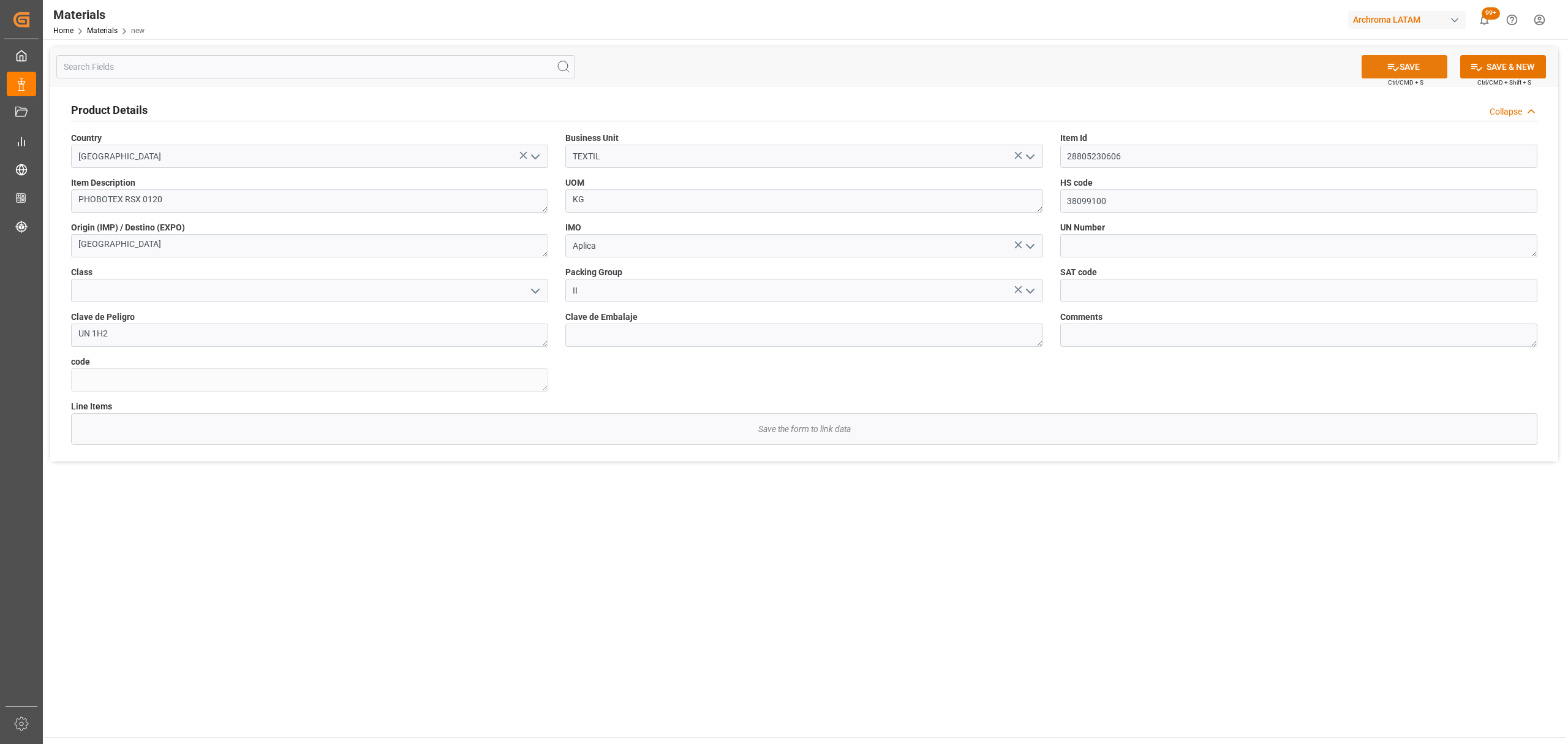
click at [1425, 70] on button "SAVE" at bounding box center [1405, 67] width 86 height 23
type textarea "13ce455370fe"
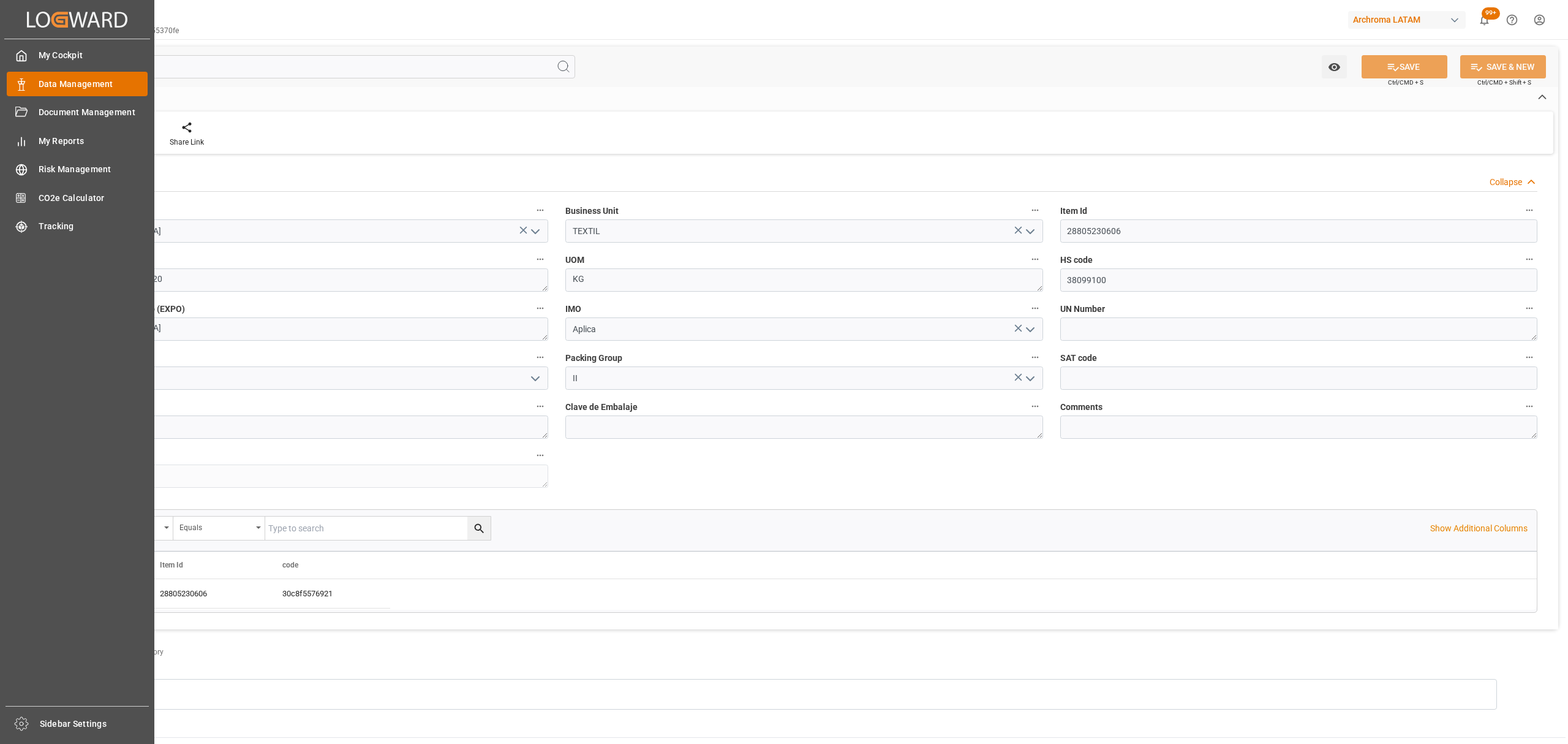
click at [66, 82] on span "Data Management" at bounding box center [93, 84] width 110 height 13
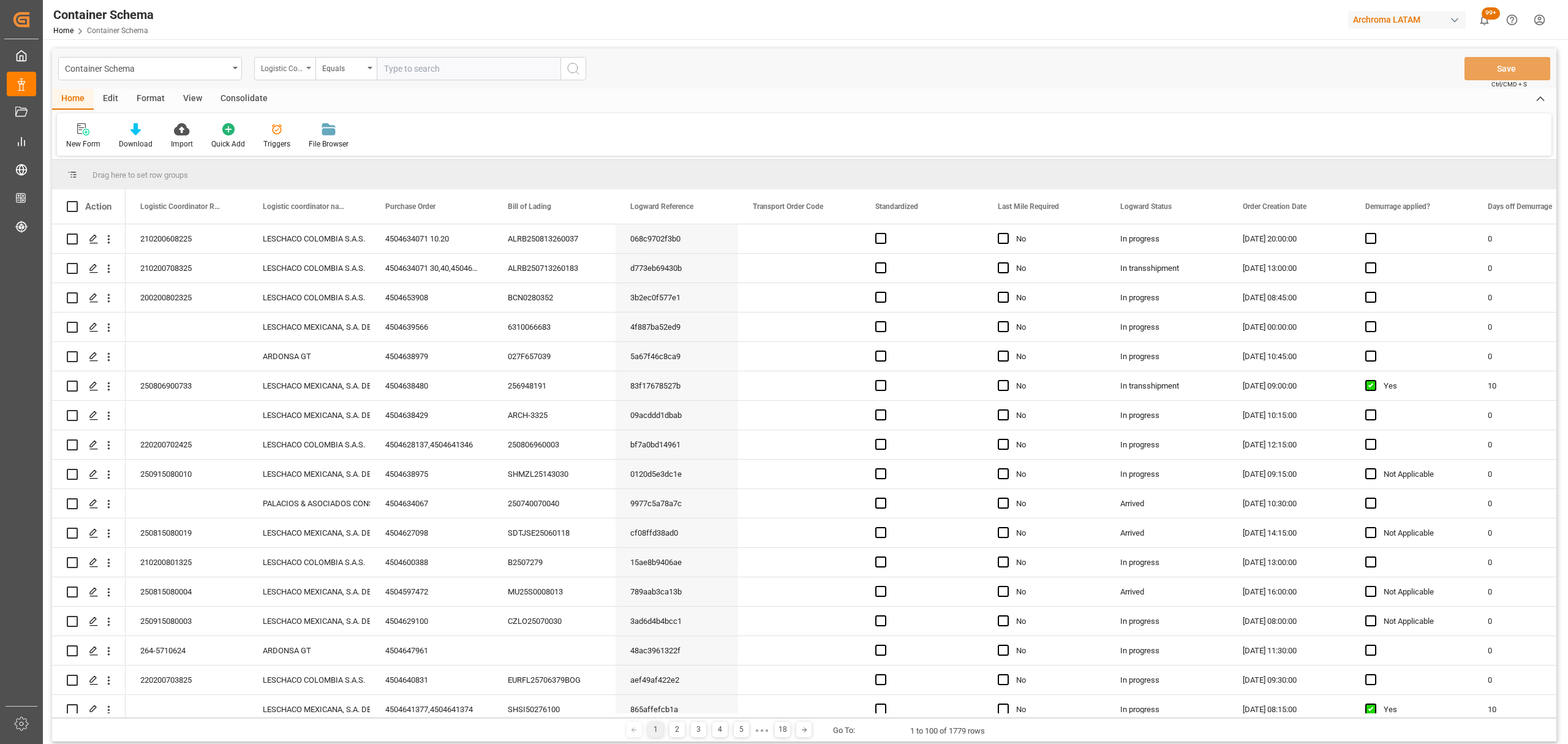
click at [283, 65] on div "Logistic Coordinator Reference Number" at bounding box center [281, 67] width 42 height 14
click at [307, 176] on div "Purchase Order" at bounding box center [346, 176] width 183 height 26
click at [351, 66] on div "Equals" at bounding box center [343, 67] width 42 height 14
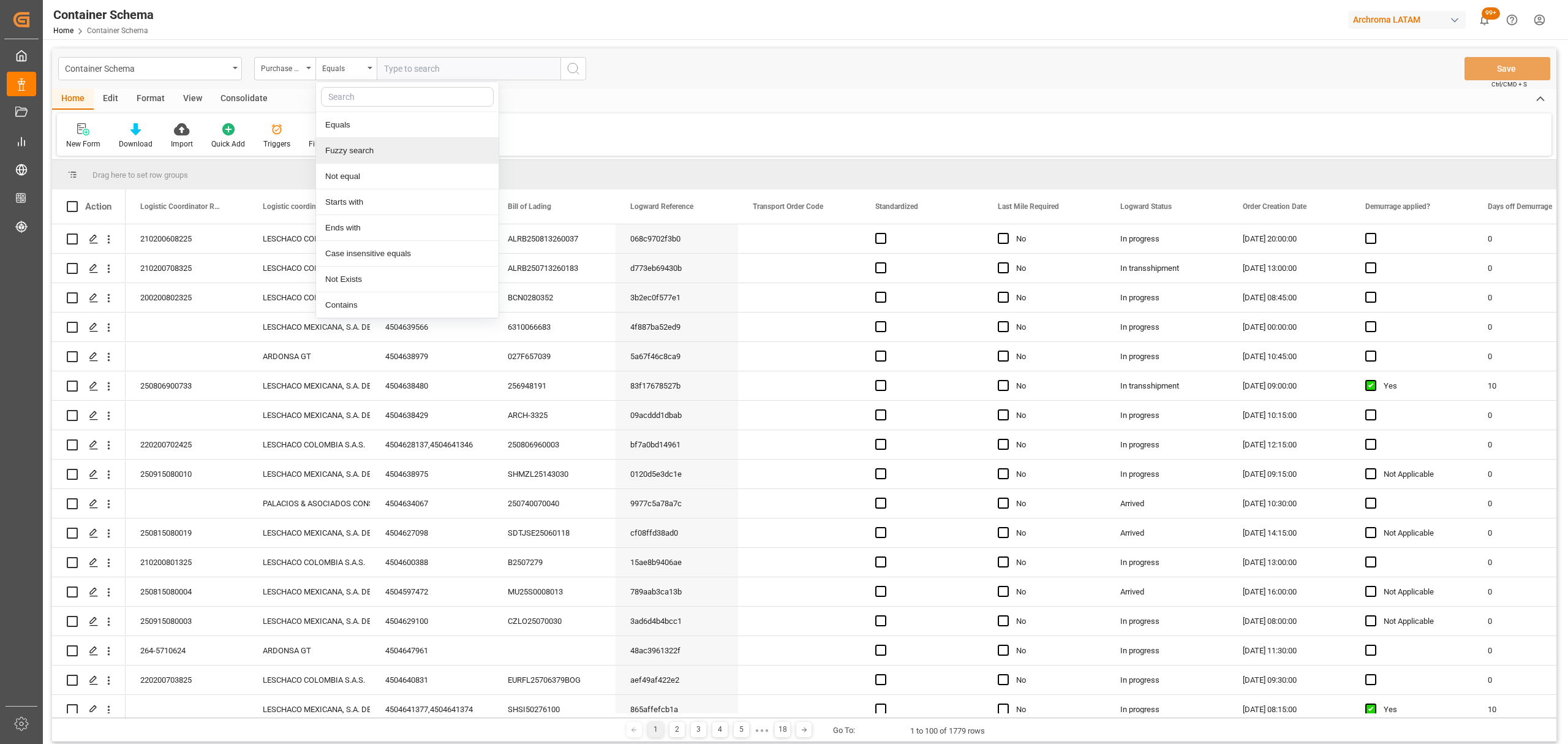
click at [383, 148] on div "Fuzzy search" at bounding box center [407, 151] width 183 height 26
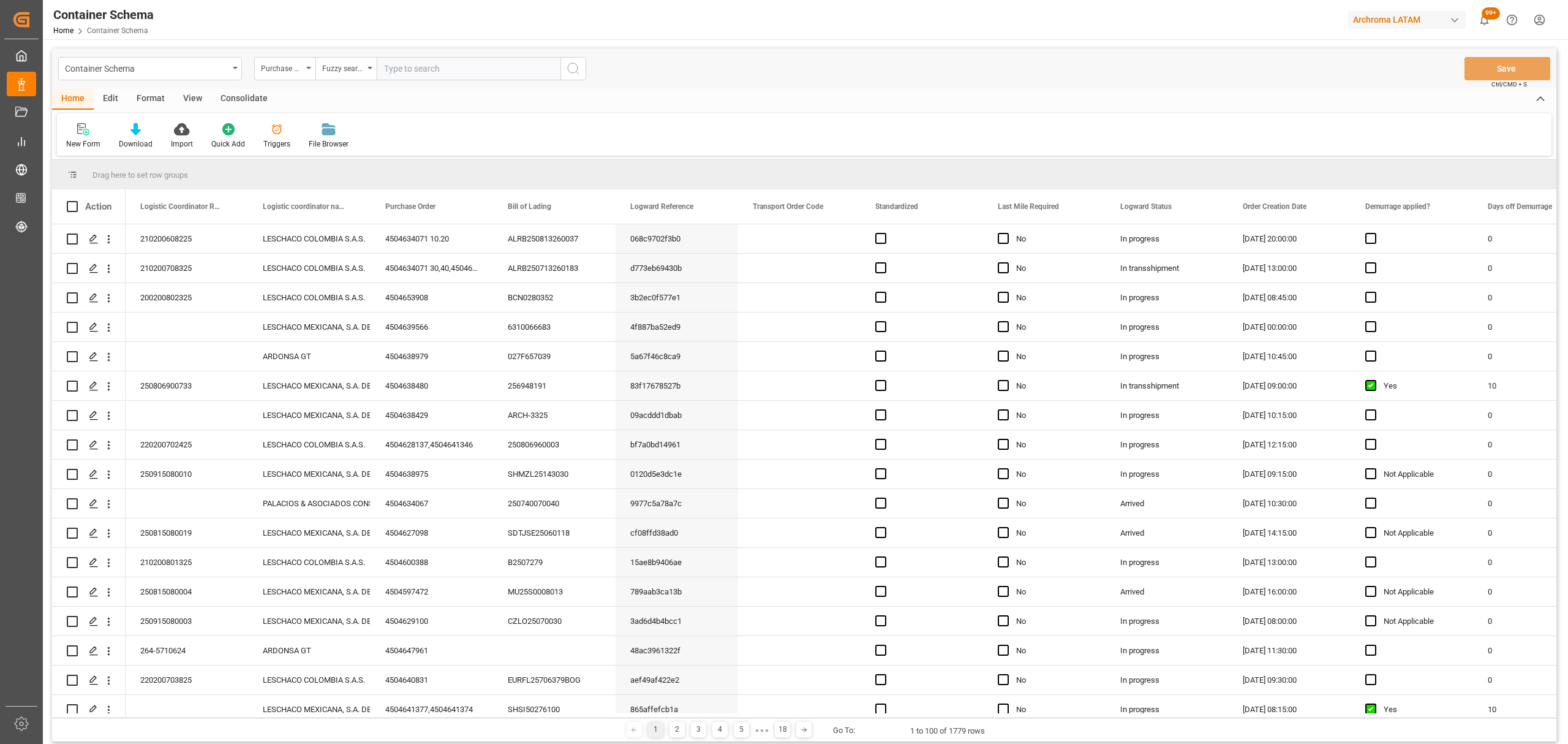
click at [418, 67] on input "text" at bounding box center [468, 69] width 184 height 23
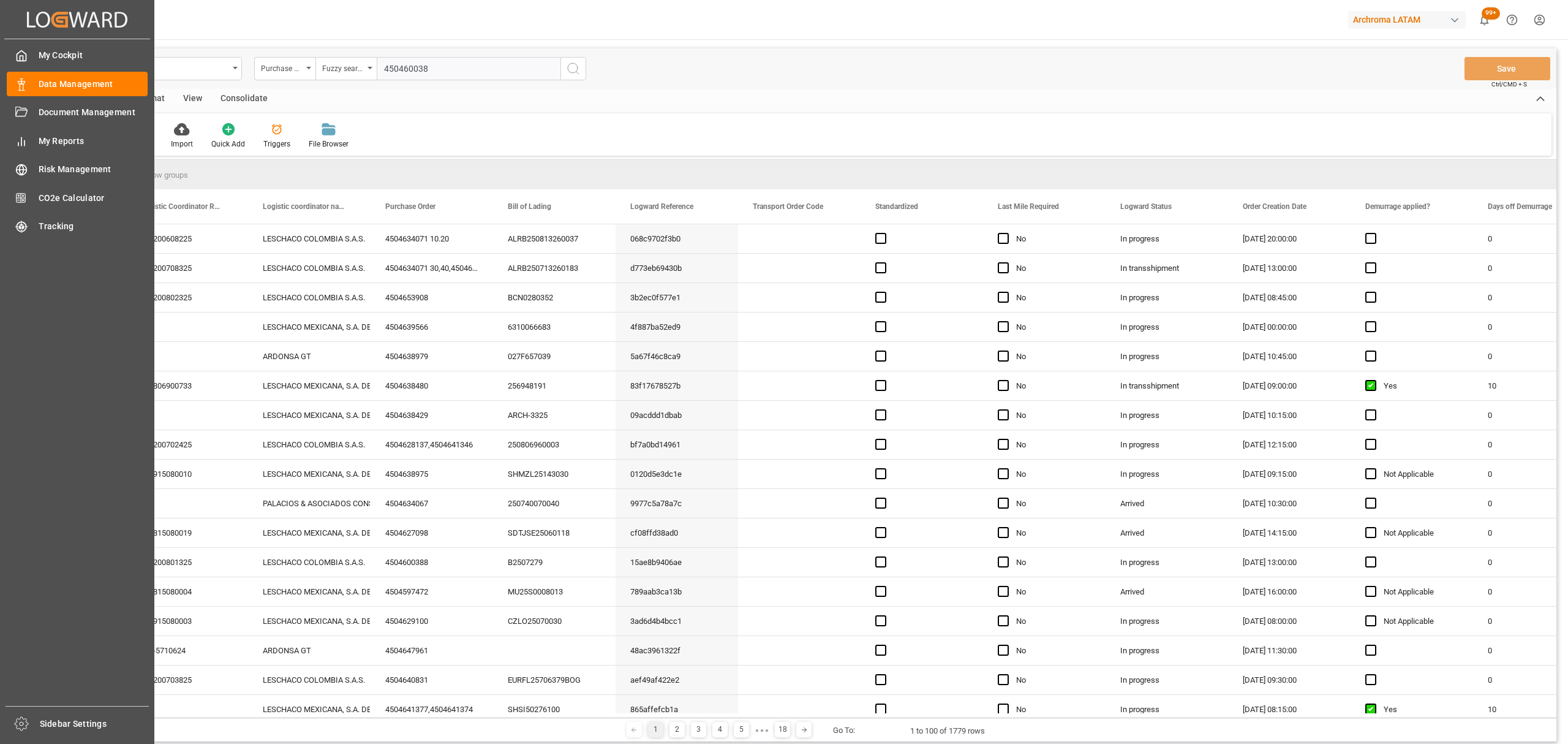
type input "4504600388"
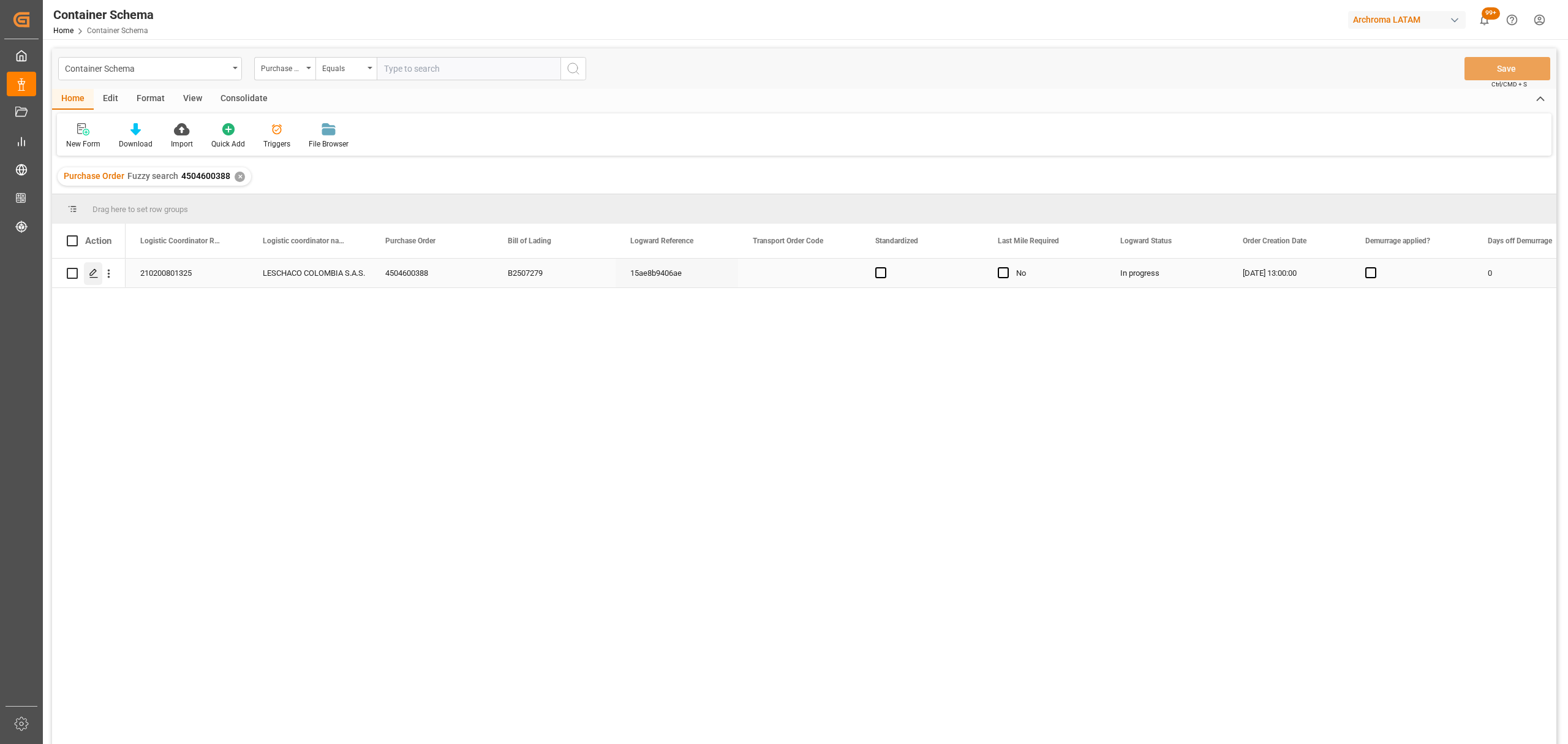
click at [92, 273] on icon "Press SPACE to select this row." at bounding box center [93, 273] width 10 height 10
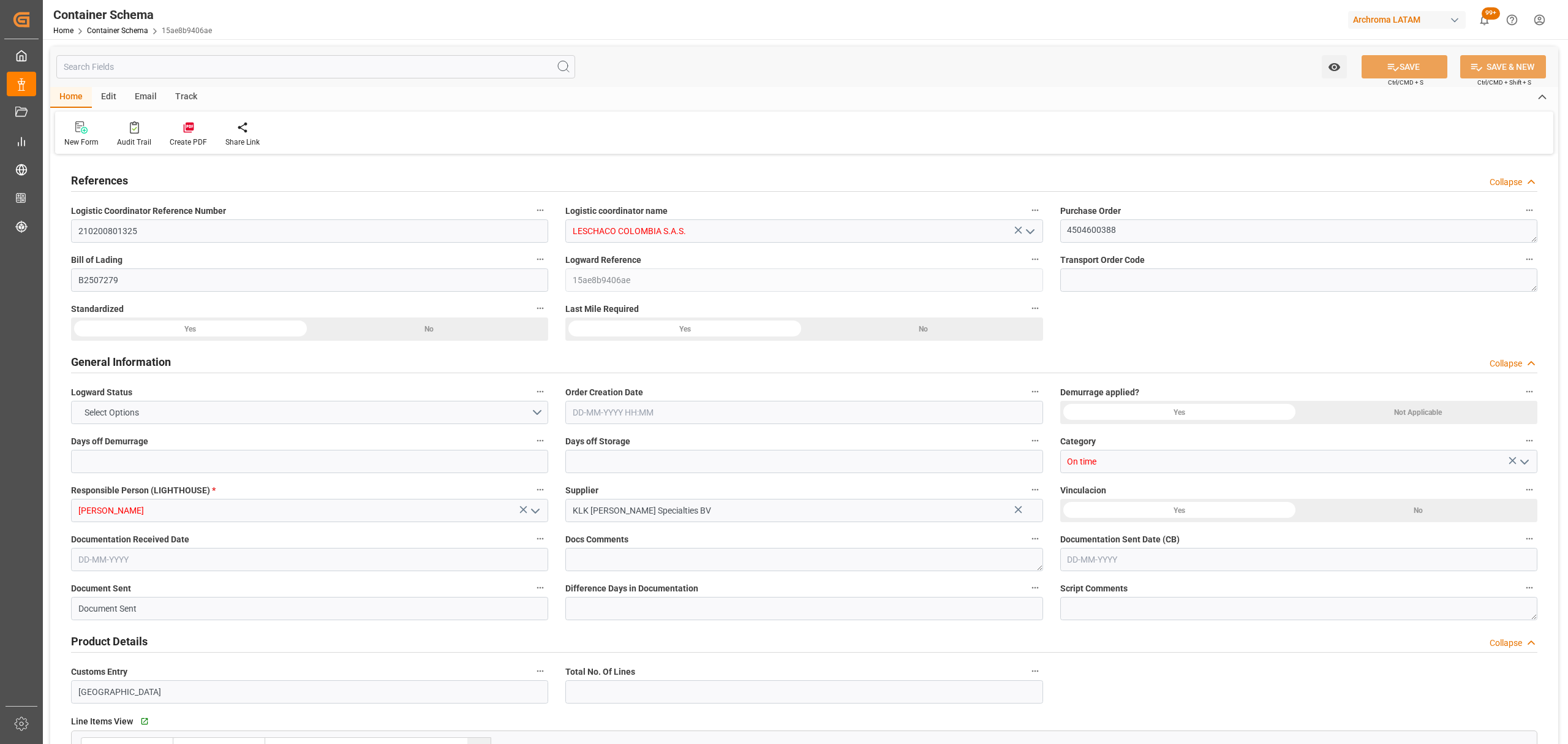
type input "0"
type input "3"
type input "1"
type input "1000"
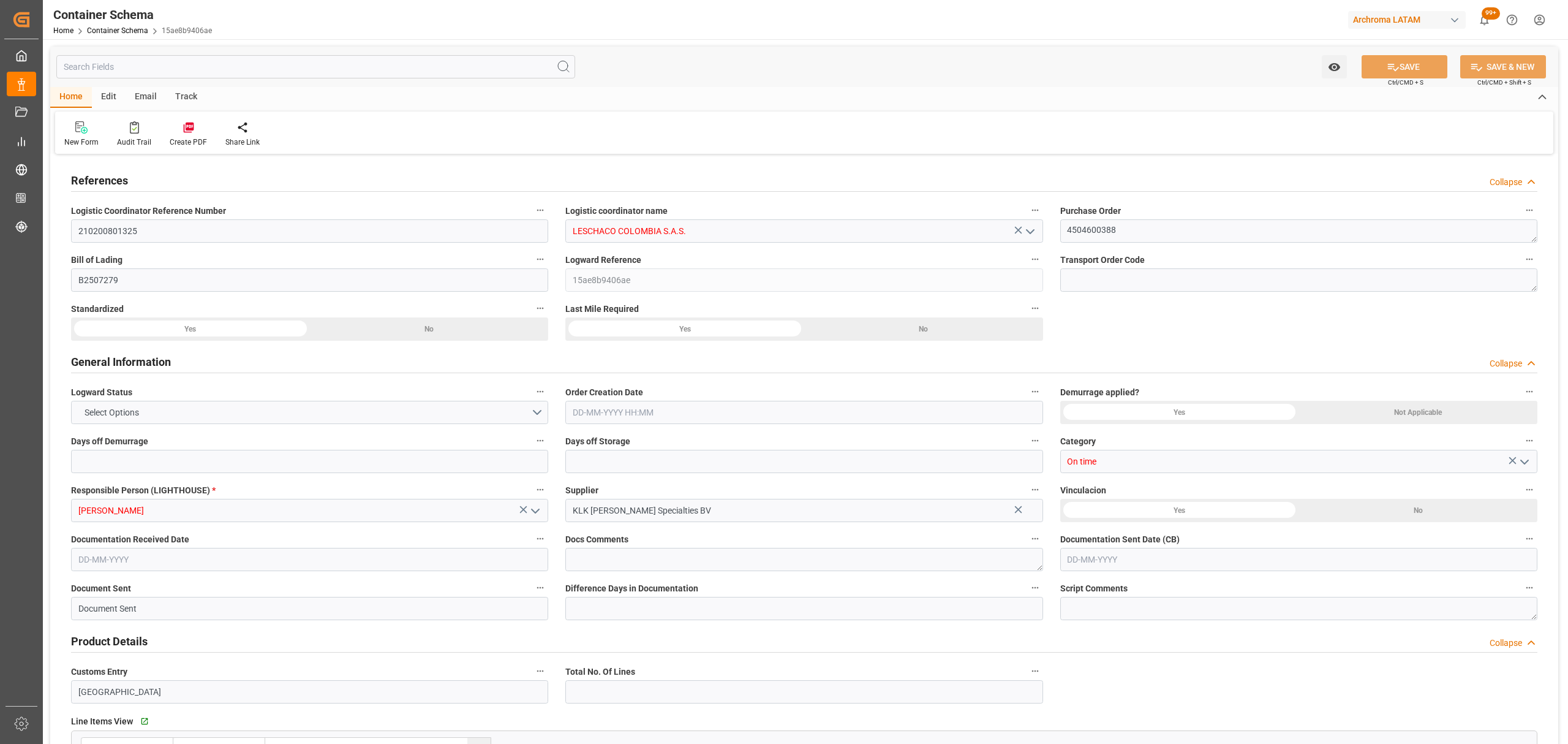
type input "1064"
type input "Hapag Lloyd"
type input "Hapag Lloyd Aktiengesellschaft"
type input "BEANR"
type input "COCTG"
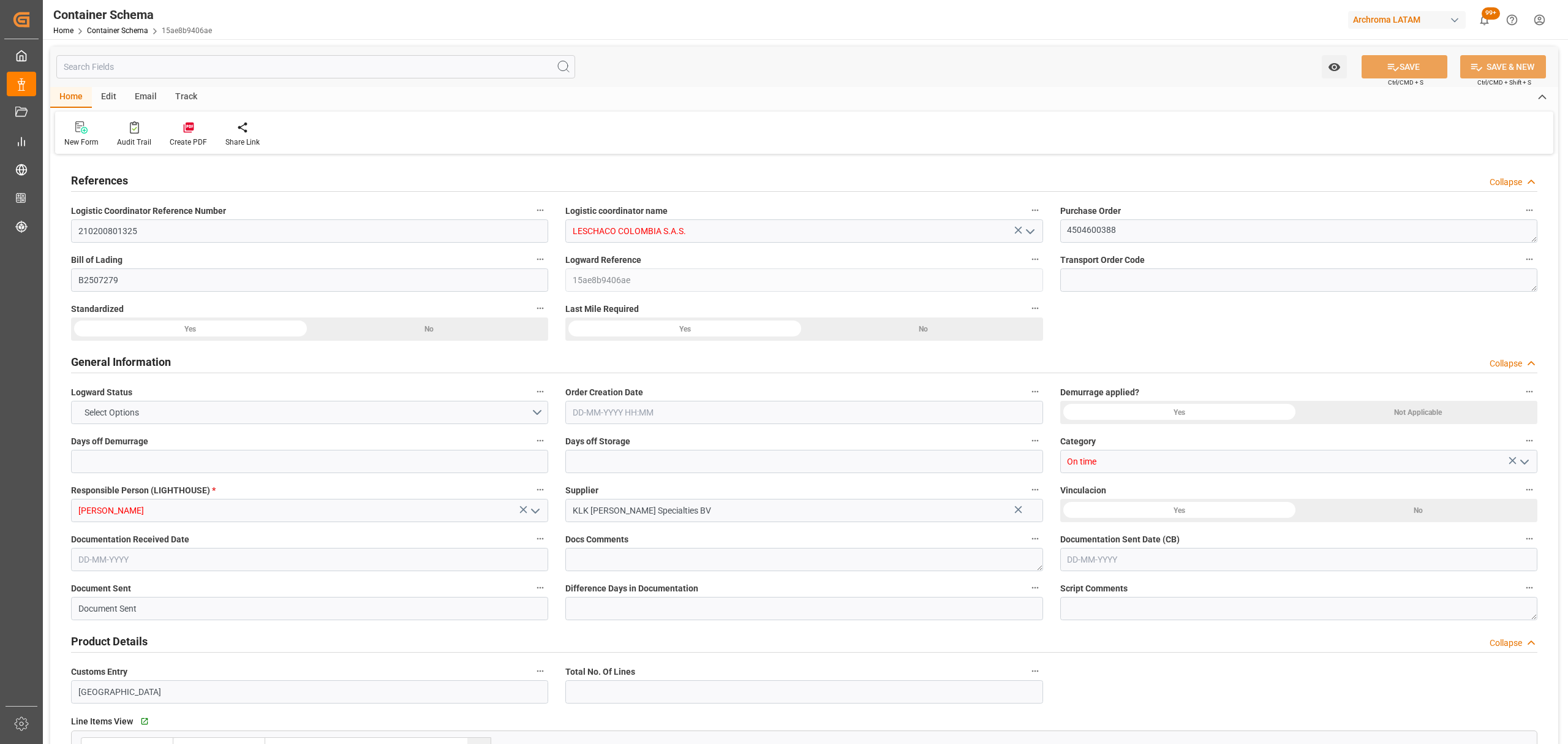
type input "COCTG"
type input "9729087"
type input "03-08-2025 13:00"
type input "[DATE]"
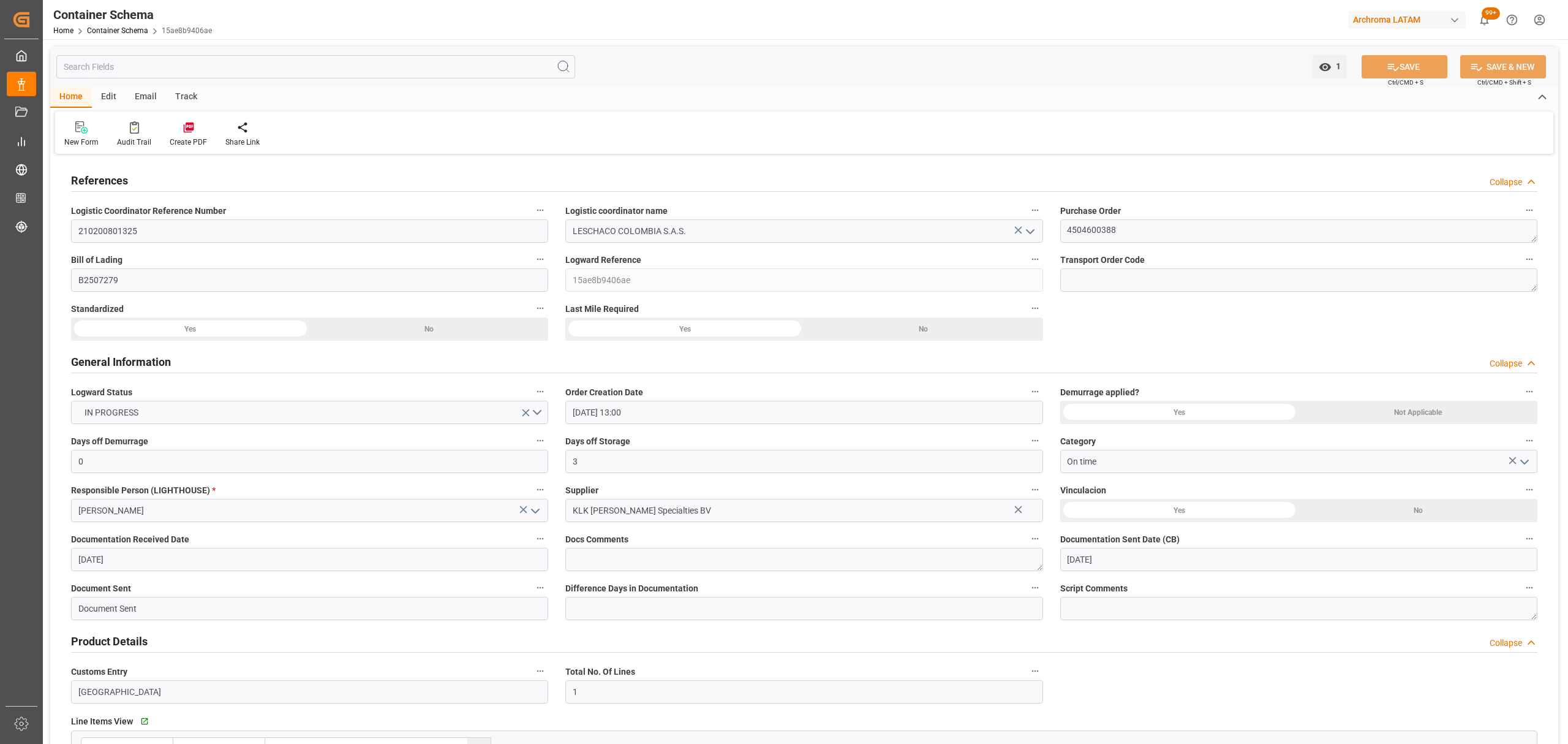
type input "[DATE]"
type input "23-08-2025"
type input "31-07-2025 00:00"
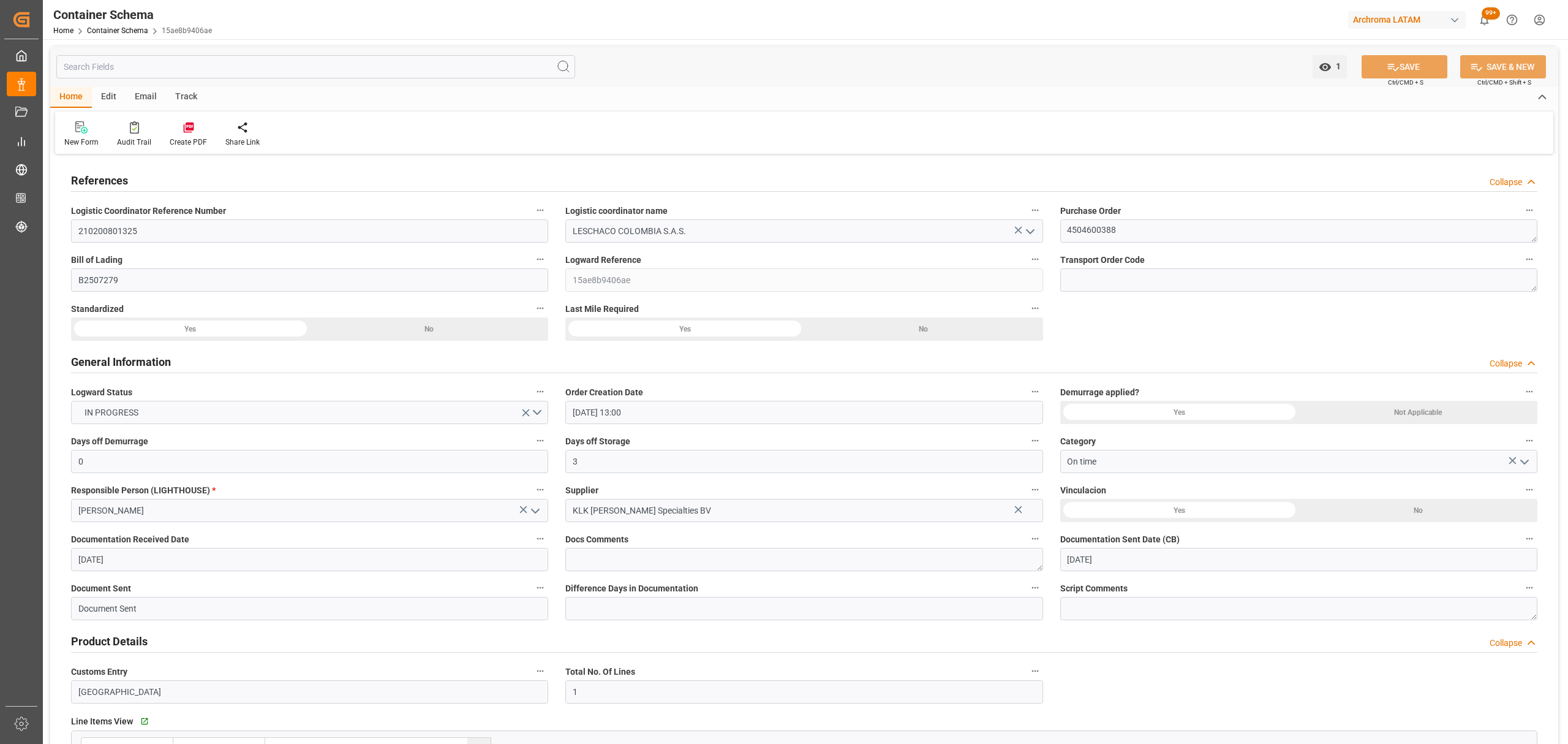
type input "23-08-2025 00:00"
type input "18-08-2025 00:00"
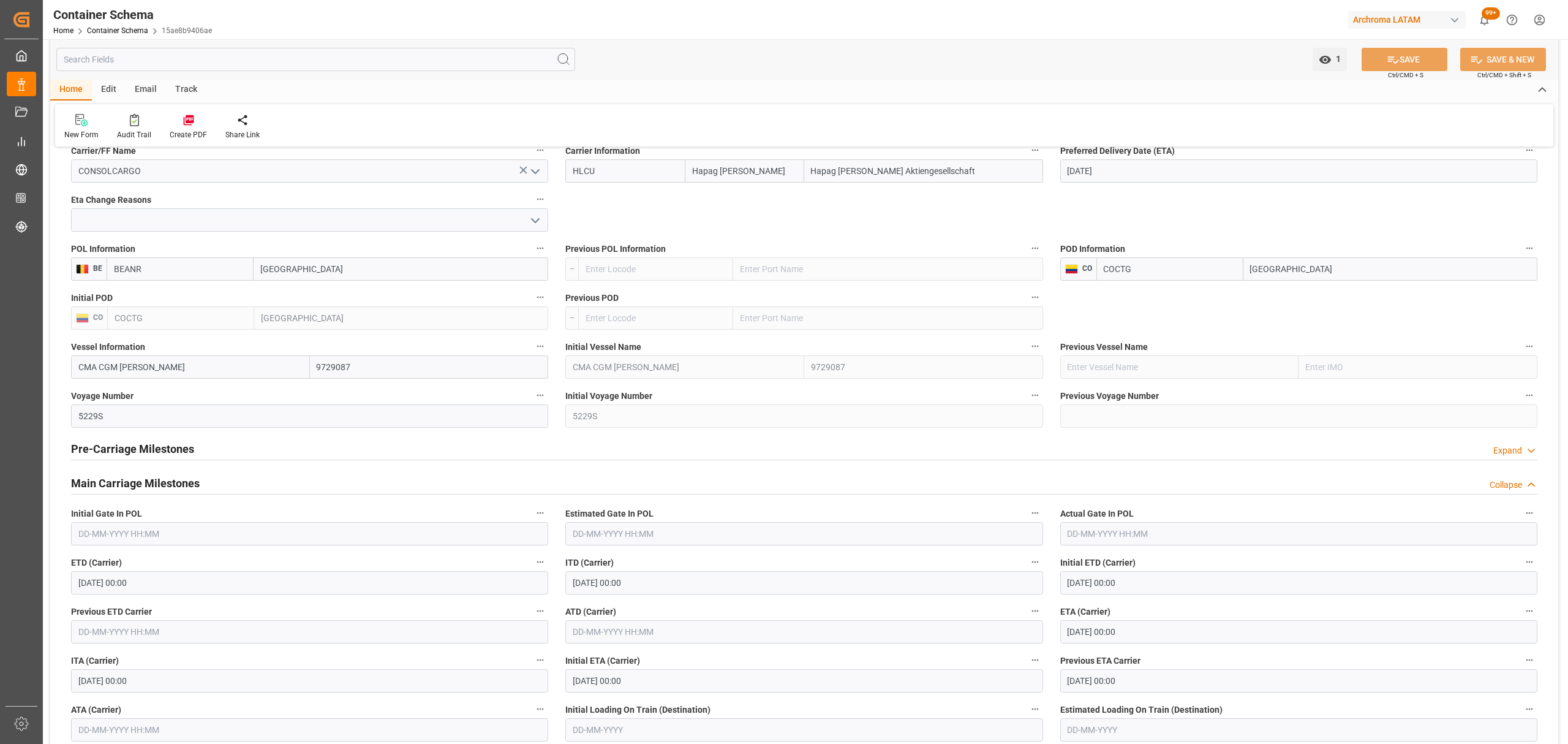
scroll to position [1225, 0]
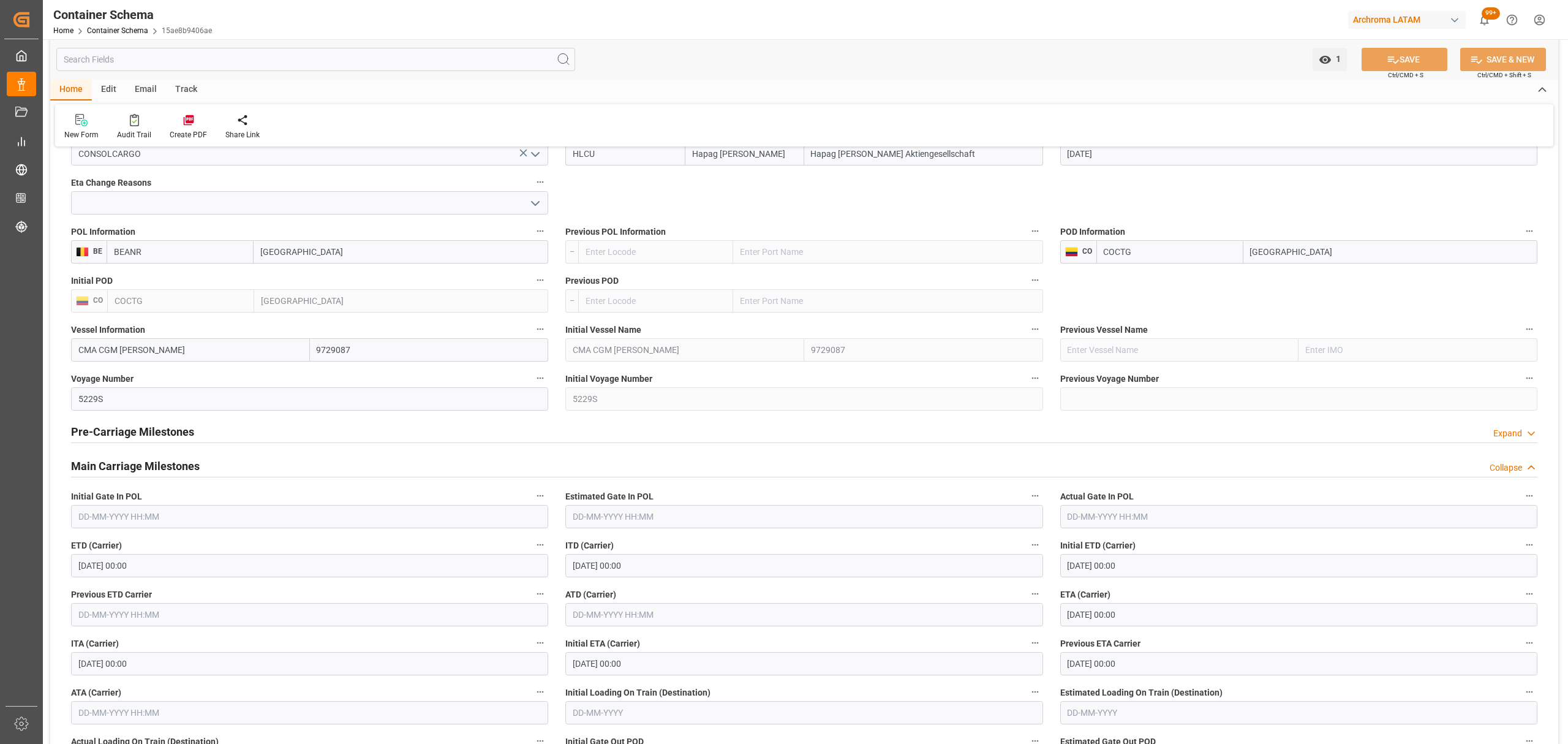
click at [230, 469] on div "Main Carriage Milestones Collapse" at bounding box center [805, 465] width 1467 height 23
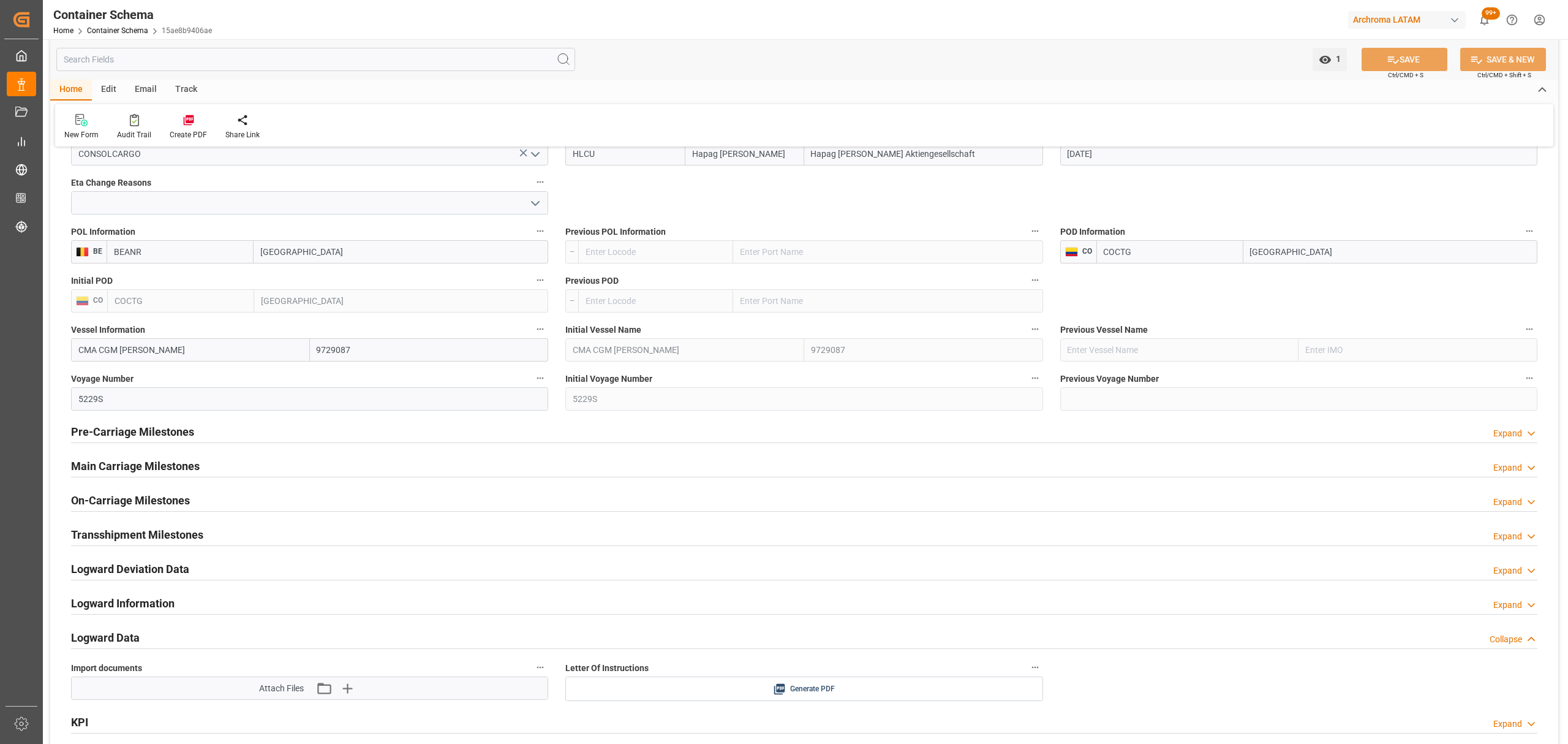
click at [167, 435] on h2 "Pre-Carriage Milestones" at bounding box center [133, 432] width 123 height 17
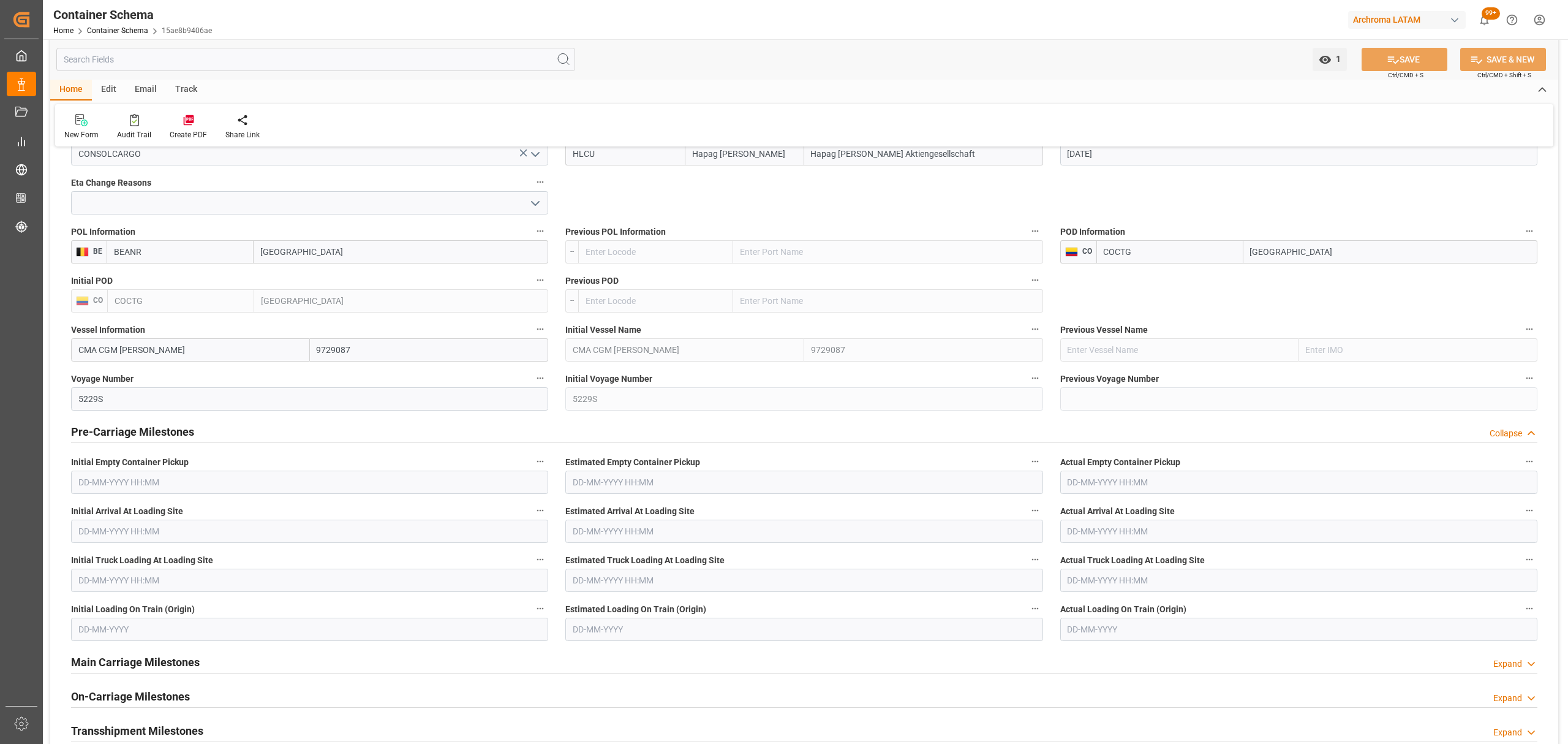
click at [167, 435] on h2 "Pre-Carriage Milestones" at bounding box center [133, 432] width 123 height 17
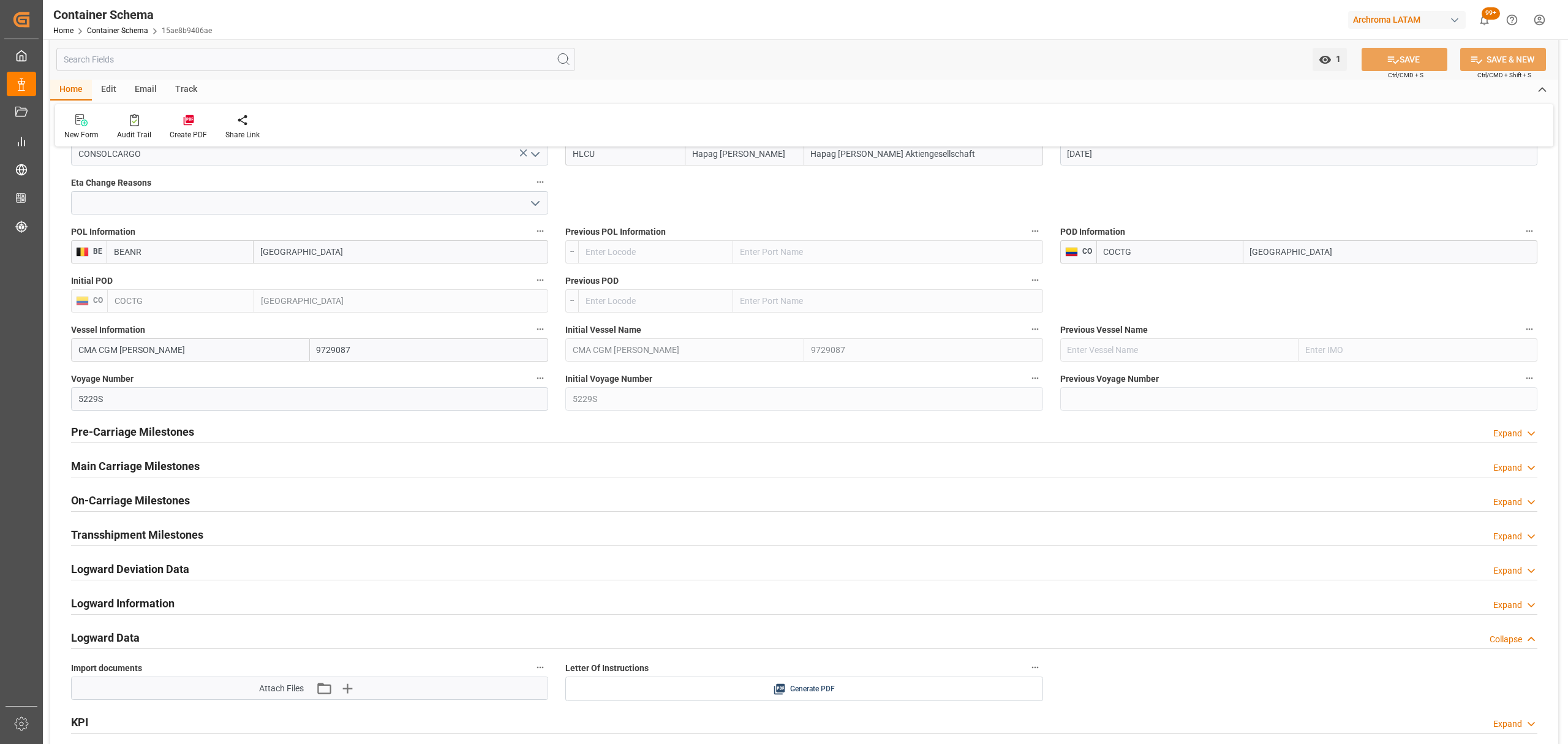
click at [164, 463] on h2 "Main Carriage Milestones" at bounding box center [136, 466] width 128 height 17
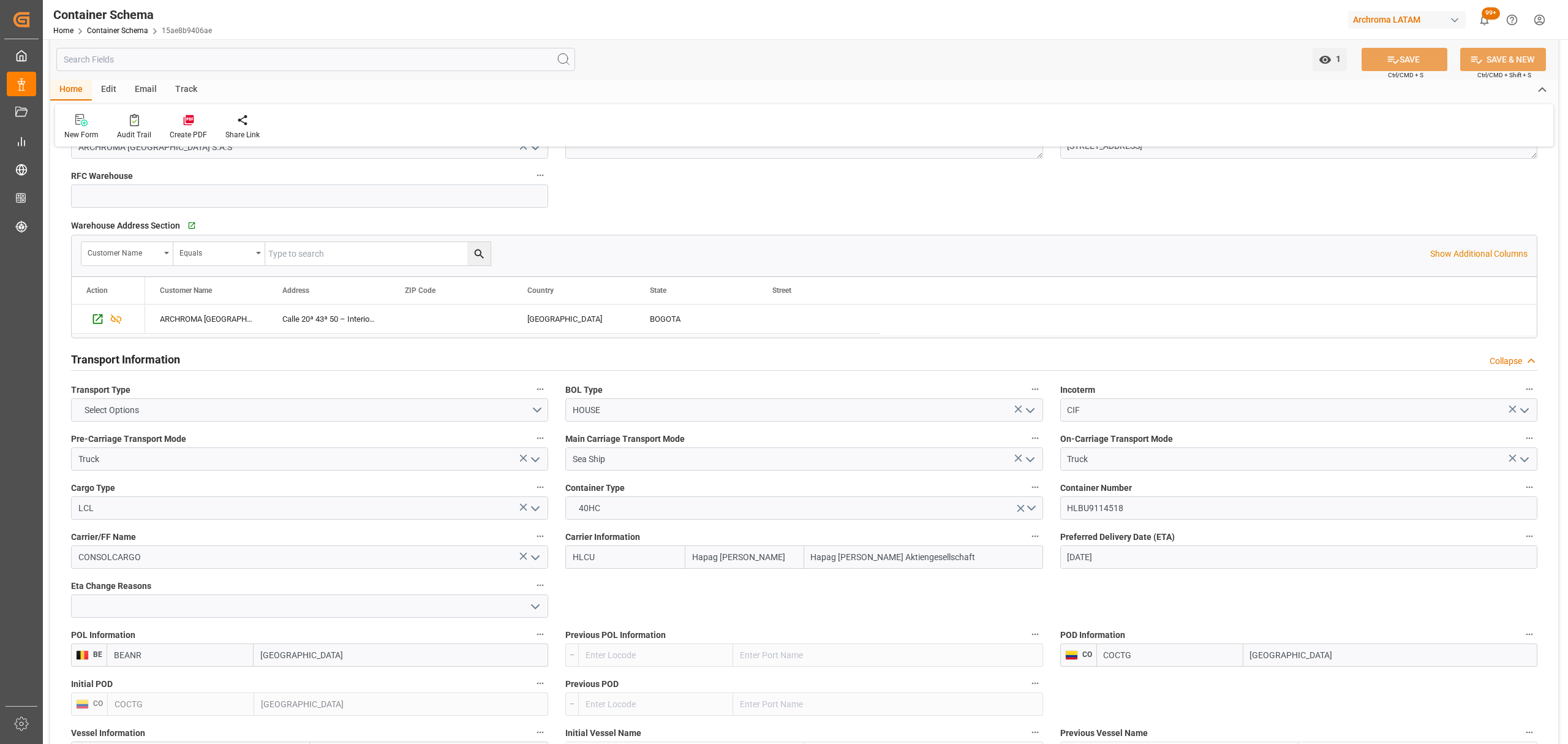
scroll to position [817, 0]
click at [526, 411] on button "Select Options" at bounding box center [310, 416] width 477 height 23
click at [227, 417] on div "SEAFREIGHT" at bounding box center [310, 418] width 476 height 26
click at [1397, 61] on button "SAVE" at bounding box center [1405, 60] width 86 height 23
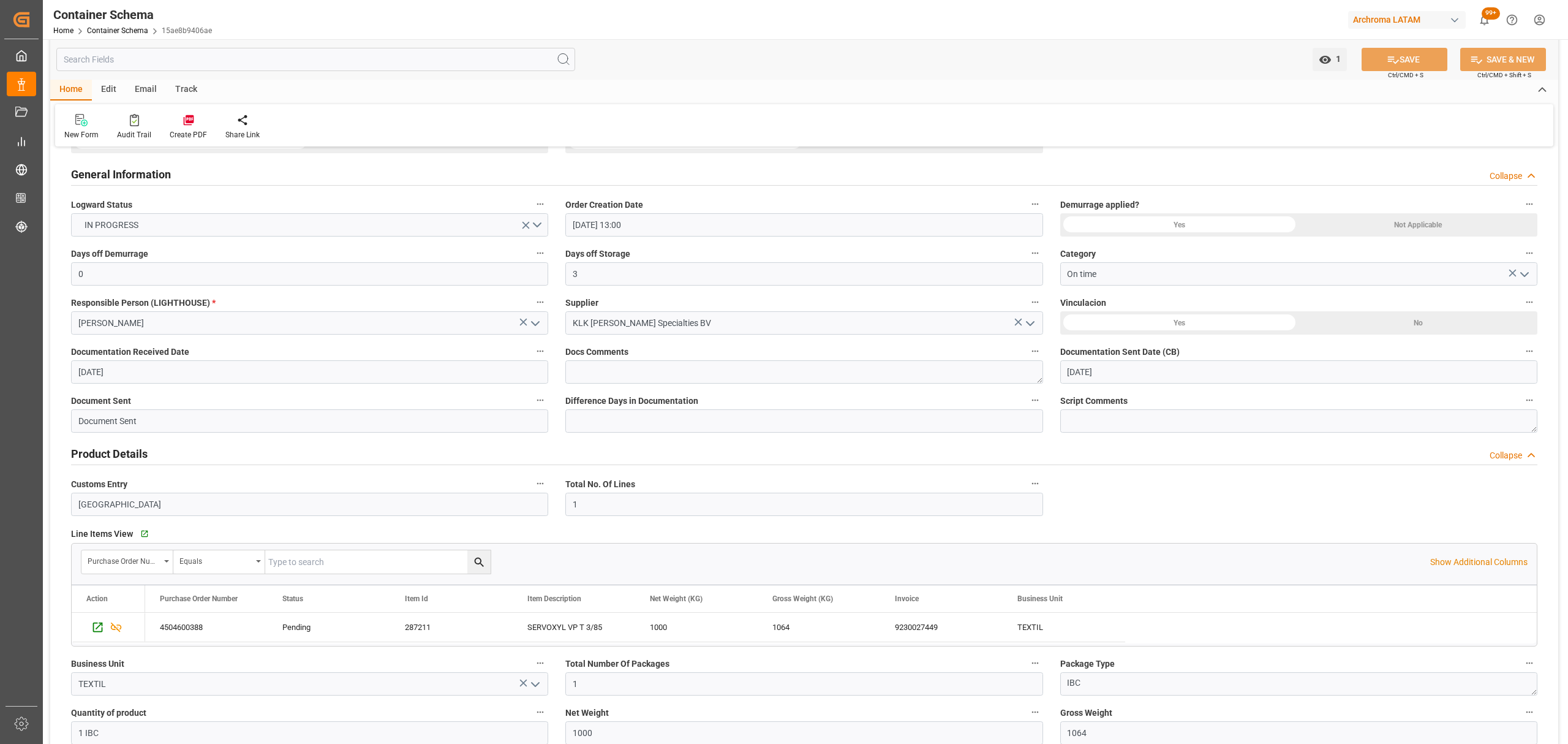
scroll to position [0, 0]
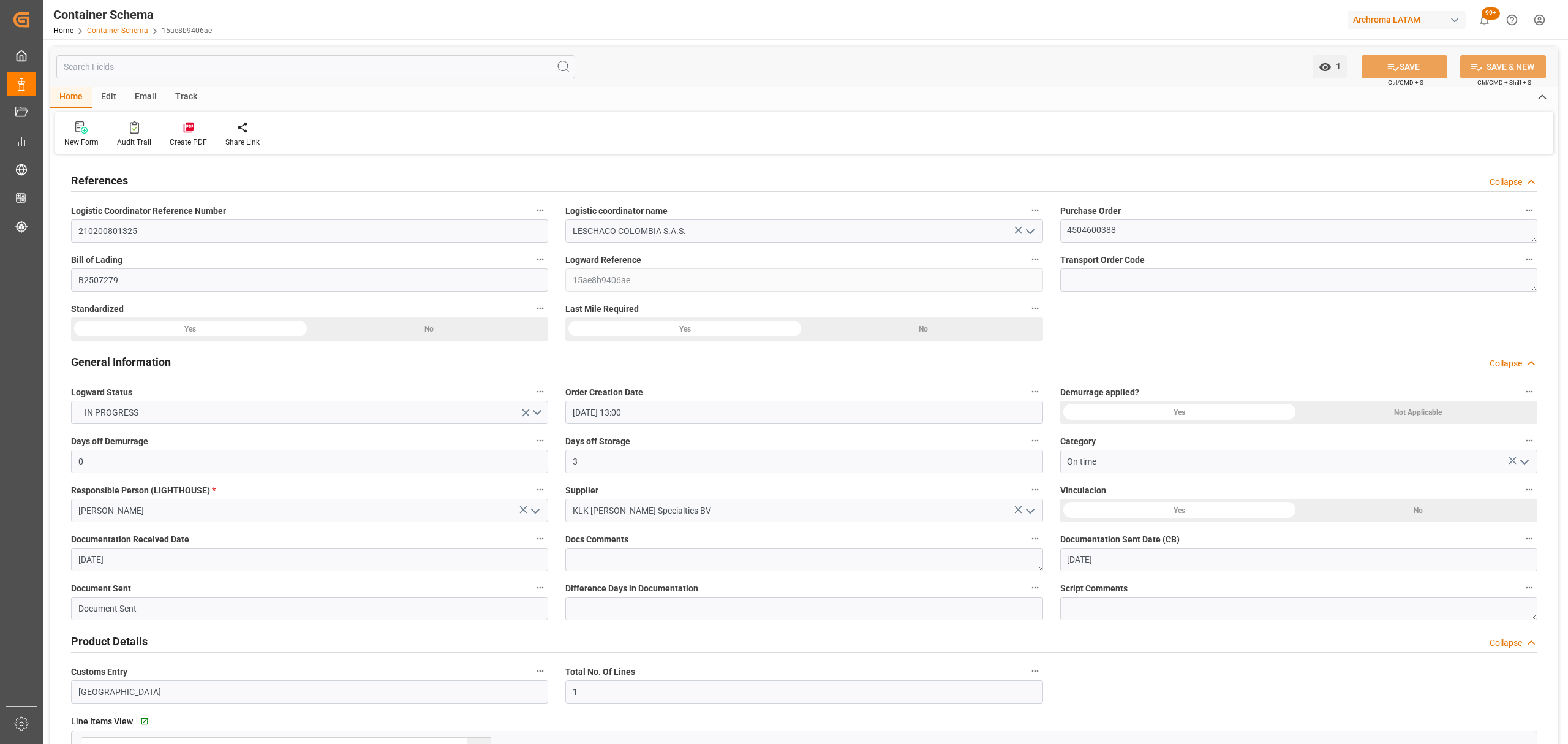
click at [127, 30] on link "Container Schema" at bounding box center [117, 30] width 61 height 8
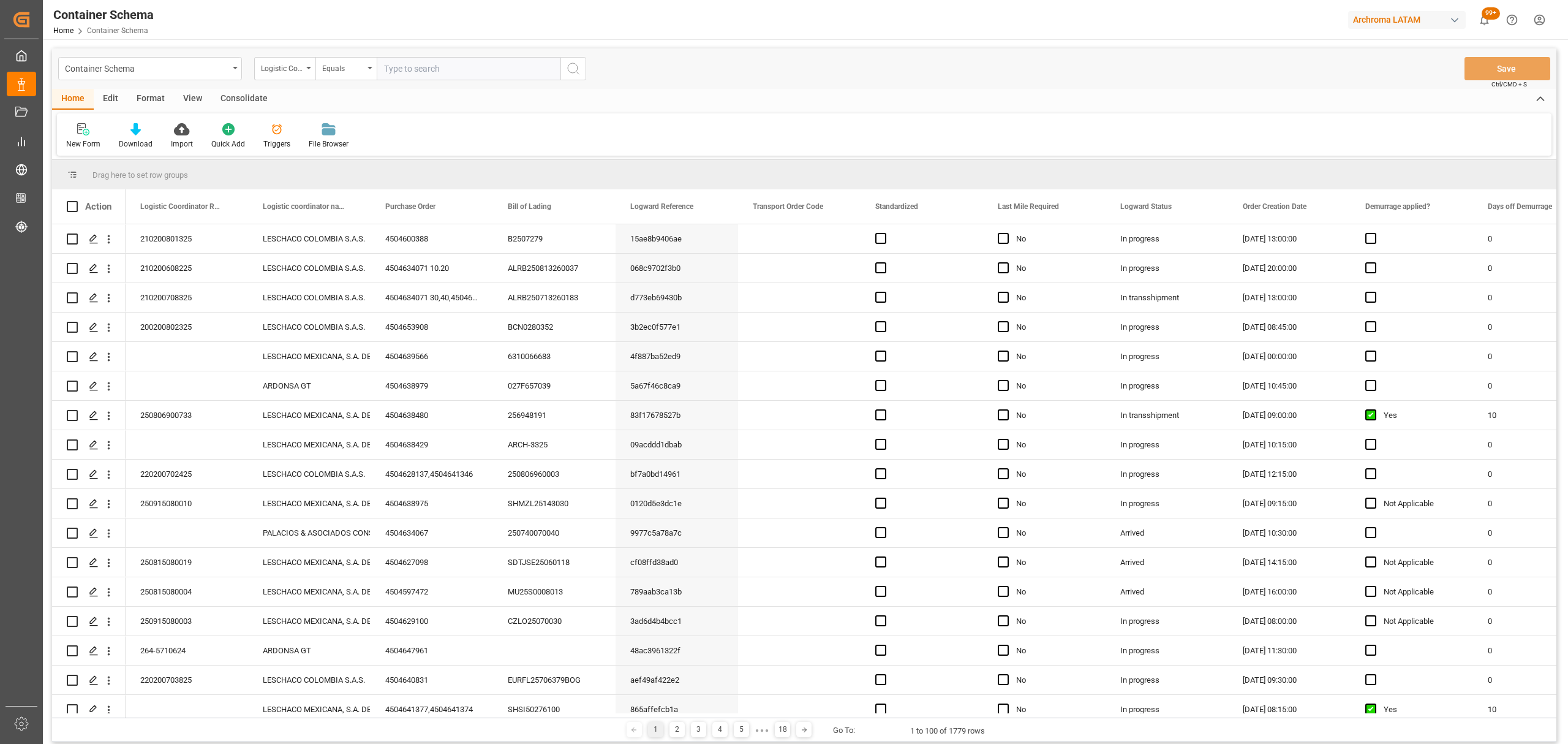
click at [287, 70] on div "Logistic Coordinator Reference Number" at bounding box center [281, 67] width 42 height 14
click at [302, 184] on div "Purchase Order" at bounding box center [346, 176] width 183 height 26
click at [362, 69] on div "Equals" at bounding box center [343, 67] width 42 height 14
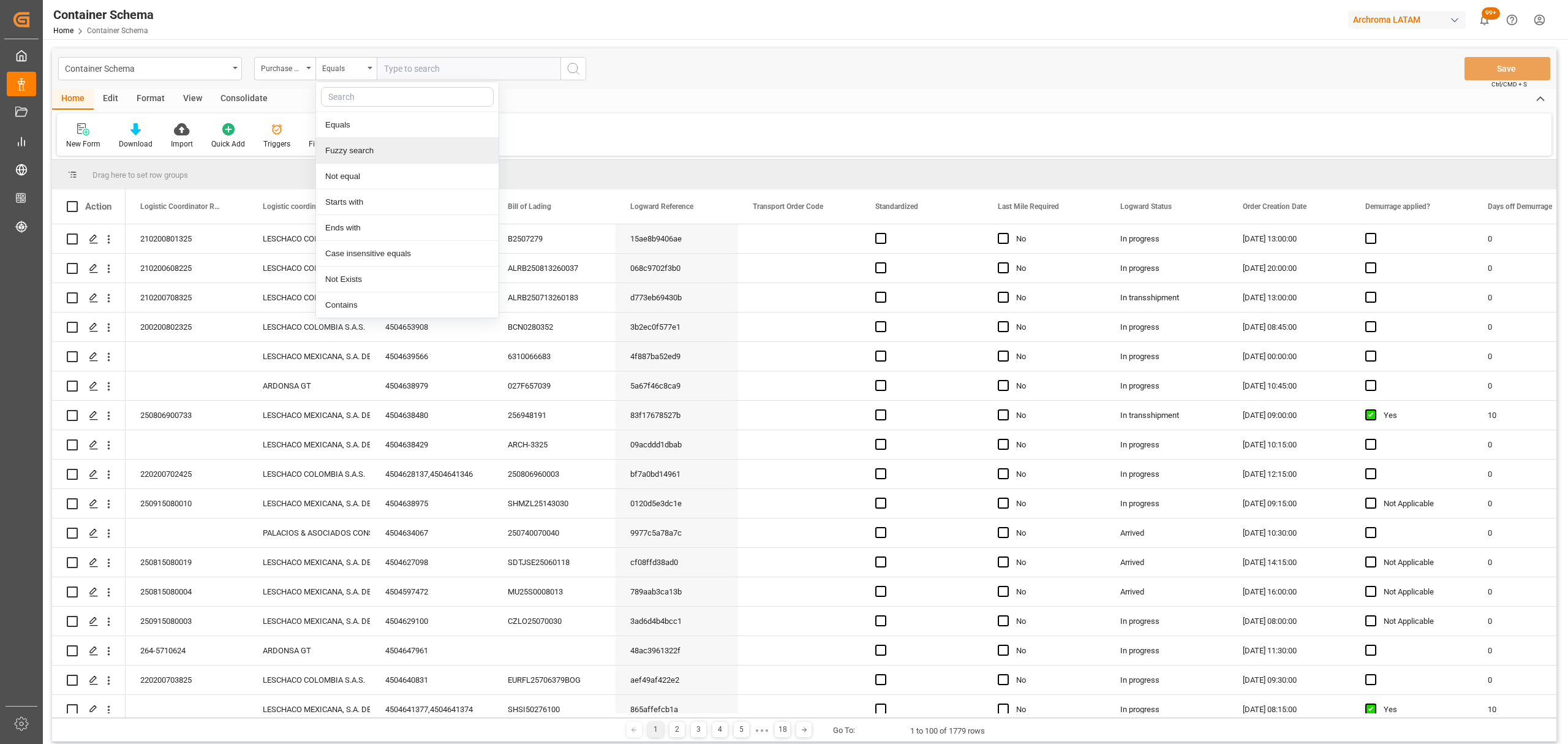
click at [360, 149] on div "Fuzzy search" at bounding box center [407, 151] width 183 height 26
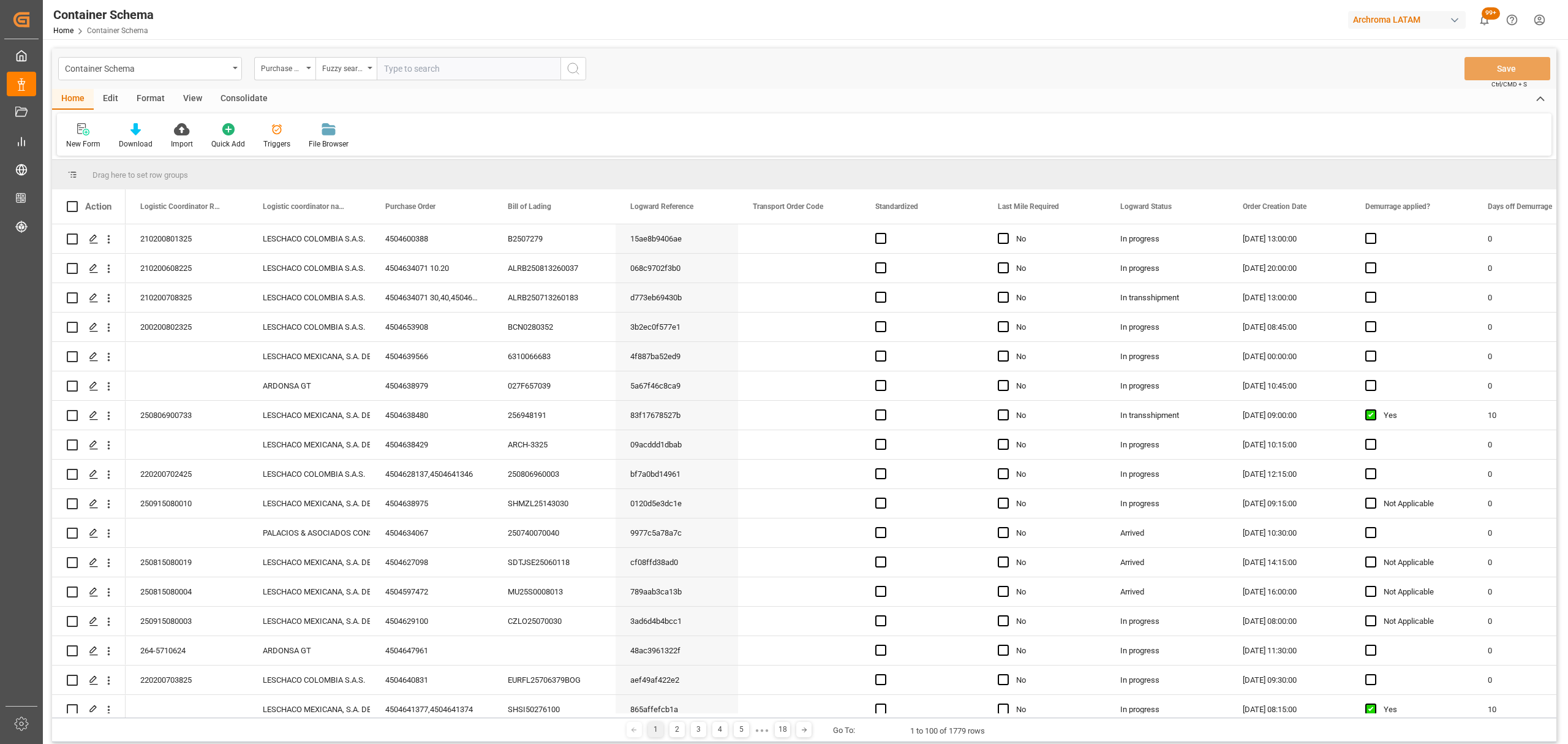
click at [416, 71] on input "text" at bounding box center [468, 69] width 184 height 23
type input "4504653908"
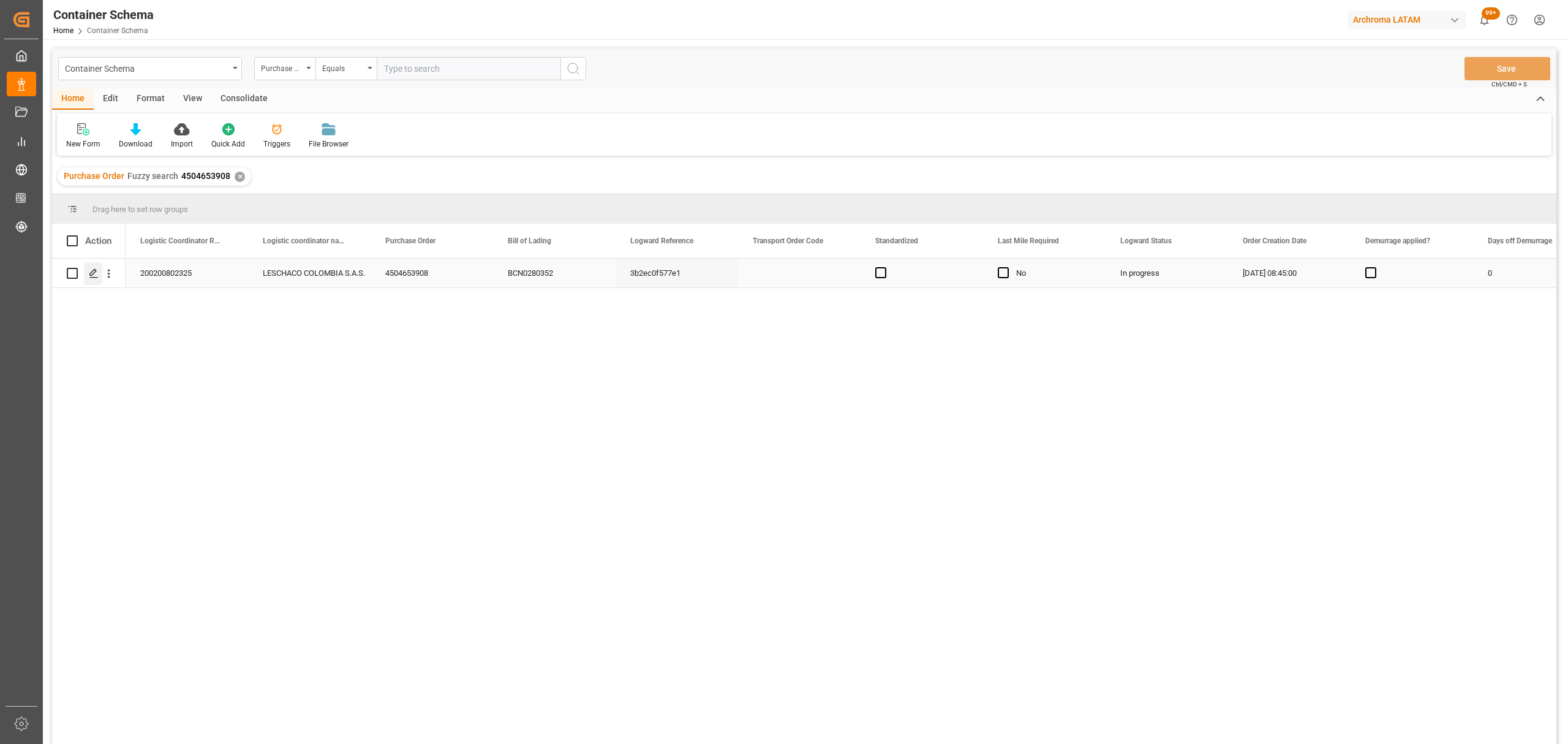
click at [91, 277] on icon "Press SPACE to select this row." at bounding box center [93, 273] width 10 height 10
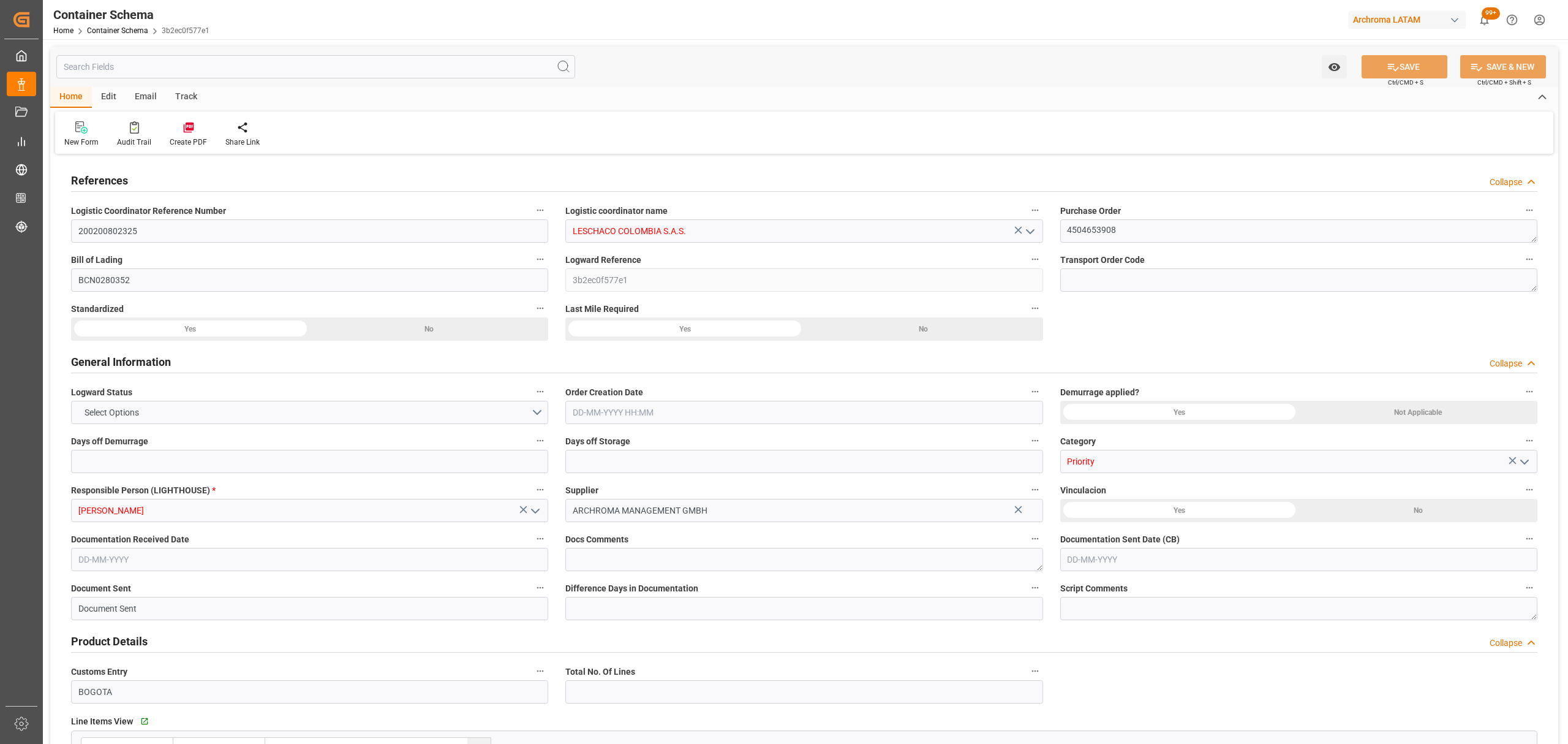
type input "0"
type input "3"
type input "1"
type input "10"
type input "600"
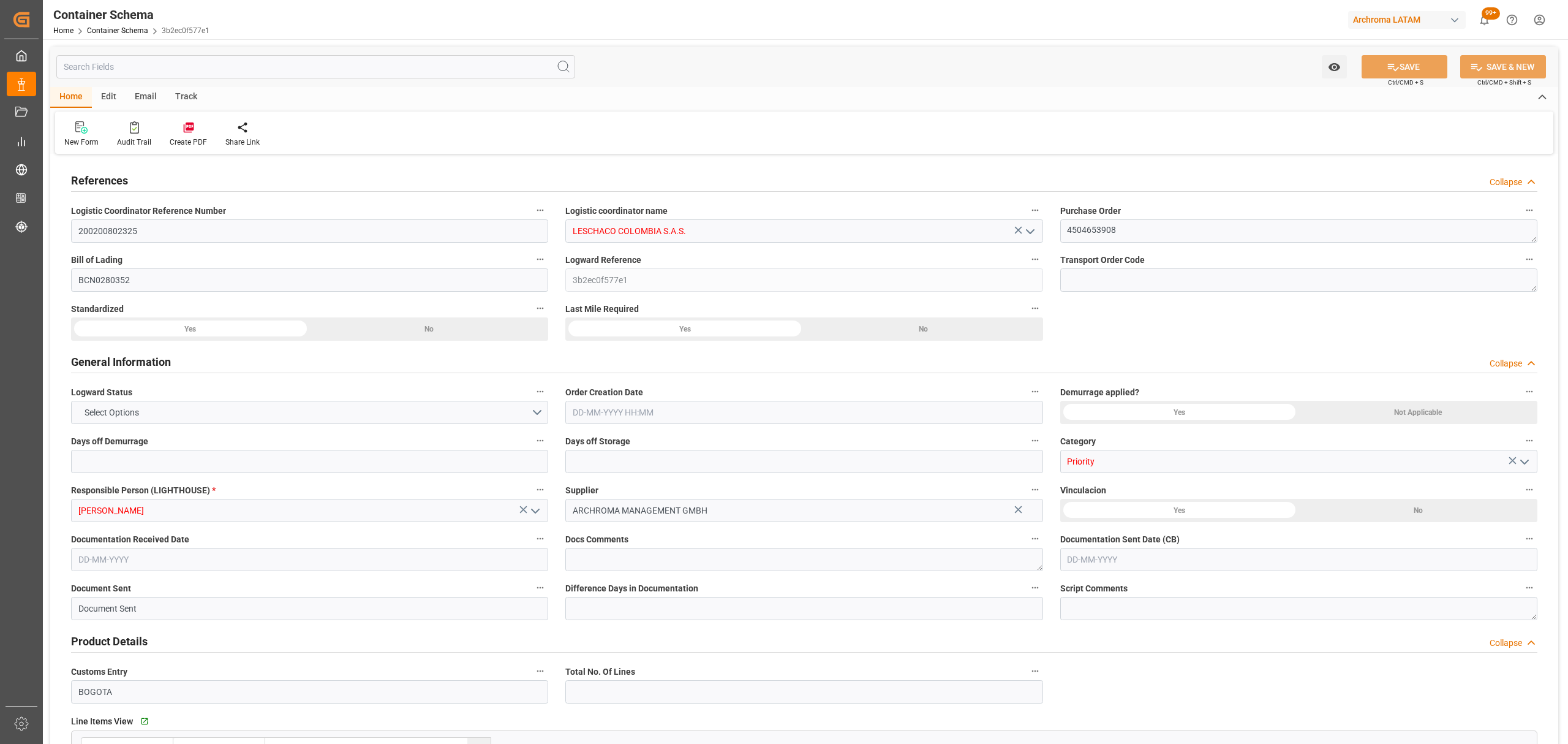
type input "677.95"
type input "NOEPA"
type input "COBOG"
type input "14-08-2025 08:45"
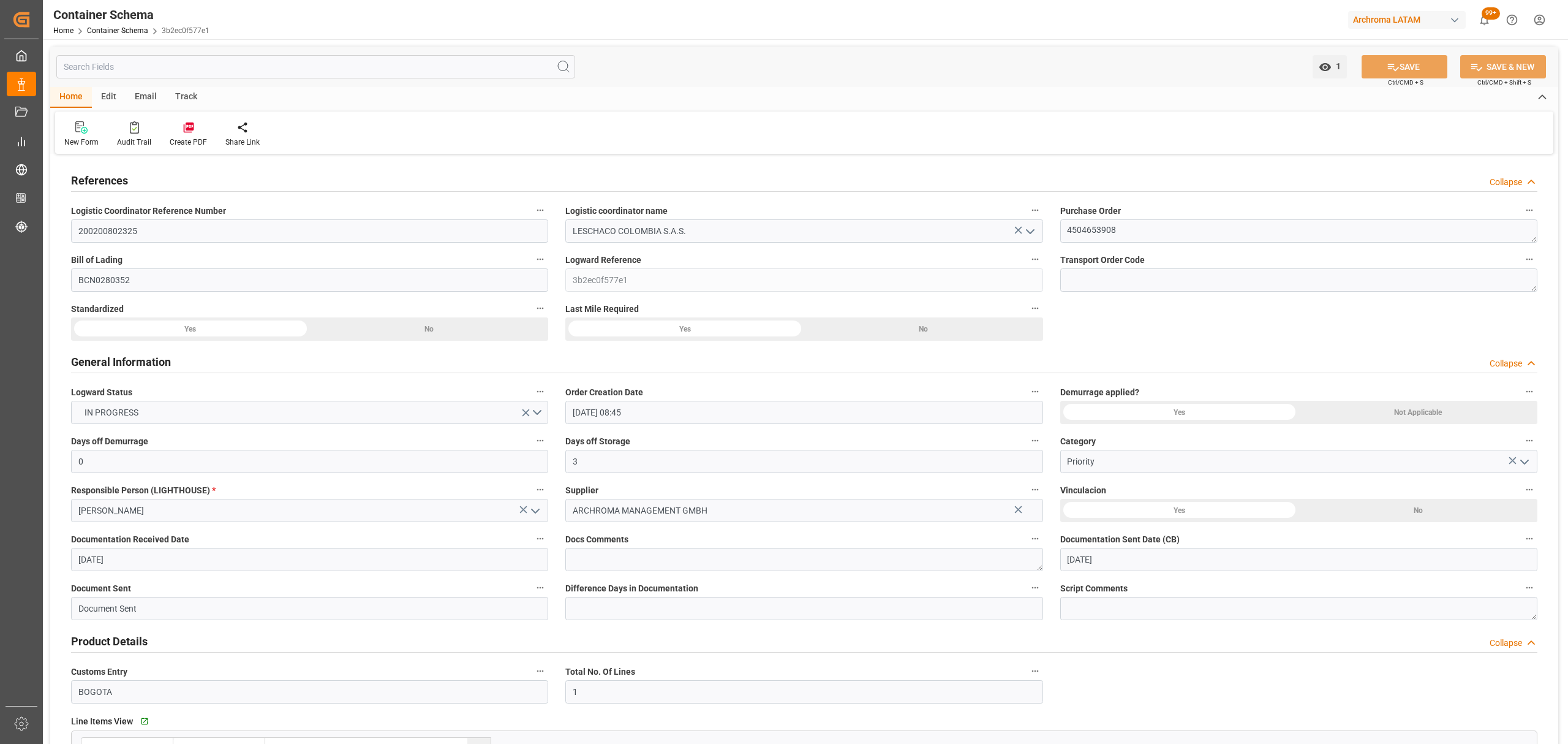
type input "[DATE]"
type input "21-08-2025 00:00"
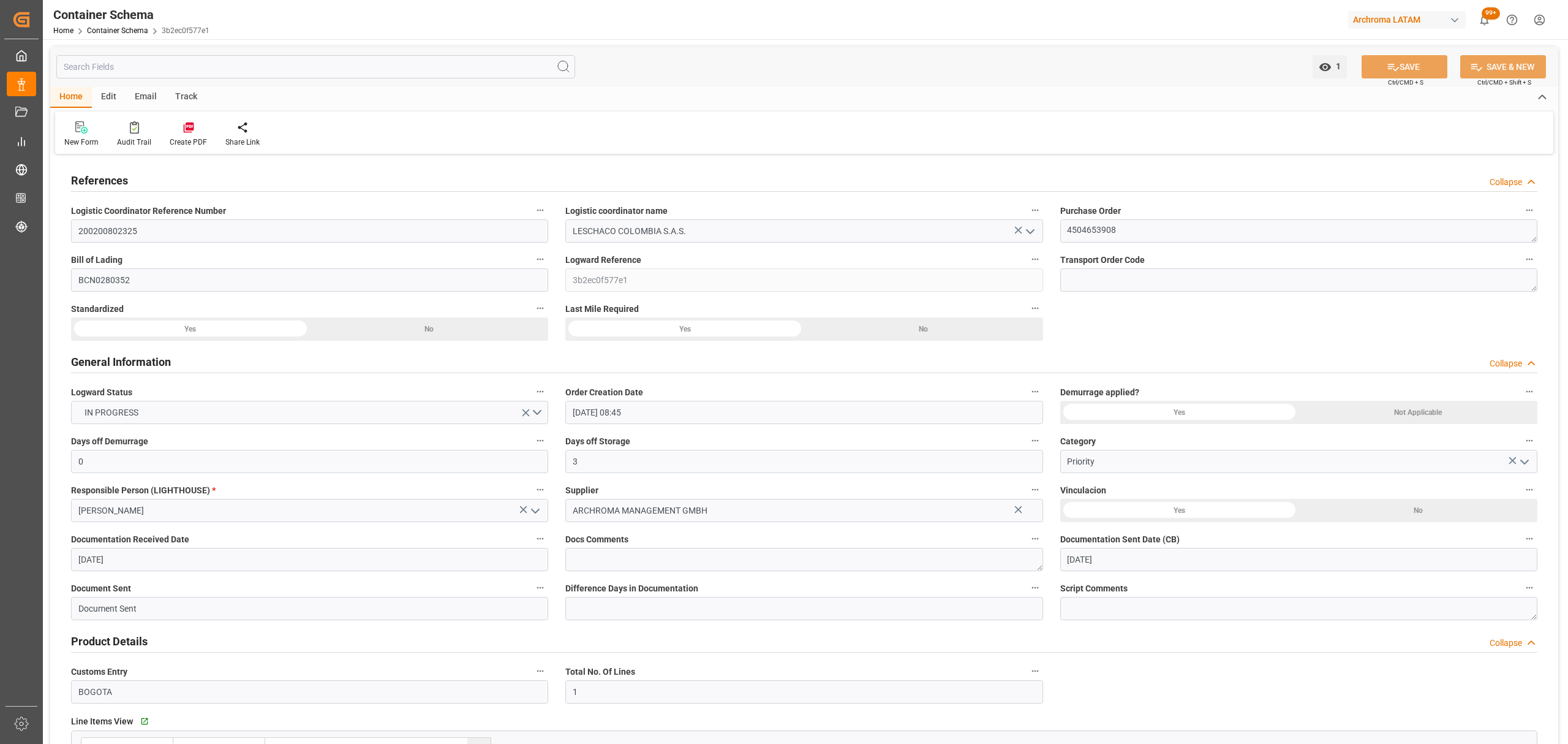
type input "21-08-2025 00:00"
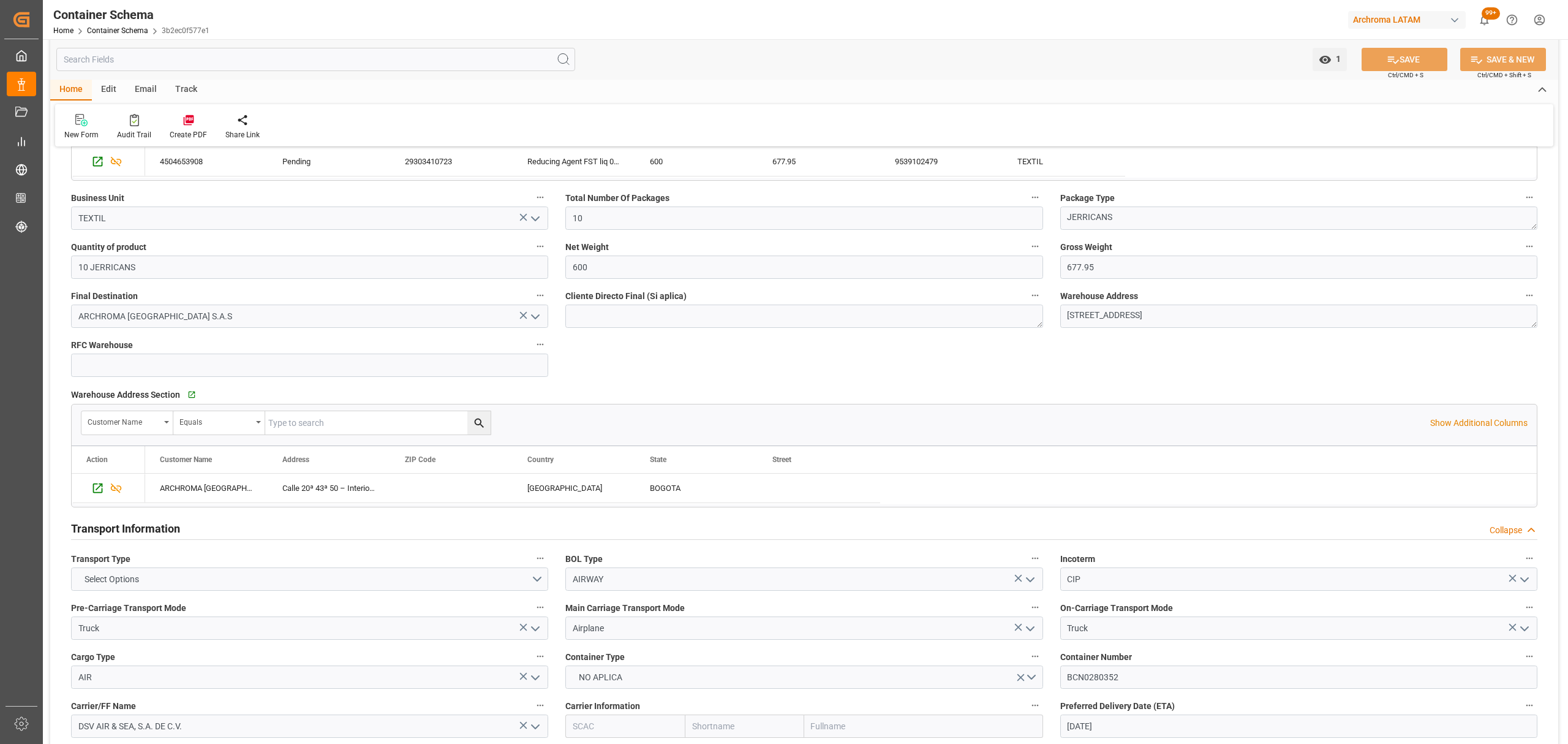
scroll to position [817, 0]
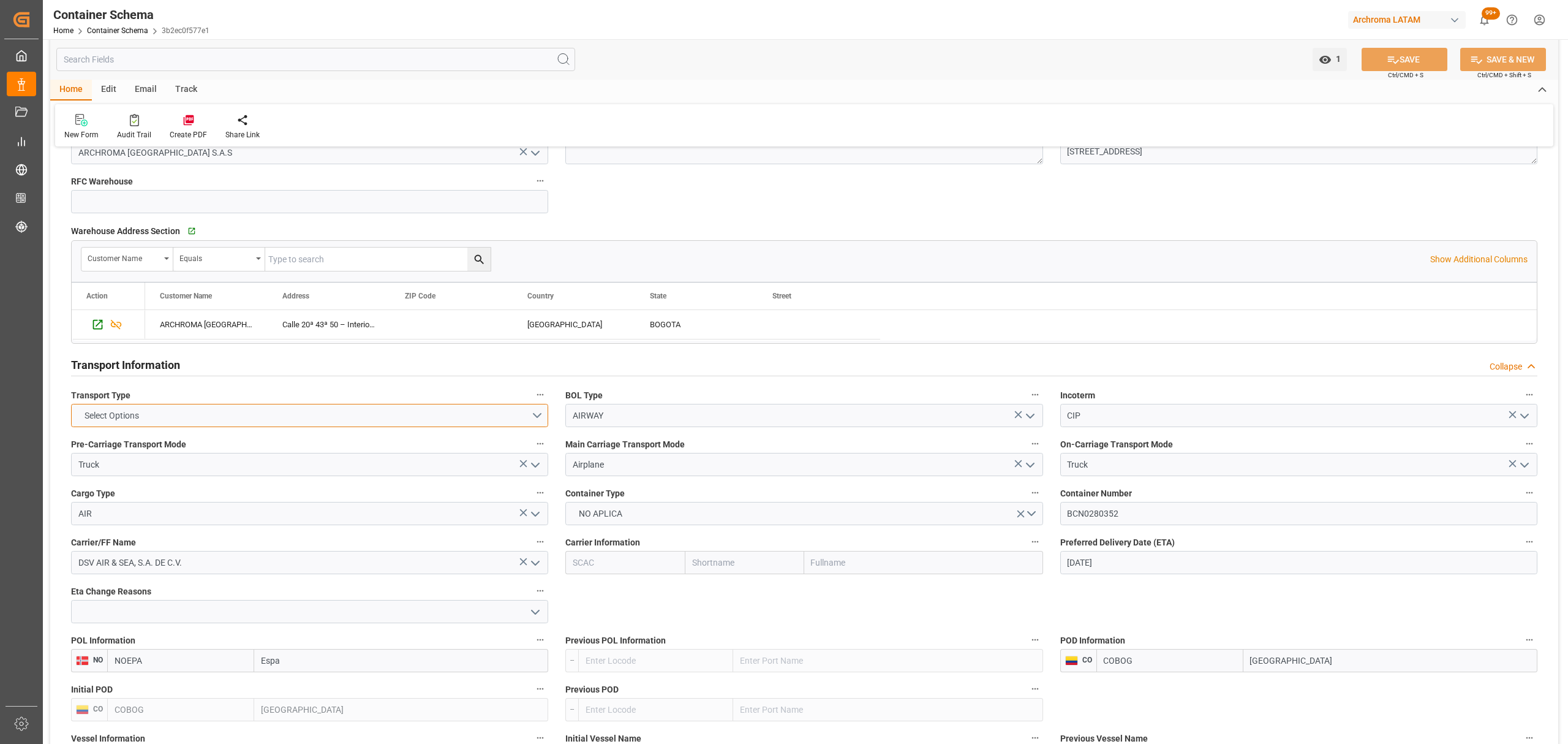
click at [500, 417] on button "Select Options" at bounding box center [310, 416] width 477 height 23
click at [209, 444] on div "AIRFREIGHT" at bounding box center [310, 444] width 476 height 26
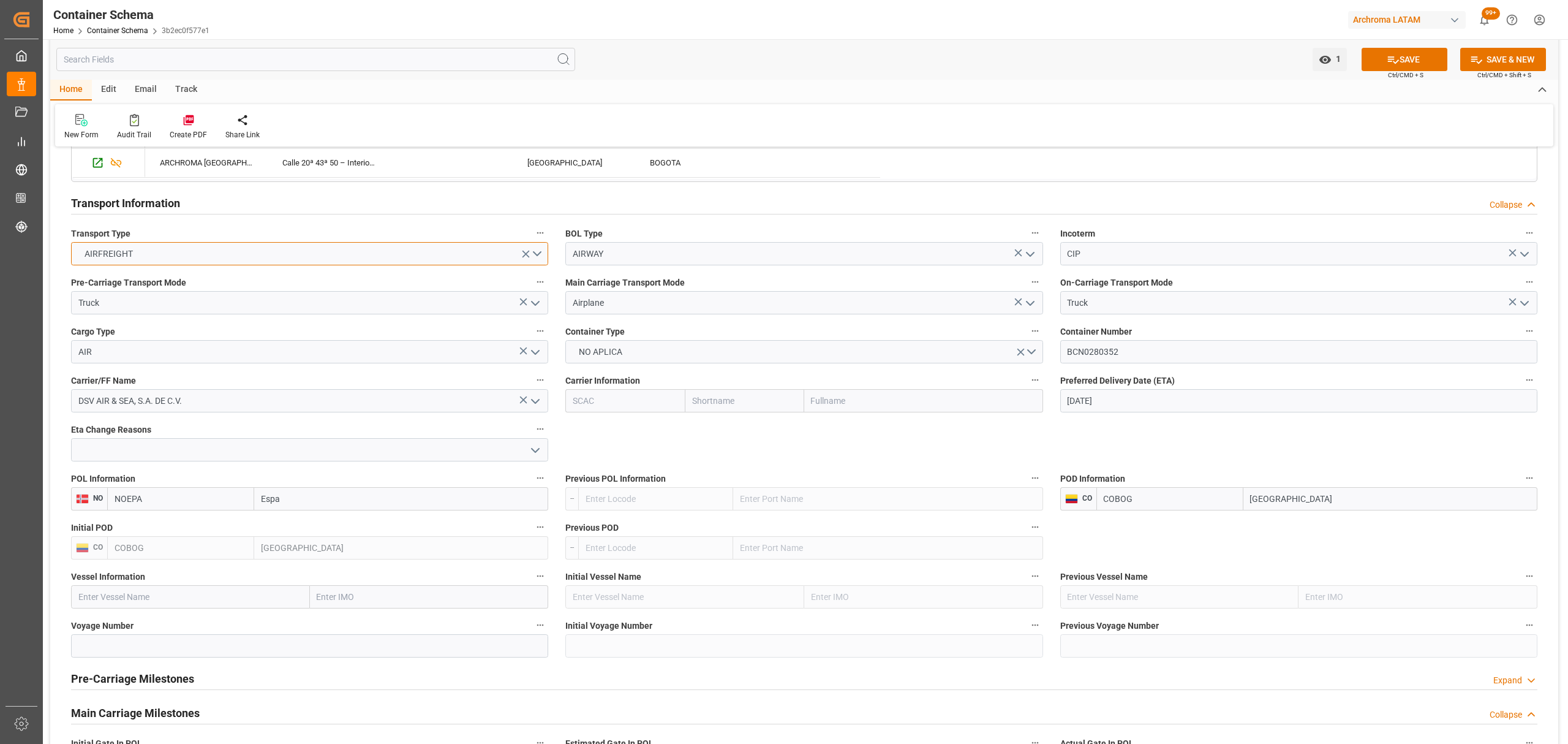
scroll to position [981, 0]
click at [757, 407] on input "text" at bounding box center [744, 399] width 119 height 23
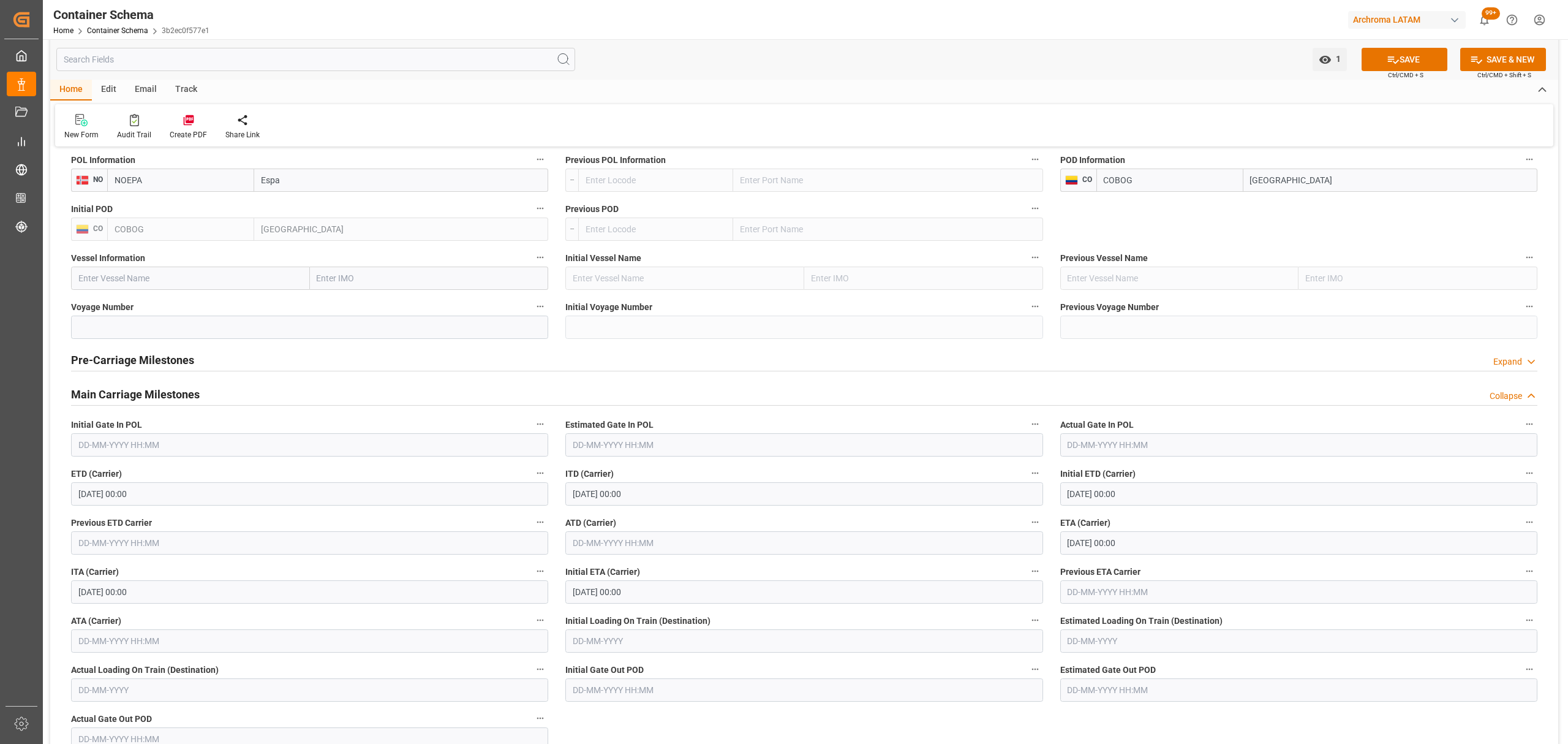
scroll to position [1307, 0]
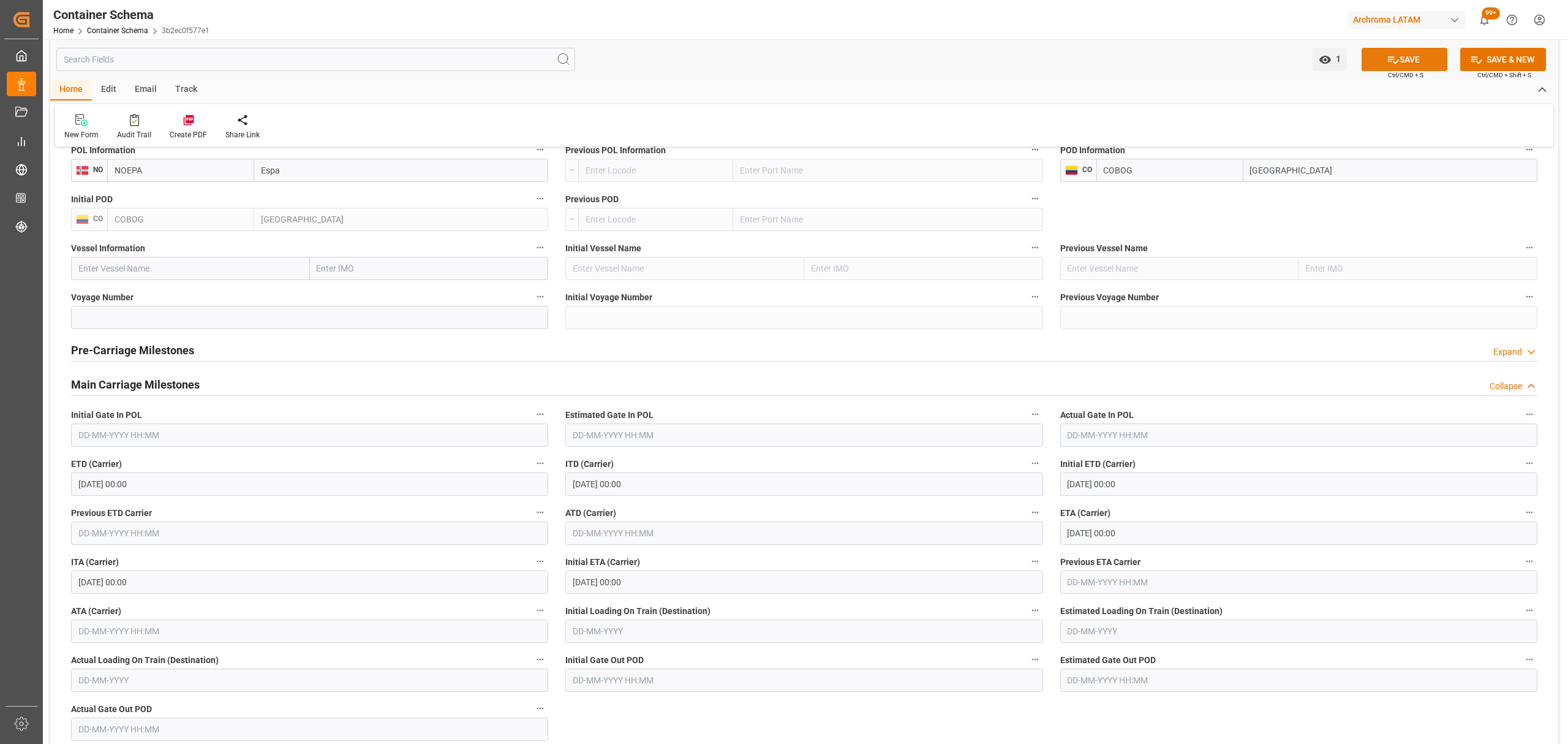
click at [1402, 64] on button "SAVE" at bounding box center [1405, 60] width 86 height 23
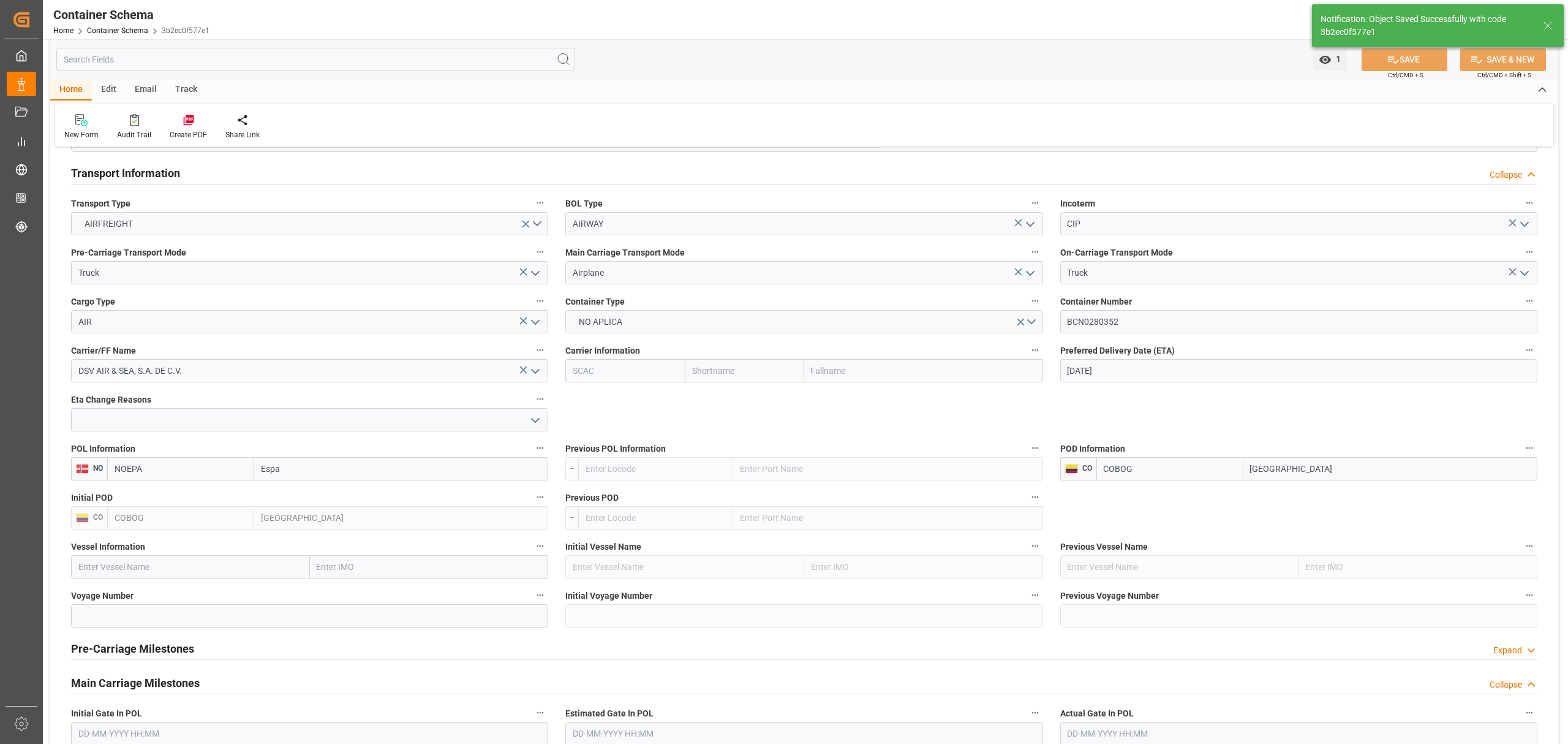
scroll to position [981, 0]
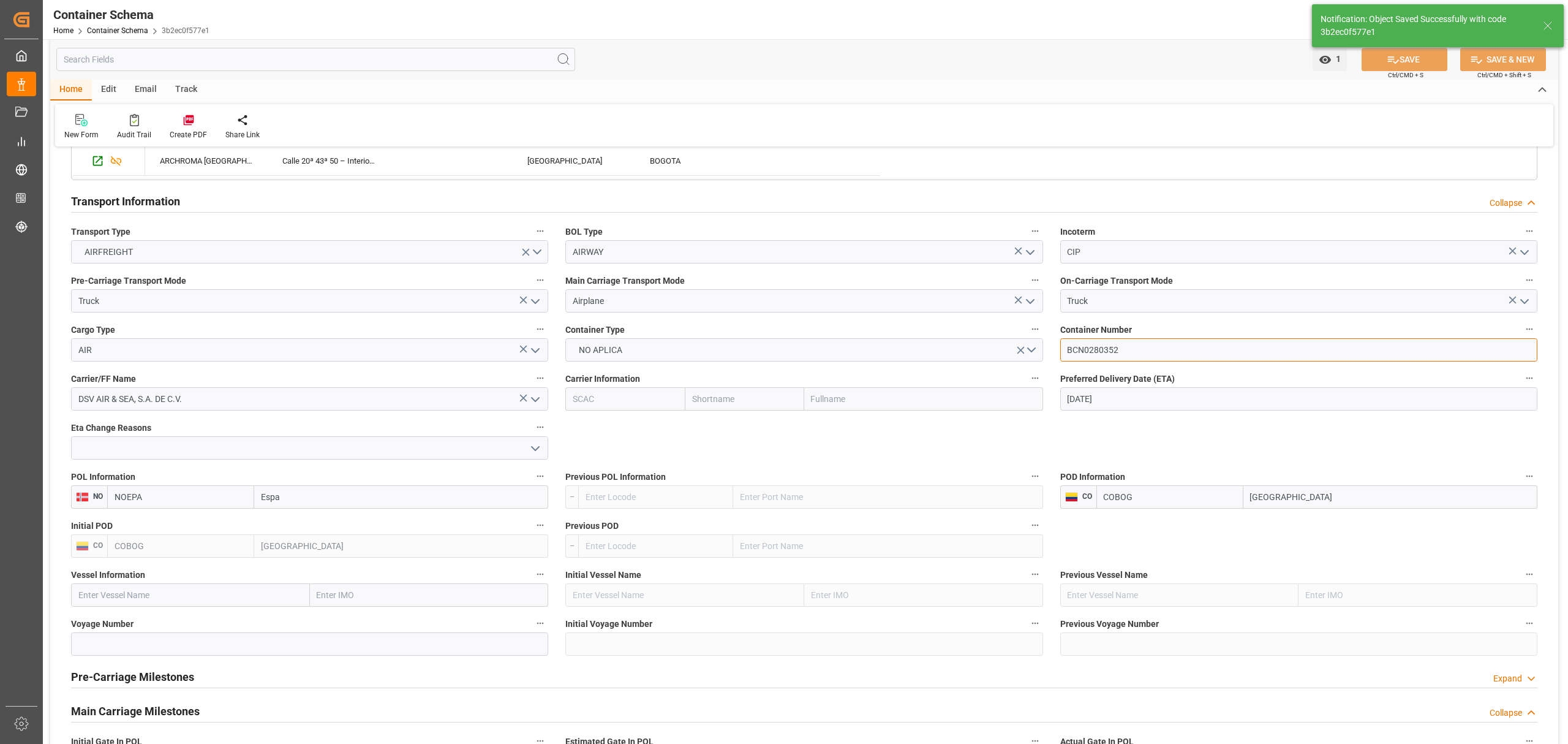
click at [1135, 352] on input "BCN0280352" at bounding box center [1299, 350] width 477 height 23
click at [1066, 349] on input "BCN0280352" at bounding box center [1299, 350] width 477 height 23
drag, startPoint x: 1115, startPoint y: 354, endPoint x: 1055, endPoint y: 351, distance: 60.1
click at [1055, 351] on div "Container Number BCN0280352" at bounding box center [1299, 341] width 494 height 49
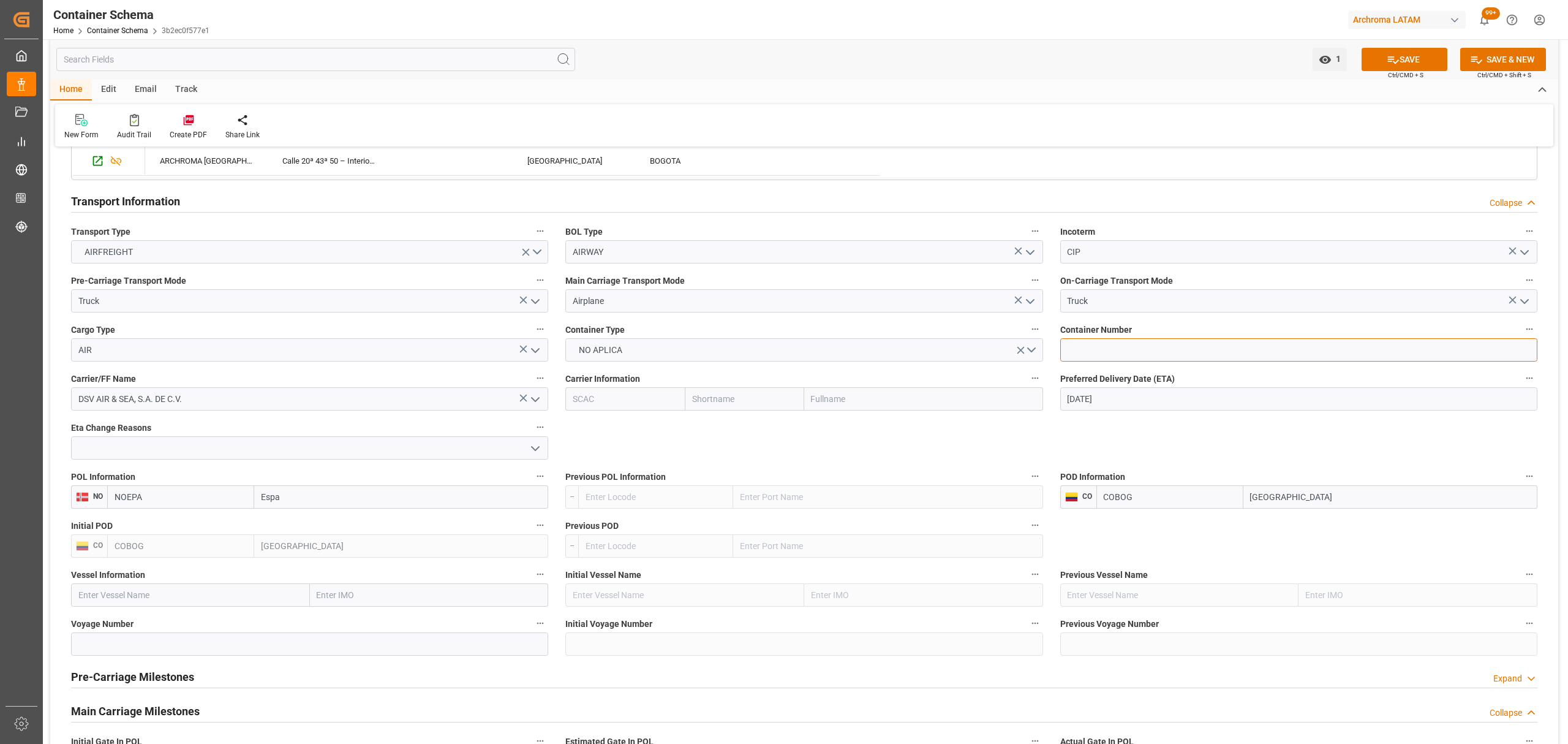
paste input "BCN0280352"
type input "BCN0280352"
click at [1398, 62] on button "SAVE" at bounding box center [1405, 60] width 86 height 23
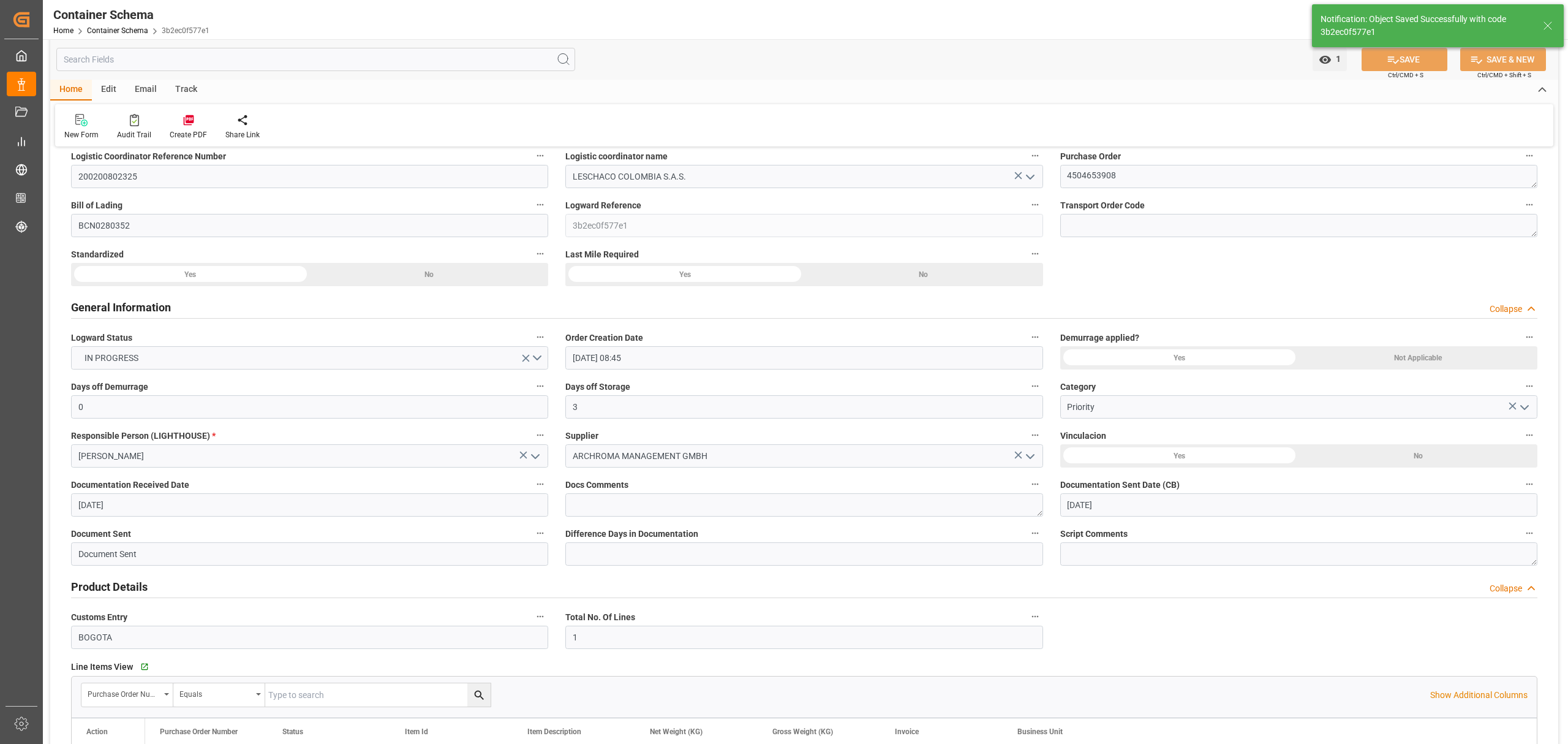
scroll to position [0, 0]
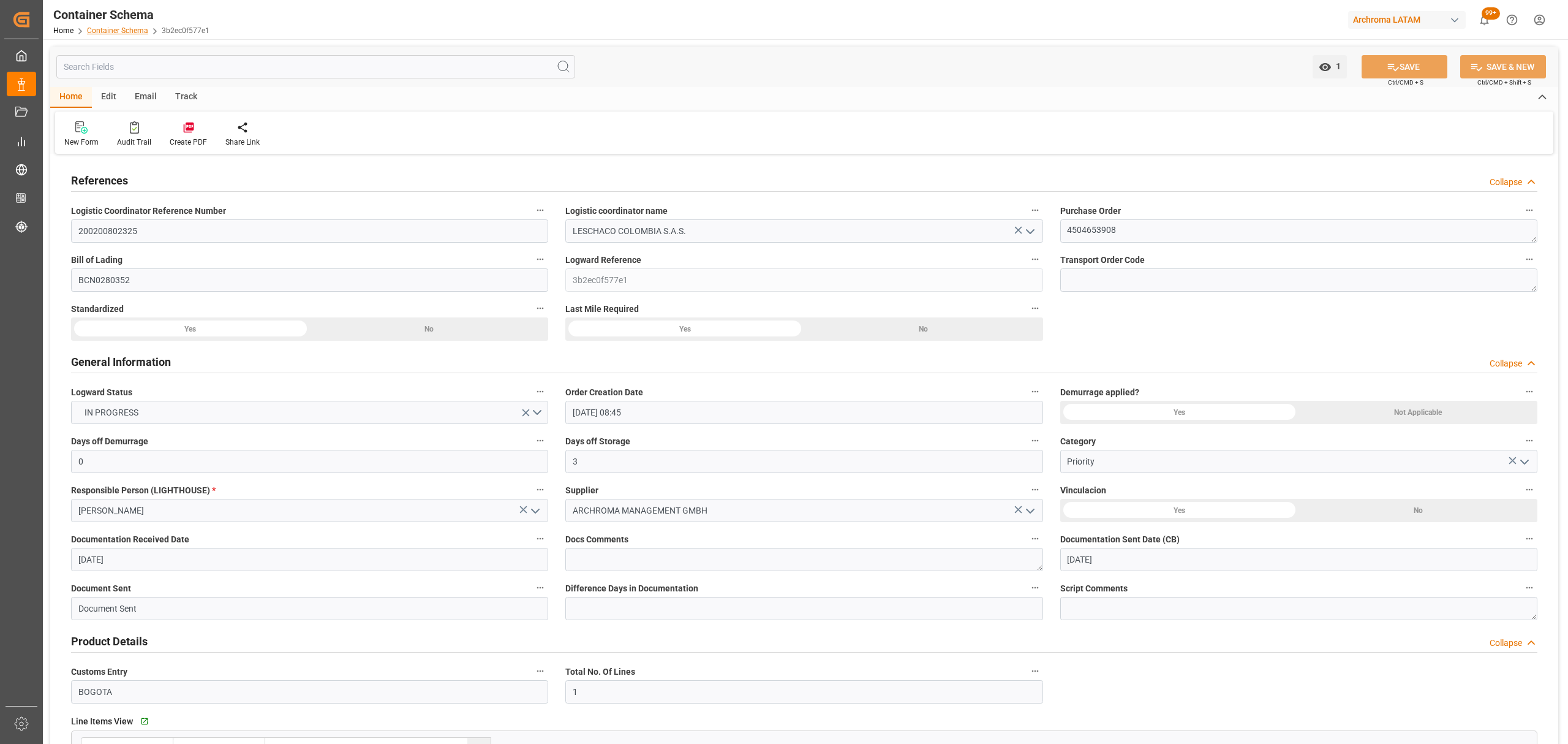
click at [126, 30] on link "Container Schema" at bounding box center [117, 30] width 61 height 8
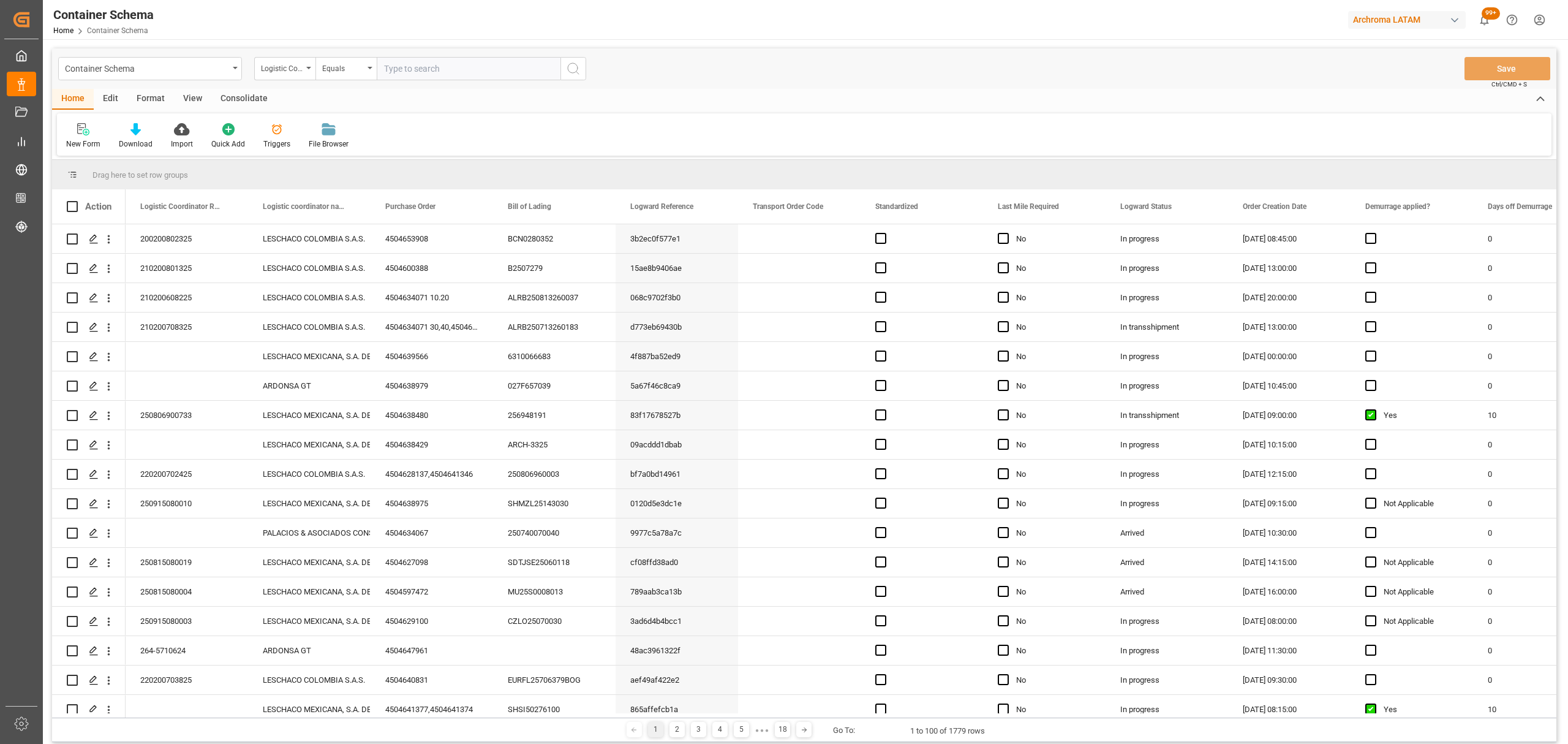
click at [294, 70] on div "Logistic Coordinator Reference Number" at bounding box center [281, 67] width 42 height 14
click at [304, 180] on div "Purchase Order" at bounding box center [346, 176] width 183 height 26
click at [353, 67] on div "Equals" at bounding box center [343, 67] width 42 height 14
click at [376, 158] on div "Fuzzy search" at bounding box center [407, 151] width 183 height 26
click at [447, 70] on input "text" at bounding box center [468, 69] width 184 height 23
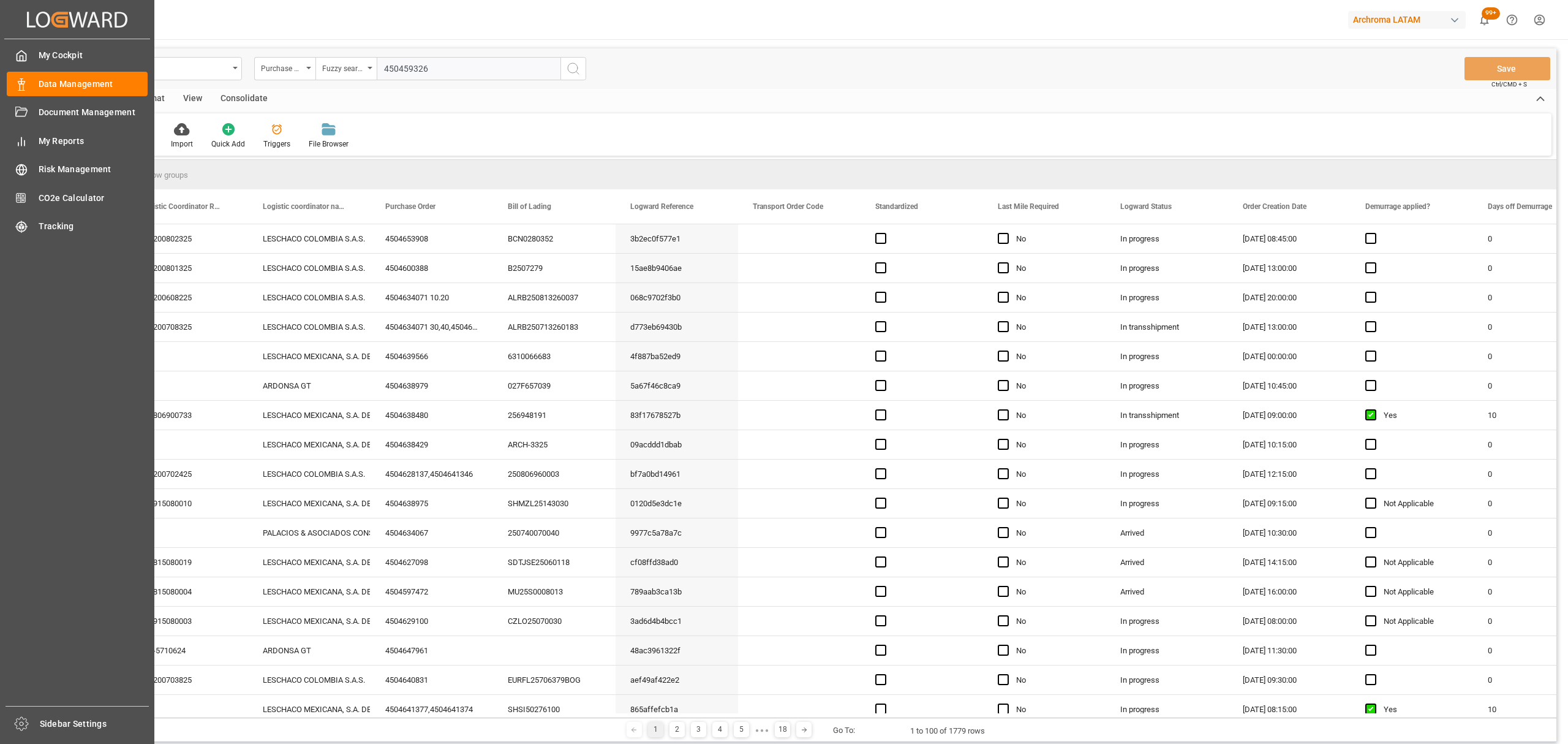
type input "4504593266"
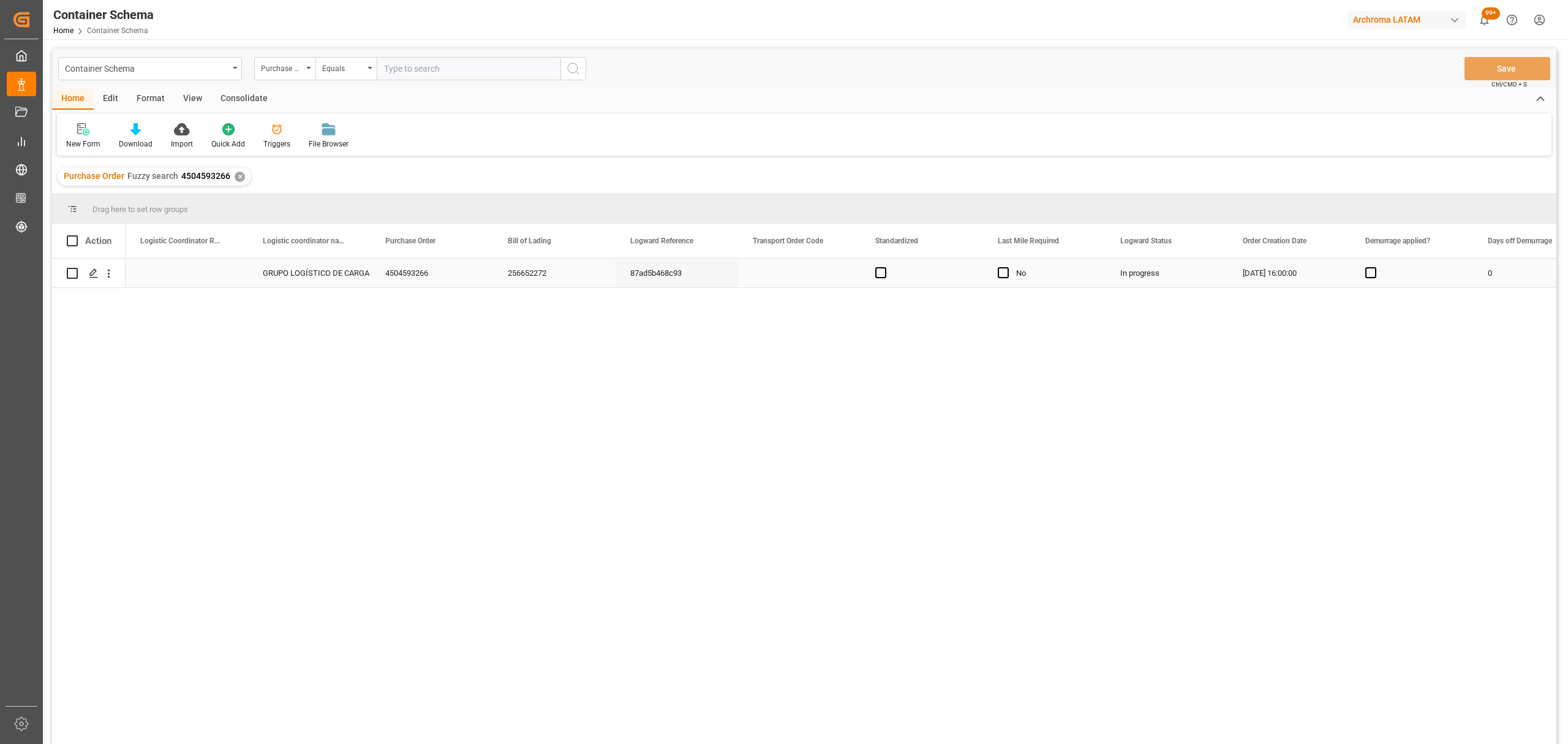
click at [537, 274] on div "256652272" at bounding box center [554, 273] width 123 height 29
click at [537, 274] on input "256652272" at bounding box center [554, 280] width 103 height 23
click at [204, 263] on div "Press SPACE to select this row." at bounding box center [187, 273] width 123 height 29
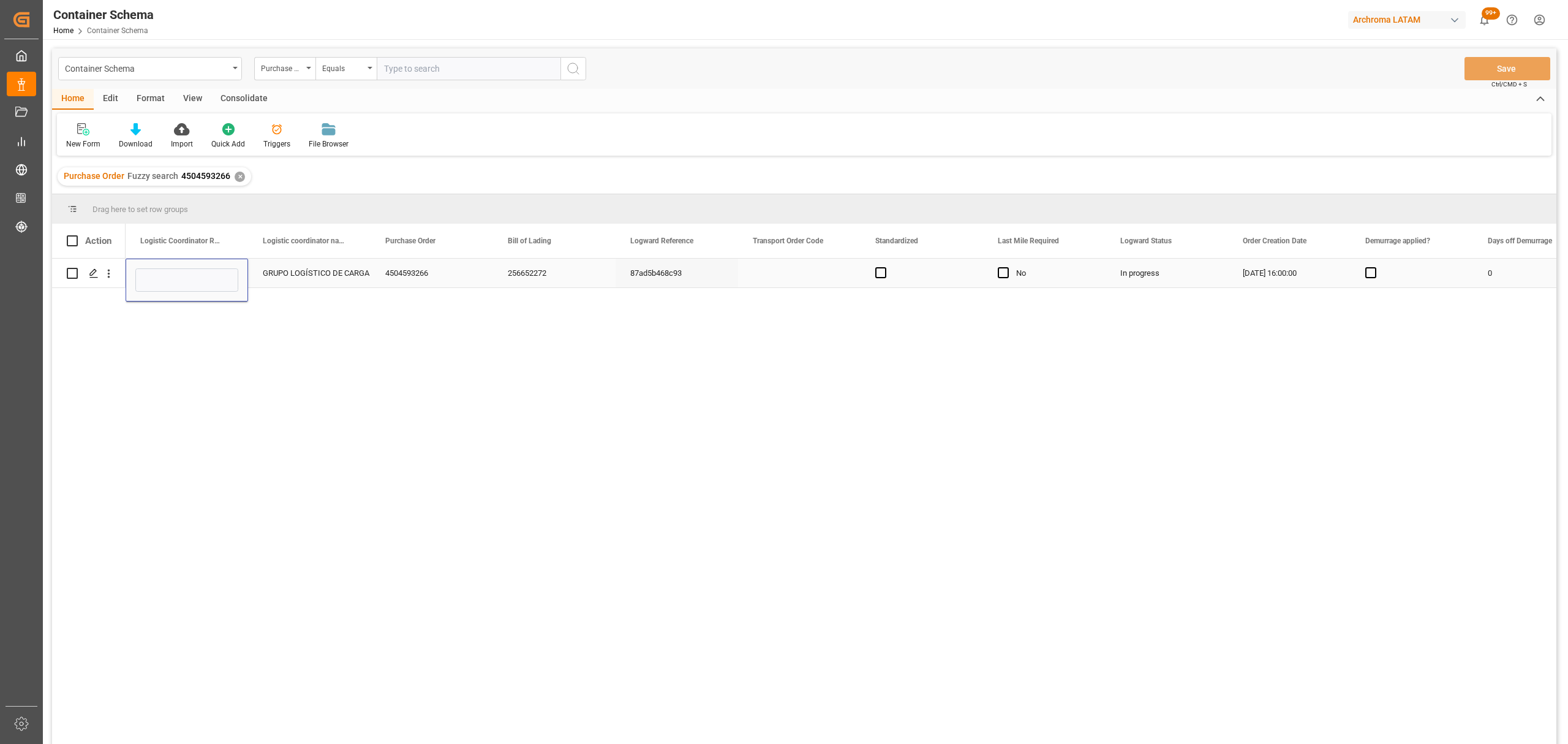
click at [204, 263] on div "Press SPACE to select this row." at bounding box center [187, 280] width 123 height 43
click at [179, 282] on input "Press SPACE to select this row." at bounding box center [187, 280] width 103 height 23
paste input "256652272"
type input "256652272"
click at [1525, 62] on button "Save" at bounding box center [1508, 69] width 86 height 23
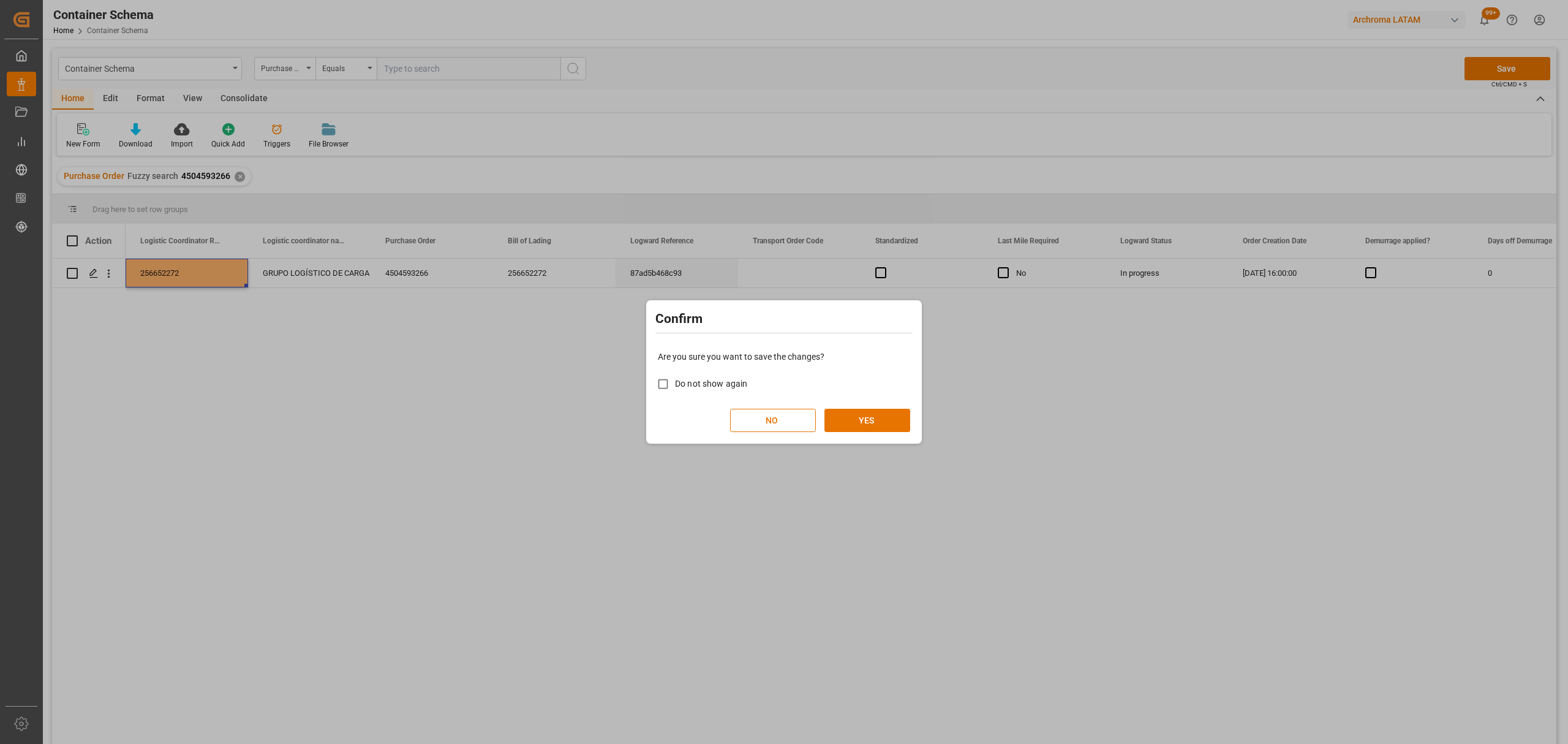
click at [866, 405] on div "Are you sure you want to save the changes? Do not show again NO YES" at bounding box center [784, 391] width 270 height 99
click at [875, 420] on button "YES" at bounding box center [868, 420] width 86 height 23
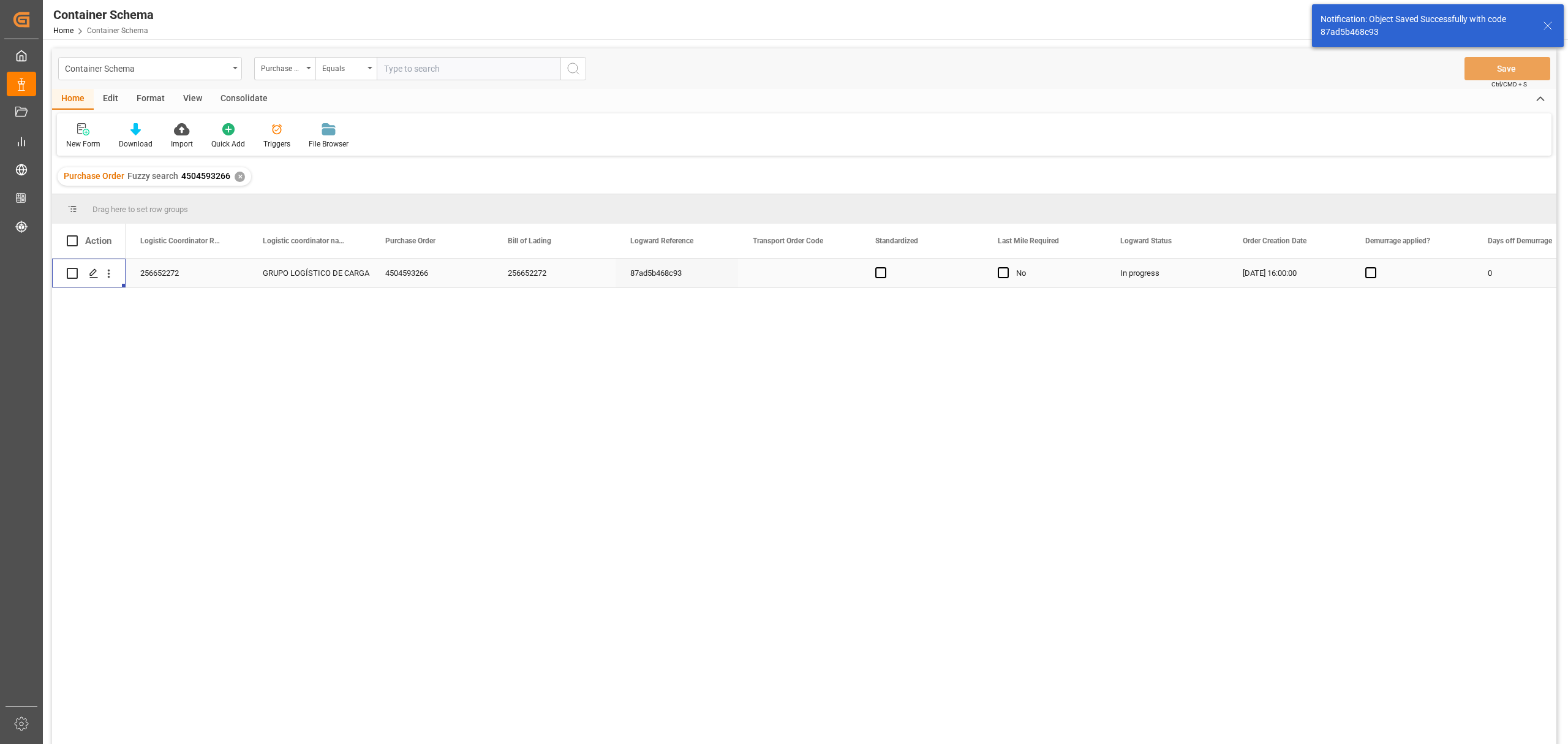
click at [94, 272] on polygon "Press SPACE to select this row." at bounding box center [93, 272] width 6 height 6
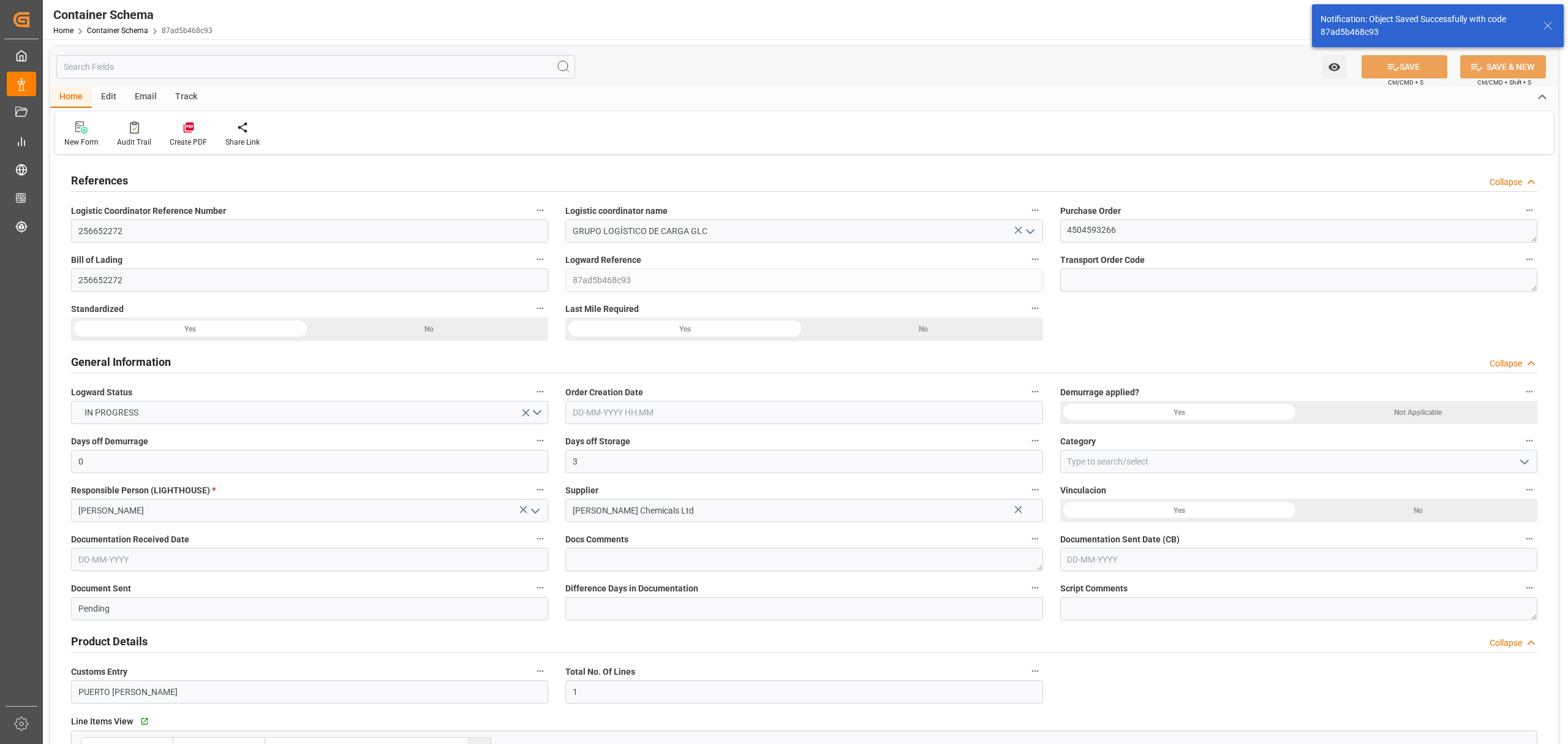
type input "0"
type input "3"
type input "1"
type input "18"
type input "17640"
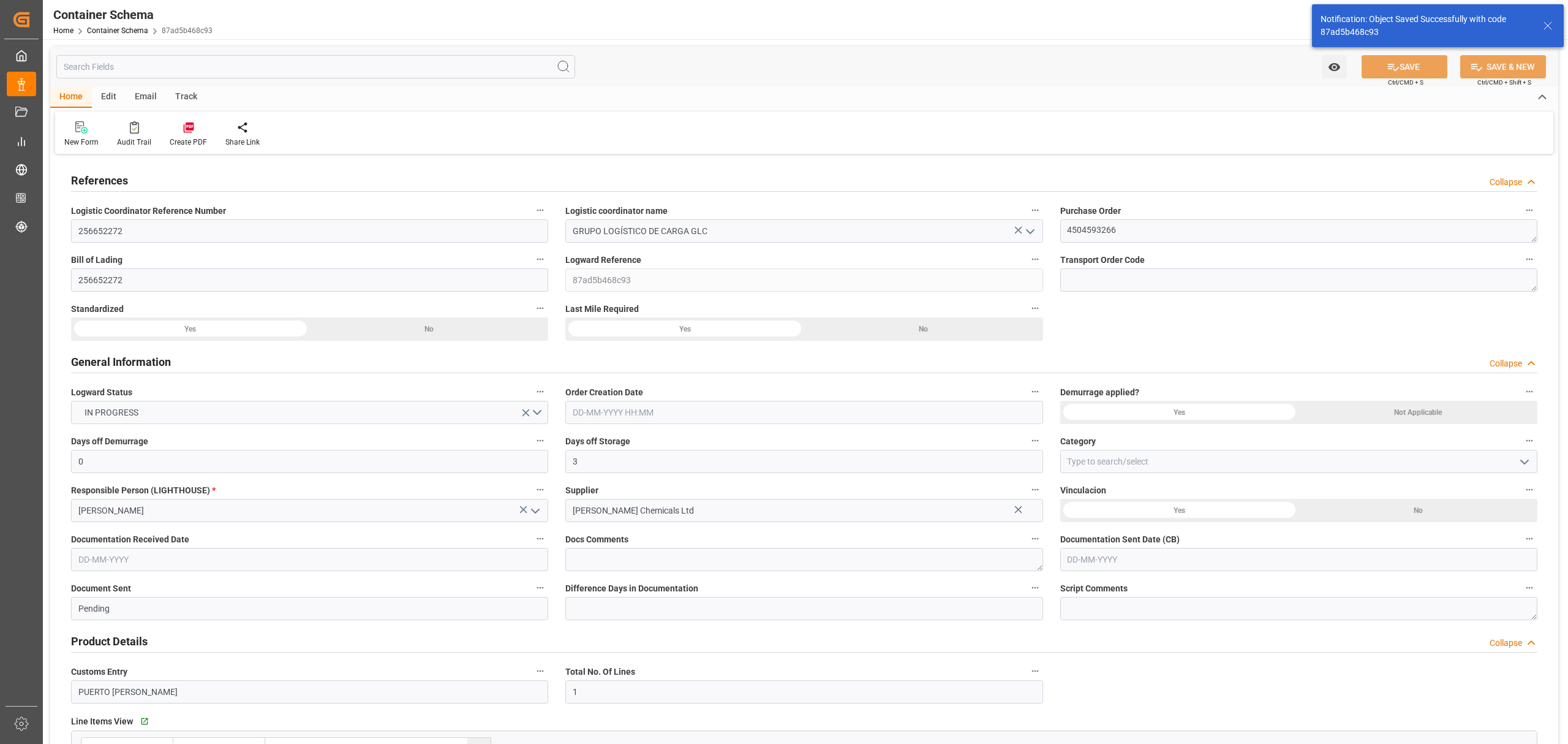
type input "18666"
type input "Maersk"
type input "Maersk Line AS"
type input "GBSOU"
type input "HNPCR"
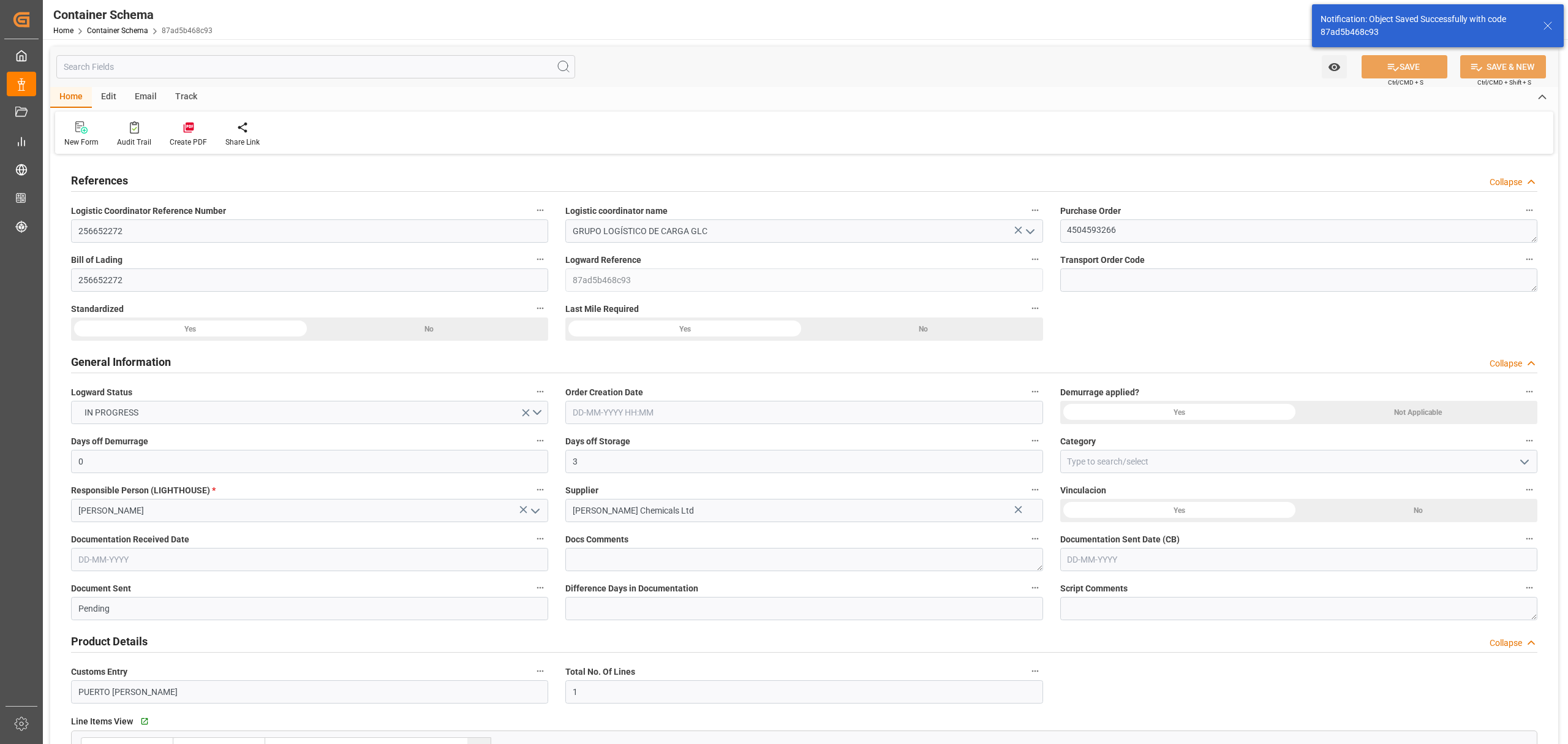
type input "HNPCR"
type input "9697026"
type input "01-08-2025 16:00"
type input "[DATE]"
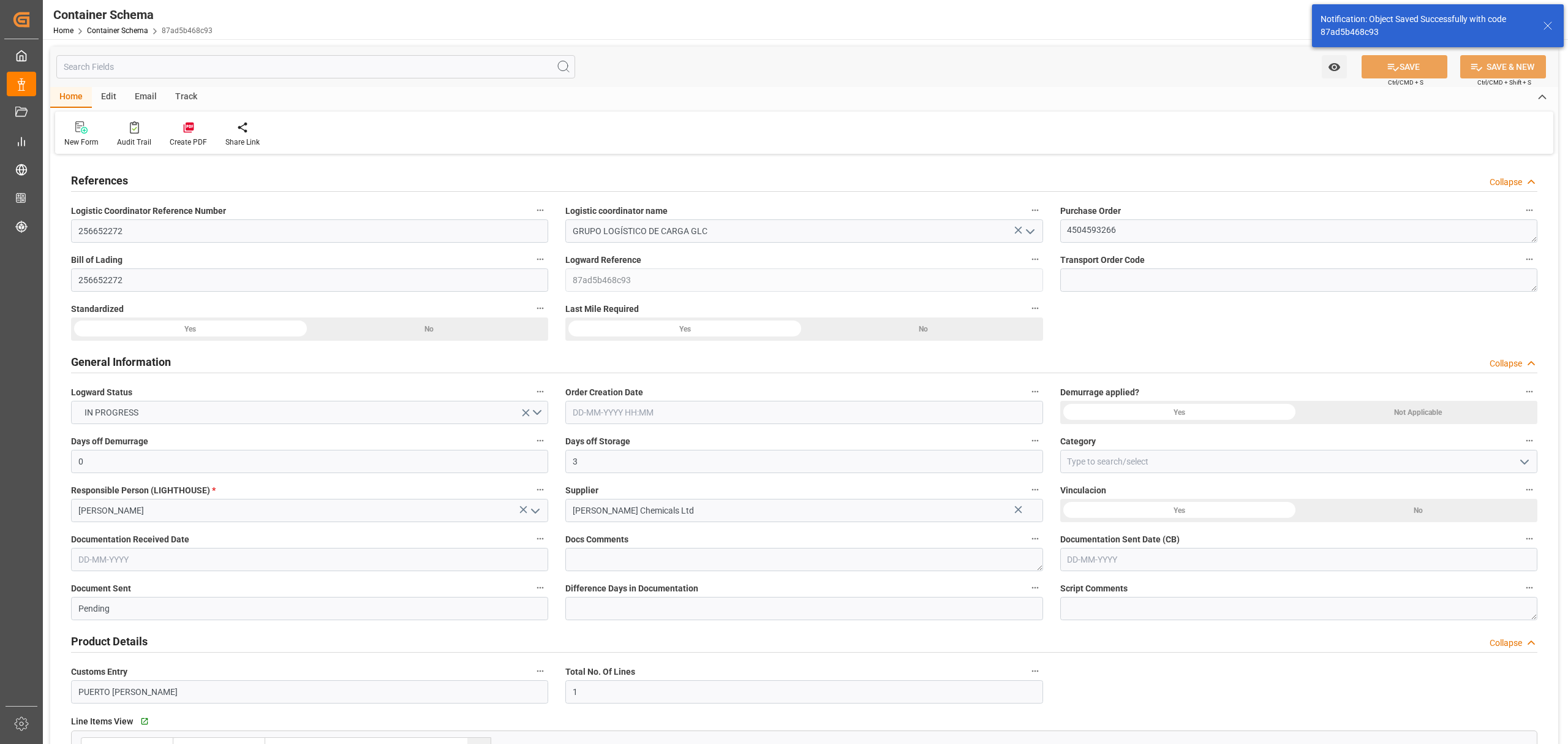
type input "26-07-2025 04:57"
type input "02-08-2025 00:00"
type input "02-08-2025 06:41"
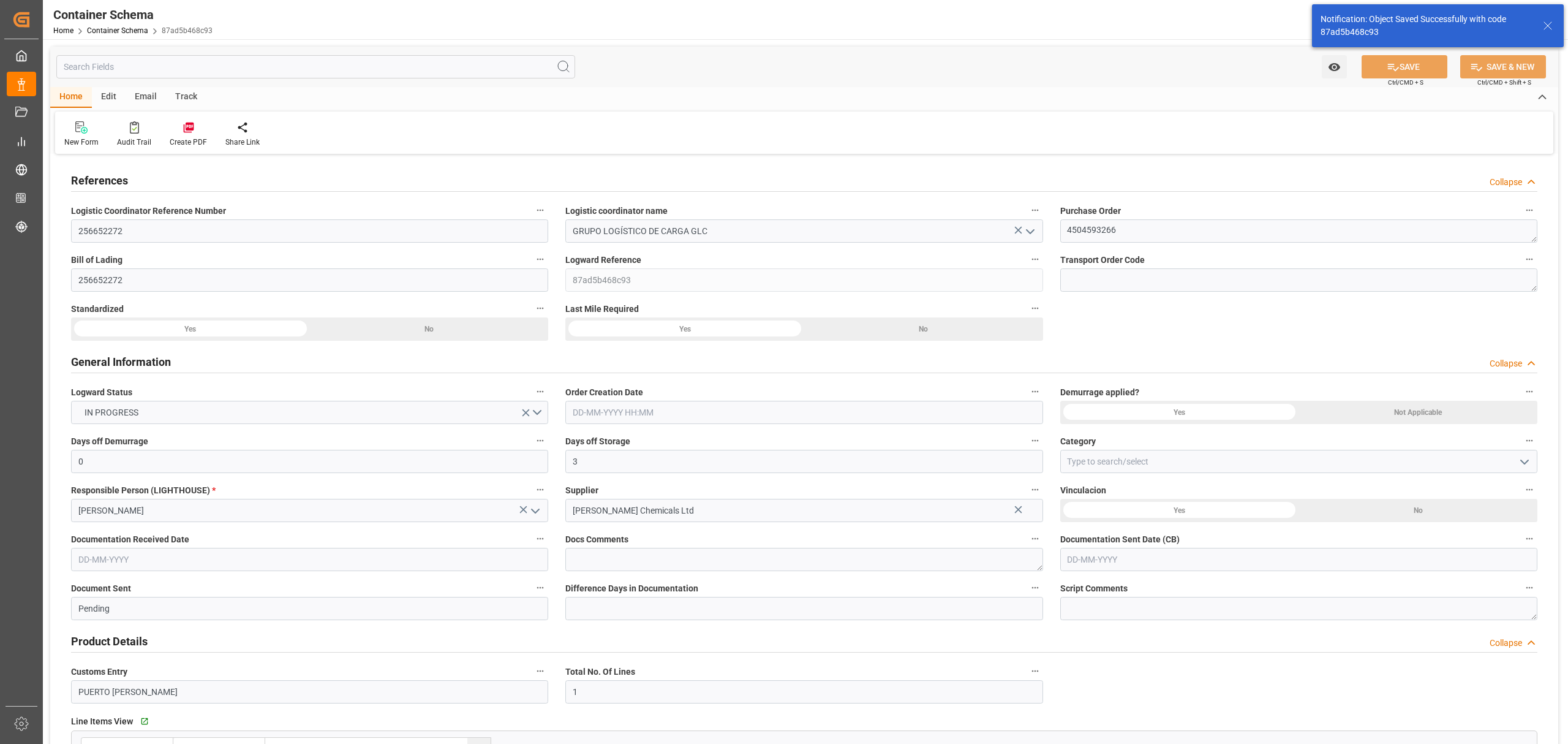
type input "19-09-2025 00:00"
type input "19-09-2025 13:30"
type input "19-09-2025 00:00"
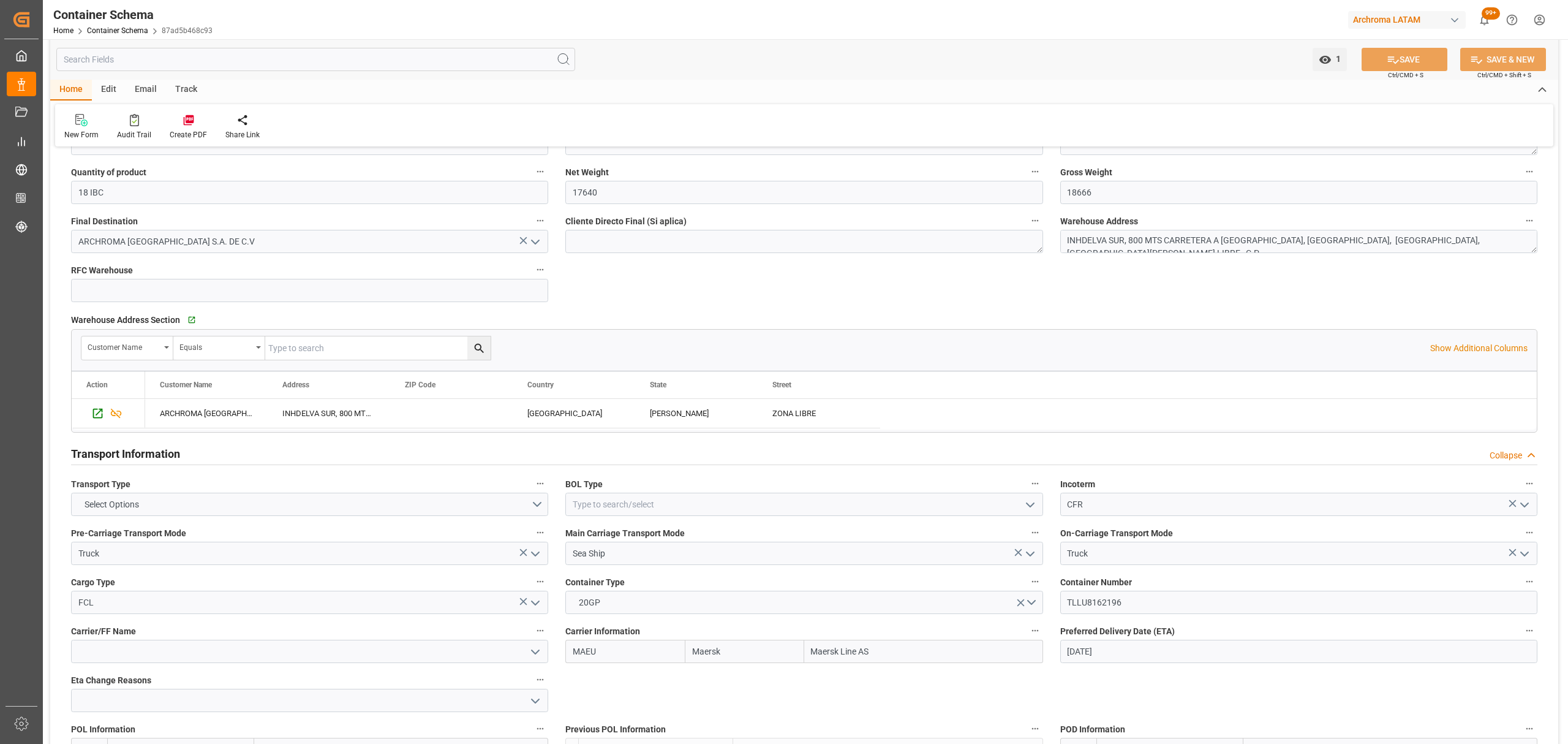
scroll to position [817, 0]
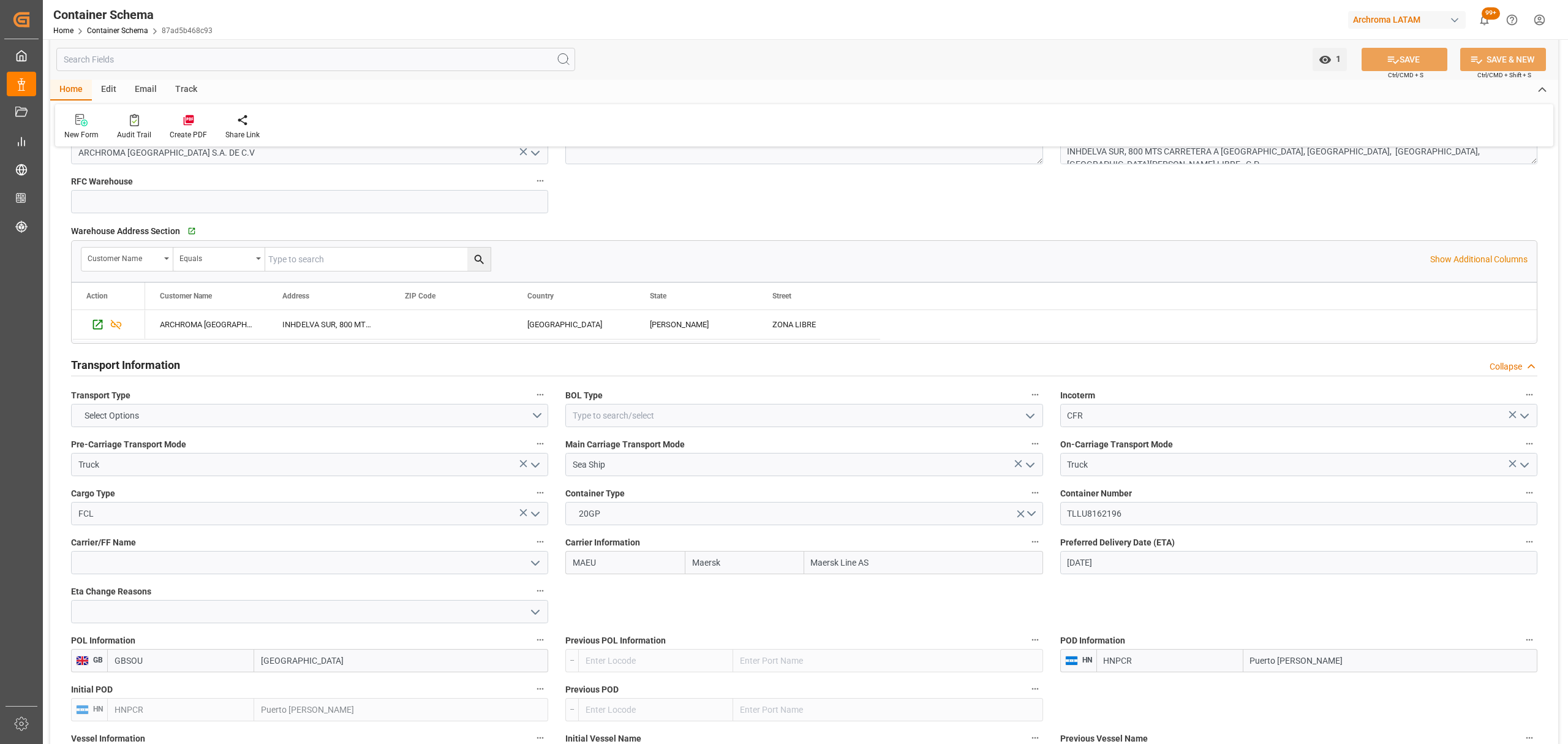
click at [1028, 420] on icon "open menu" at bounding box center [1030, 416] width 15 height 15
click at [788, 451] on div "HOUSE" at bounding box center [804, 442] width 476 height 28
click at [1028, 422] on icon "open menu" at bounding box center [1030, 416] width 15 height 15
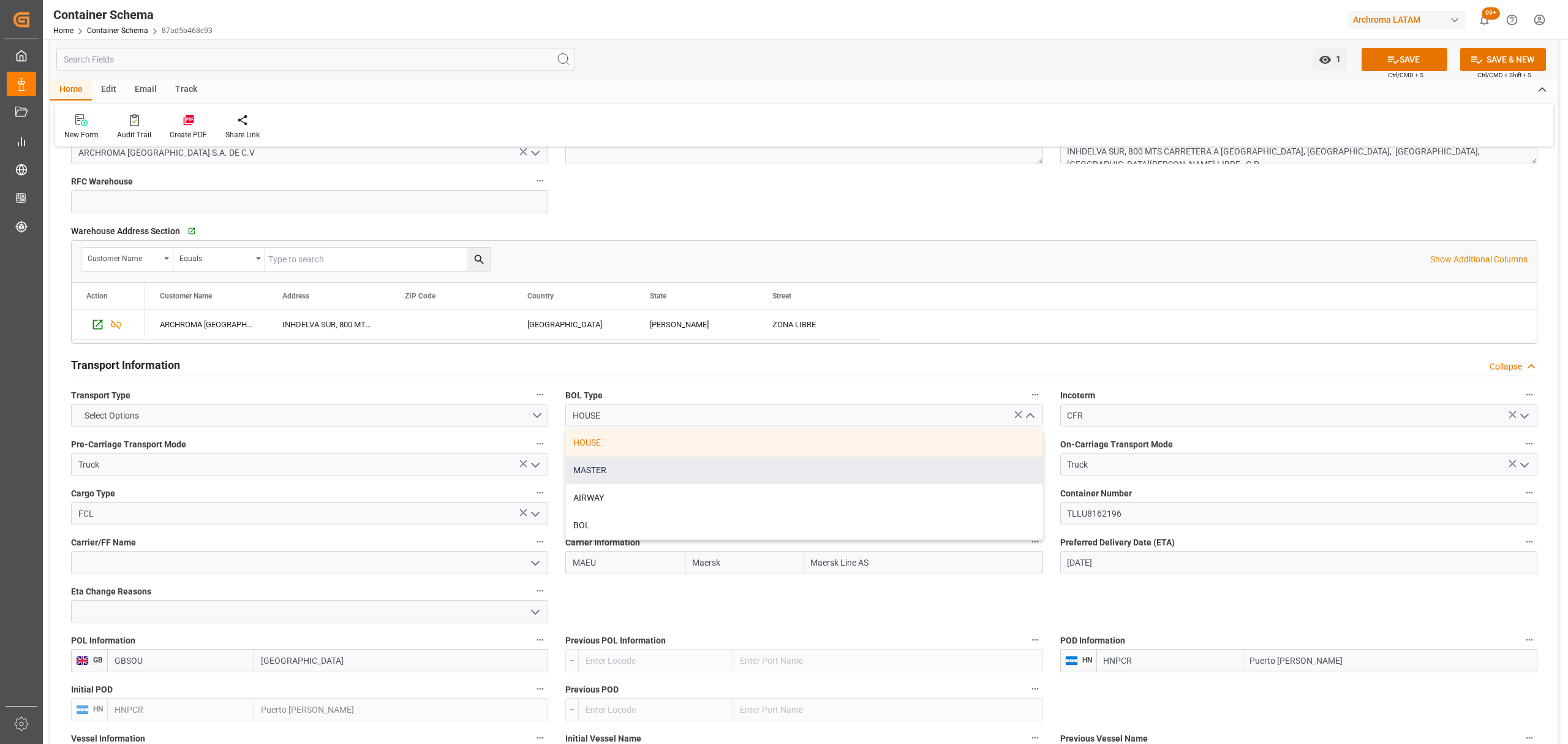
click at [712, 471] on div "MASTER" at bounding box center [804, 470] width 476 height 28
type input "MASTER"
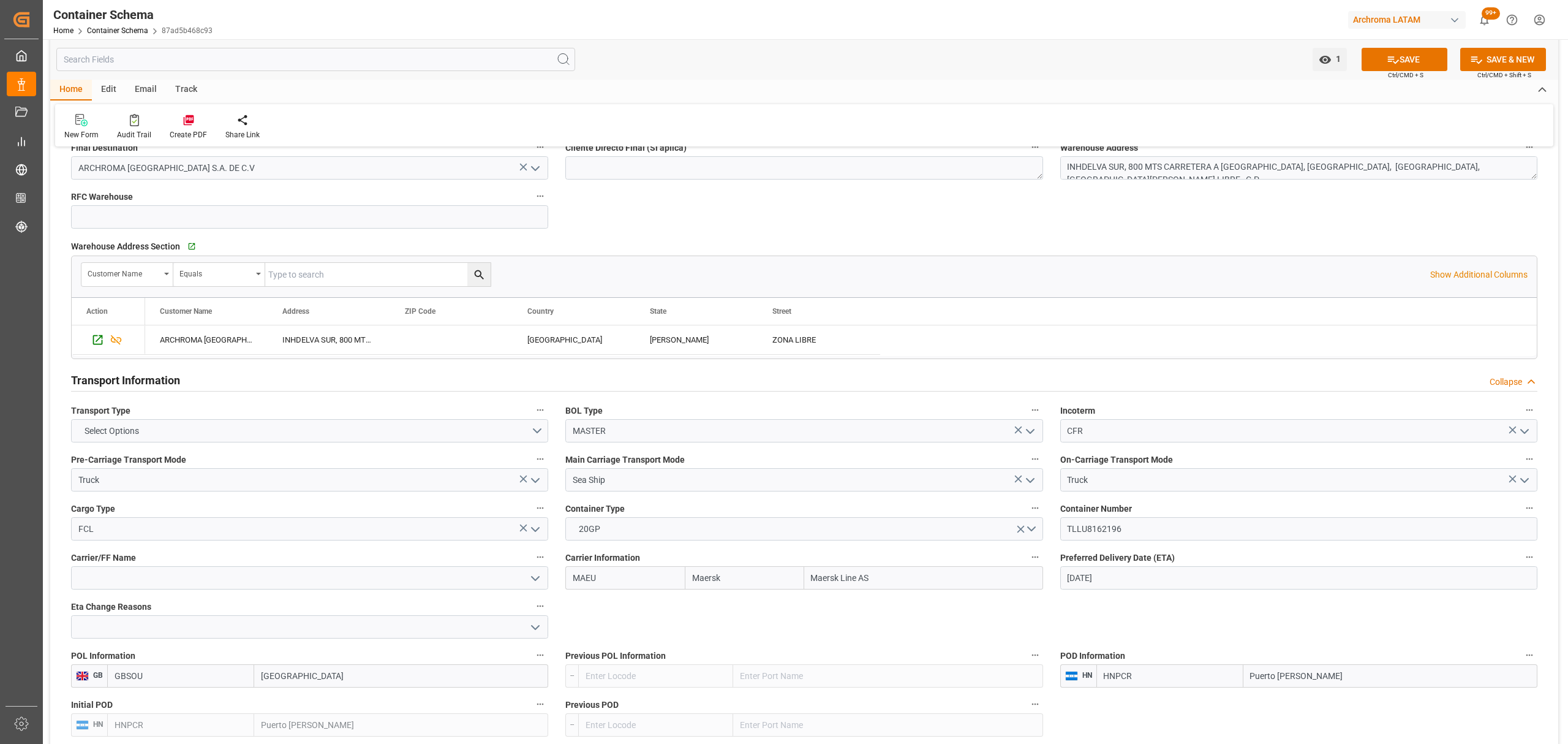
scroll to position [898, 0]
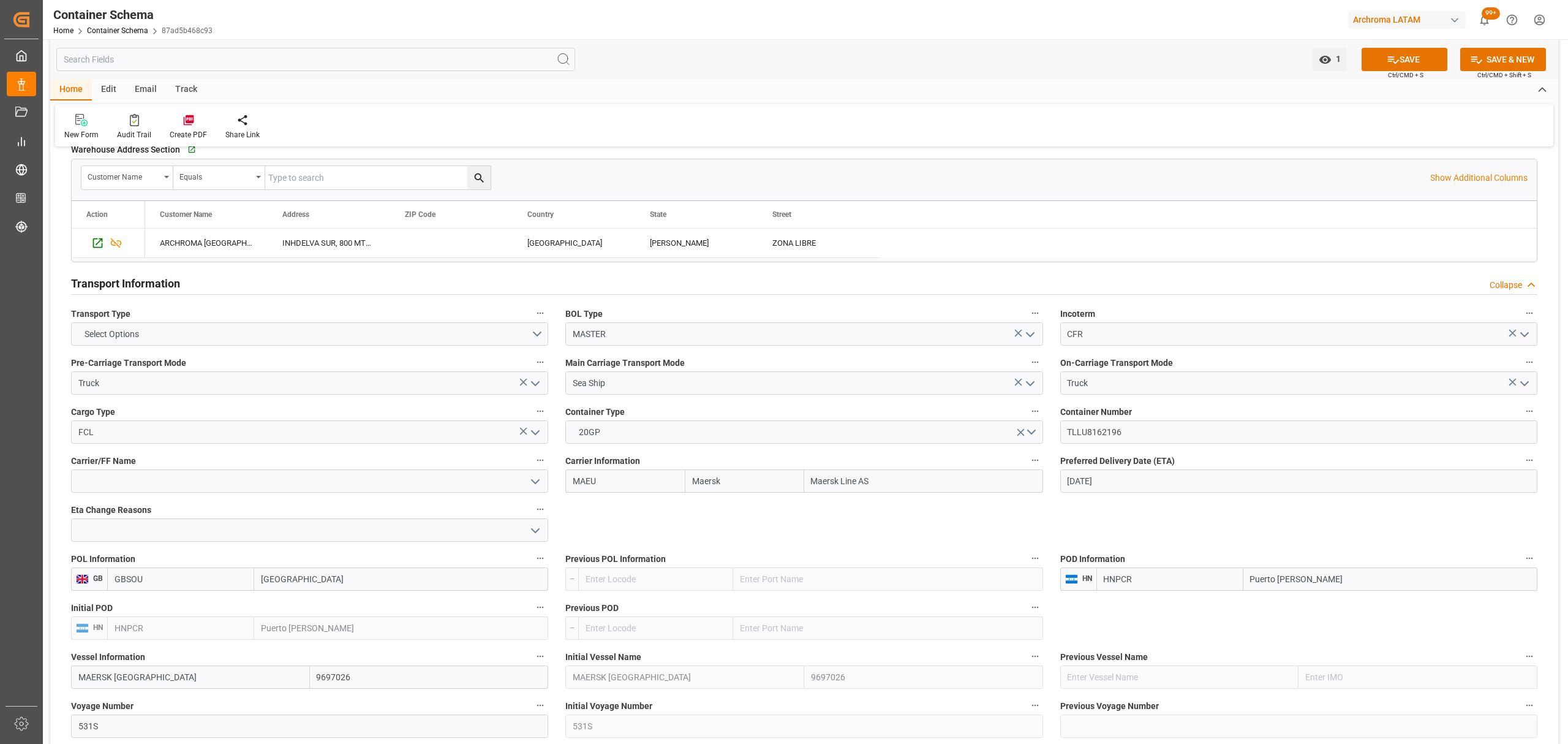
click at [538, 483] on polyline "open menu" at bounding box center [535, 482] width 7 height 4
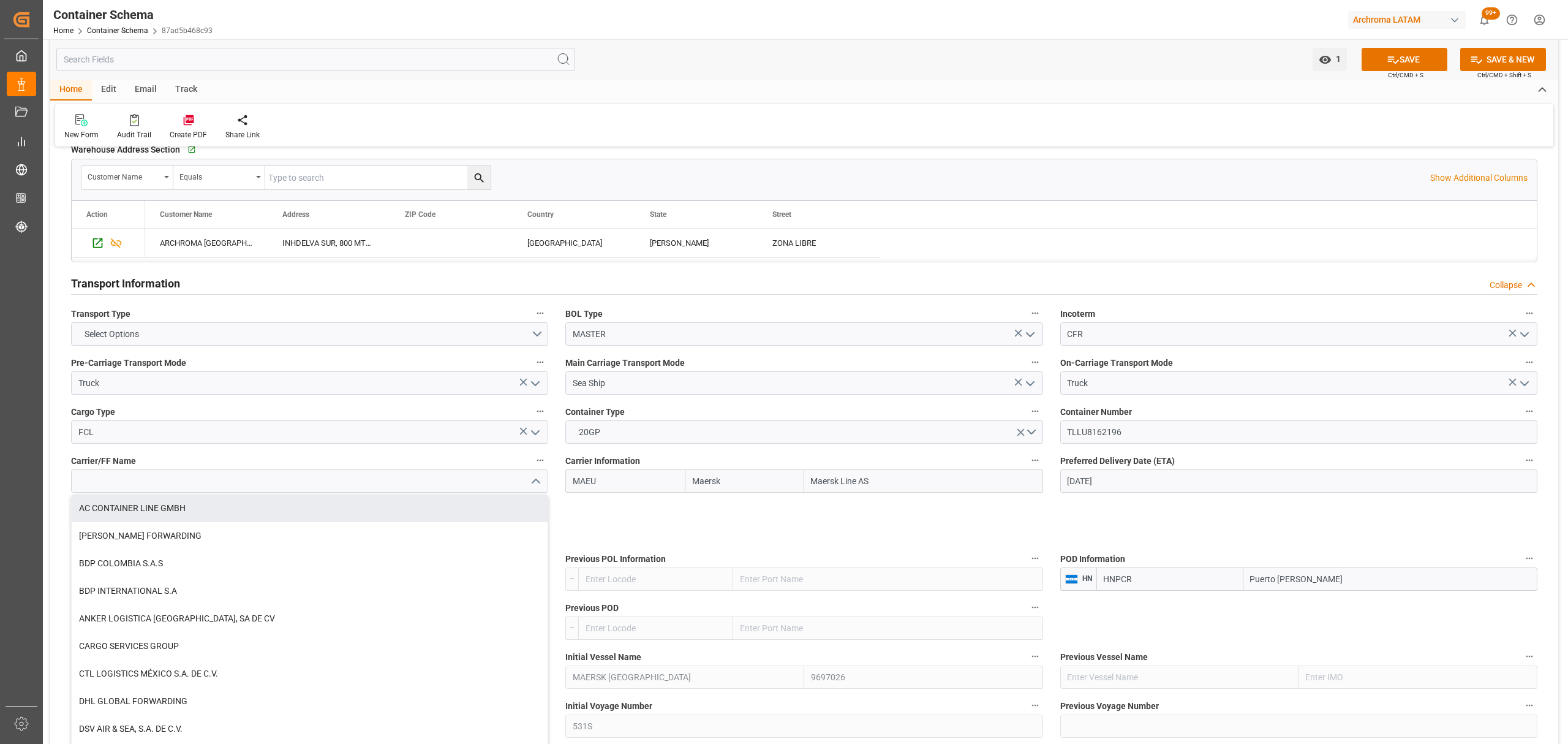
drag, startPoint x: 354, startPoint y: 501, endPoint x: 396, endPoint y: 496, distance: 42.3
click at [355, 501] on div "AC CONTAINER LINE GMBH" at bounding box center [310, 508] width 476 height 28
type input "AC CONTAINER LINE GMBH"
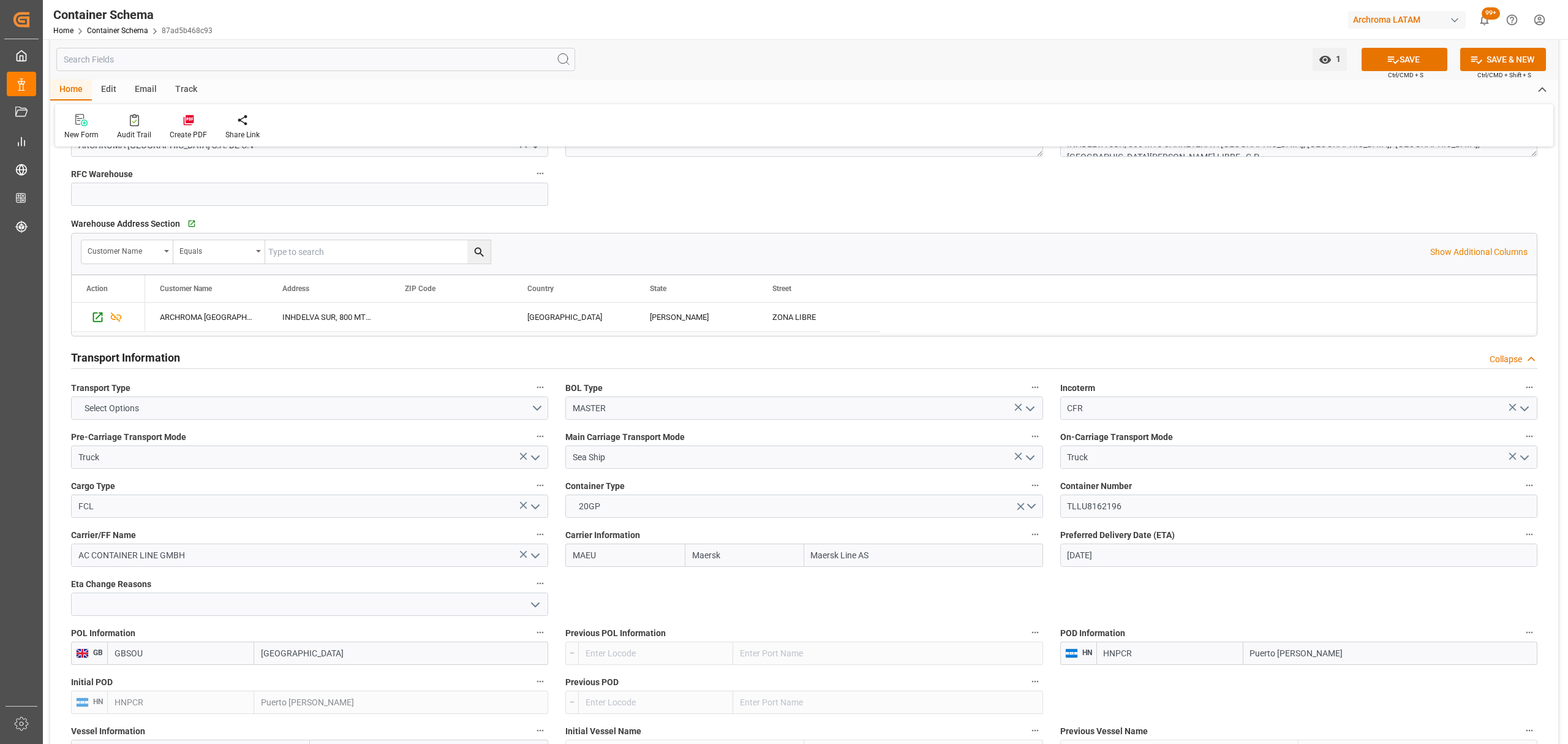
scroll to position [817, 0]
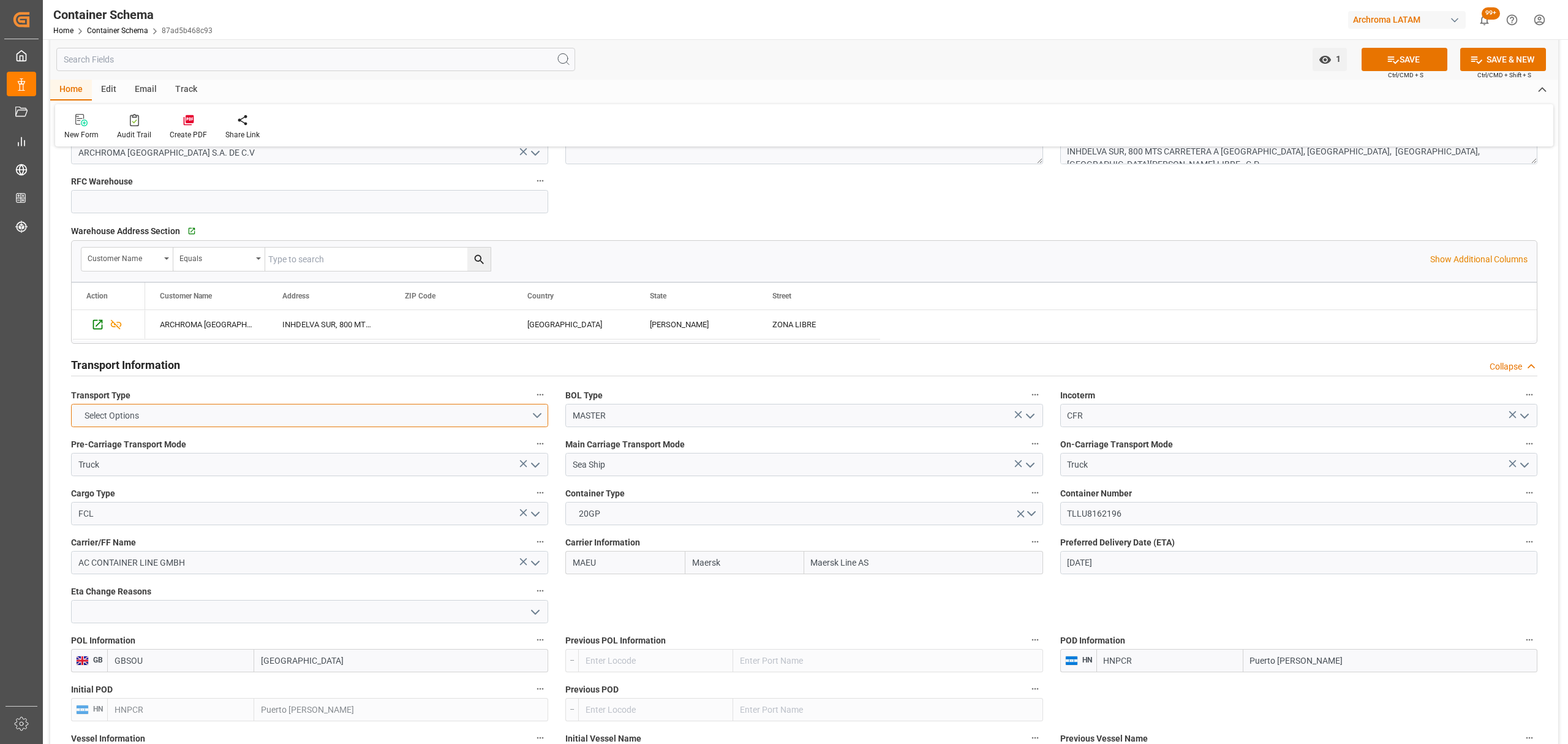
click at [520, 410] on button "Select Options" at bounding box center [310, 416] width 477 height 23
click at [190, 426] on div "SEAFREIGHT" at bounding box center [310, 418] width 476 height 26
click at [1414, 64] on button "SAVE" at bounding box center [1405, 60] width 86 height 23
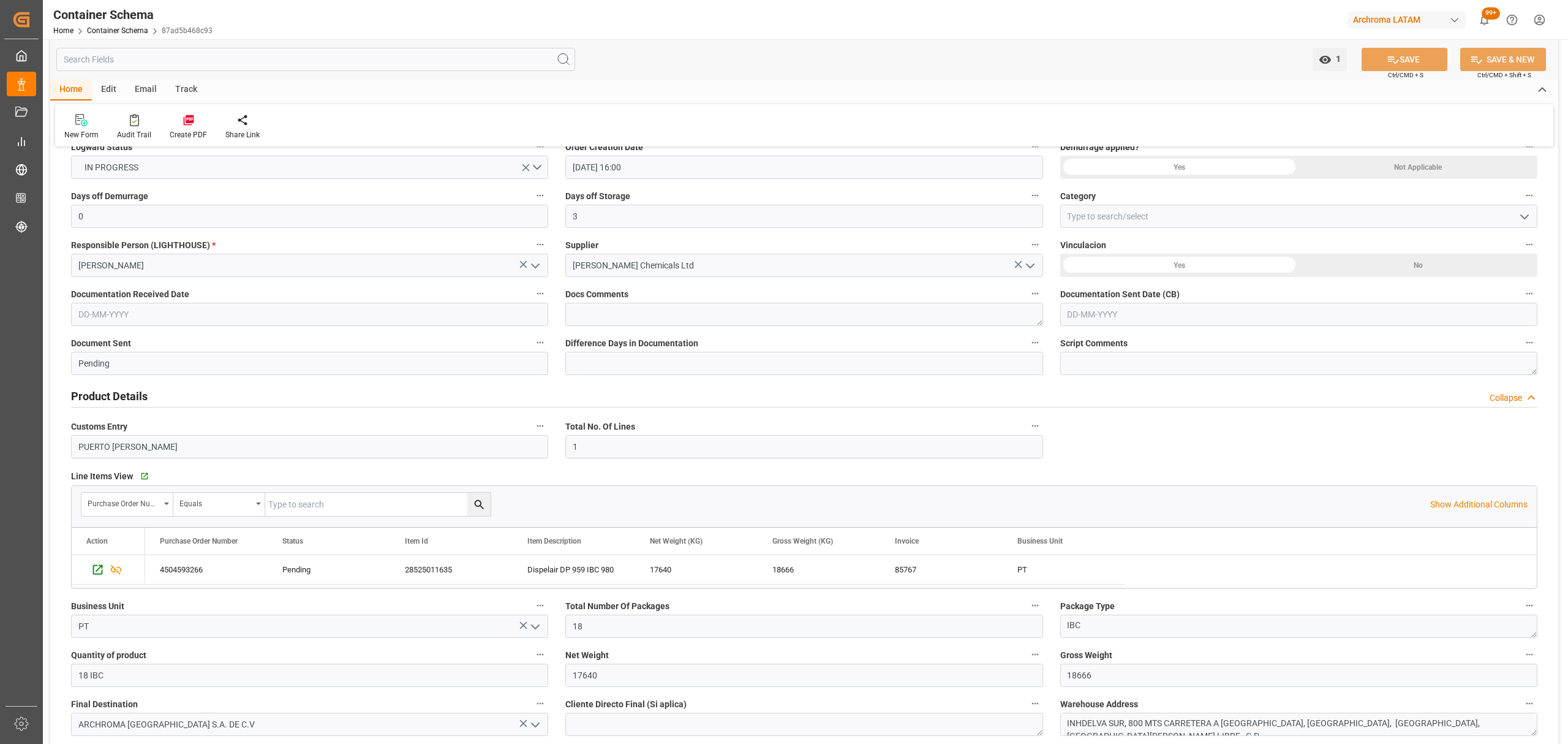
scroll to position [0, 0]
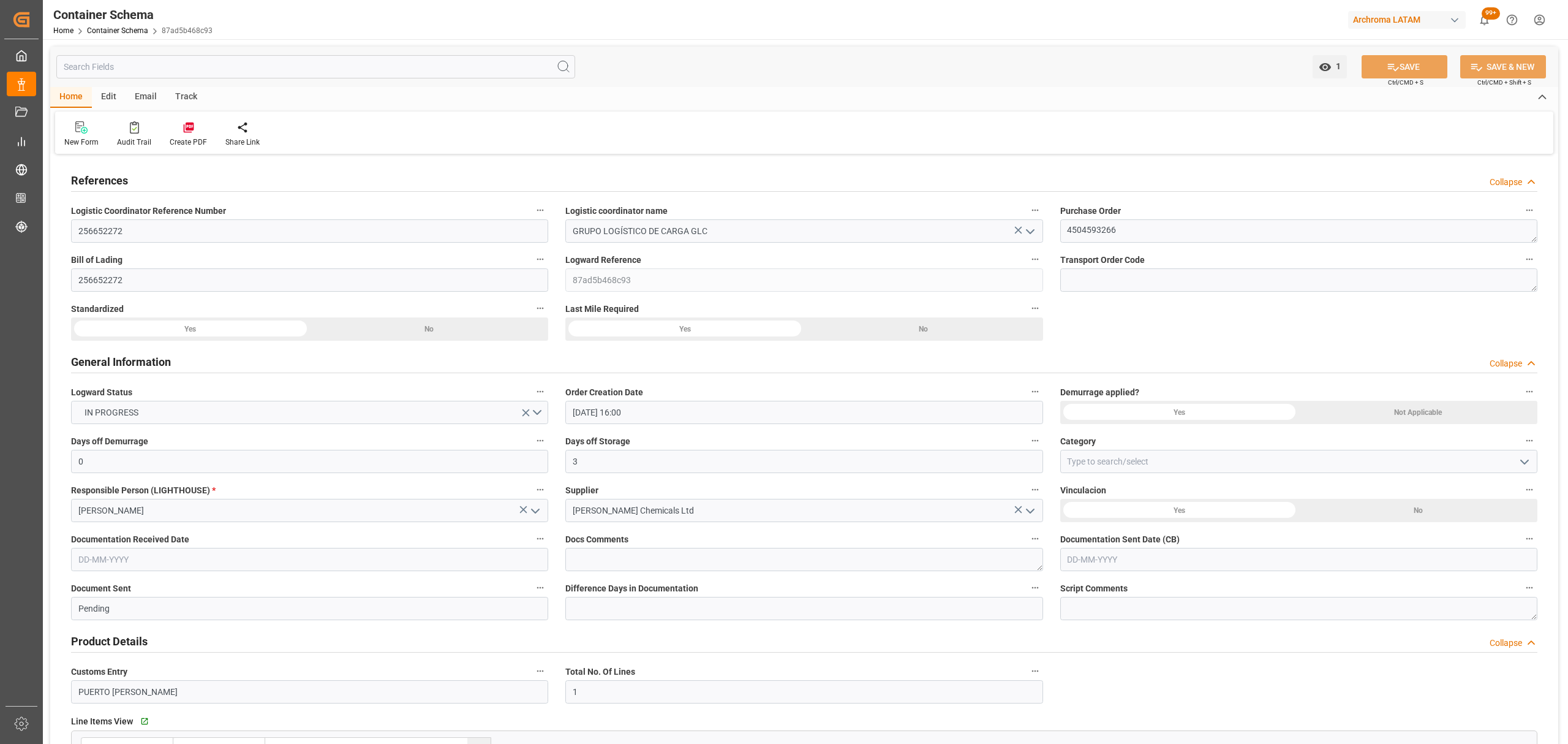
click at [1530, 468] on icon "open menu" at bounding box center [1525, 462] width 15 height 15
click at [1190, 514] on div "On time" at bounding box center [1299, 516] width 476 height 28
type input "On time"
click at [1159, 554] on input "text" at bounding box center [1299, 560] width 477 height 23
click at [1170, 425] on span "1" at bounding box center [1172, 426] width 5 height 8
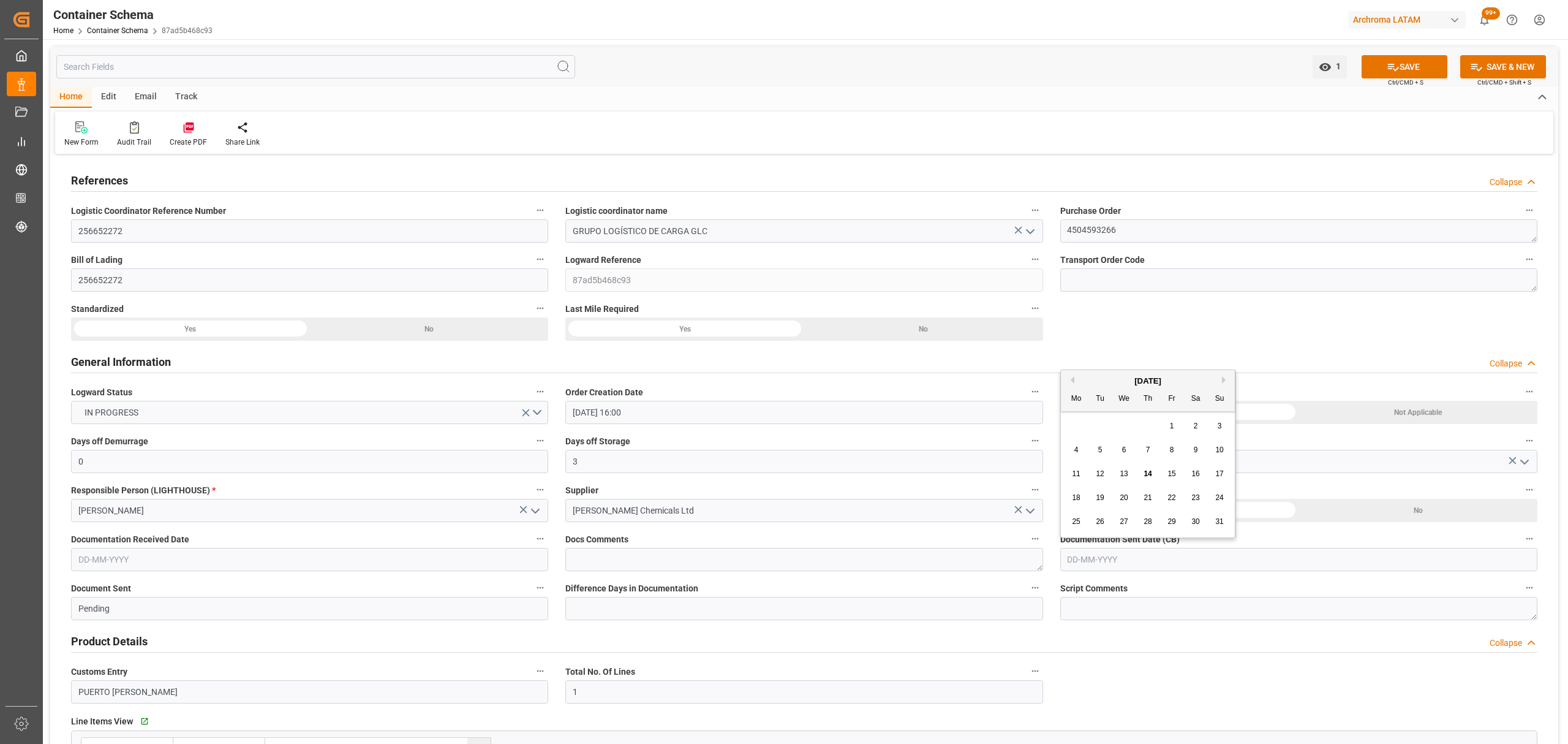
type input "[DATE]"
click at [239, 560] on input "text" at bounding box center [310, 560] width 477 height 23
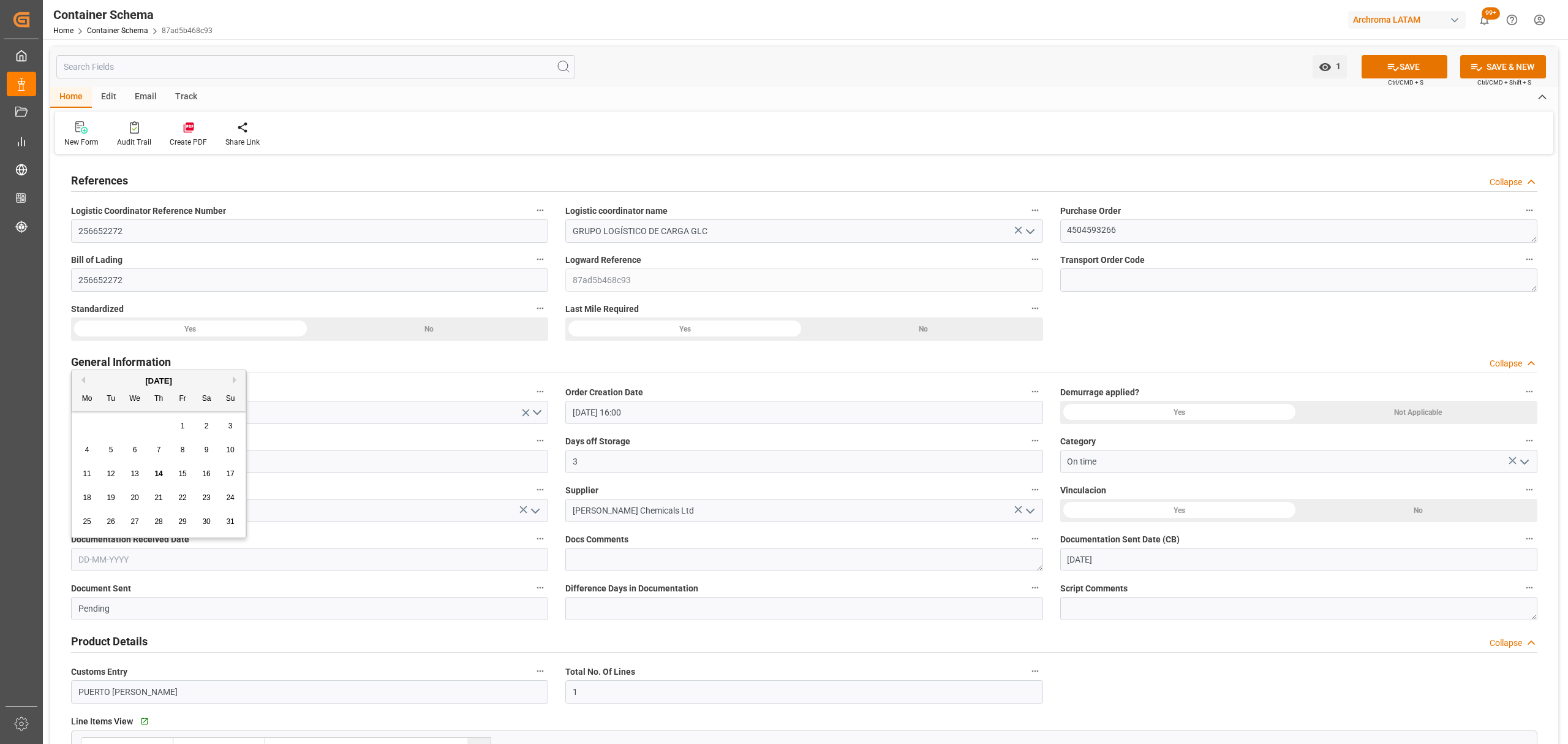
click at [84, 416] on div "28 29 30 31 1 2 3" at bounding box center [159, 426] width 167 height 24
click at [178, 425] on div "1" at bounding box center [183, 426] width 16 height 15
type input "[DATE]"
click at [1385, 57] on button "SAVE" at bounding box center [1405, 67] width 86 height 23
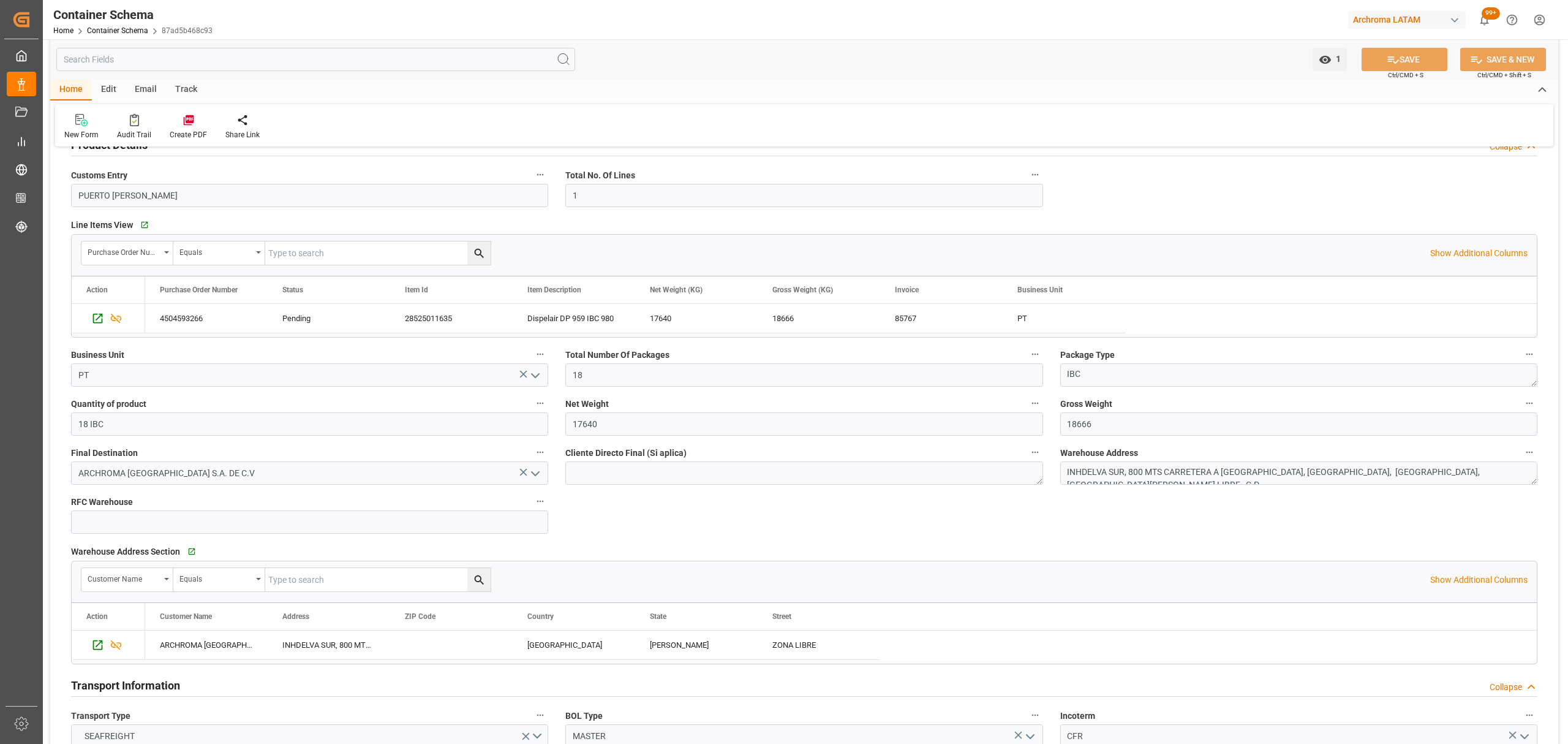
scroll to position [571, 0]
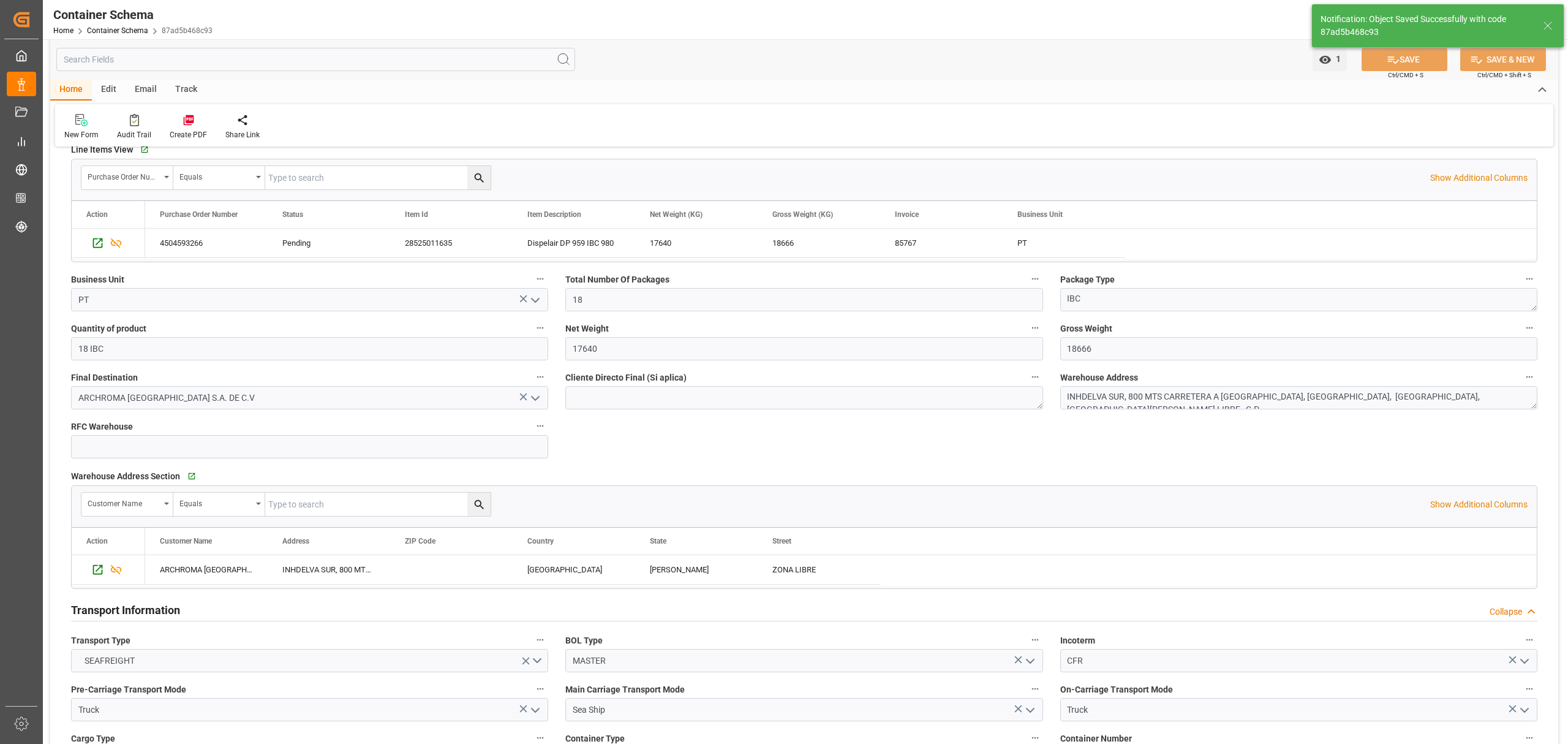
type input "Document Sent"
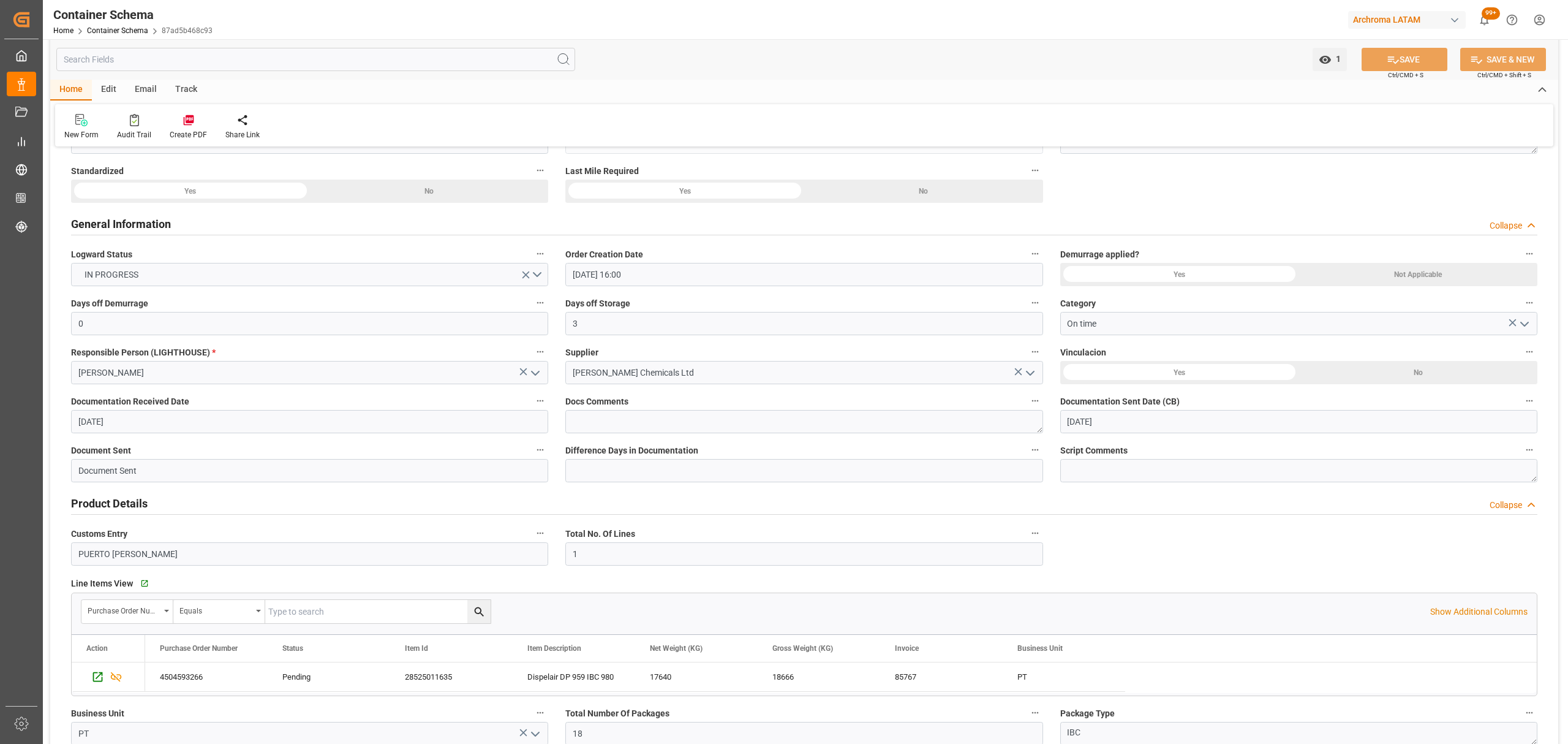
scroll to position [0, 0]
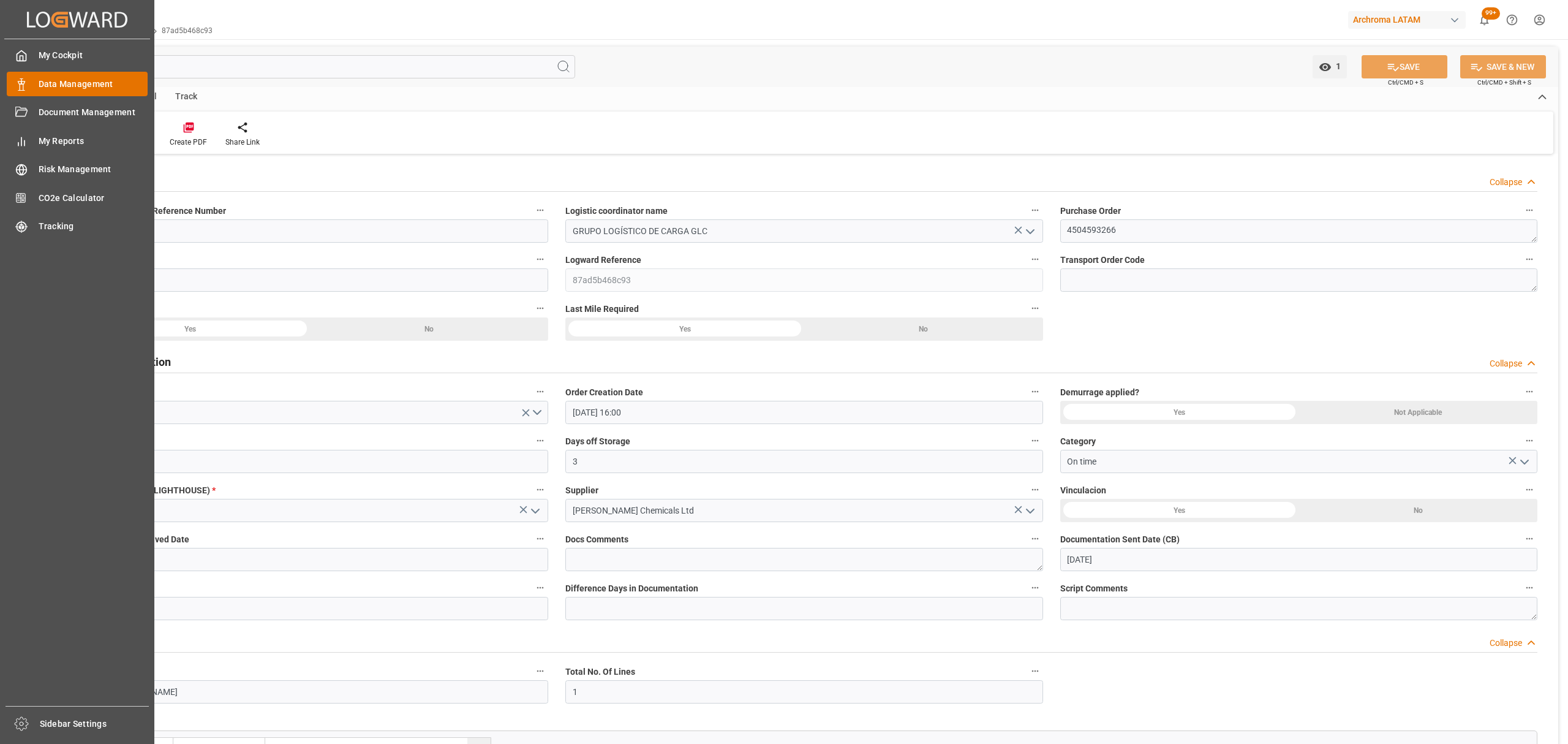
click at [69, 80] on span "Data Management" at bounding box center [93, 84] width 110 height 13
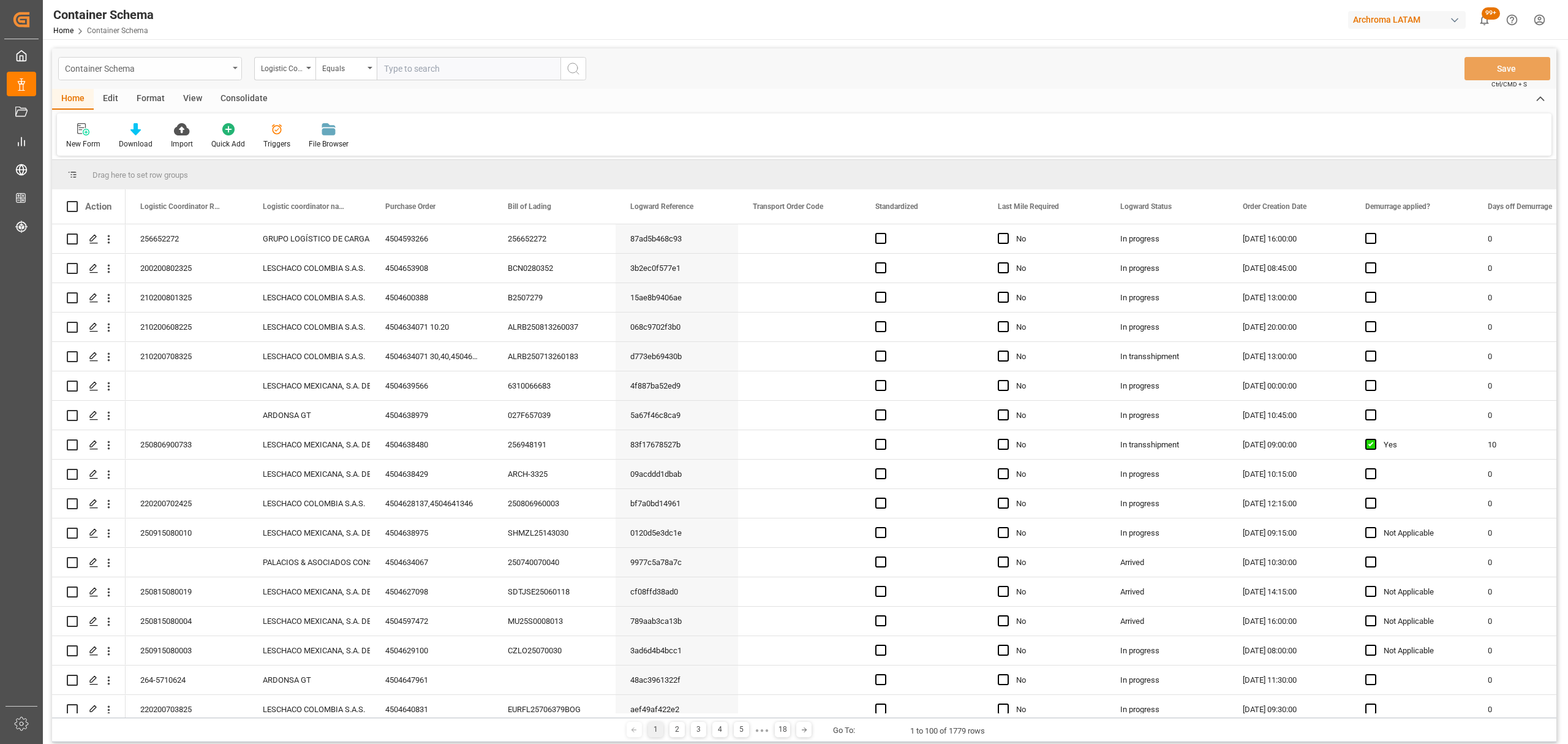
click at [233, 69] on div "Container Schema" at bounding box center [150, 69] width 184 height 23
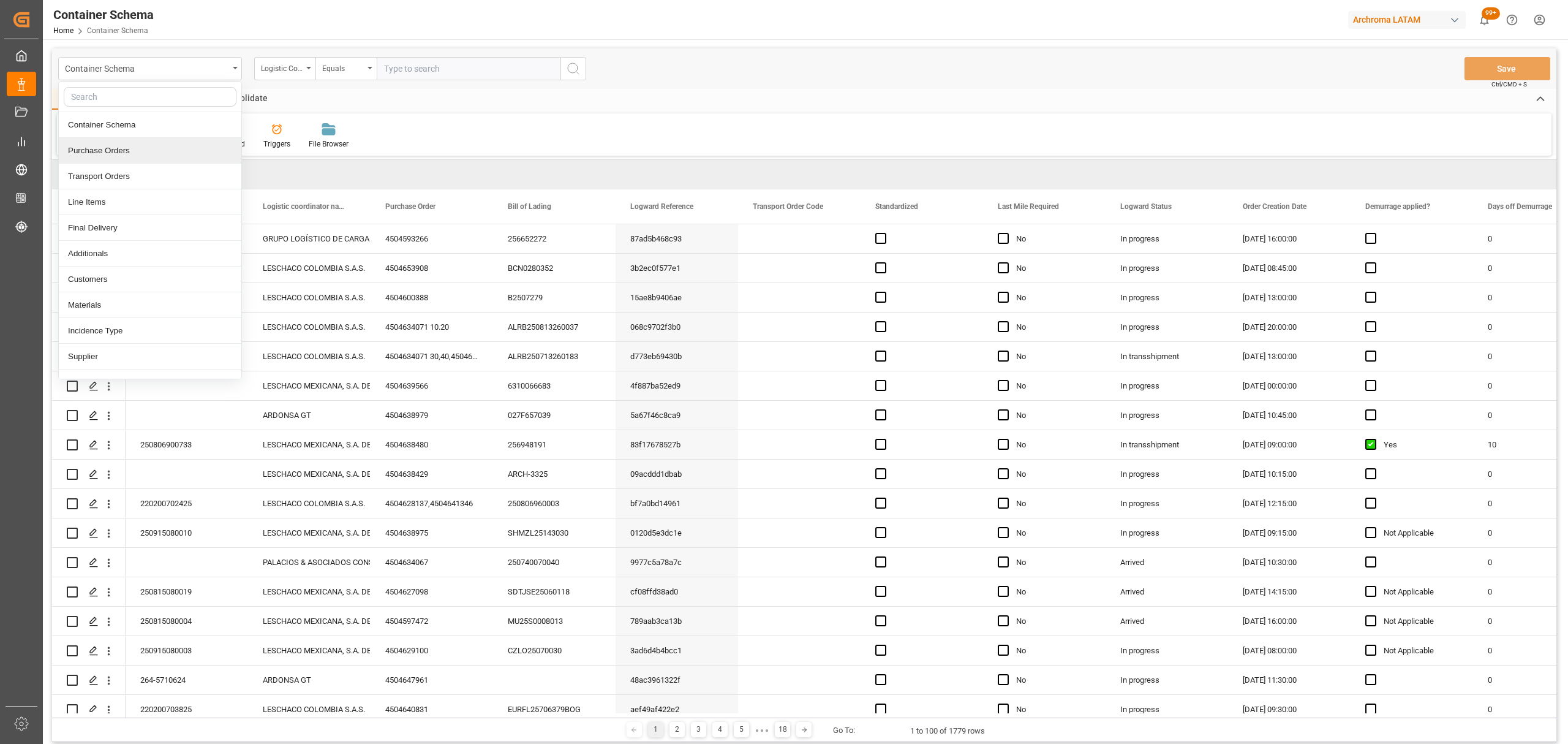
click at [130, 143] on div "Purchase Orders" at bounding box center [150, 151] width 183 height 26
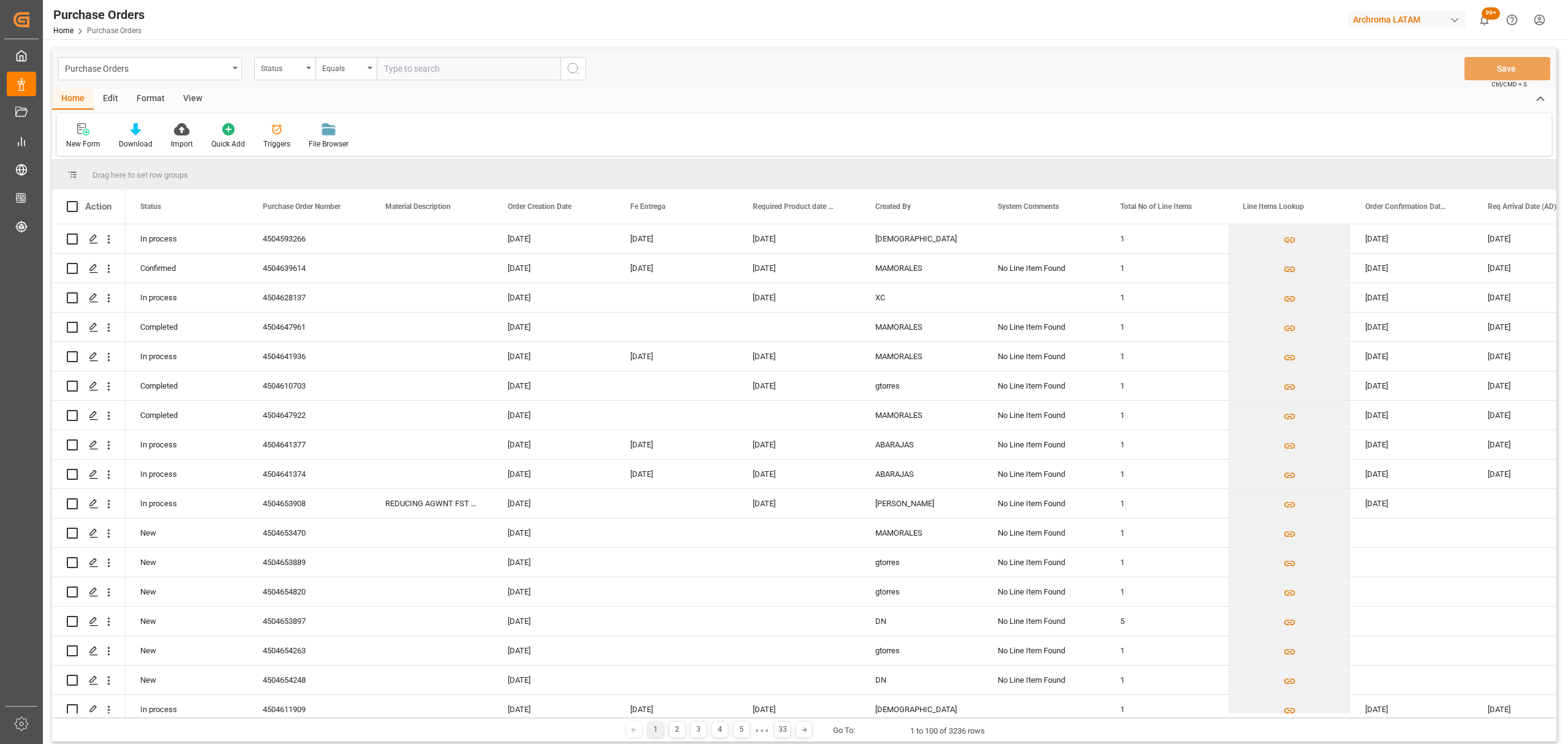
click at [292, 71] on div "Status" at bounding box center [281, 67] width 42 height 14
drag, startPoint x: 335, startPoint y: 153, endPoint x: 354, endPoint y: 91, distance: 64.8
click at [335, 152] on div "Purchase Order Number" at bounding box center [346, 151] width 183 height 26
click at [353, 70] on div "Equals" at bounding box center [343, 67] width 42 height 14
click at [386, 149] on div "Fuzzy search" at bounding box center [407, 151] width 183 height 26
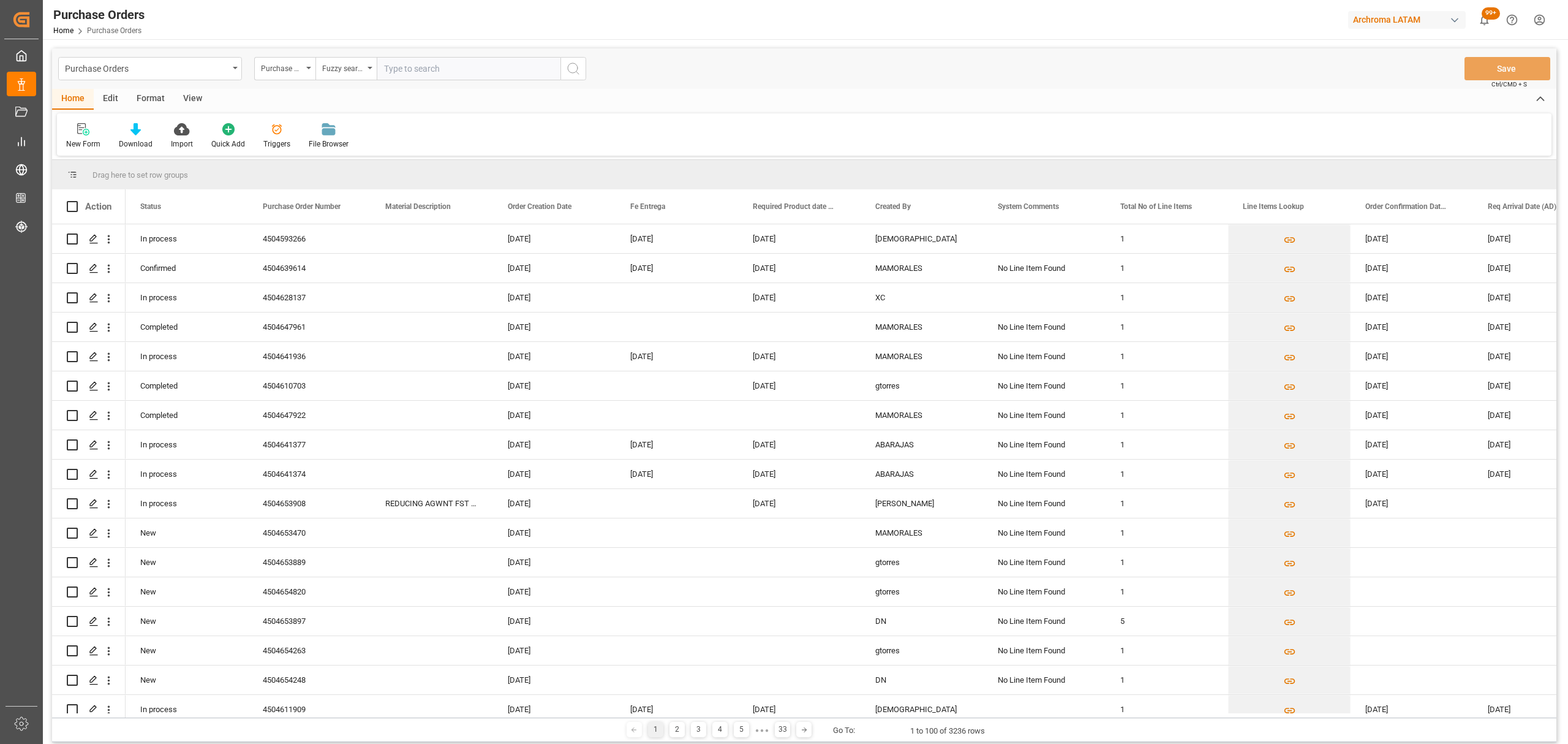
click at [437, 64] on input "text" at bounding box center [468, 69] width 184 height 23
paste input "4504654301"
type input "4504654301"
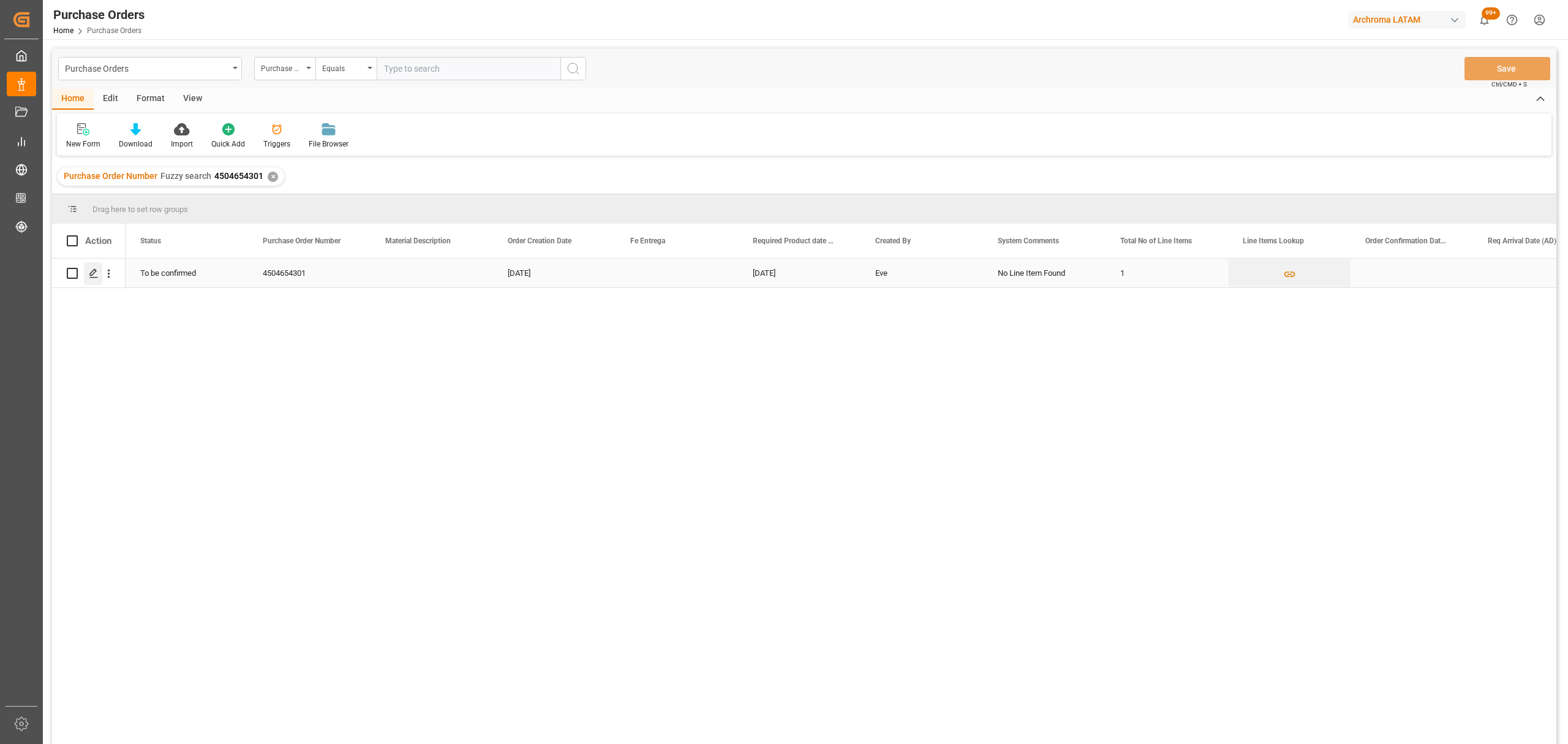
click at [93, 277] on icon "Press SPACE to select this row." at bounding box center [93, 273] width 10 height 10
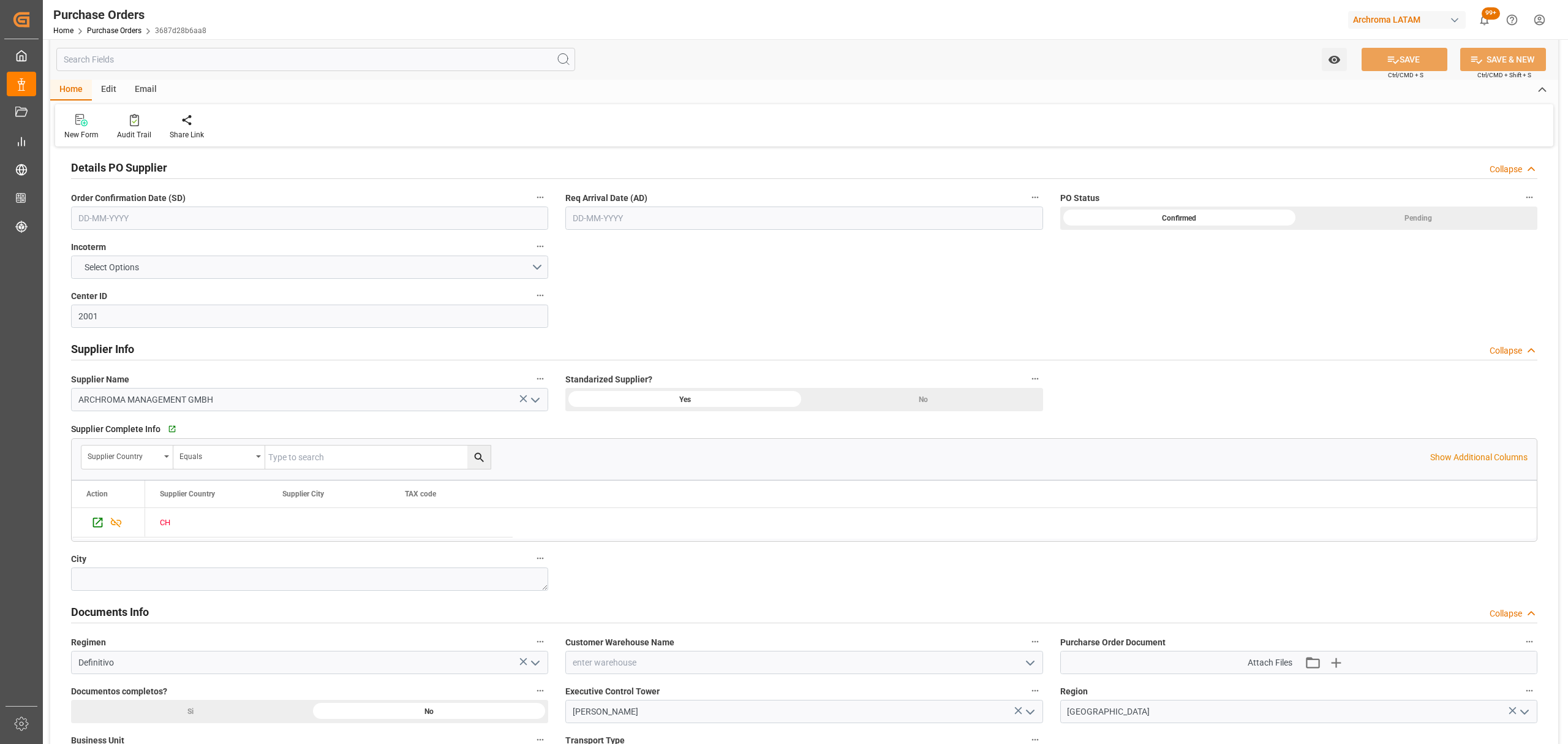
scroll to position [653, 0]
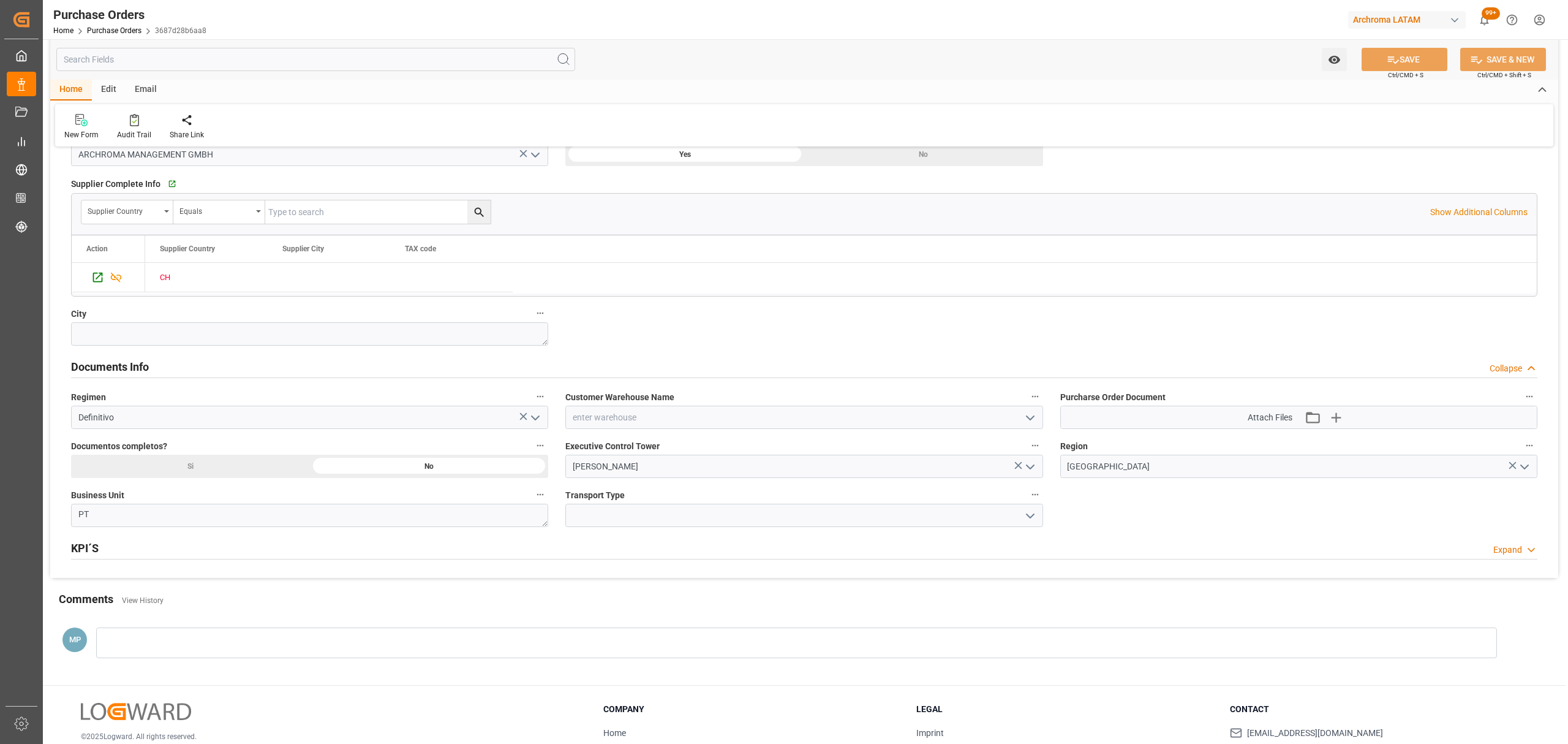
click at [1027, 426] on icon "open menu" at bounding box center [1030, 418] width 15 height 15
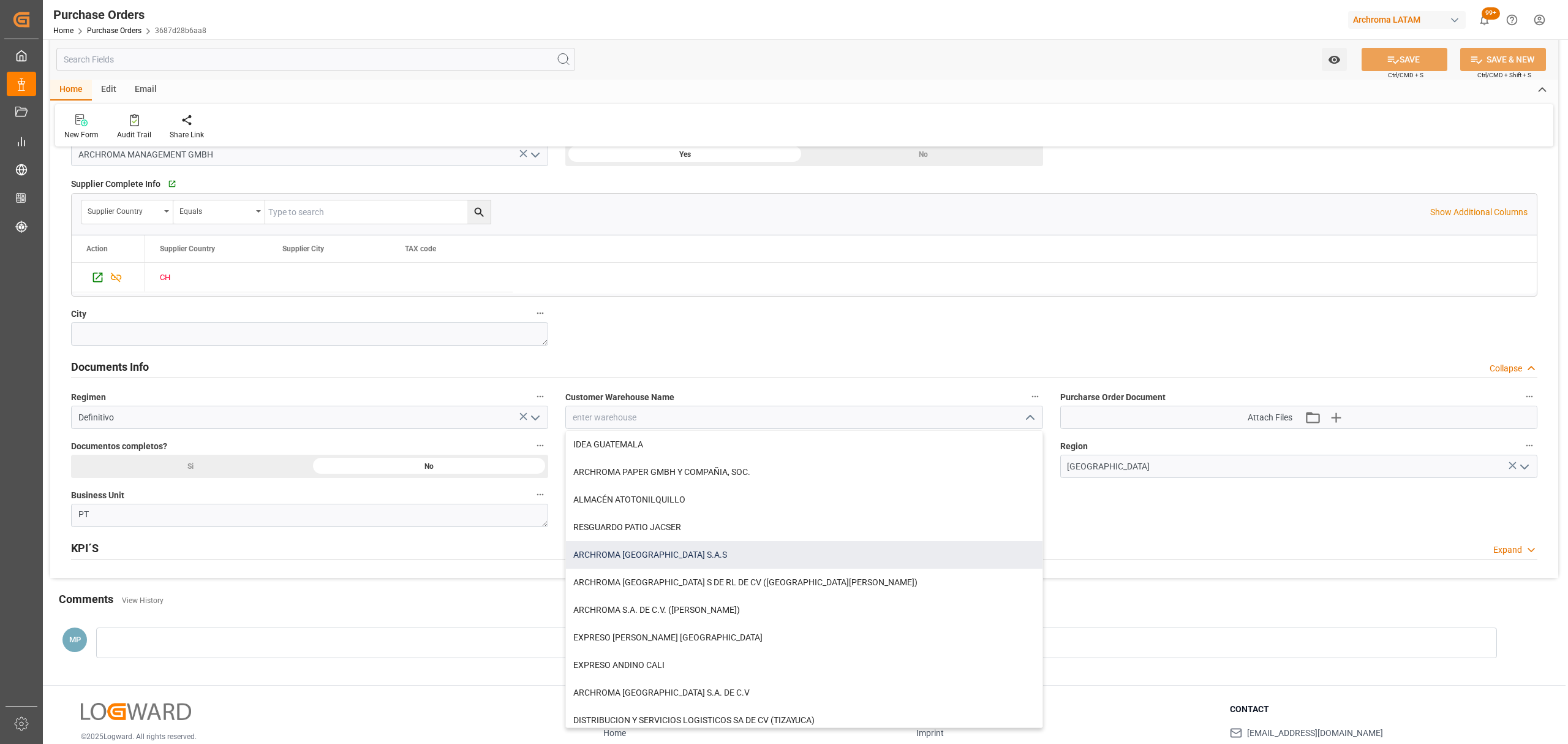
click at [672, 555] on div "ARCHROMA [GEOGRAPHIC_DATA] S.A.S" at bounding box center [804, 555] width 476 height 28
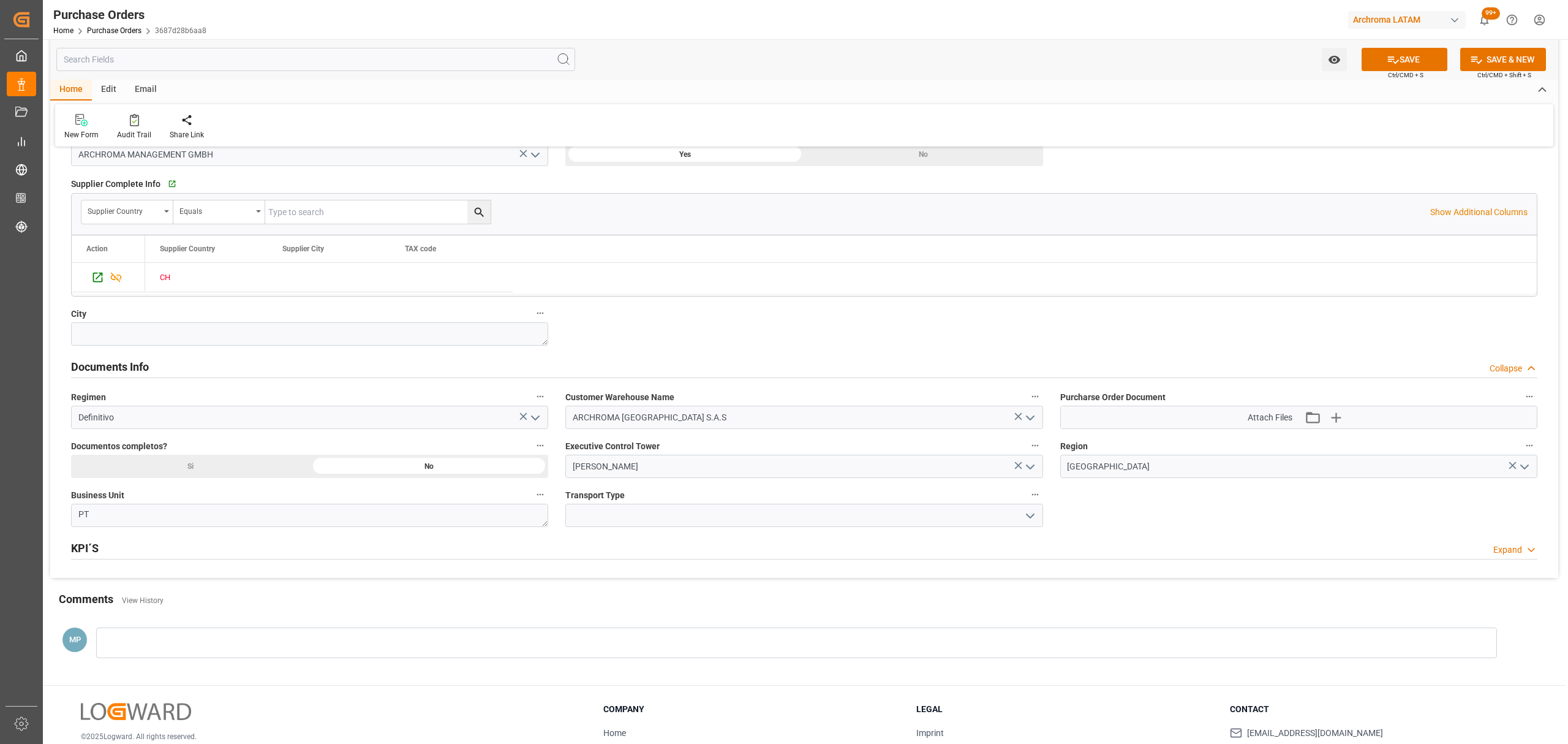
click at [1027, 422] on icon "open menu" at bounding box center [1030, 418] width 15 height 15
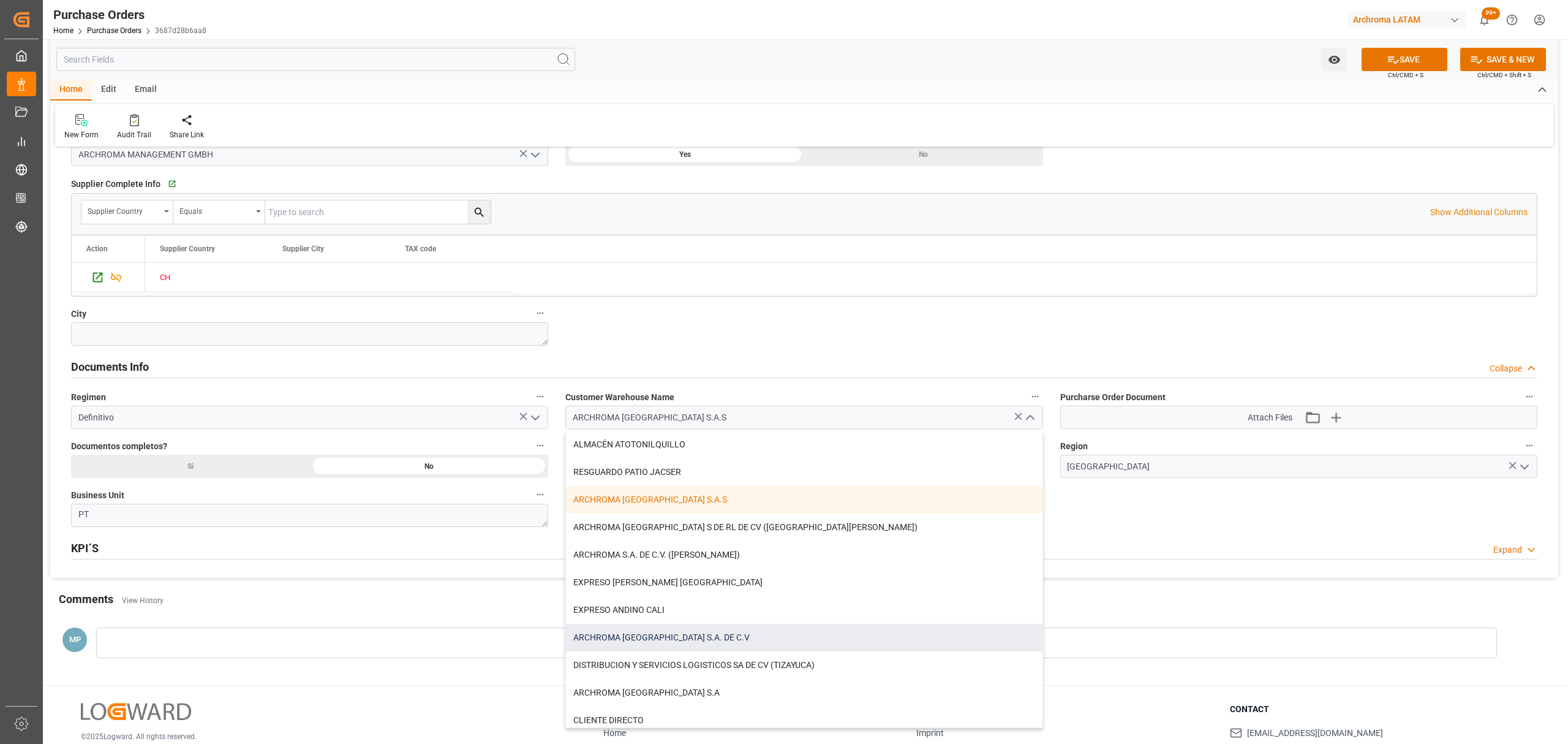
scroll to position [82, 0]
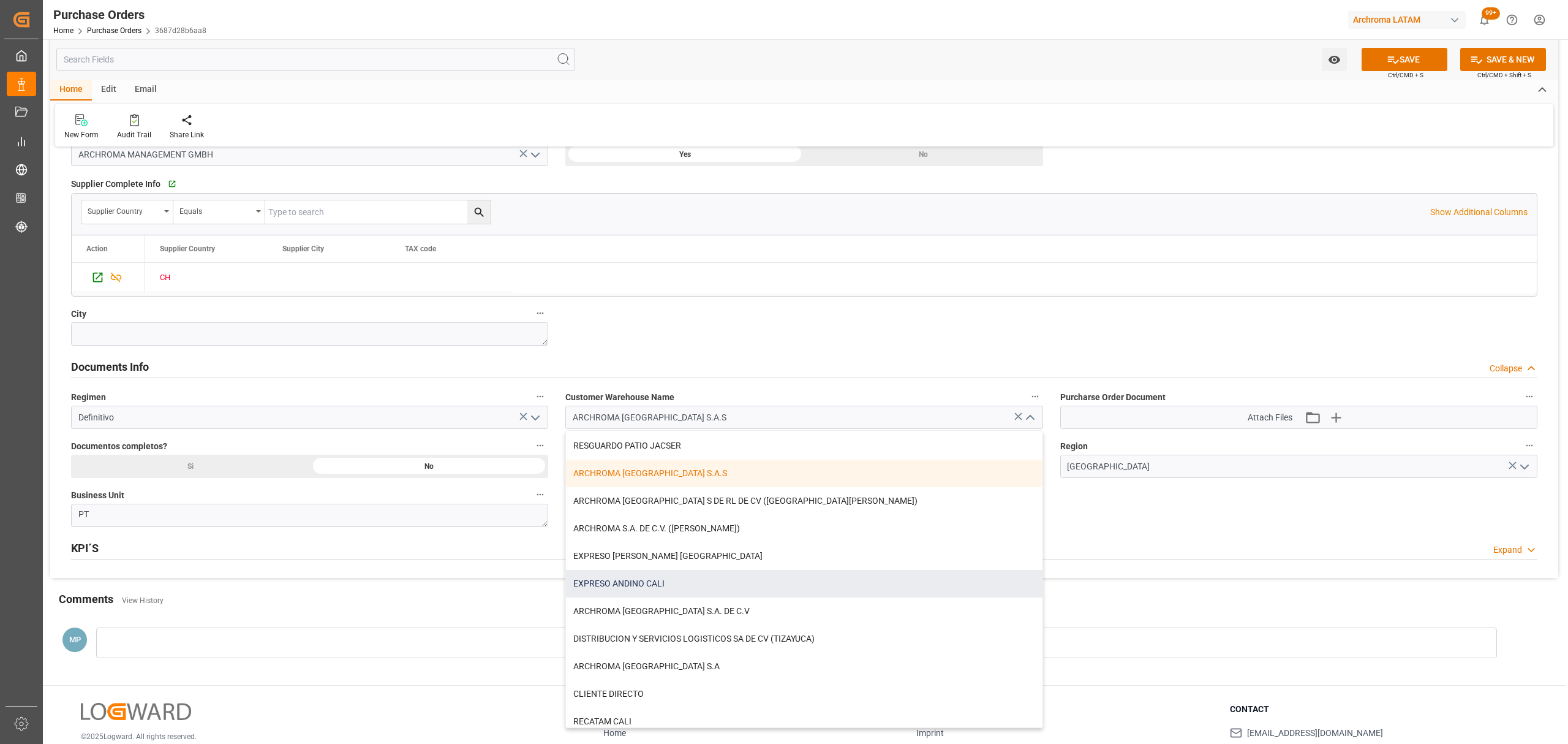
click at [670, 581] on div "EXPRESO ANDINO CALI" at bounding box center [804, 584] width 476 height 28
type input "EXPRESO ANDINO CALI"
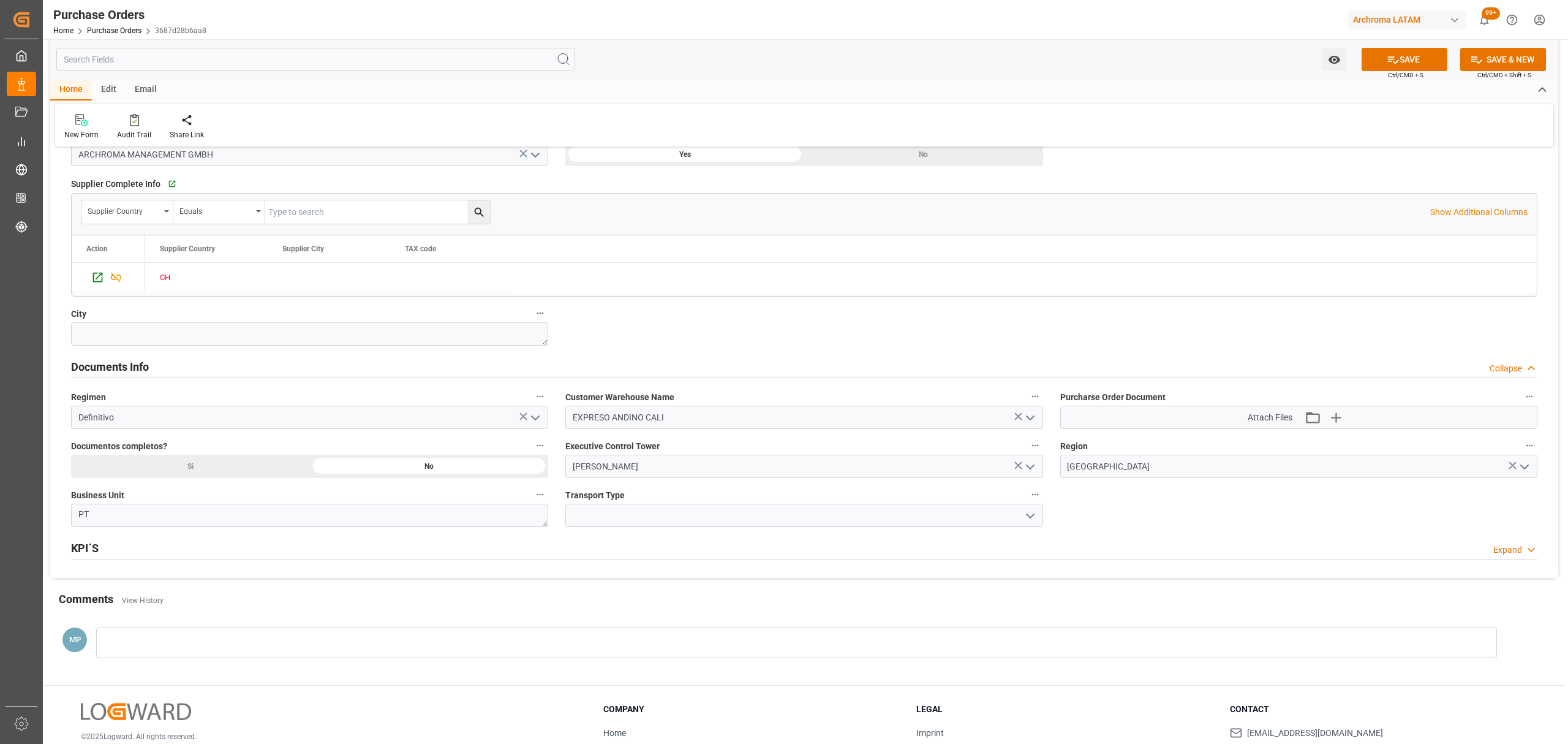
click at [1016, 416] on icon at bounding box center [1017, 416] width 7 height 7
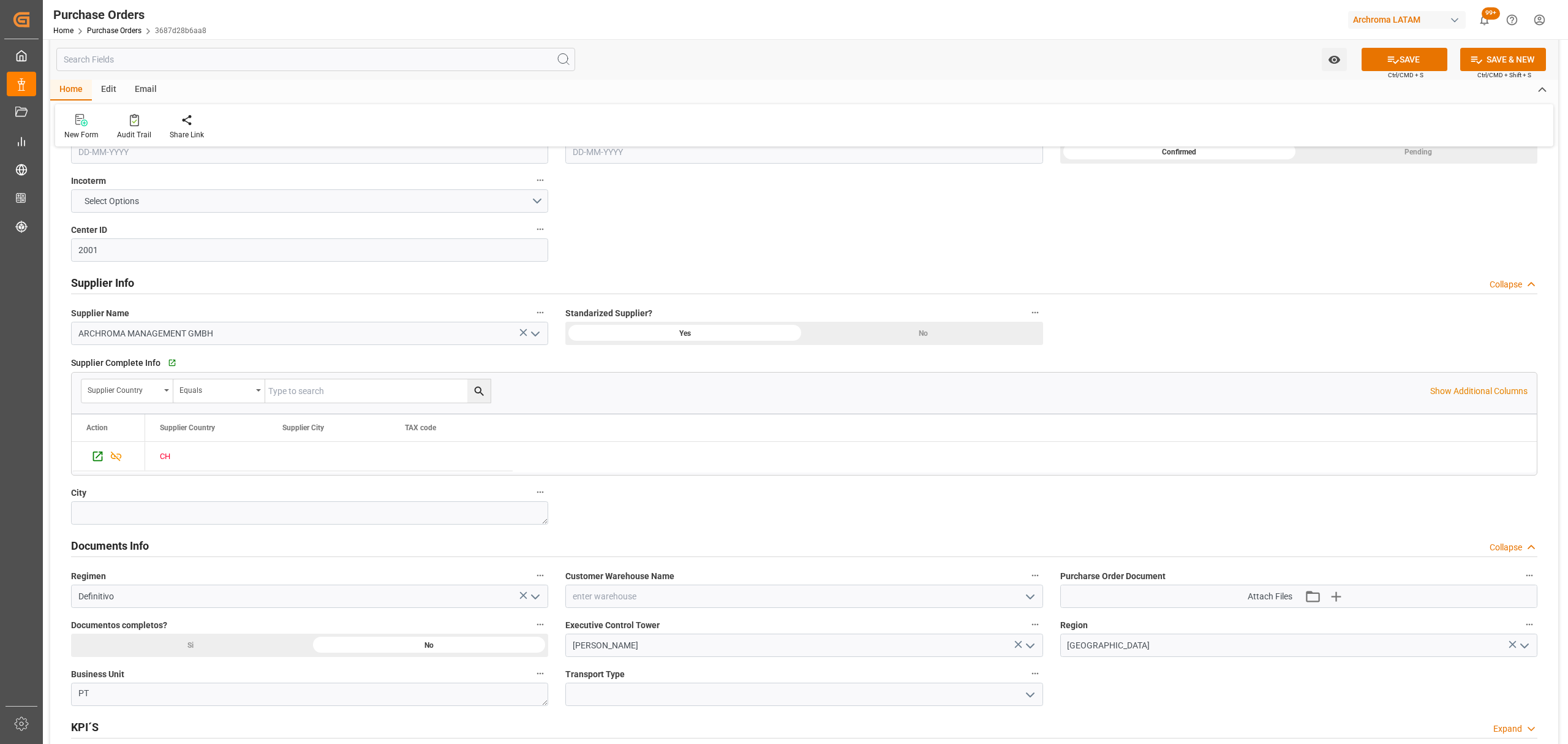
scroll to position [327, 0]
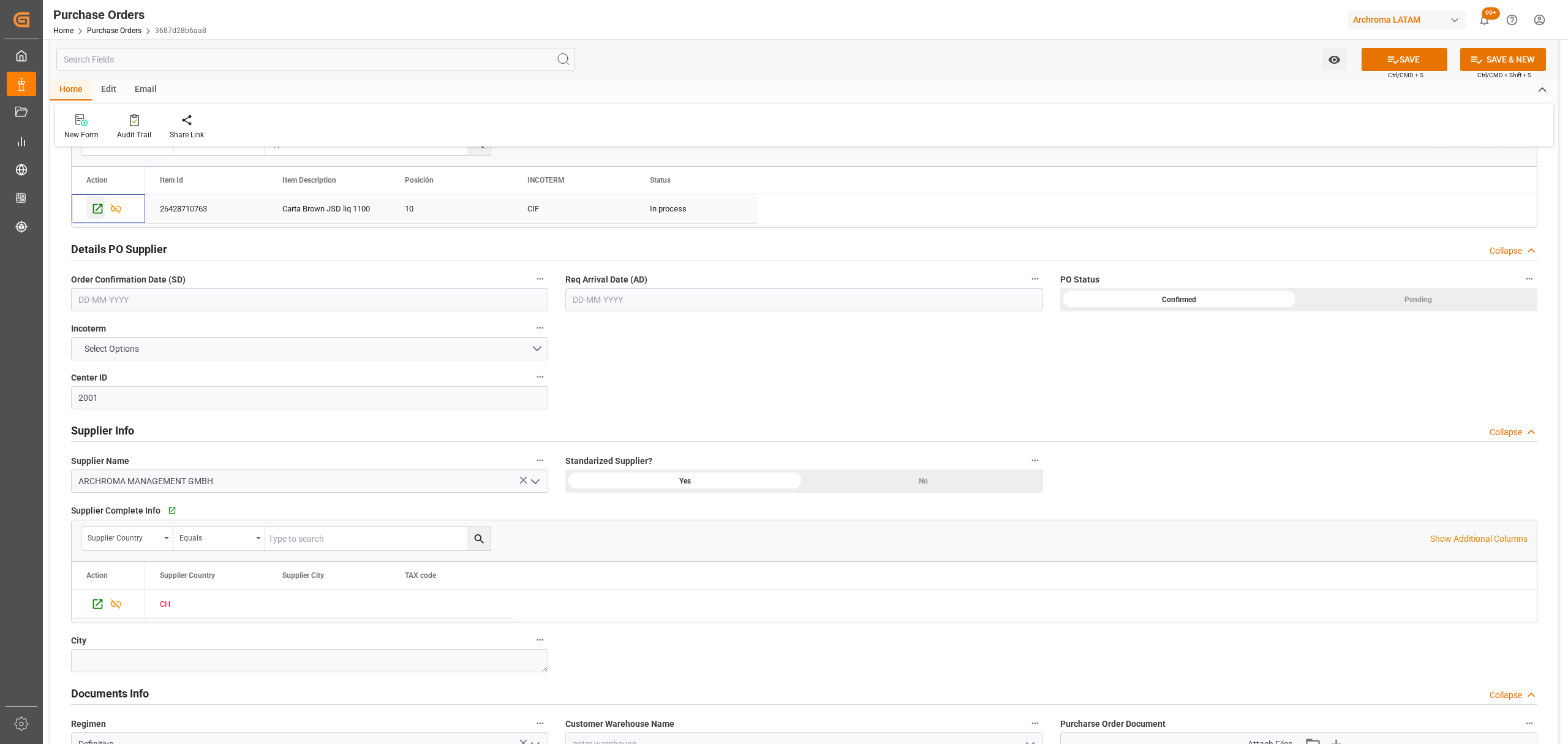
click at [99, 211] on icon "Press SPACE to select this row." at bounding box center [98, 209] width 13 height 13
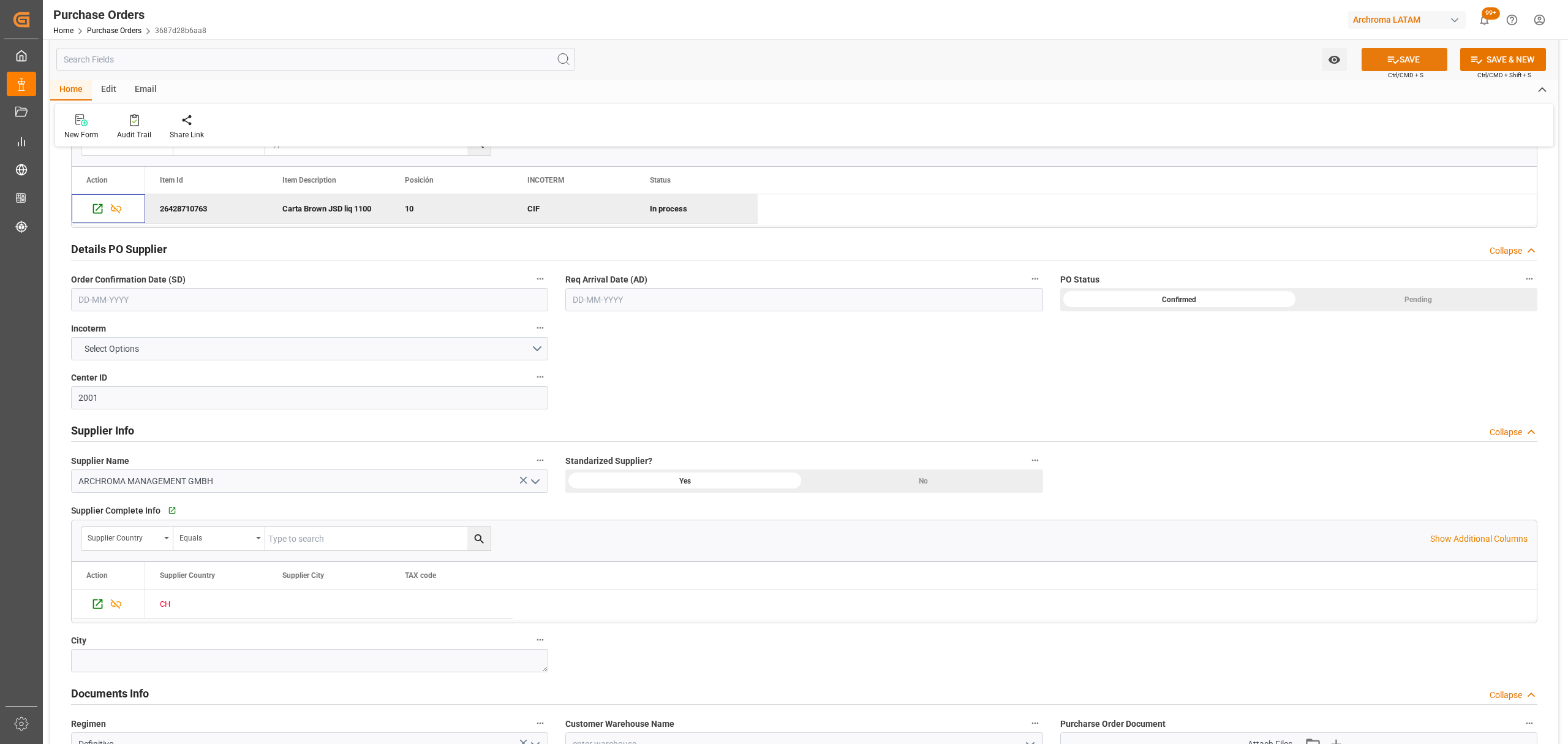
click at [1404, 62] on button "SAVE" at bounding box center [1405, 60] width 86 height 23
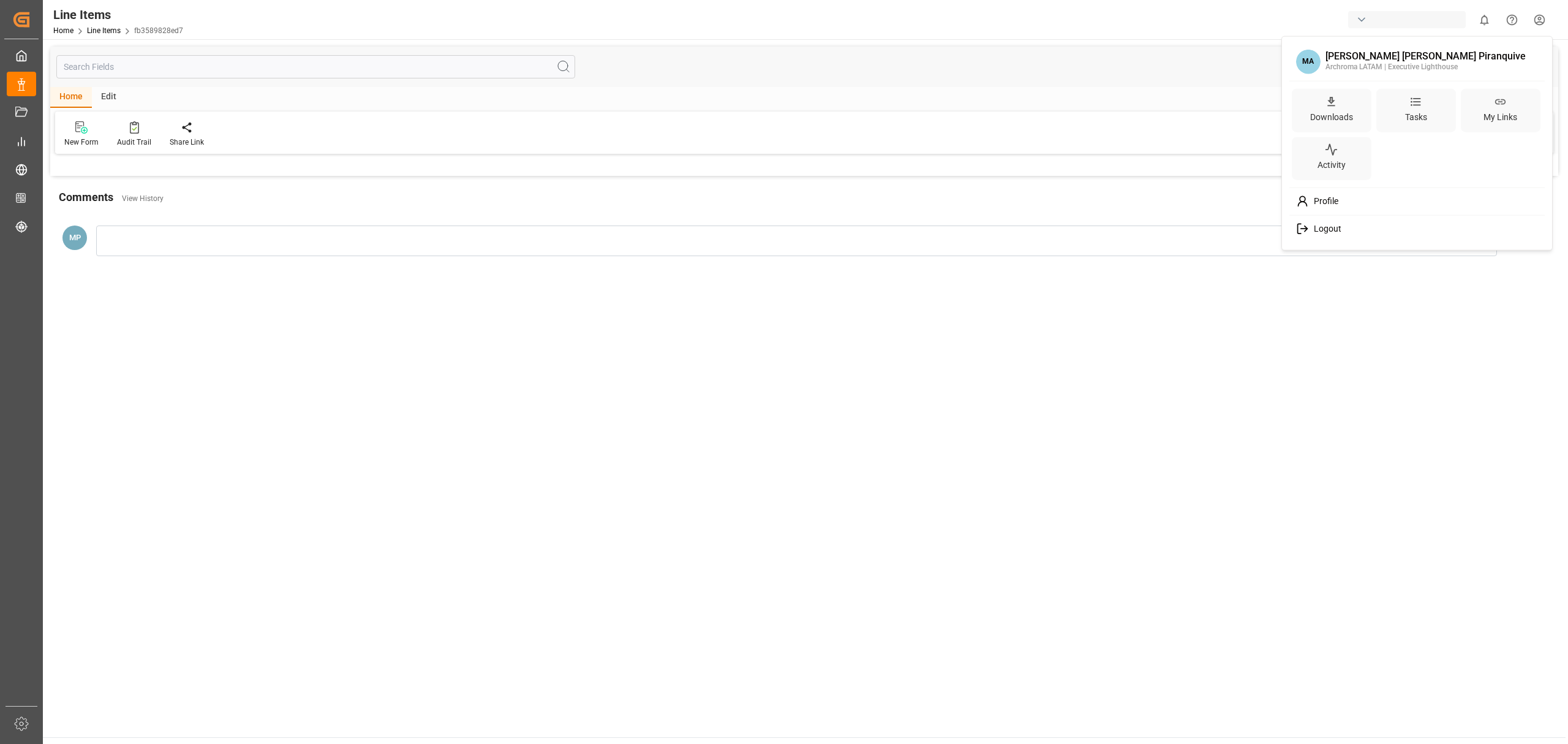
click at [1525, 20] on html "Created by potrace 1.15, written by [PERSON_NAME] [DATE]-[DATE] Created by potr…" at bounding box center [784, 372] width 1568 height 744
drag, startPoint x: 1346, startPoint y: 211, endPoint x: 1346, endPoint y: 218, distance: 7.0
click at [1346, 213] on div "MA [PERSON_NAME] [PERSON_NAME] Piranquive Archroma LATAM | Executive Lighthouse…" at bounding box center [1418, 143] width 266 height 209
click at [1344, 224] on div "Logout" at bounding box center [1417, 228] width 251 height 23
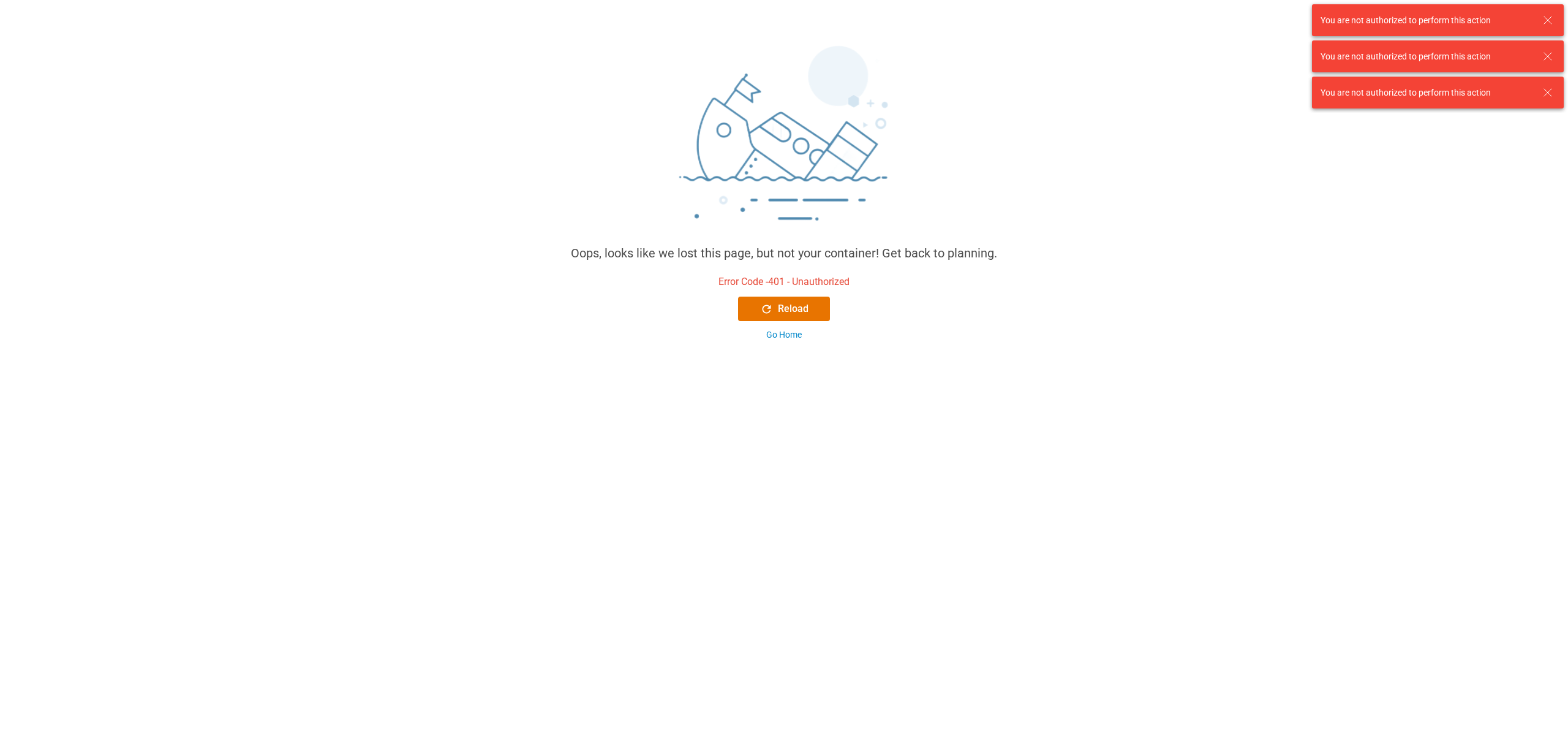
click at [1537, 18] on div "You are not authorized to perform this action" at bounding box center [1431, 21] width 220 height 13
click at [1549, 22] on icon at bounding box center [1548, 20] width 15 height 15
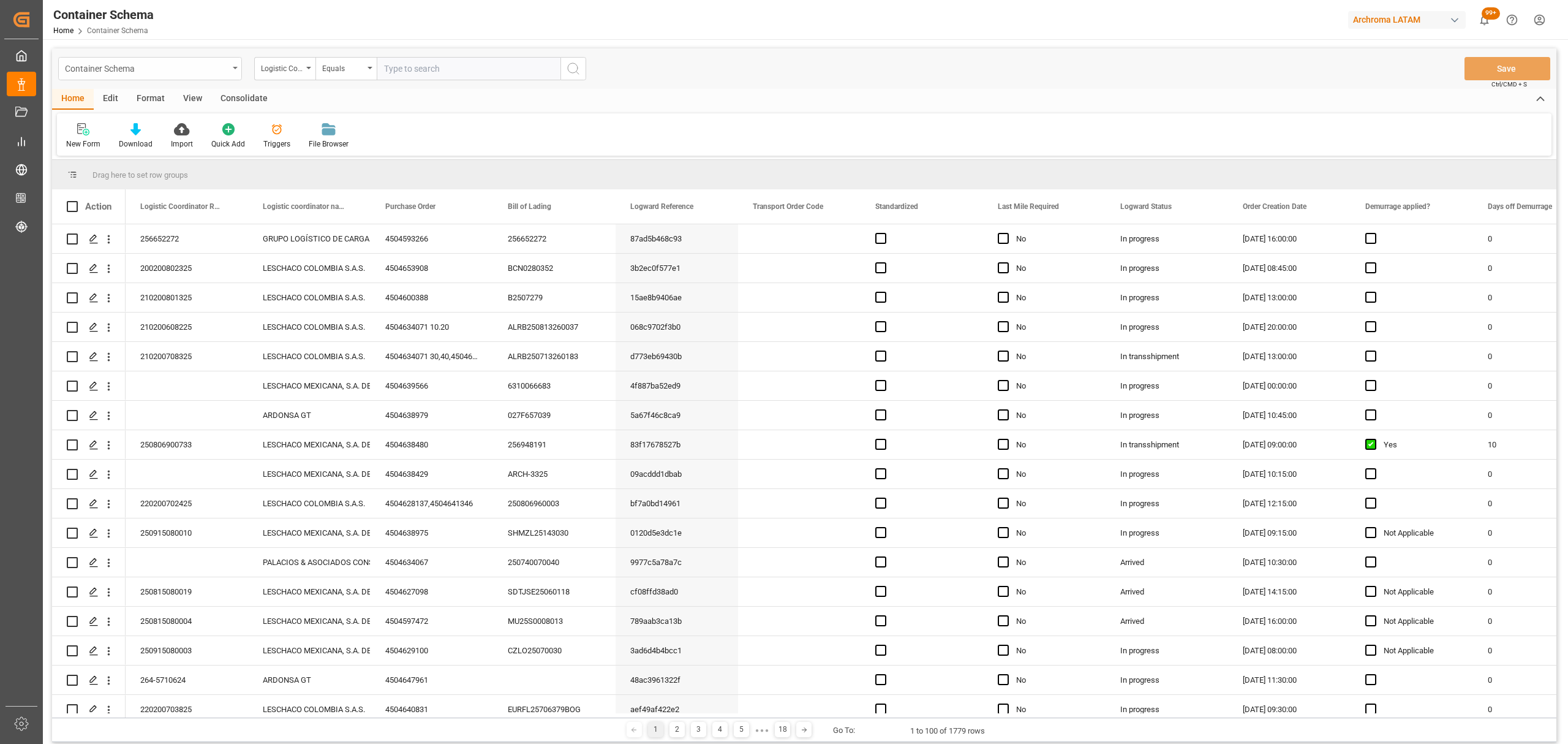
click at [219, 72] on div "Container Schema" at bounding box center [147, 68] width 163 height 16
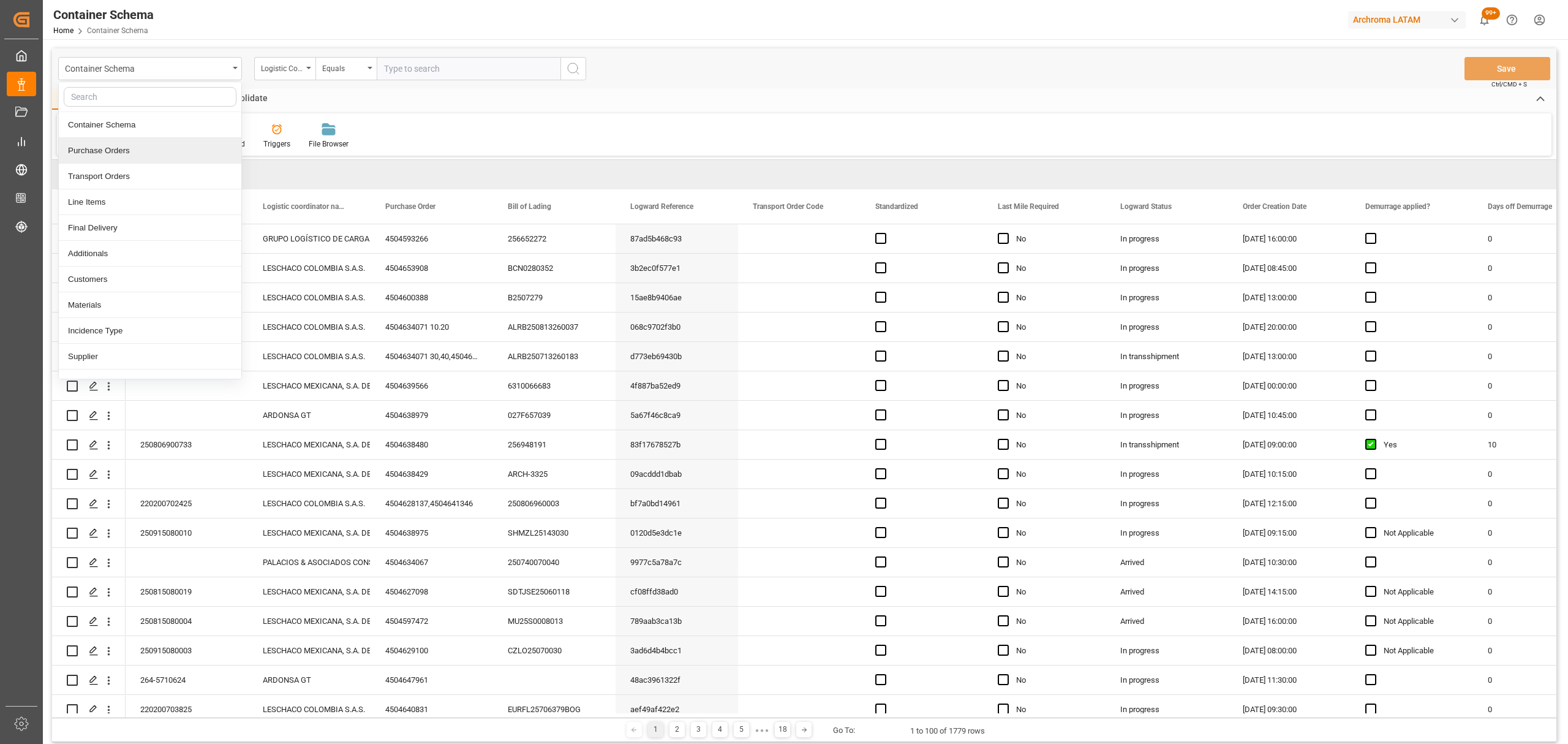
click at [127, 149] on div "Purchase Orders" at bounding box center [150, 151] width 183 height 26
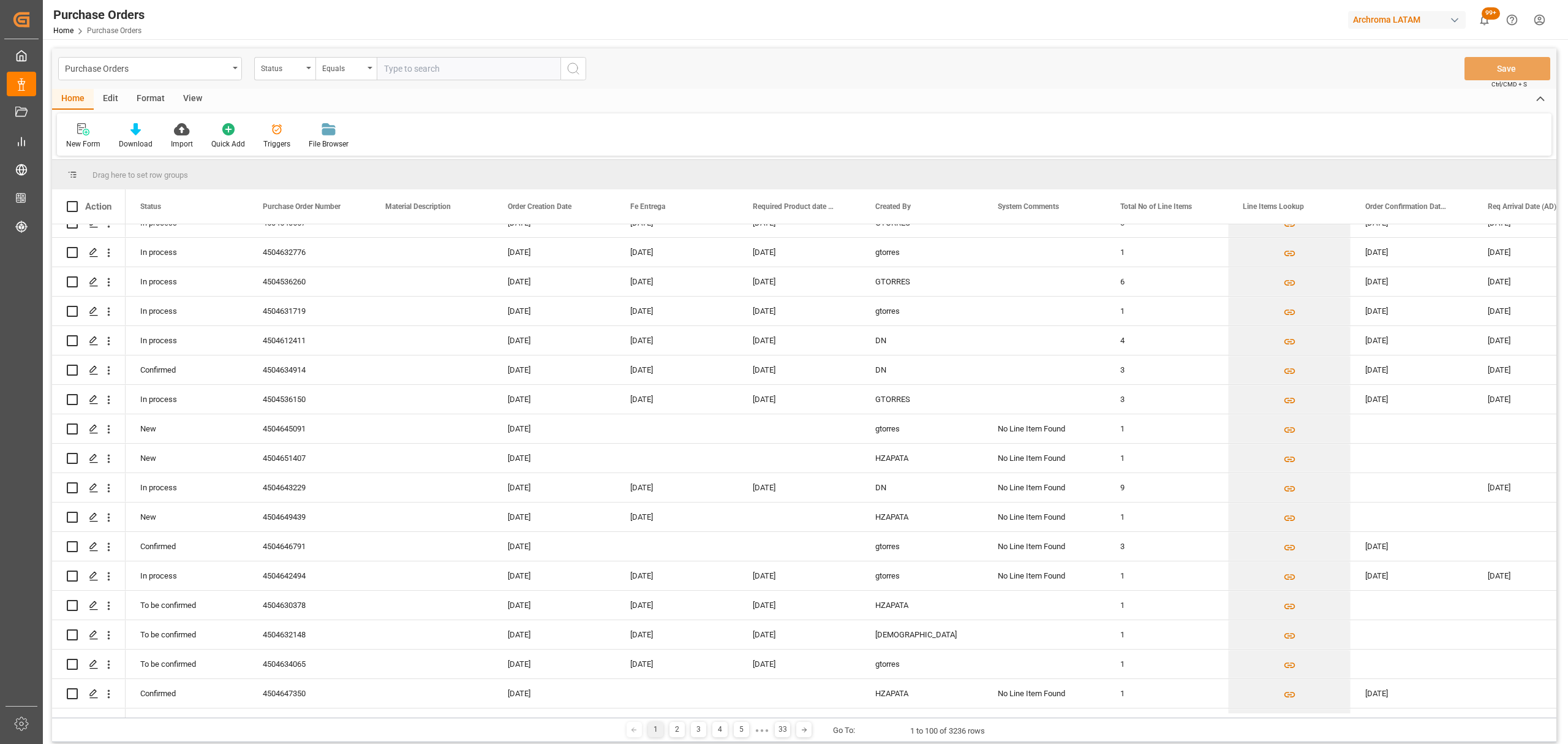
scroll to position [1144, 0]
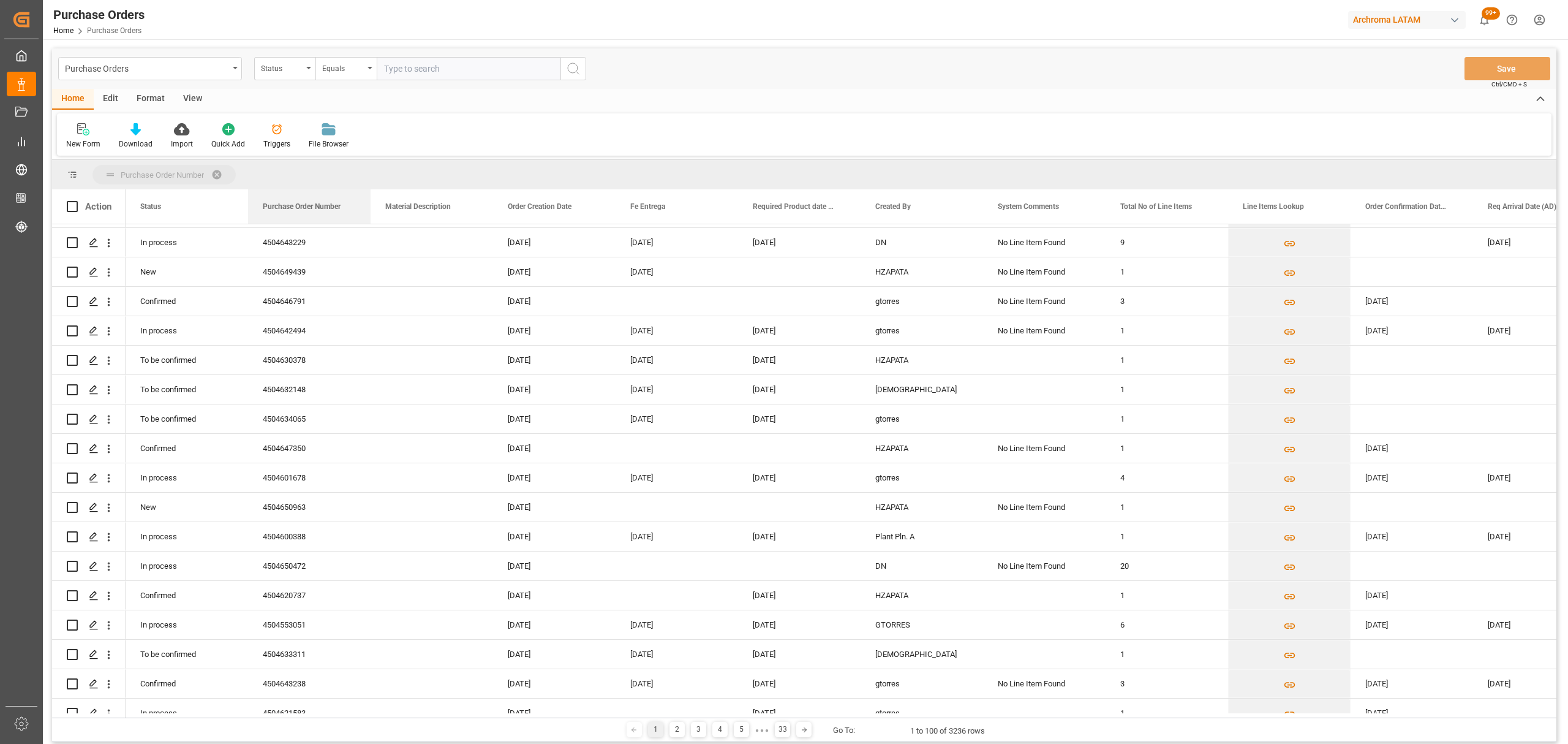
drag, startPoint x: 318, startPoint y: 209, endPoint x: 214, endPoint y: 168, distance: 111.8
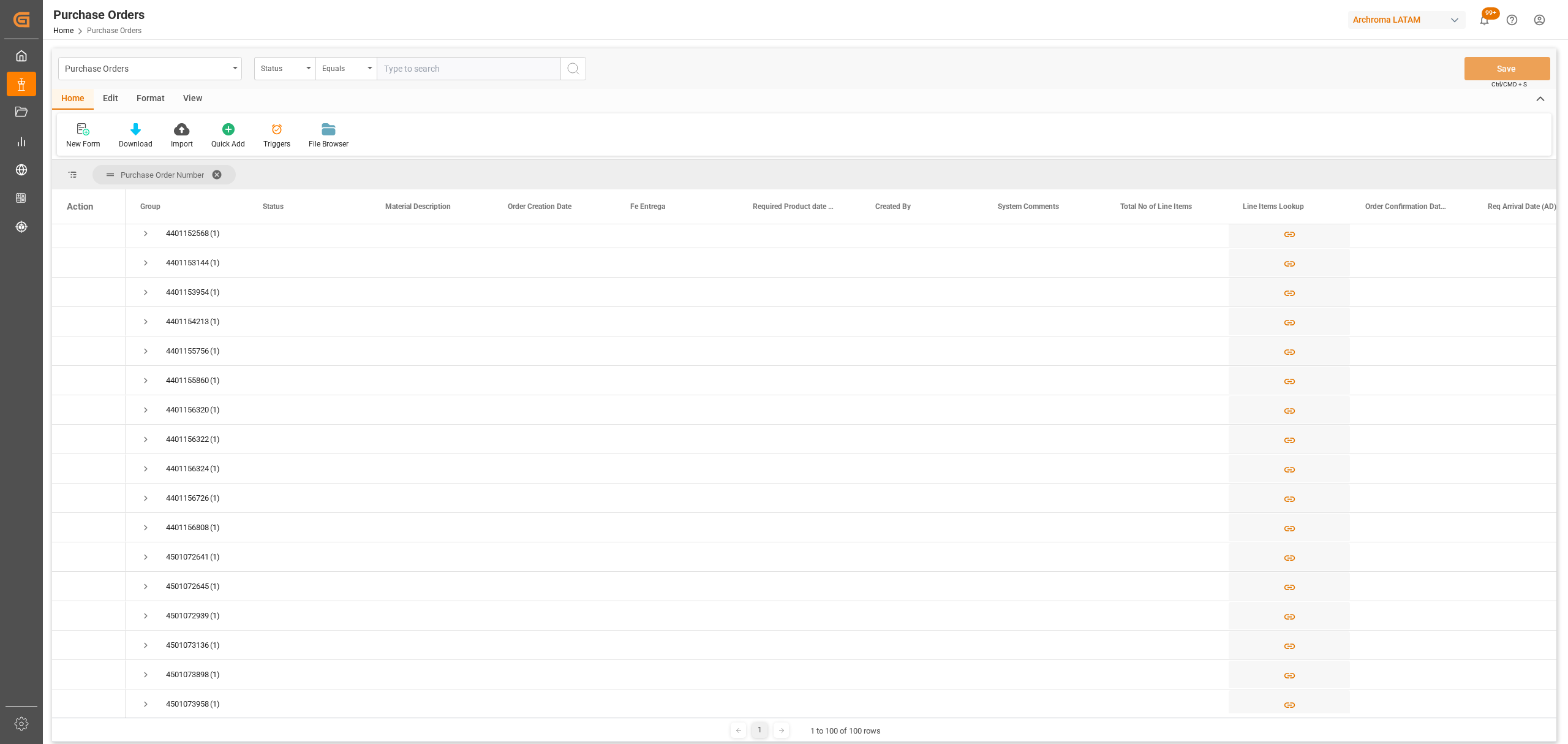
scroll to position [0, 0]
click at [152, 238] on span "(10)" at bounding box center [187, 239] width 93 height 28
click at [143, 238] on span "Press SPACE to select this row." at bounding box center [145, 239] width 11 height 11
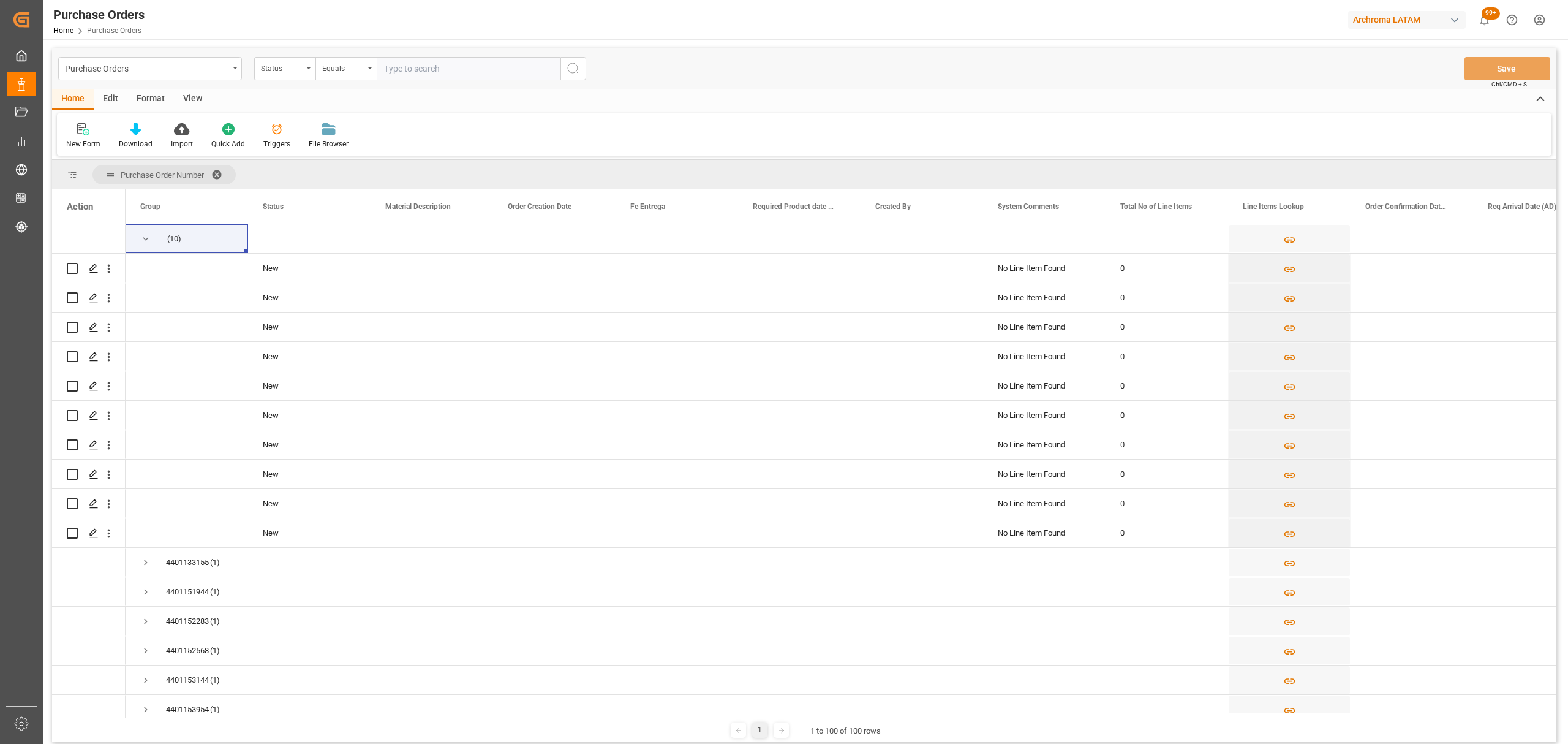
click at [113, 99] on div "Edit" at bounding box center [111, 99] width 34 height 21
click at [75, 266] on input "Press Space to toggle row selection (unchecked)" at bounding box center [72, 268] width 11 height 11
checkbox input "true"
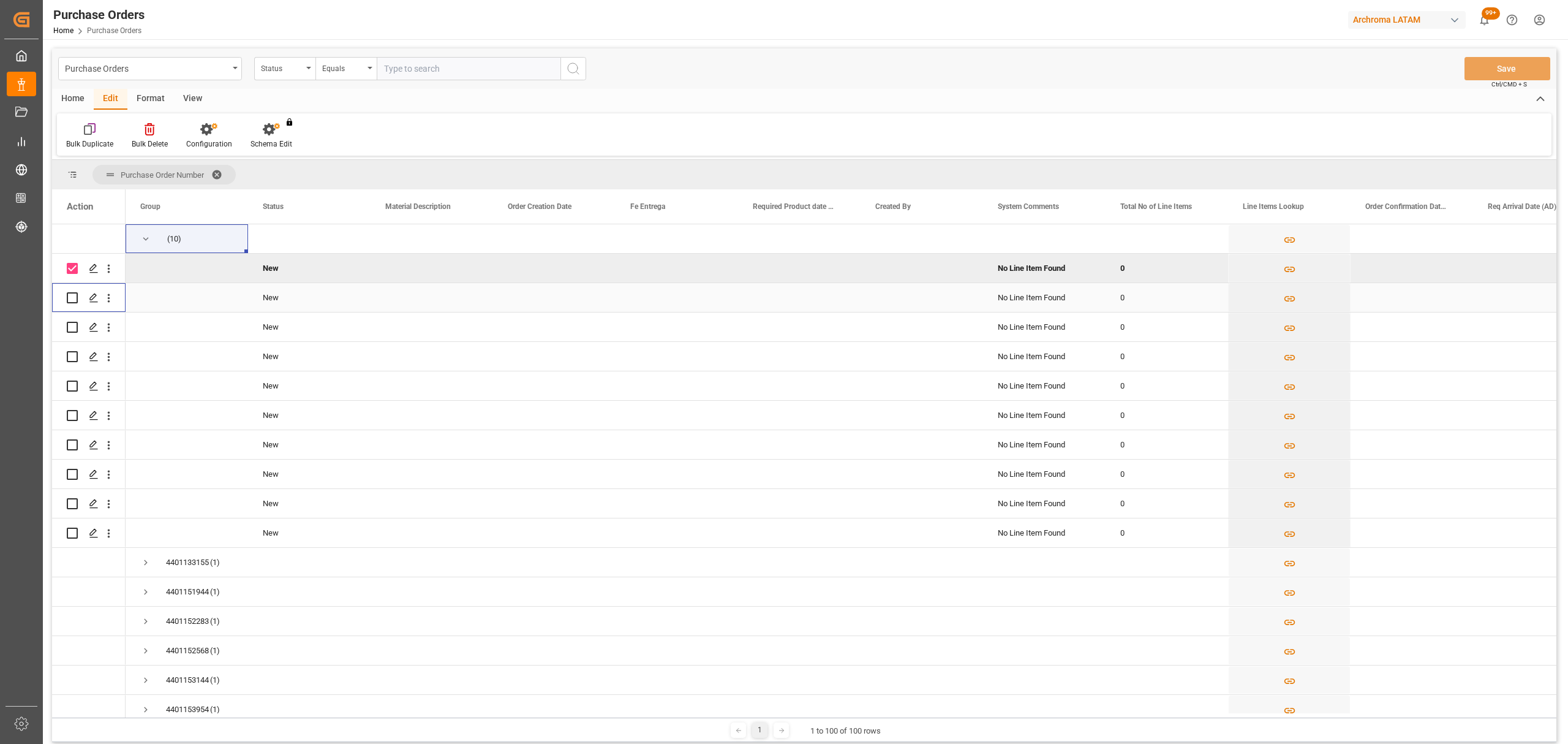
click at [69, 298] on input "Press Space to toggle row selection (unchecked)" at bounding box center [72, 298] width 11 height 11
checkbox input "true"
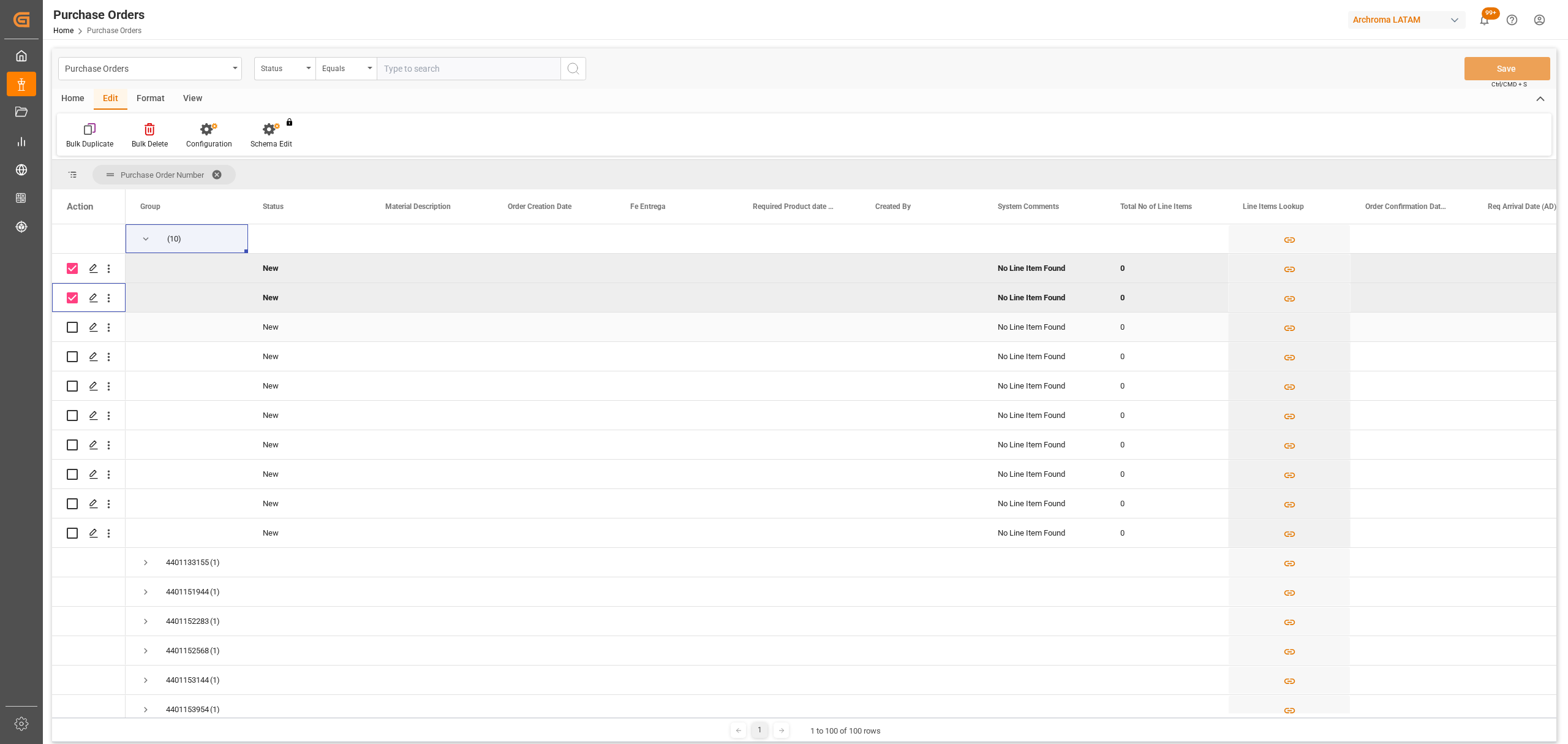
click at [69, 324] on input "Press Space to toggle row selection (unchecked)" at bounding box center [72, 327] width 11 height 11
checkbox input "true"
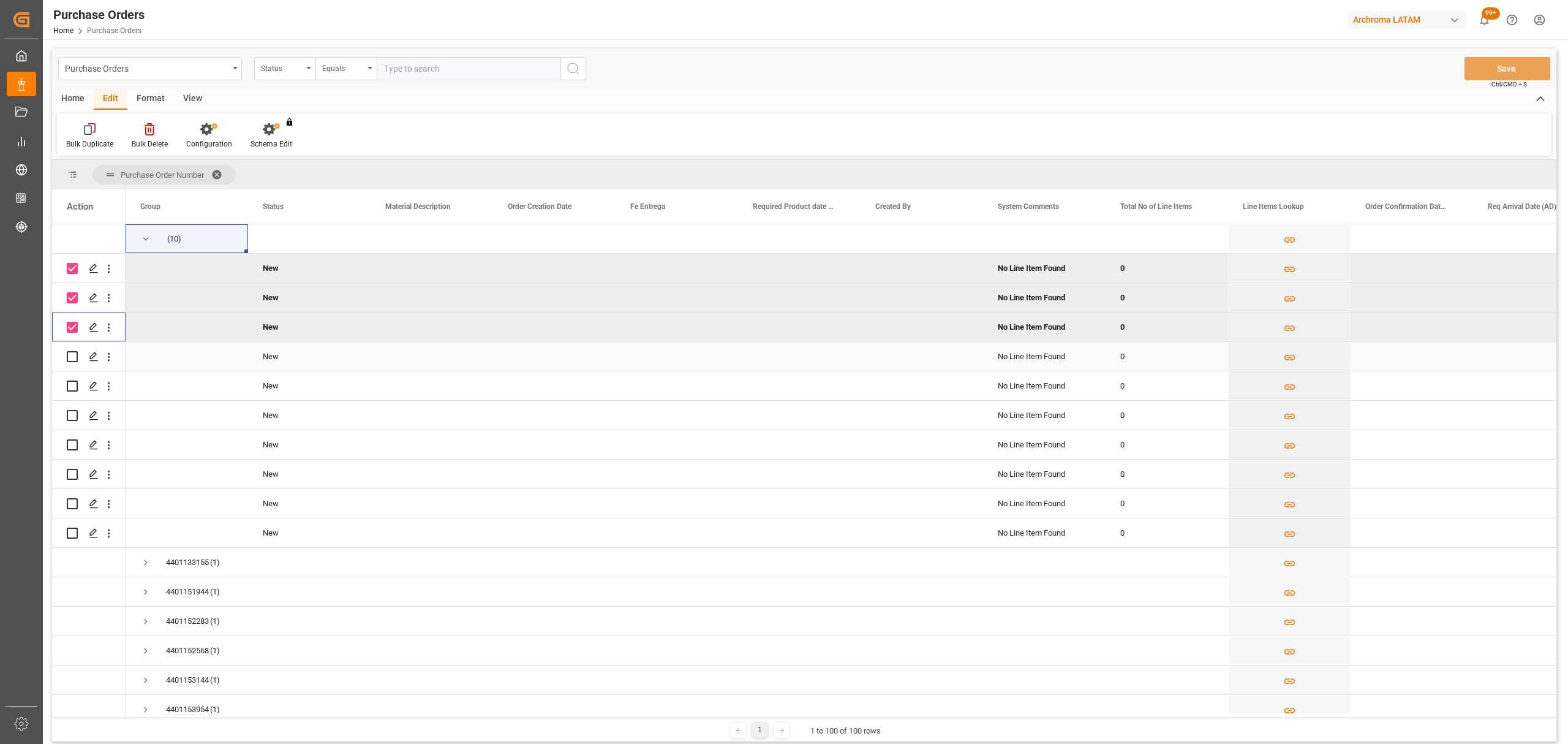
click at [72, 358] on input "Press Space to toggle row selection (unchecked)" at bounding box center [72, 356] width 11 height 11
checkbox input "true"
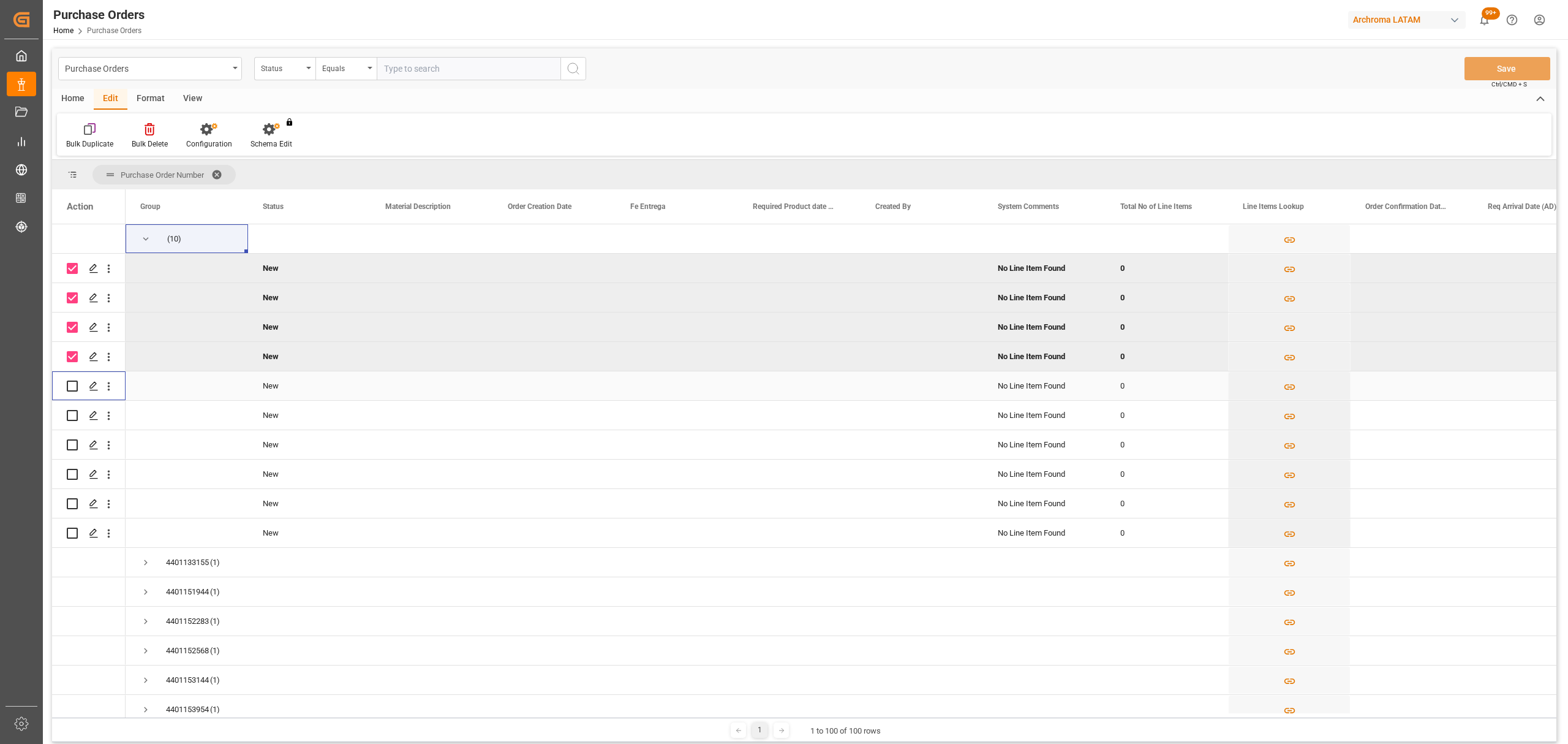
click at [73, 385] on input "Press Space to toggle row selection (unchecked)" at bounding box center [72, 386] width 11 height 11
checkbox input "true"
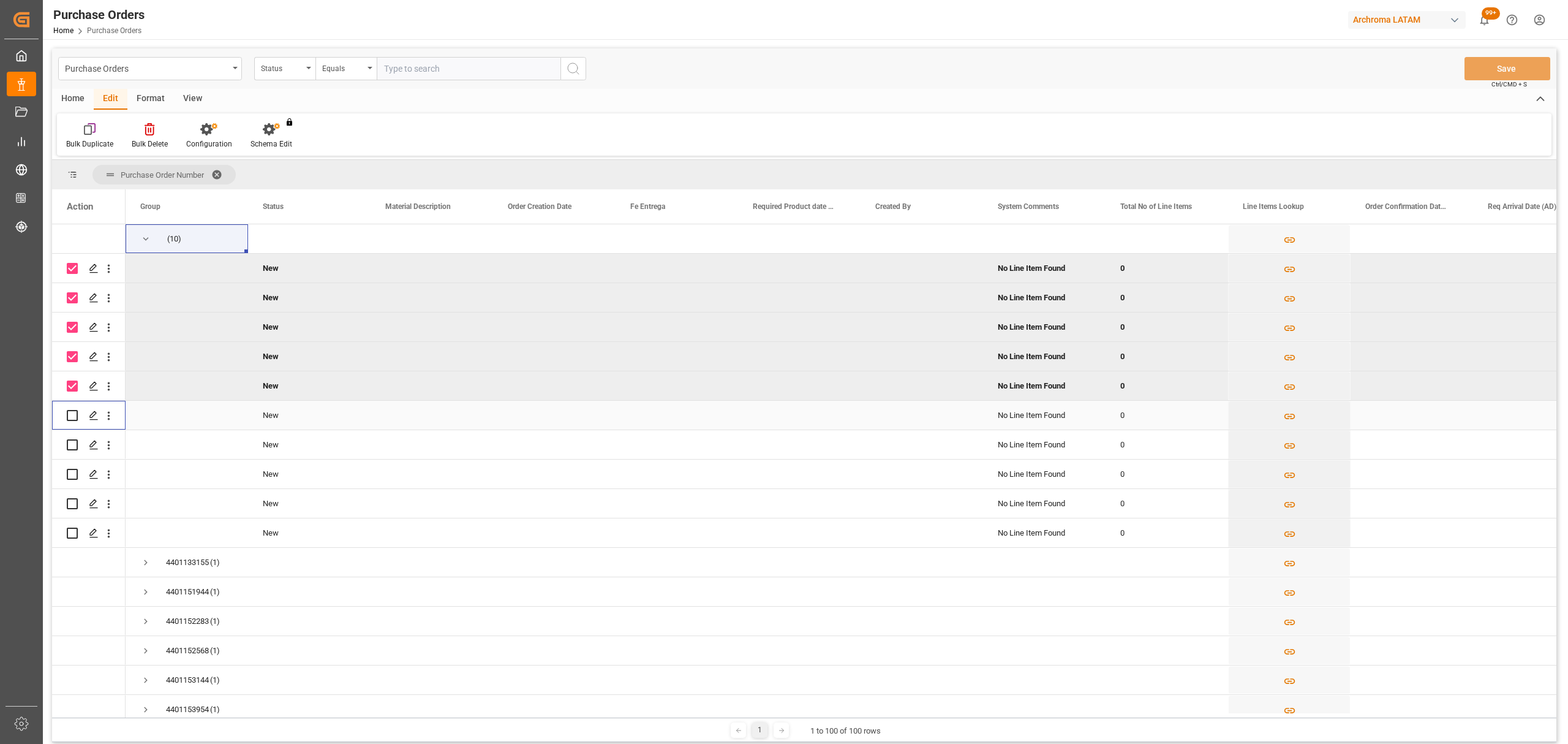
click at [72, 410] on input "Press Space to toggle row selection (unchecked)" at bounding box center [72, 415] width 11 height 11
checkbox input "true"
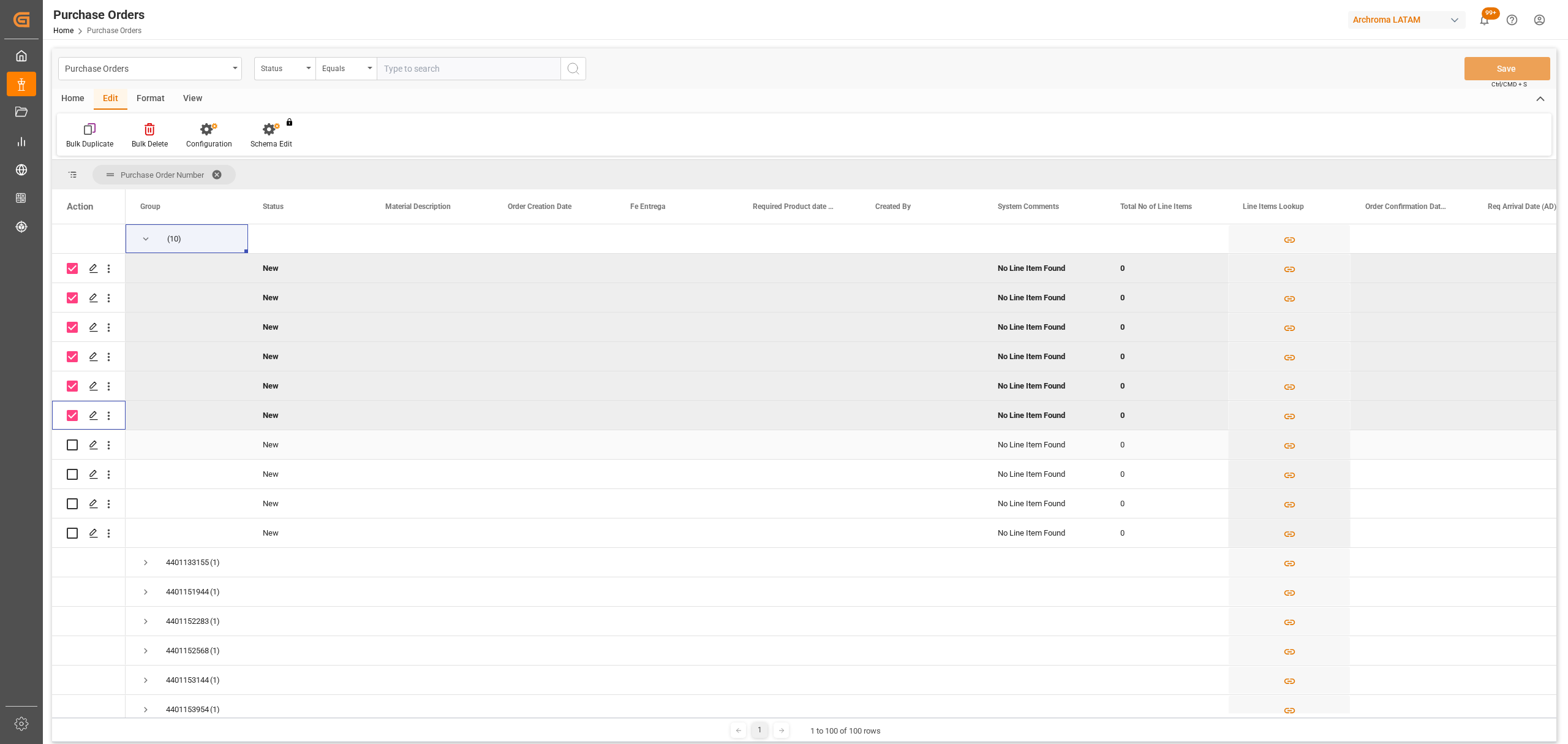
click at [74, 439] on input "Press Space to toggle row selection (unchecked)" at bounding box center [72, 444] width 11 height 11
checkbox input "true"
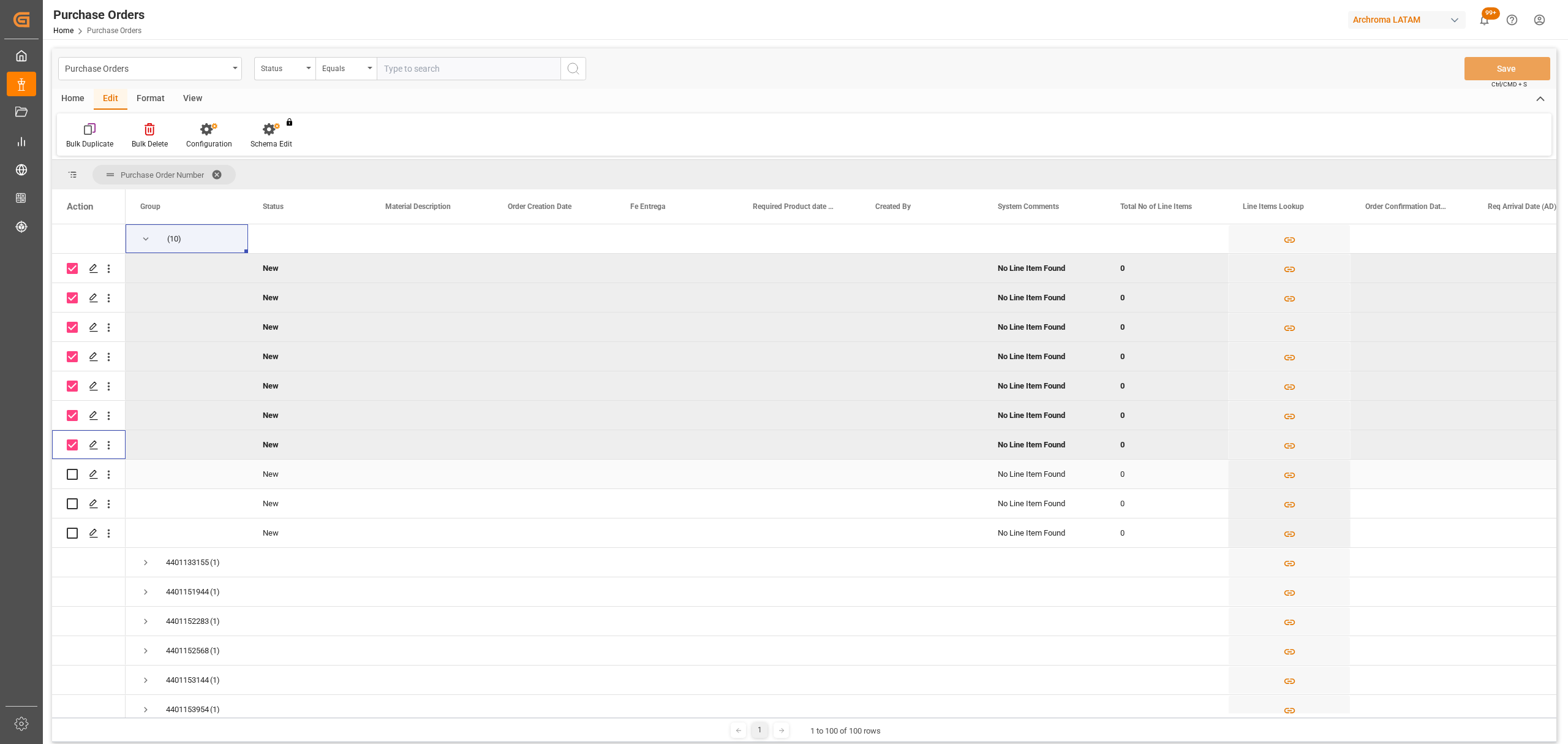
click at [77, 471] on input "Press Space to toggle row selection (unchecked)" at bounding box center [72, 474] width 11 height 11
checkbox input "true"
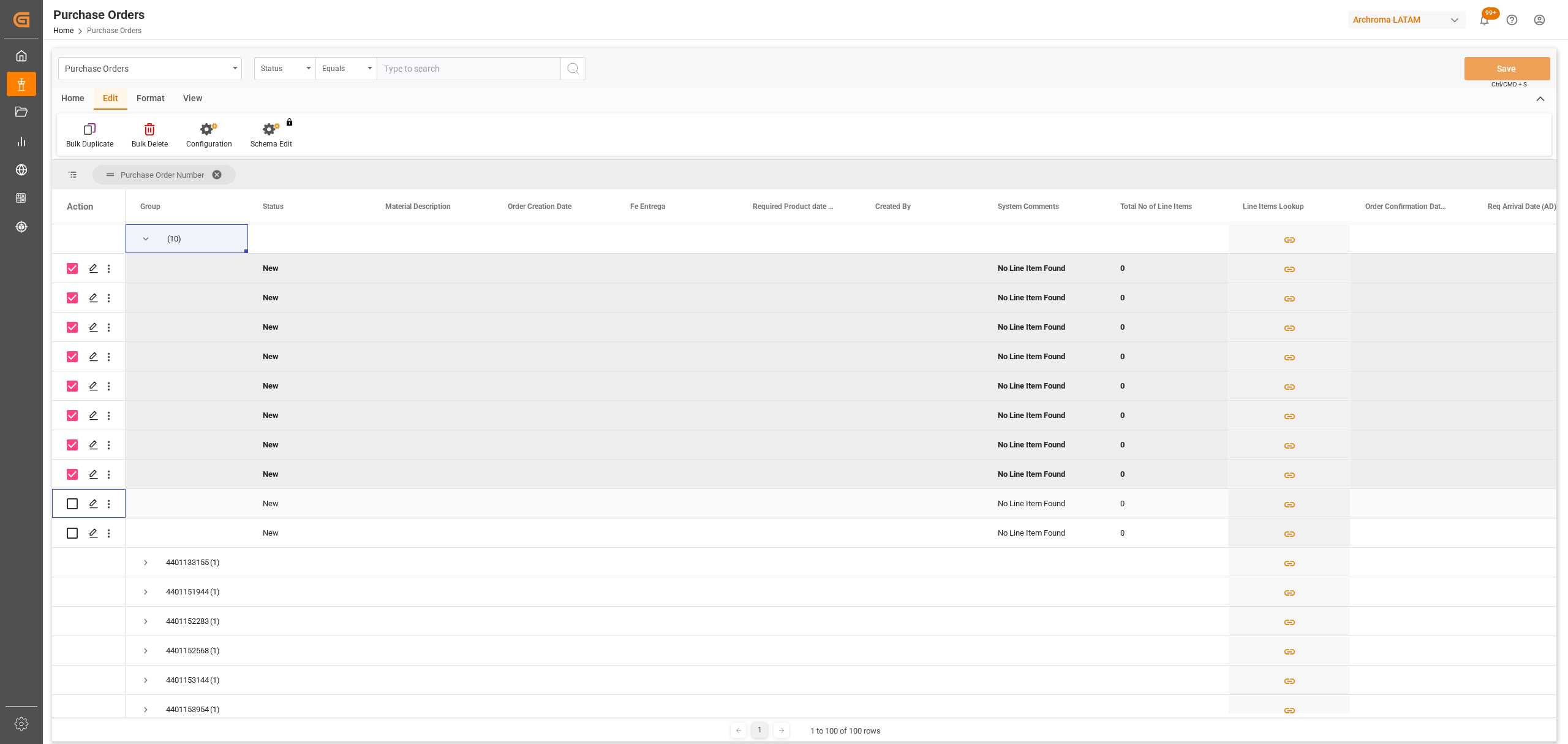
click at [76, 499] on input "Press Space to toggle row selection (unchecked)" at bounding box center [72, 503] width 11 height 11
checkbox input "true"
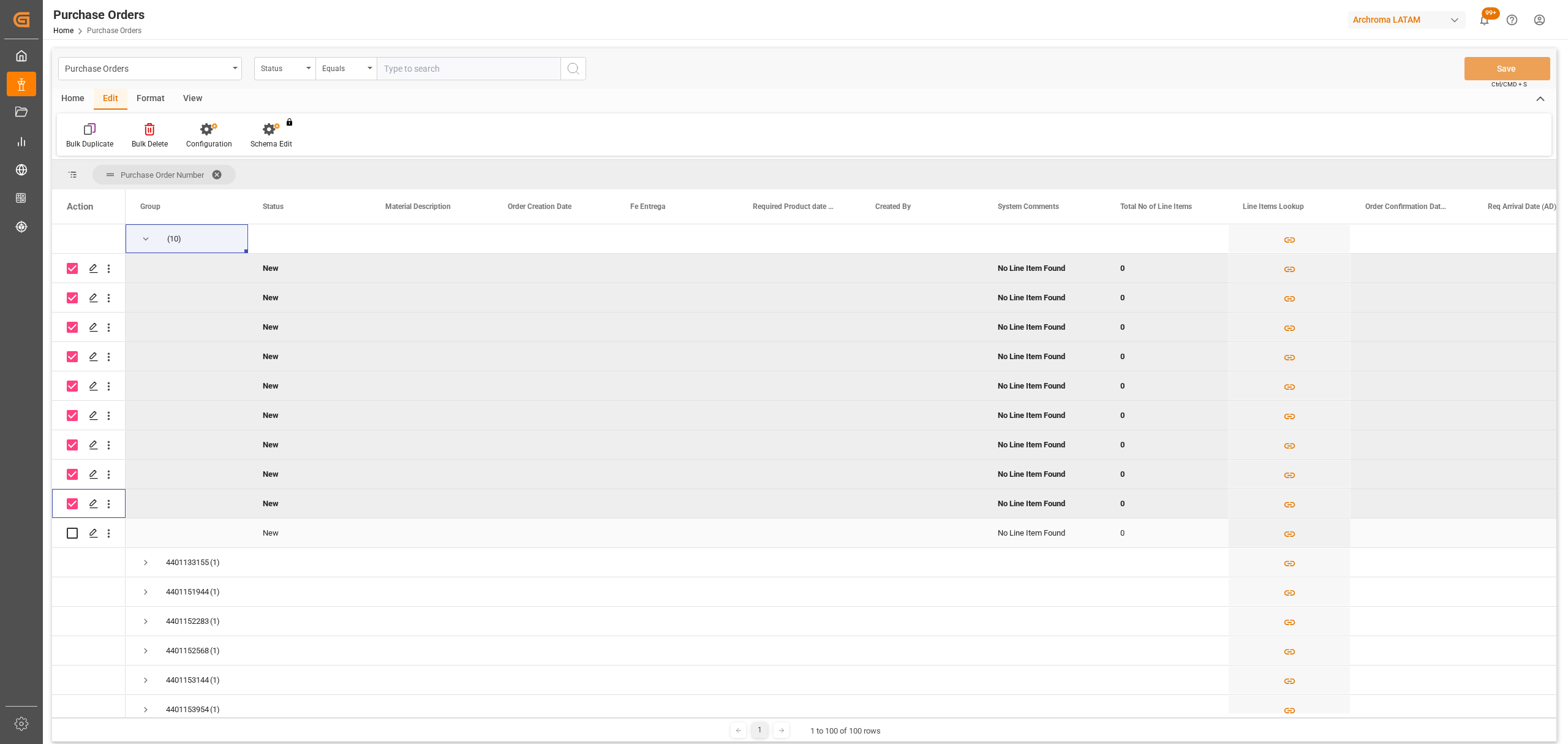
click at [73, 538] on div "Press SPACE to select this row." at bounding box center [72, 533] width 11 height 28
click at [70, 535] on input "Press Space to toggle row selection (unchecked)" at bounding box center [72, 533] width 11 height 11
checkbox input "true"
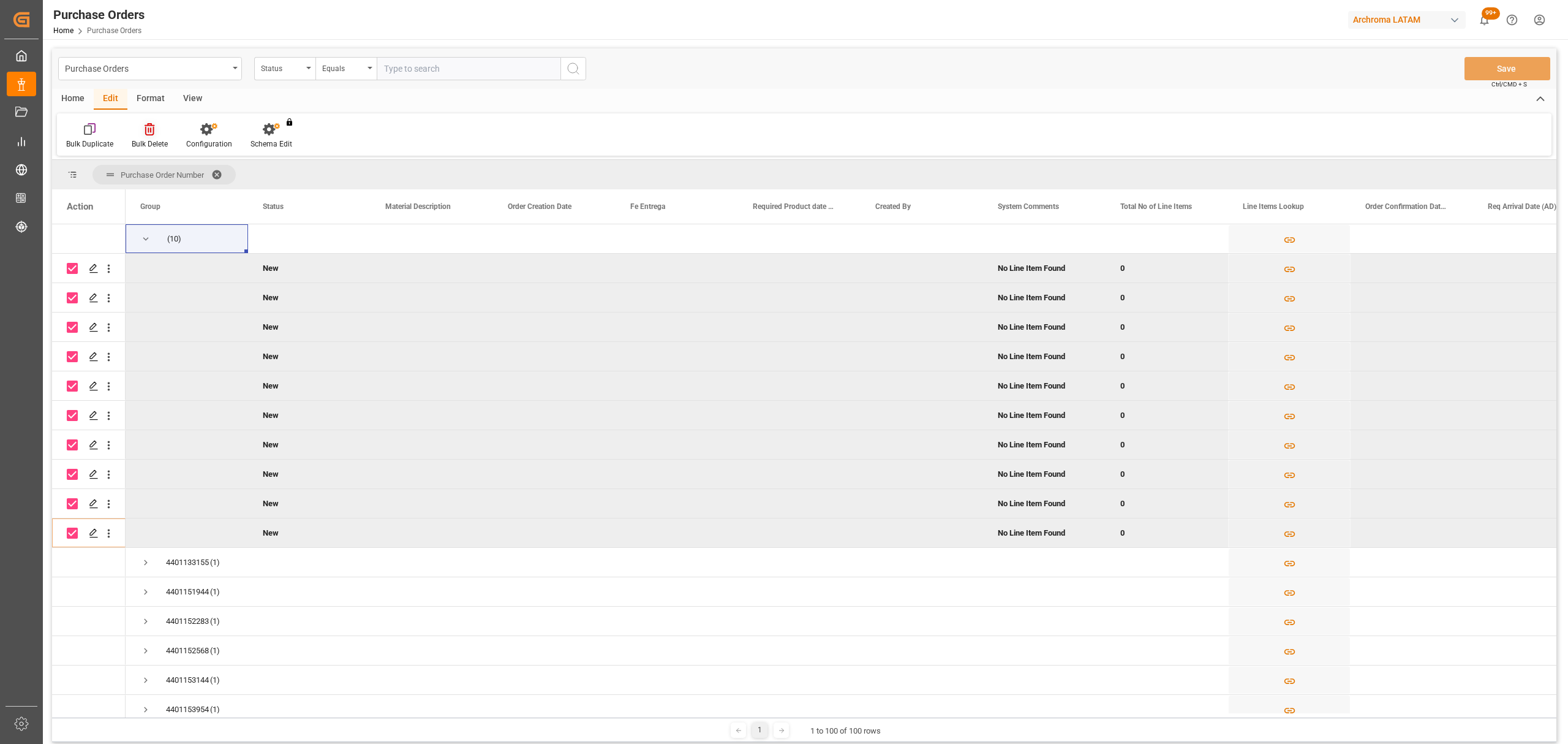
click at [152, 139] on div "Bulk Delete" at bounding box center [150, 144] width 36 height 11
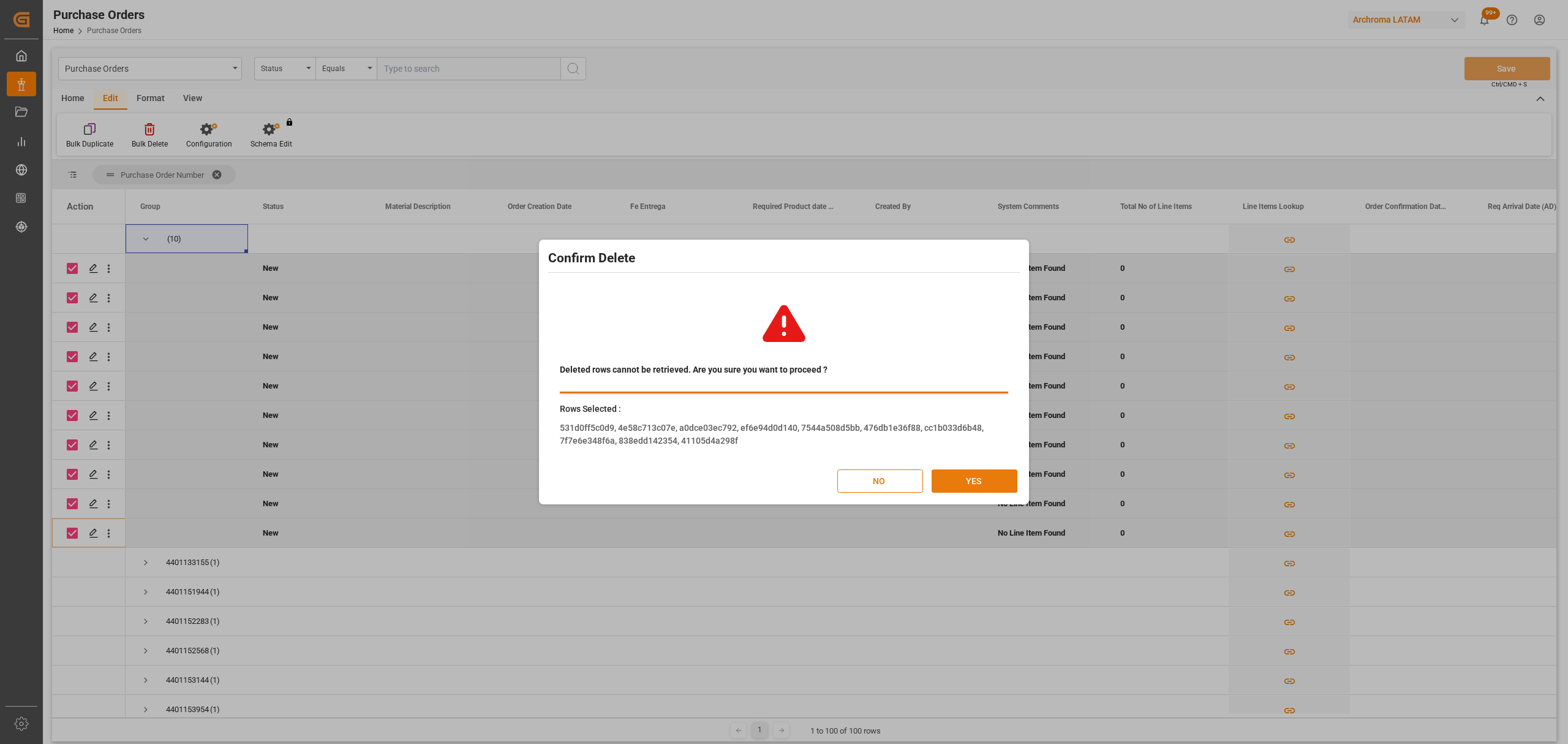
click at [995, 488] on button "YES" at bounding box center [975, 481] width 86 height 23
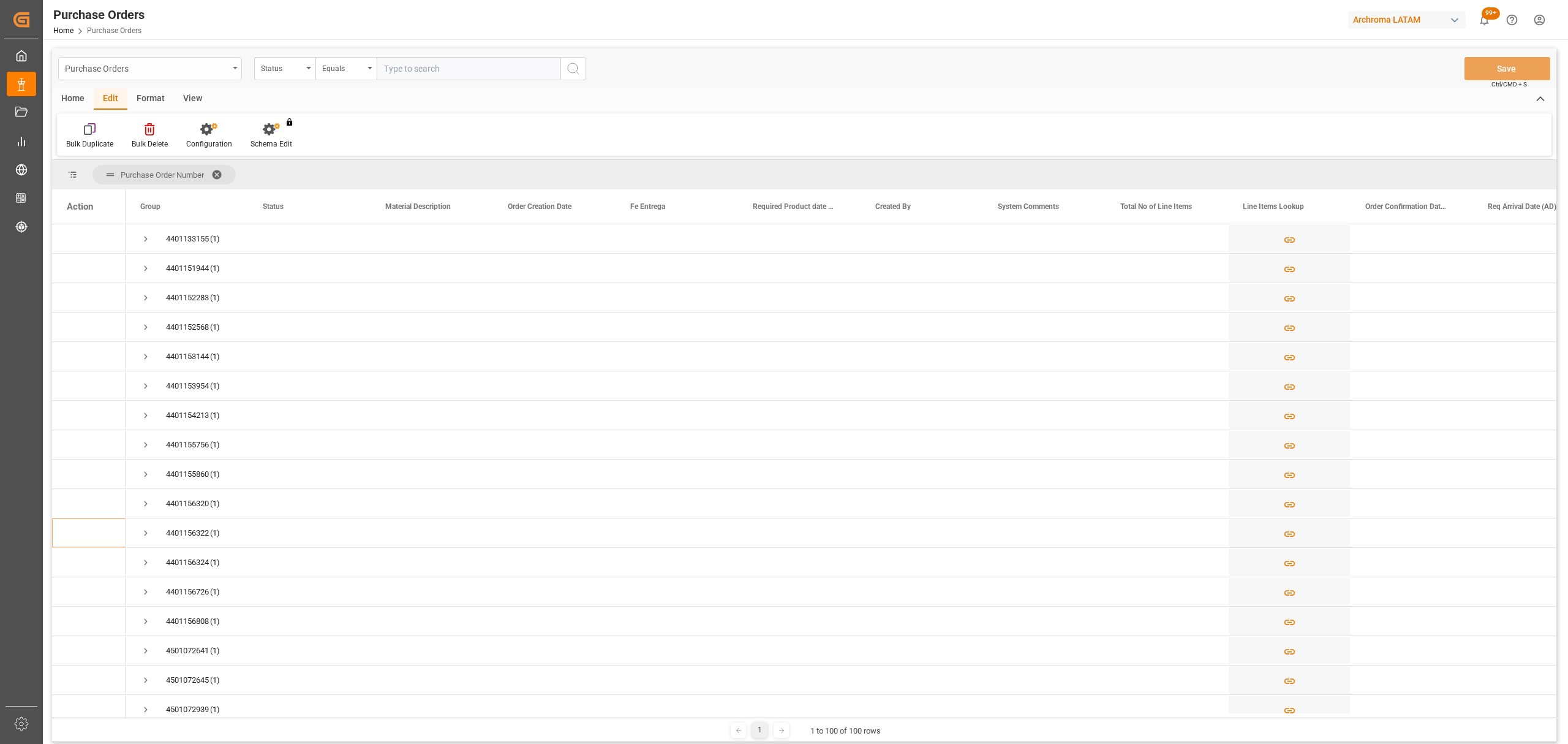
click at [140, 71] on div "Purchase Orders" at bounding box center [147, 68] width 163 height 16
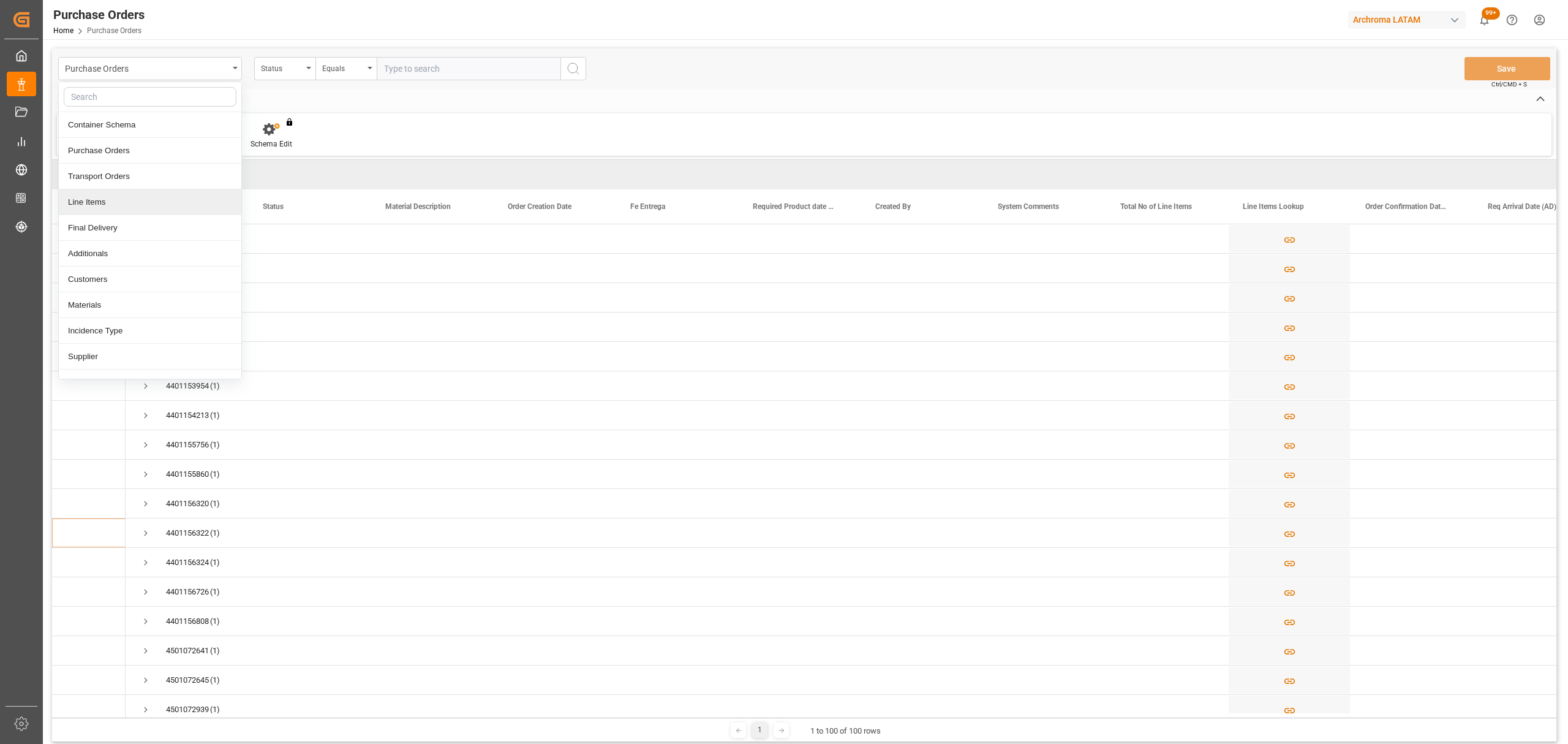
click at [106, 198] on div "Line Items" at bounding box center [150, 202] width 183 height 26
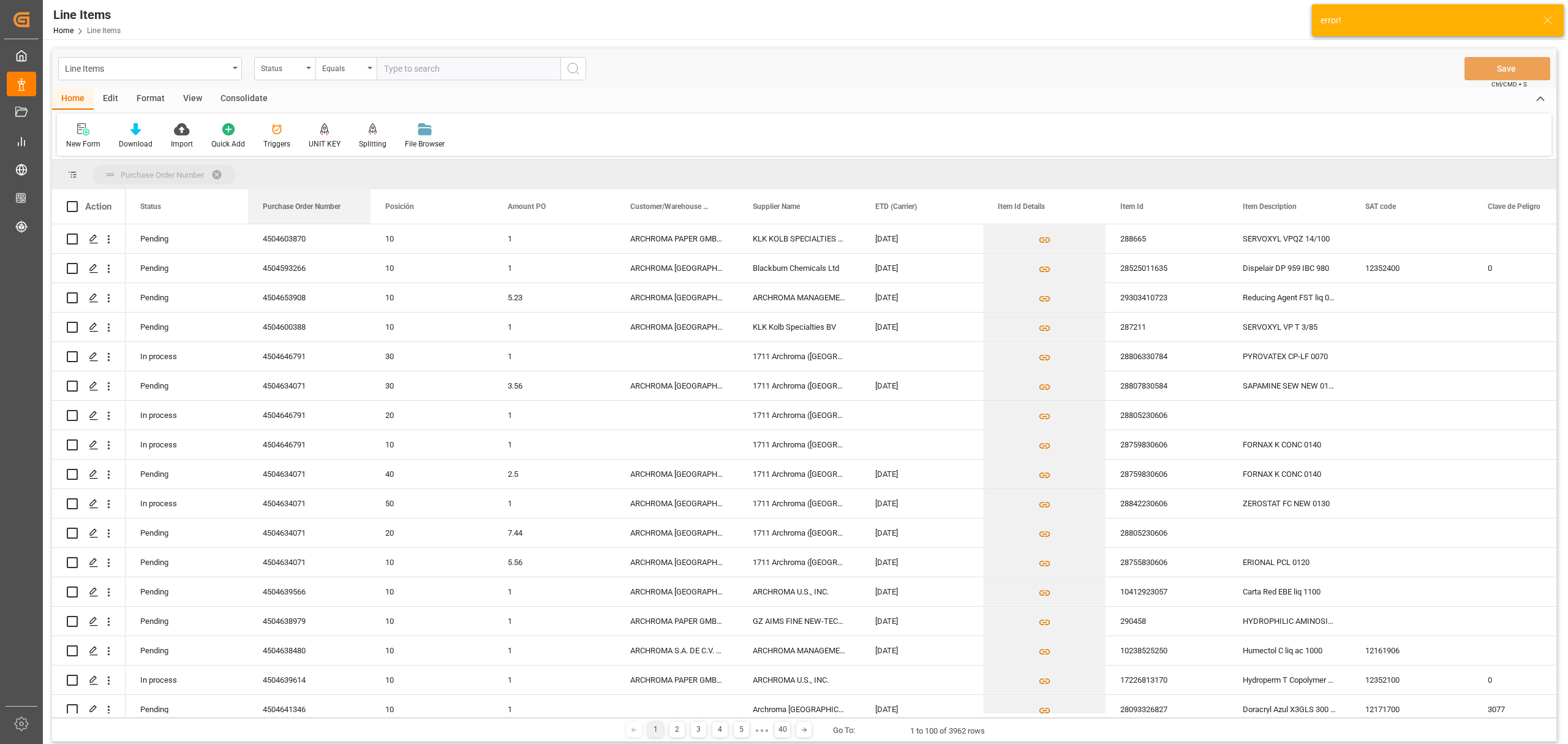
drag, startPoint x: 331, startPoint y: 209, endPoint x: 219, endPoint y: 173, distance: 117.6
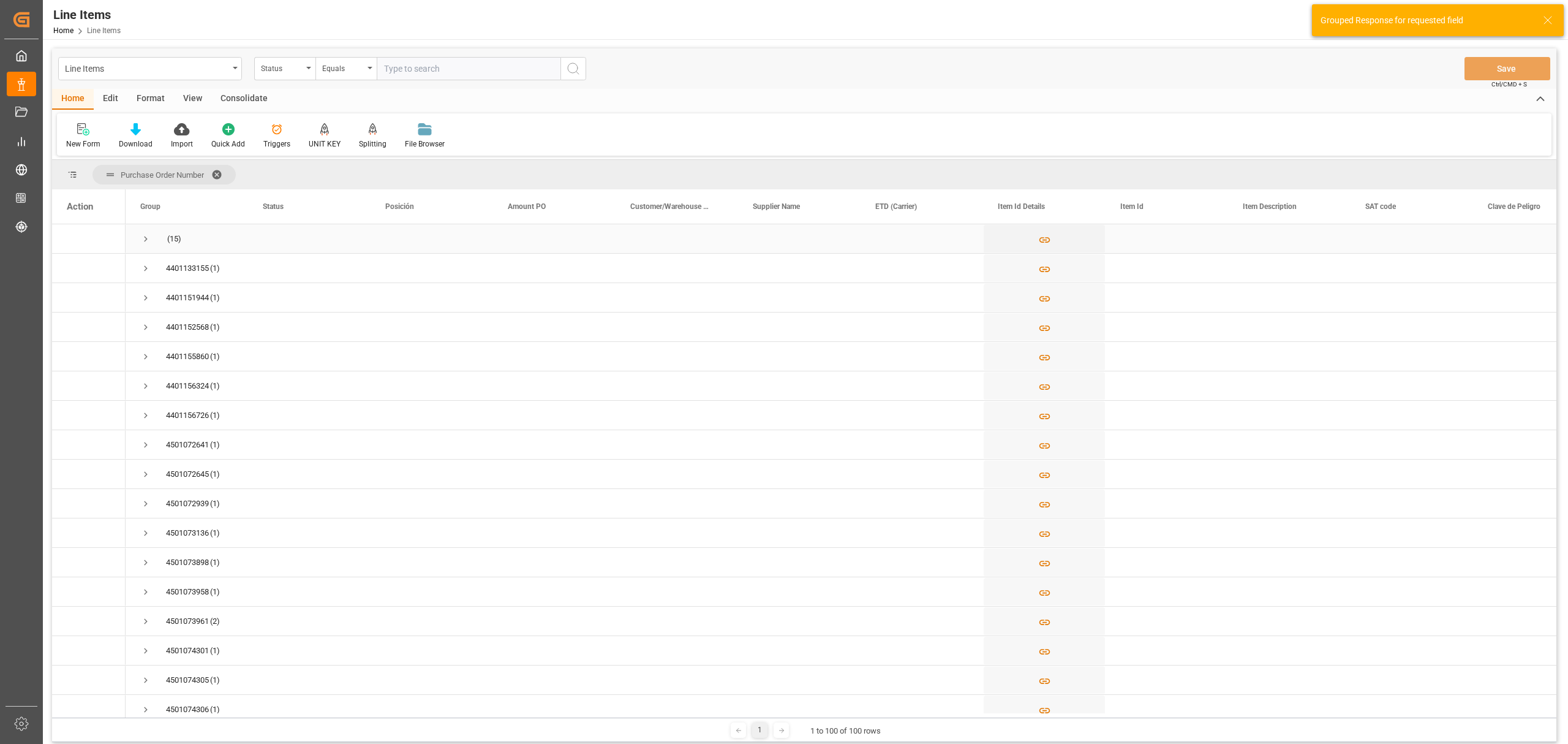
click at [145, 234] on span "Press SPACE to select this row." at bounding box center [145, 239] width 11 height 11
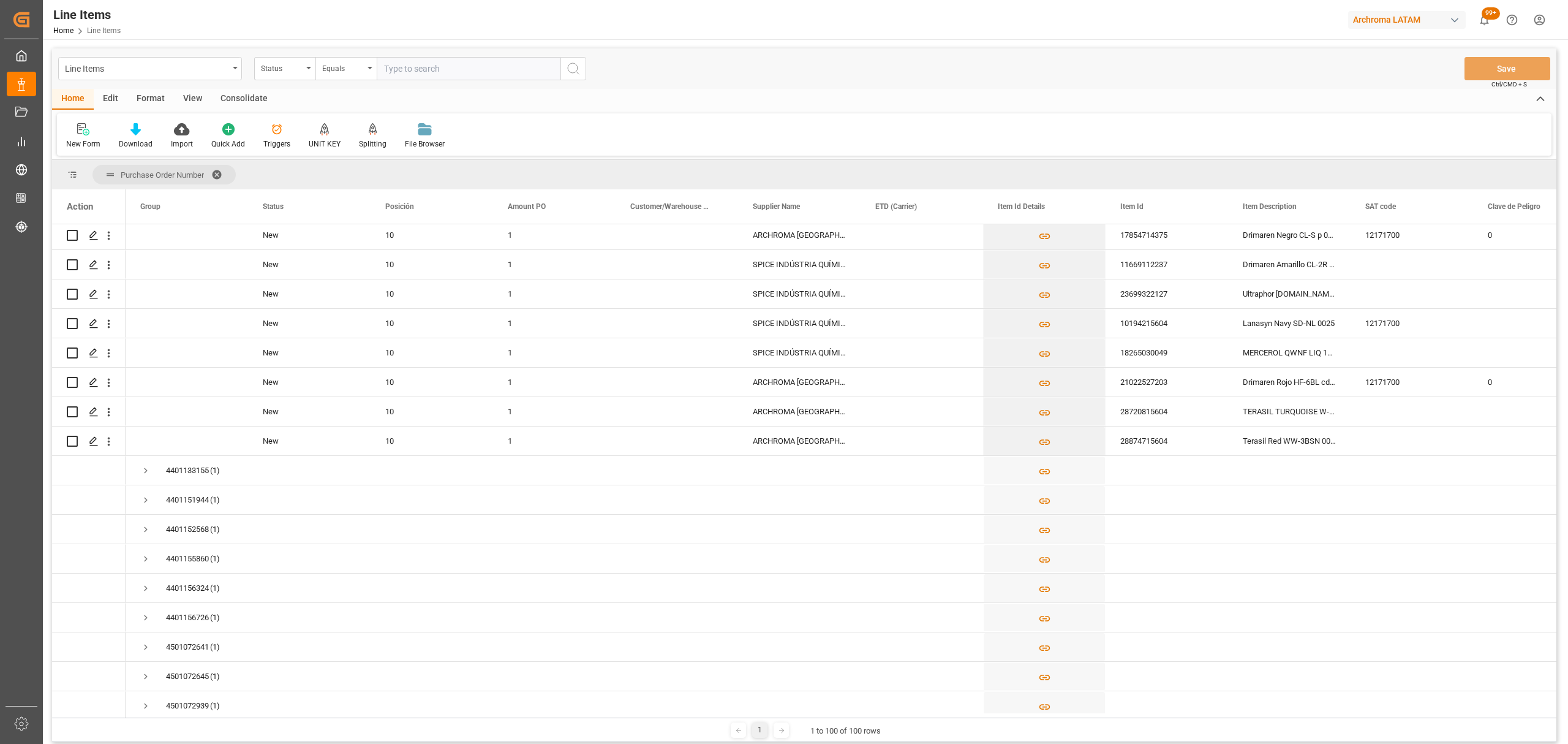
scroll to position [245, 0]
drag, startPoint x: 312, startPoint y: 719, endPoint x: 331, endPoint y: 714, distance: 19.6
click at [353, 714] on div "Purchase Order Number Drag here to set column labels Action Group Status 1" at bounding box center [804, 451] width 1504 height 582
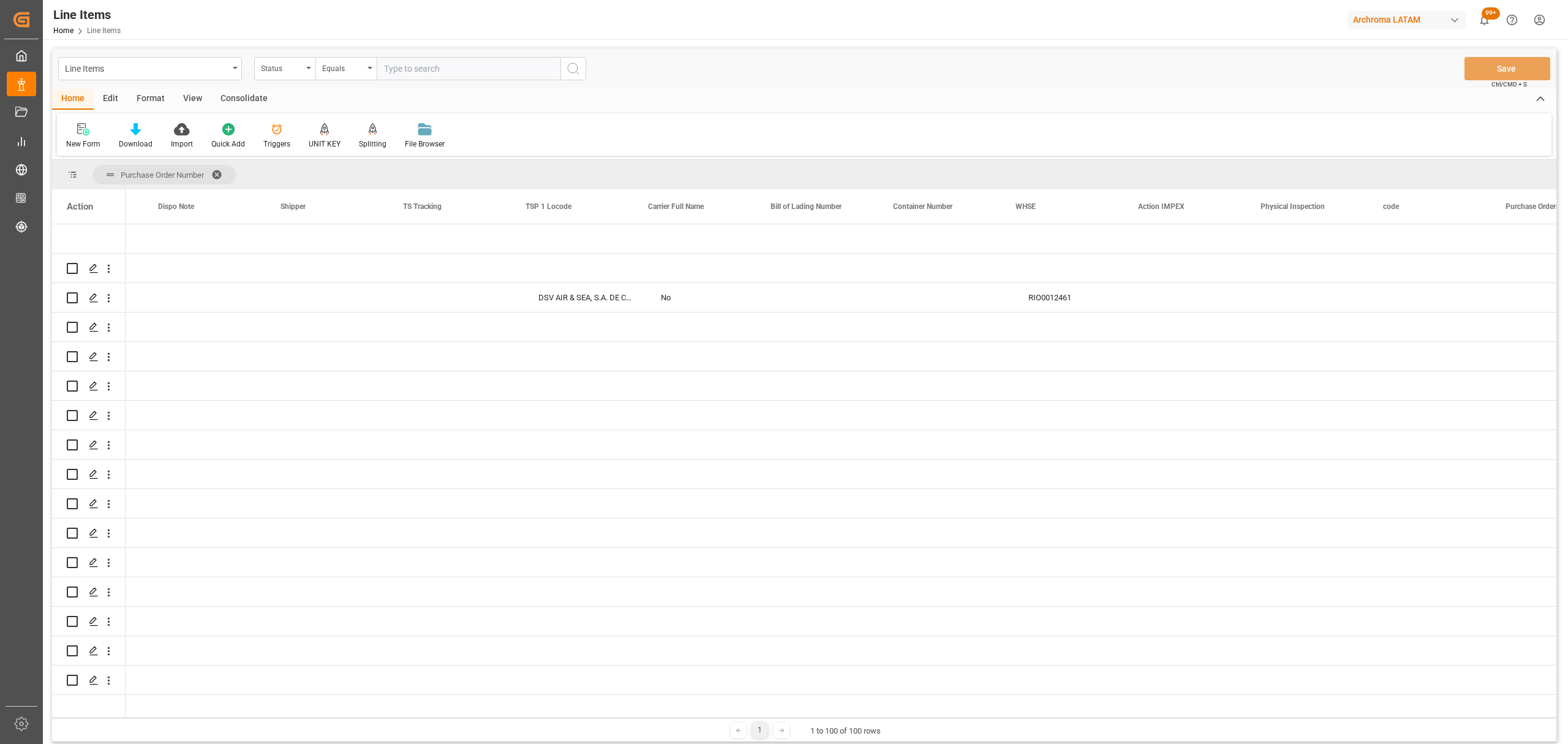
scroll to position [0, 0]
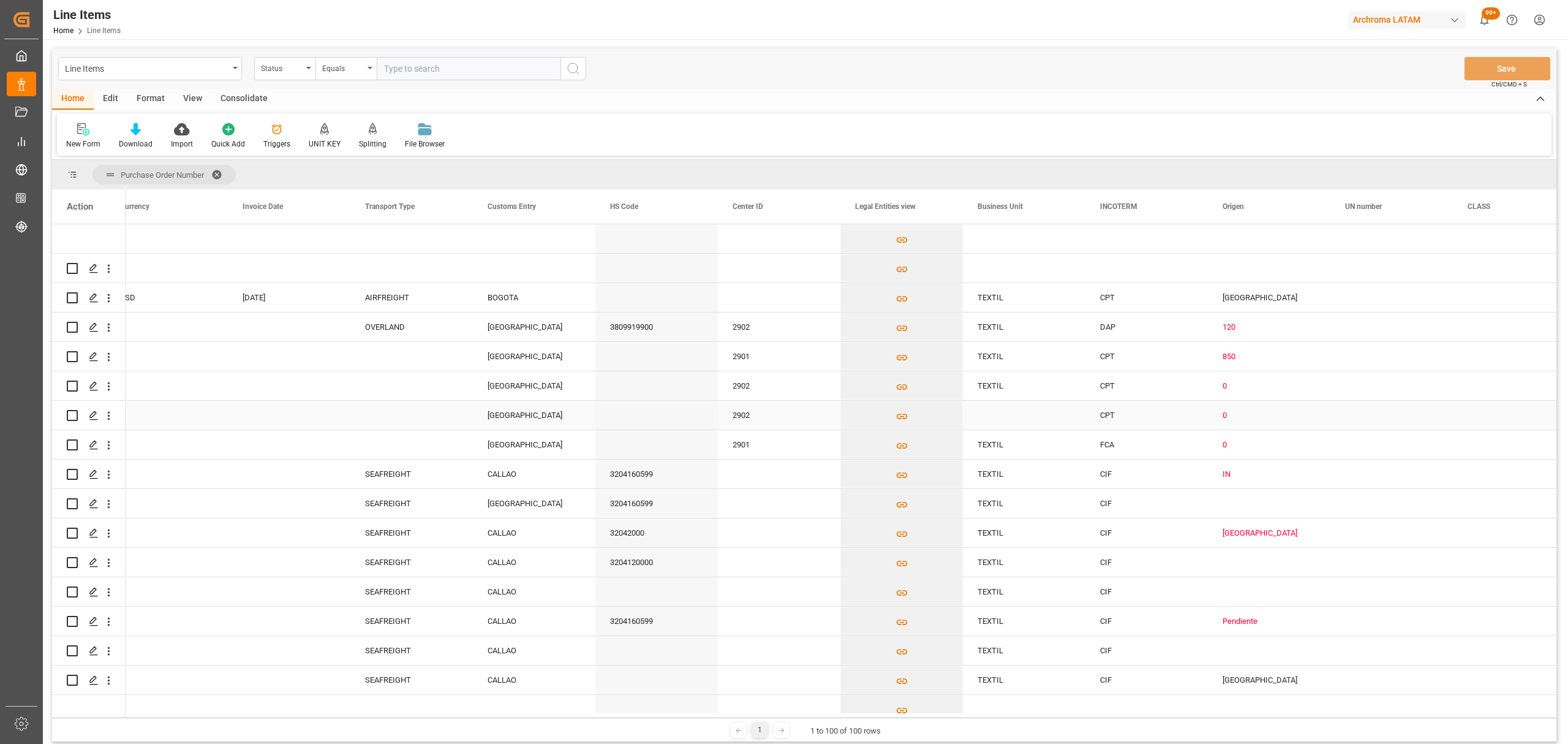
click at [1019, 412] on div "Press SPACE to select this row." at bounding box center [1024, 415] width 123 height 29
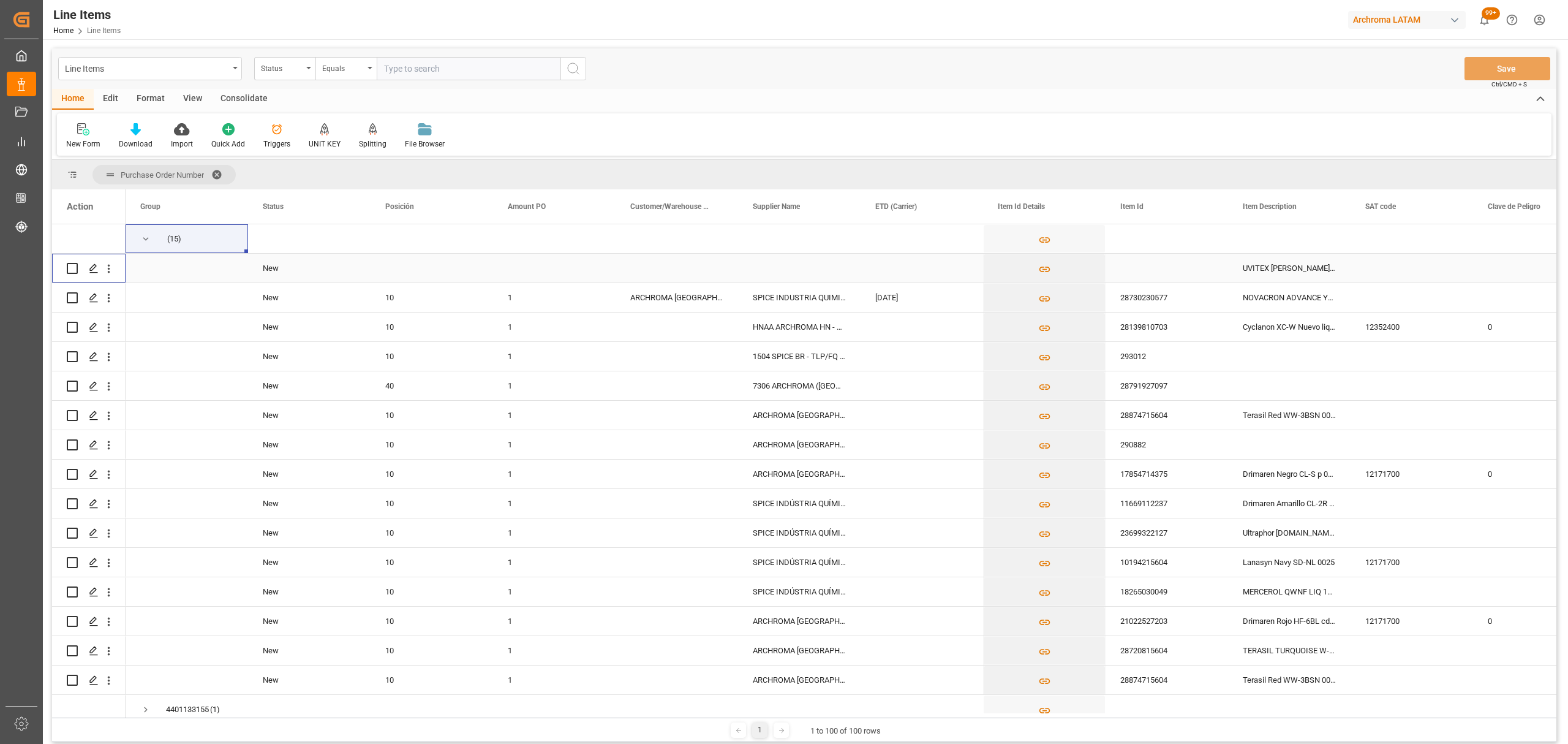
click at [74, 265] on input "Press Space to toggle row selection (unchecked)" at bounding box center [72, 268] width 11 height 11
checkbox input "true"
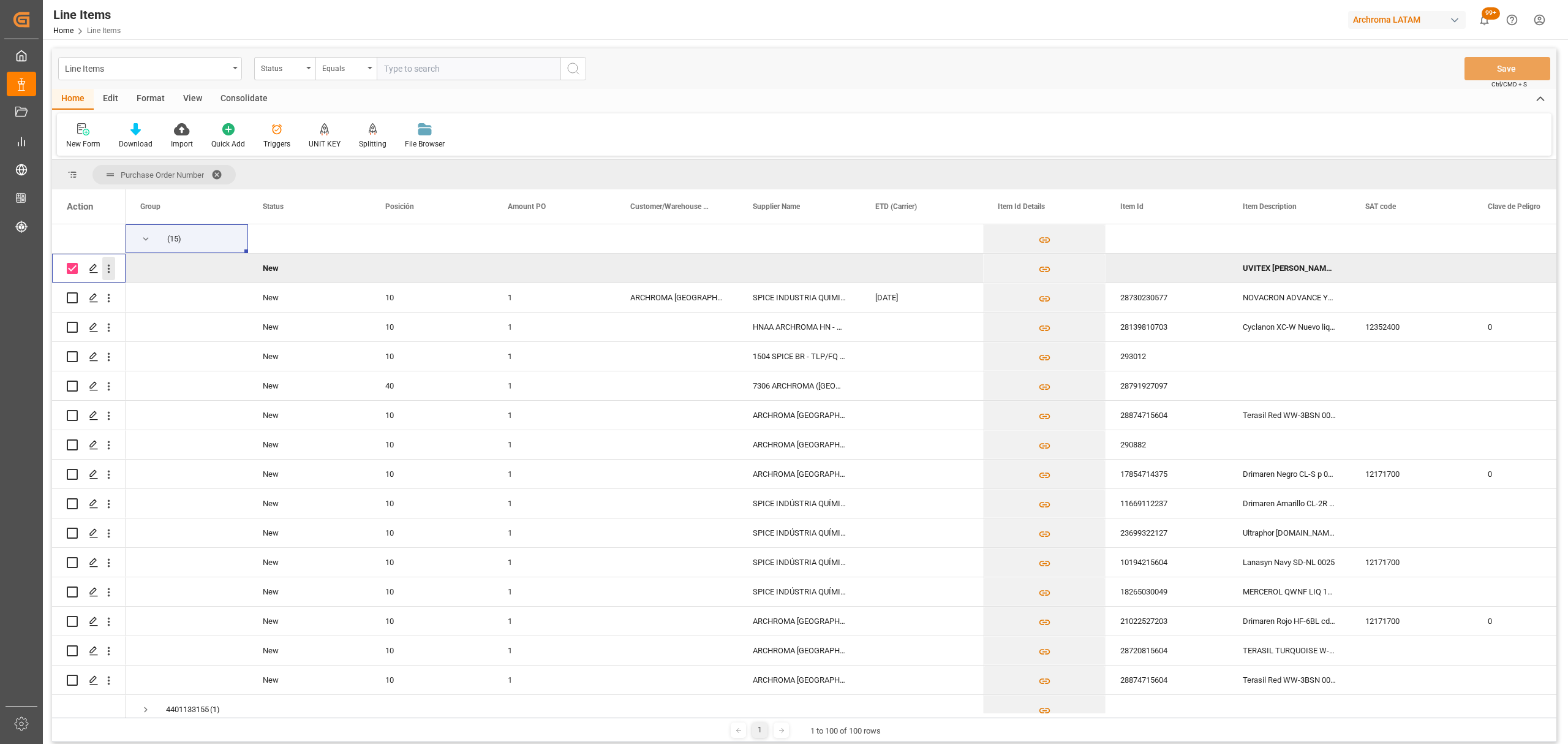
click at [106, 268] on icon "open menu" at bounding box center [109, 269] width 13 height 13
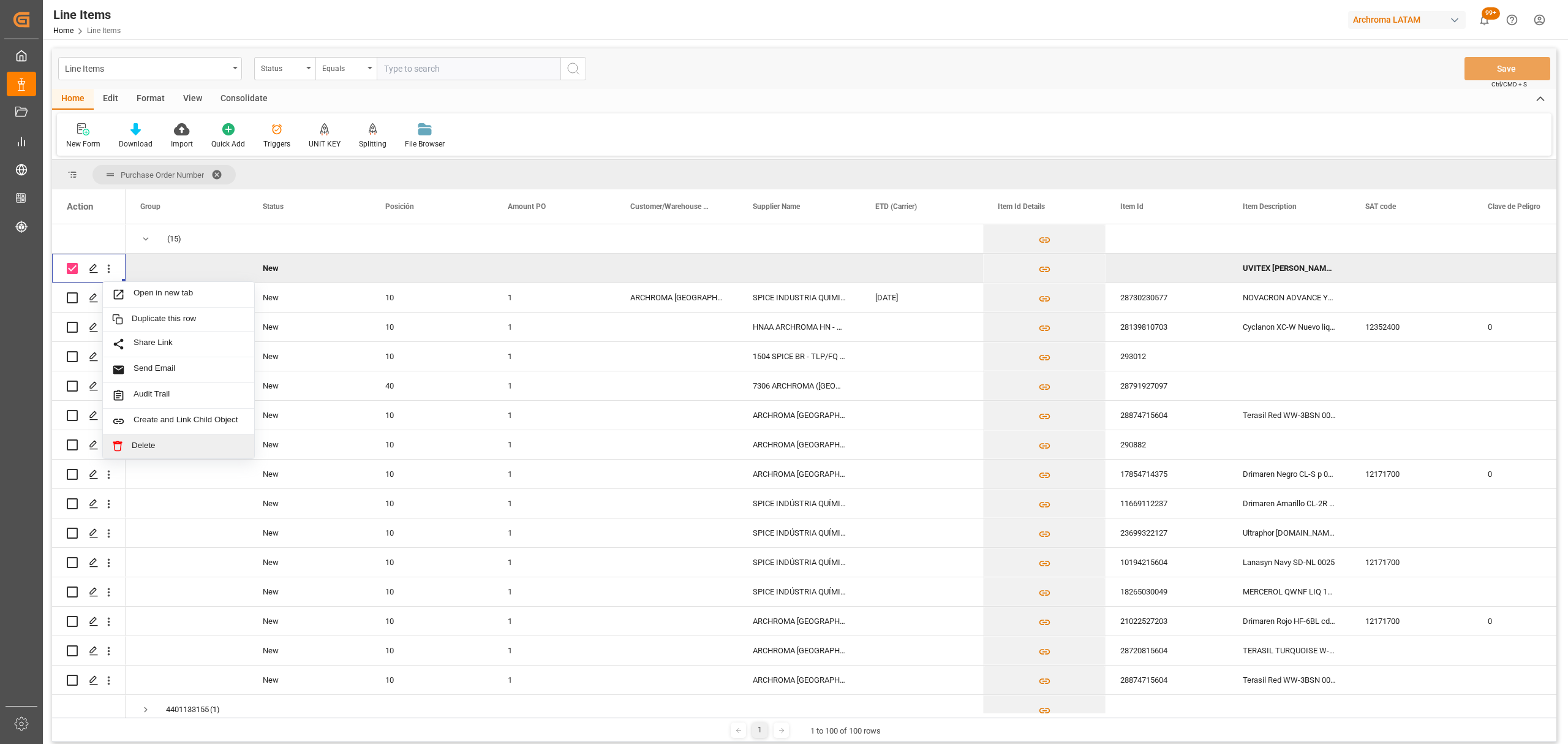
click at [132, 446] on span "Delete" at bounding box center [188, 446] width 113 height 11
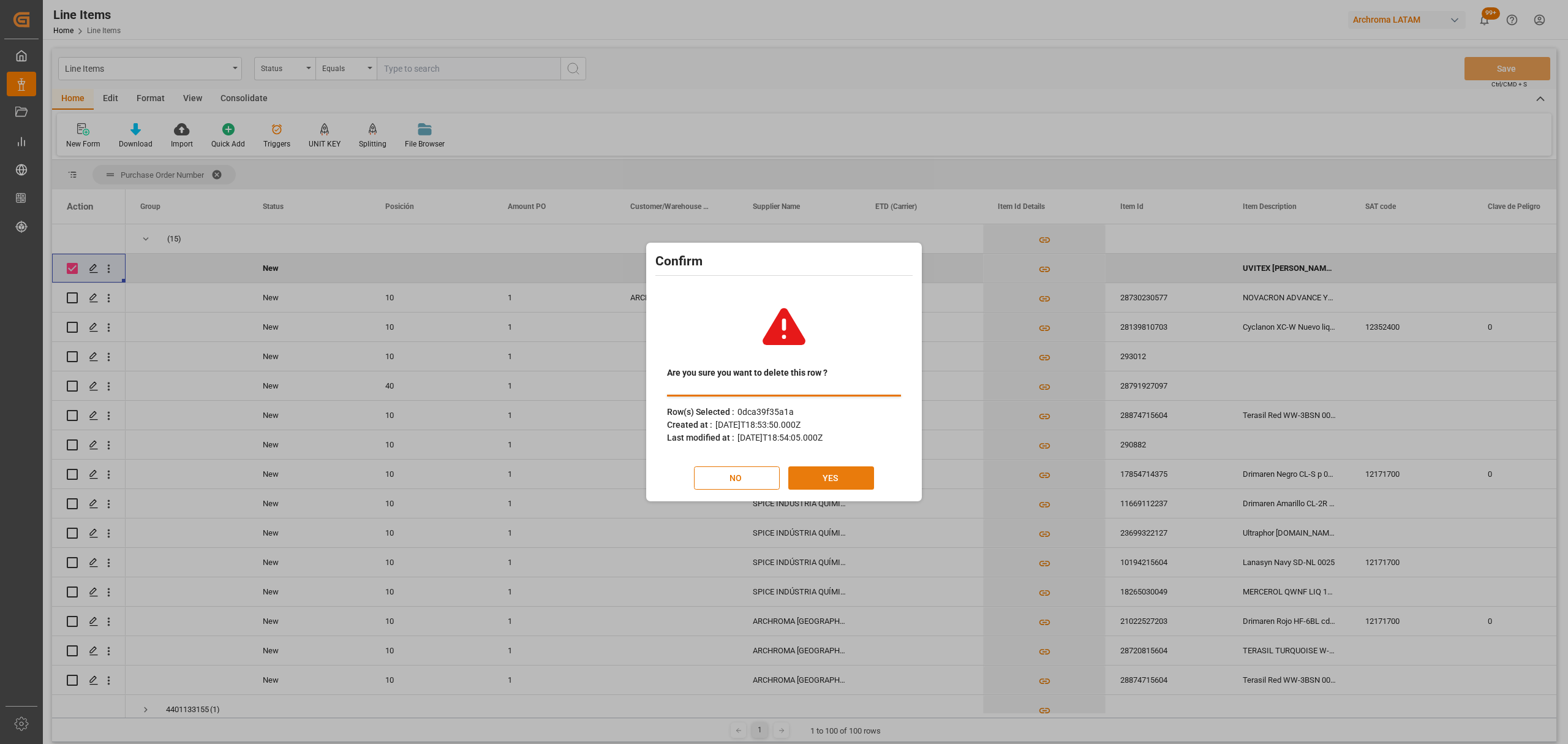
click at [822, 481] on button "YES" at bounding box center [831, 478] width 86 height 23
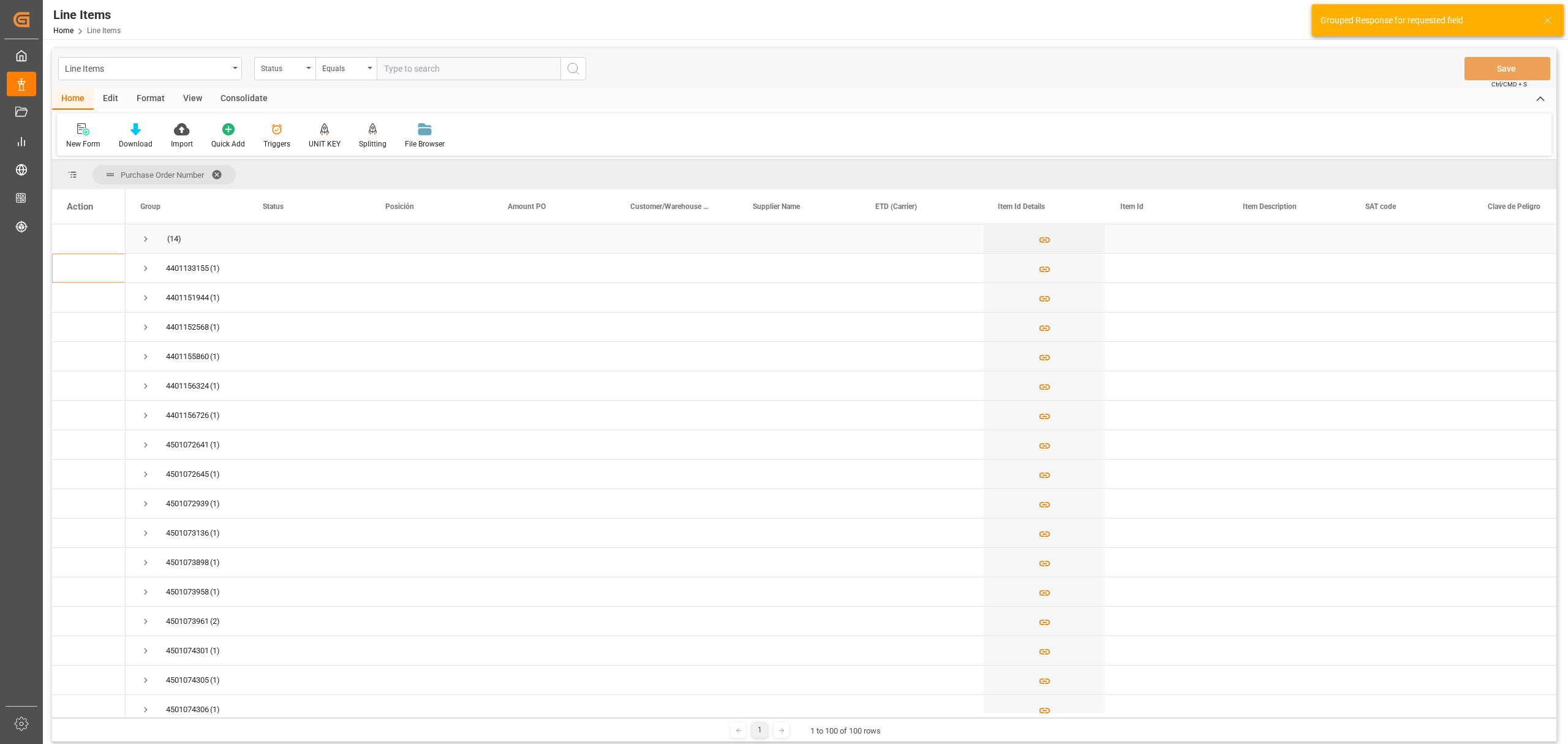
click at [142, 237] on span "Press SPACE to select this row." at bounding box center [145, 239] width 11 height 11
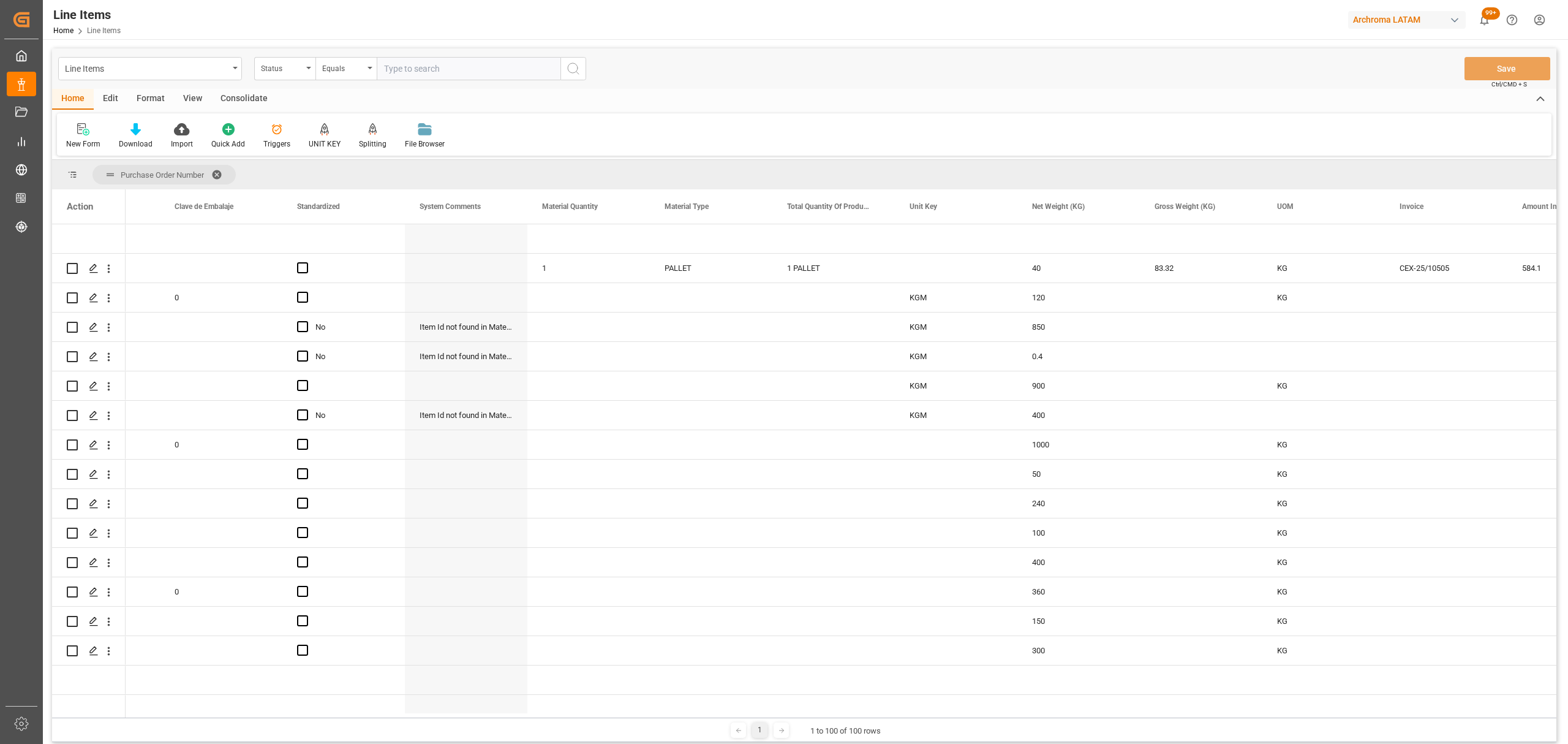
scroll to position [0, 1893]
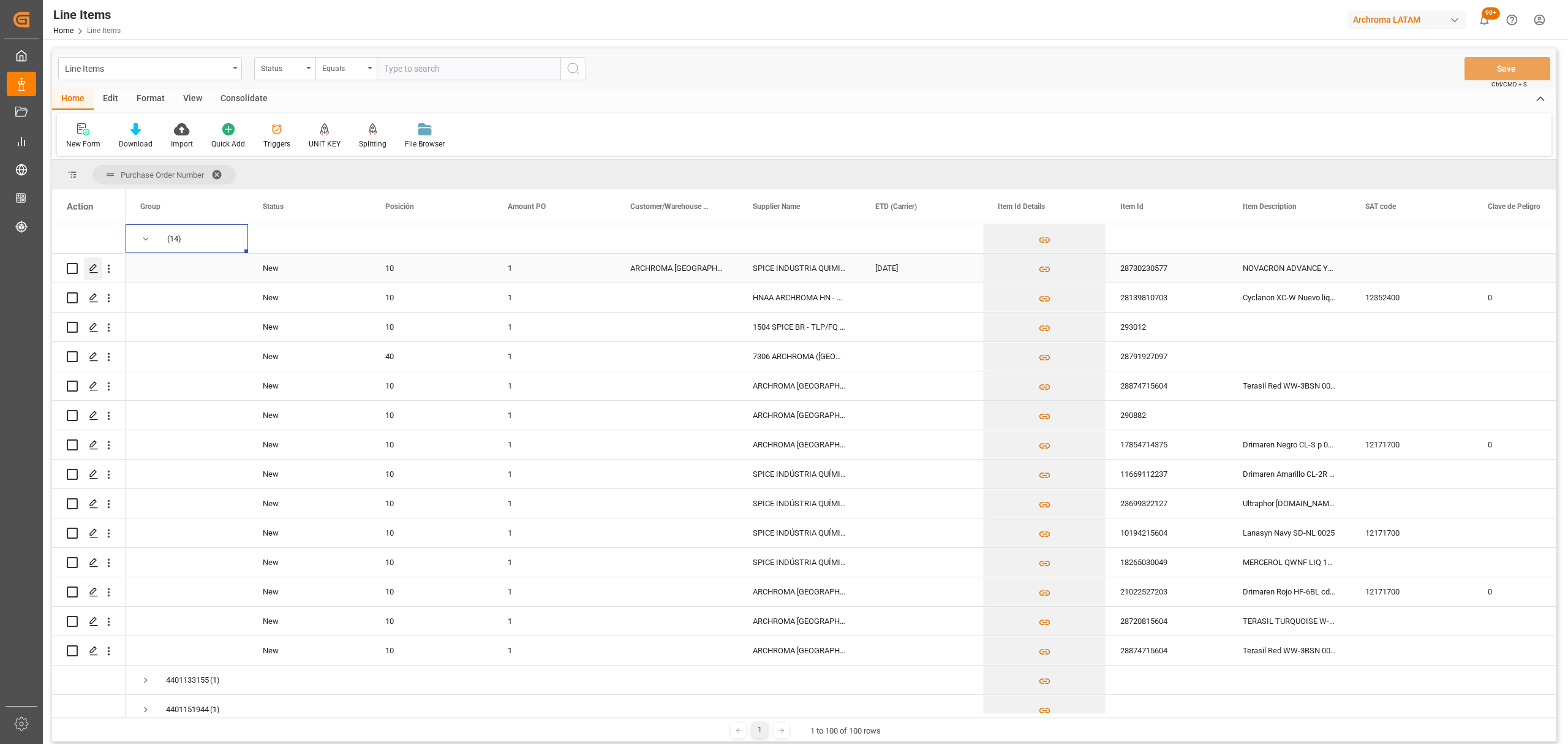
click at [91, 270] on polygon "Press SPACE to select this row." at bounding box center [93, 267] width 6 height 6
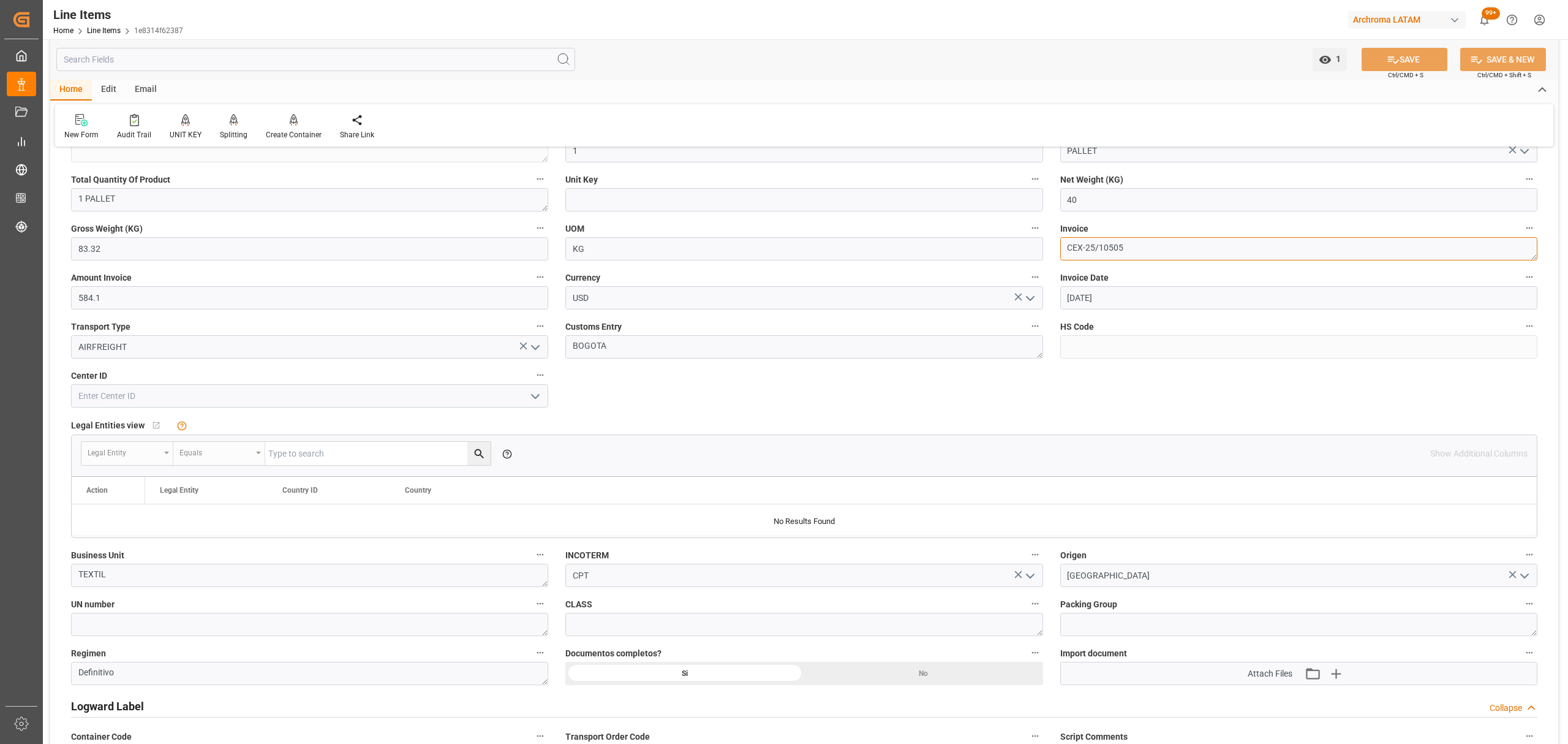
drag, startPoint x: 1038, startPoint y: 254, endPoint x: 989, endPoint y: 252, distance: 49.0
click at [989, 252] on div "Status NEW General Overview Collapse Purchase Order Number * Posición 10 Amount…" at bounding box center [804, 268] width 1508 height 1201
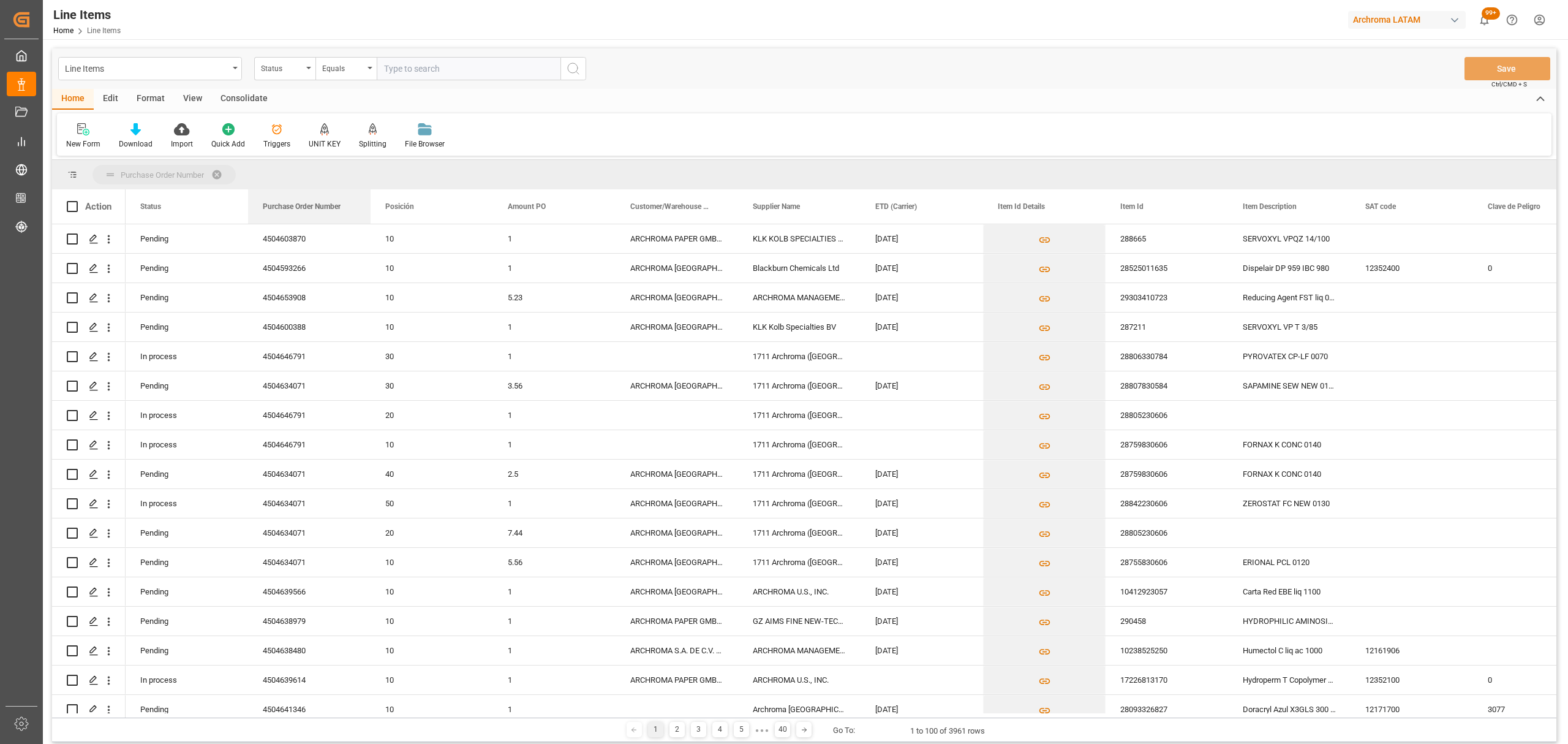
drag, startPoint x: 315, startPoint y: 206, endPoint x: 160, endPoint y: 168, distance: 159.6
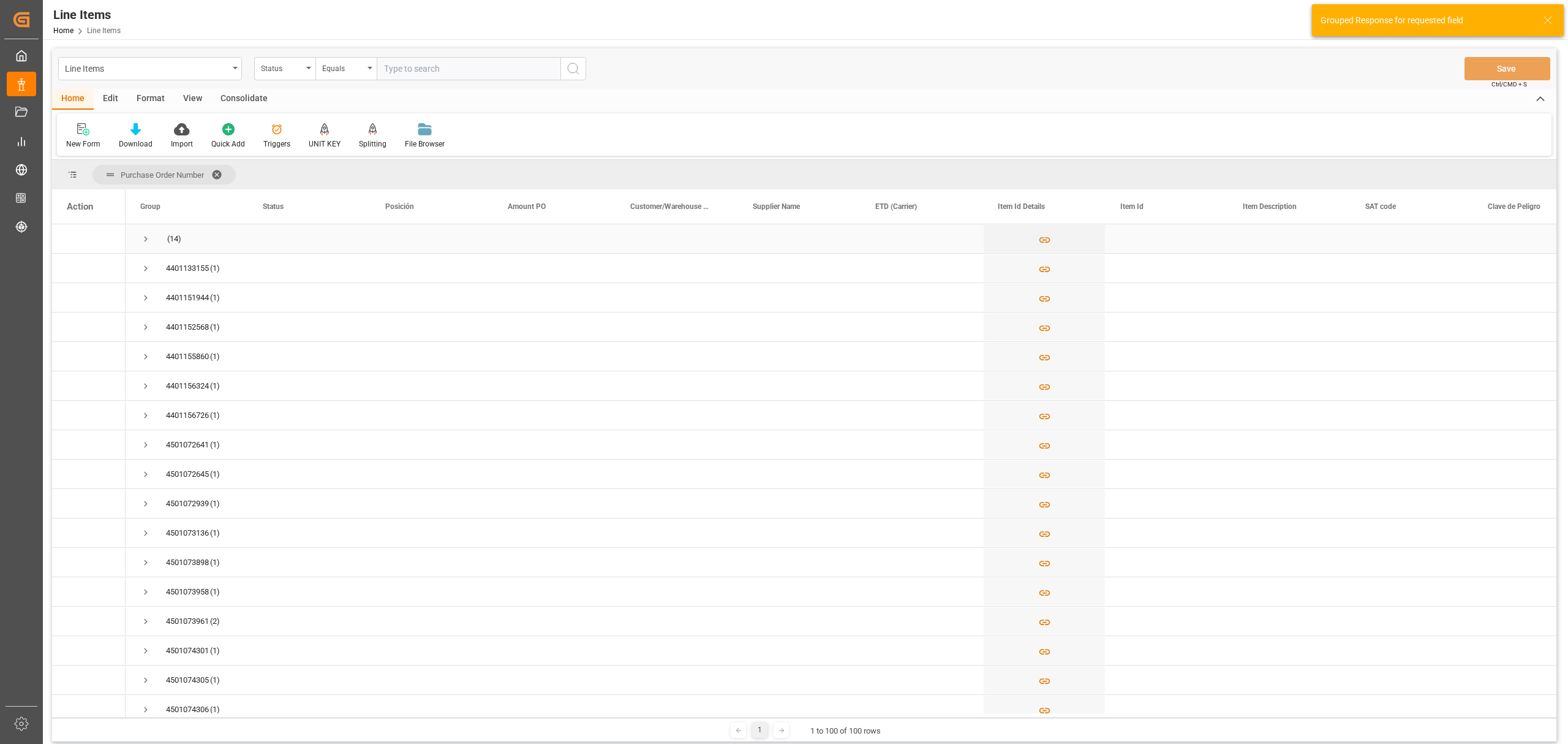
click at [147, 239] on span "Press SPACE to select this row." at bounding box center [145, 239] width 11 height 11
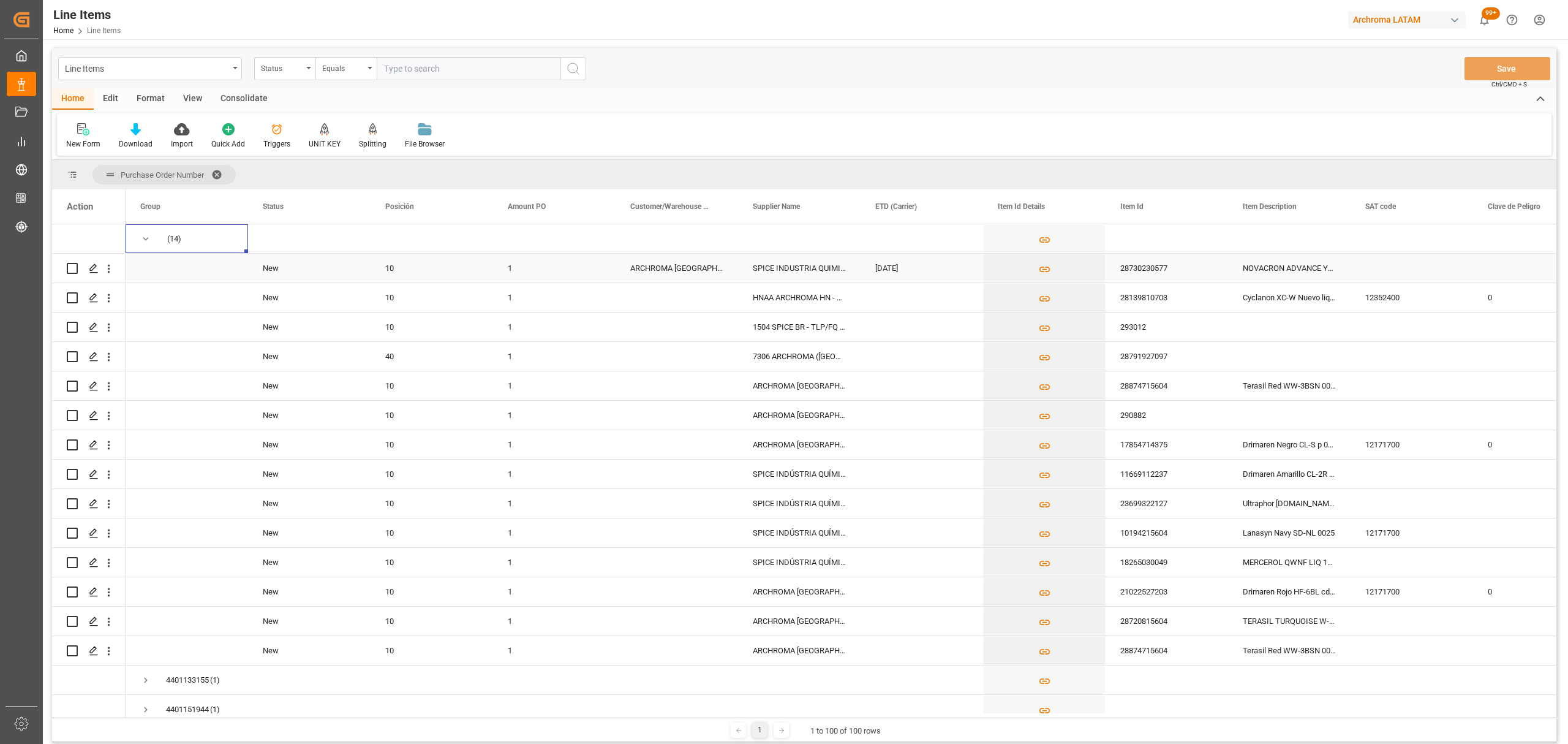
click at [72, 270] on input "Press Space to toggle row selection (unchecked)" at bounding box center [72, 268] width 11 height 11
checkbox input "true"
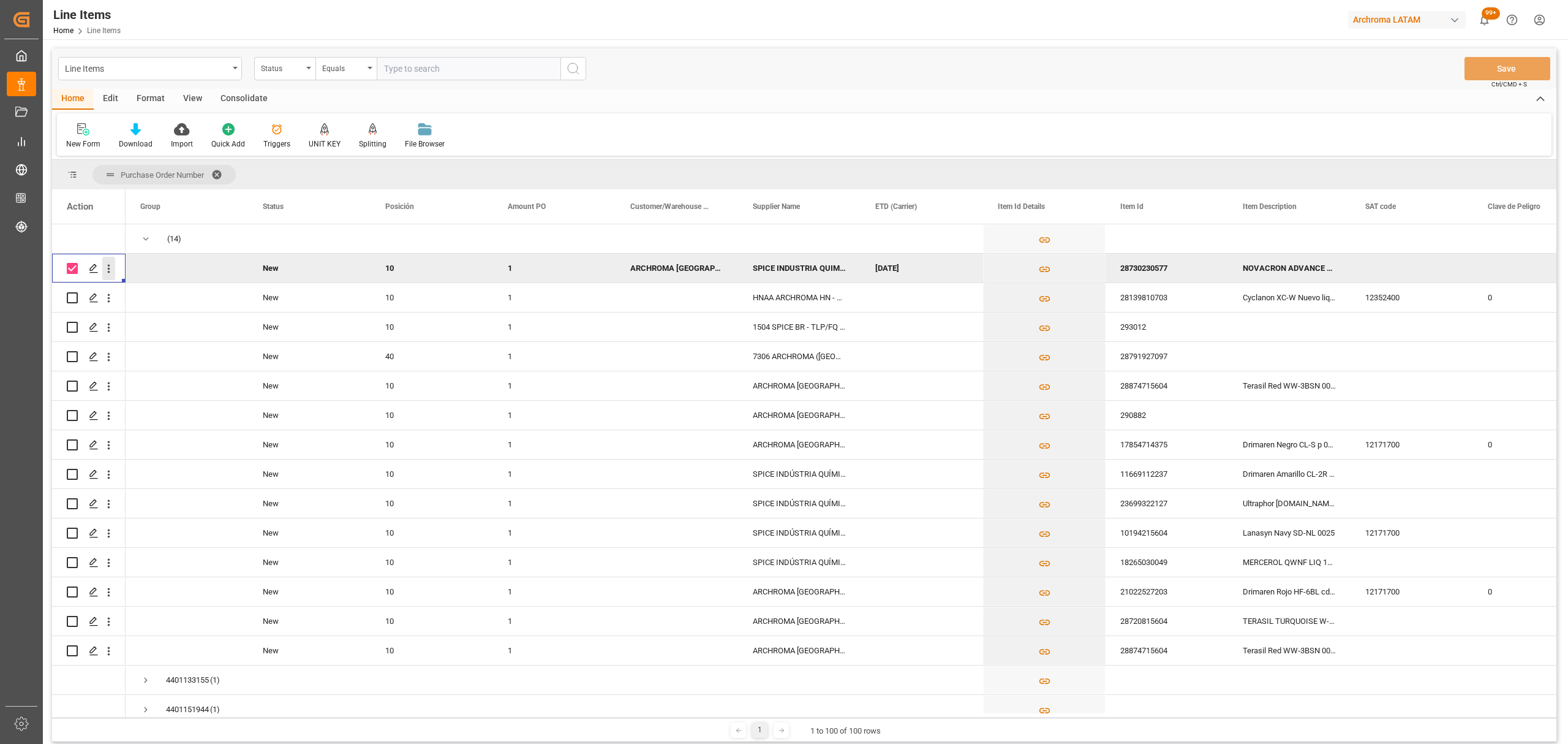
click at [106, 270] on icon "open menu" at bounding box center [109, 269] width 13 height 13
click at [152, 447] on span "Delete" at bounding box center [188, 446] width 113 height 11
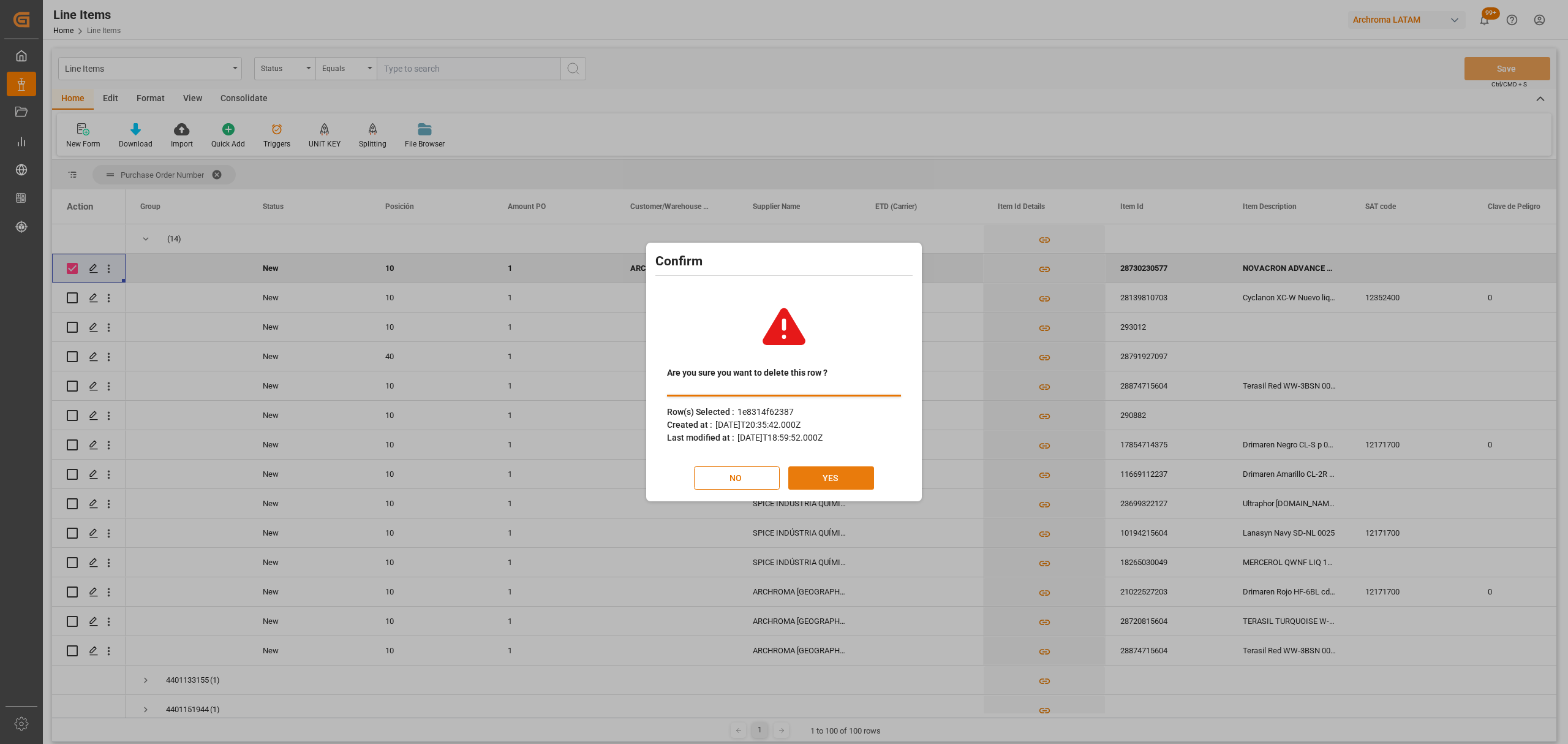
click at [842, 477] on button "YES" at bounding box center [831, 478] width 86 height 23
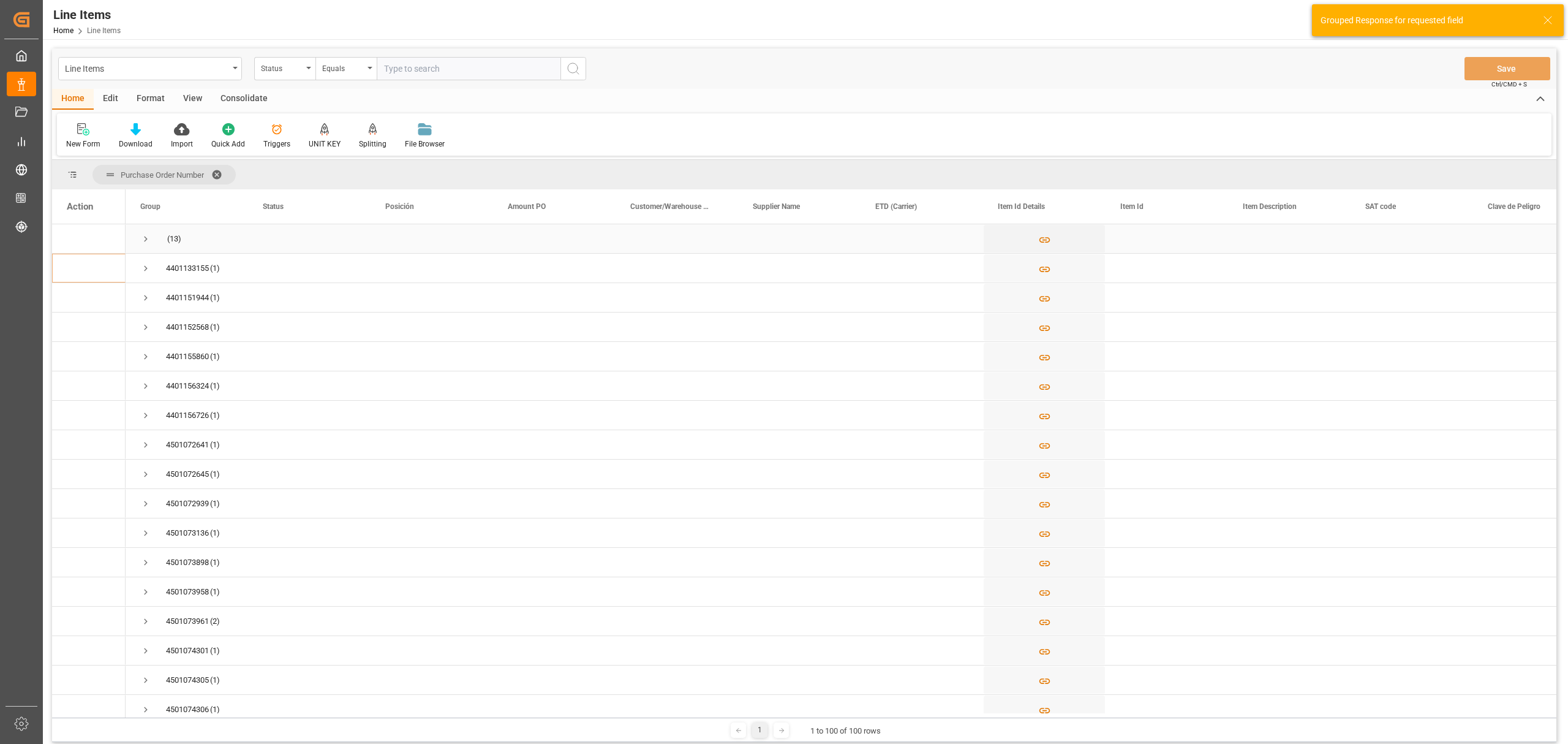
click at [150, 238] on span "Press SPACE to select this row." at bounding box center [145, 239] width 11 height 11
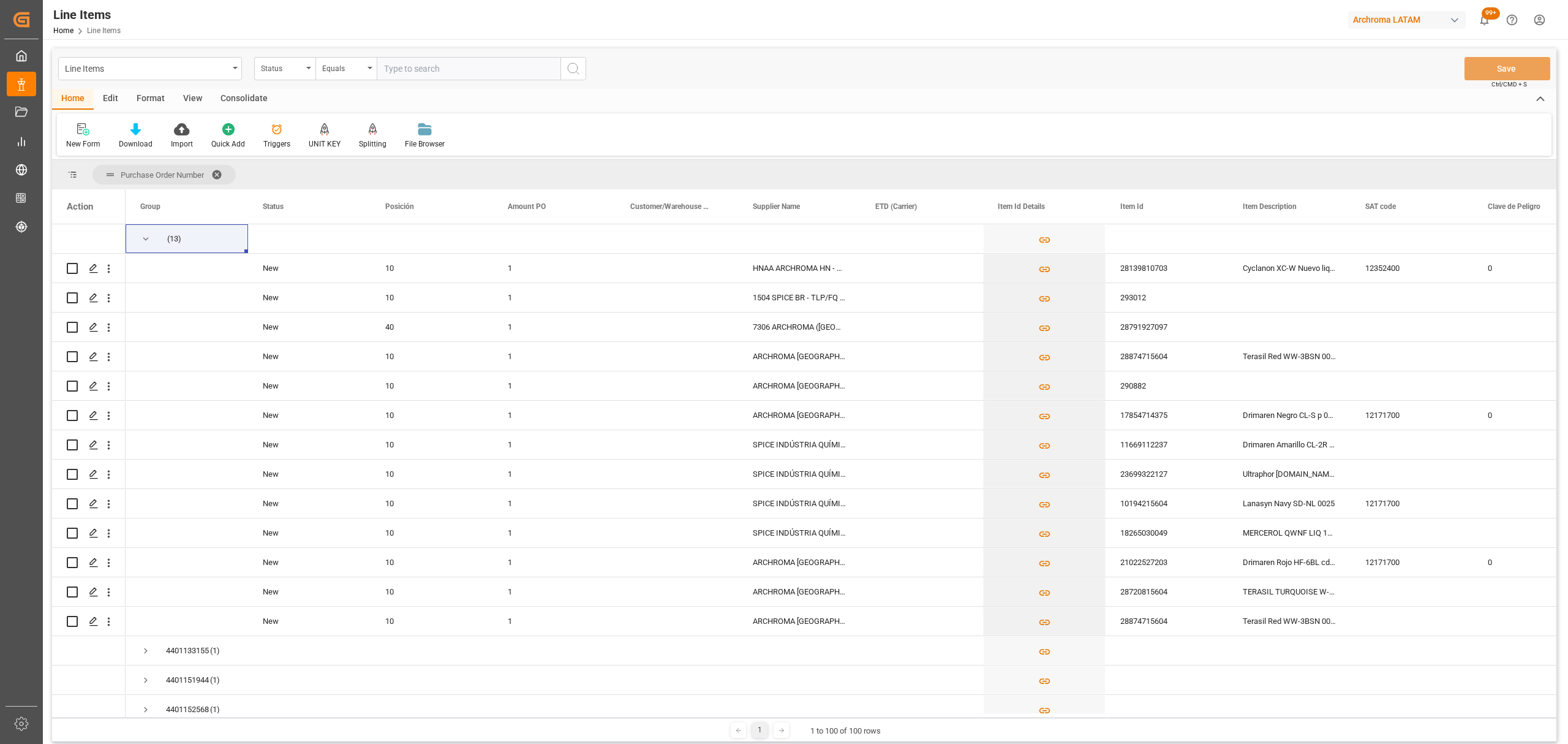
drag, startPoint x: 339, startPoint y: 714, endPoint x: 370, endPoint y: 716, distance: 31.1
click at [370, 716] on div at bounding box center [839, 715] width 1427 height 5
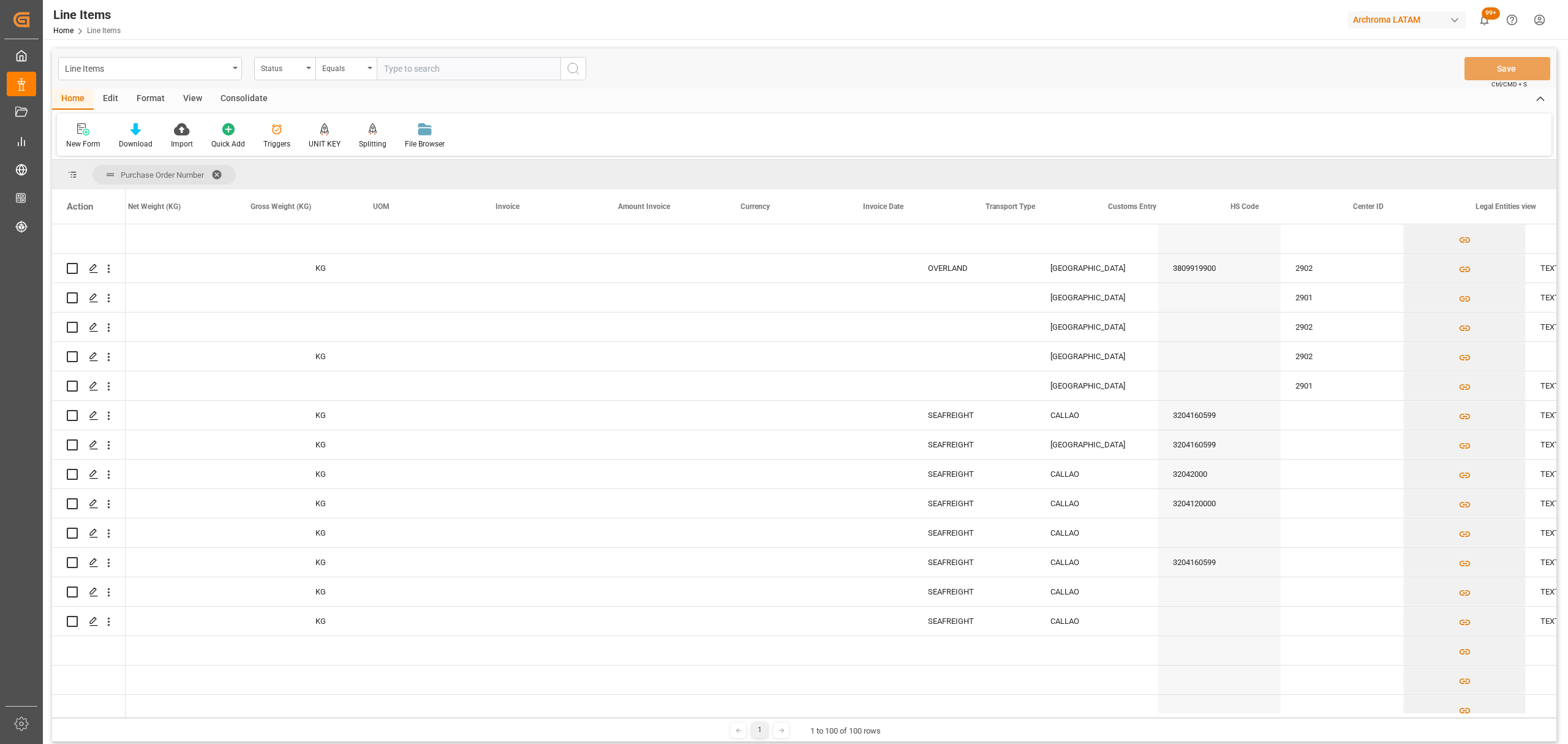
scroll to position [0, 2624]
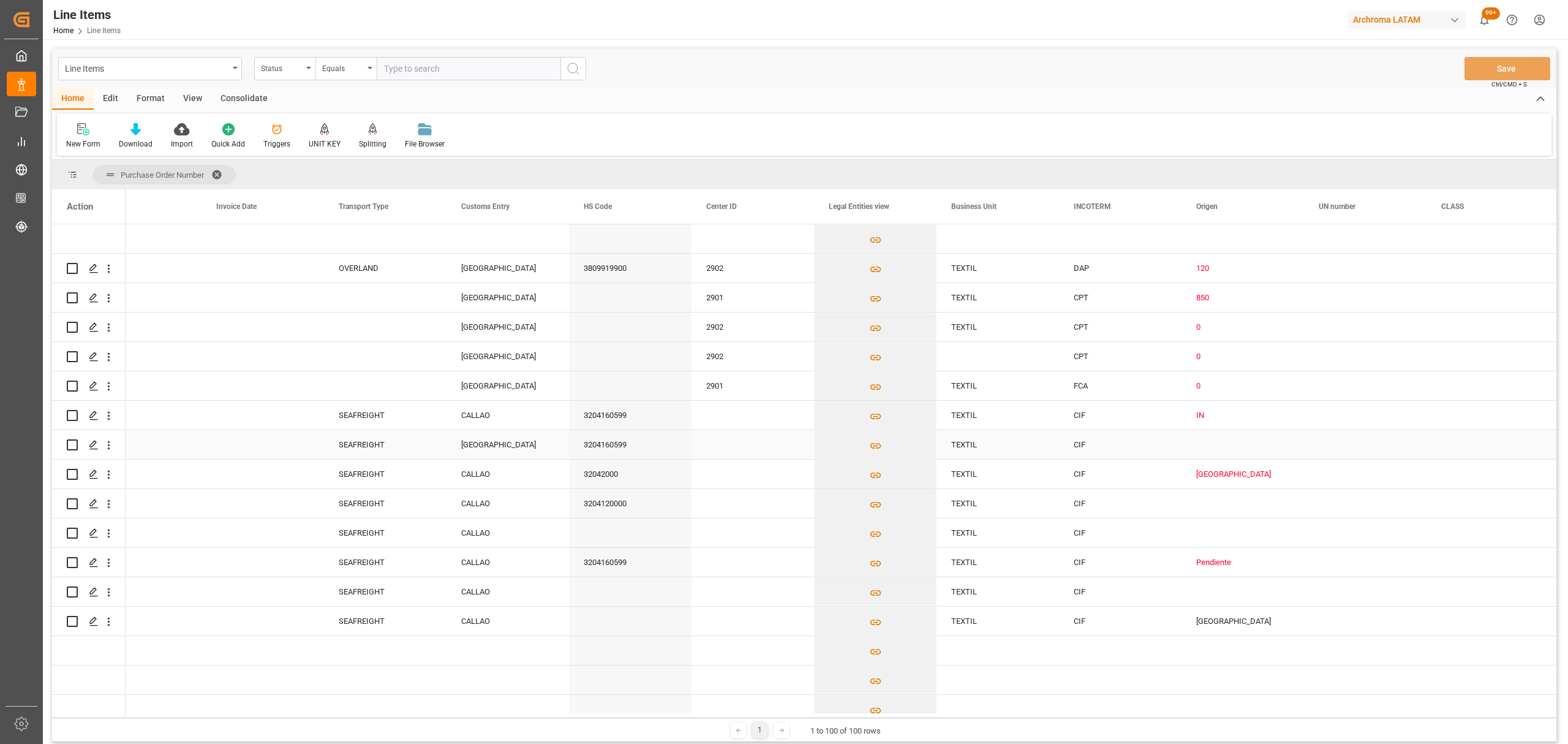
click at [447, 444] on div "[GEOGRAPHIC_DATA]" at bounding box center [508, 444] width 123 height 29
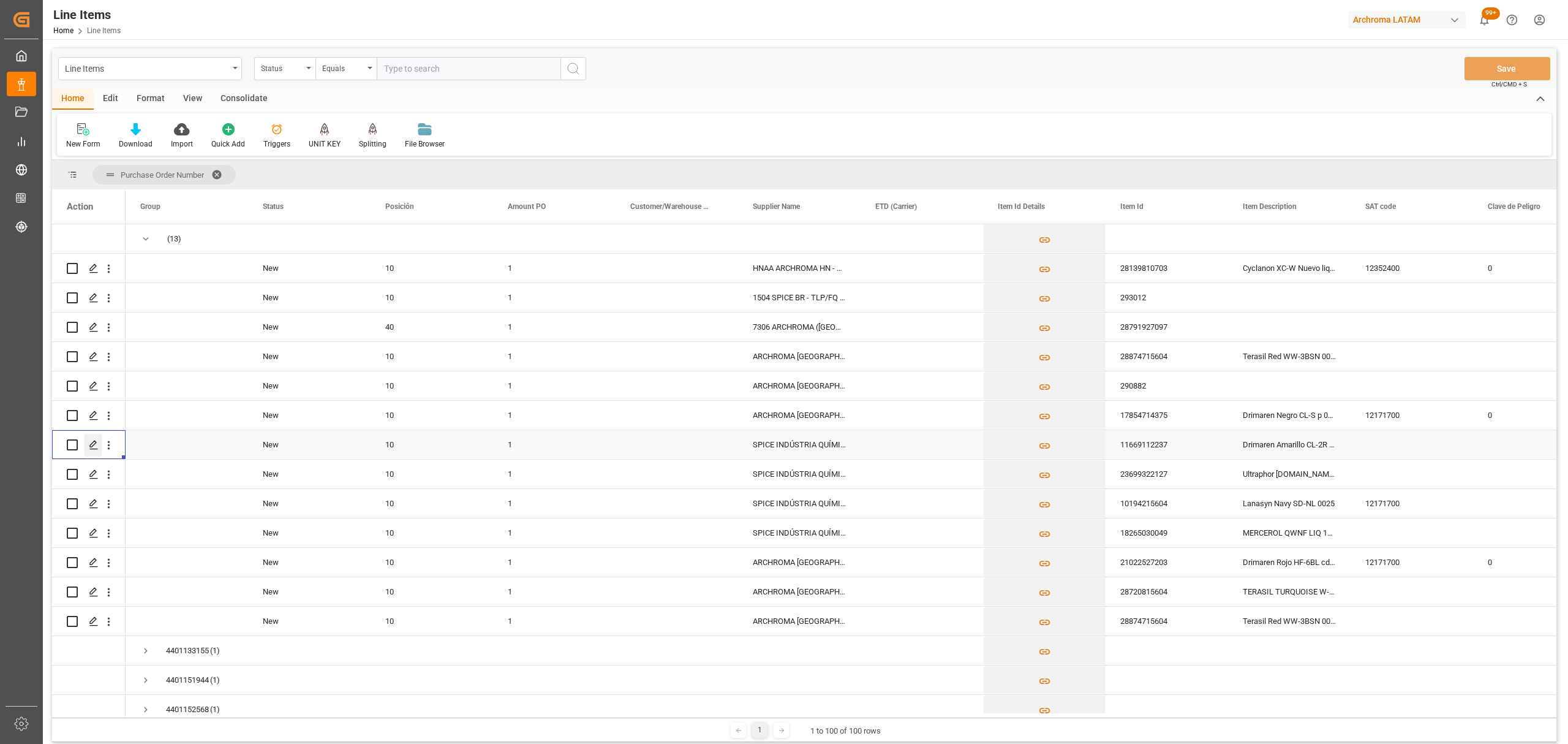
click at [91, 444] on polygon "Press SPACE to select this row." at bounding box center [93, 444] width 6 height 6
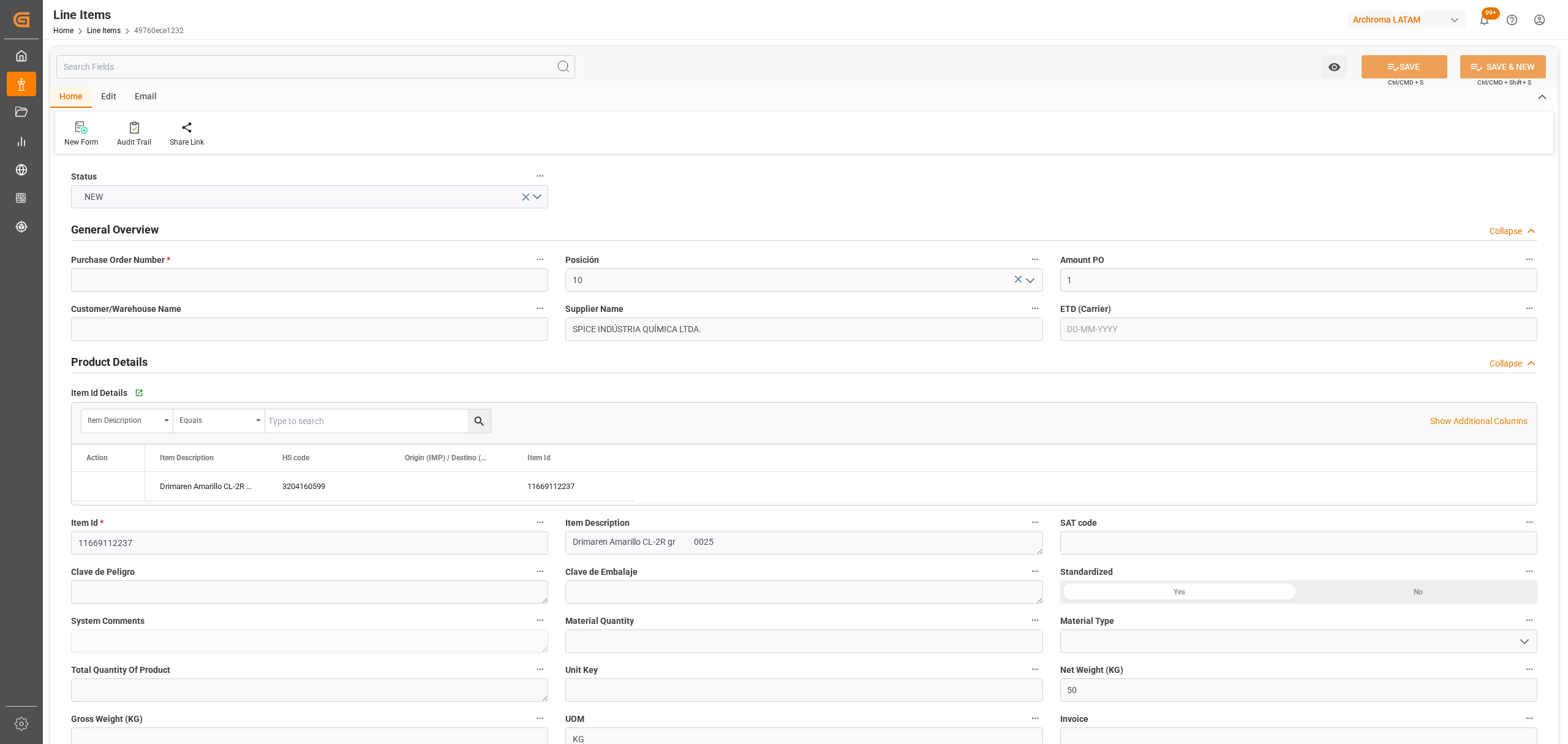
type input "[DATE] 21:31"
type input "[DATE] 13:33"
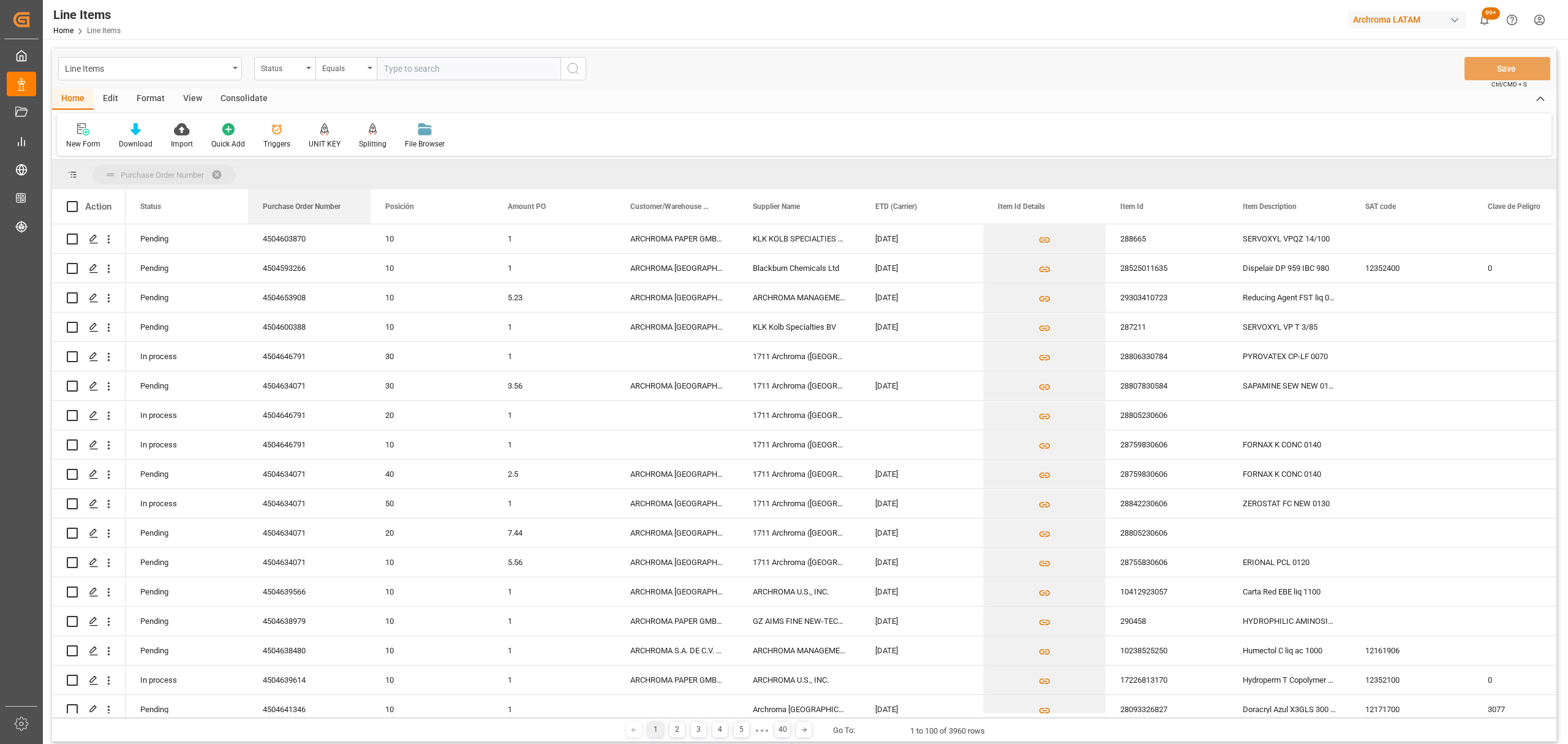
drag, startPoint x: 317, startPoint y: 206, endPoint x: 189, endPoint y: 168, distance: 133.5
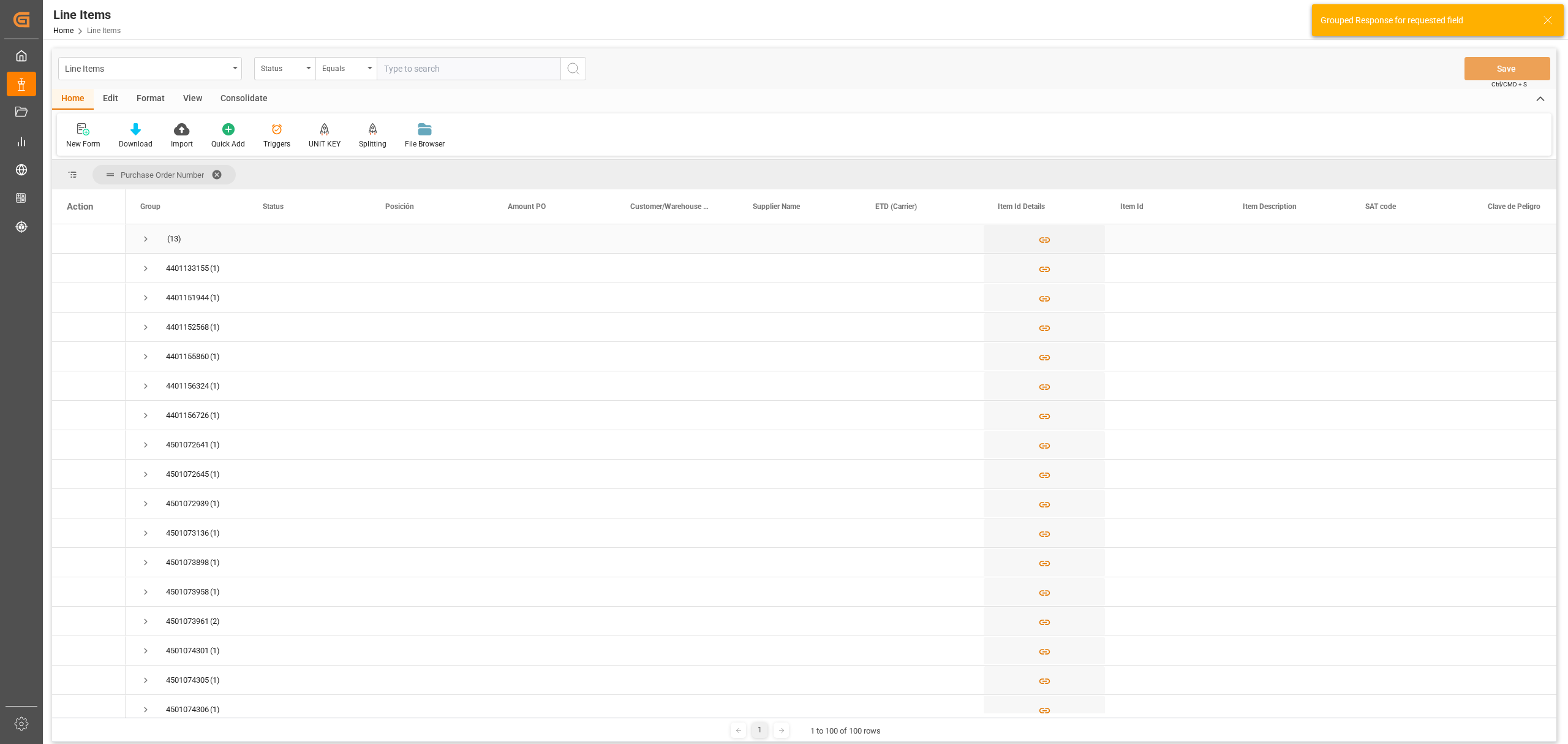
click at [145, 234] on span "Press SPACE to select this row." at bounding box center [145, 239] width 11 height 11
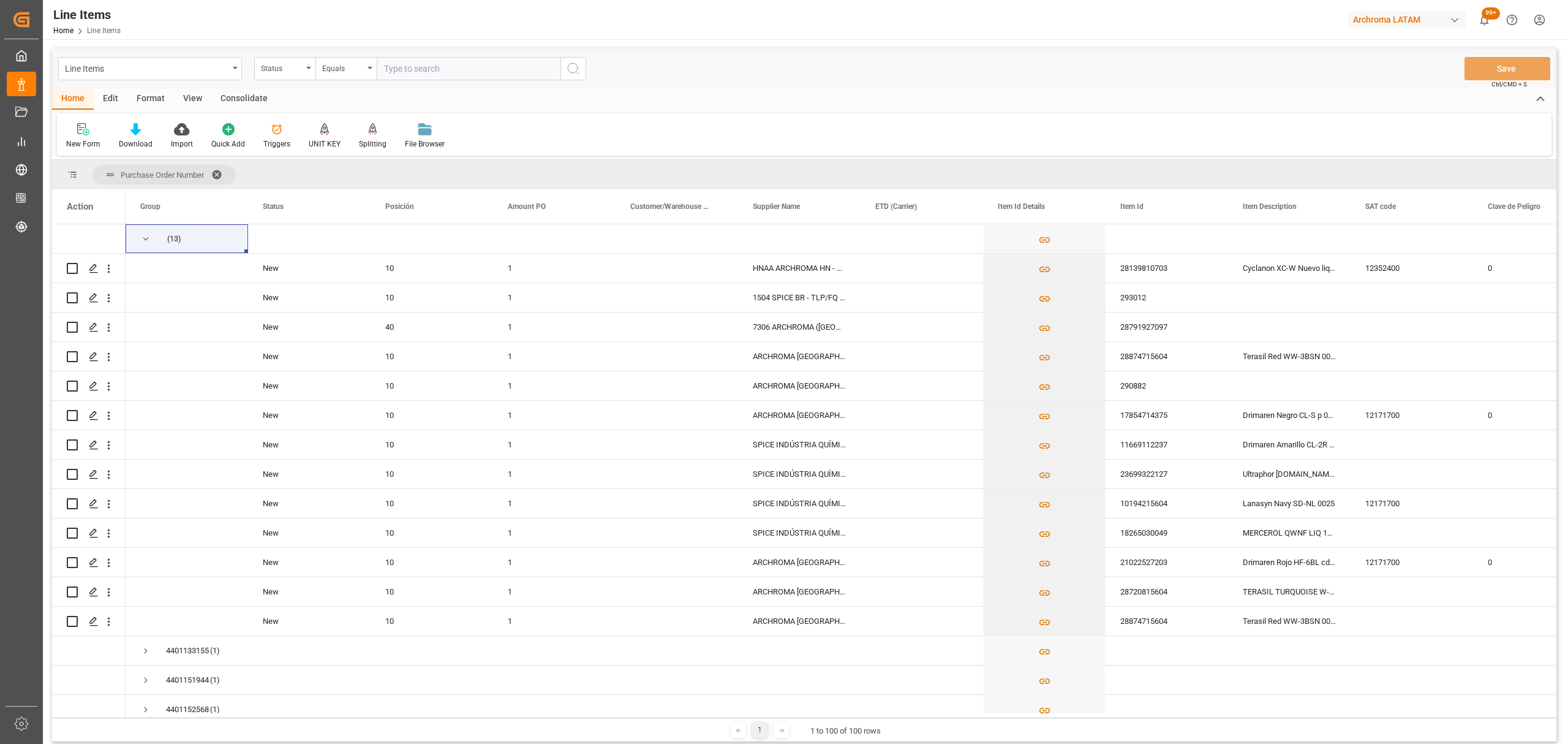
drag, startPoint x: 332, startPoint y: 719, endPoint x: 339, endPoint y: 717, distance: 7.3
click at [346, 718] on div "1 1 to 100 of 100 rows" at bounding box center [804, 730] width 1504 height 25
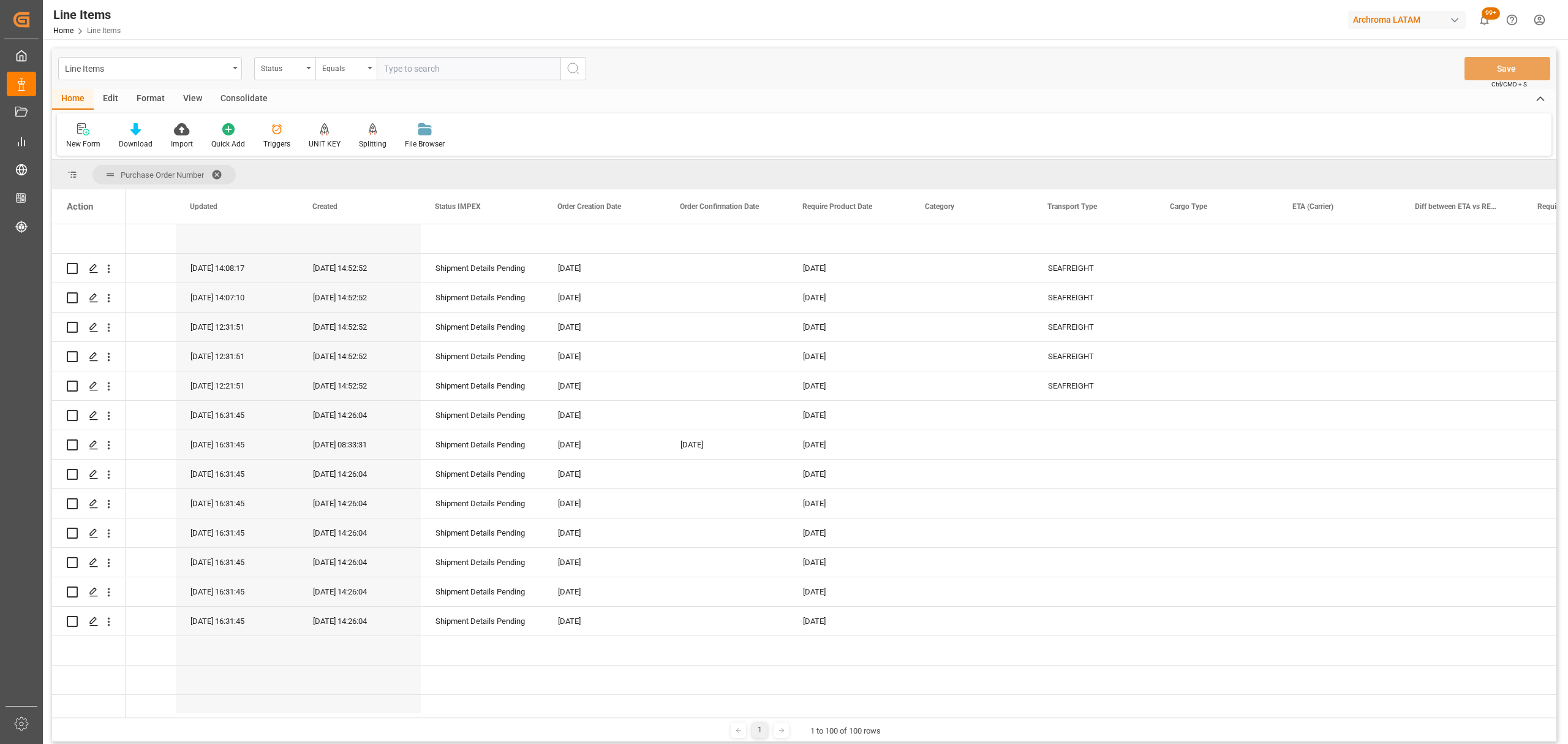
scroll to position [0, 5216]
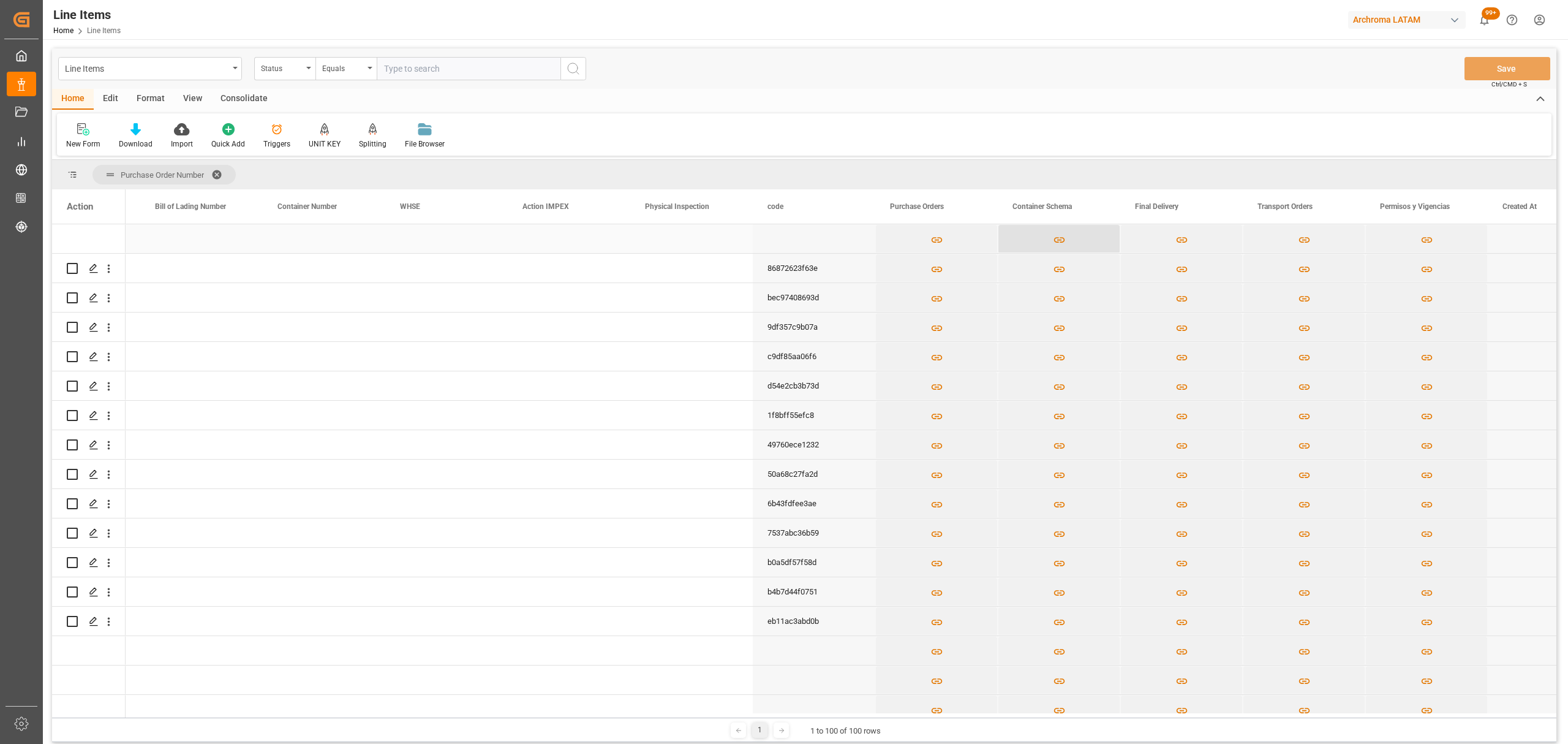
click at [1064, 241] on icon "Press SPACE to select this row." at bounding box center [1060, 240] width 13 height 13
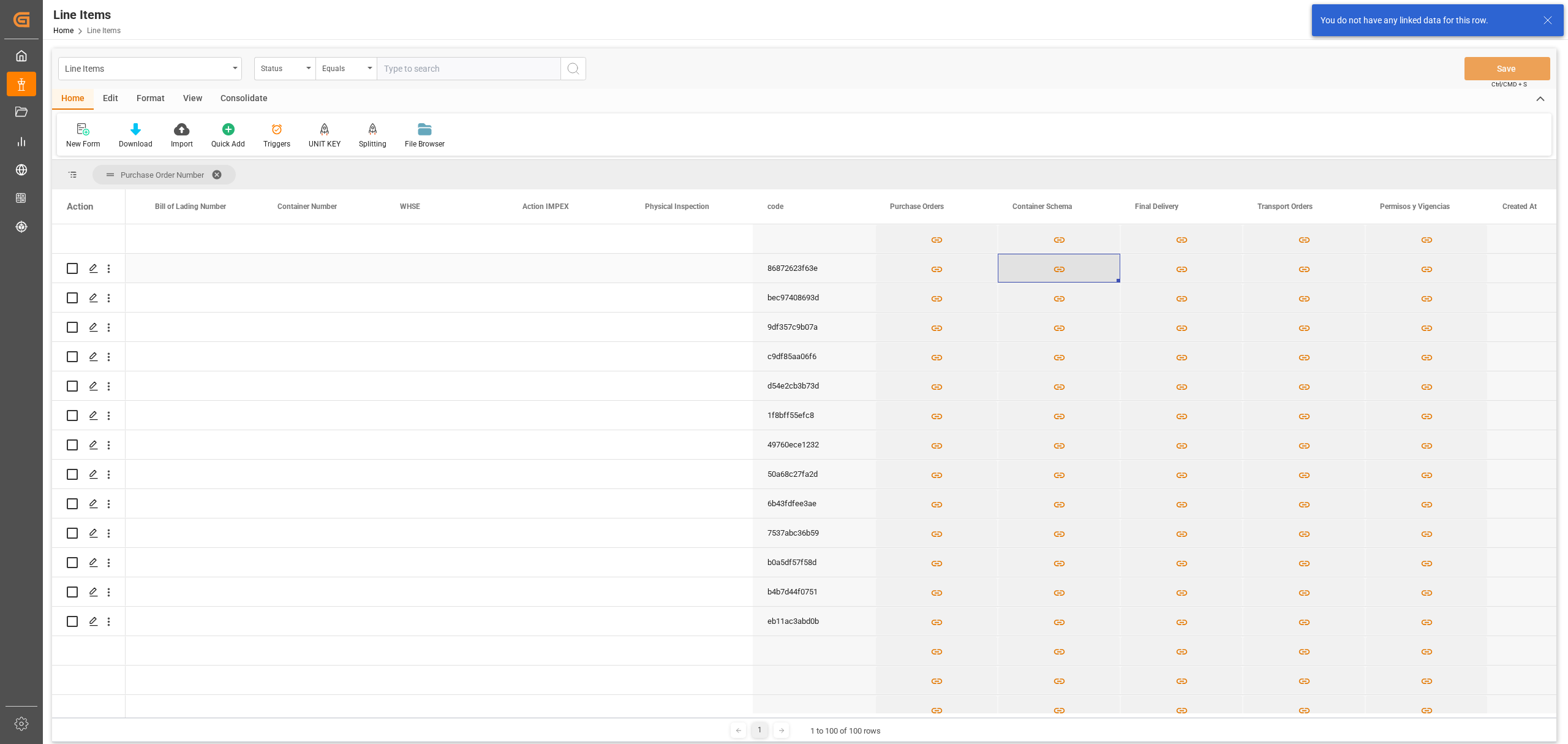
click at [1064, 263] on icon "Press SPACE to select this row." at bounding box center [1060, 269] width 13 height 13
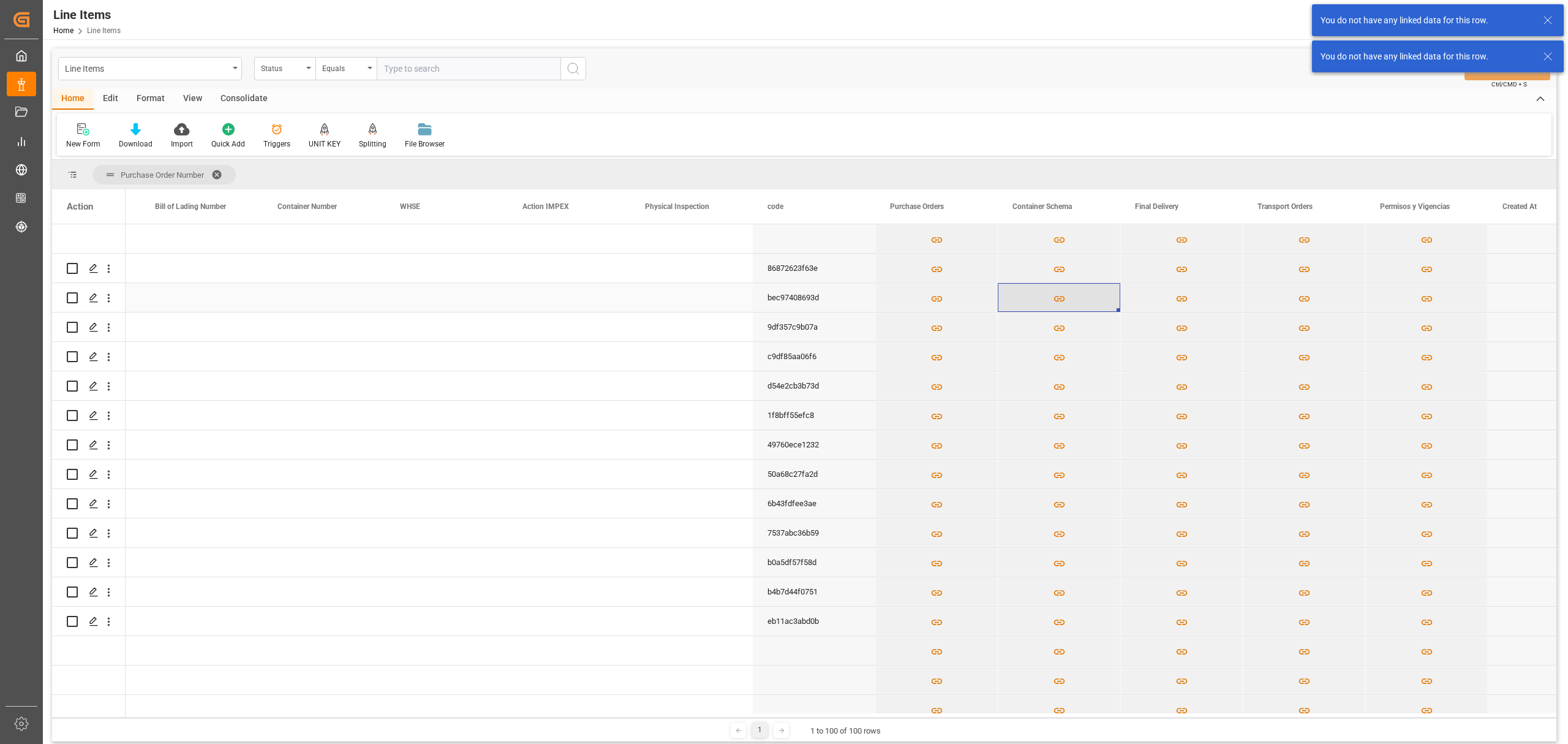
click at [1062, 302] on icon "Press SPACE to select this row." at bounding box center [1060, 299] width 13 height 13
click at [1067, 329] on button "Press SPACE to select this row." at bounding box center [1059, 327] width 121 height 28
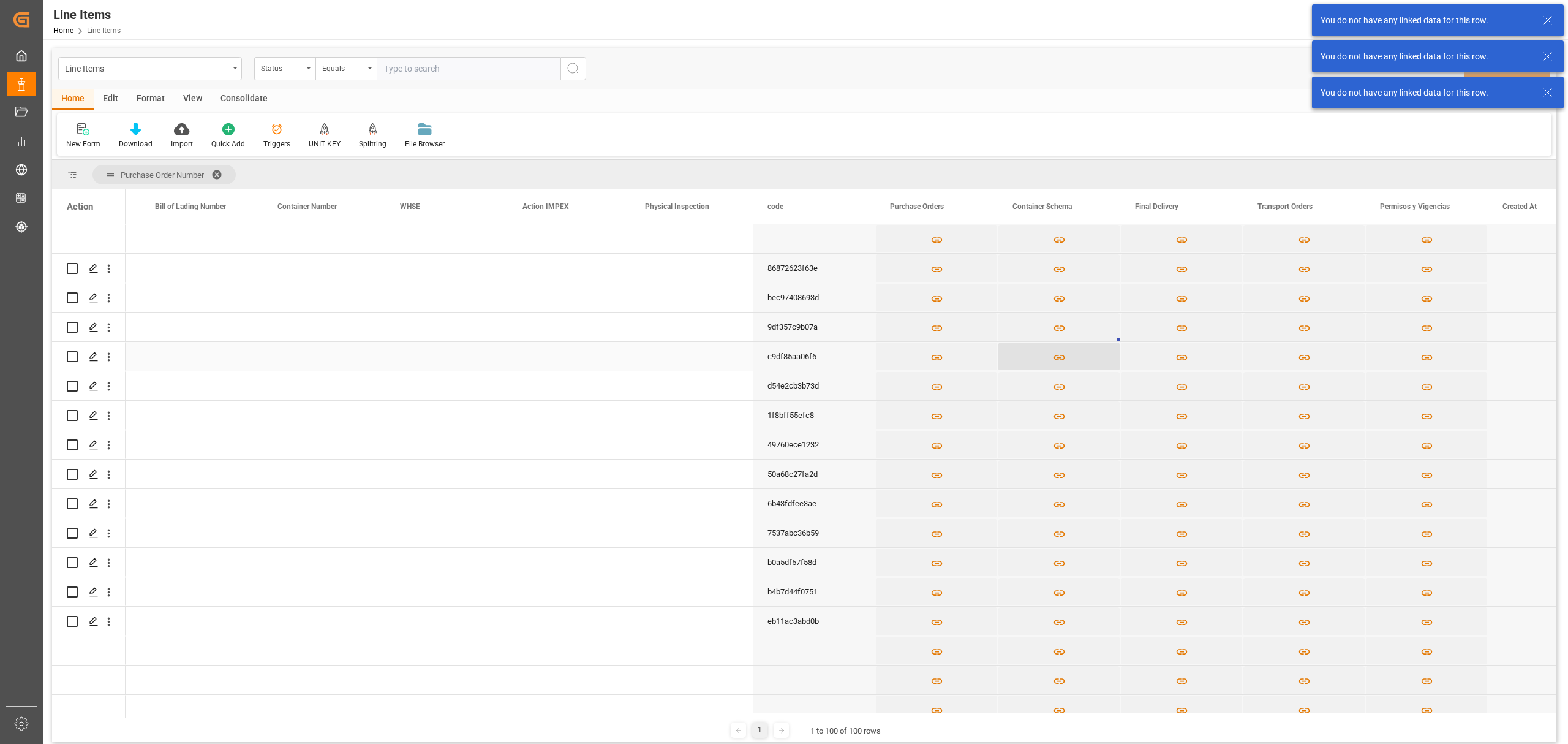
click at [1063, 356] on icon "Press SPACE to select this row." at bounding box center [1059, 357] width 11 height 6
click at [1060, 391] on icon "Press SPACE to select this row." at bounding box center [1060, 387] width 13 height 13
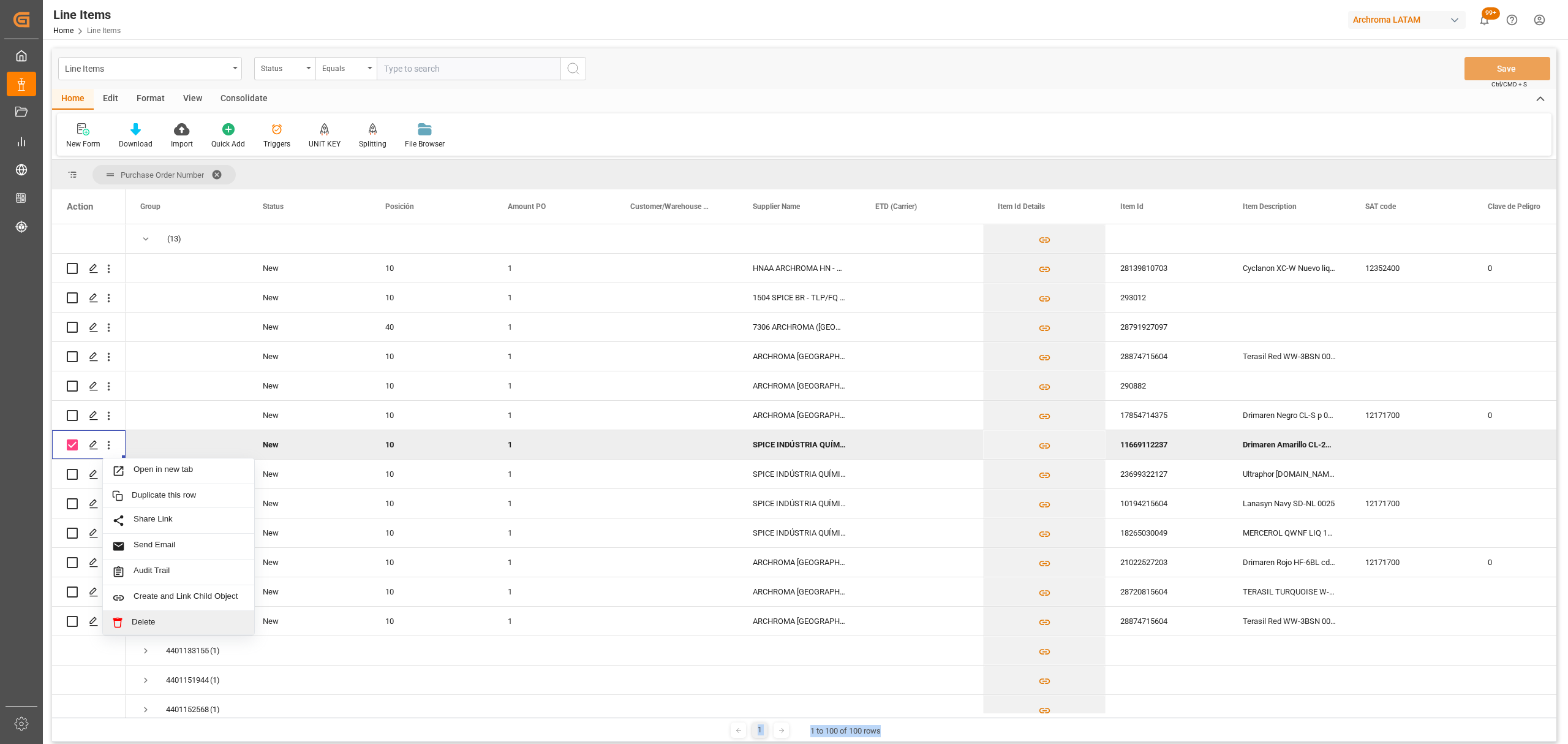
click at [169, 627] on span "Delete" at bounding box center [188, 622] width 113 height 11
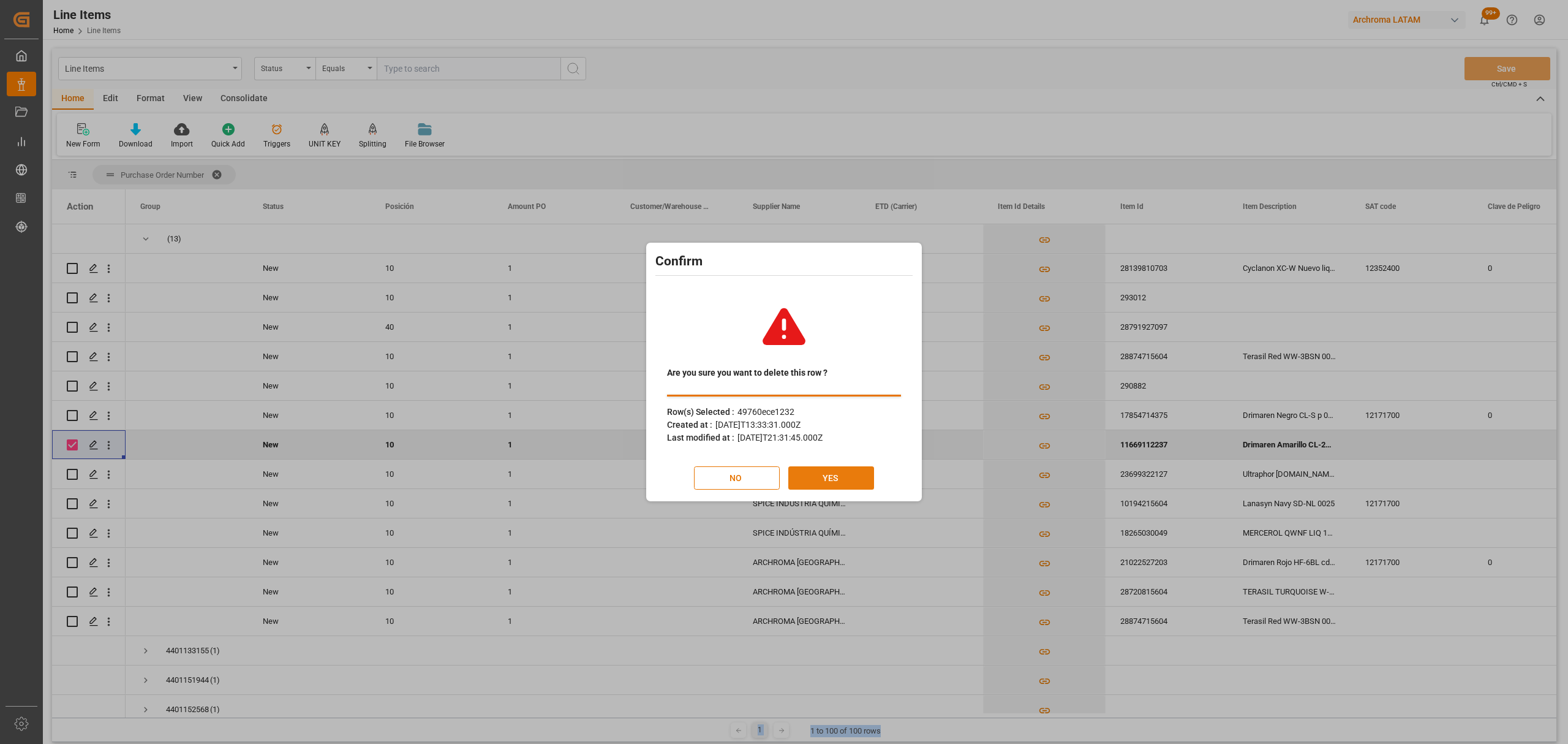
click at [836, 485] on button "YES" at bounding box center [831, 478] width 86 height 23
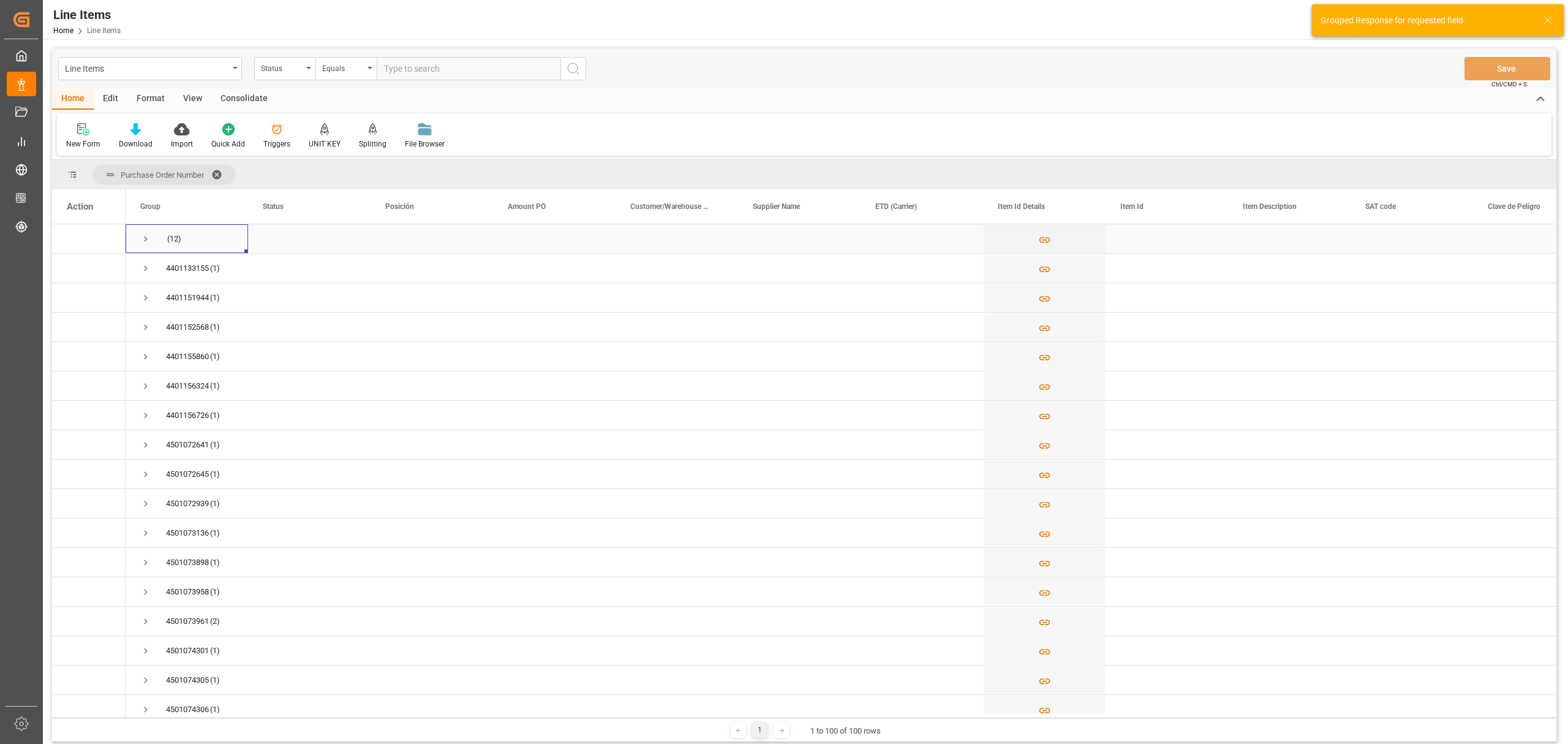
click at [145, 241] on span "Press SPACE to select this row." at bounding box center [145, 239] width 11 height 11
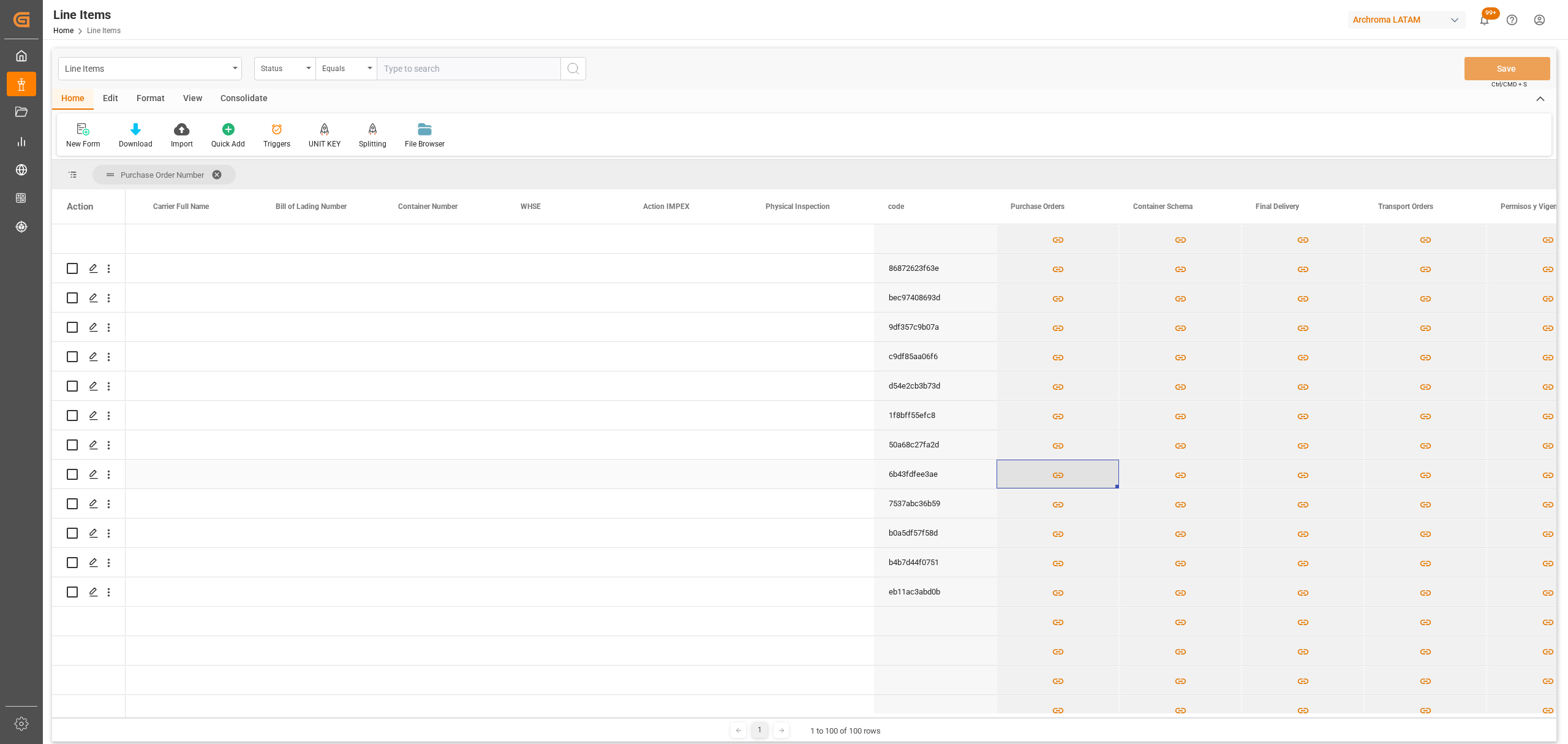
click at [1065, 479] on button "Press SPACE to select this row." at bounding box center [1058, 474] width 121 height 28
click at [1057, 506] on icon "Press SPACE to select this row." at bounding box center [1058, 505] width 11 height 6
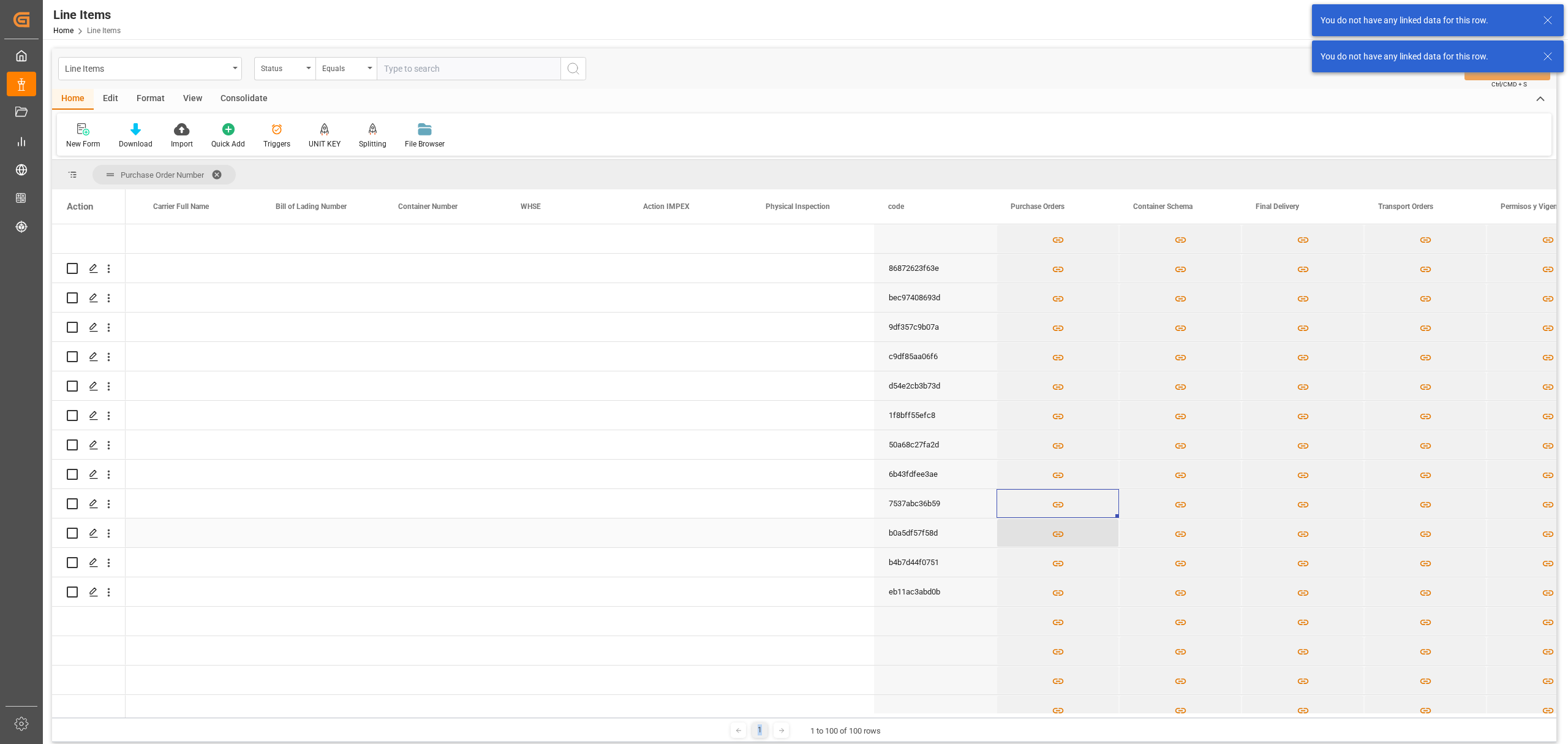
click at [1059, 533] on icon "Press SPACE to select this row." at bounding box center [1058, 534] width 13 height 13
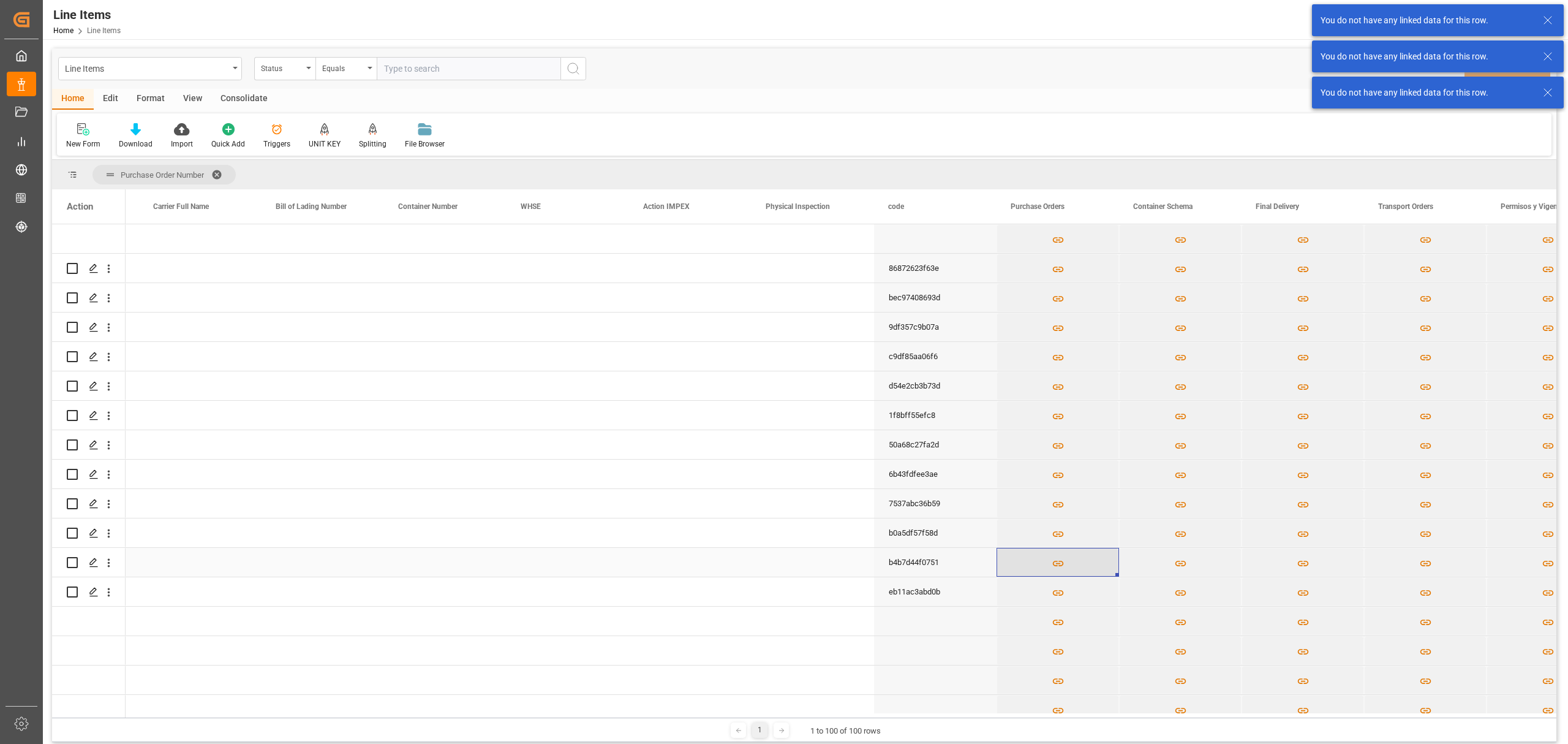
click at [1055, 562] on icon "Press SPACE to select this row." at bounding box center [1058, 564] width 13 height 13
click at [1062, 594] on icon "Press SPACE to select this row." at bounding box center [1058, 593] width 11 height 6
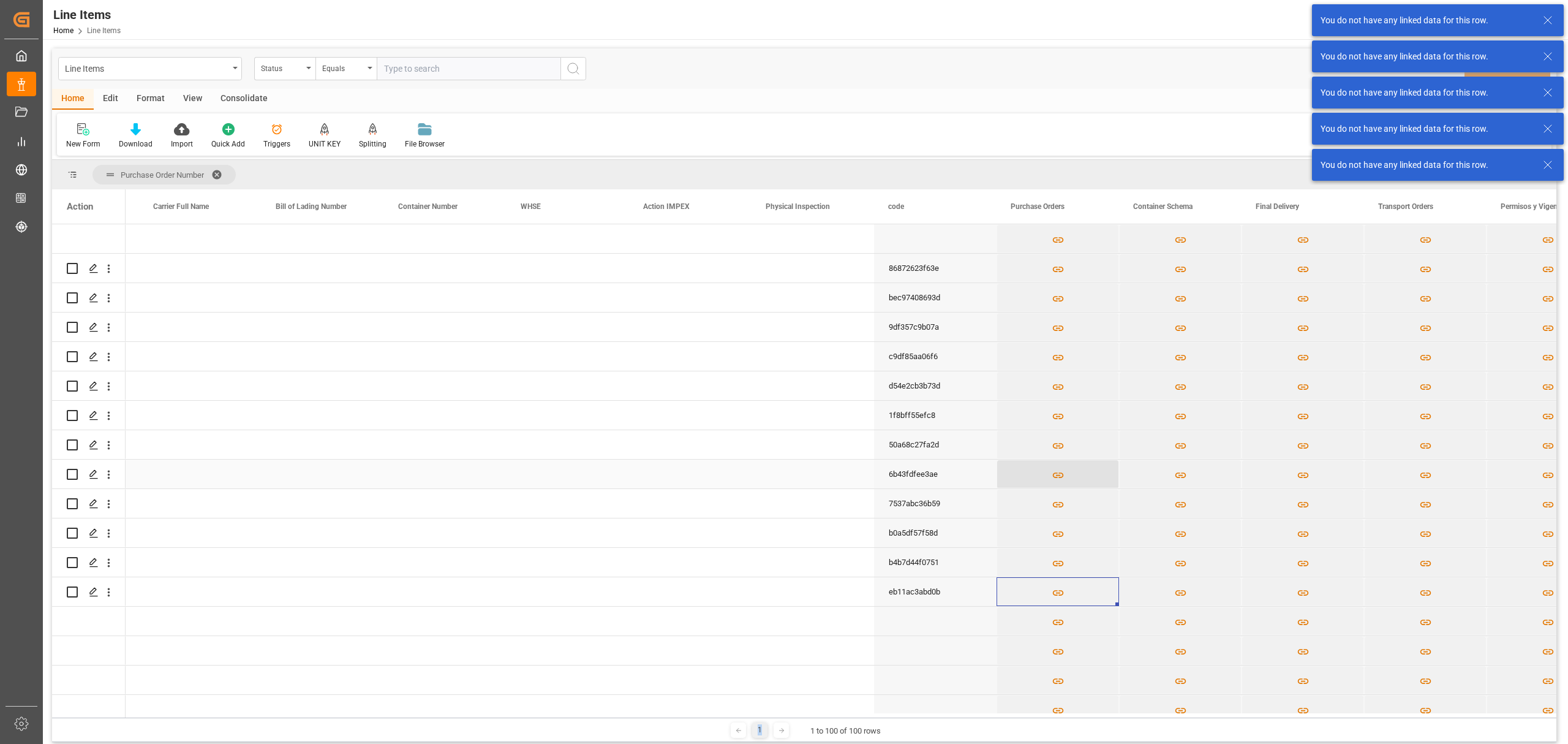
click at [1067, 467] on button "Press SPACE to select this row." at bounding box center [1058, 474] width 121 height 28
click at [1062, 438] on button "Press SPACE to select this row." at bounding box center [1058, 444] width 121 height 28
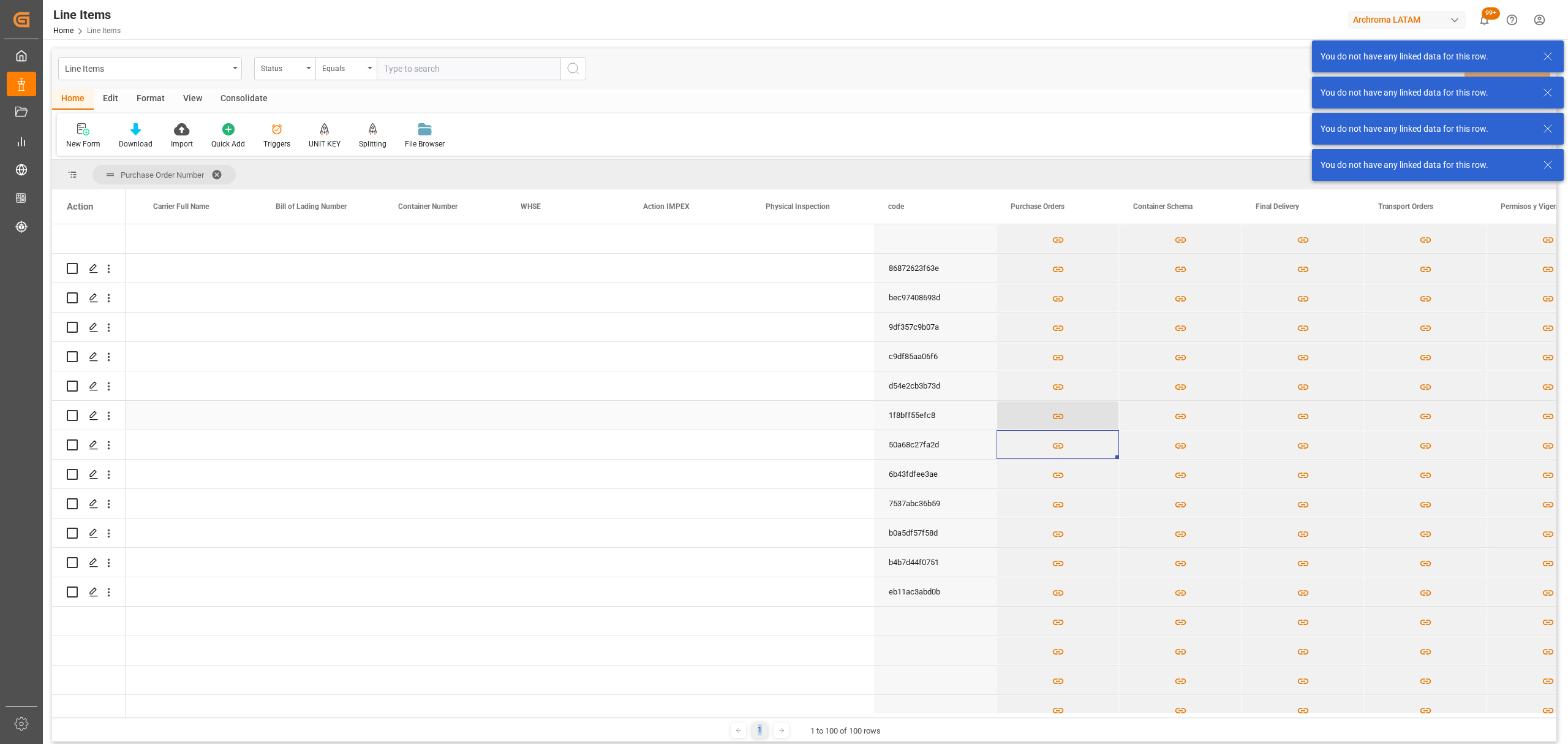
click at [1063, 417] on icon "Press SPACE to select this row." at bounding box center [1058, 416] width 13 height 13
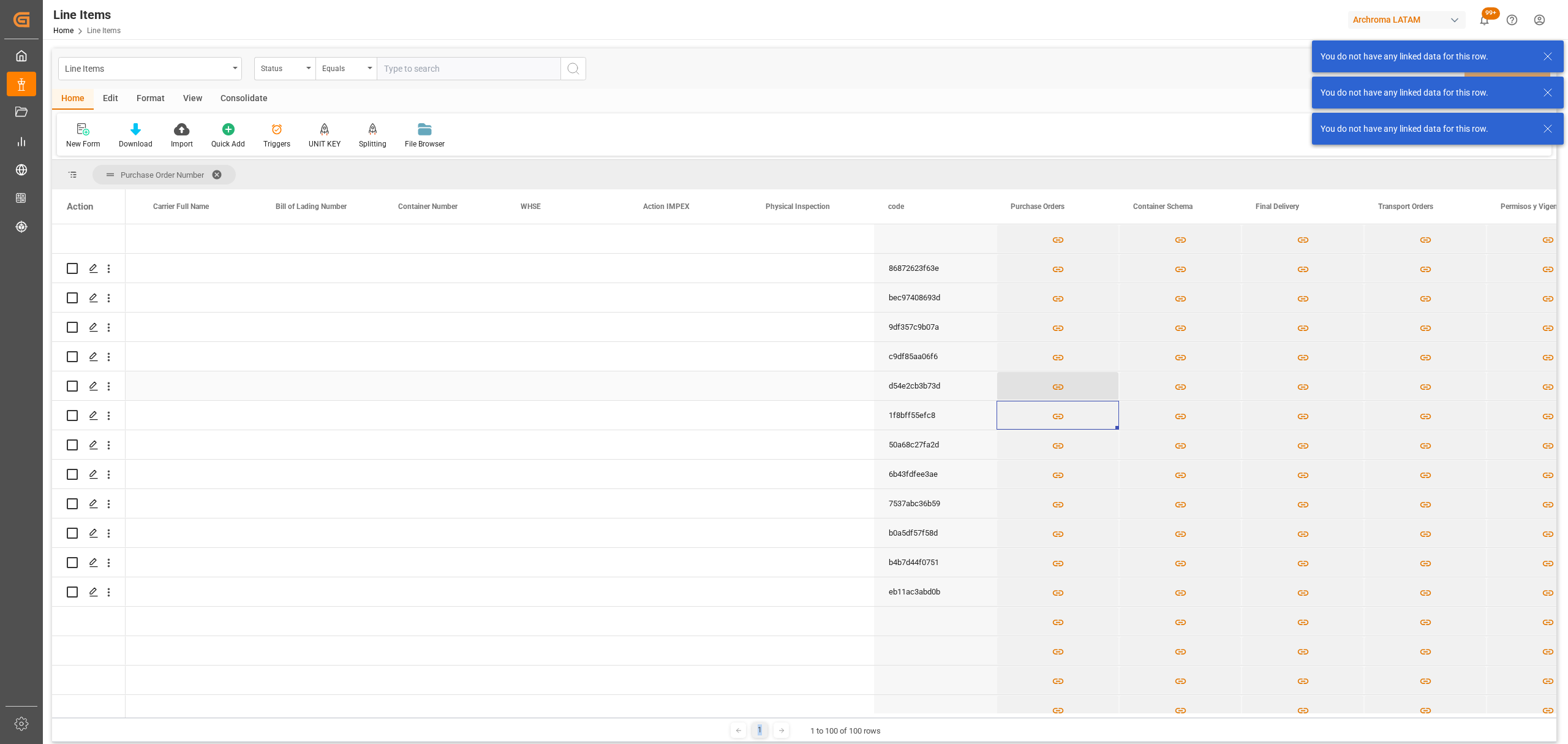
click at [1058, 386] on icon "Press SPACE to select this row." at bounding box center [1058, 387] width 11 height 6
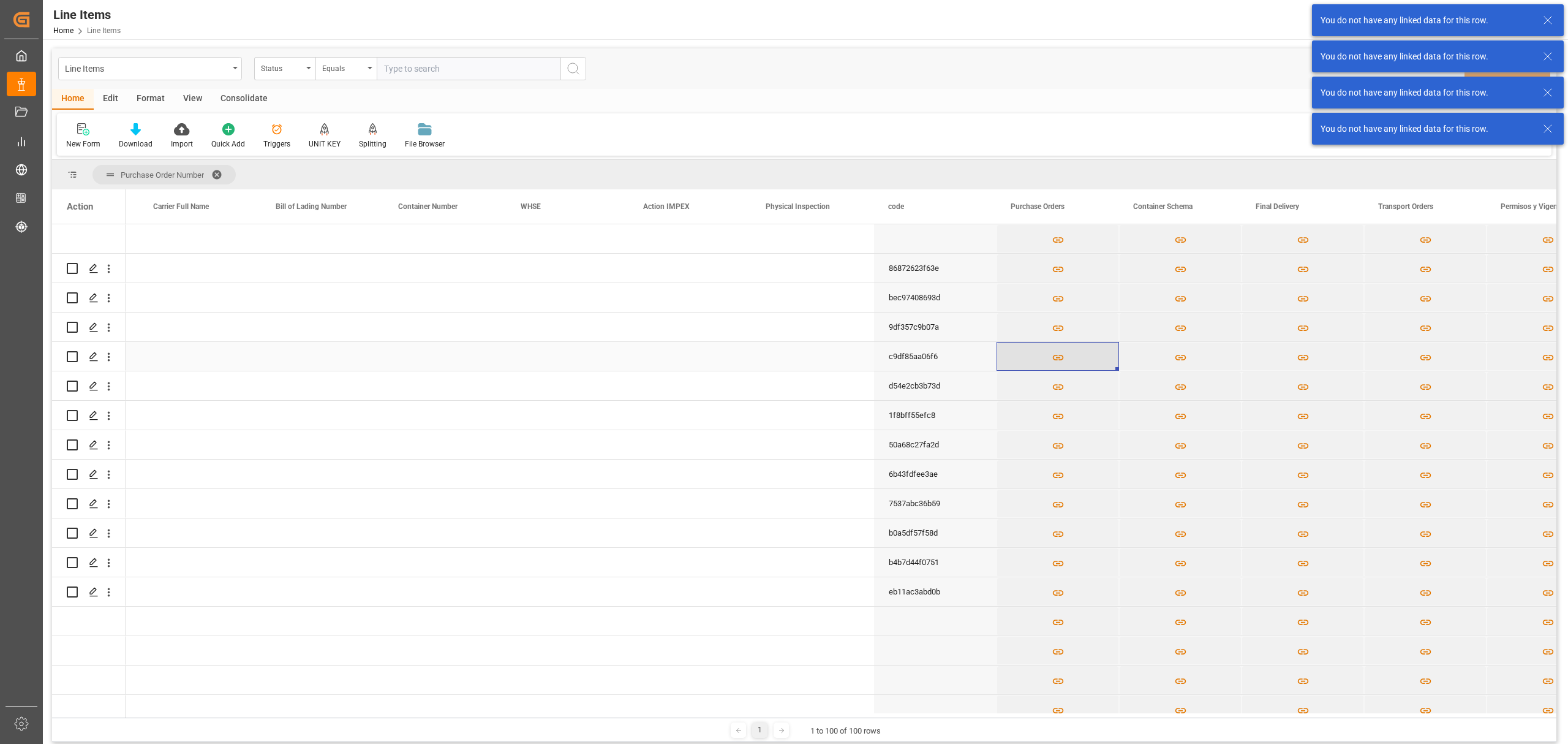
click at [1062, 355] on icon "Press SPACE to select this row." at bounding box center [1058, 357] width 13 height 13
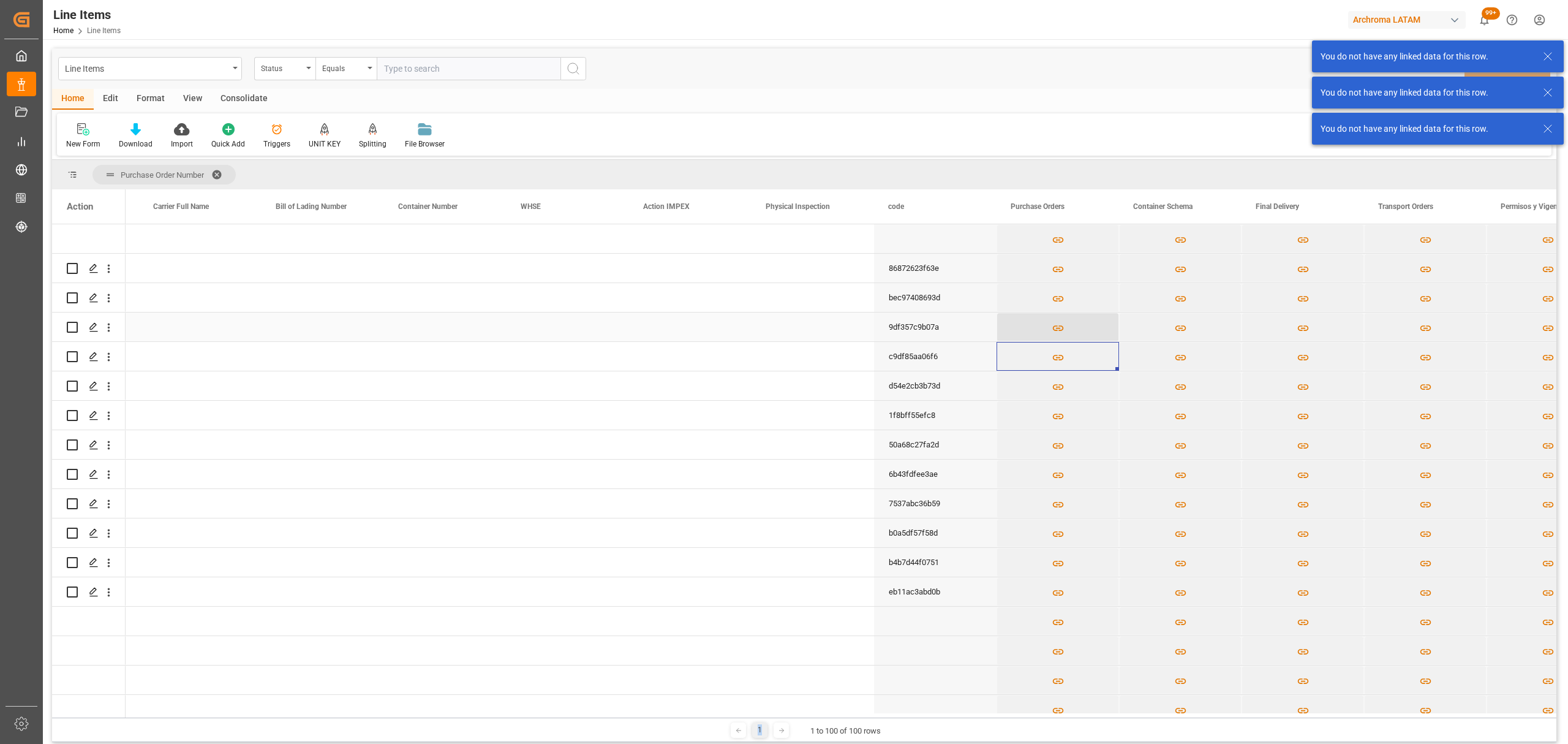
click at [1058, 318] on button "Press SPACE to select this row." at bounding box center [1058, 327] width 121 height 28
drag, startPoint x: 1056, startPoint y: 294, endPoint x: 1049, endPoint y: 259, distance: 35.7
click at [1057, 294] on icon "Press SPACE to select this row." at bounding box center [1058, 299] width 13 height 13
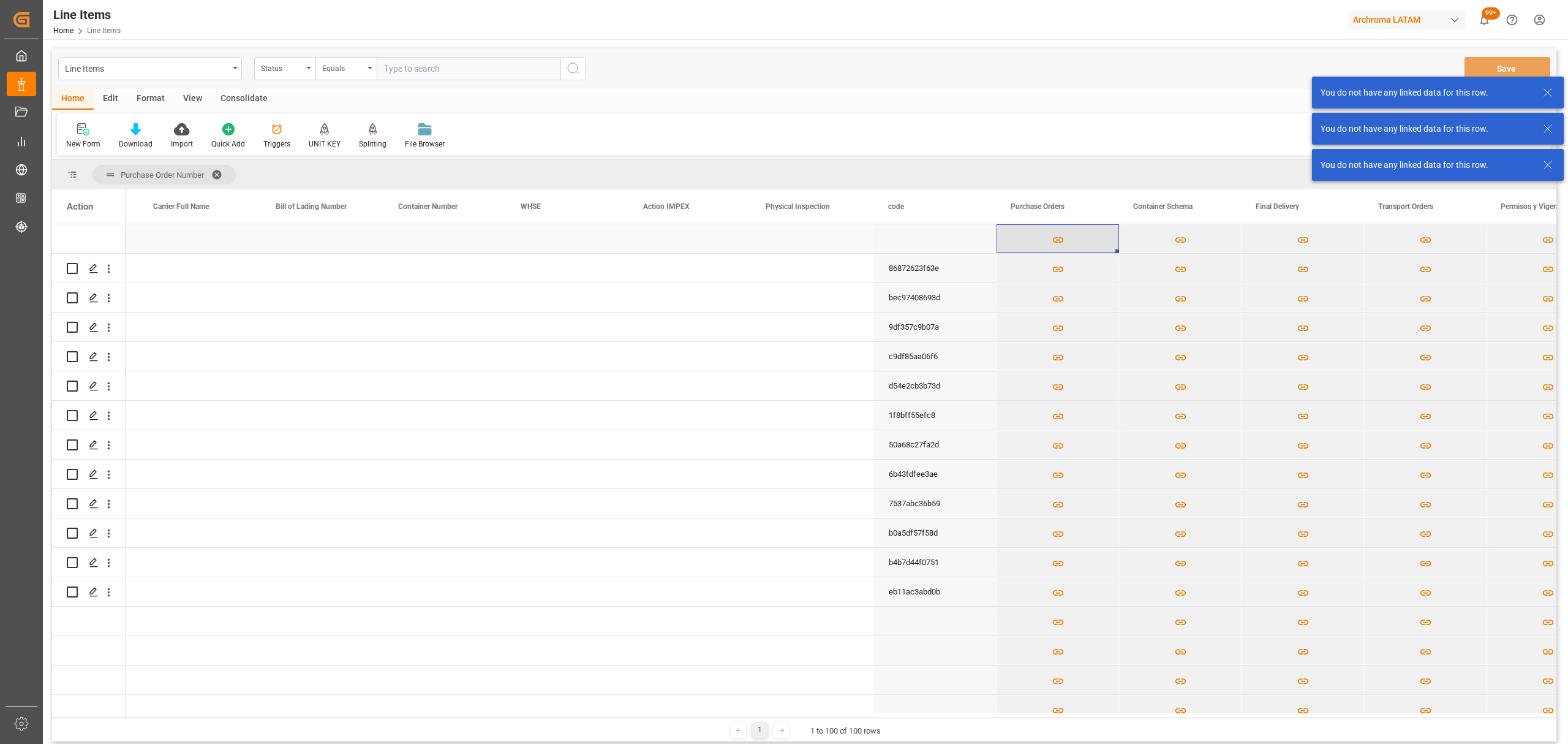
click at [1049, 250] on button "Press SPACE to select this row." at bounding box center [1058, 239] width 121 height 28
click at [1056, 263] on icon "Press SPACE to select this row." at bounding box center [1058, 269] width 13 height 13
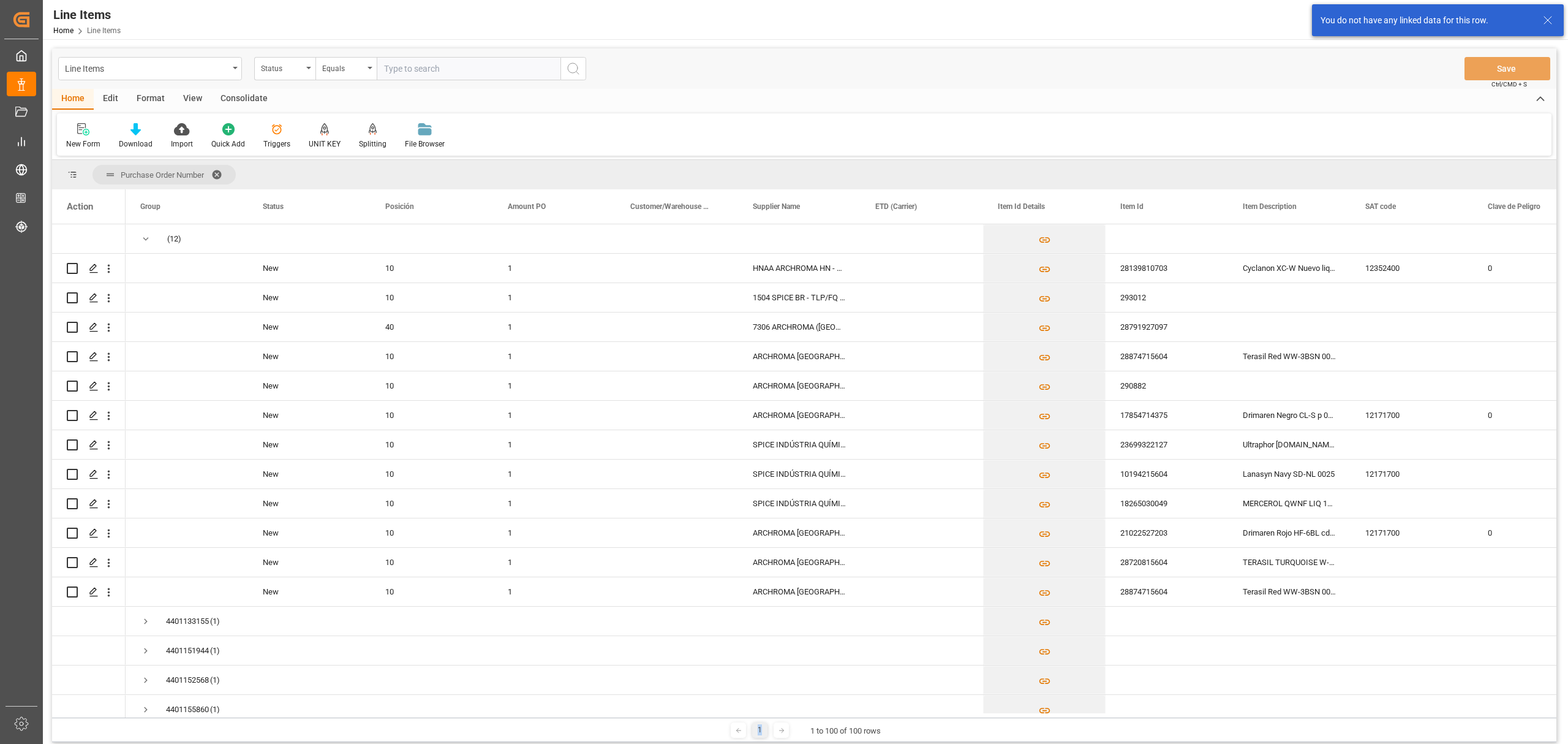
drag, startPoint x: 324, startPoint y: 714, endPoint x: 375, endPoint y: 714, distance: 51.0
click at [375, 714] on div at bounding box center [839, 715] width 1427 height 5
click at [221, 72] on div "Line Items" at bounding box center [147, 68] width 163 height 16
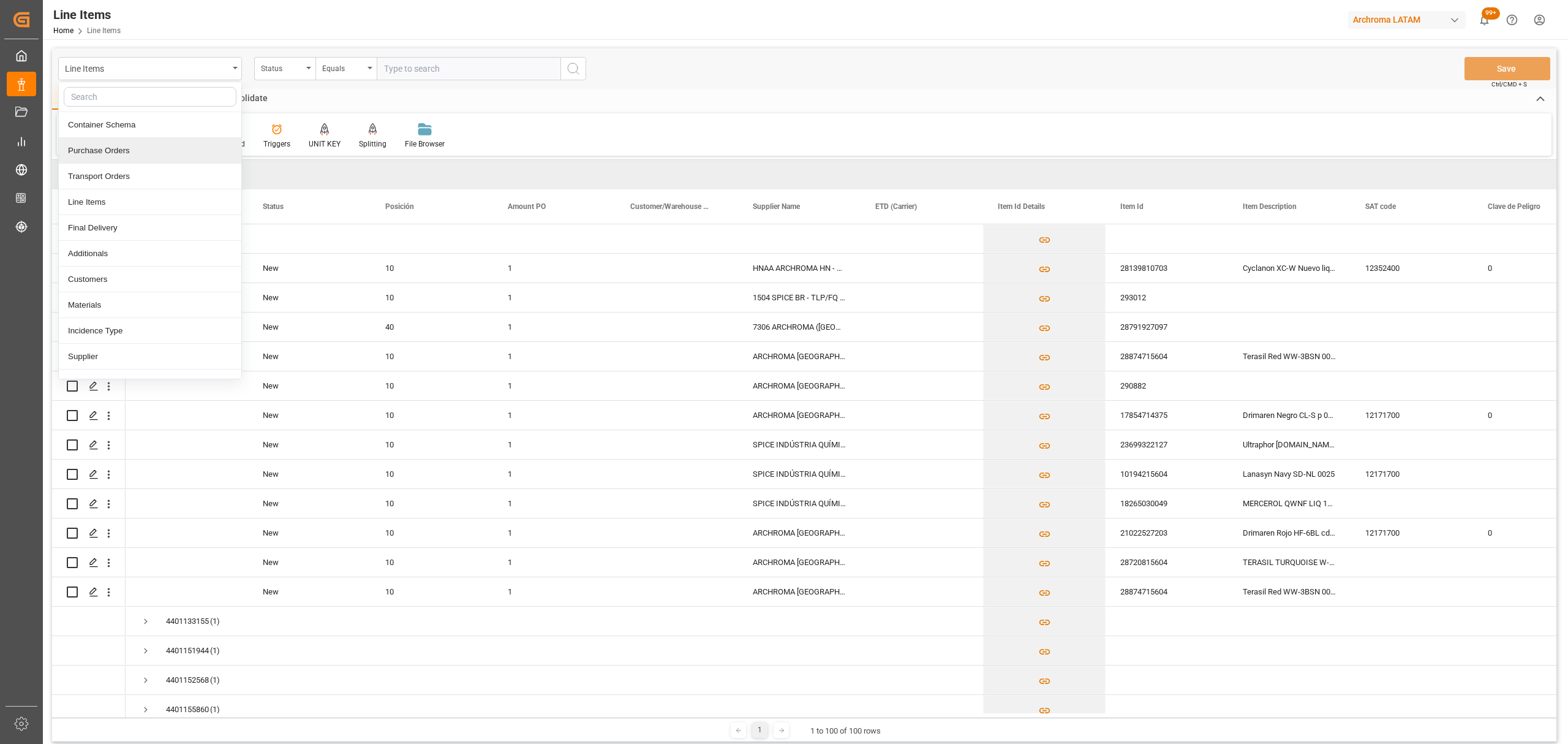
click at [94, 158] on div "Purchase Orders" at bounding box center [150, 151] width 183 height 26
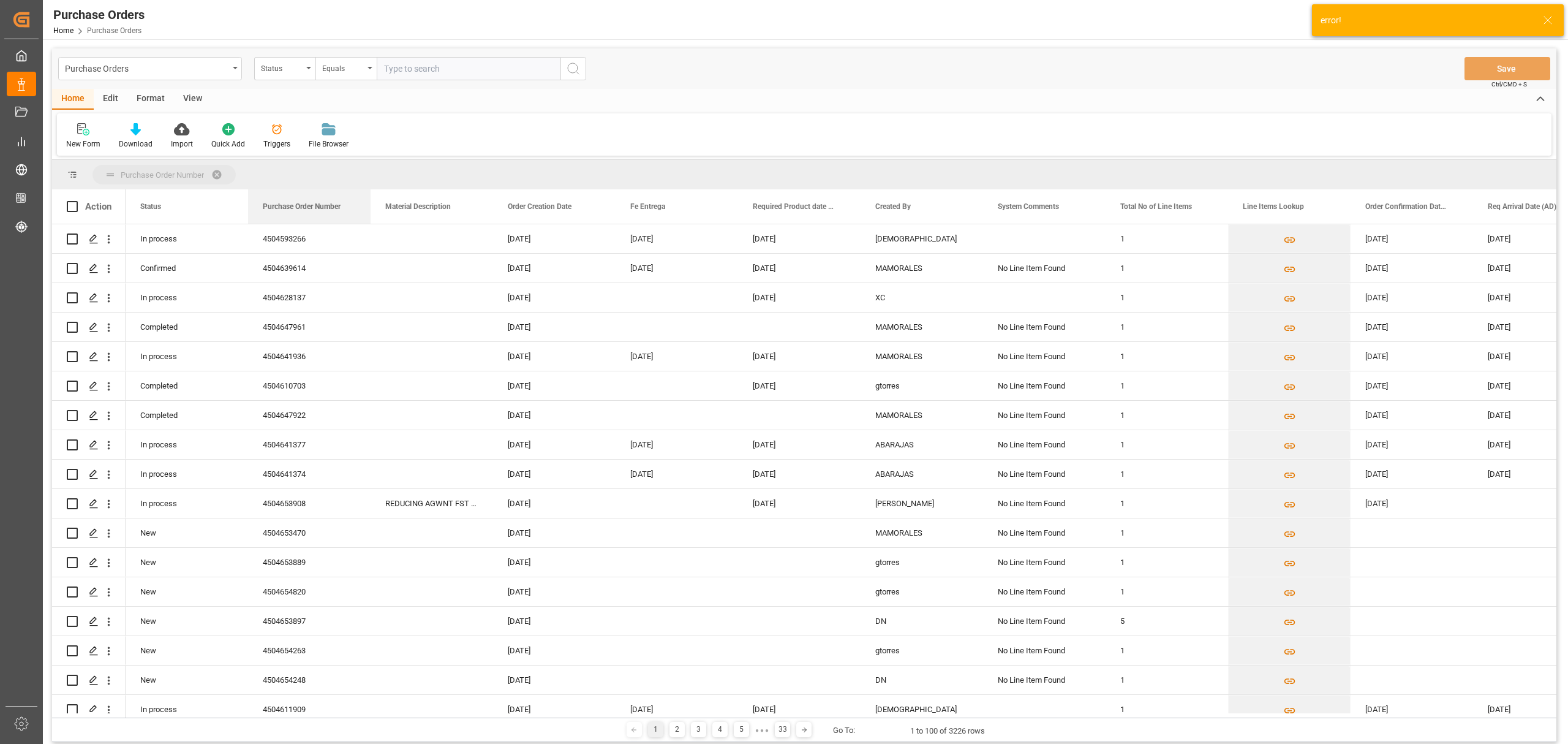
drag, startPoint x: 324, startPoint y: 208, endPoint x: 170, endPoint y: 167, distance: 159.4
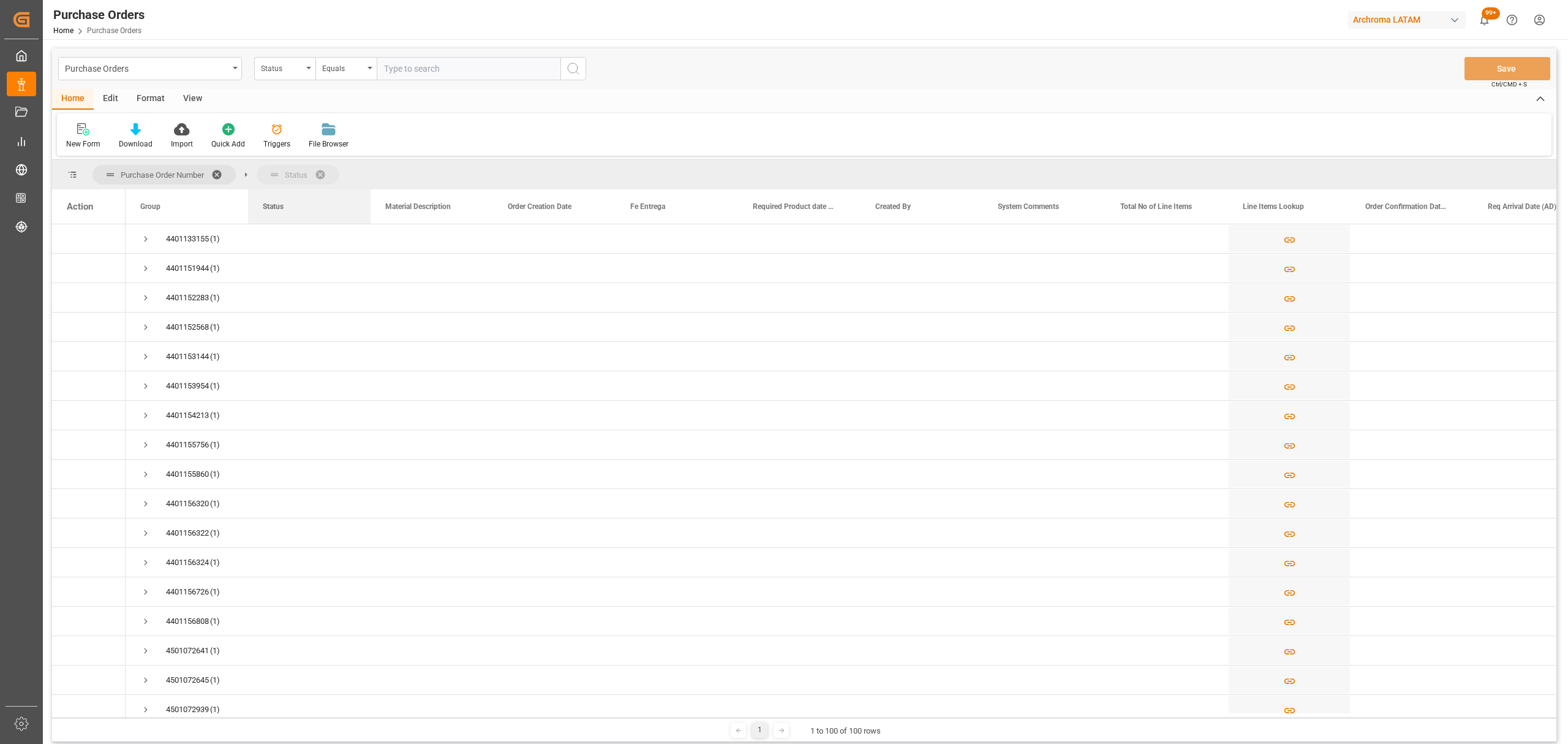
drag, startPoint x: 312, startPoint y: 192, endPoint x: 306, endPoint y: 168, distance: 24.7
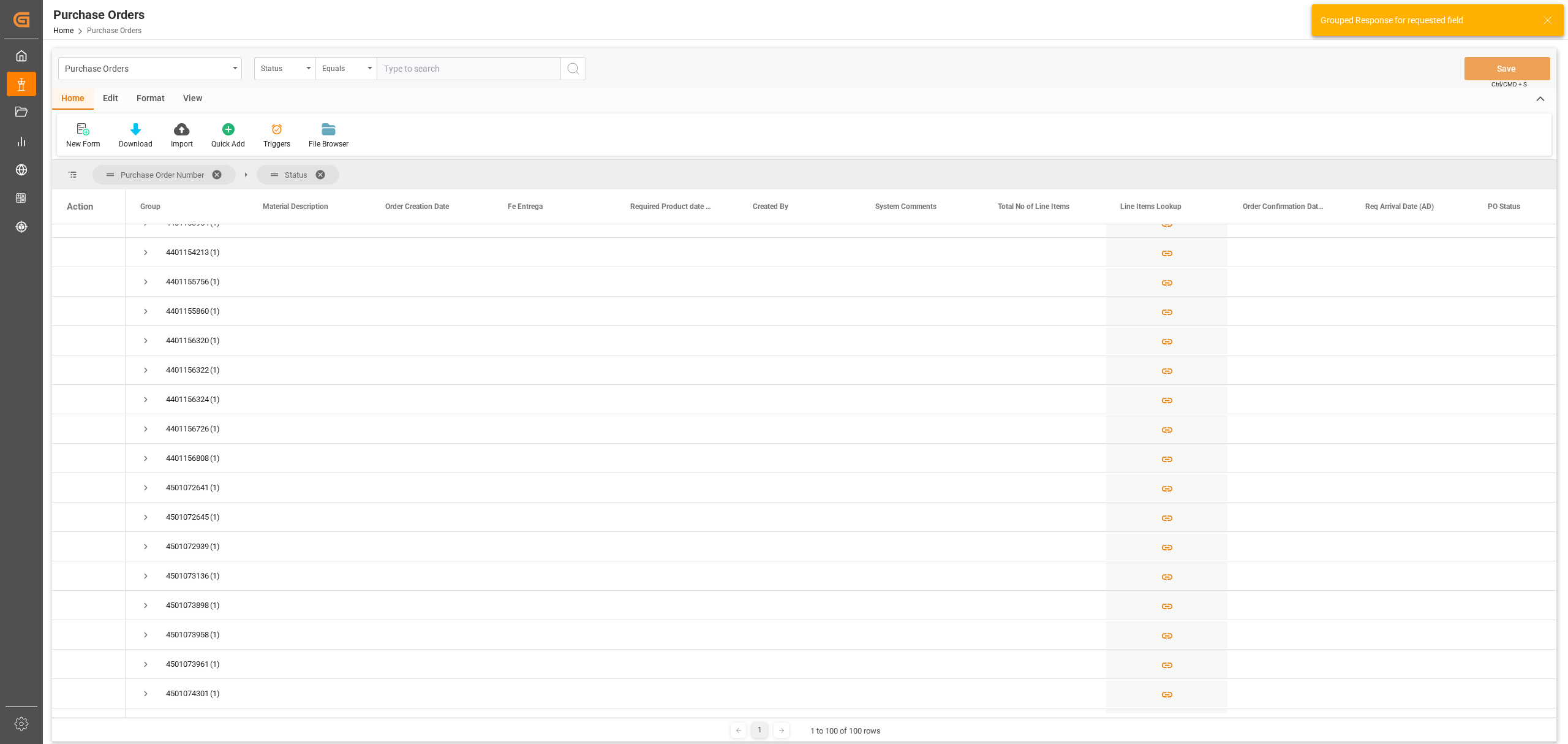
click at [215, 172] on span at bounding box center [221, 174] width 19 height 11
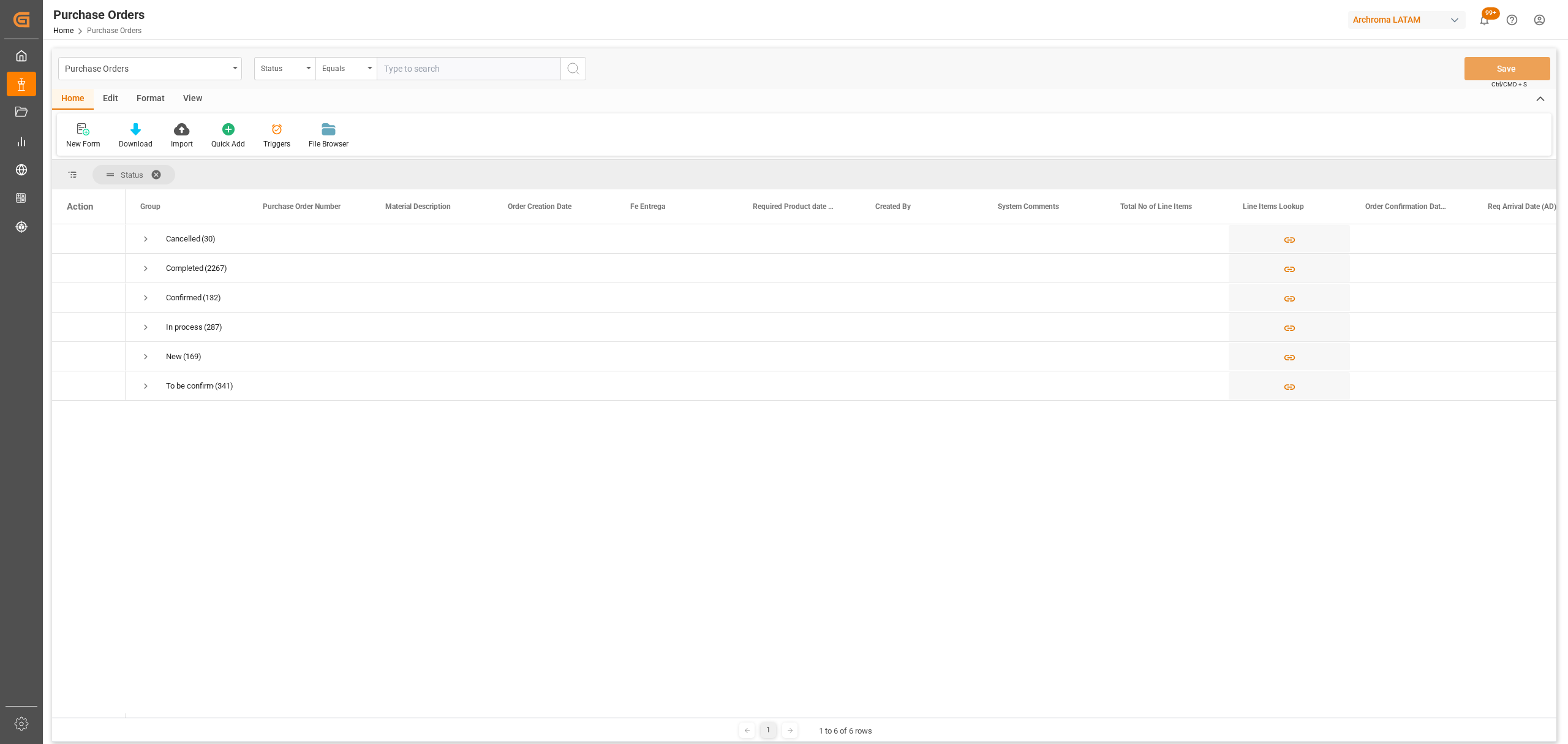
click at [157, 175] on span at bounding box center [160, 174] width 19 height 11
